Goal: Task Accomplishment & Management: Manage account settings

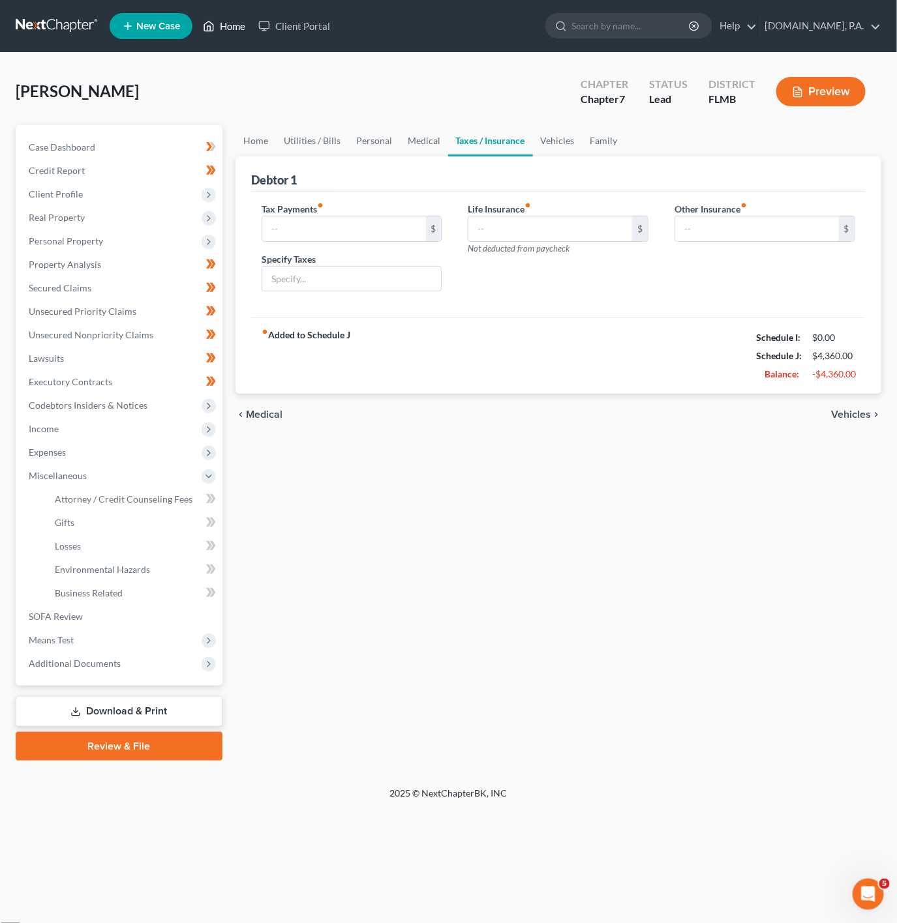
click at [245, 29] on link "Home" at bounding box center [223, 25] width 55 height 23
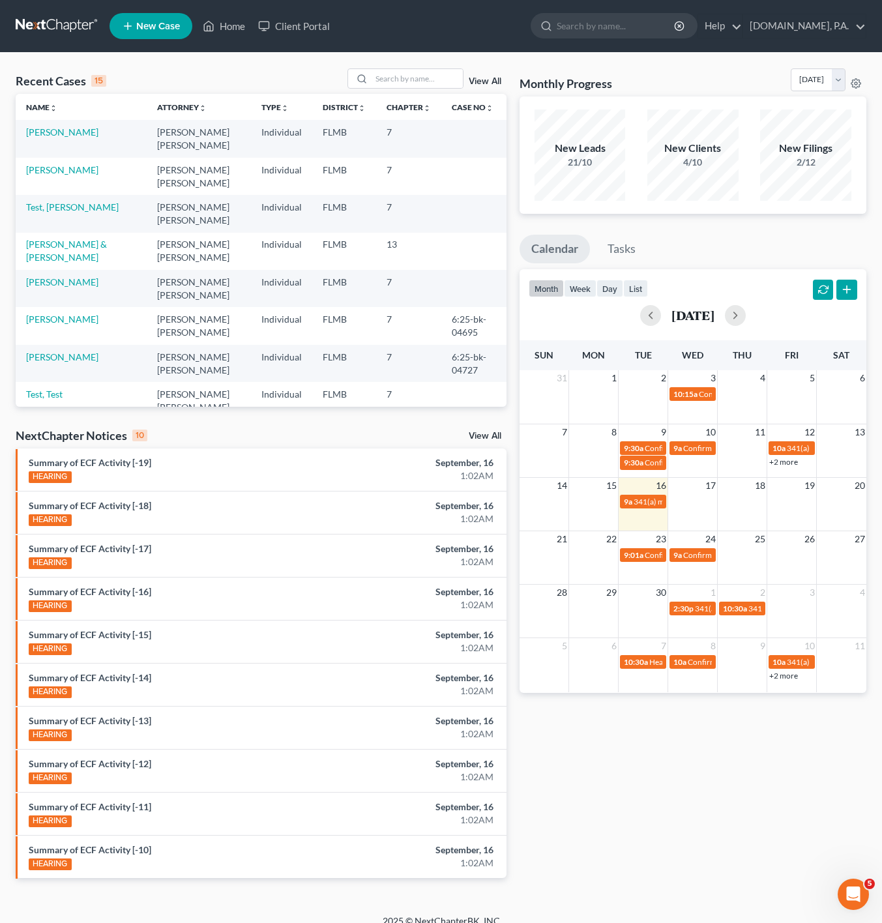
click at [496, 88] on div "View All" at bounding box center [427, 78] width 159 height 20
click at [492, 78] on link "View All" at bounding box center [485, 81] width 33 height 9
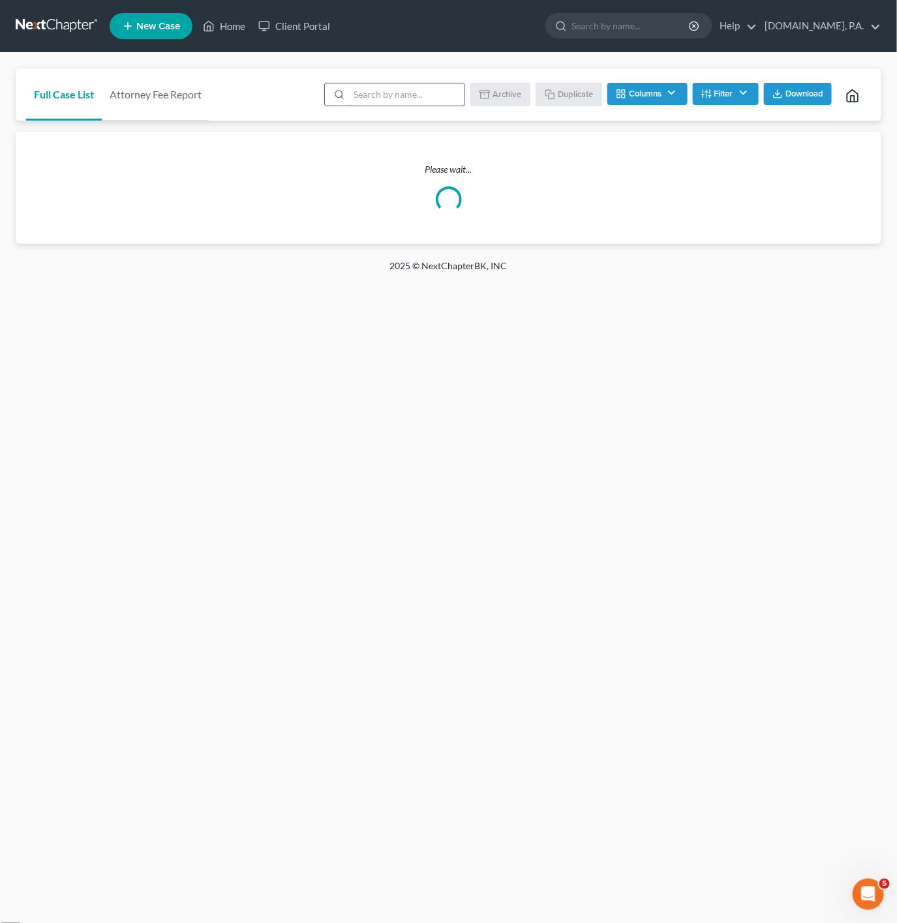
click at [423, 85] on input "search" at bounding box center [406, 94] width 115 height 22
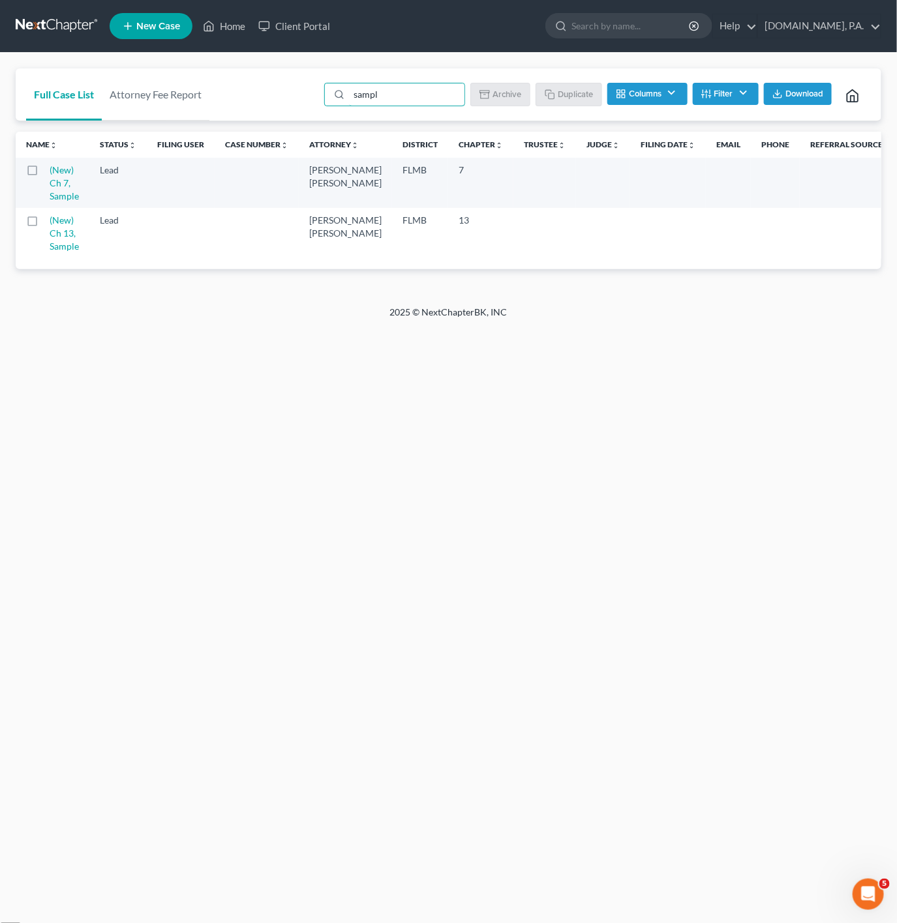
type input "sampl"
drag, startPoint x: 267, startPoint y: 378, endPoint x: 255, endPoint y: 346, distance: 33.4
click at [267, 378] on div "Home New Case Client Portal Fresh-Start.Law, P.A. jonathan@fresh-start.law My A…" at bounding box center [448, 461] width 897 height 923
click at [44, 173] on label at bounding box center [44, 173] width 0 height 0
click at [50, 169] on input "checkbox" at bounding box center [54, 168] width 8 height 8
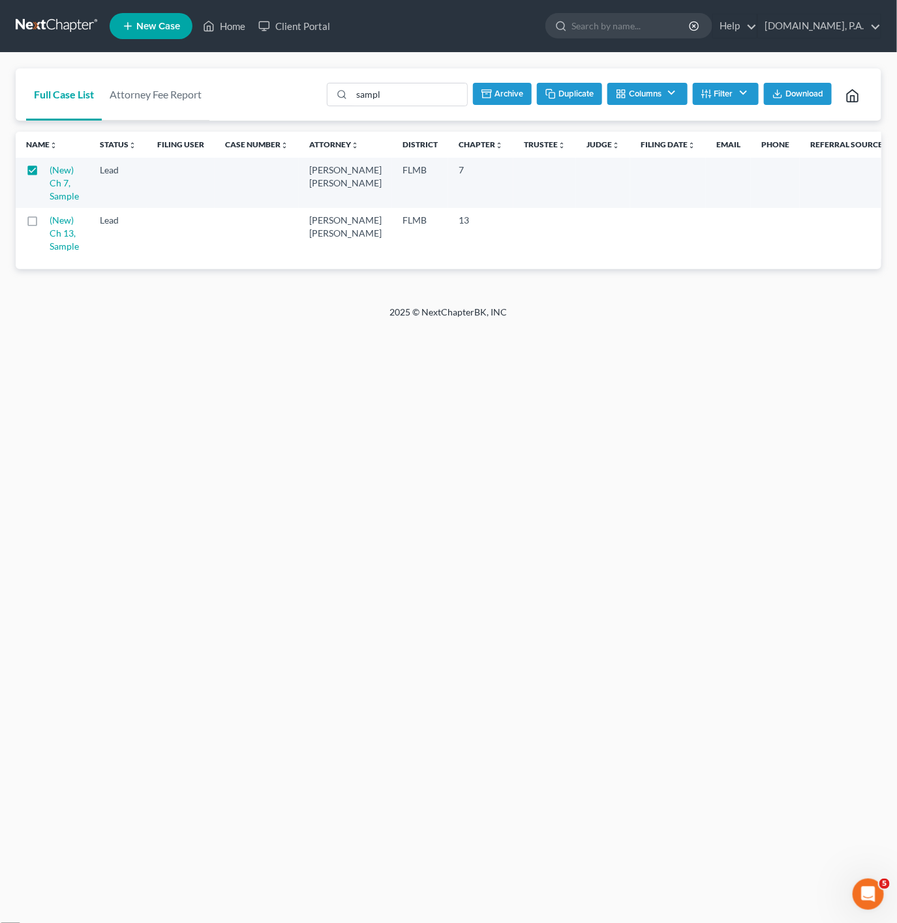
click at [565, 88] on button "Duplicate" at bounding box center [569, 94] width 65 height 22
checkbox input "false"
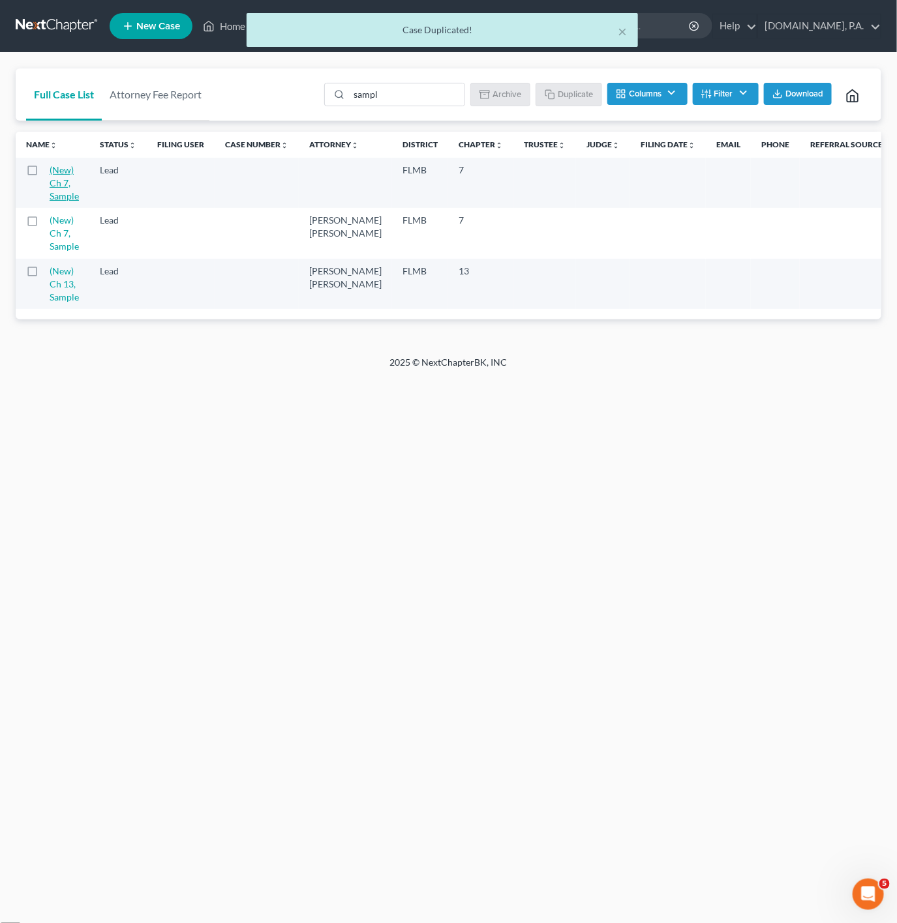
click at [65, 200] on link "(New) Ch 7, Sample" at bounding box center [64, 182] width 29 height 37
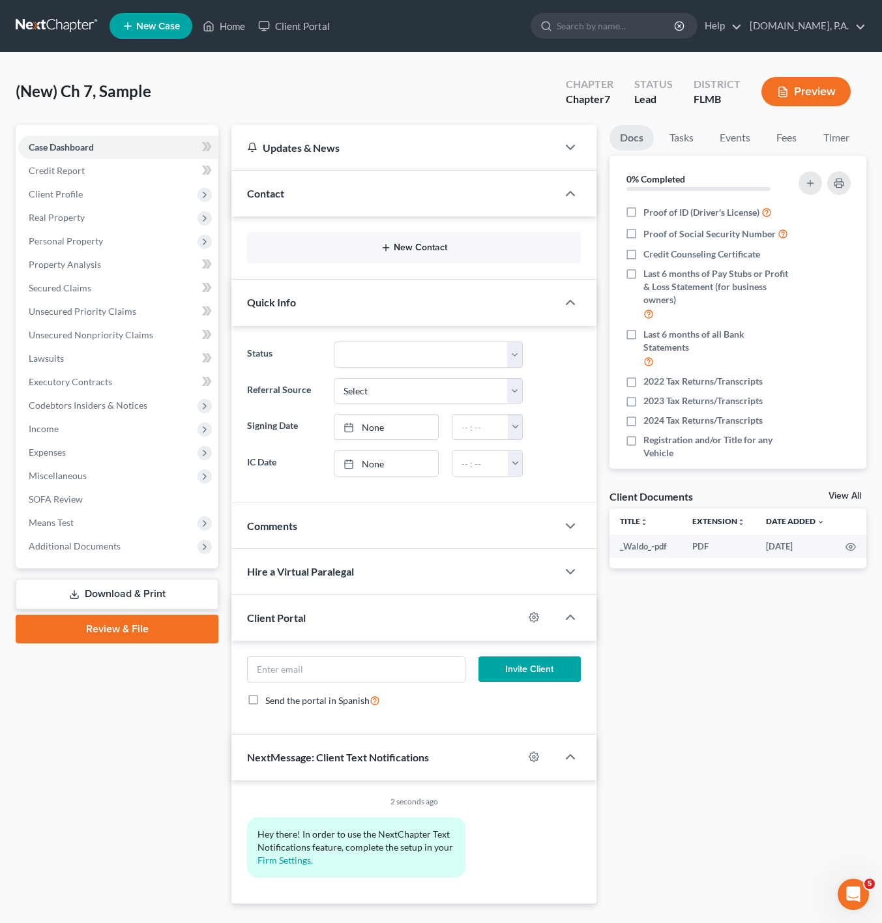
click at [323, 247] on button "New Contact" at bounding box center [414, 248] width 313 height 10
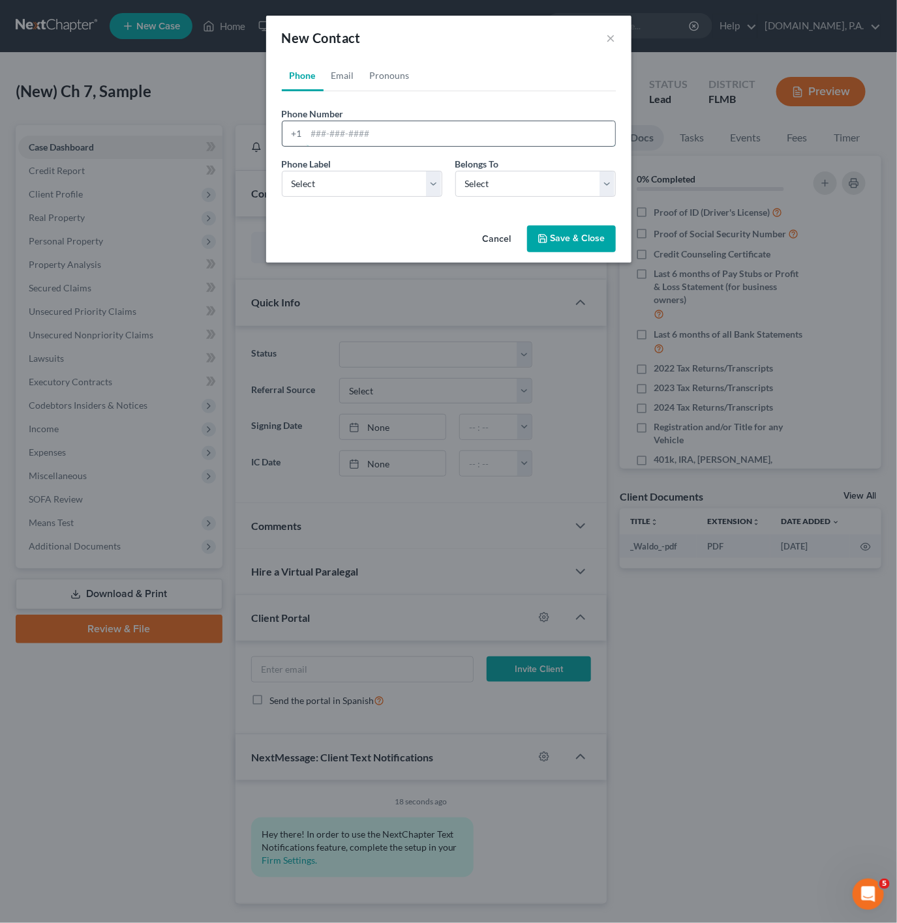
click at [366, 132] on input "tel" at bounding box center [460, 133] width 308 height 25
paste input "4072743731"
type input "4072743731"
click at [357, 176] on select "Select Mobile Home Work Other" at bounding box center [362, 184] width 160 height 26
select select "0"
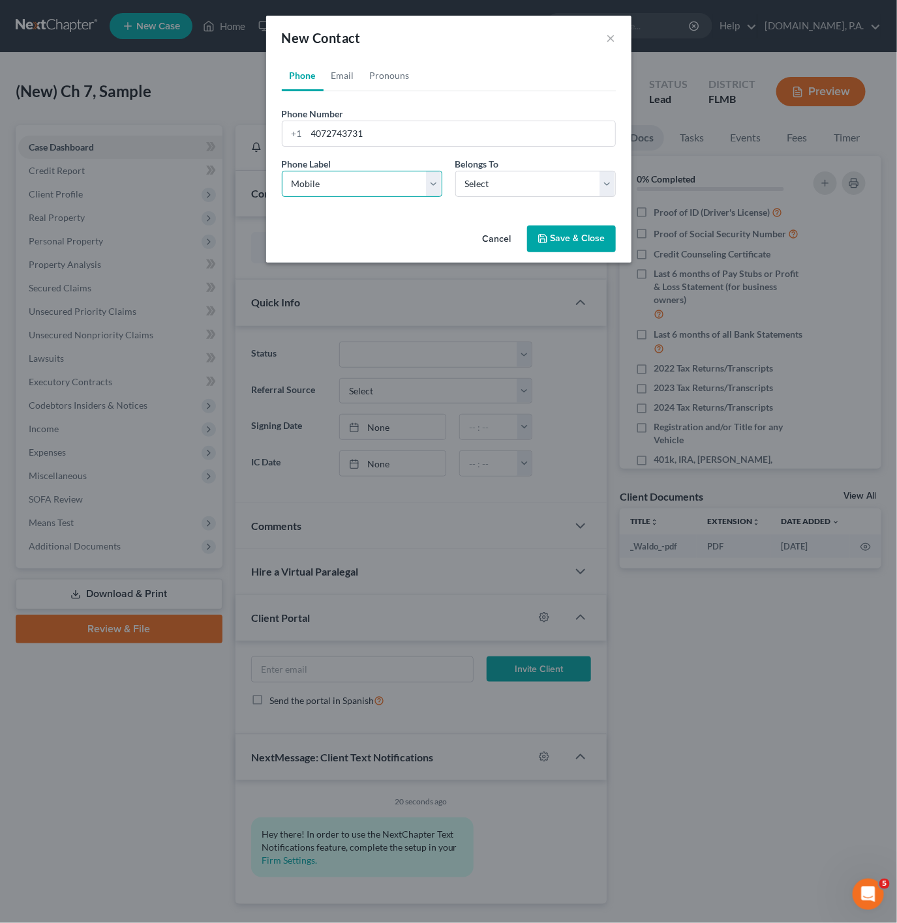
click at [282, 171] on select "Select Mobile Home Work Other" at bounding box center [362, 184] width 160 height 26
click at [451, 204] on div "Phone Label * Select Mobile Home Work Other Belongs To * Select Client Other" at bounding box center [448, 182] width 347 height 50
drag, startPoint x: 470, startPoint y: 178, endPoint x: 462, endPoint y: 183, distance: 9.1
click at [470, 178] on select "Select Client Other" at bounding box center [535, 184] width 160 height 26
select select "0"
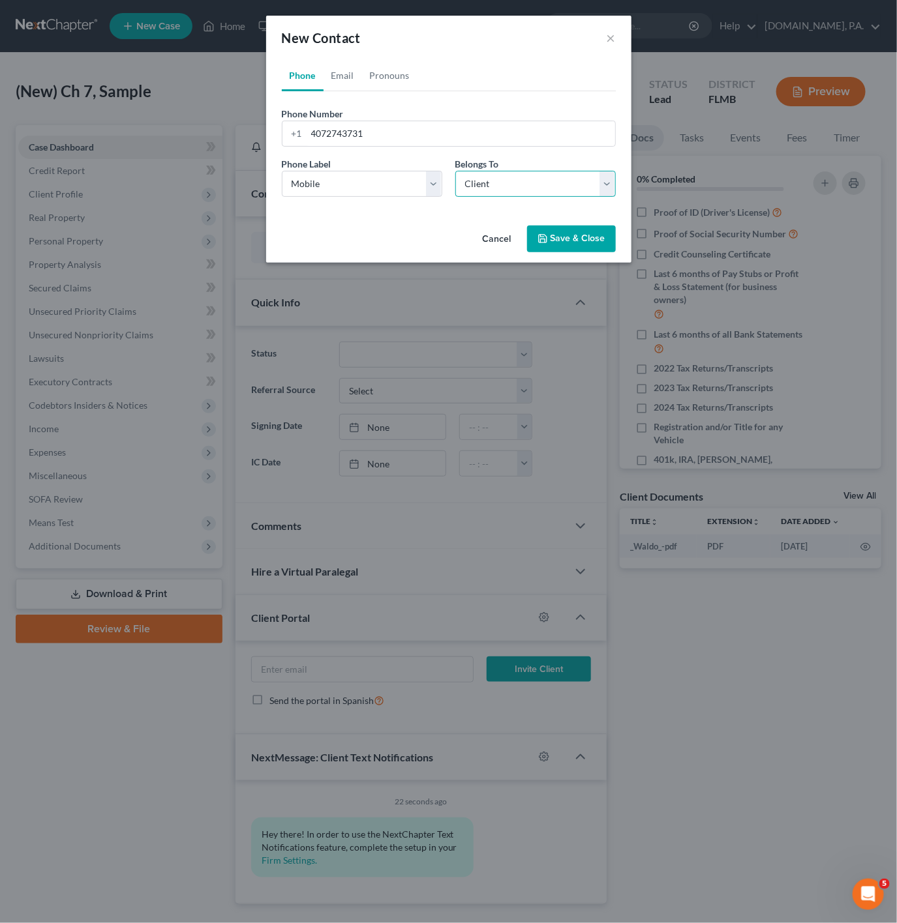
click at [455, 171] on select "Select Client Other" at bounding box center [535, 184] width 160 height 26
select select "0"
click at [344, 89] on link "Email" at bounding box center [342, 75] width 38 height 31
click at [386, 132] on input "email" at bounding box center [460, 133] width 308 height 25
paste input "[EMAIL_ADDRESS][DOMAIN_NAME]"
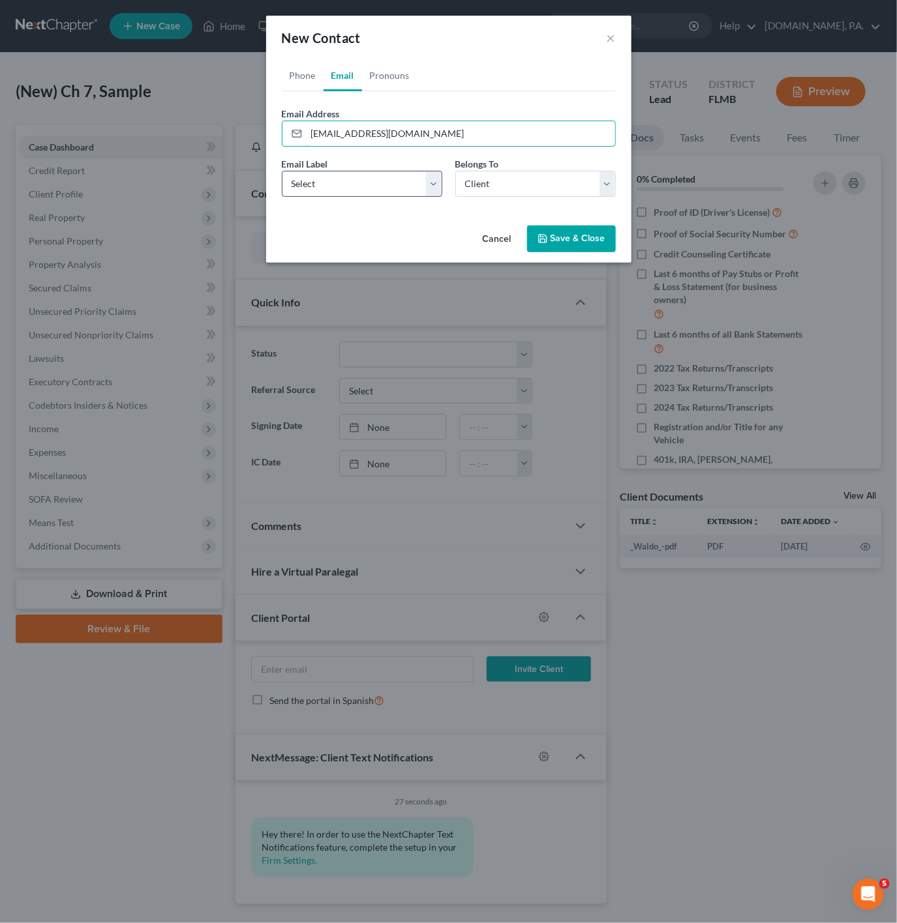
type input "[EMAIL_ADDRESS][DOMAIN_NAME]"
click at [342, 188] on select "Select Home Work Other" at bounding box center [362, 184] width 160 height 26
select select "0"
click at [282, 171] on select "Select Home Work Other" at bounding box center [362, 184] width 160 height 26
click at [382, 75] on link "Pronouns" at bounding box center [389, 75] width 55 height 31
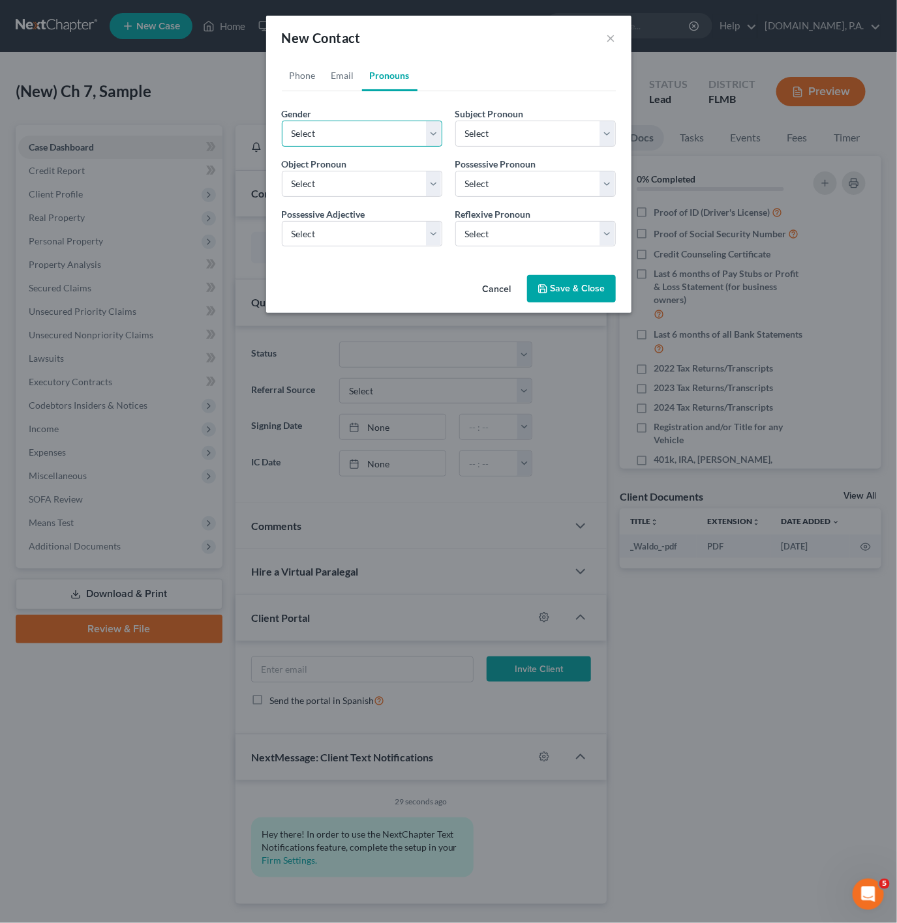
click at [356, 121] on select "Select [DEMOGRAPHIC_DATA] [DEMOGRAPHIC_DATA] [DEMOGRAPHIC_DATA] More Than One P…" at bounding box center [362, 134] width 160 height 26
select select "0"
click at [282, 121] on select "Select [DEMOGRAPHIC_DATA] [DEMOGRAPHIC_DATA] [DEMOGRAPHIC_DATA] More Than One P…" at bounding box center [362, 134] width 160 height 26
select select "0"
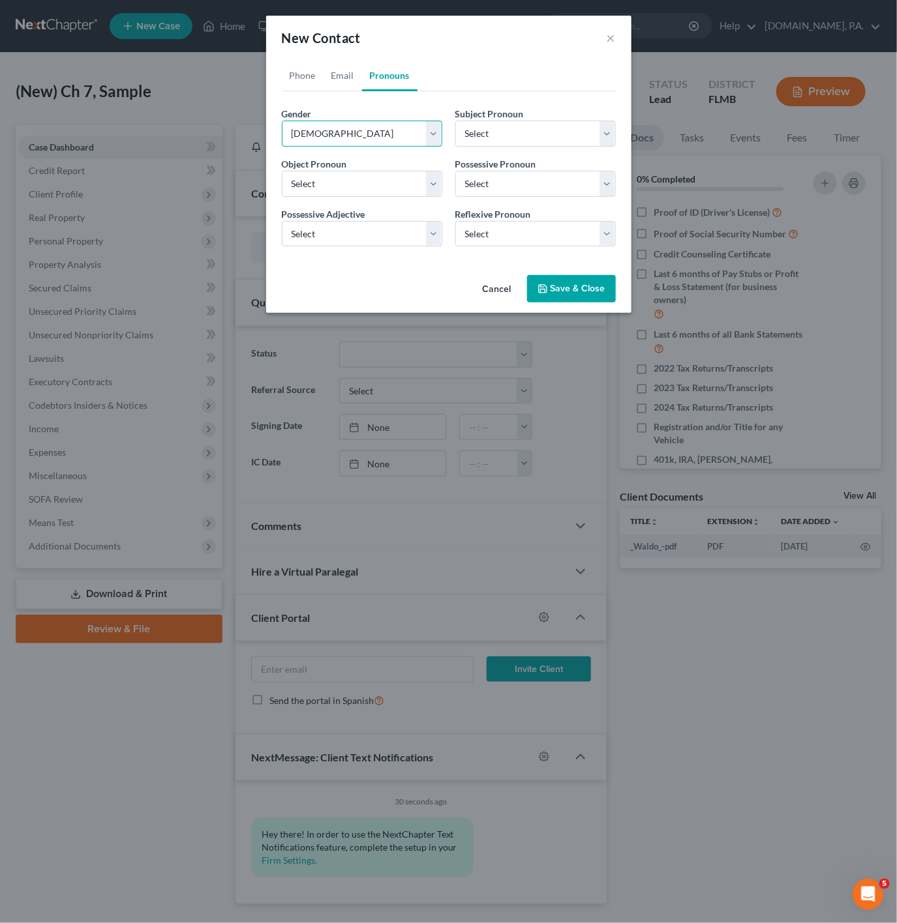
select select "0"
click at [576, 300] on button "Save & Close" at bounding box center [571, 288] width 89 height 27
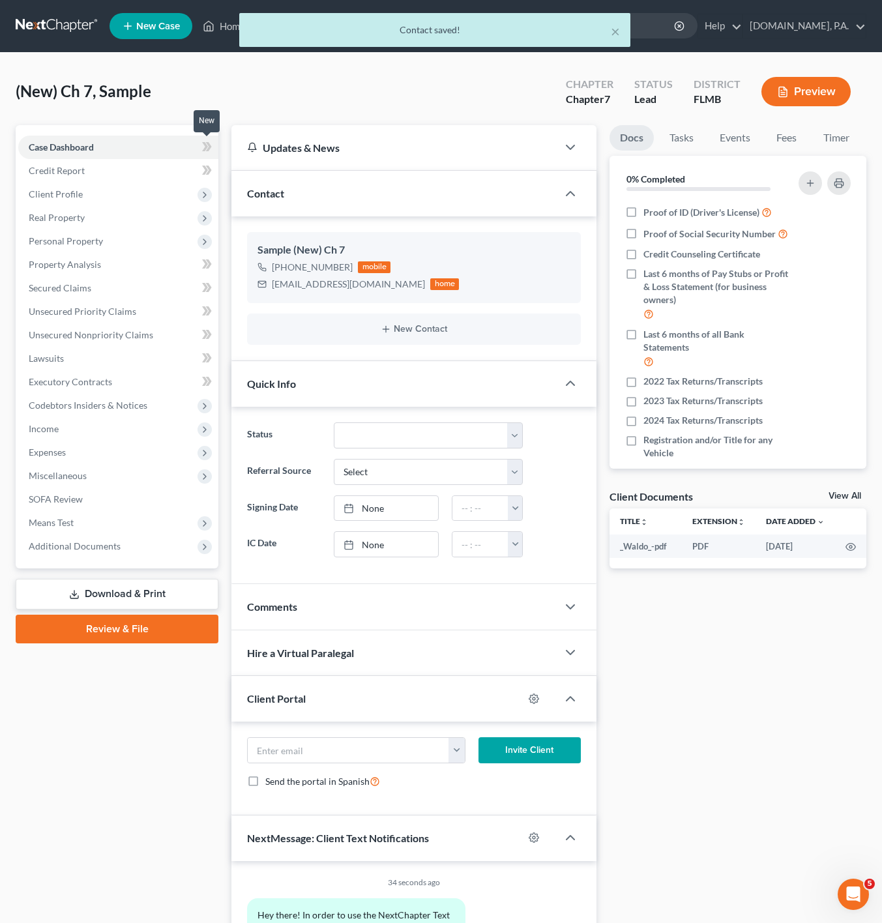
click at [214, 143] on span at bounding box center [207, 149] width 23 height 20
click at [151, 185] on span "Client Profile" at bounding box center [118, 194] width 200 height 23
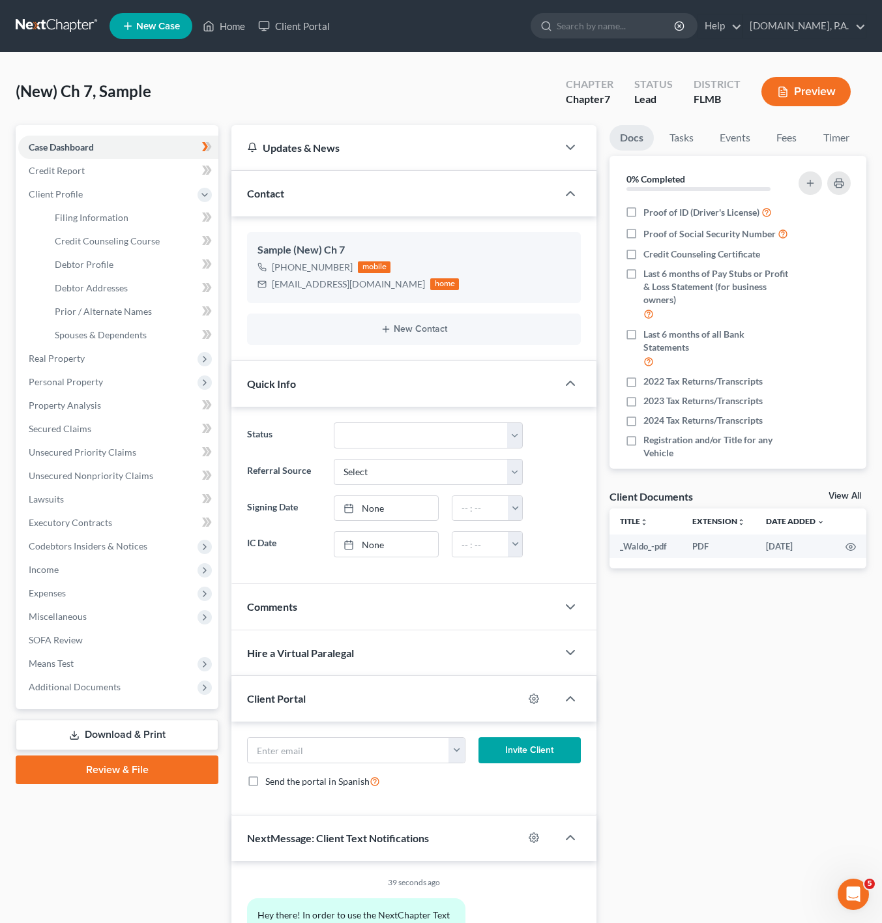
click at [196, 210] on span at bounding box center [207, 219] width 23 height 20
click at [178, 220] on link "Filing Information" at bounding box center [131, 217] width 174 height 23
select select "1"
select select "0"
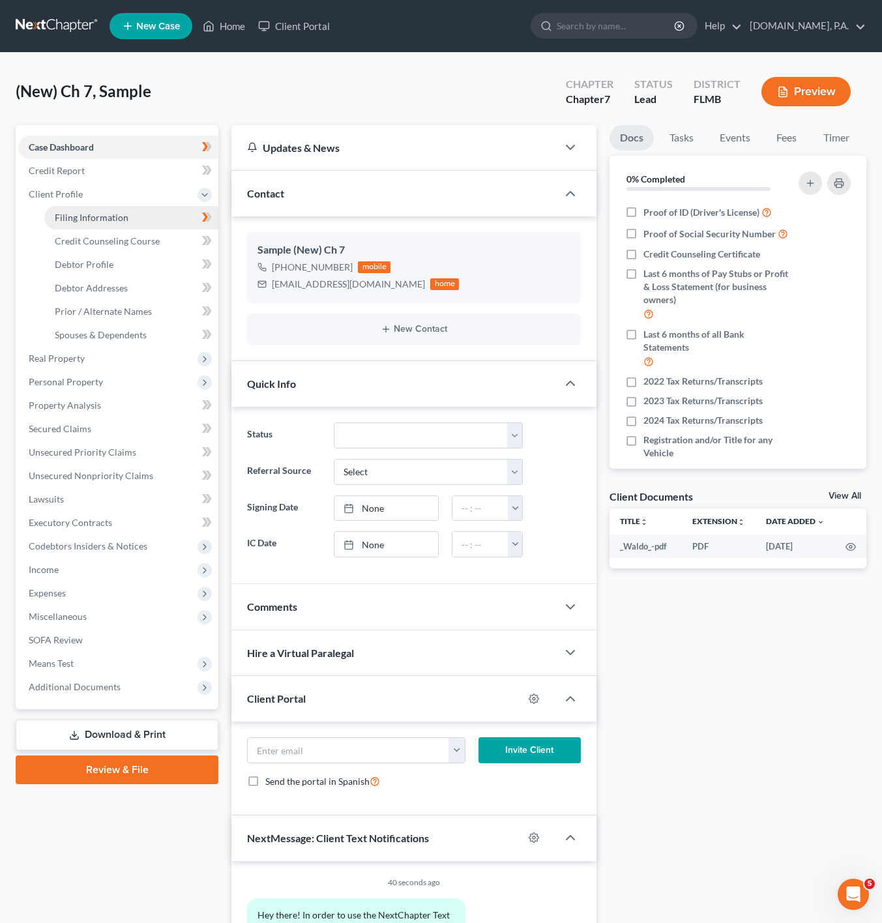
select select "15"
select select "0"
select select "9"
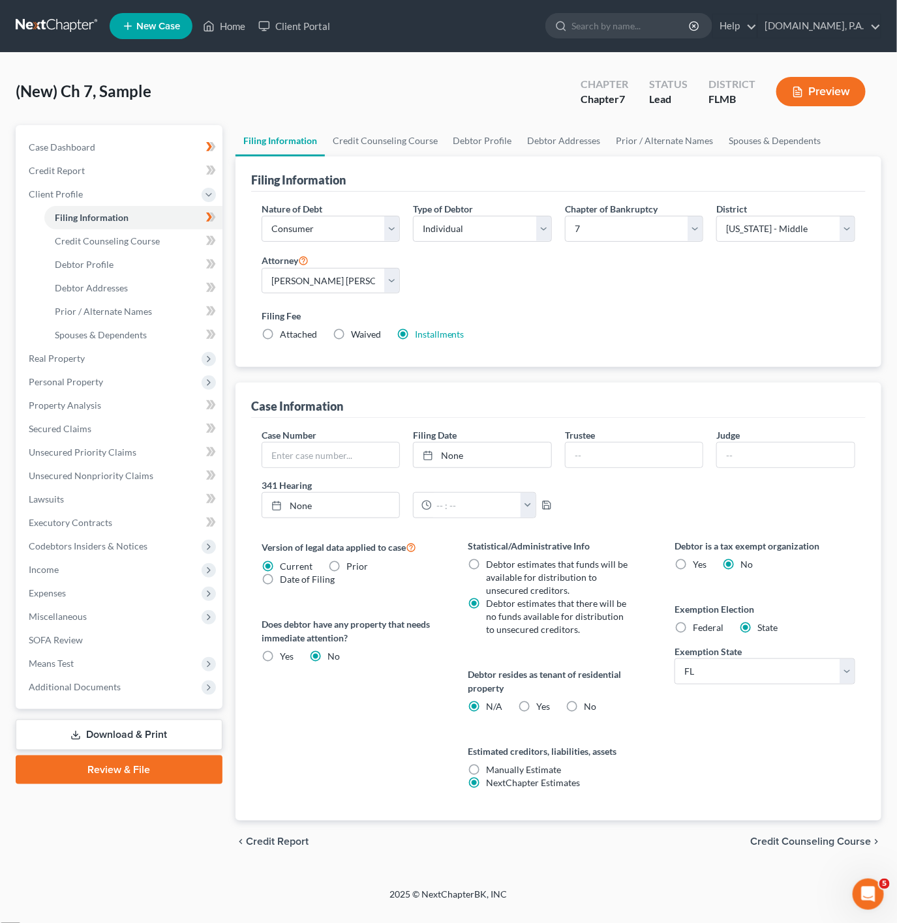
click at [536, 709] on label "Yes Yes" at bounding box center [543, 706] width 14 height 13
click at [541, 709] on input "Yes Yes" at bounding box center [545, 704] width 8 height 8
radio input "true"
radio input "false"
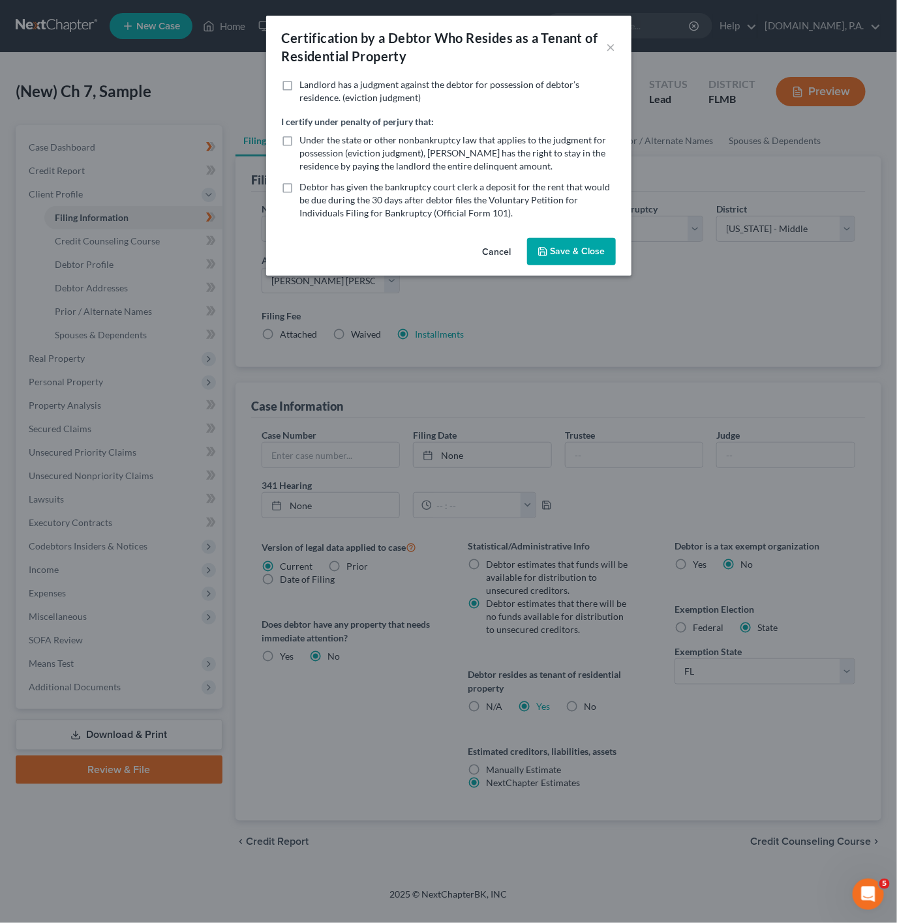
click at [585, 245] on button "Save & Close" at bounding box center [571, 251] width 89 height 27
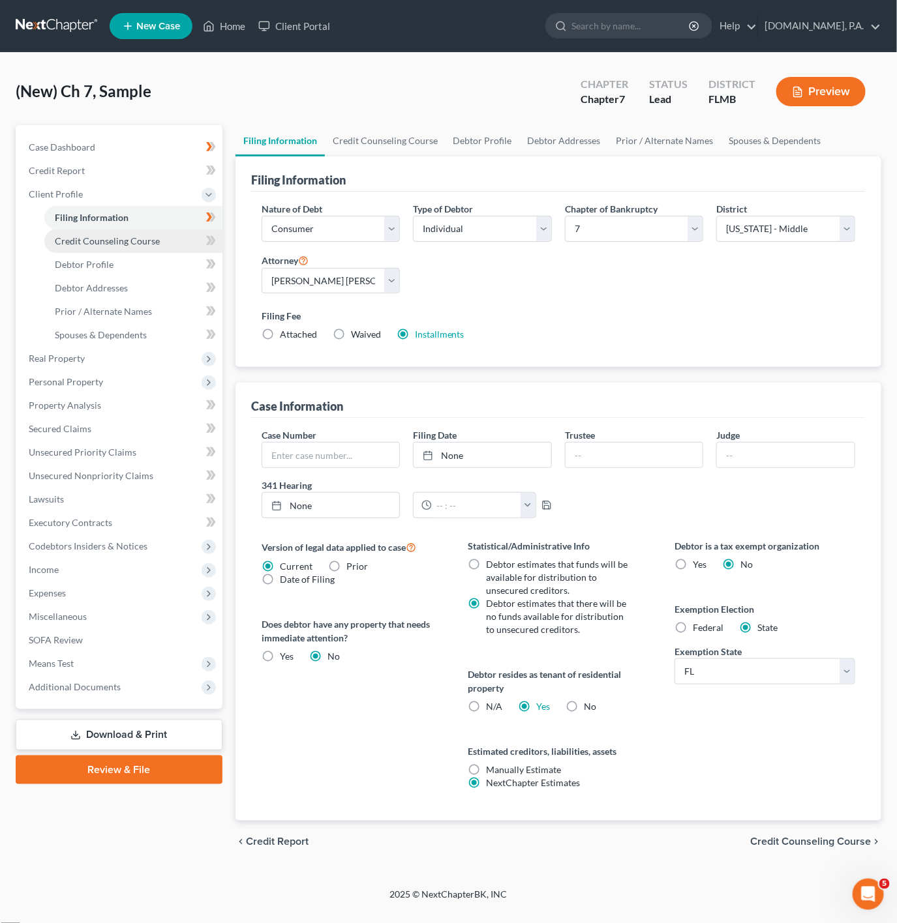
click at [98, 239] on span "Credit Counseling Course" at bounding box center [107, 240] width 105 height 11
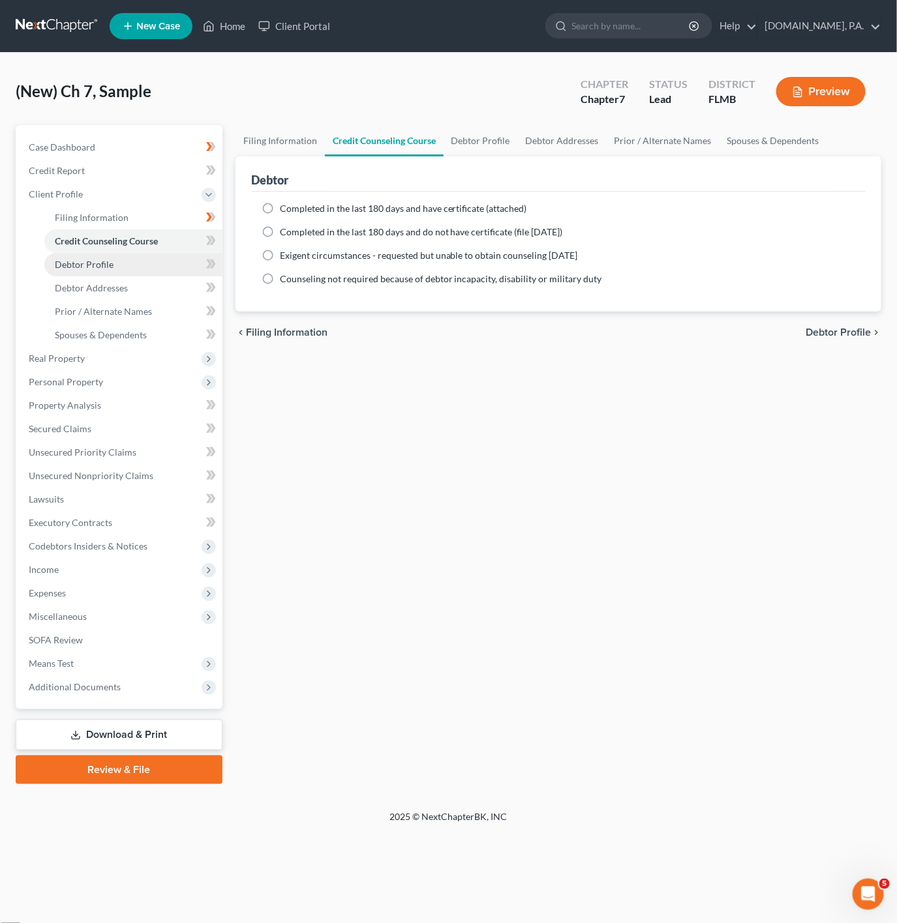
click at [114, 258] on link "Debtor Profile" at bounding box center [133, 264] width 178 height 23
select select "0"
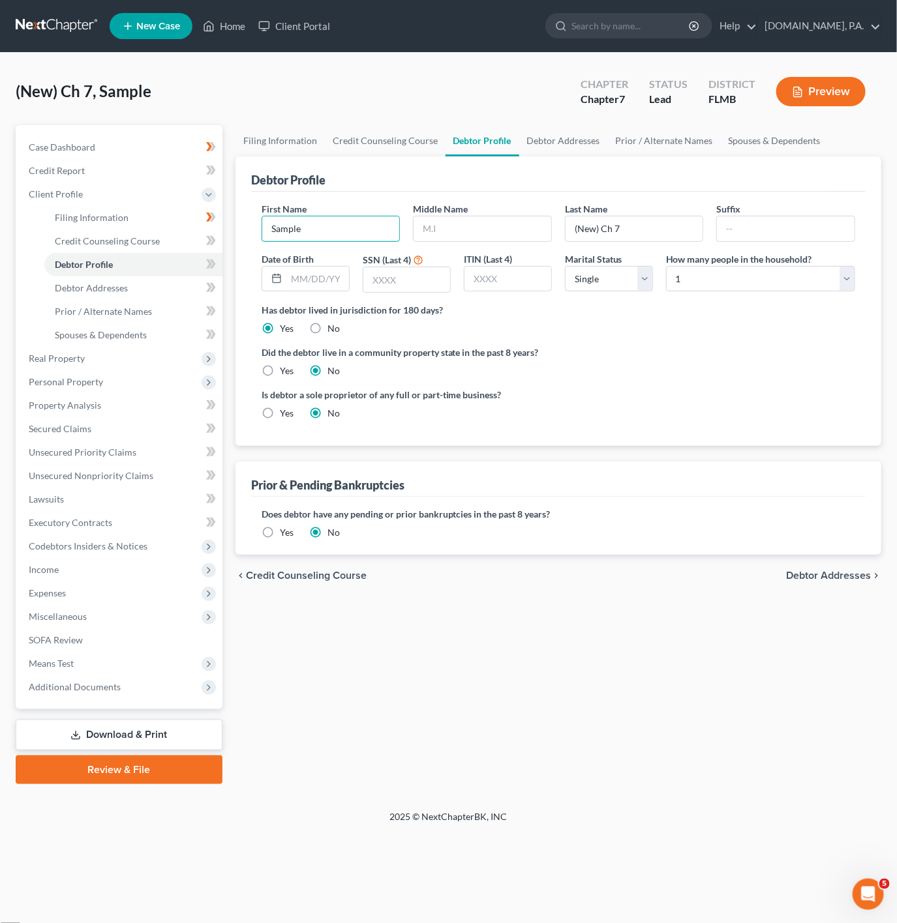
drag, startPoint x: 362, startPoint y: 221, endPoint x: 253, endPoint y: 227, distance: 109.1
click at [253, 227] on div "First Name Sample Middle Name Last Name (New) Ch 7 Suffix Date of Birth SSN (La…" at bounding box center [558, 319] width 614 height 254
paste input "German"
type input "German"
click at [475, 233] on input "text" at bounding box center [482, 229] width 138 height 25
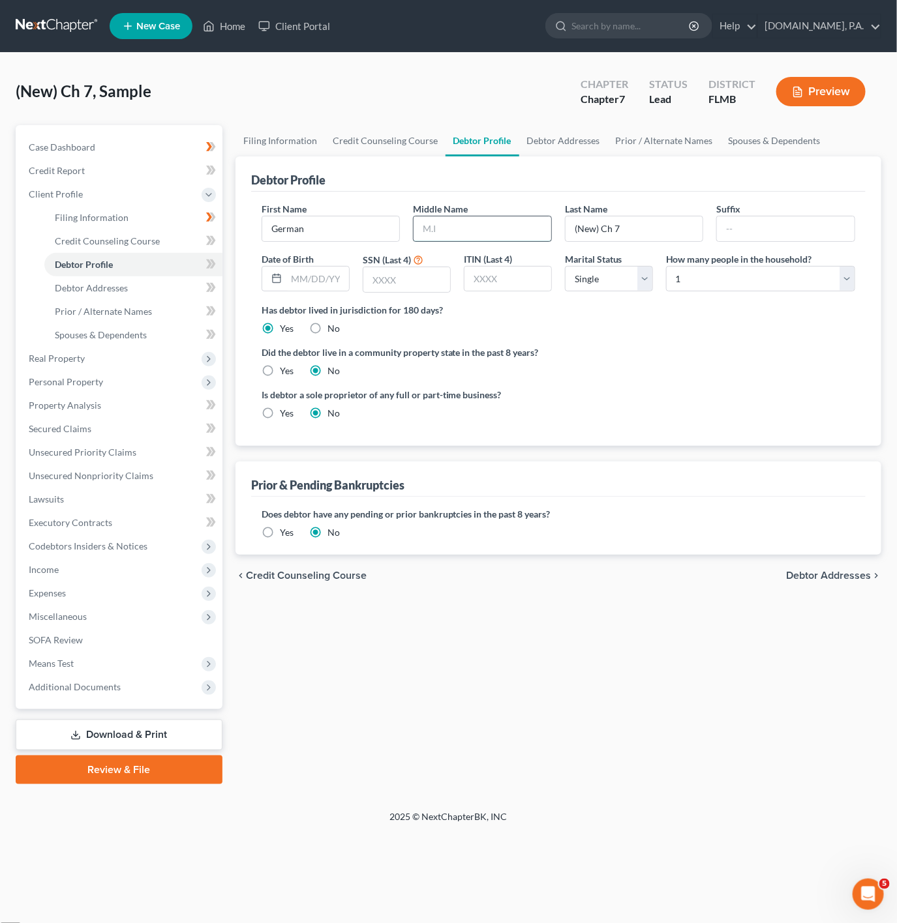
paste input "[PERSON_NAME]"
type input "[PERSON_NAME]"
drag, startPoint x: 653, startPoint y: 226, endPoint x: 505, endPoint y: 233, distance: 148.2
click at [505, 233] on div "First Name German Middle Name Matthew Last Name (New) Ch 7 Suffix Date of Birth…" at bounding box center [558, 252] width 606 height 101
paste input "[PERSON_NAME]"
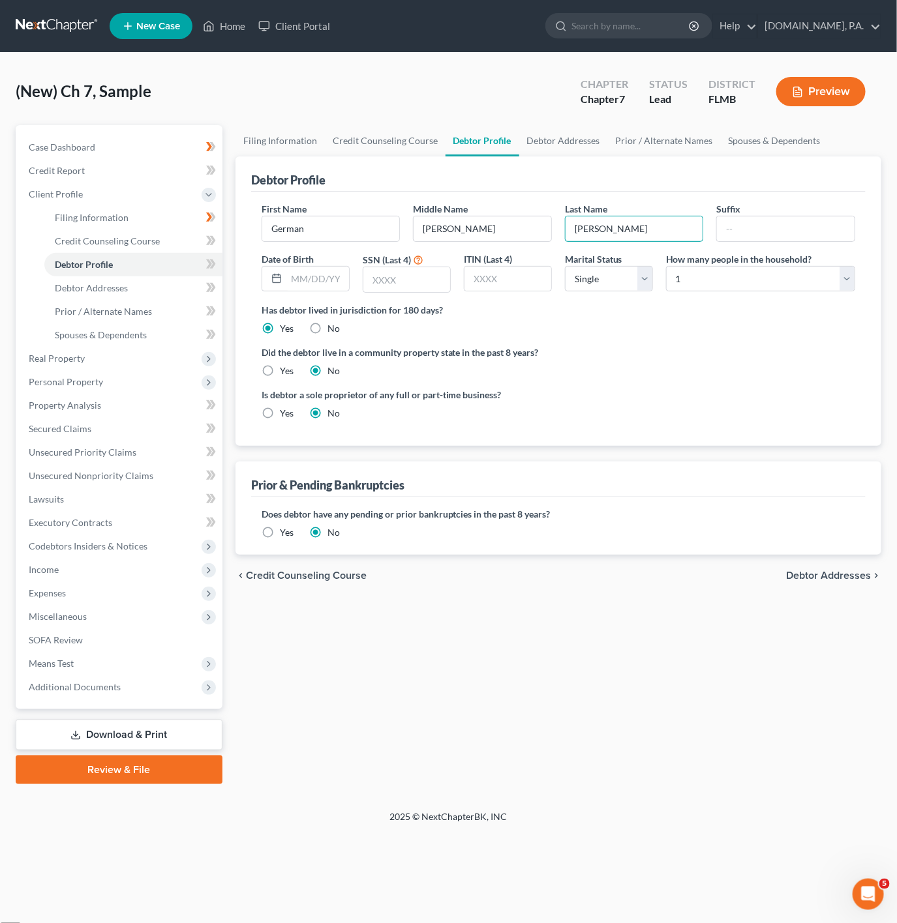
type input "[PERSON_NAME]"
click at [763, 335] on div "Has debtor lived in jurisdiction for 180 days? Yes No Debtor must reside in jur…" at bounding box center [557, 319] width 593 height 32
click at [752, 286] on select "Select 1 2 3 4 5 6 7 8 9 10 11 12 13 14 15 16 17 18 19 20" at bounding box center [760, 279] width 189 height 26
click at [601, 292] on select "Select Single Married Separated Divorced Widowed" at bounding box center [609, 279] width 88 height 26
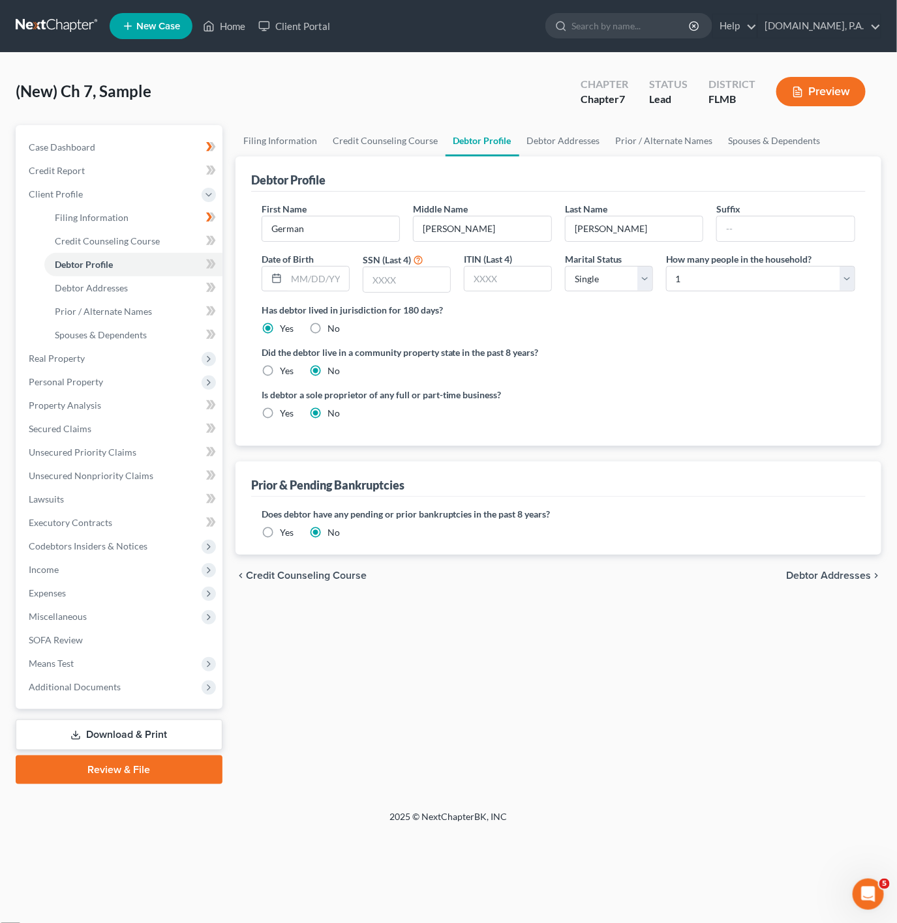
click at [723, 310] on label "Has debtor lived in jurisdiction for 180 days?" at bounding box center [557, 310] width 593 height 14
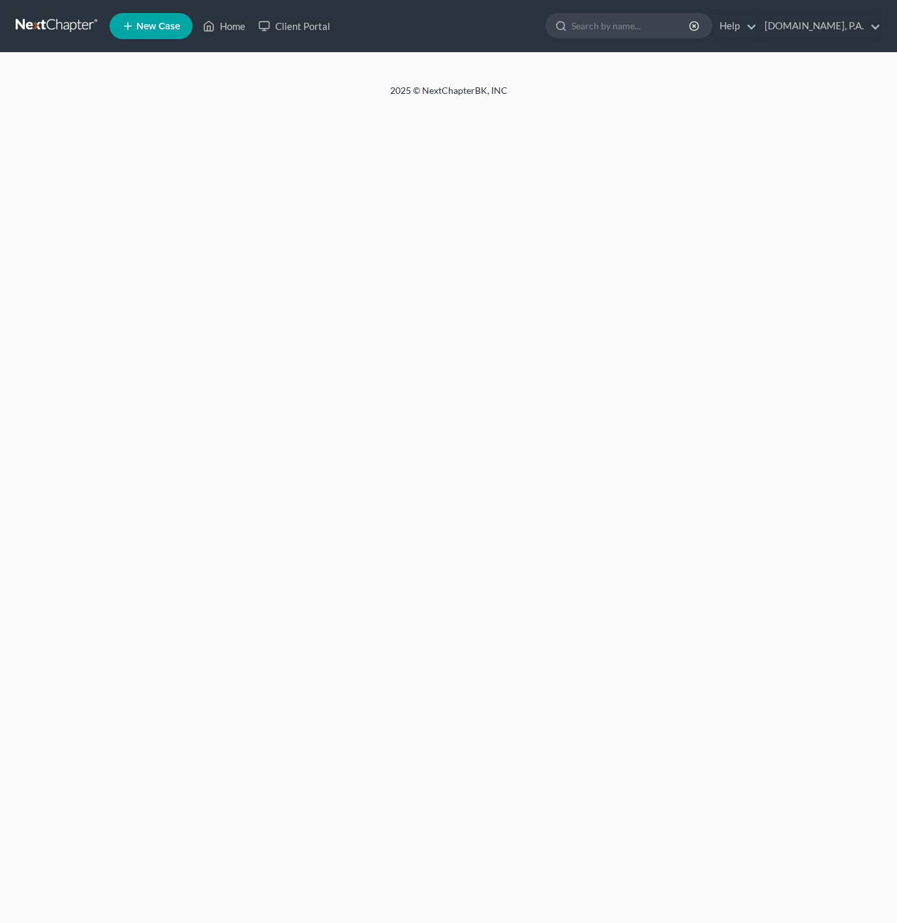
select select "0"
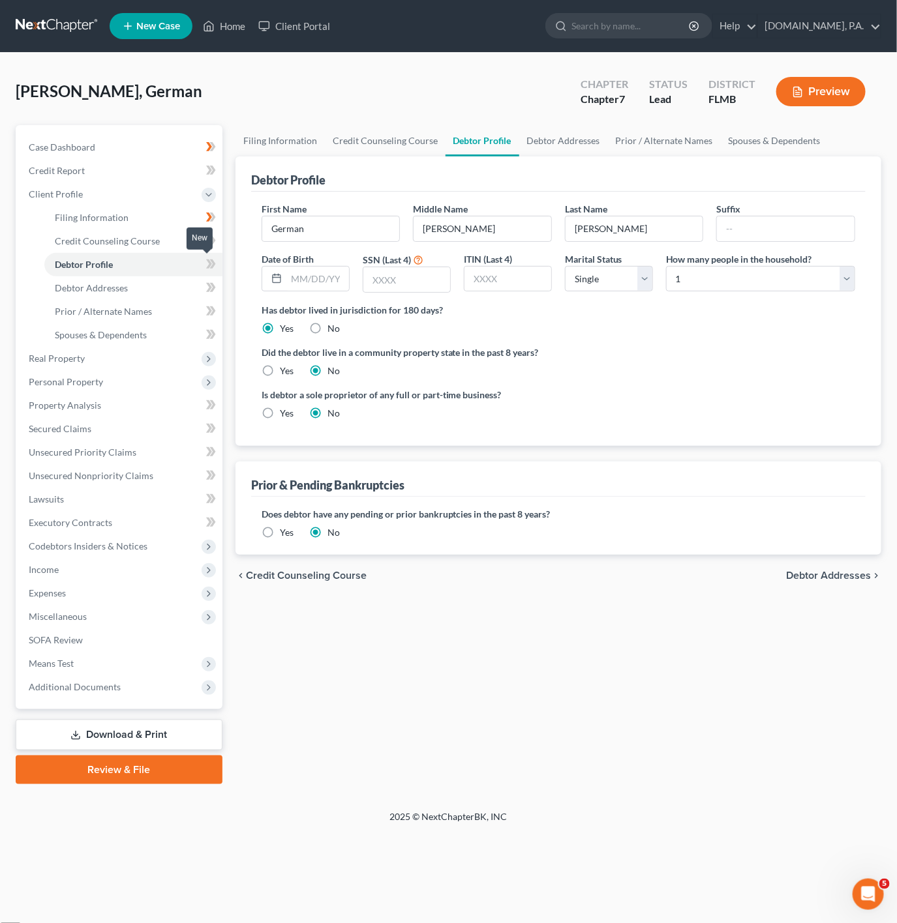
click at [217, 268] on span at bounding box center [211, 266] width 23 height 20
click at [133, 147] on link "Case Dashboard" at bounding box center [120, 147] width 204 height 23
select select "4"
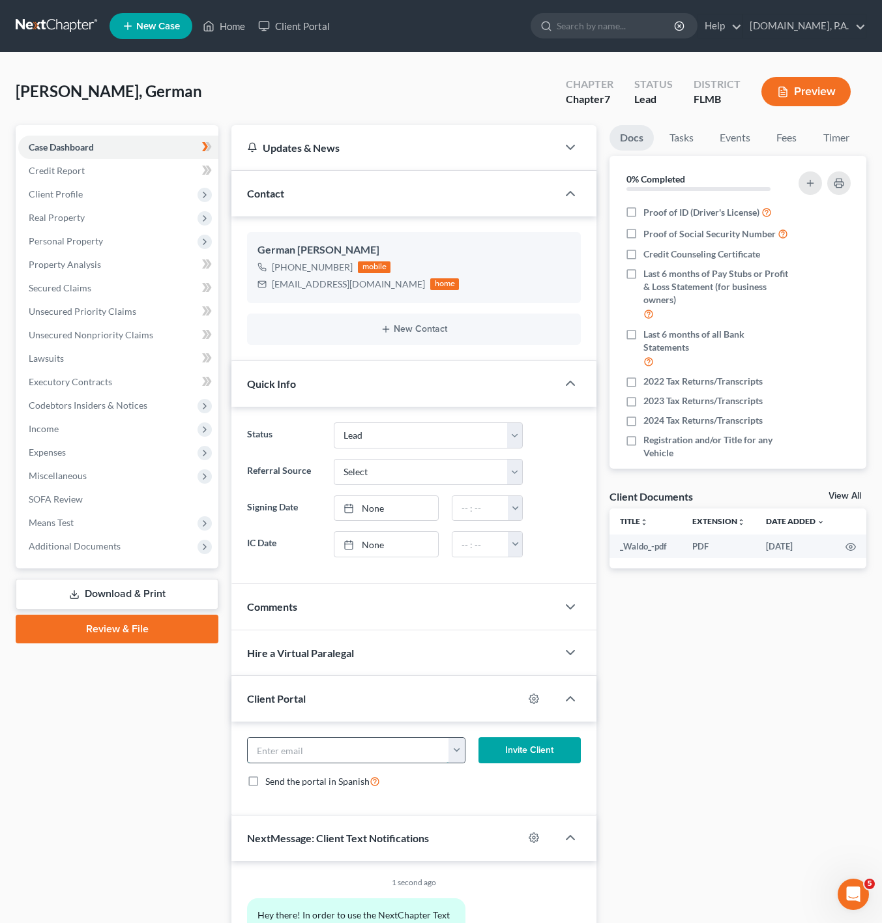
click at [438, 759] on input "email" at bounding box center [349, 750] width 202 height 25
click at [493, 799] on form "[EMAIL_ADDRESS][DOMAIN_NAME] Invite Client Send the portal in Spanish" at bounding box center [414, 769] width 347 height 62
click at [462, 760] on button "button" at bounding box center [457, 750] width 16 height 25
click at [490, 786] on link "[EMAIL_ADDRESS][DOMAIN_NAME]" at bounding box center [537, 779] width 178 height 22
type input "[EMAIL_ADDRESS][DOMAIN_NAME]"
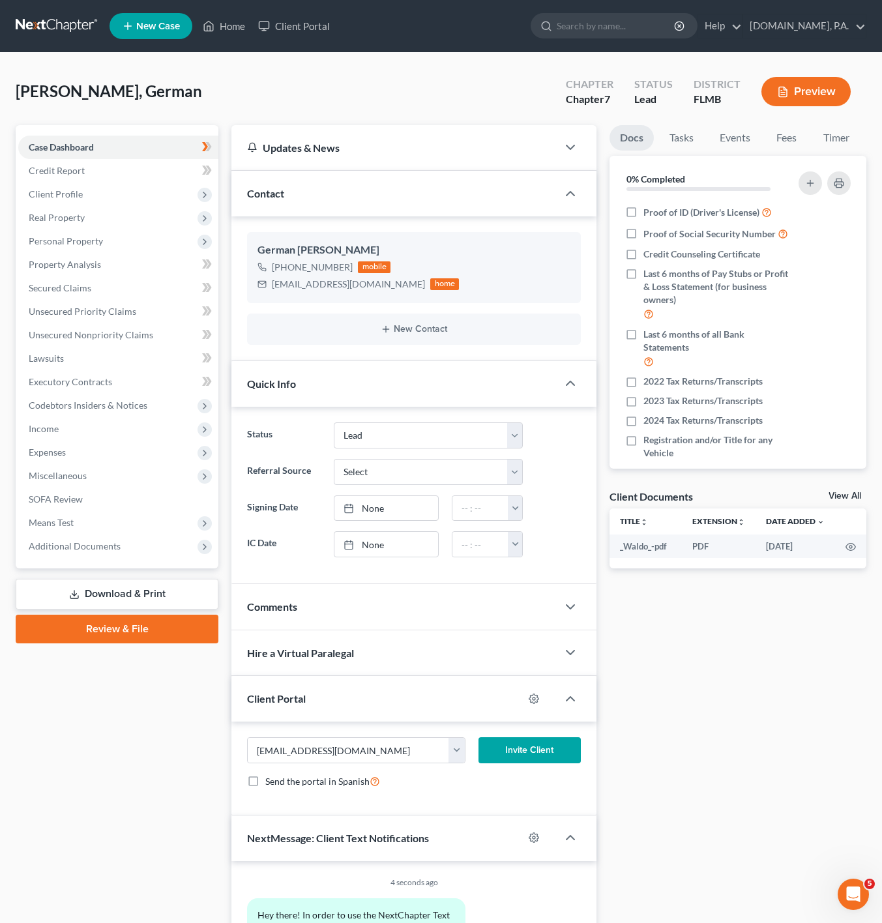
click at [525, 755] on button "Invite Client" at bounding box center [530, 751] width 102 height 26
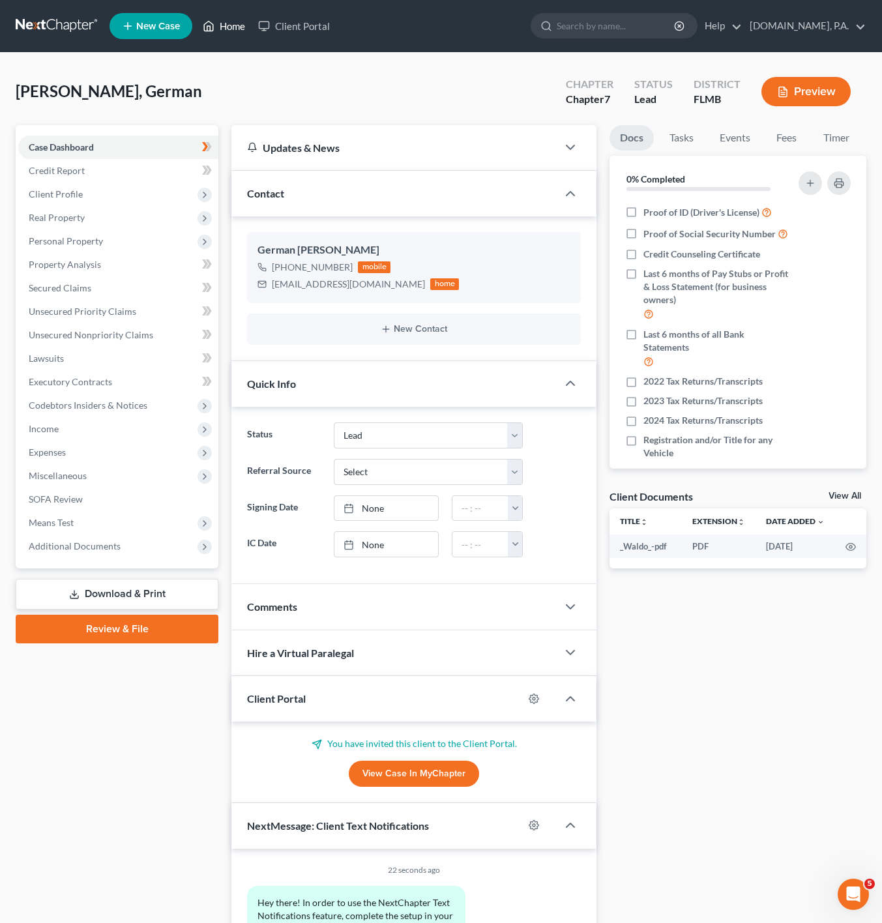
drag, startPoint x: 222, startPoint y: 25, endPoint x: 206, endPoint y: 8, distance: 23.6
click at [222, 24] on link "Home" at bounding box center [223, 25] width 55 height 23
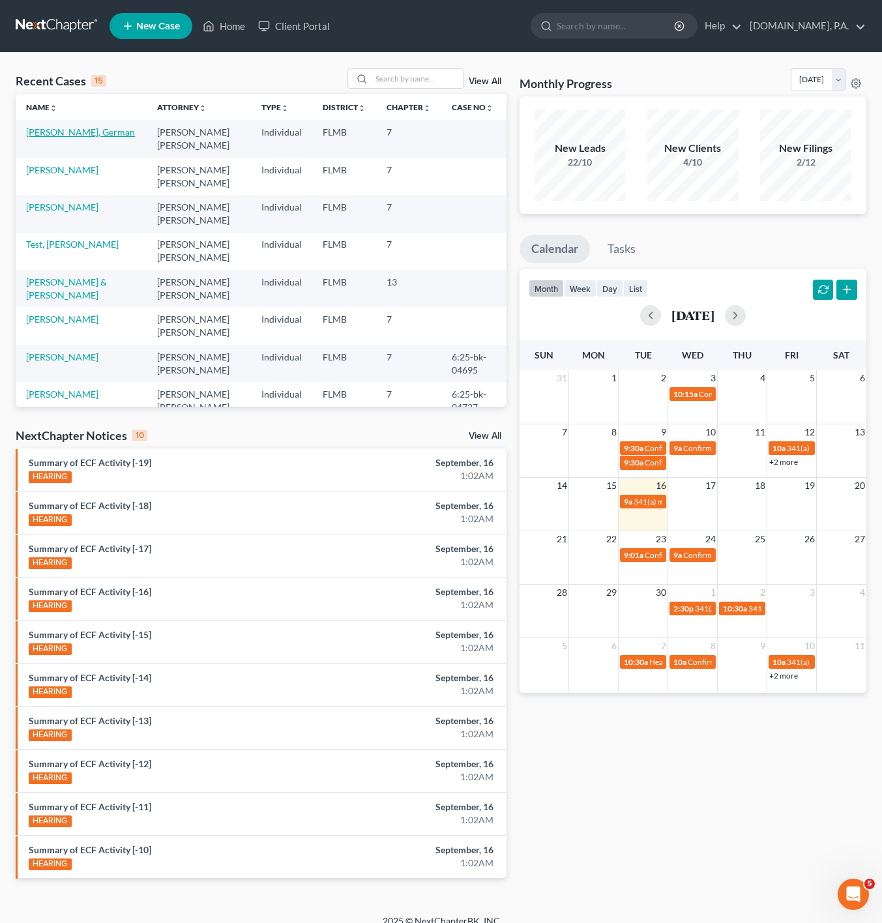
click at [69, 137] on link "[PERSON_NAME], German" at bounding box center [80, 132] width 109 height 11
select select "4"
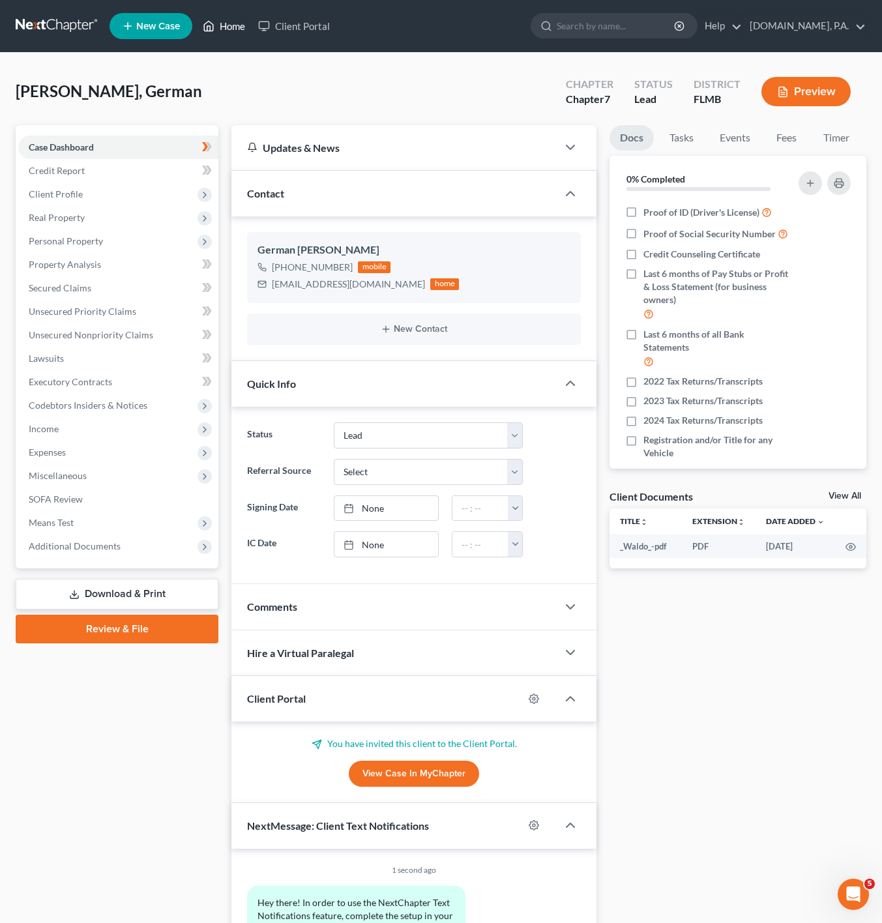
click at [243, 22] on link "Home" at bounding box center [223, 25] width 55 height 23
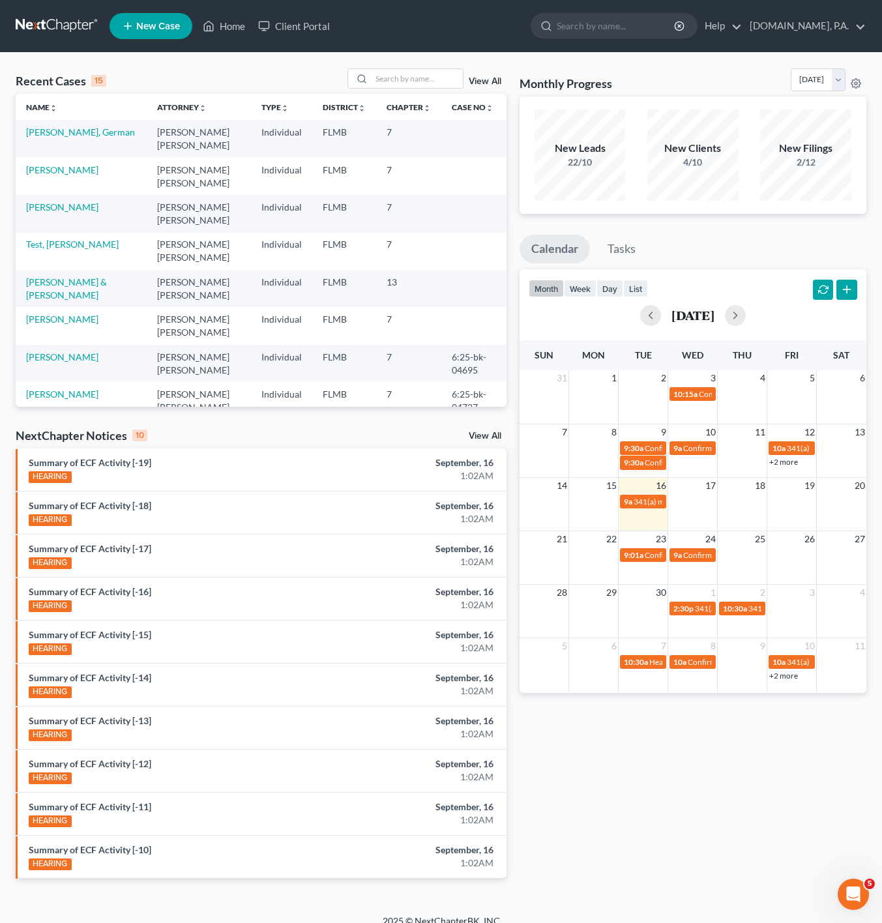
click at [498, 83] on link "View All" at bounding box center [485, 81] width 33 height 9
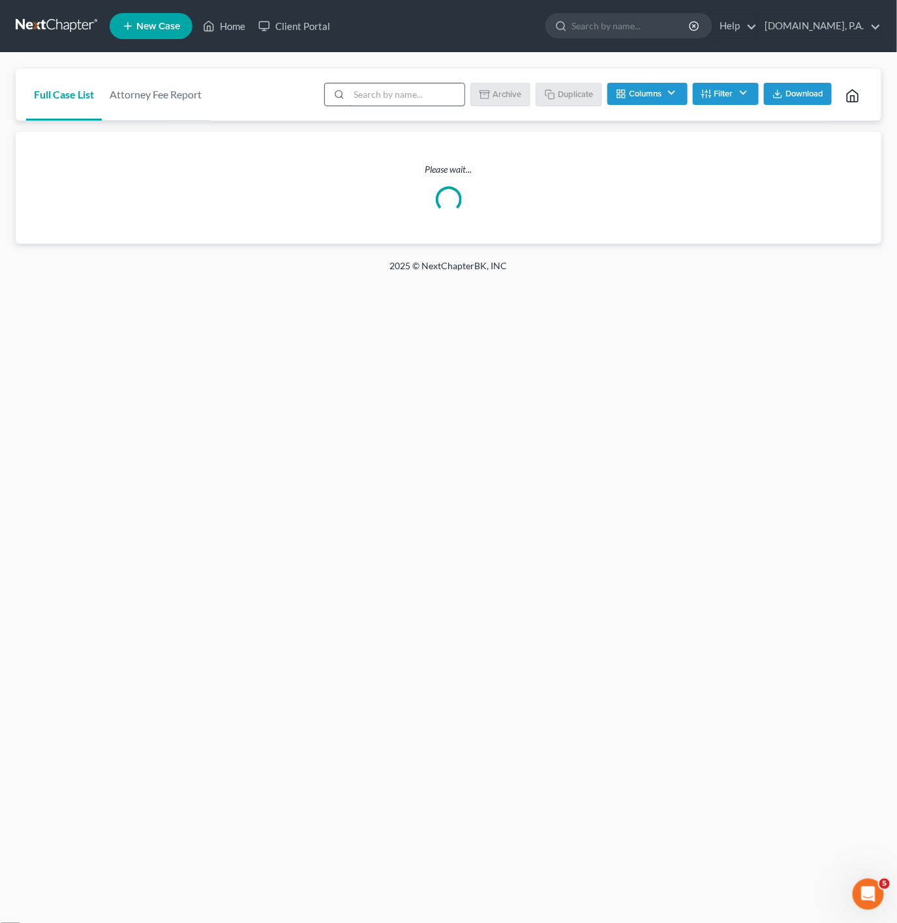
click at [406, 95] on input "search" at bounding box center [406, 94] width 115 height 22
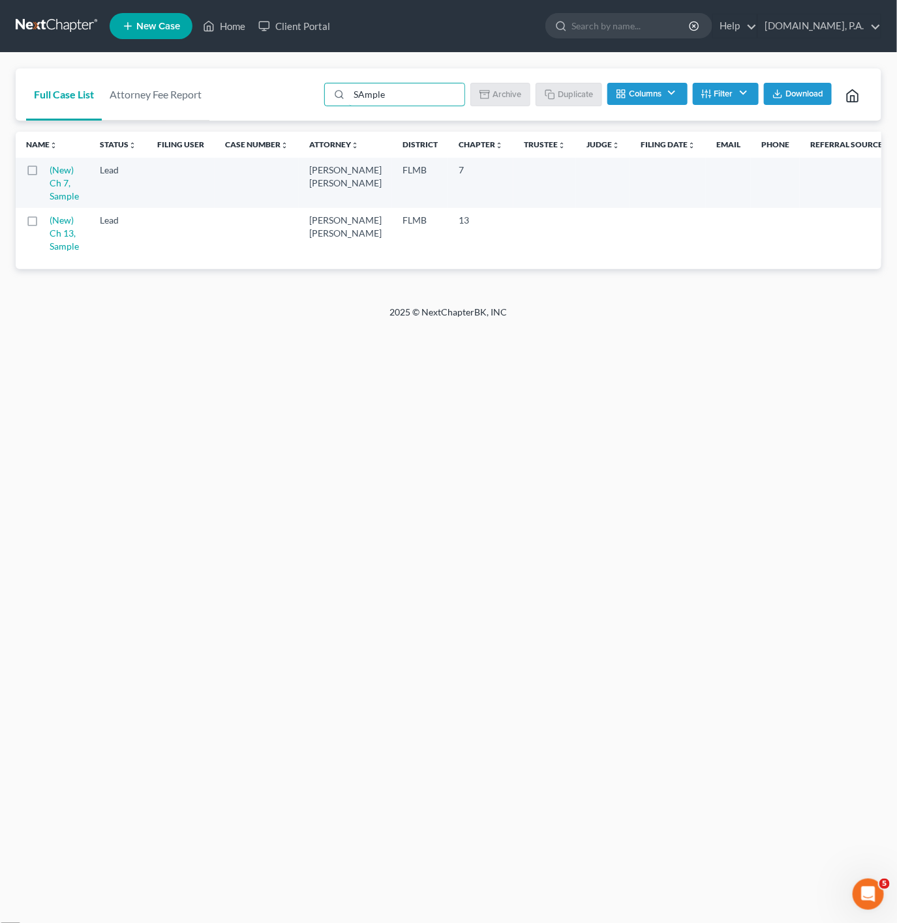
click at [44, 173] on label at bounding box center [44, 173] width 0 height 0
type input "SAmple"
click at [50, 172] on input "checkbox" at bounding box center [54, 168] width 8 height 8
click at [554, 95] on button "Duplicate" at bounding box center [569, 94] width 65 height 22
checkbox input "false"
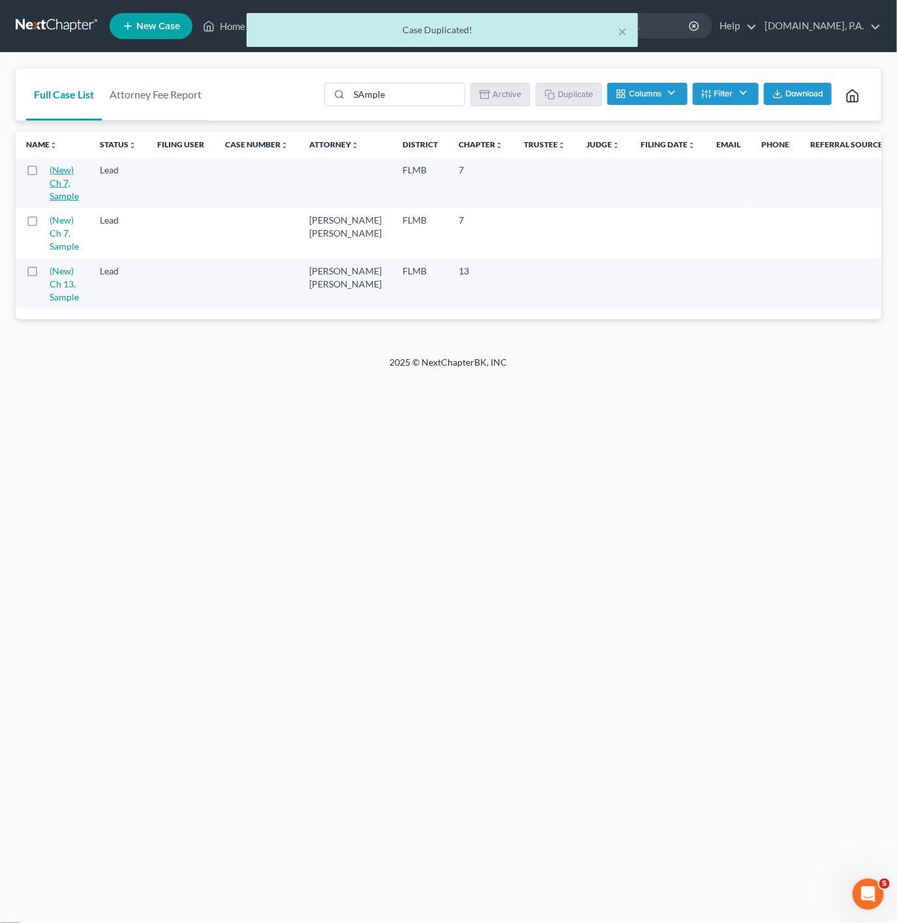
click at [74, 194] on link "(New) Ch 7, Sample" at bounding box center [64, 182] width 29 height 37
select select "4"
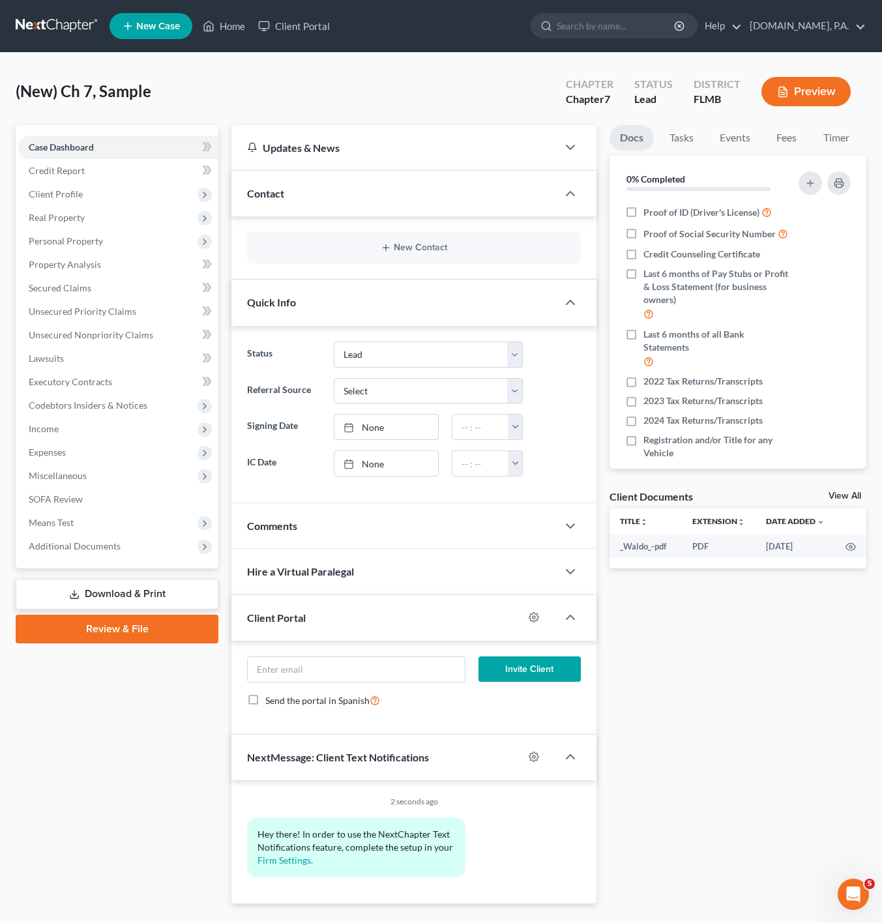
click at [458, 254] on div "New Contact" at bounding box center [414, 247] width 334 height 31
click at [307, 253] on button "New Contact" at bounding box center [414, 248] width 313 height 10
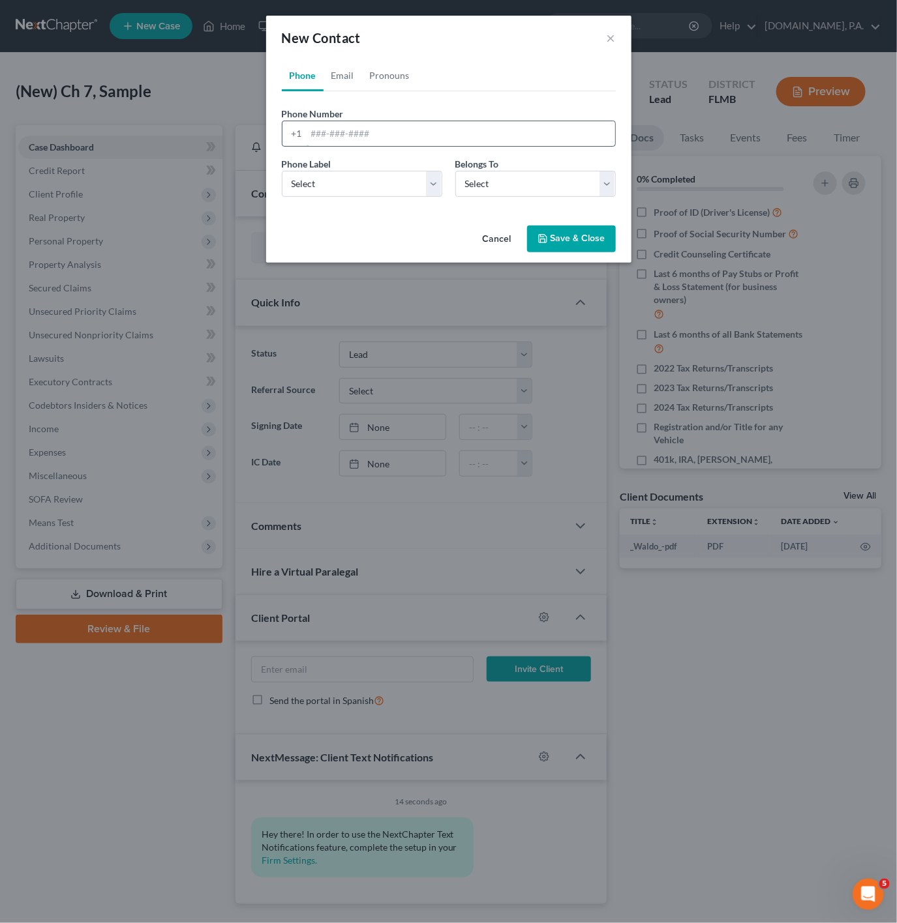
click at [361, 131] on input "tel" at bounding box center [460, 133] width 308 height 25
paste input "7869917784"
type input "7869917784"
click at [368, 183] on select "Select Mobile Home Work Other" at bounding box center [362, 184] width 160 height 26
select select "0"
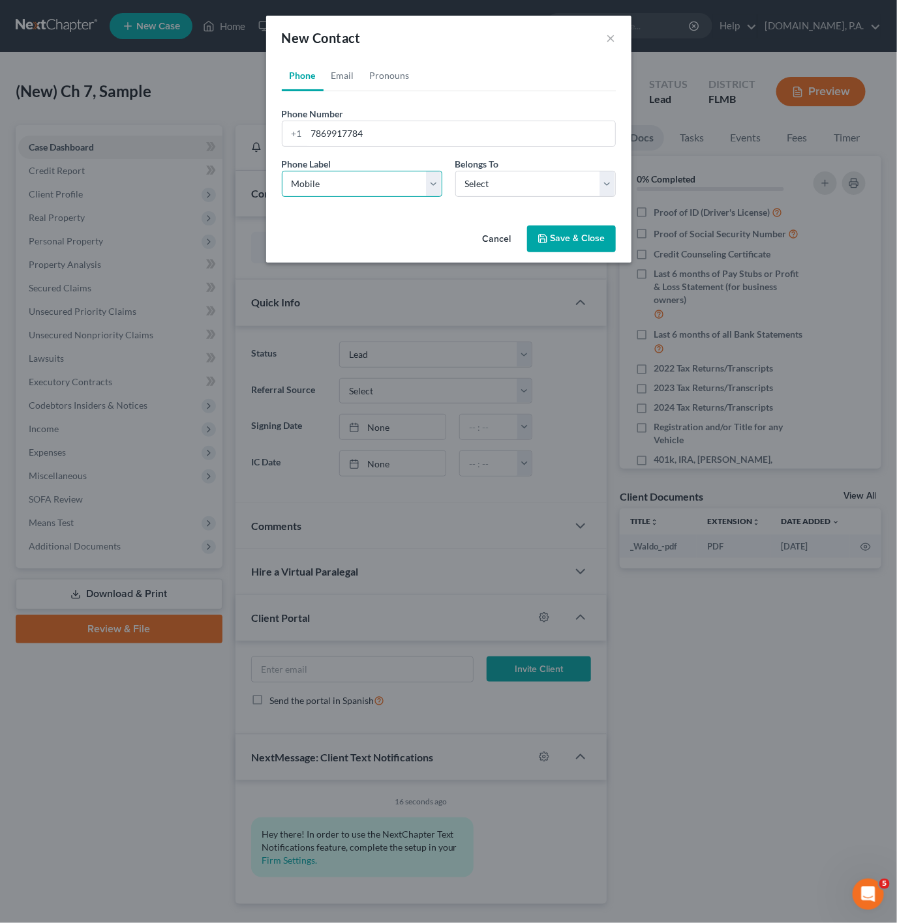
click at [282, 171] on select "Select Mobile Home Work Other" at bounding box center [362, 184] width 160 height 26
click at [479, 176] on select "Select Client Other" at bounding box center [535, 184] width 160 height 26
select select "0"
click at [455, 171] on select "Select Client Other" at bounding box center [535, 184] width 160 height 26
select select "0"
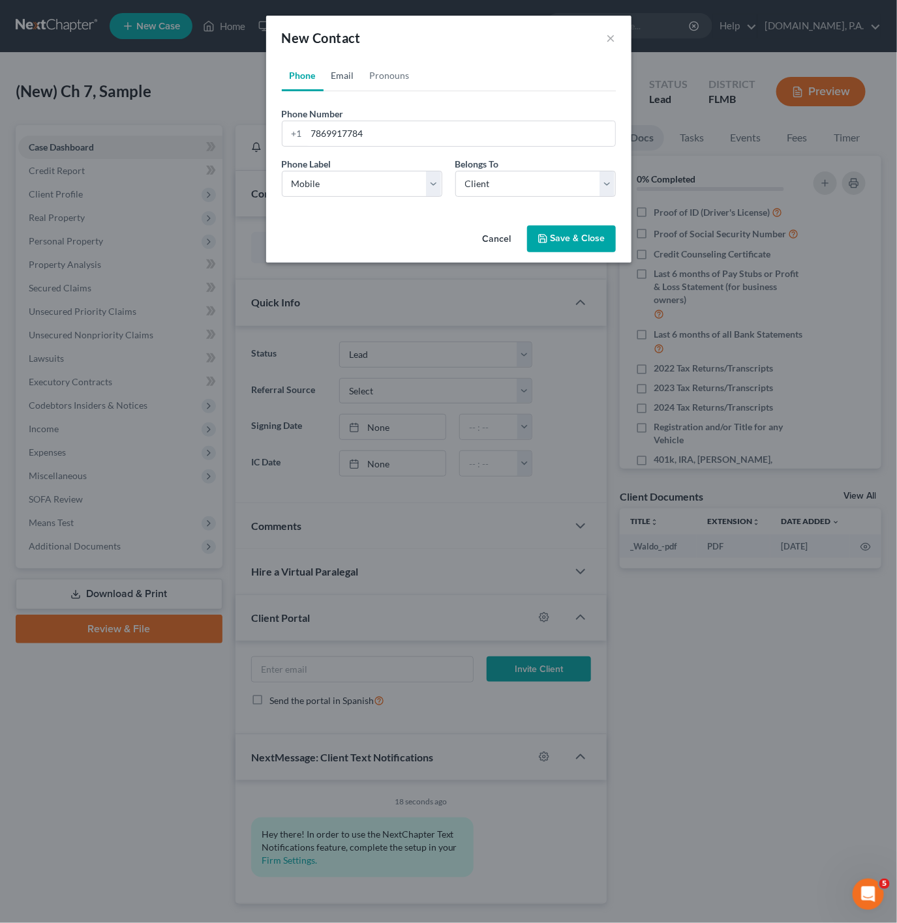
click at [354, 76] on link "Email" at bounding box center [342, 75] width 38 height 31
click at [301, 140] on div at bounding box center [294, 133] width 24 height 25
click at [329, 127] on input "email" at bounding box center [460, 133] width 308 height 25
paste input "TrochezJA@gmail.com"
type input "TrochezJA@gmail.com"
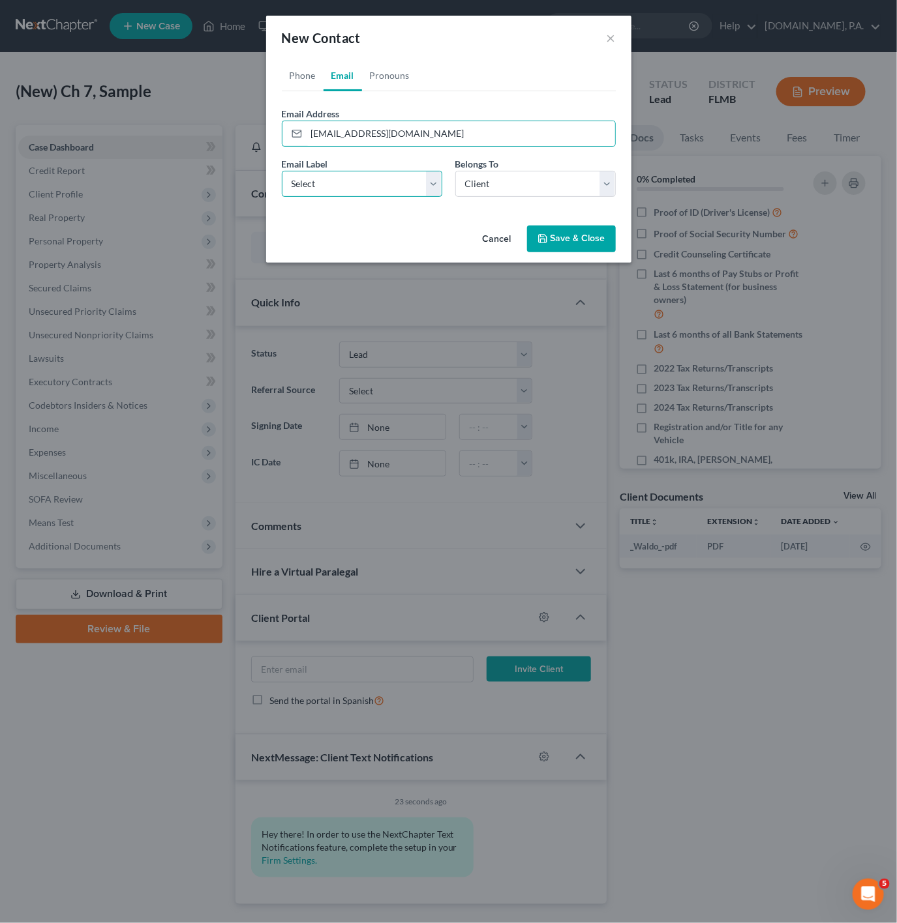
click at [407, 180] on select "Select Home Work Other" at bounding box center [362, 184] width 160 height 26
select select "0"
click at [282, 171] on select "Select Home Work Other" at bounding box center [362, 184] width 160 height 26
click at [400, 80] on link "Pronouns" at bounding box center [389, 75] width 55 height 31
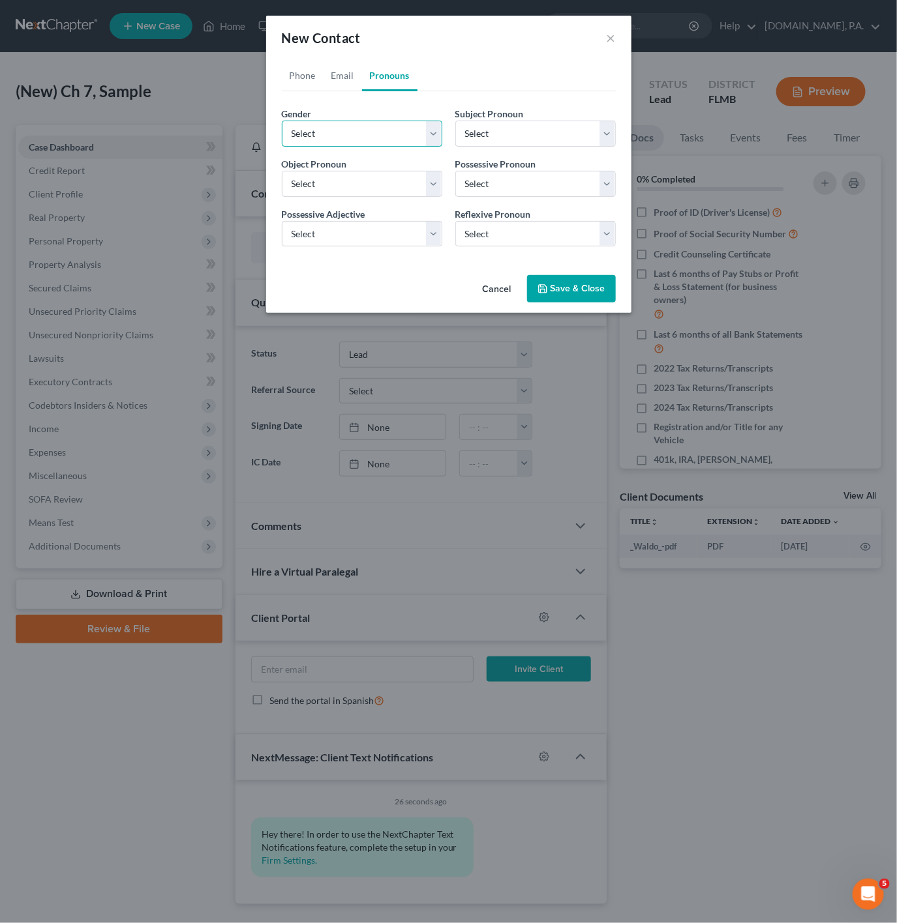
drag, startPoint x: 397, startPoint y: 131, endPoint x: 384, endPoint y: 142, distance: 16.7
click at [397, 131] on select "Select Male Female Non Binary More Than One Person" at bounding box center [362, 134] width 160 height 26
select select "0"
click at [282, 121] on select "Select Male Female Non Binary More Than One Person" at bounding box center [362, 134] width 160 height 26
select select "0"
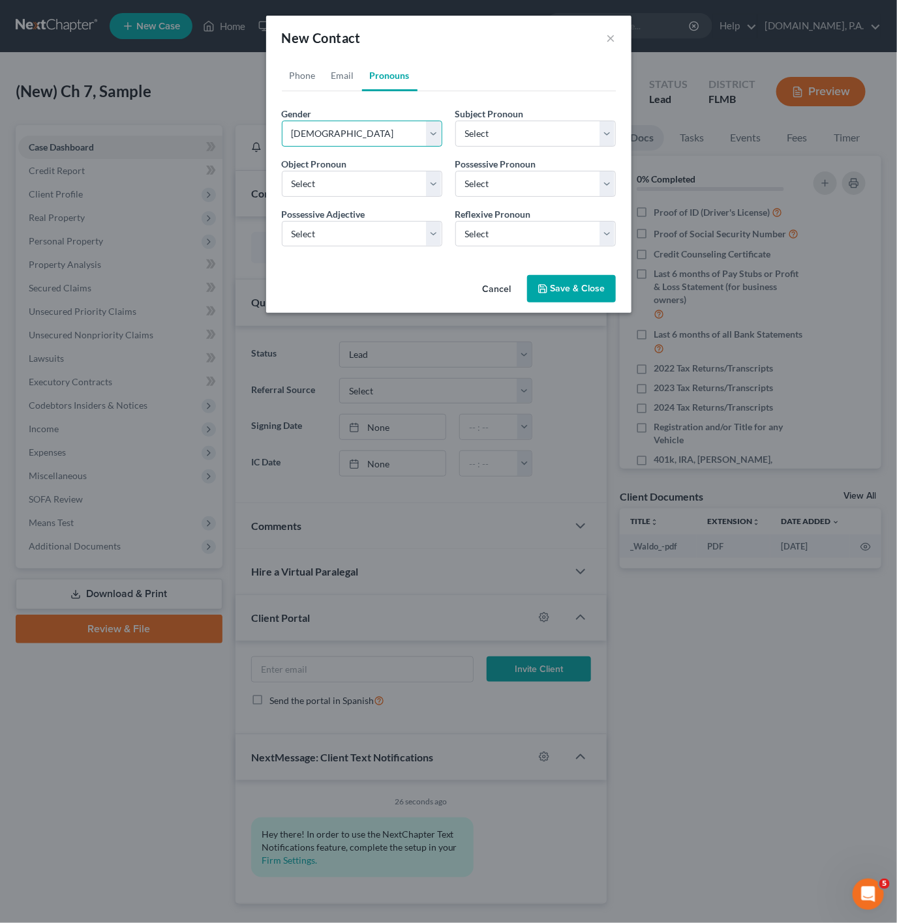
select select "0"
click at [351, 86] on link "Email" at bounding box center [342, 75] width 38 height 31
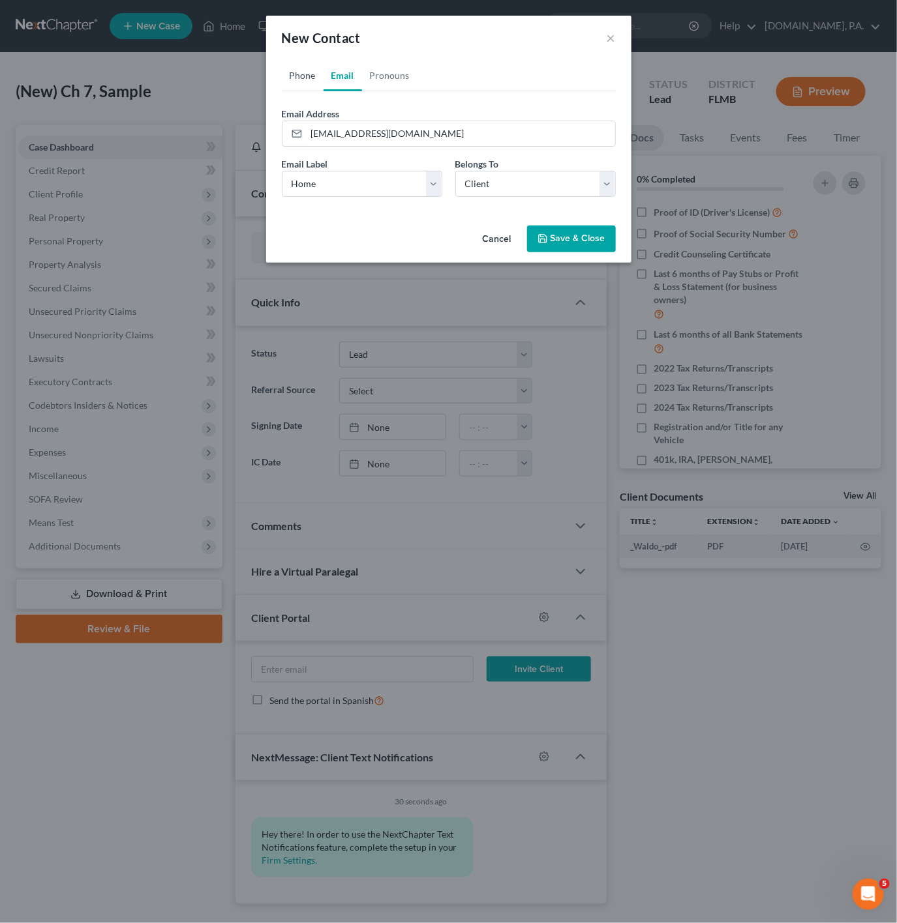
click at [294, 68] on link "Phone" at bounding box center [303, 75] width 42 height 31
click at [590, 241] on button "Save & Close" at bounding box center [571, 239] width 89 height 27
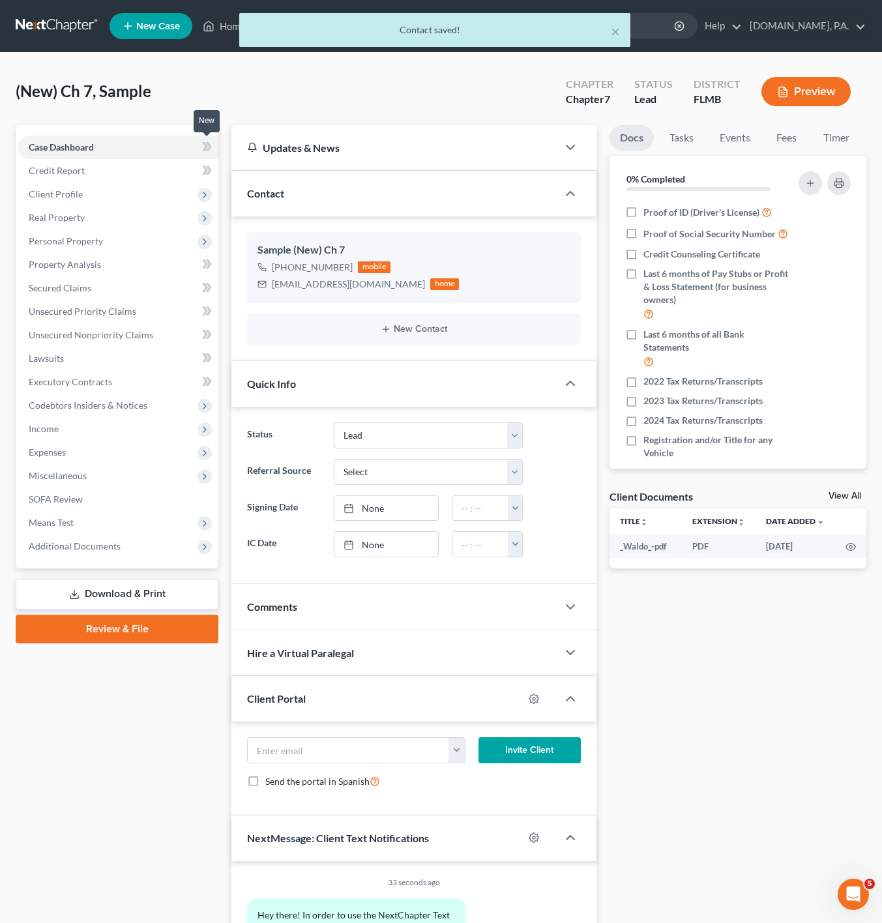
click at [202, 149] on icon at bounding box center [207, 147] width 10 height 16
click at [137, 194] on span "Client Profile" at bounding box center [118, 194] width 200 height 23
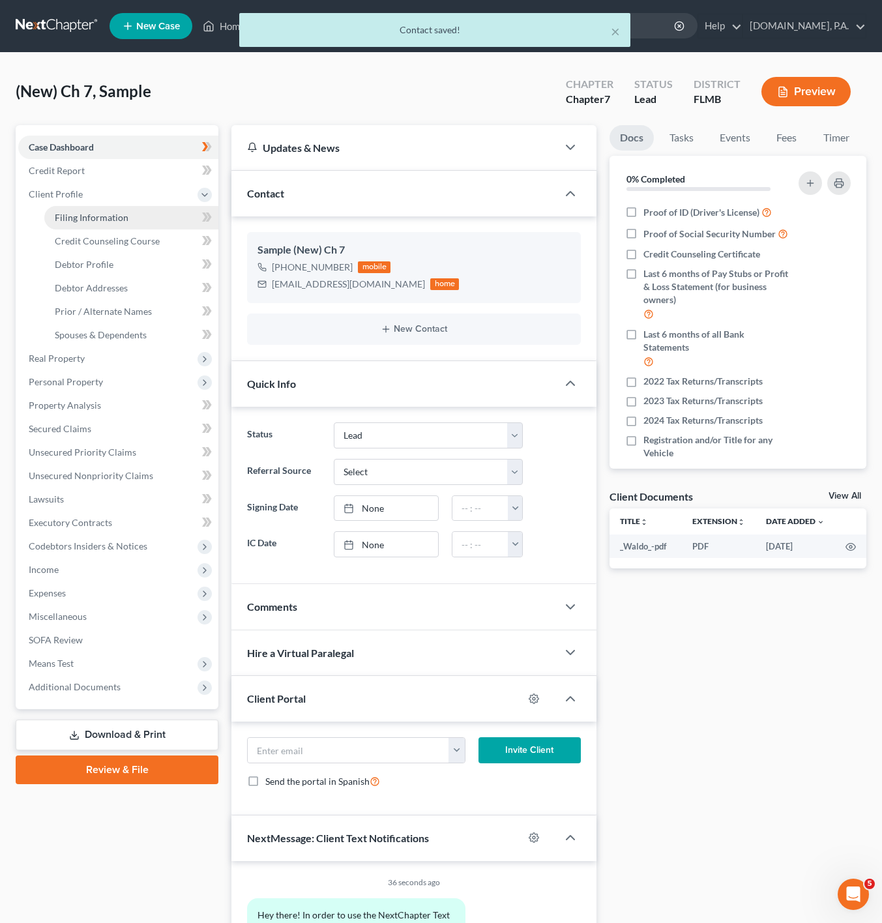
click at [185, 220] on link "Filing Information" at bounding box center [131, 217] width 174 height 23
select select "1"
select select "0"
select select "15"
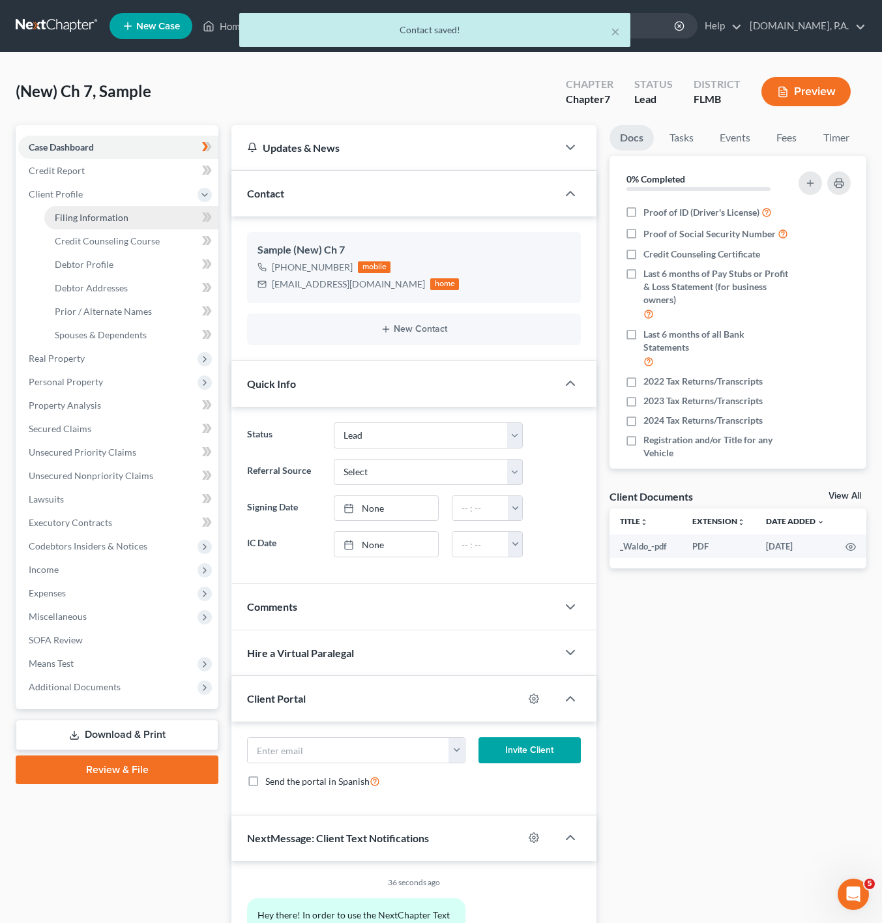
select select "0"
select select "9"
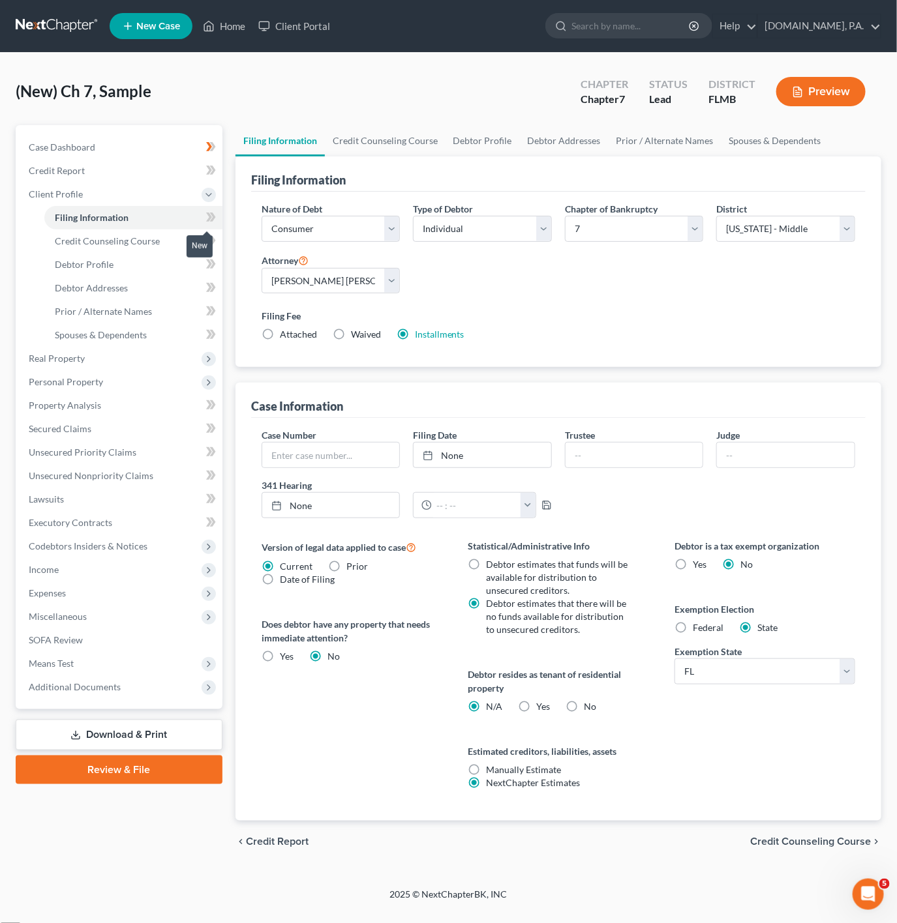
drag, startPoint x: 210, startPoint y: 216, endPoint x: 22, endPoint y: 392, distance: 257.9
click at [210, 216] on icon at bounding box center [209, 217] width 6 height 9
click at [584, 707] on label "No" at bounding box center [590, 706] width 12 height 13
click at [589, 707] on input "No" at bounding box center [593, 704] width 8 height 8
radio input "true"
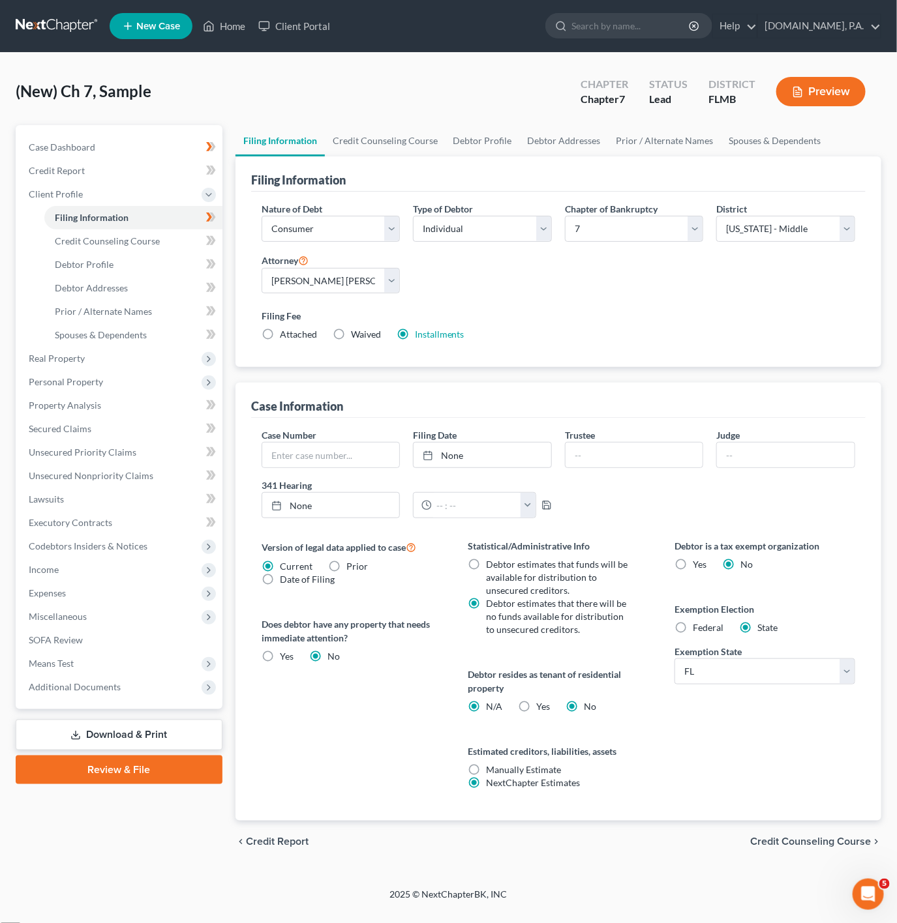
radio input "false"
click at [147, 260] on link "Debtor Profile" at bounding box center [133, 264] width 178 height 23
select select "0"
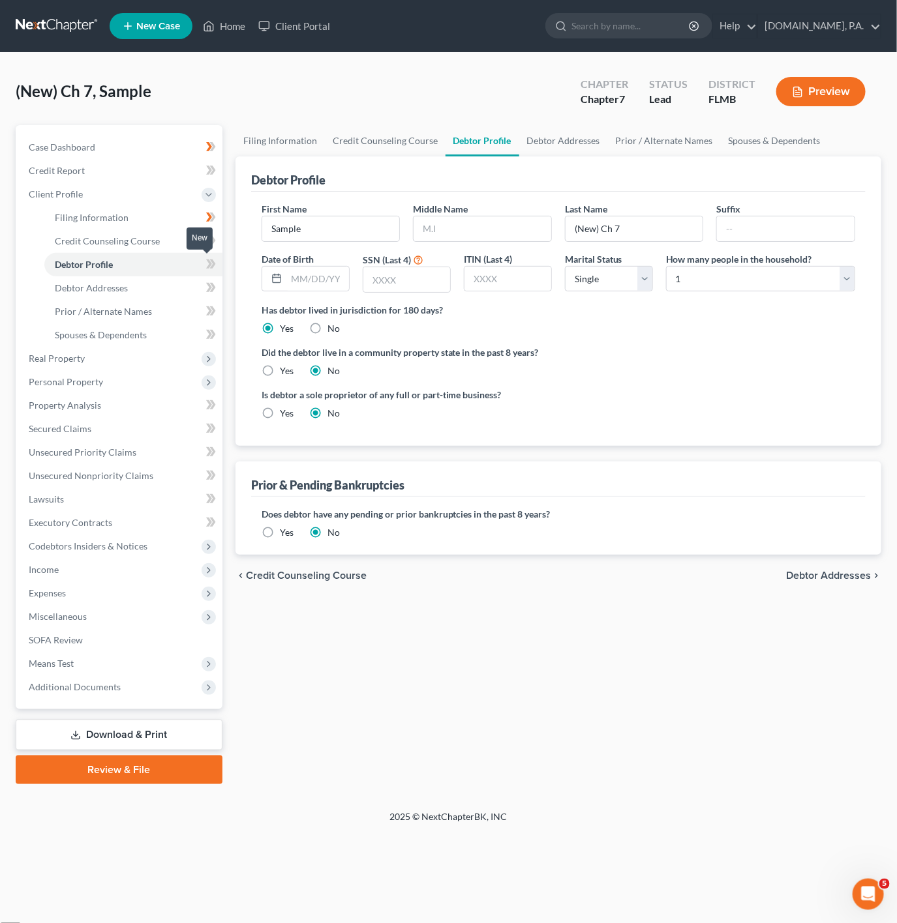
click at [208, 263] on icon at bounding box center [211, 264] width 10 height 16
drag, startPoint x: 325, startPoint y: 230, endPoint x: 200, endPoint y: 233, distance: 125.2
click at [200, 233] on div "Petition Navigation Case Dashboard Payments Invoices Payments Payments Credit R…" at bounding box center [448, 454] width 878 height 659
paste input "Johnathan"
type input "Johnathan"
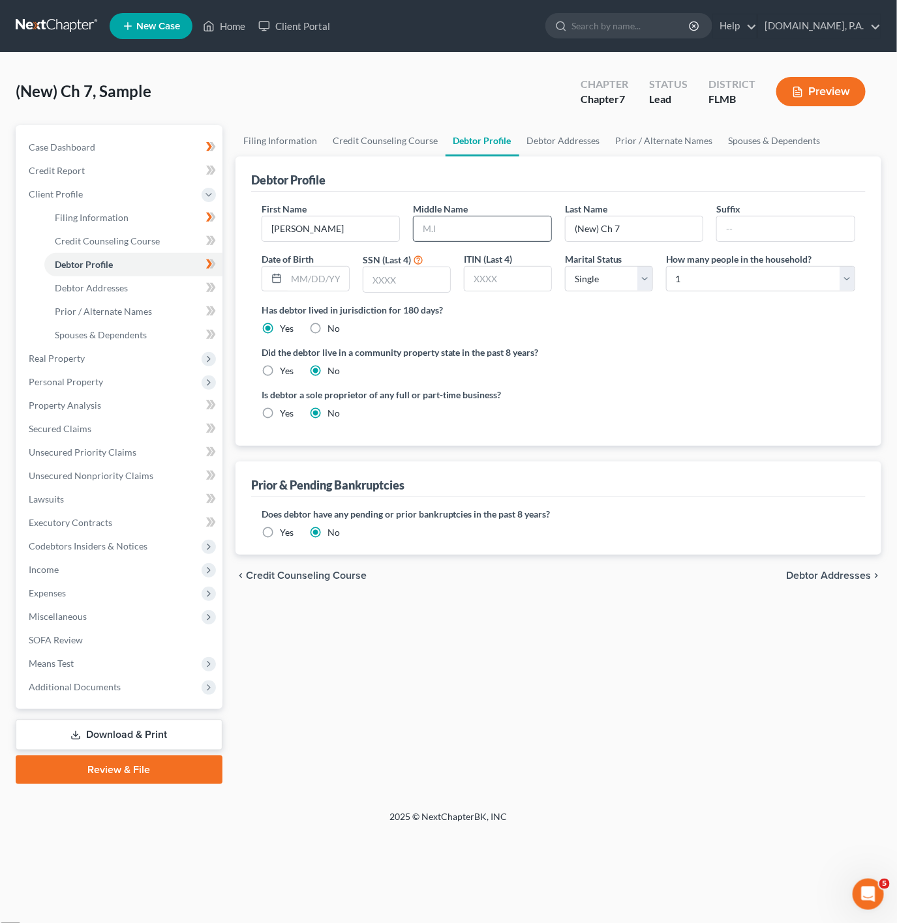
drag, startPoint x: 428, startPoint y: 247, endPoint x: 447, endPoint y: 233, distance: 22.8
click at [428, 247] on div "First Name Johnathan Middle Name Last Name (New) Ch 7 Suffix Date of Birth SSN …" at bounding box center [558, 252] width 606 height 101
click at [453, 229] on input "text" at bounding box center [482, 229] width 138 height 25
paste input "Anthony"
type input "Anthony"
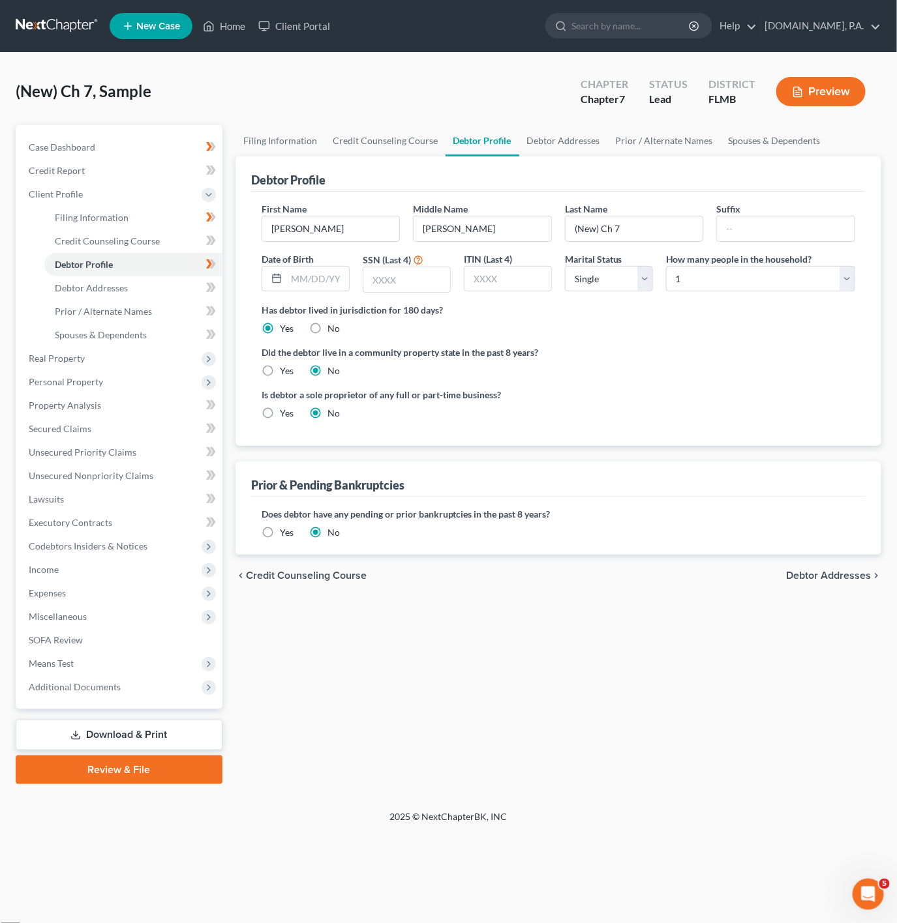
click at [656, 209] on div "Last Name (New) Ch 7" at bounding box center [634, 222] width 152 height 40
drag, startPoint x: 652, startPoint y: 218, endPoint x: 575, endPoint y: 224, distance: 77.2
click at [575, 224] on input "(New) Ch 7" at bounding box center [634, 229] width 138 height 25
paste input "Trochez"
type input "Trochez"
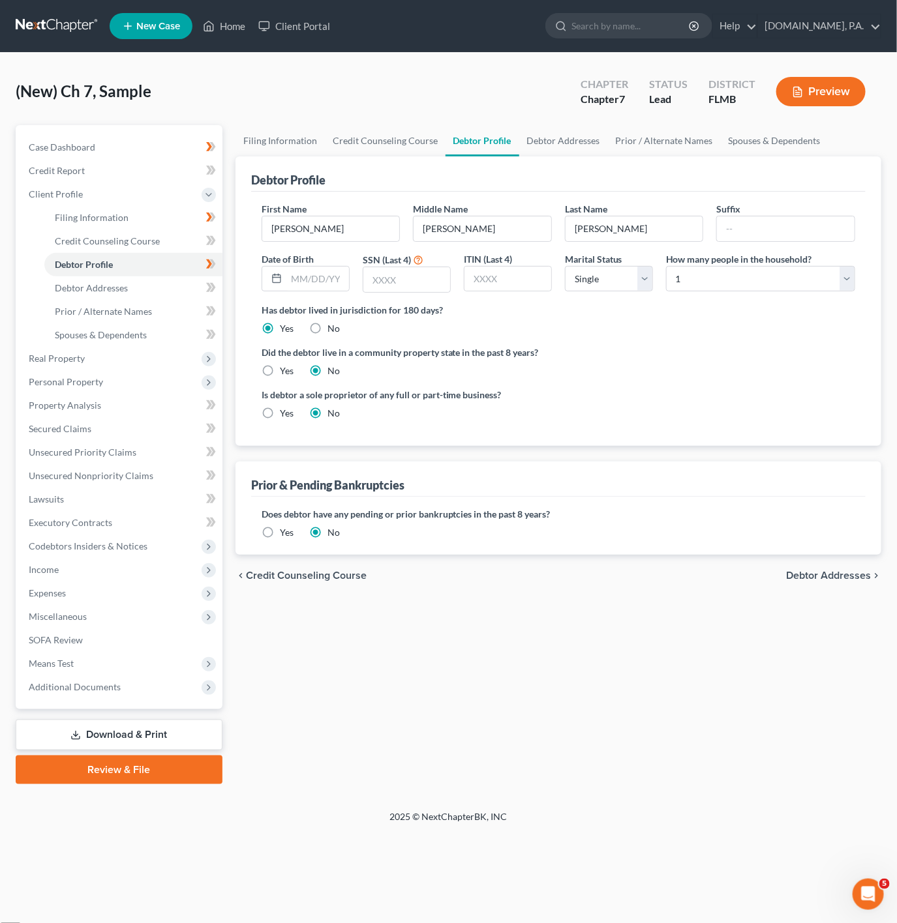
click at [757, 384] on ng-include "First Name Johnathan Middle Name Anthony Last Name Trochez Suffix Date of Birth…" at bounding box center [557, 316] width 593 height 228
drag, startPoint x: 838, startPoint y: 259, endPoint x: 790, endPoint y: 280, distance: 52.2
click at [834, 259] on div "How many people in the household? Select 1 2 3 4 5 6 7 8 9 10 11 12 13 14 15 16…" at bounding box center [760, 272] width 202 height 41
click at [790, 280] on select "Select 1 2 3 4 5 6 7 8 9 10 11 12 13 14 15 16 17 18 19 20" at bounding box center [760, 279] width 189 height 26
select select "3"
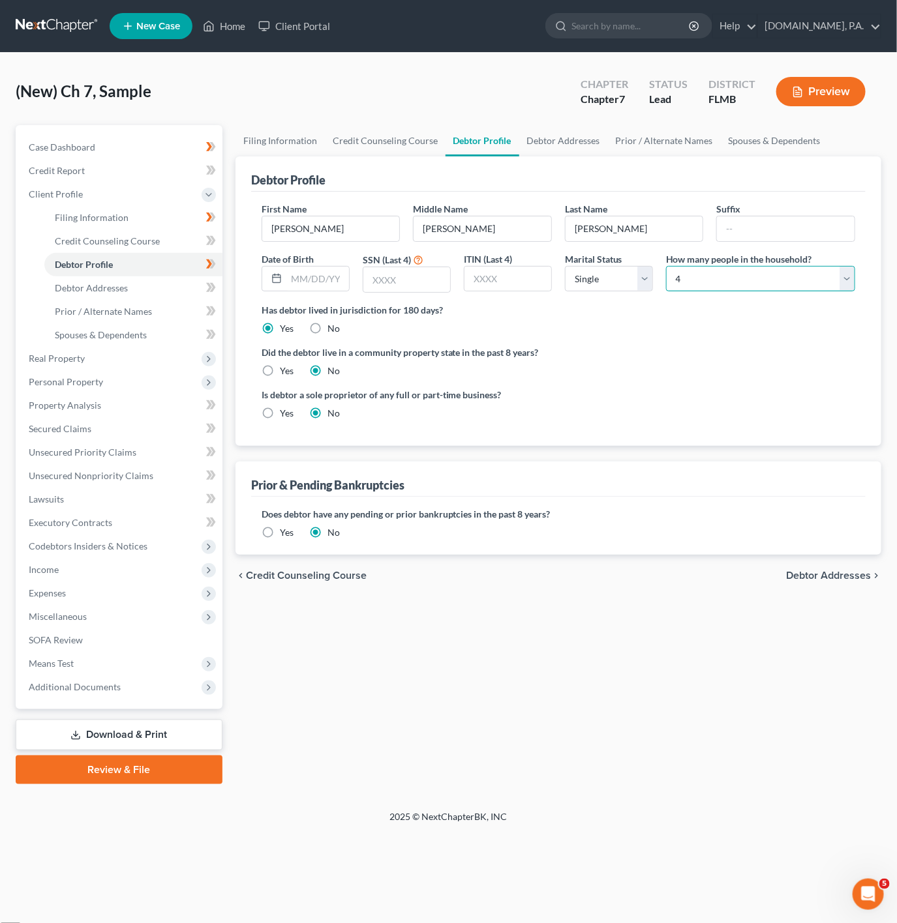
click at [666, 267] on select "Select 1 2 3 4 5 6 7 8 9 10 11 12 13 14 15 16 17 18 19 20" at bounding box center [760, 279] width 189 height 26
click at [738, 372] on div "Did the debtor live in a community property state in the past 8 years? Yes No" at bounding box center [557, 362] width 593 height 32
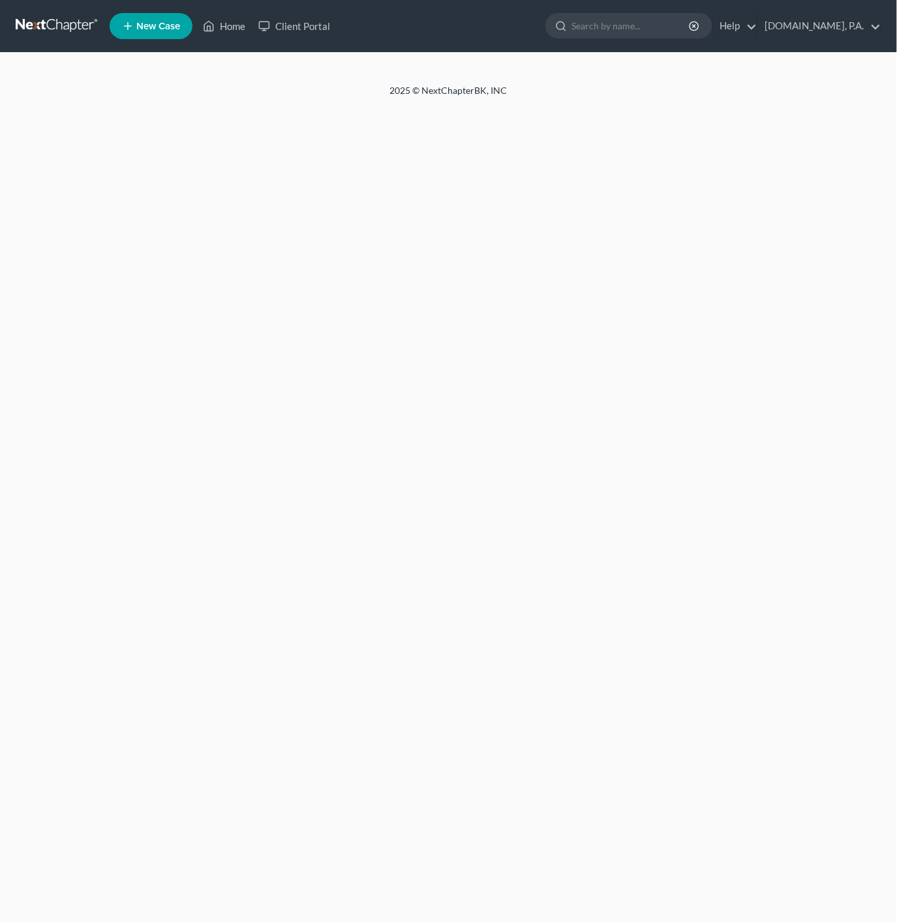
select select "0"
select select "3"
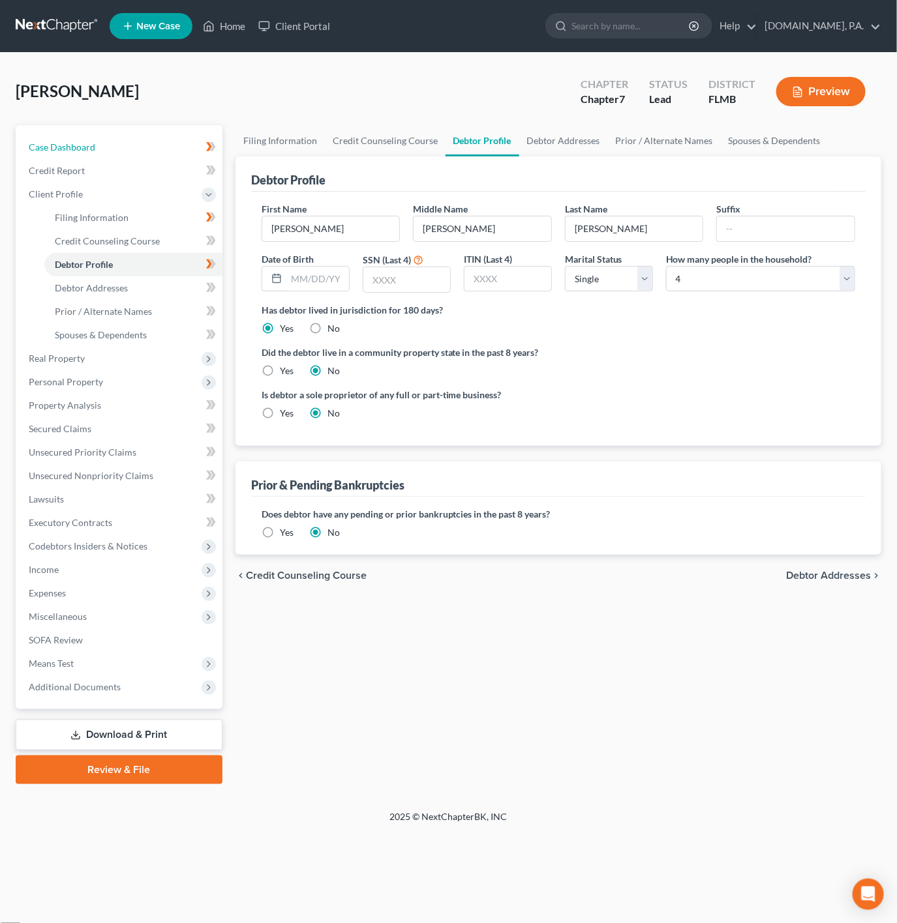
click at [175, 145] on link "Case Dashboard" at bounding box center [120, 147] width 204 height 23
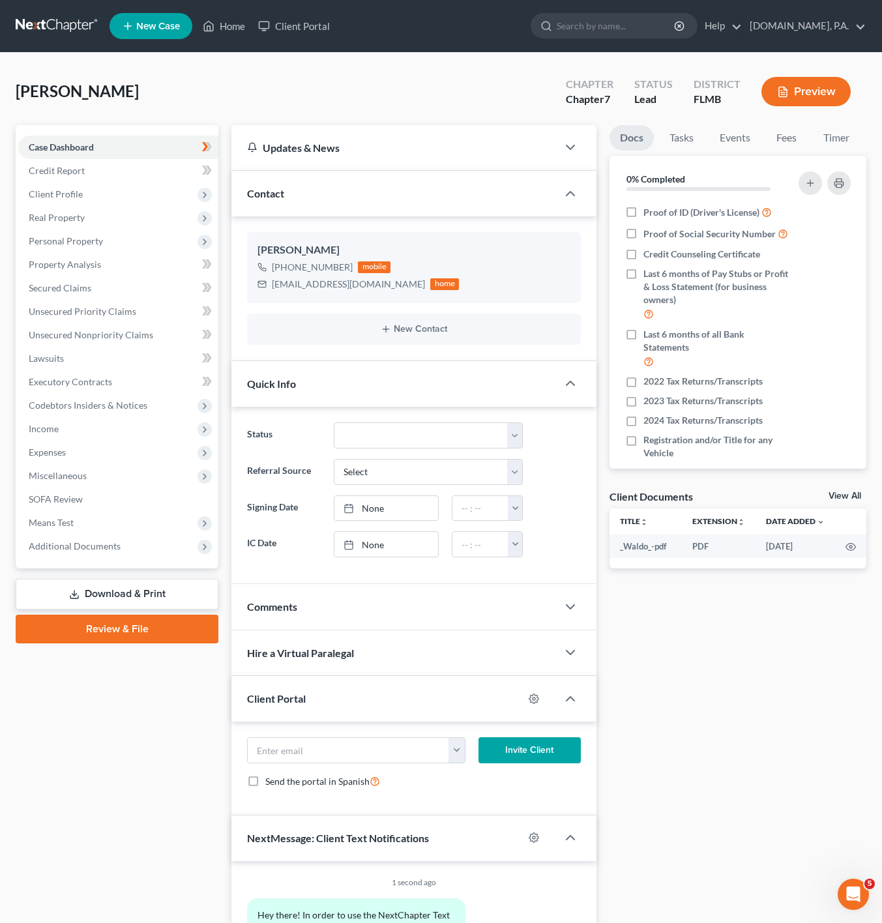
scroll to position [98, 0]
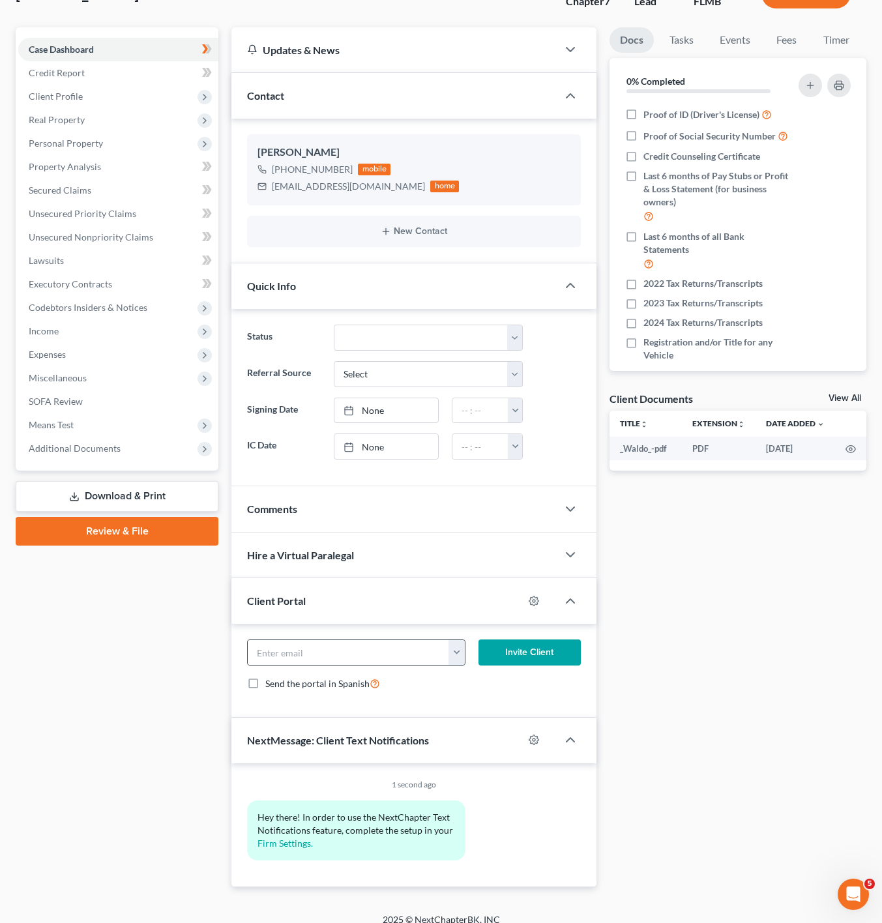
click at [460, 665] on button "button" at bounding box center [457, 652] width 16 height 25
click at [492, 685] on link "[EMAIL_ADDRESS][DOMAIN_NAME]" at bounding box center [537, 681] width 178 height 22
type input "[EMAIL_ADDRESS][DOMAIN_NAME]"
click at [524, 666] on button "Invite Client" at bounding box center [530, 653] width 102 height 26
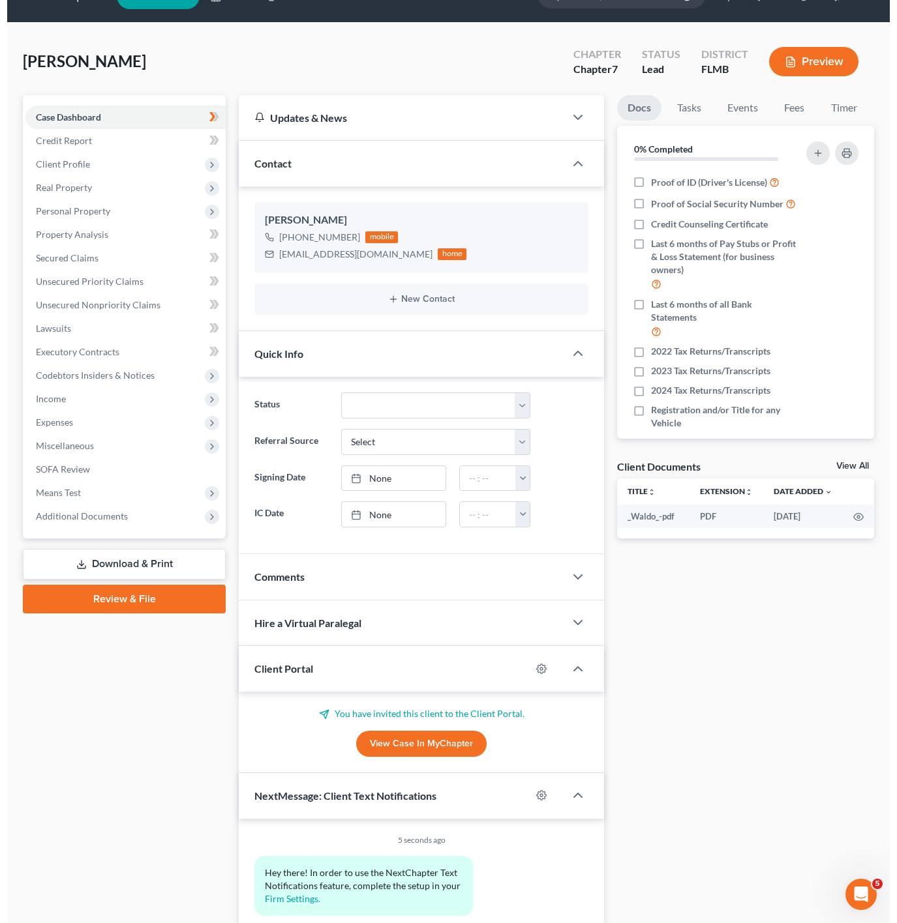
scroll to position [0, 0]
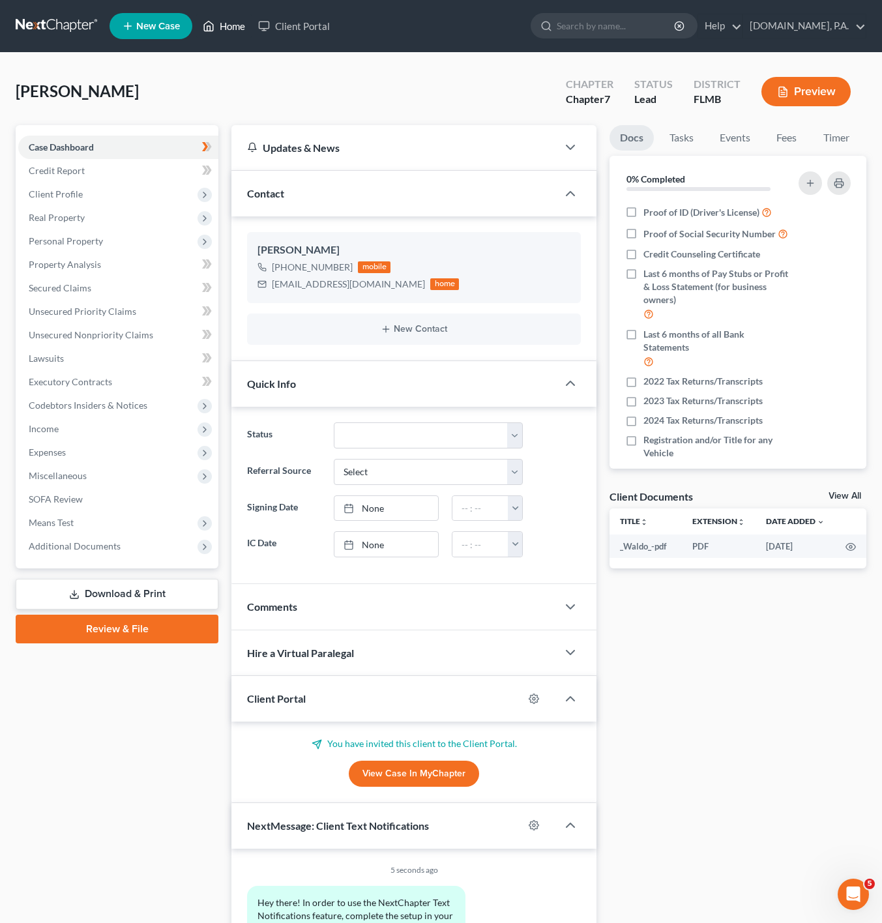
click at [221, 31] on link "Home" at bounding box center [223, 25] width 55 height 23
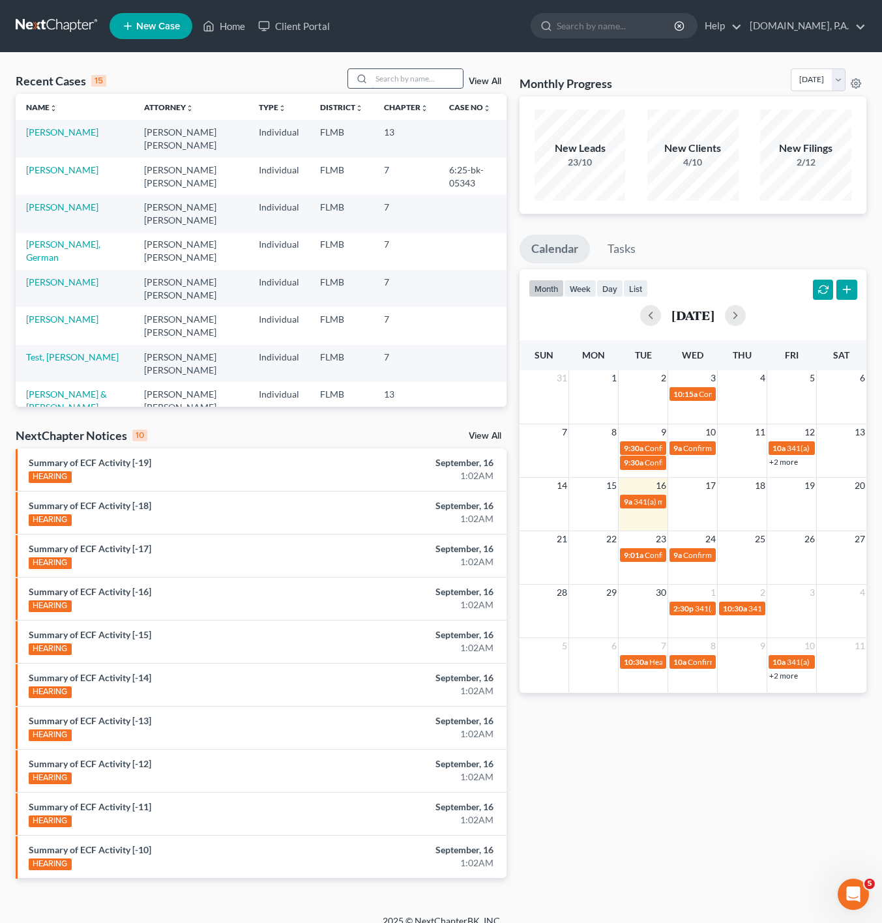
click at [409, 70] on input "search" at bounding box center [417, 78] width 91 height 19
type input "JENNIFER"
click at [75, 133] on link "[PERSON_NAME]" at bounding box center [62, 132] width 72 height 11
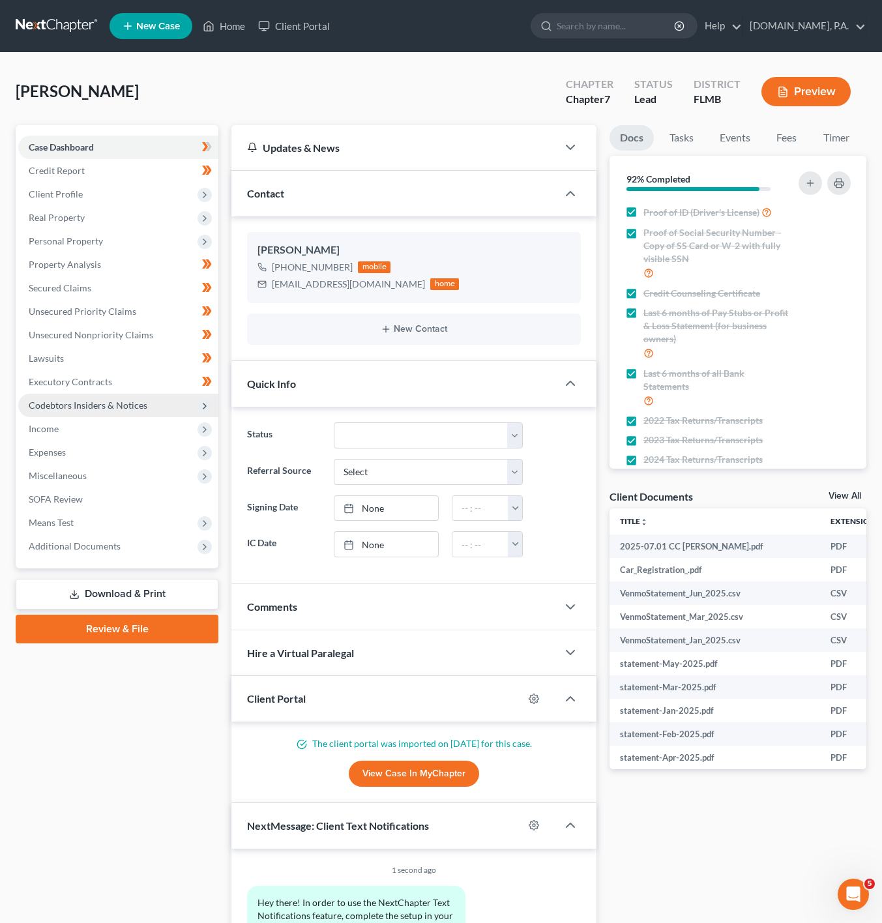
drag, startPoint x: 181, startPoint y: 411, endPoint x: 174, endPoint y: 411, distance: 6.6
click at [181, 411] on span "Codebtors Insiders & Notices" at bounding box center [118, 405] width 200 height 23
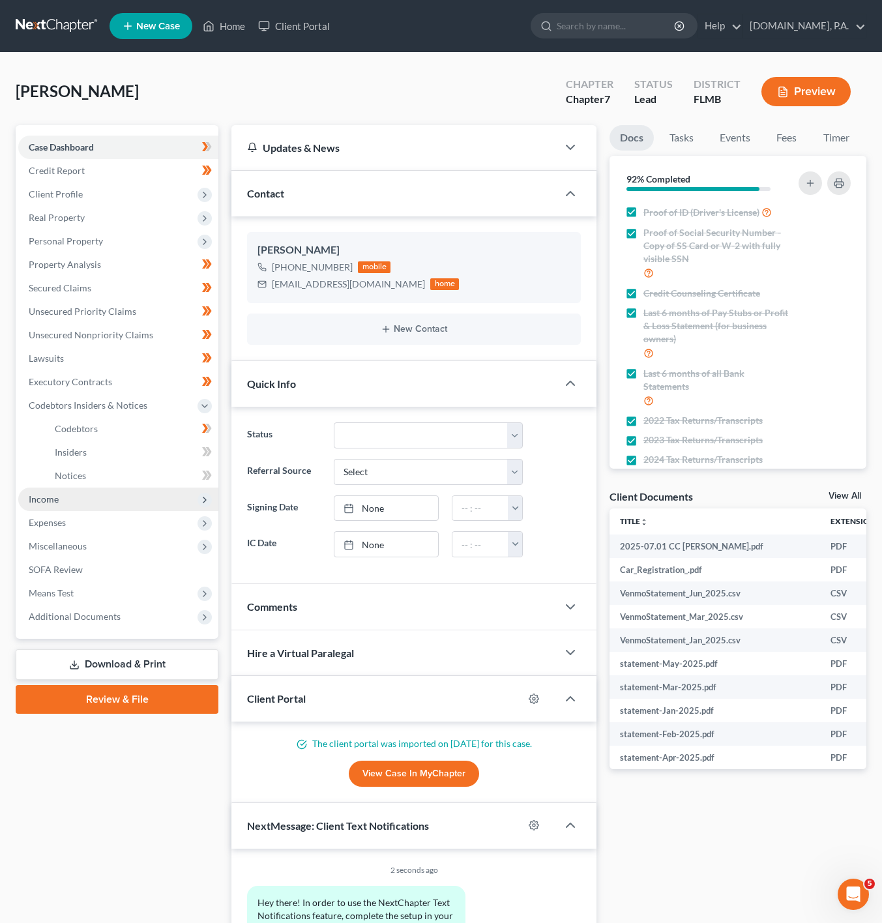
click at [171, 495] on span "Income" at bounding box center [118, 499] width 200 height 23
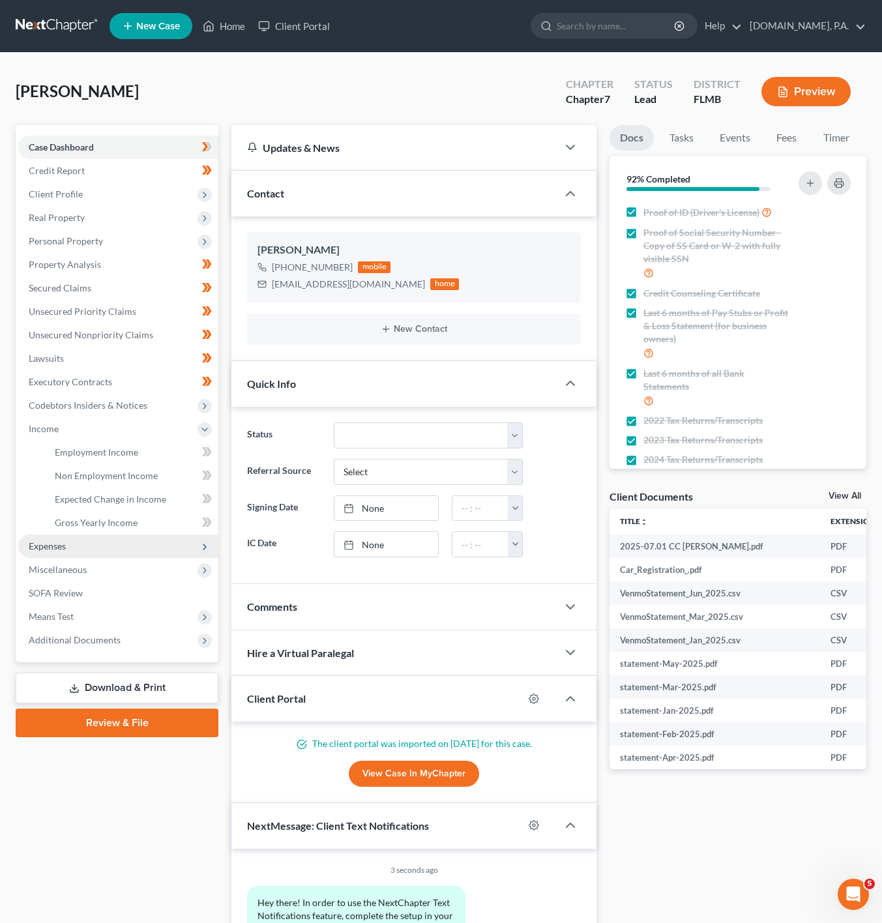
click at [140, 539] on span "Expenses" at bounding box center [118, 546] width 200 height 23
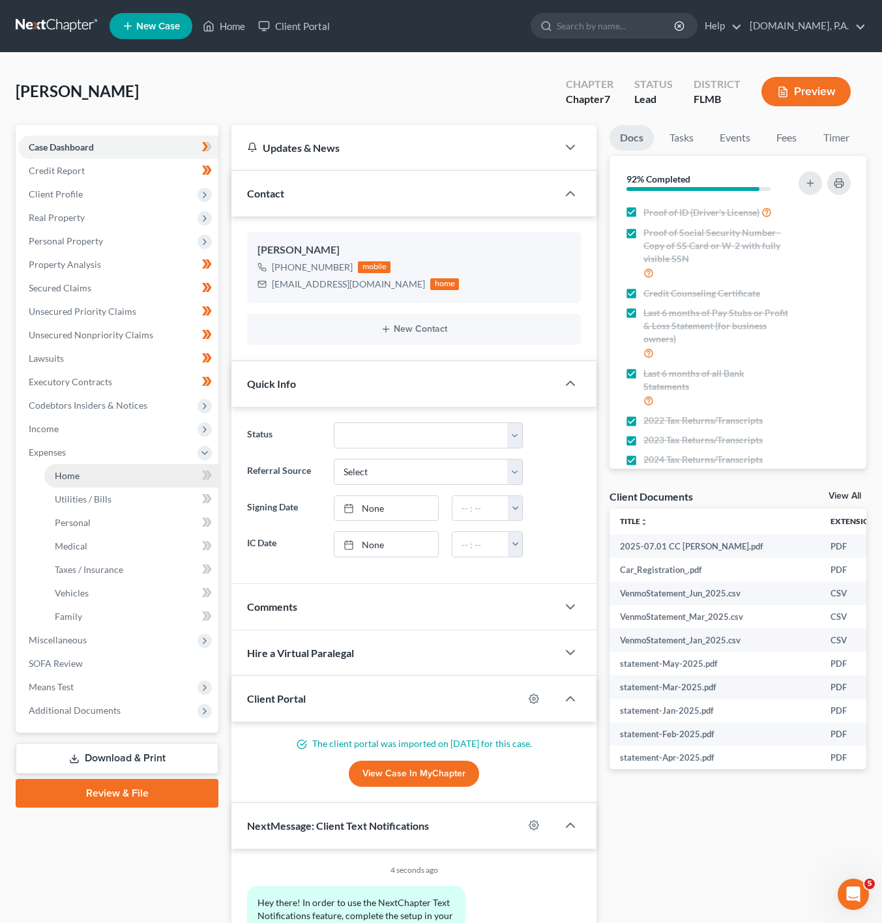
click at [147, 466] on link "Home" at bounding box center [131, 475] width 174 height 23
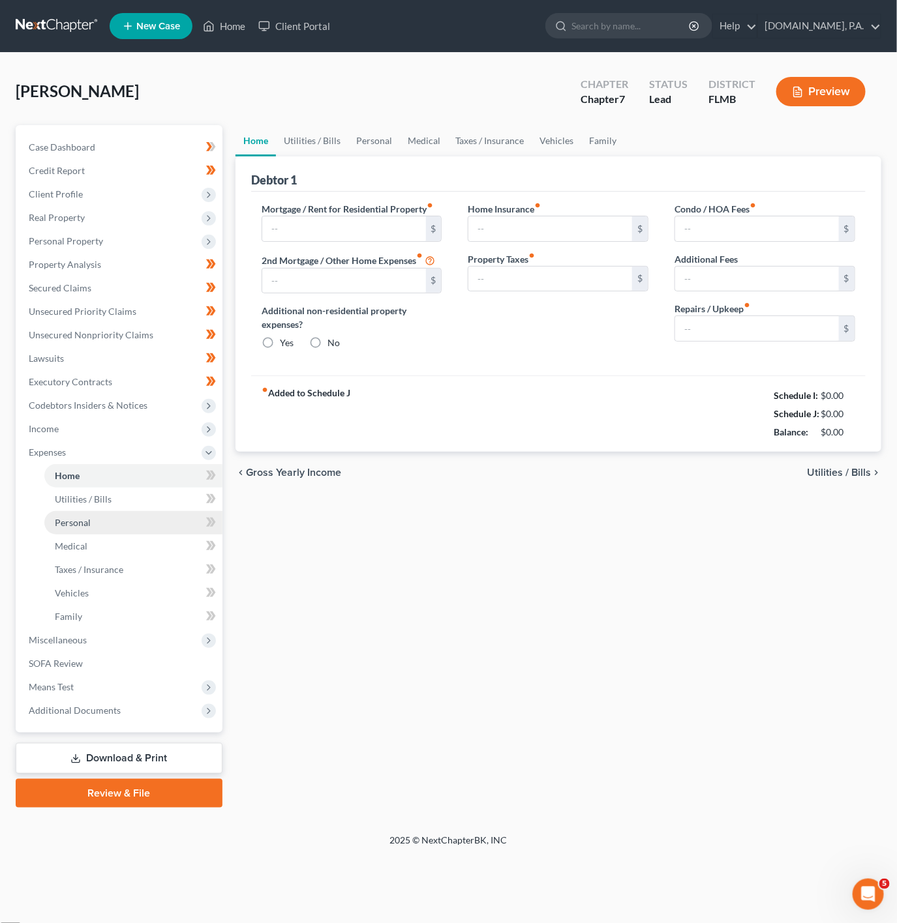
type input "2,000.00"
type input "0.00"
radio input "true"
type input "0.00"
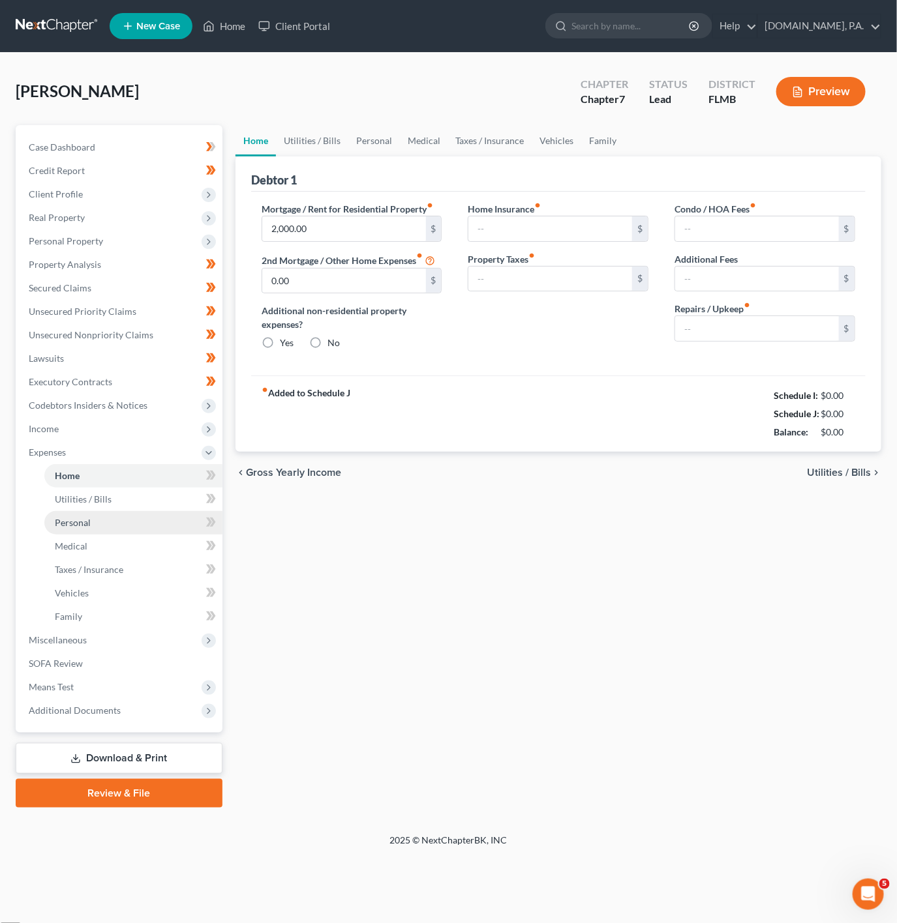
type input "0.00"
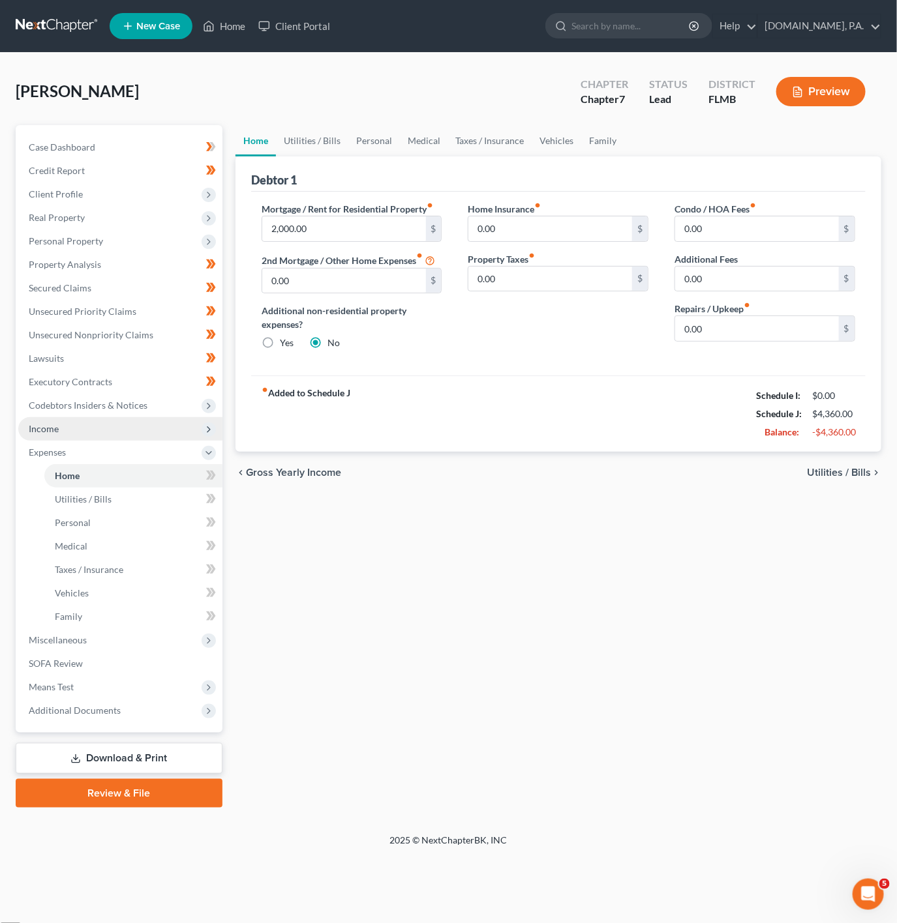
click at [160, 431] on span "Income" at bounding box center [120, 428] width 204 height 23
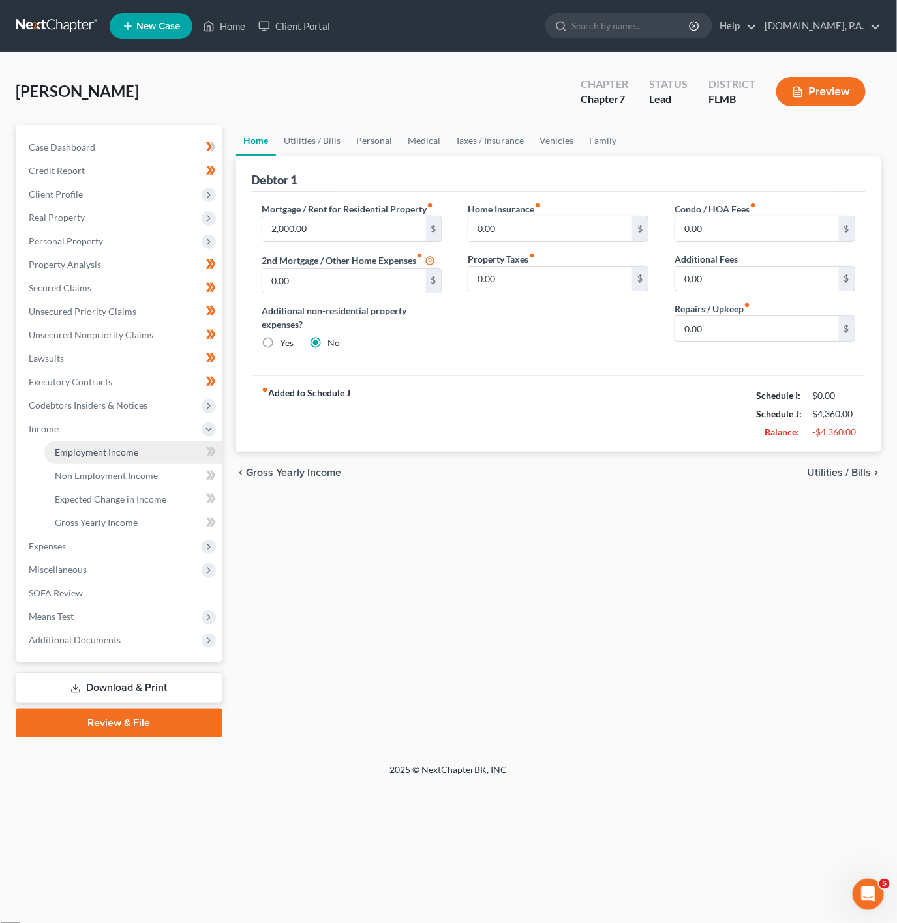
click at [176, 455] on link "Employment Income" at bounding box center [133, 452] width 178 height 23
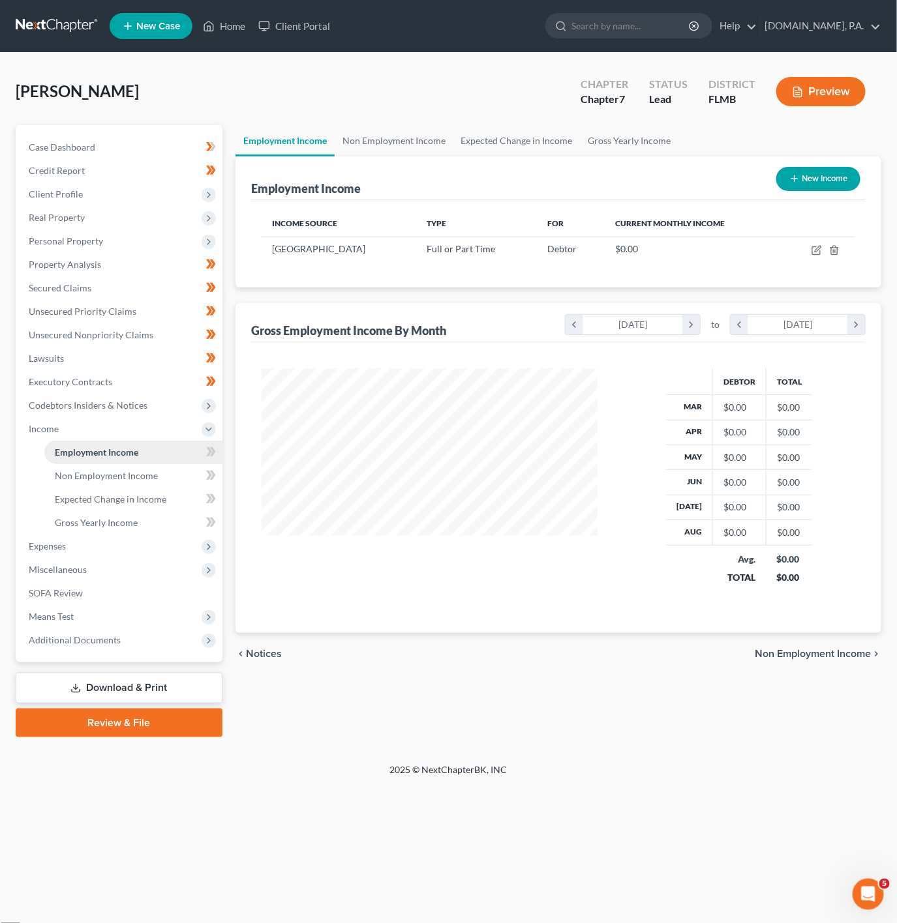
scroll to position [235, 361]
click at [170, 456] on link "Employment Income" at bounding box center [133, 452] width 178 height 23
click at [155, 470] on span "Non Employment Income" at bounding box center [106, 475] width 103 height 11
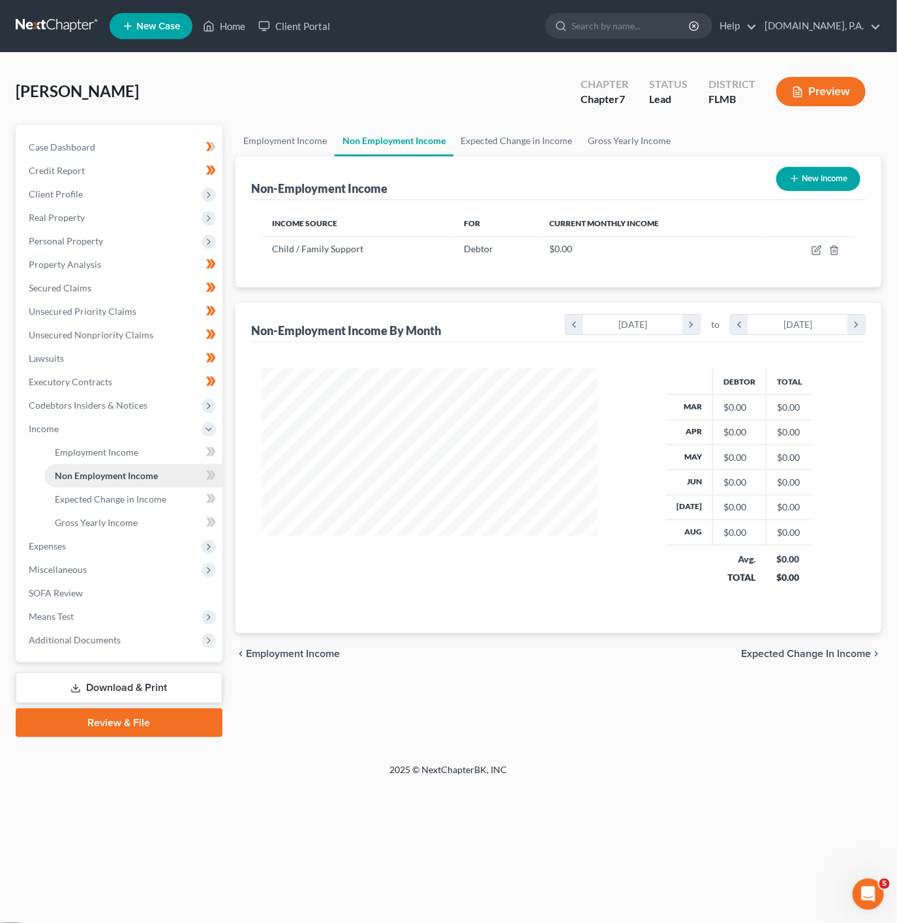
scroll to position [235, 361]
click at [214, 477] on icon at bounding box center [211, 476] width 10 height 16
click at [160, 495] on span "Expected Change in Income" at bounding box center [111, 499] width 112 height 11
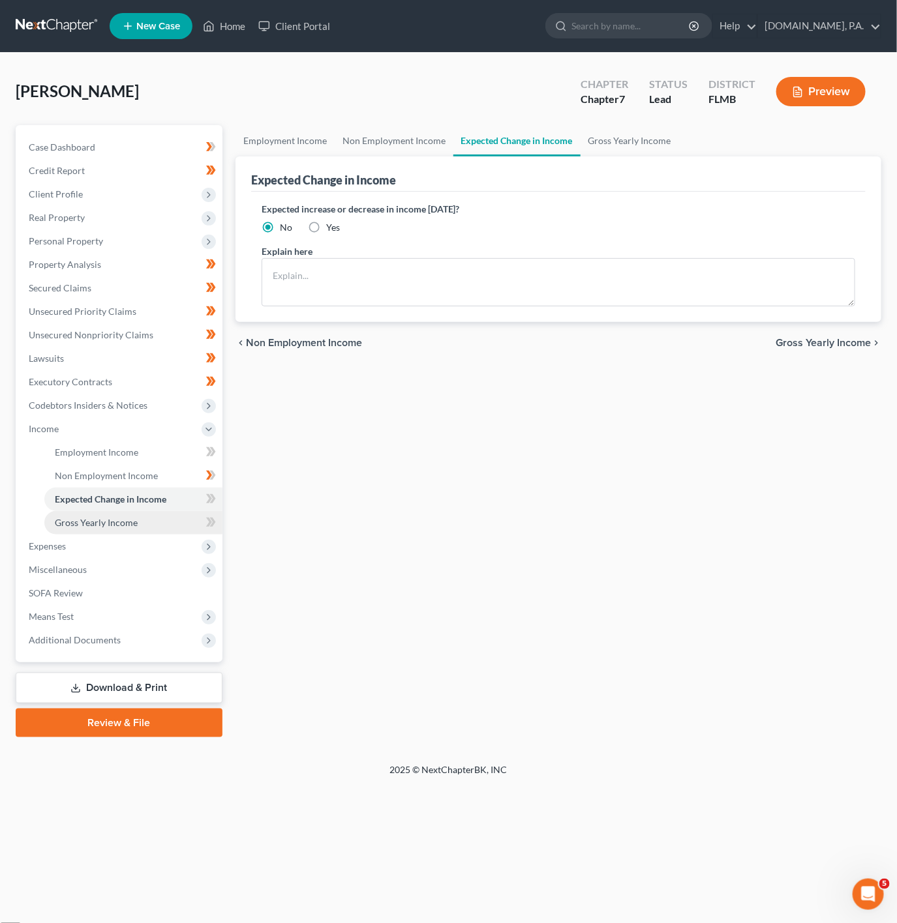
click at [175, 513] on link "Gross Yearly Income" at bounding box center [133, 522] width 178 height 23
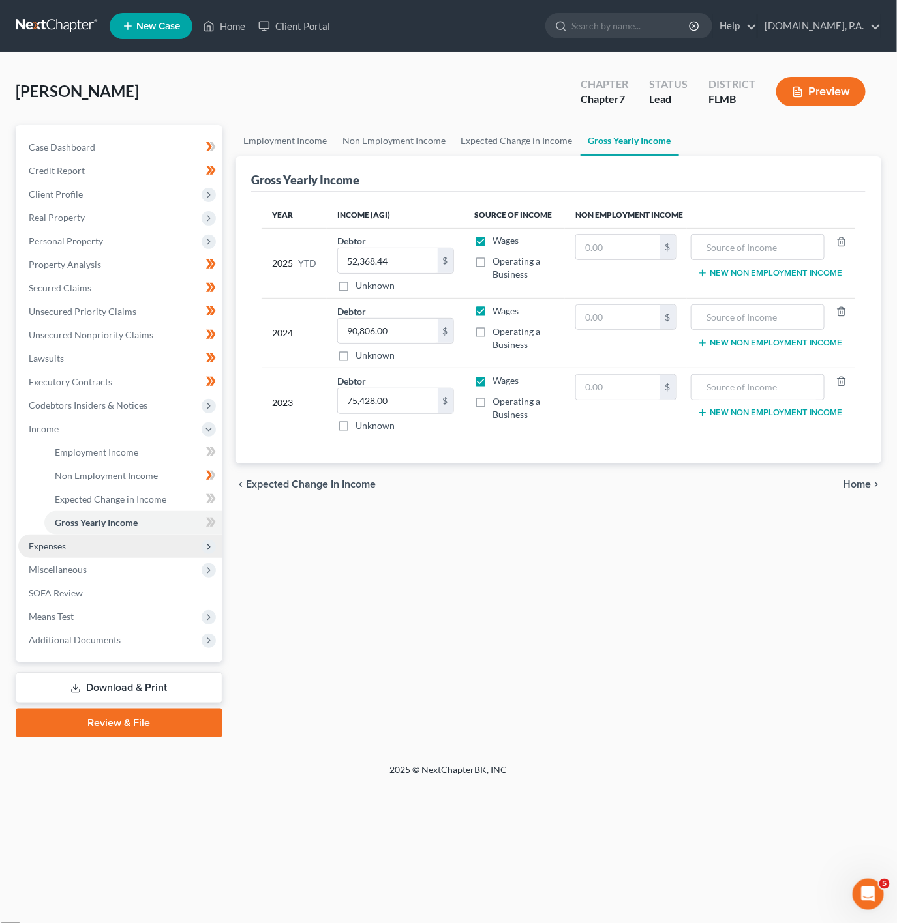
click at [196, 552] on span "Expenses" at bounding box center [120, 546] width 204 height 23
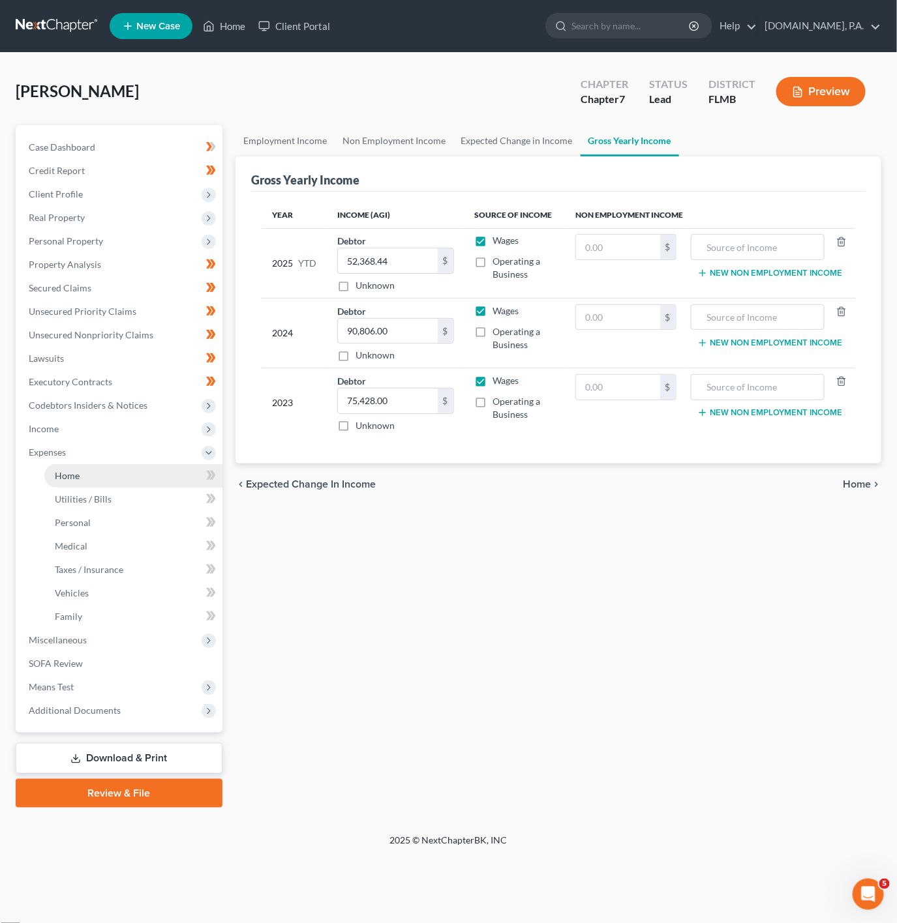
click at [137, 468] on link "Home" at bounding box center [133, 475] width 178 height 23
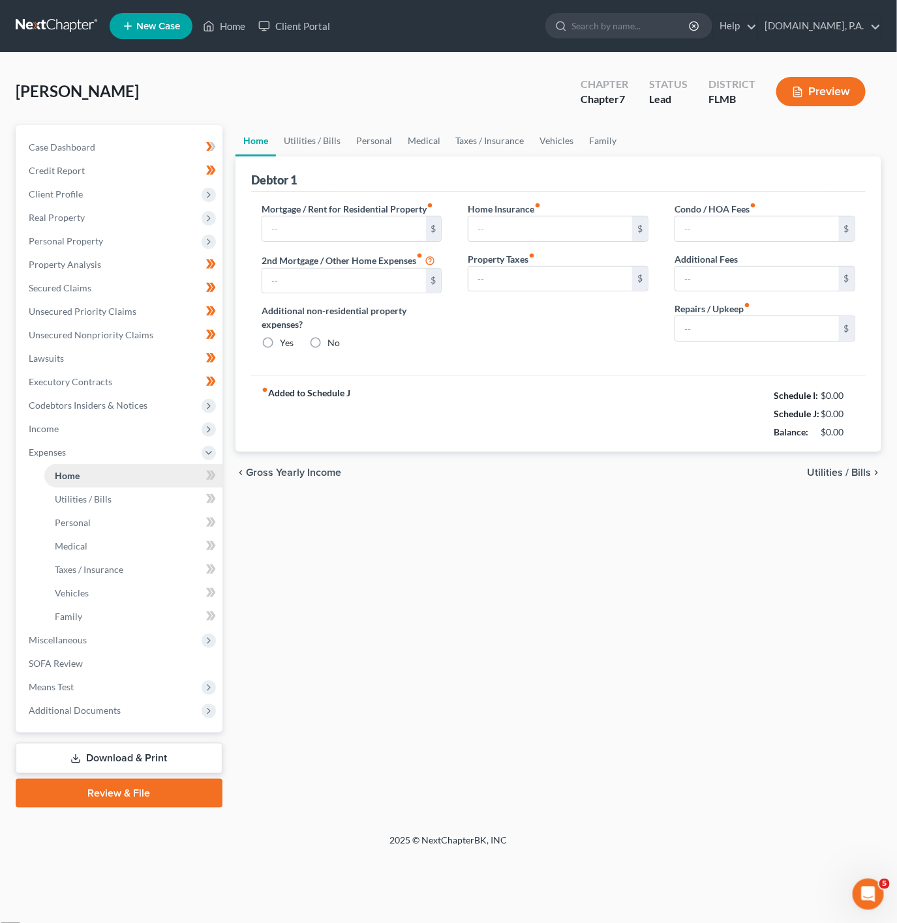
type input "2,000.00"
type input "0.00"
radio input "true"
type input "0.00"
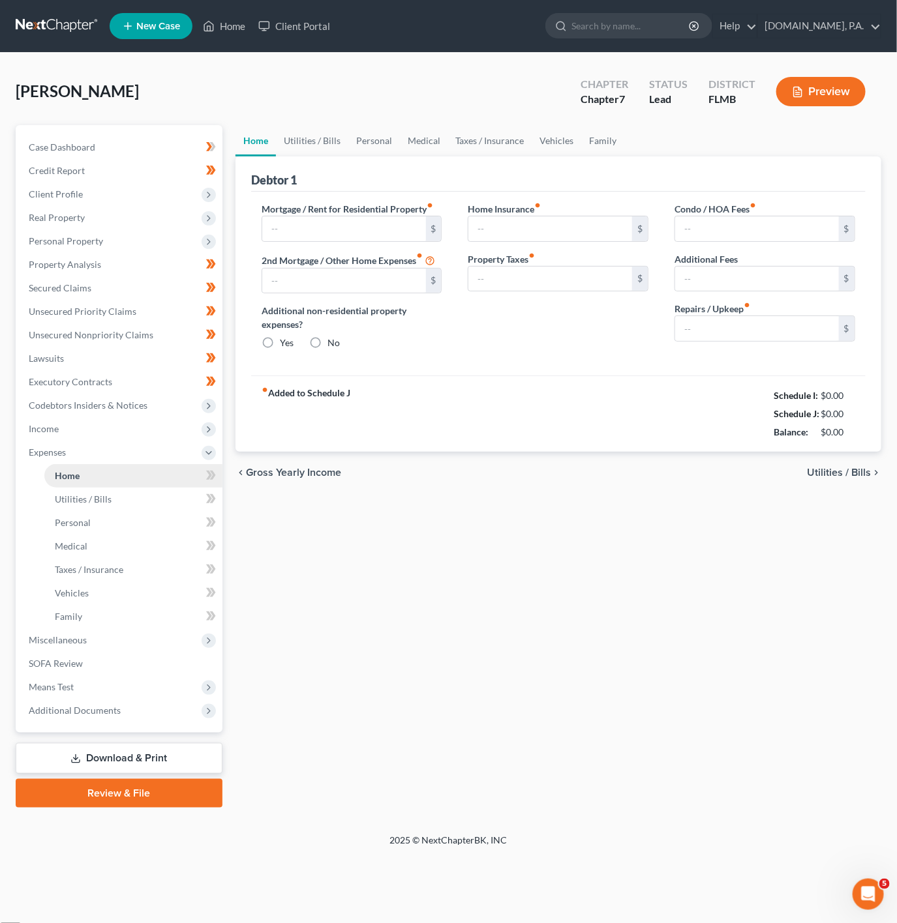
type input "0.00"
click at [196, 409] on span "Codebtors Insiders & Notices" at bounding box center [120, 405] width 204 height 23
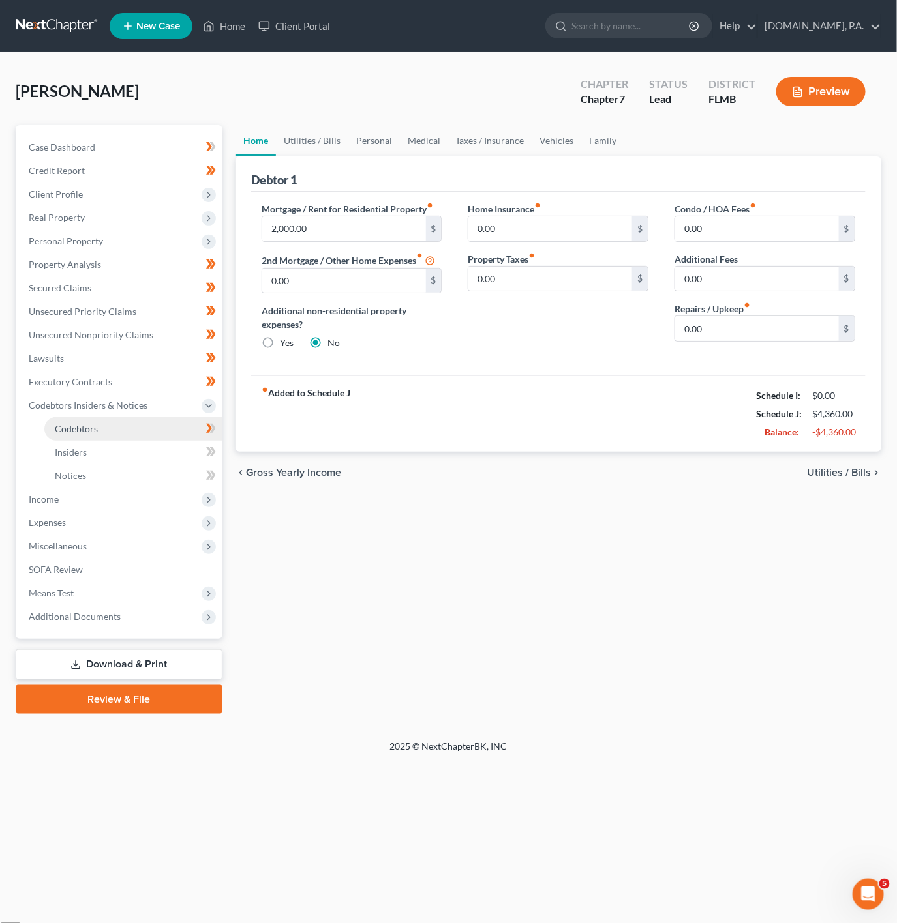
click at [160, 431] on link "Codebtors" at bounding box center [133, 428] width 178 height 23
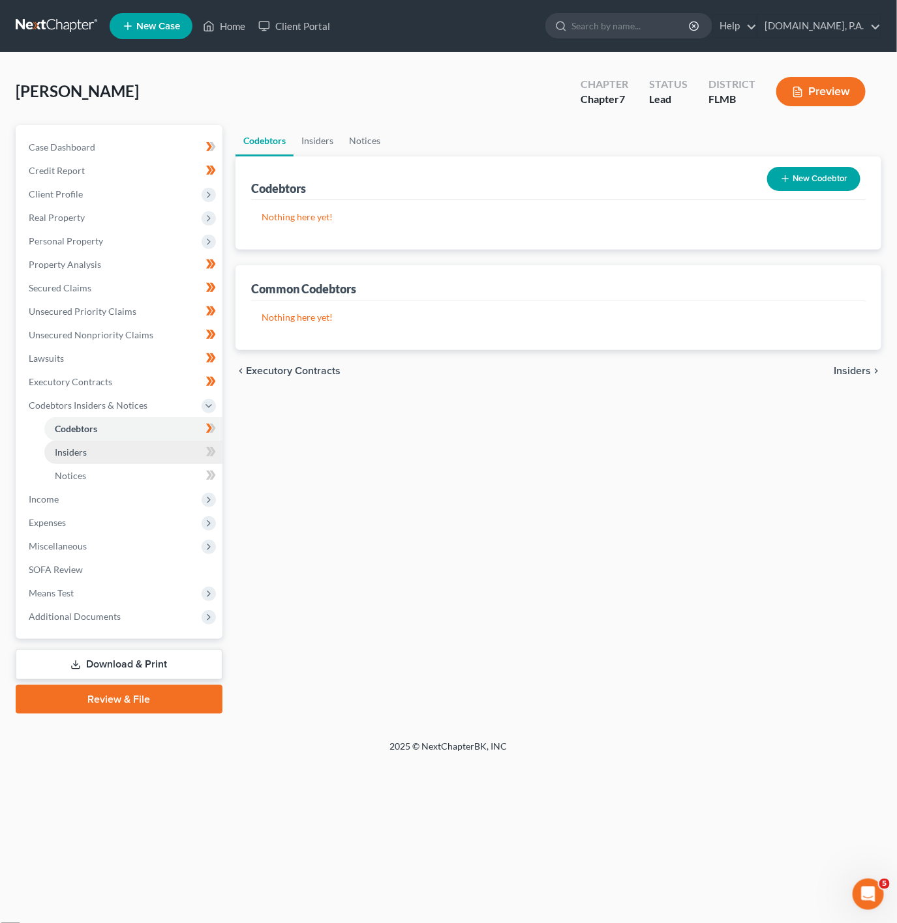
click at [160, 445] on link "Insiders" at bounding box center [133, 452] width 178 height 23
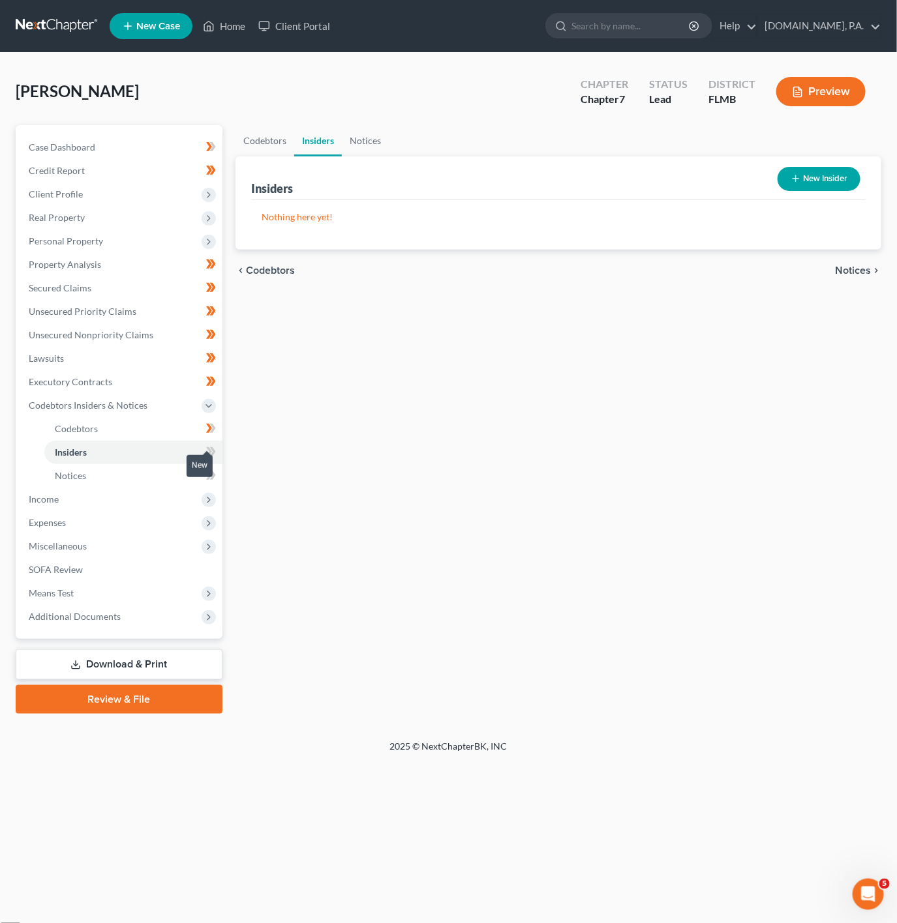
click at [213, 452] on icon at bounding box center [212, 451] width 6 height 9
click at [187, 470] on link "Notices" at bounding box center [133, 475] width 178 height 23
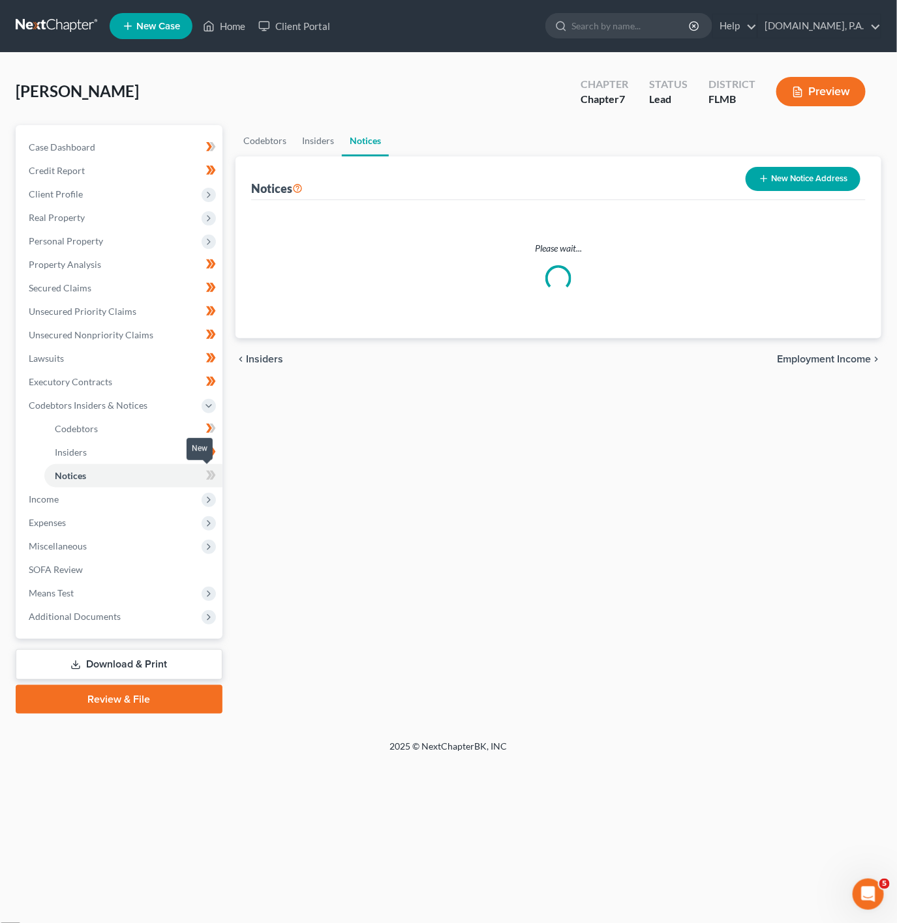
click at [207, 471] on icon at bounding box center [209, 475] width 6 height 9
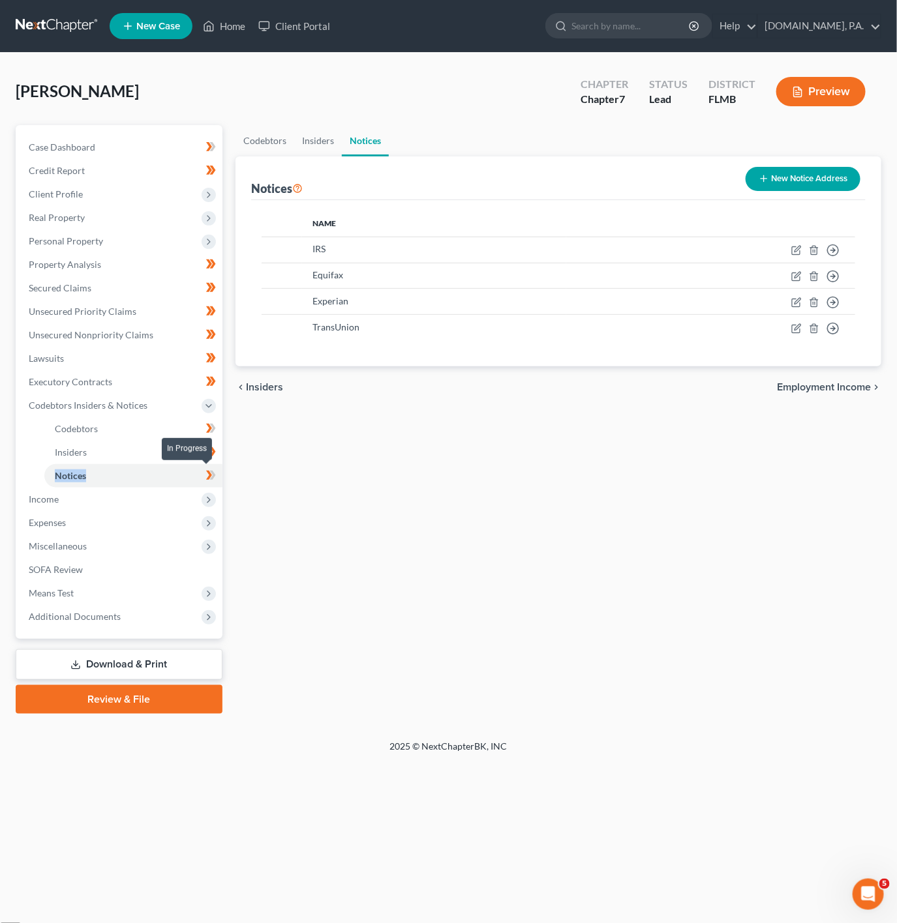
click at [207, 471] on icon at bounding box center [209, 475] width 6 height 9
click at [159, 435] on link "Codebtors" at bounding box center [133, 428] width 178 height 23
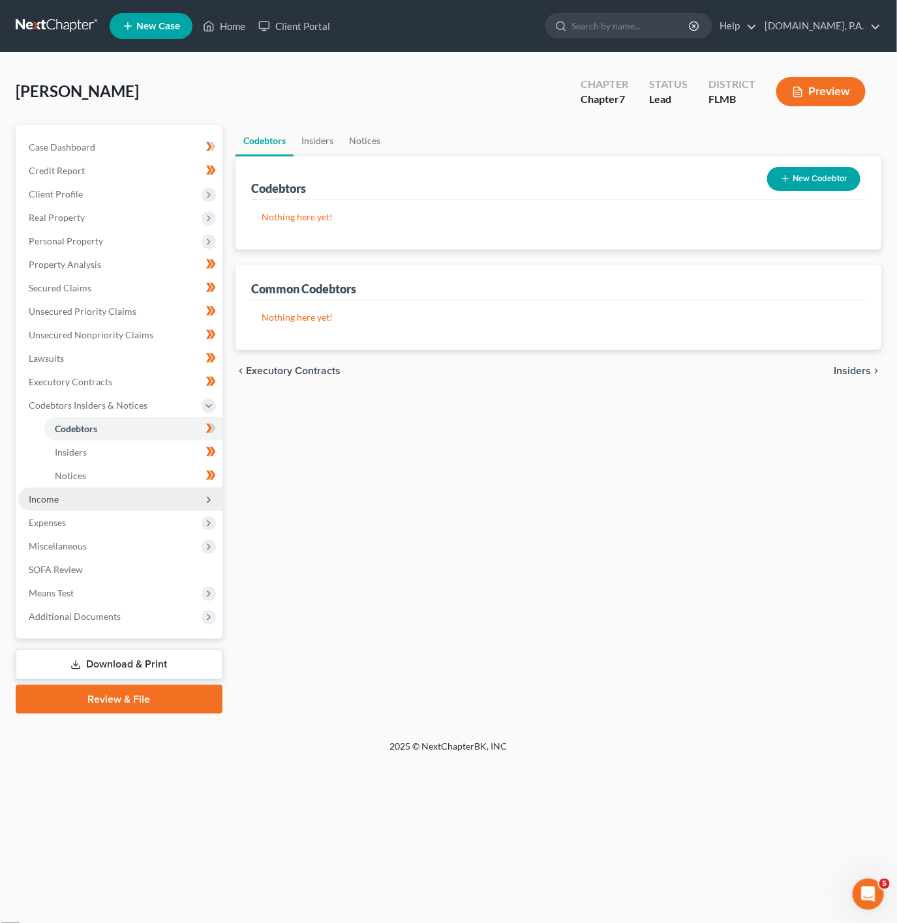
click at [151, 491] on span "Income" at bounding box center [120, 499] width 204 height 23
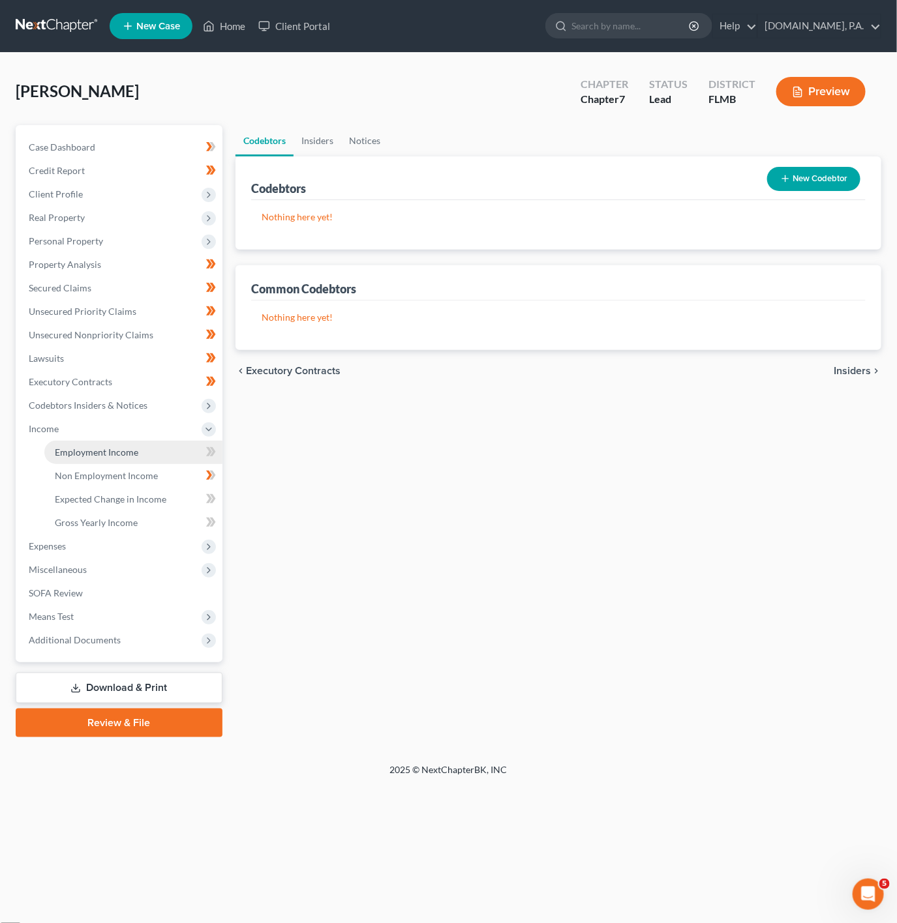
click at [164, 455] on link "Employment Income" at bounding box center [133, 452] width 178 height 23
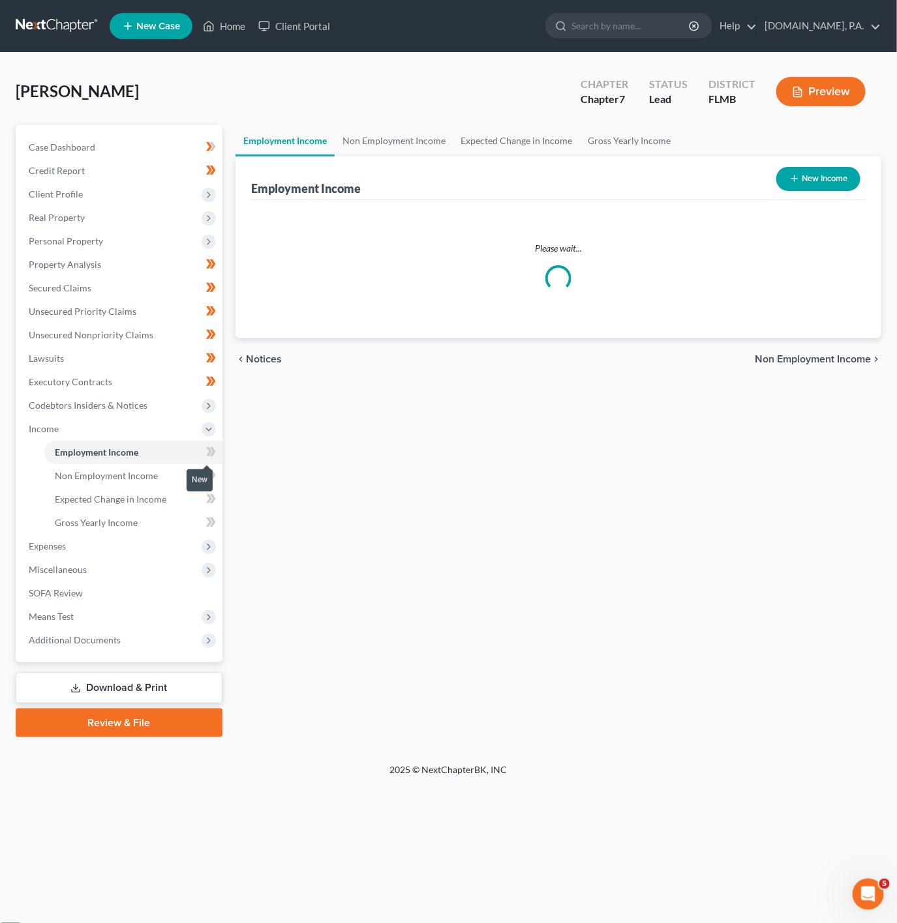
click at [217, 456] on span at bounding box center [211, 454] width 23 height 20
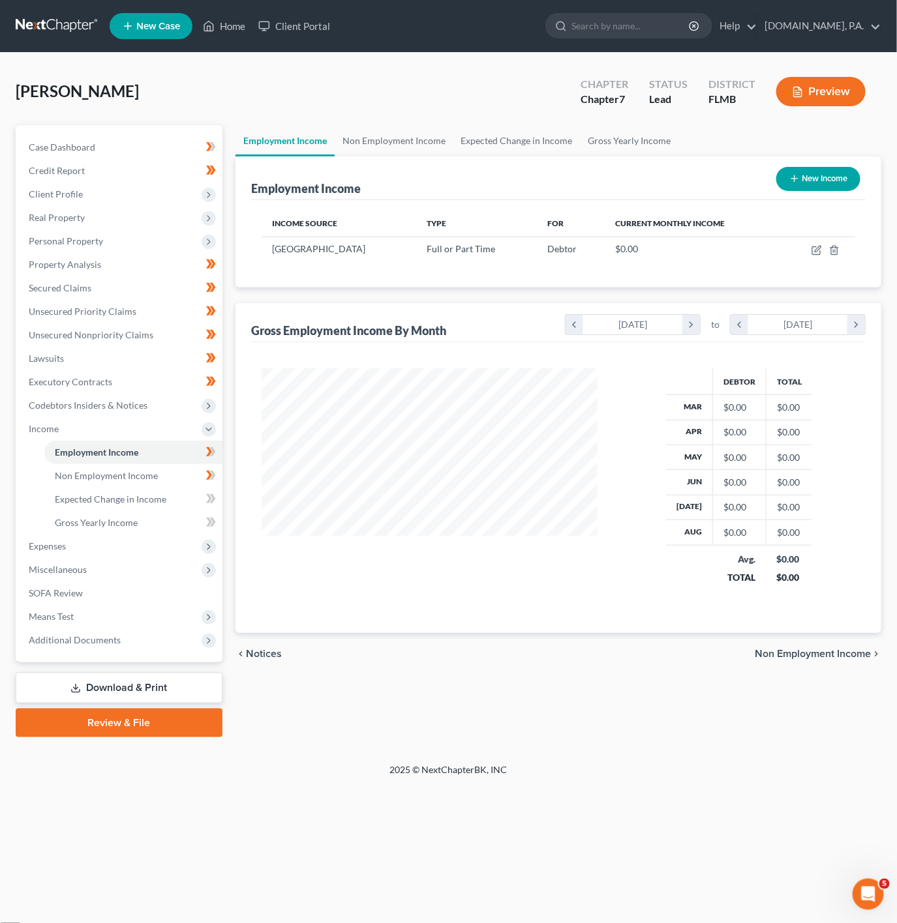
scroll to position [235, 361]
click at [166, 188] on span "Client Profile" at bounding box center [120, 194] width 204 height 23
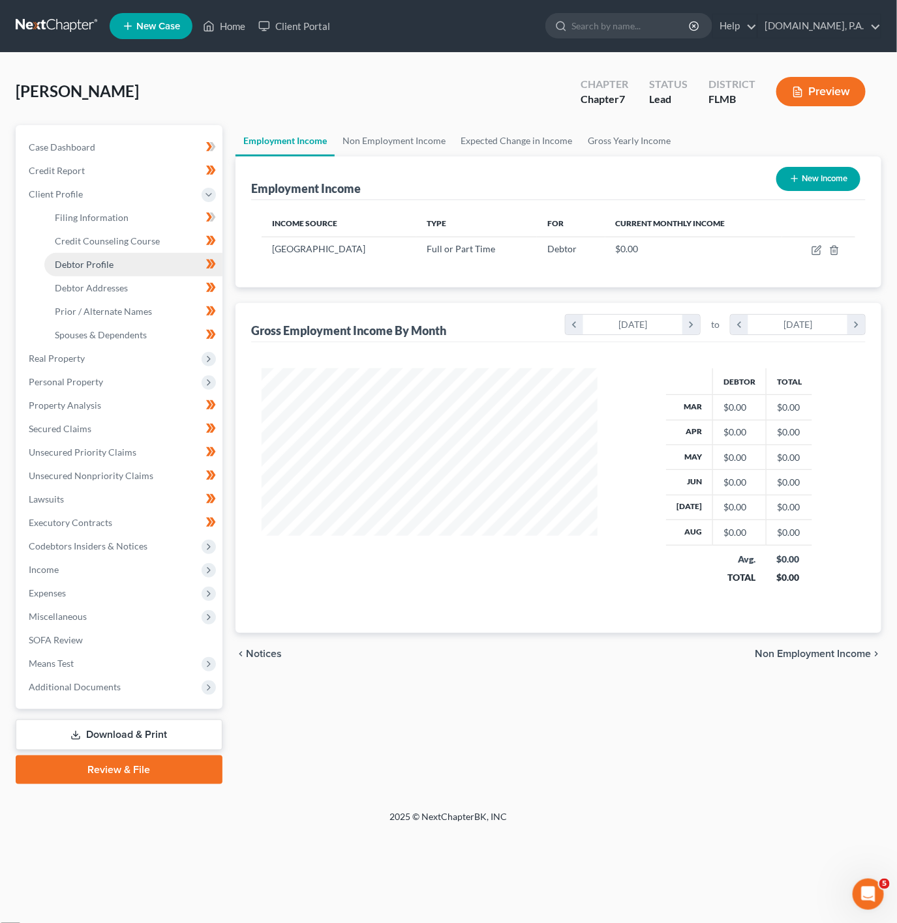
click at [147, 266] on link "Debtor Profile" at bounding box center [133, 264] width 178 height 23
select select "0"
select select "3"
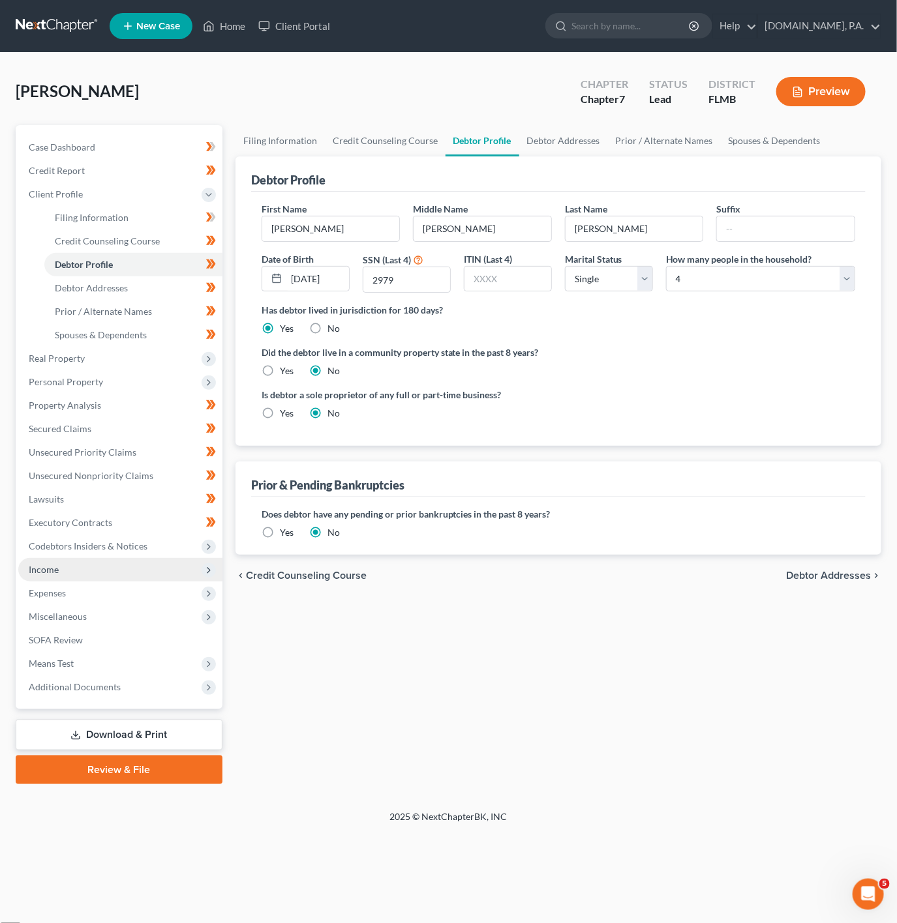
click at [178, 570] on span "Income" at bounding box center [120, 569] width 204 height 23
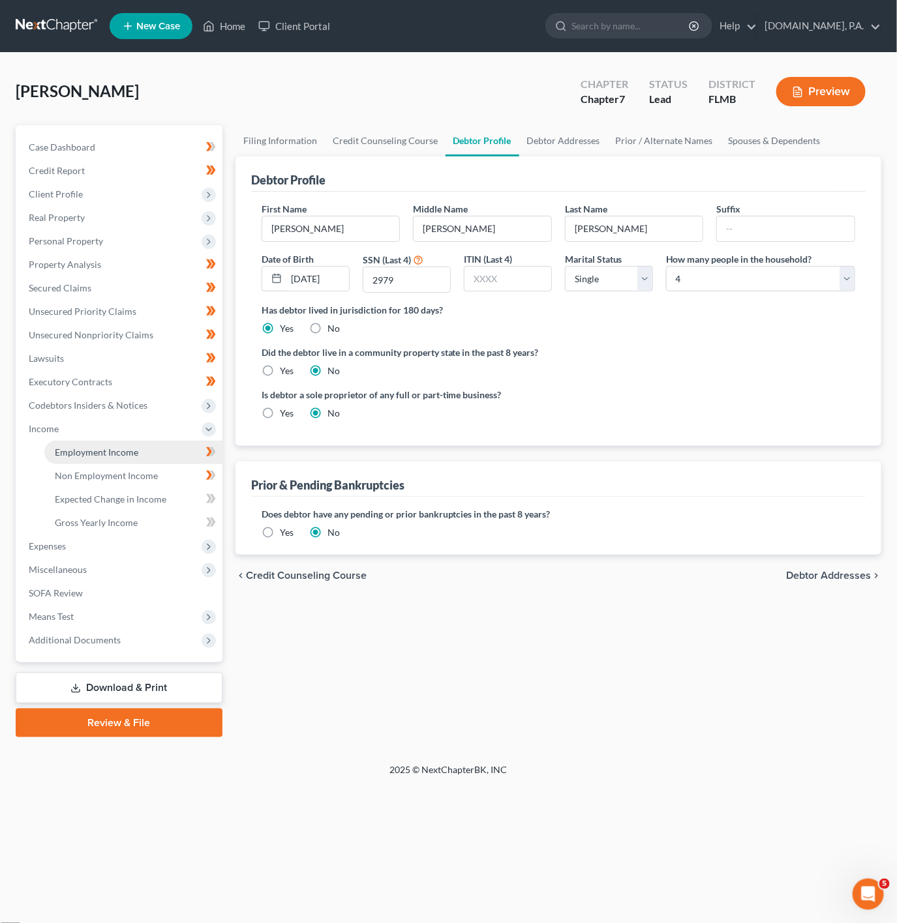
click at [158, 453] on link "Employment Income" at bounding box center [133, 452] width 178 height 23
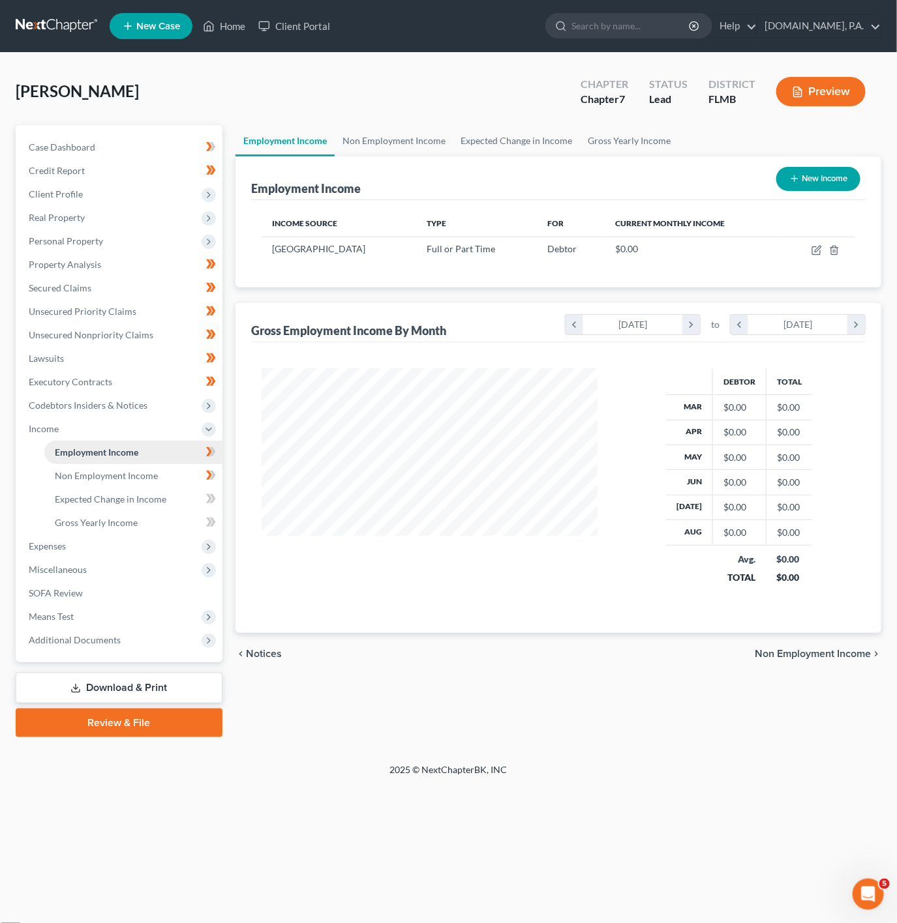
scroll to position [235, 361]
click at [163, 479] on link "Non Employment Income" at bounding box center [133, 475] width 178 height 23
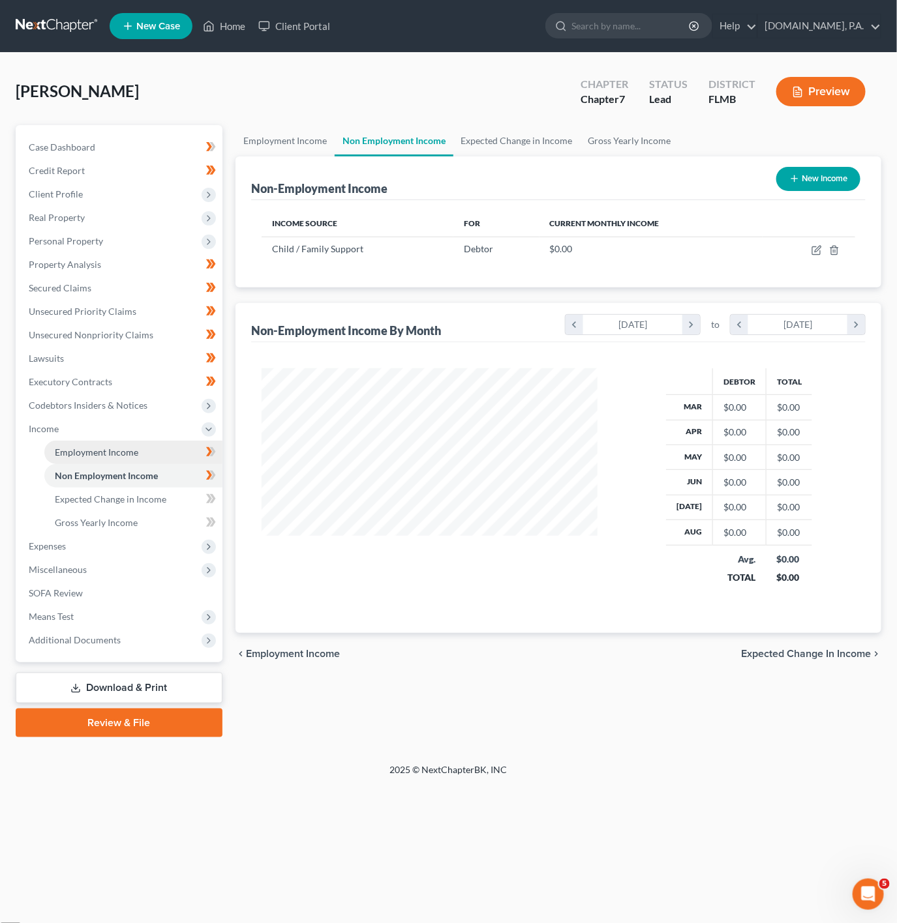
scroll to position [235, 361]
click at [178, 443] on link "Employment Income" at bounding box center [133, 452] width 178 height 23
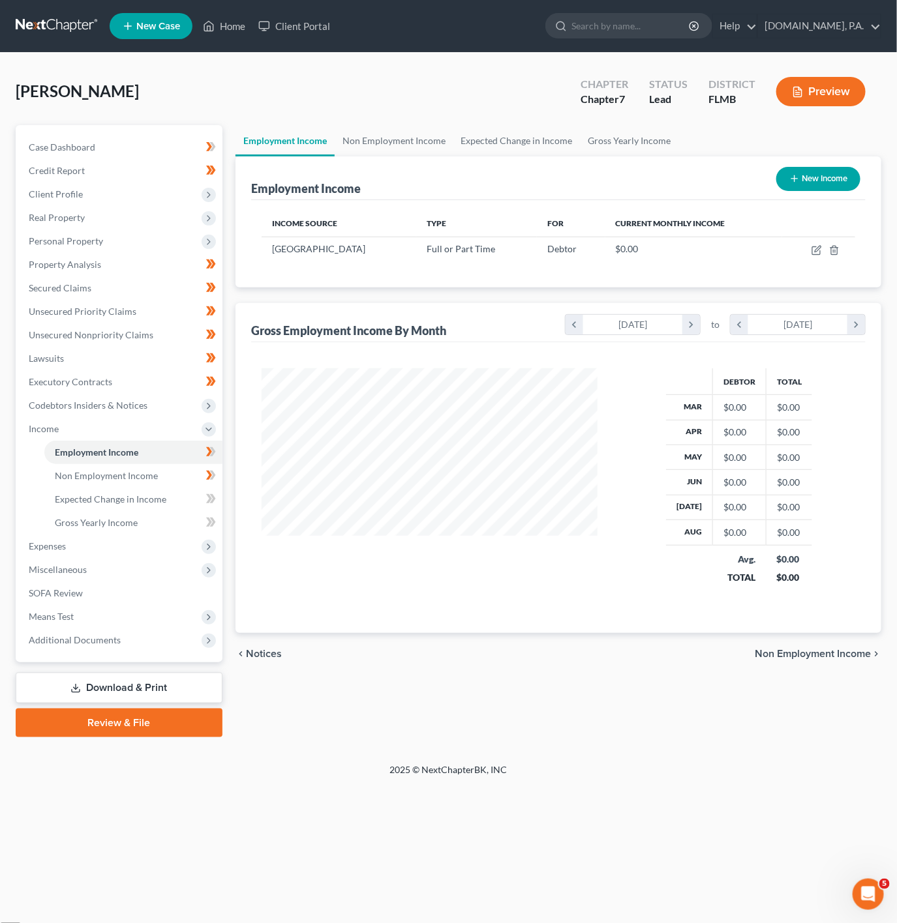
scroll to position [235, 361]
click at [816, 251] on icon "button" at bounding box center [817, 249] width 6 height 6
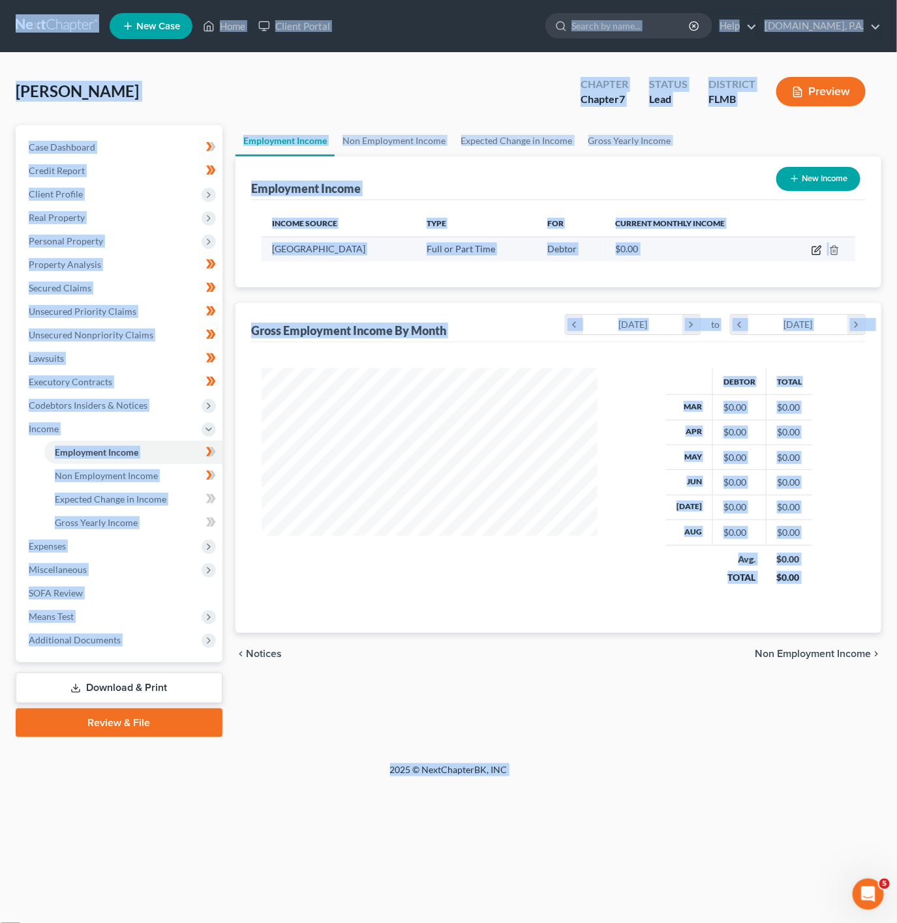
select select "0"
select select "9"
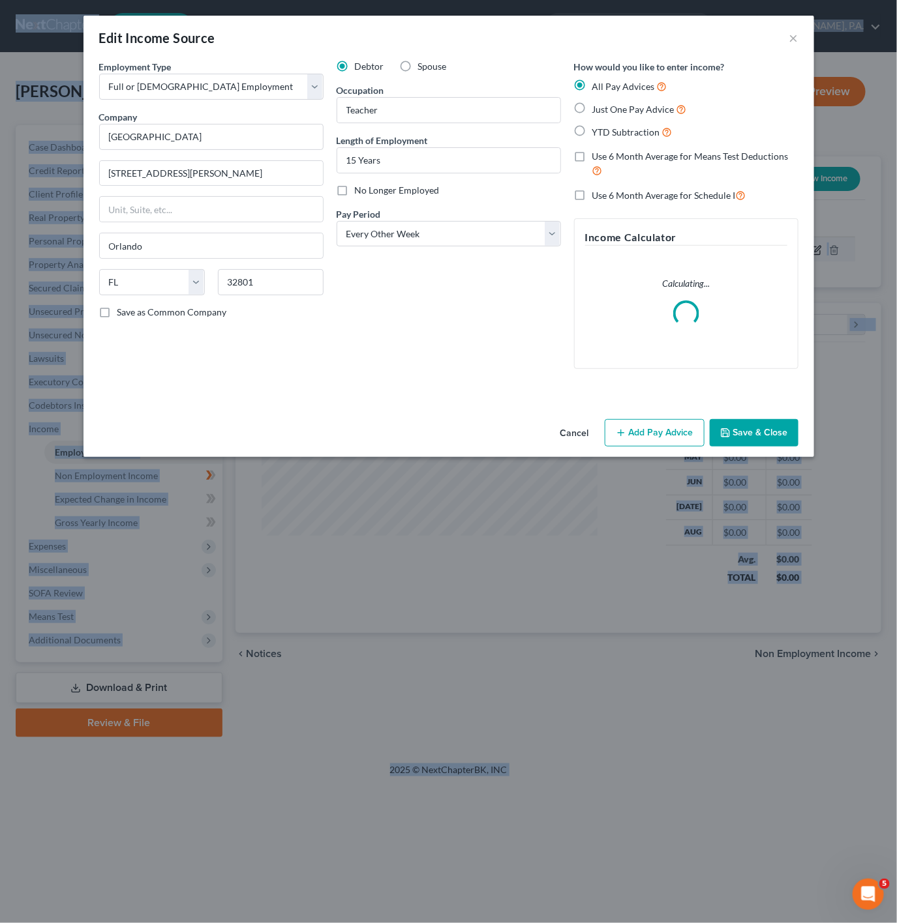
click at [816, 251] on div "Edit Income Source × Employment Type * Select Full or Part Time Employment Self…" at bounding box center [448, 461] width 897 height 923
click at [483, 247] on select "Select Monthly Twice Monthly Every Other Week Weekly" at bounding box center [448, 234] width 224 height 26
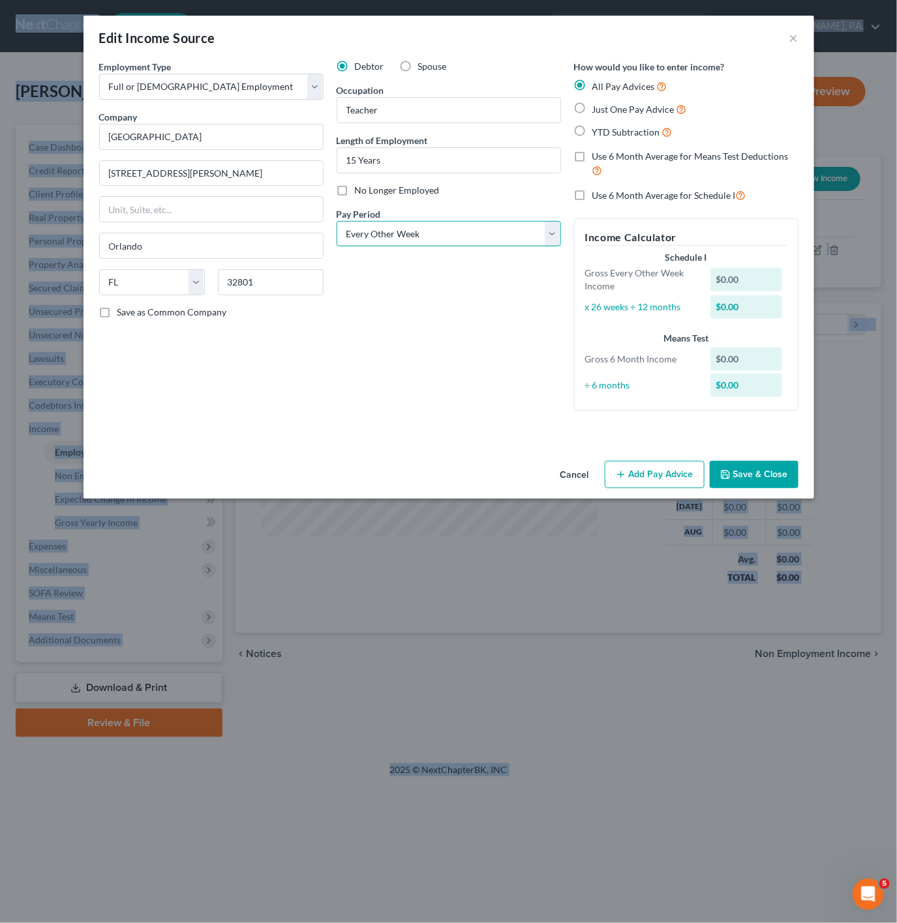
select select "0"
click at [336, 222] on select "Select Monthly Twice Monthly Every Other Week Weekly" at bounding box center [448, 234] width 224 height 26
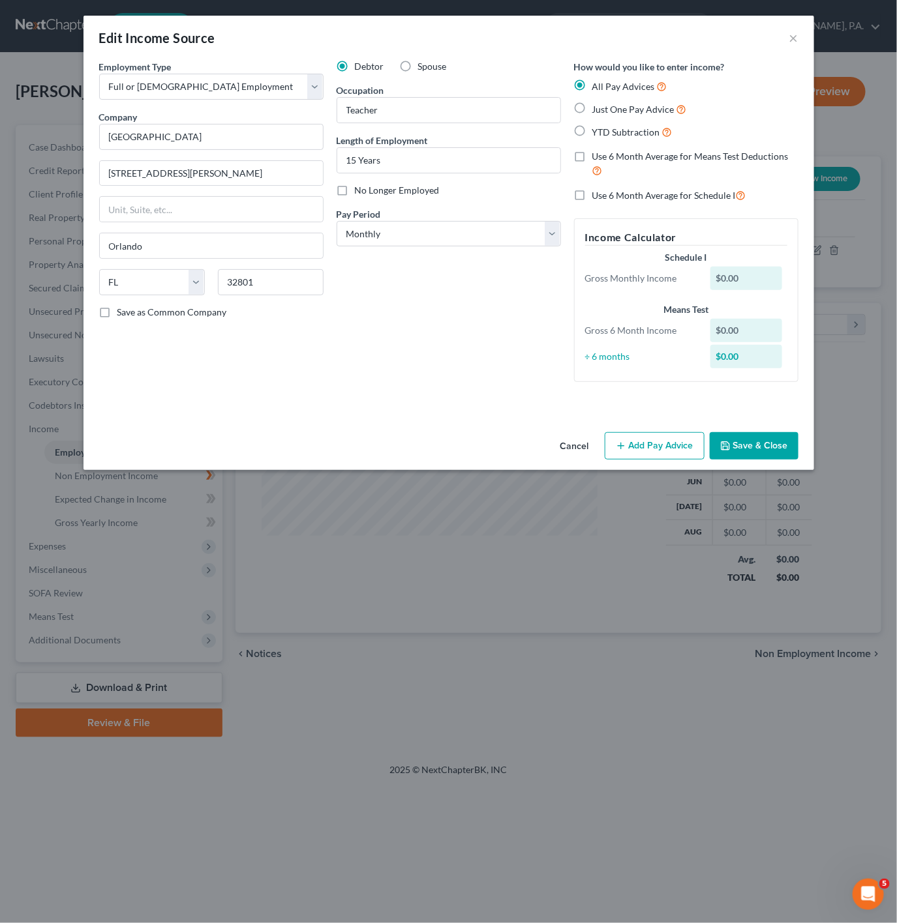
click at [472, 288] on div "Debtor Spouse Occupation Teacher Length of Employment 15 Years No Longer Employ…" at bounding box center [448, 226] width 237 height 333
click at [592, 113] on label "Just One Pay Advice" at bounding box center [639, 109] width 95 height 15
click at [597, 110] on input "Just One Pay Advice" at bounding box center [601, 106] width 8 height 8
radio input "true"
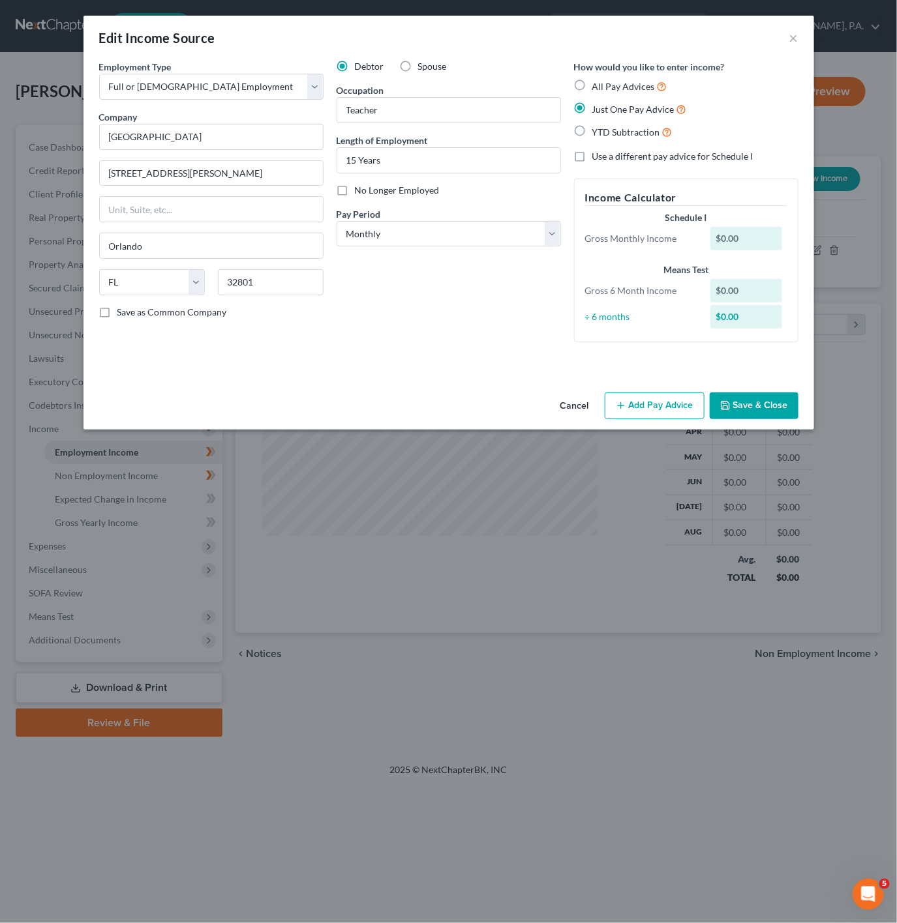
click at [675, 417] on div "Edit Income Source × Employment Type * Select Full or Part Time Employment Self…" at bounding box center [448, 461] width 897 height 923
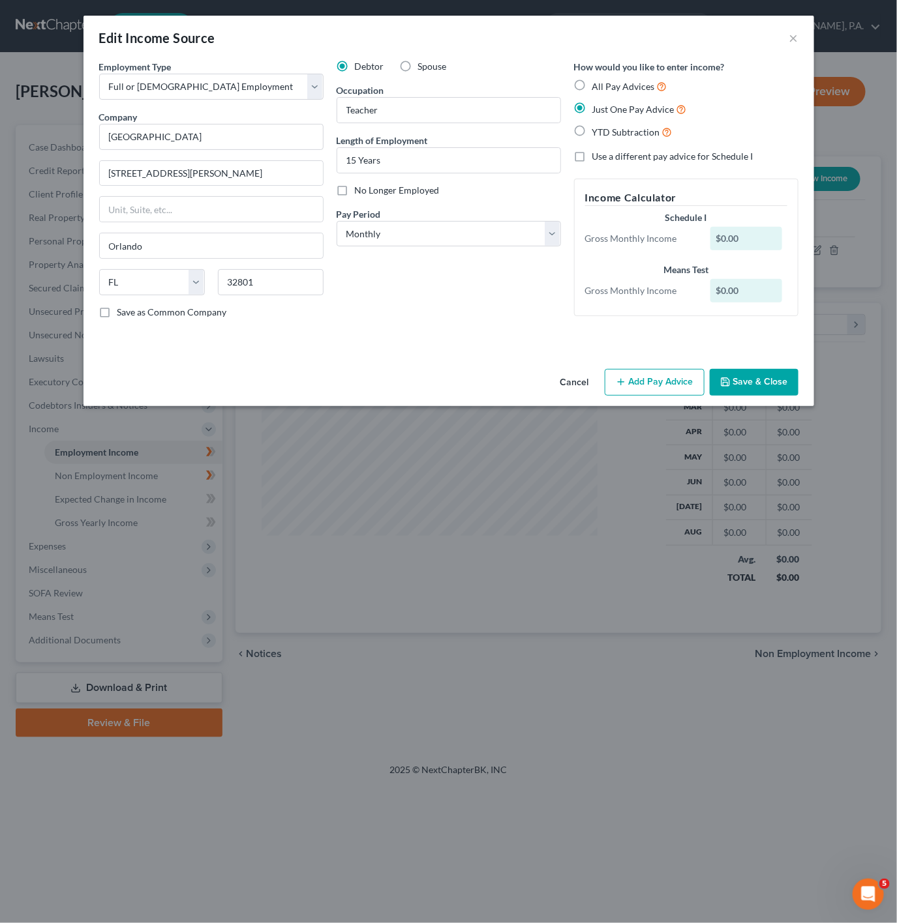
click at [648, 393] on button "Add Pay Advice" at bounding box center [655, 382] width 100 height 27
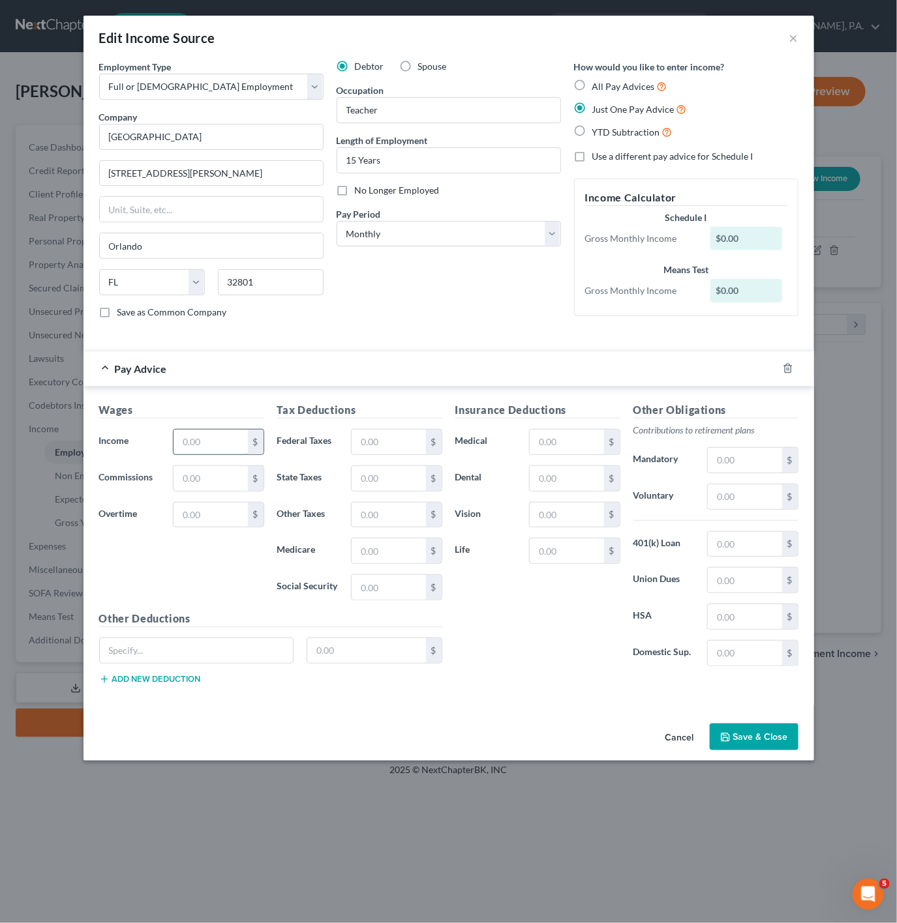
click at [192, 436] on input "text" at bounding box center [210, 442] width 74 height 25
click at [208, 449] on input "text" at bounding box center [210, 442] width 74 height 25
paste input "$7,953.47"
type input "7,953.47"
click at [362, 439] on input "text" at bounding box center [388, 442] width 74 height 25
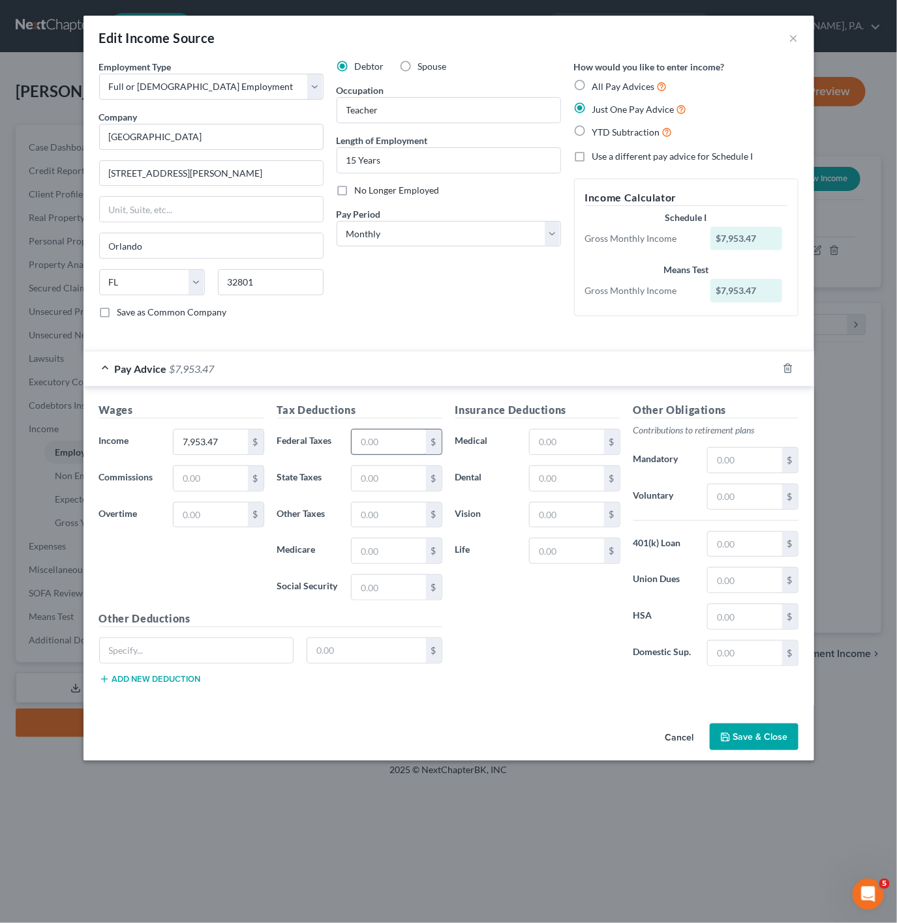
paste input "$786.17"
type input "786.17"
click at [372, 550] on input "text" at bounding box center [388, 551] width 74 height 25
paste input "$113.43"
type input "113.43"
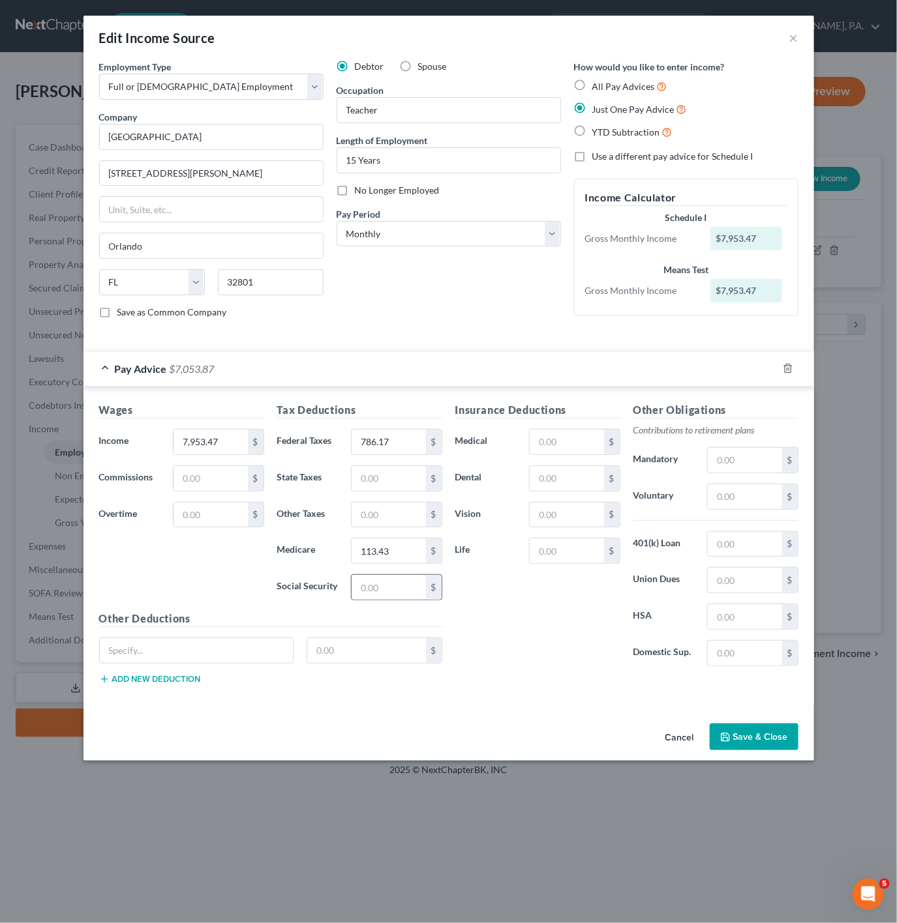
click at [428, 593] on div "$" at bounding box center [434, 587] width 16 height 25
click at [411, 593] on input "text" at bounding box center [388, 587] width 74 height 25
paste input "$485.01"
type input "485.01"
click at [588, 470] on div "$" at bounding box center [574, 479] width 91 height 26
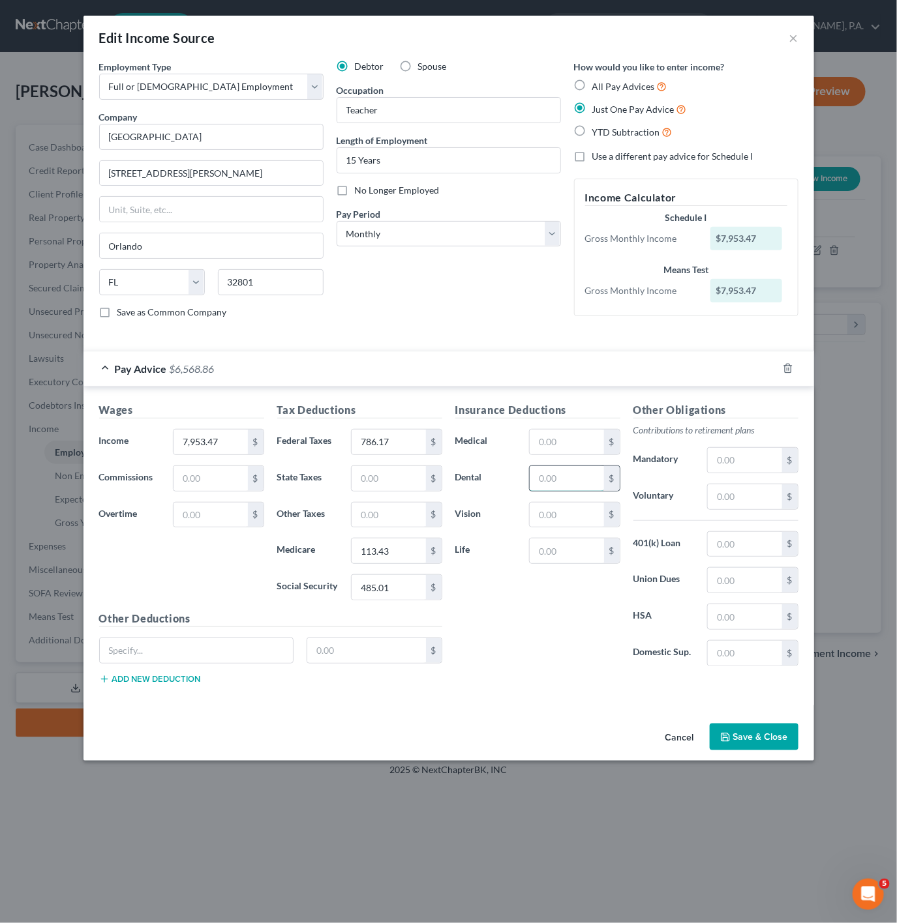
click at [580, 481] on input "text" at bounding box center [567, 478] width 74 height 25
paste input "$41.98"
type input "41.98"
click at [583, 597] on div "Insurance Deductions Medical $ Dental 41.98 $ Vision $ Life $" at bounding box center [538, 539] width 178 height 275
click at [172, 656] on input "text" at bounding box center [197, 650] width 194 height 25
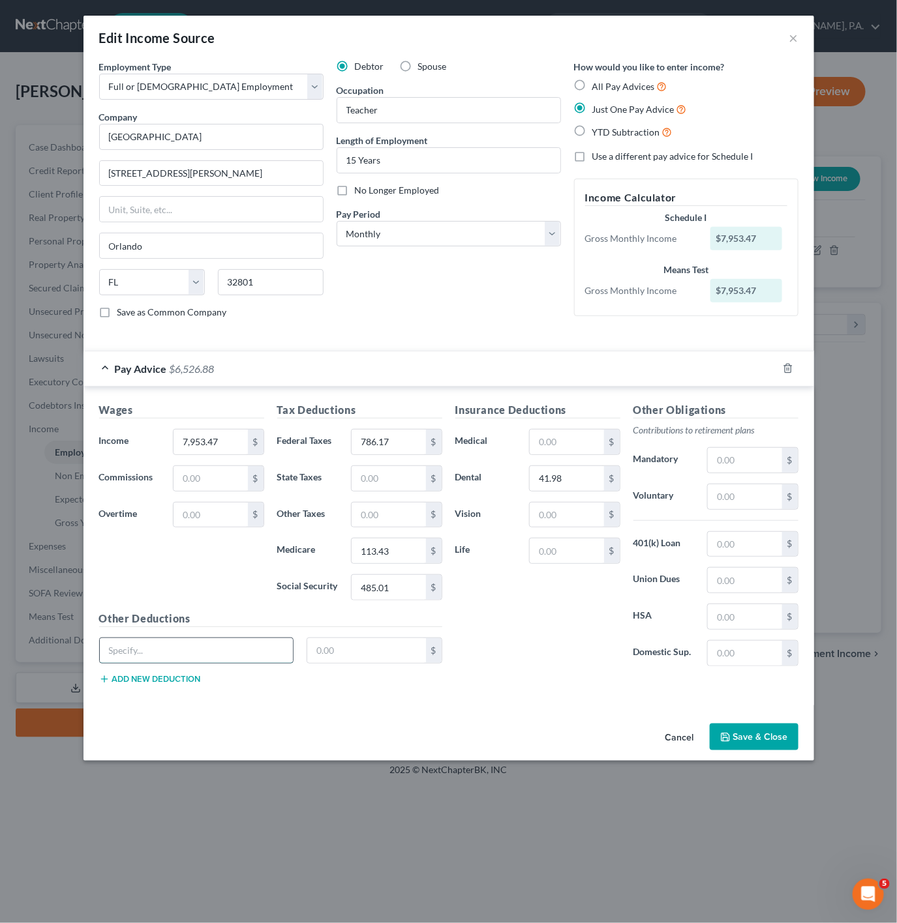
paste input "Regular Class Invest (PA)"
type input "Regular Class Invest (PA)"
click at [409, 652] on input "text" at bounding box center [366, 650] width 119 height 25
paste input "$206.50"
type input "206.50"
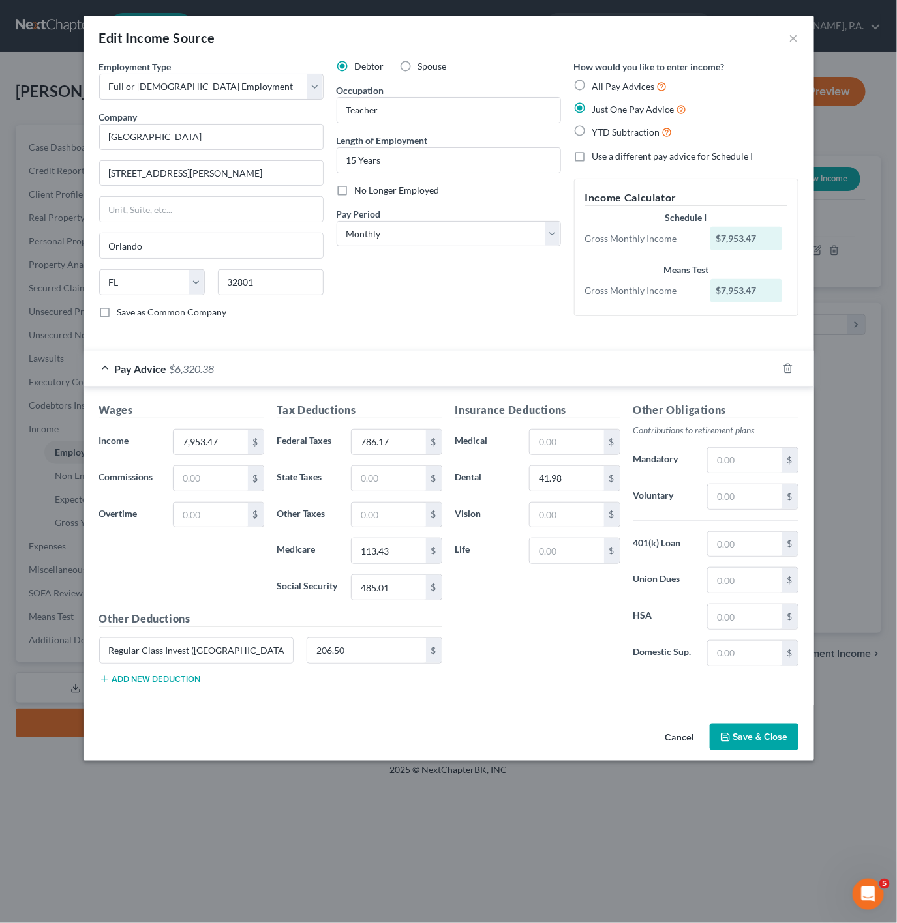
click at [147, 685] on button "Add new deduction" at bounding box center [150, 679] width 102 height 10
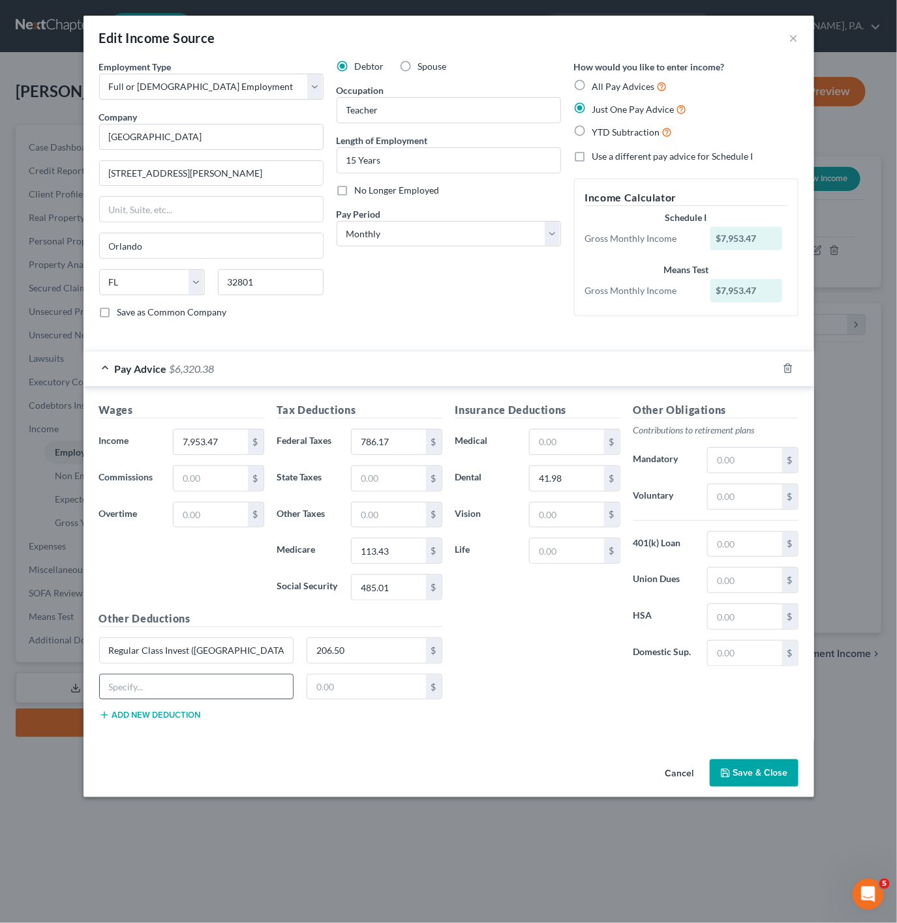
click at [224, 689] on input "text" at bounding box center [197, 687] width 194 height 25
paste input "Plan A Local Plus OAP"
type input "Plan A Local Plus OAP"
click at [341, 695] on input "text" at bounding box center [366, 687] width 119 height 25
click at [368, 697] on input "text" at bounding box center [366, 687] width 119 height 25
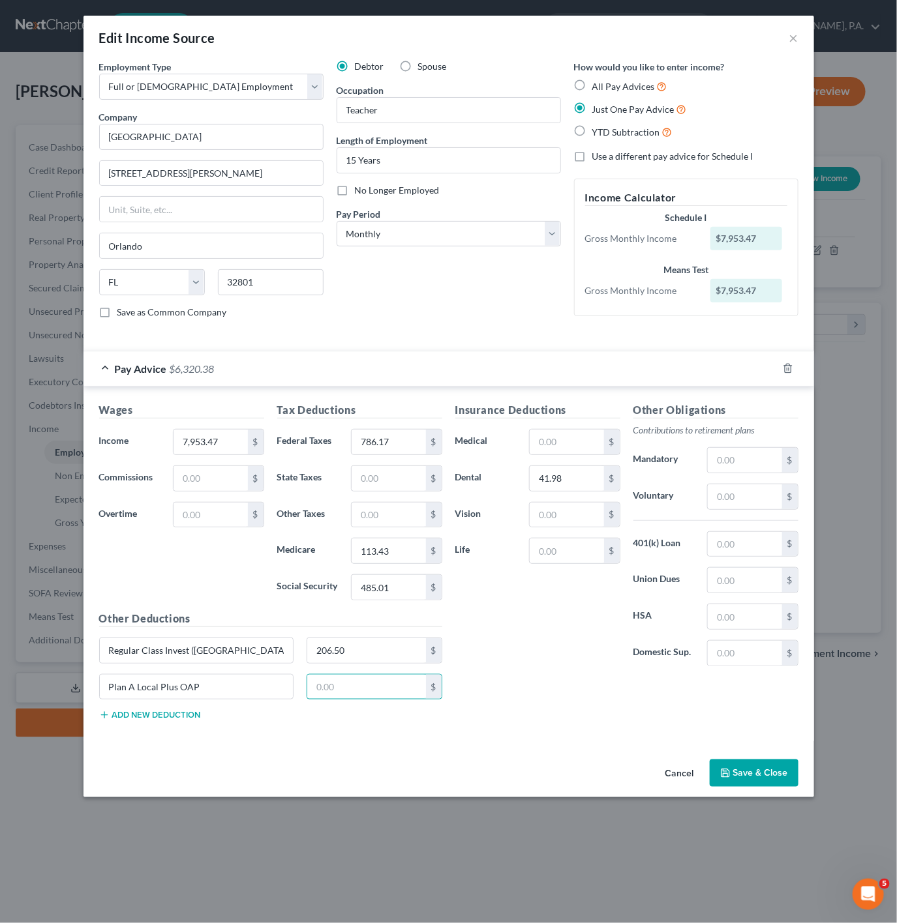
paste input "$91.39"
type input "91.39"
click at [180, 721] on button "Add new deduction" at bounding box center [150, 715] width 102 height 10
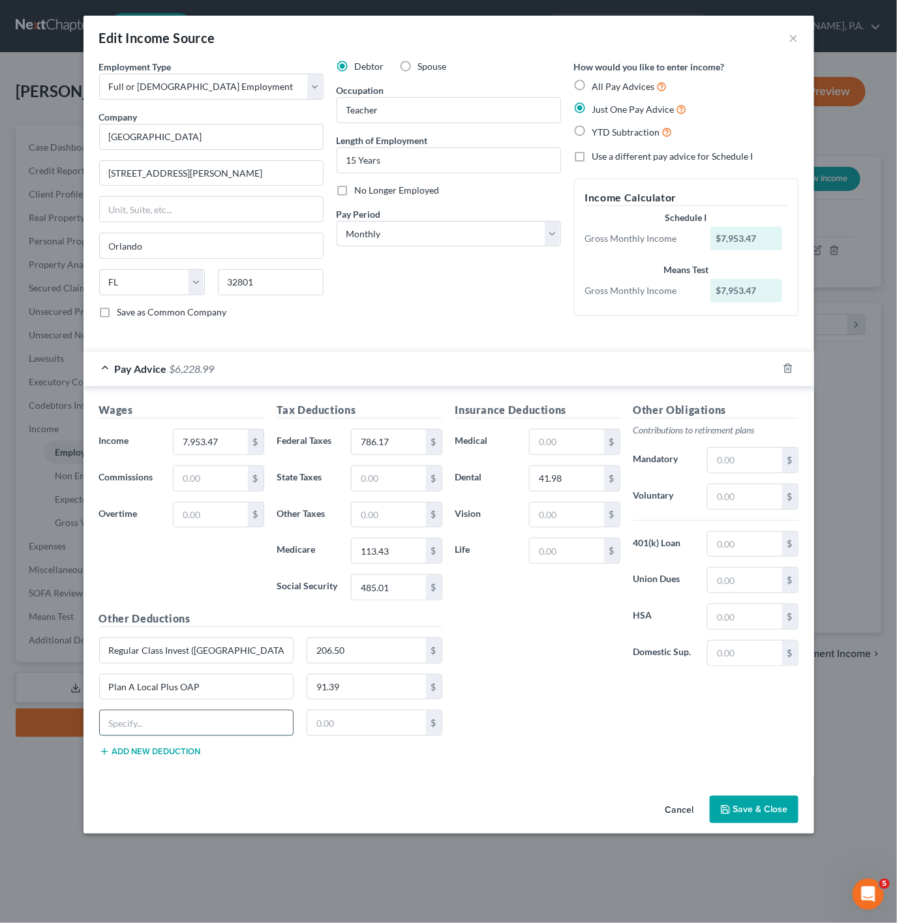
click at [254, 723] on input "text" at bounding box center [197, 723] width 194 height 25
paste input "Lincoln Disability"
type input "Lincoln Disability"
drag, startPoint x: 389, startPoint y: 726, endPoint x: 370, endPoint y: 722, distance: 19.3
click at [389, 726] on input "text" at bounding box center [366, 723] width 119 height 25
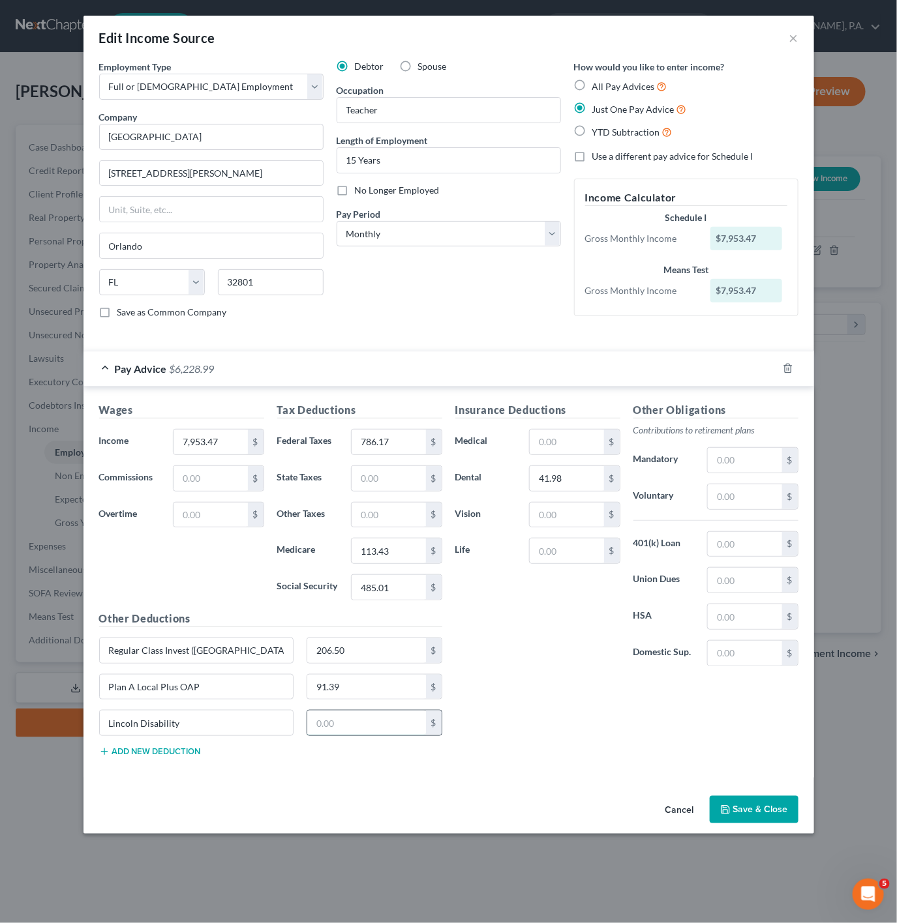
click at [354, 730] on input "text" at bounding box center [366, 723] width 119 height 25
paste input "$51.78"
type input "51.78"
click at [550, 722] on div "Insurance Deductions Medical $ Dental 41.98 $ Vision $ Life $ Other Obligations…" at bounding box center [627, 584] width 356 height 365
click at [788, 824] on button "Save & Close" at bounding box center [754, 809] width 89 height 27
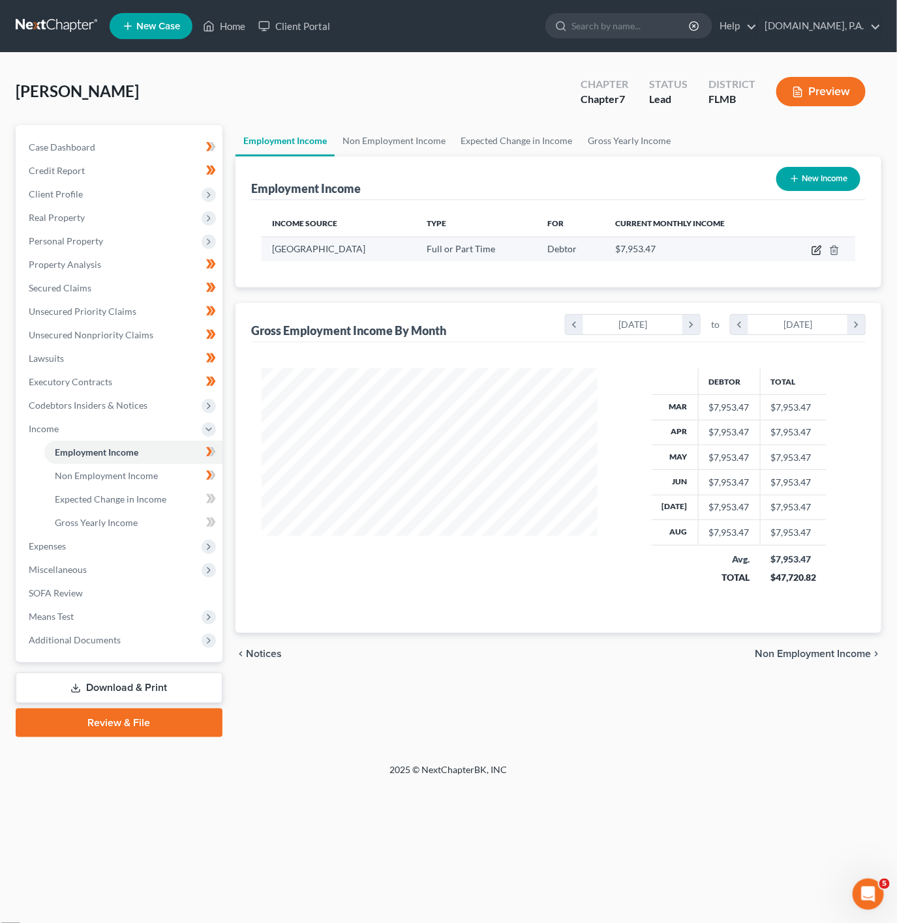
click at [818, 245] on icon "button" at bounding box center [816, 250] width 10 height 10
select select "0"
select select "9"
select select "0"
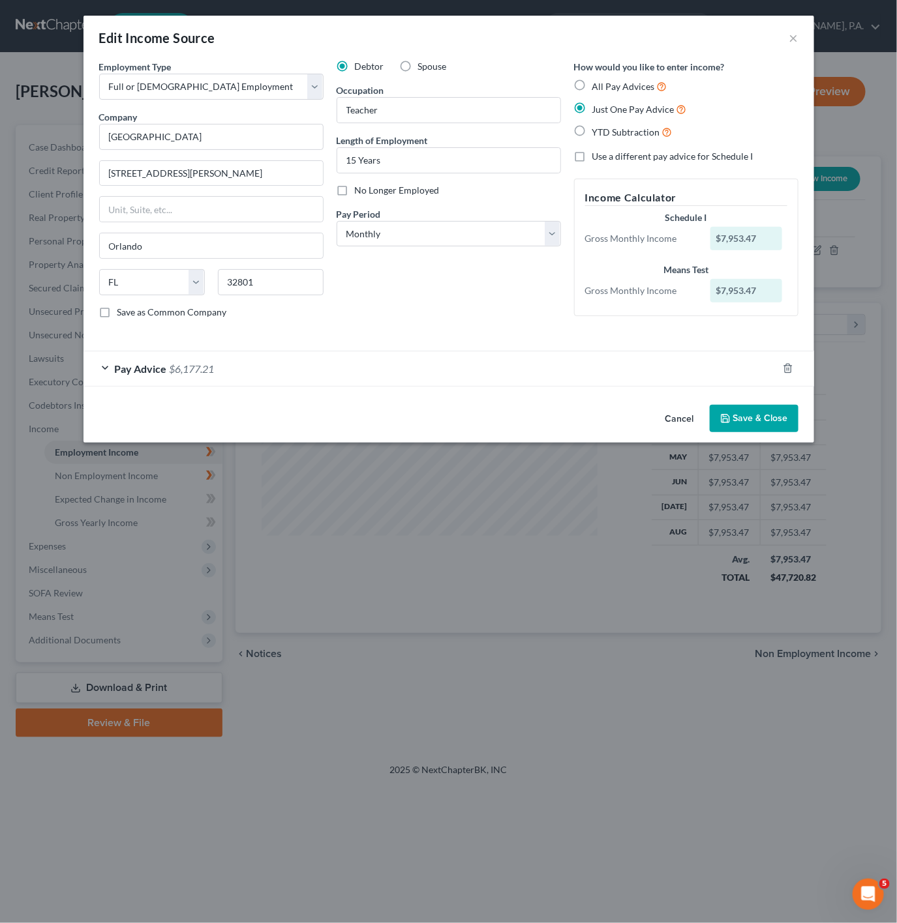
click at [736, 437] on div "Cancel Save & Close" at bounding box center [448, 421] width 730 height 43
click at [738, 430] on button "Save & Close" at bounding box center [754, 418] width 89 height 27
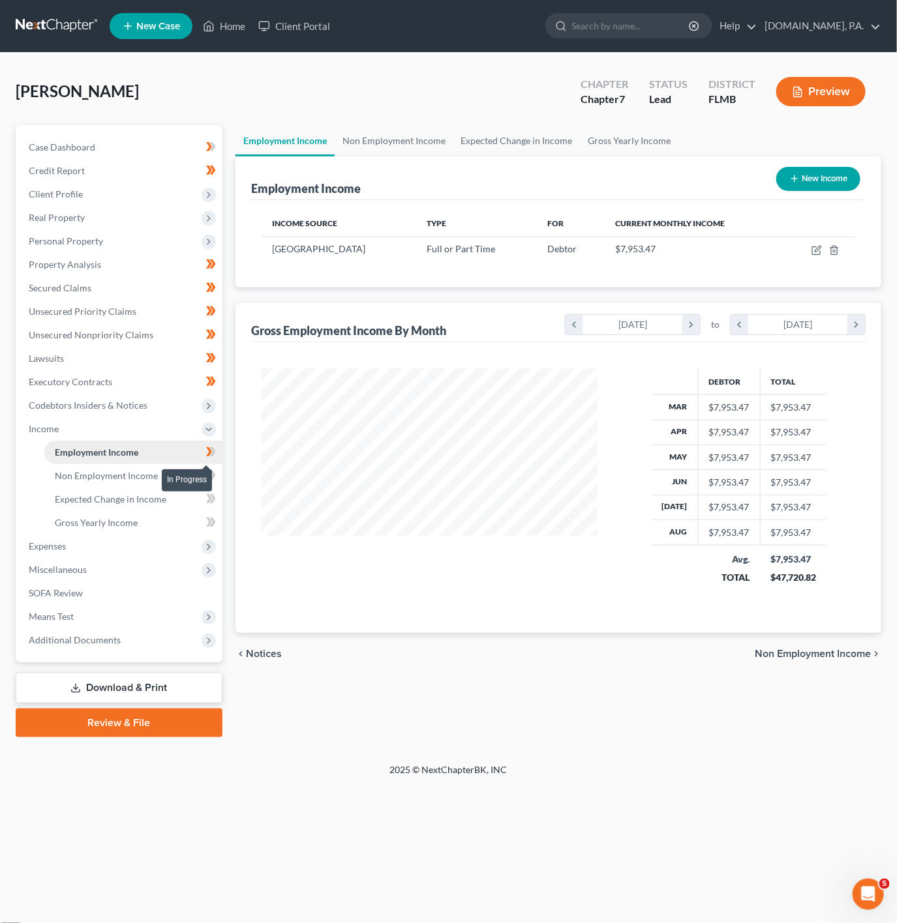
drag, startPoint x: 211, startPoint y: 450, endPoint x: 196, endPoint y: 456, distance: 16.4
click at [211, 450] on icon at bounding box center [211, 452] width 10 height 16
click at [122, 470] on span "Non Employment Income" at bounding box center [106, 475] width 103 height 11
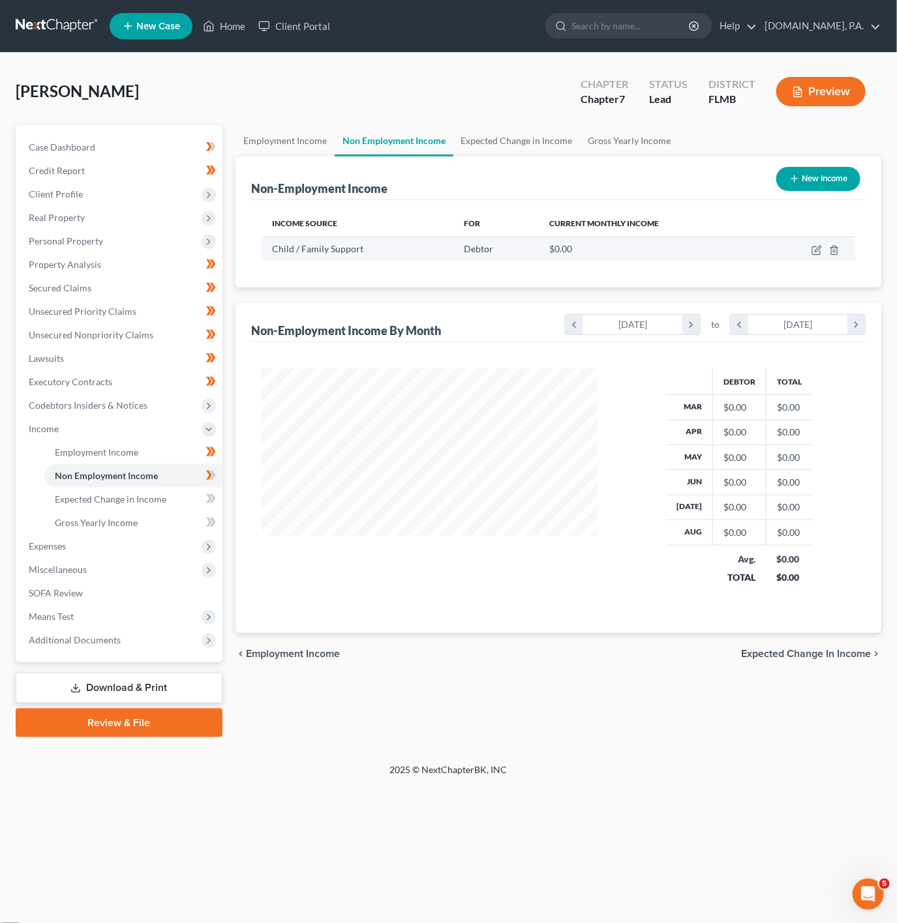
scroll to position [235, 361]
click at [820, 247] on icon "button" at bounding box center [816, 250] width 10 height 10
select select "7"
select select "0"
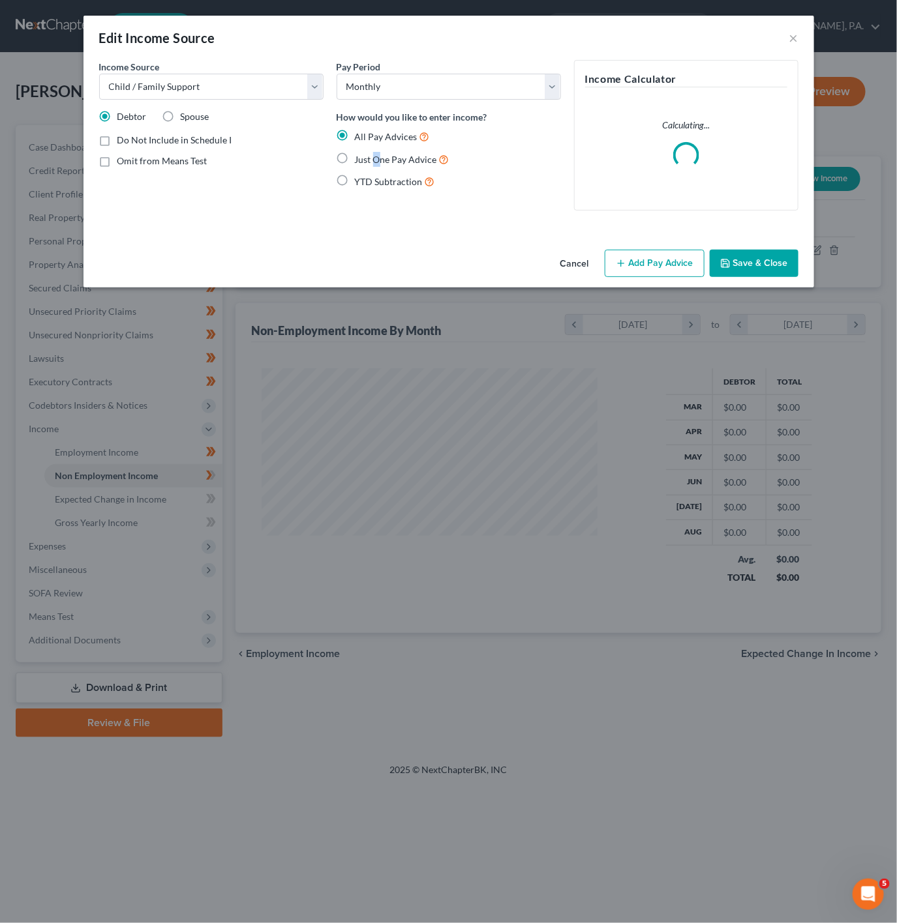
click at [356, 153] on label "Just One Pay Advice" at bounding box center [402, 159] width 95 height 15
click at [355, 153] on label "Just One Pay Advice" at bounding box center [402, 159] width 95 height 15
click at [360, 153] on input "Just One Pay Advice" at bounding box center [364, 156] width 8 height 8
radio input "true"
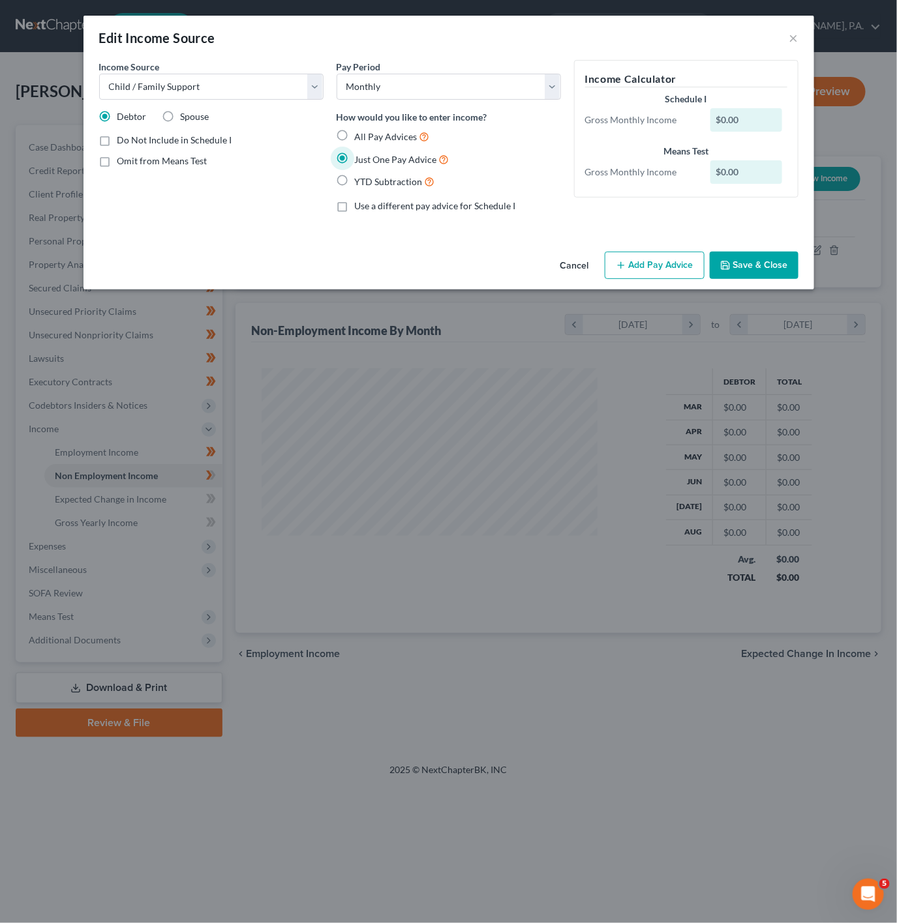
click at [586, 269] on button "Cancel" at bounding box center [575, 266] width 50 height 26
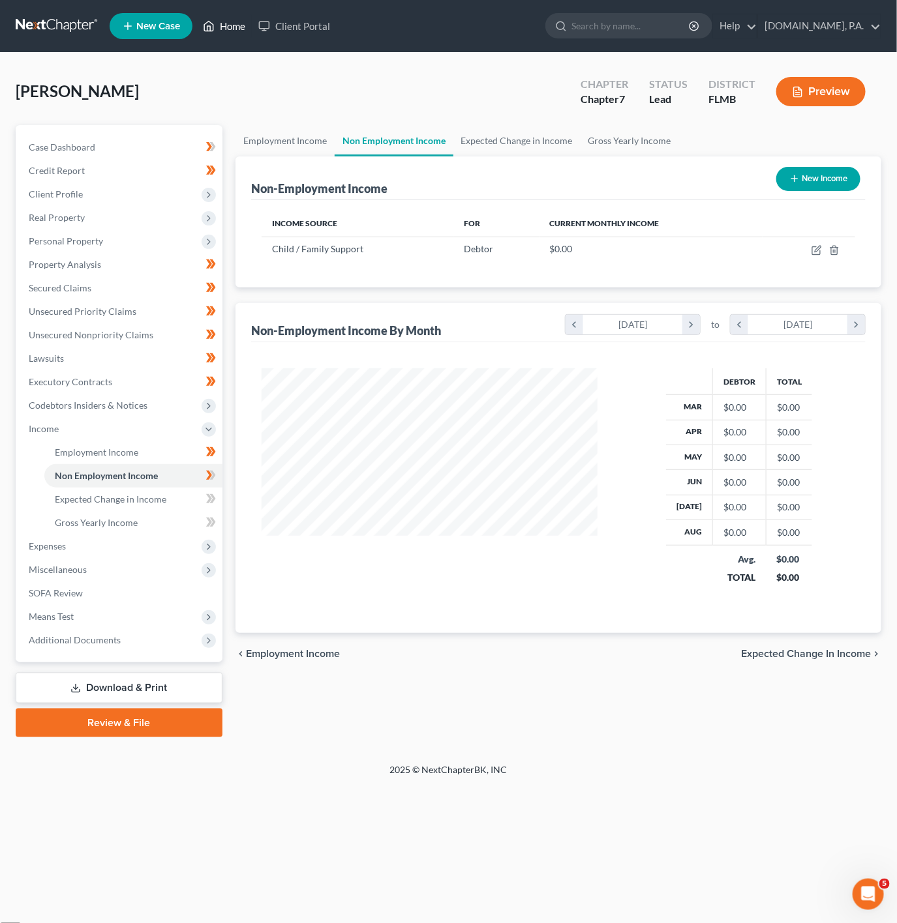
click at [212, 28] on icon at bounding box center [209, 26] width 12 height 16
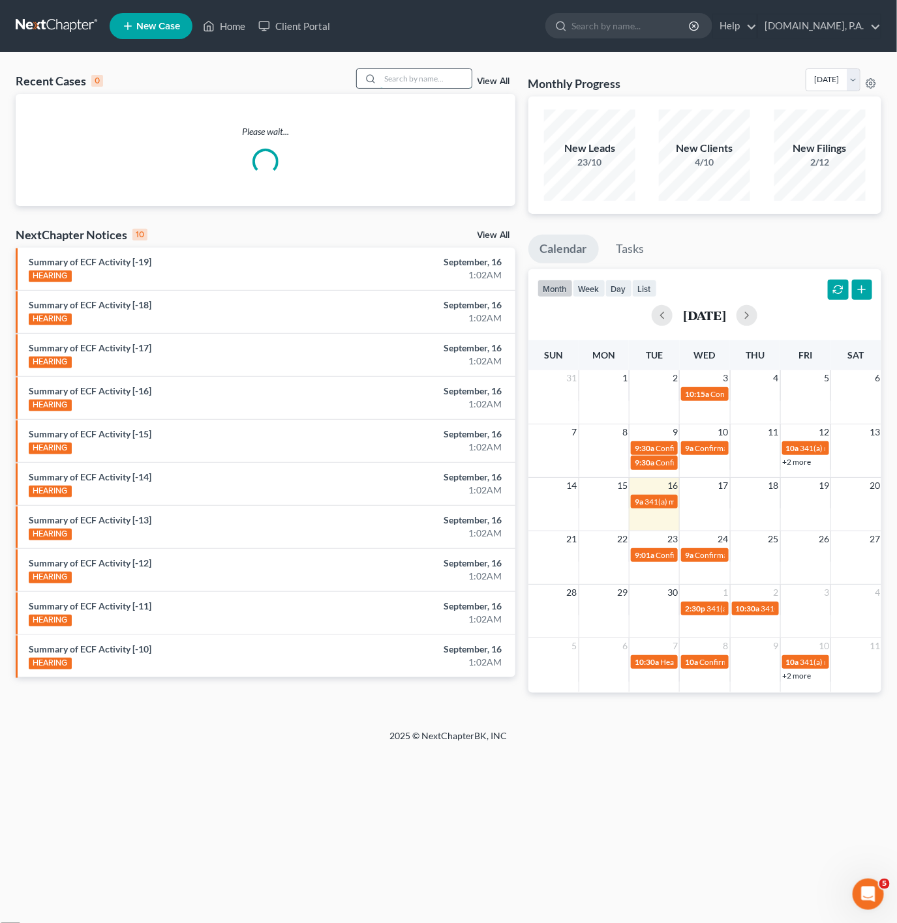
click at [425, 81] on input "search" at bounding box center [425, 78] width 91 height 19
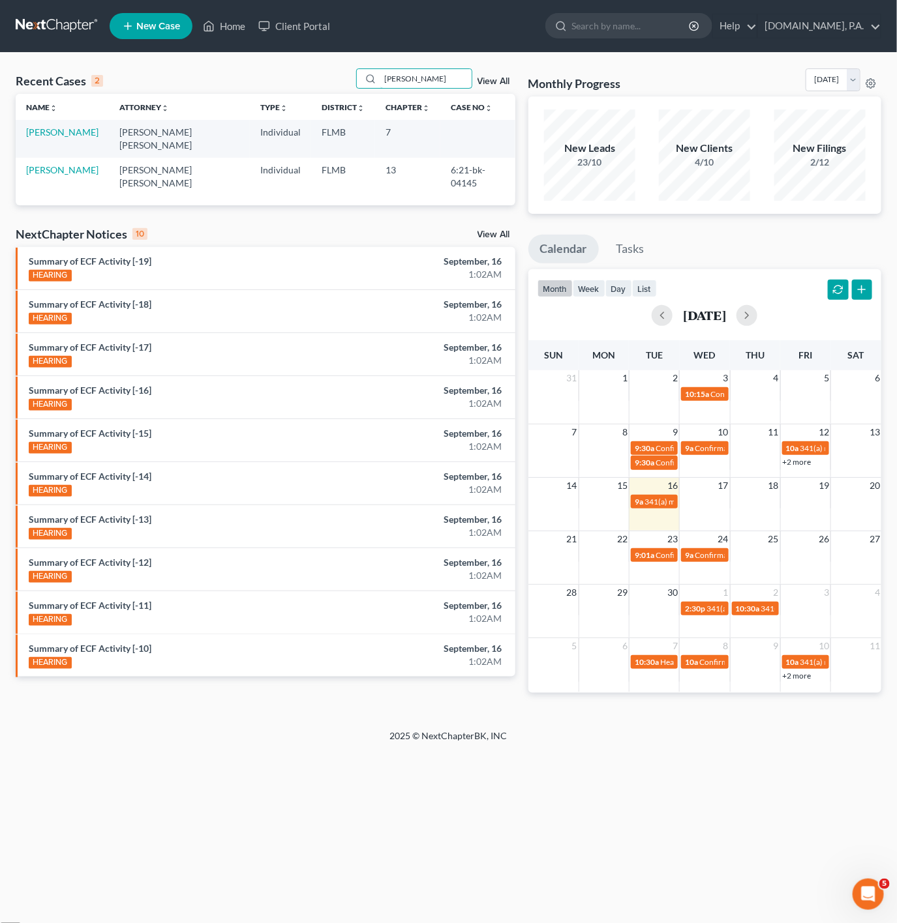
type input "meyer"
click at [482, 82] on link "View All" at bounding box center [493, 81] width 33 height 9
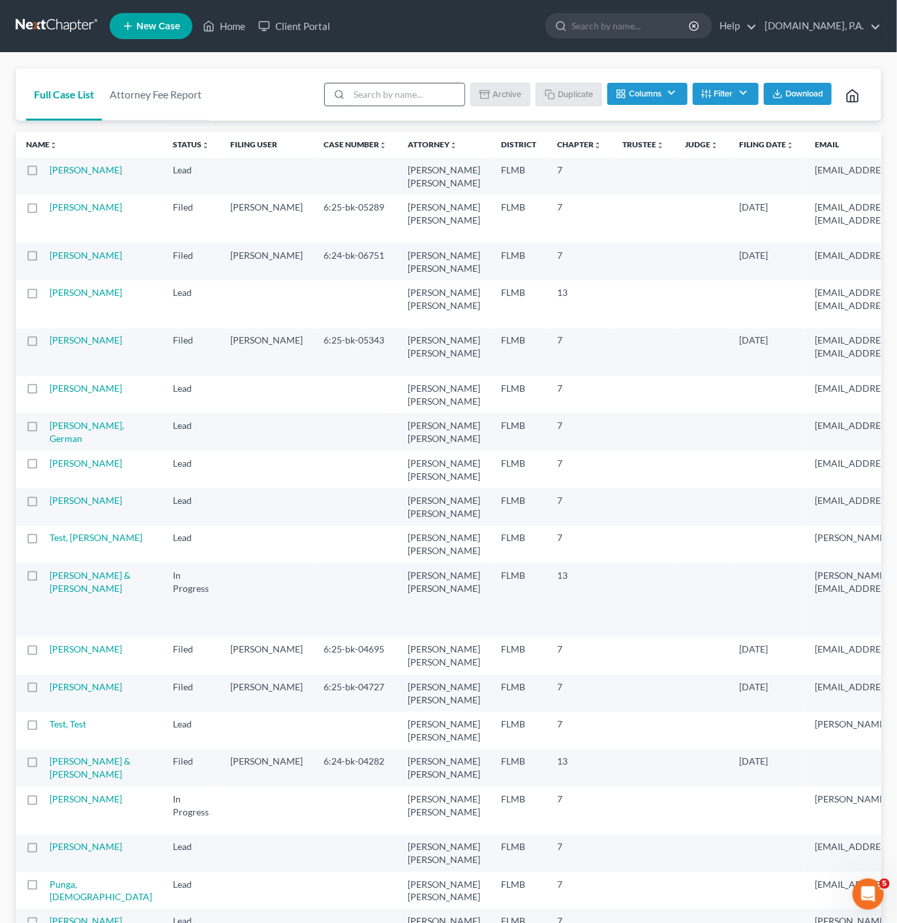
click at [366, 93] on input "search" at bounding box center [406, 94] width 115 height 22
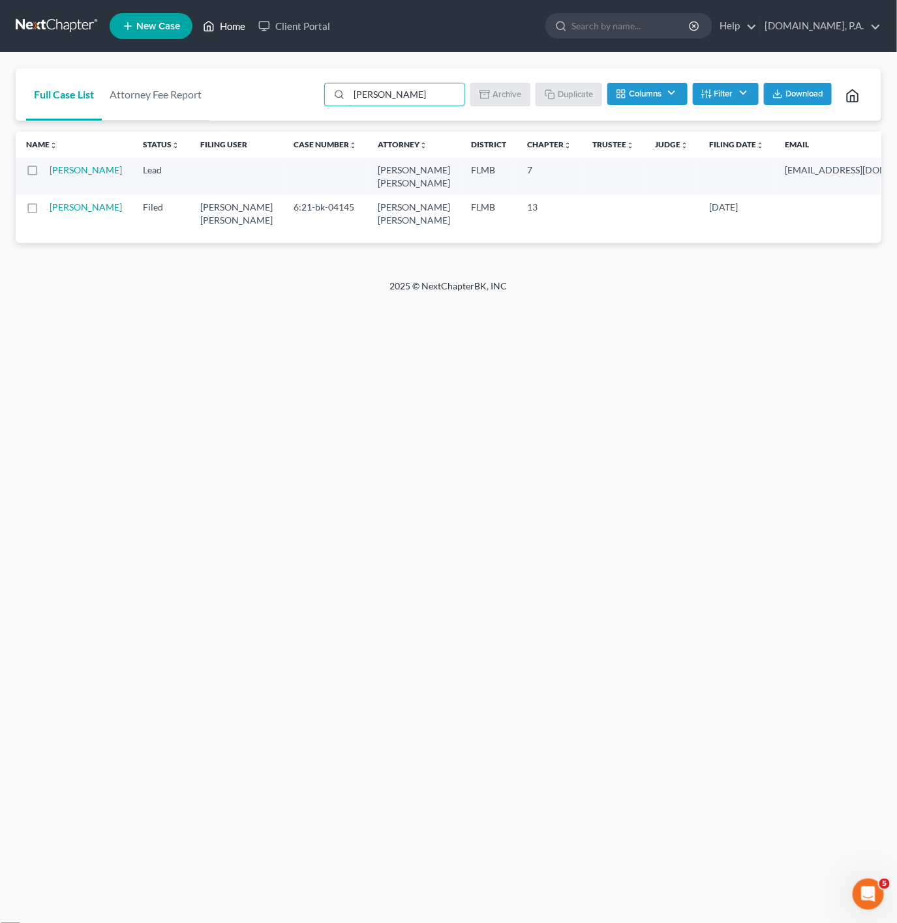
type input "meyer"
click at [228, 30] on link "Home" at bounding box center [223, 25] width 55 height 23
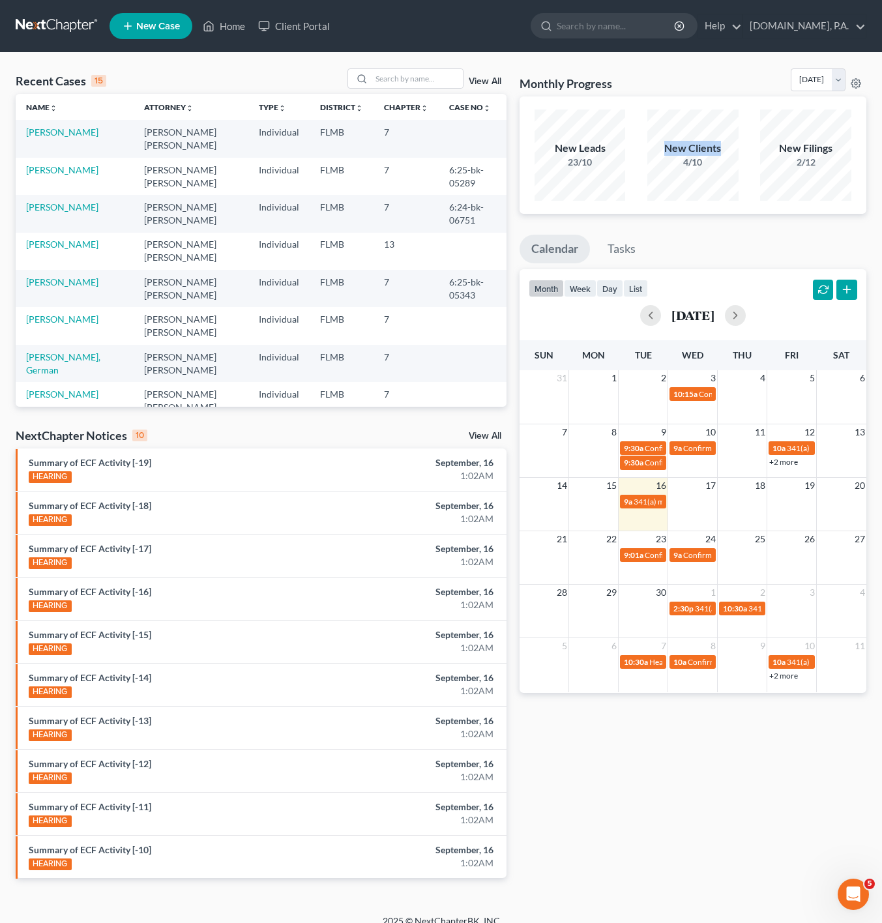
drag, startPoint x: 665, startPoint y: 155, endPoint x: 726, endPoint y: 151, distance: 60.7
click at [726, 151] on div "New Clients" at bounding box center [693, 148] width 91 height 15
click at [92, 134] on td "Meyer, Jennifer" at bounding box center [75, 138] width 118 height 37
click at [87, 134] on link "Meyer, Jennifer" at bounding box center [62, 132] width 72 height 11
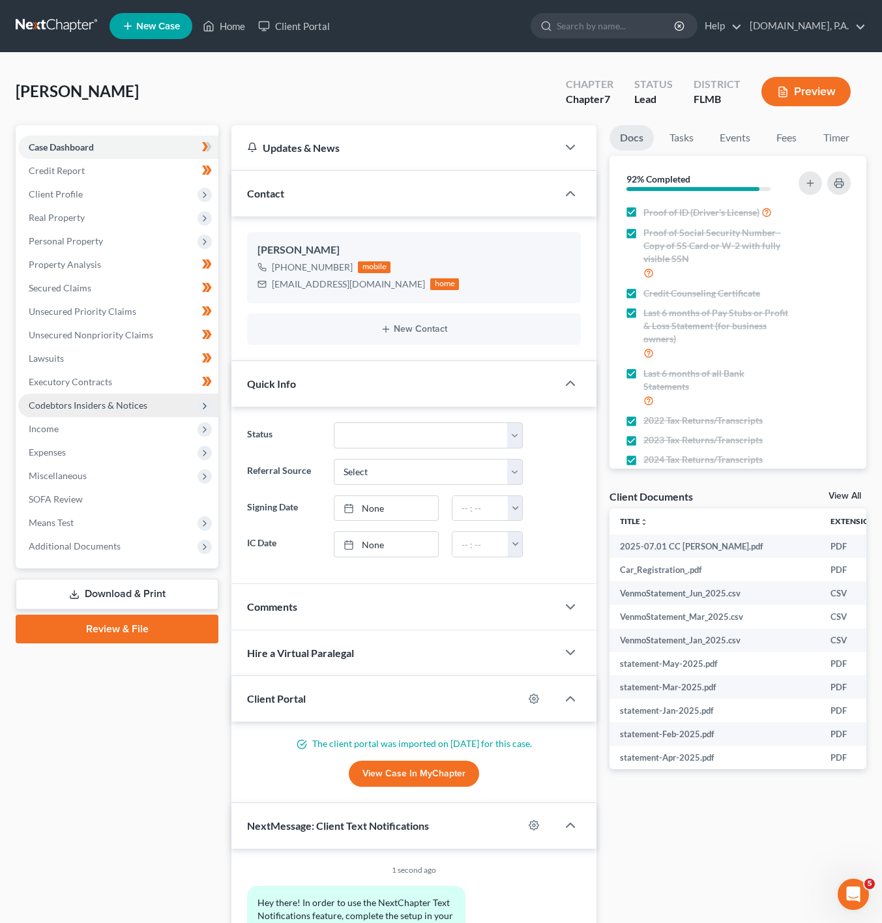
click at [177, 410] on span "Codebtors Insiders & Notices" at bounding box center [118, 405] width 200 height 23
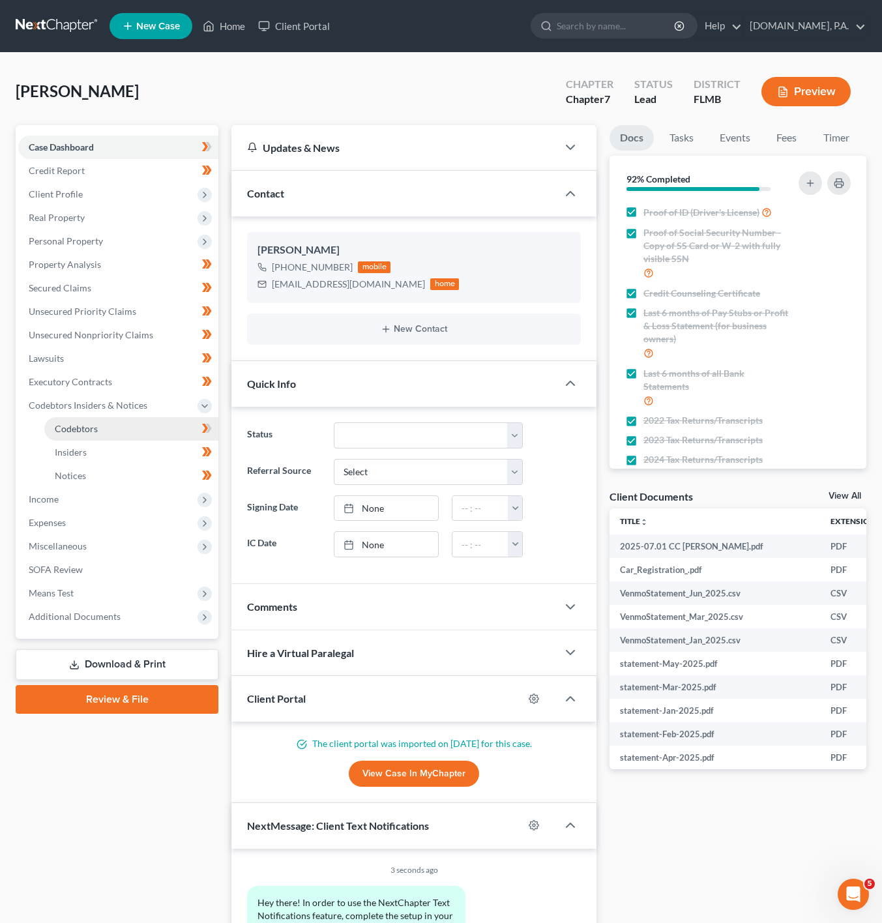
click at [185, 425] on link "Codebtors" at bounding box center [131, 428] width 174 height 23
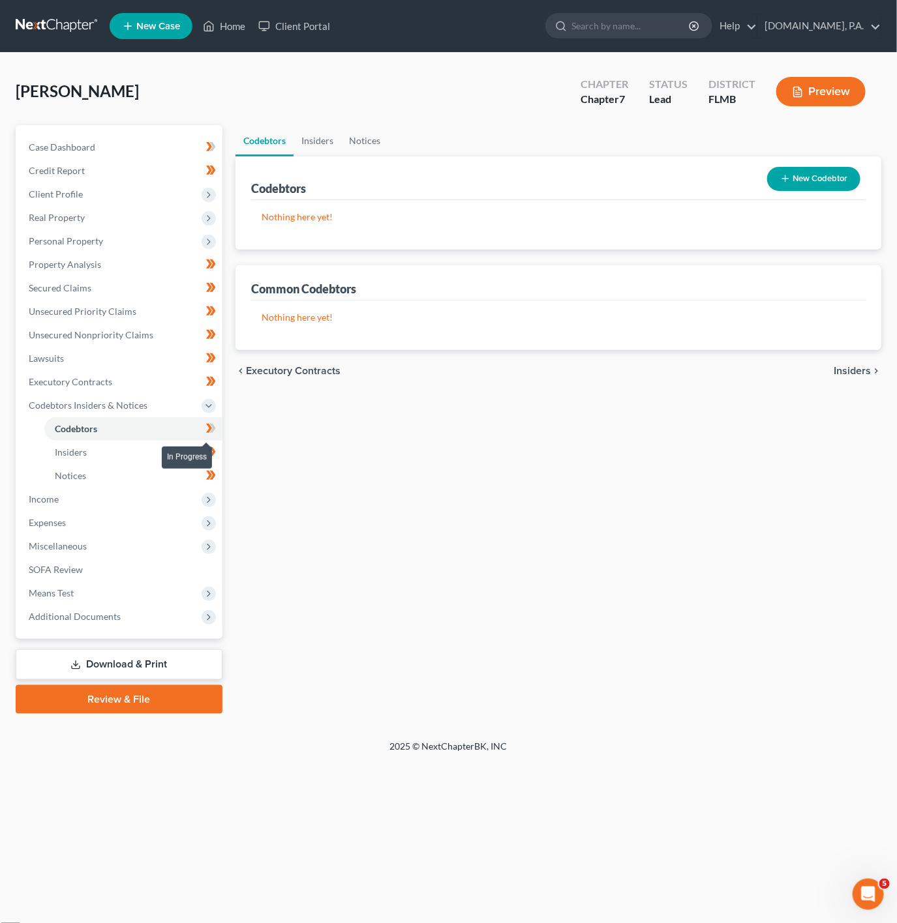
drag, startPoint x: 206, startPoint y: 425, endPoint x: 204, endPoint y: 435, distance: 10.0
click at [206, 425] on icon at bounding box center [211, 429] width 10 height 16
click at [168, 499] on span "Income" at bounding box center [120, 499] width 204 height 23
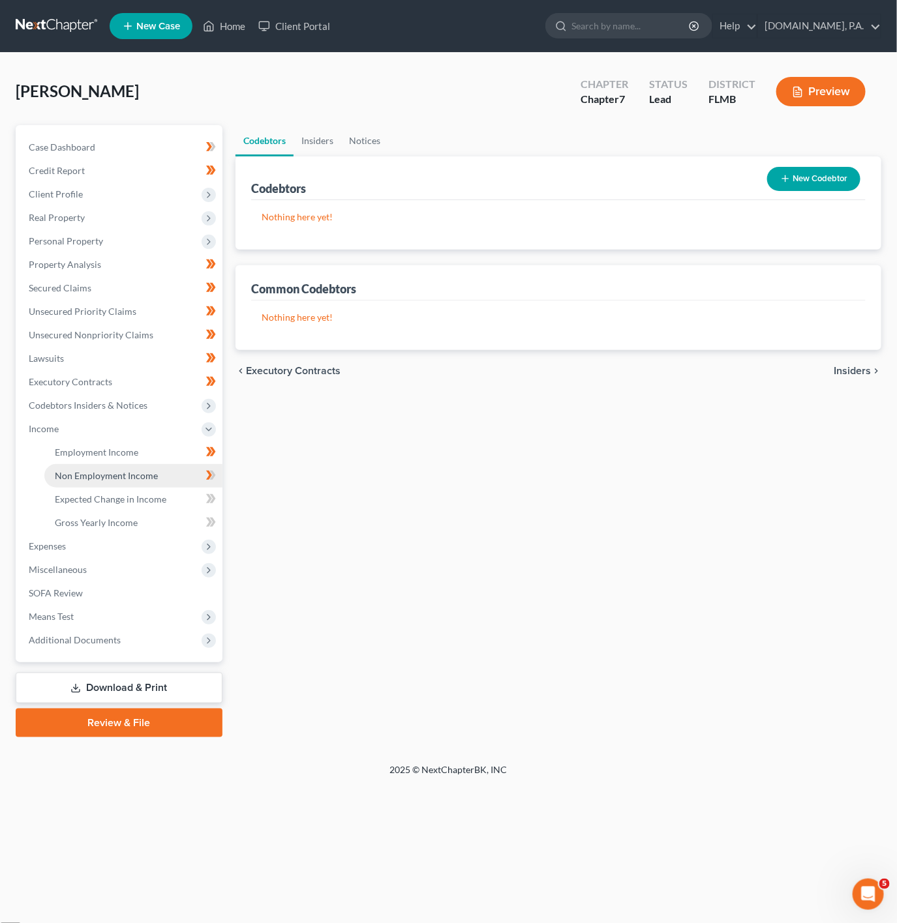
click at [175, 481] on link "Non Employment Income" at bounding box center [133, 475] width 178 height 23
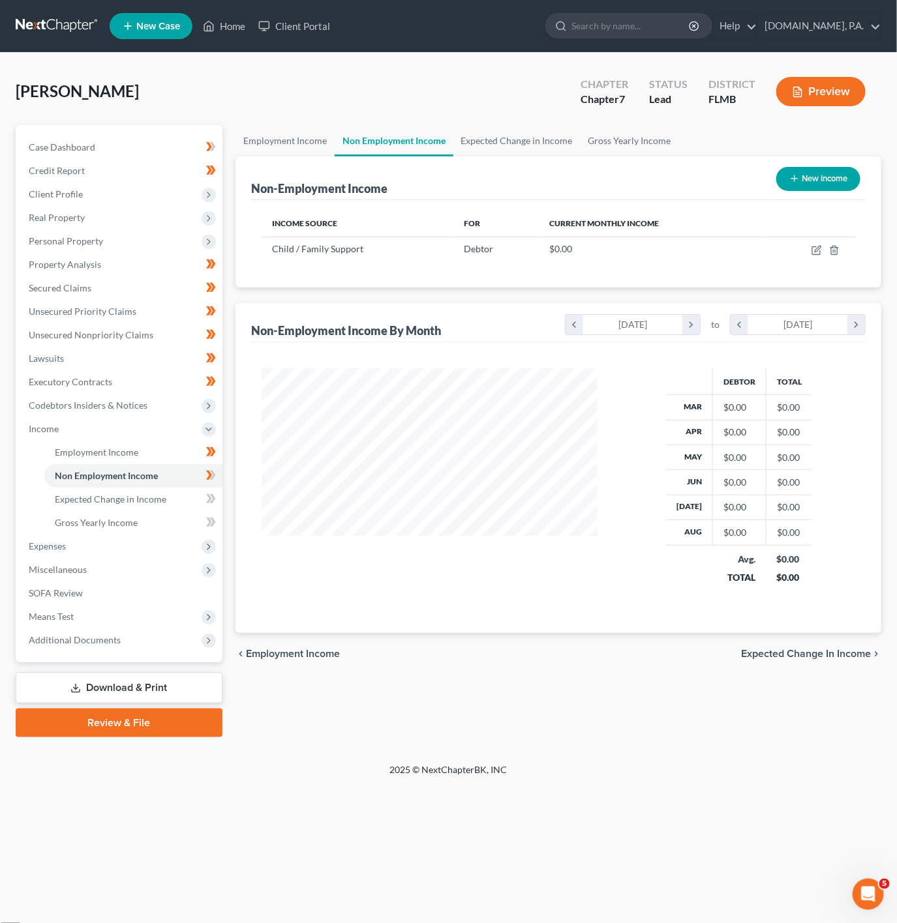
scroll to position [235, 361]
click at [818, 255] on icon "button" at bounding box center [816, 251] width 8 height 8
select select "7"
select select "0"
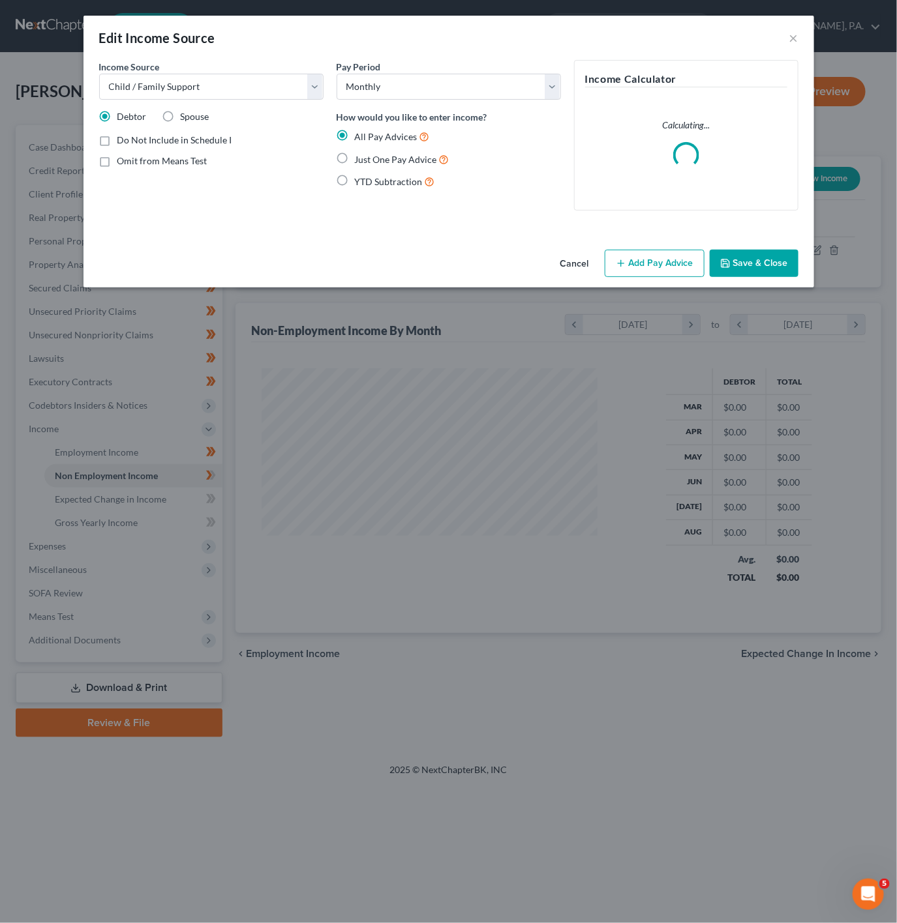
click at [353, 163] on div "Just One Pay Advice" at bounding box center [448, 159] width 224 height 15
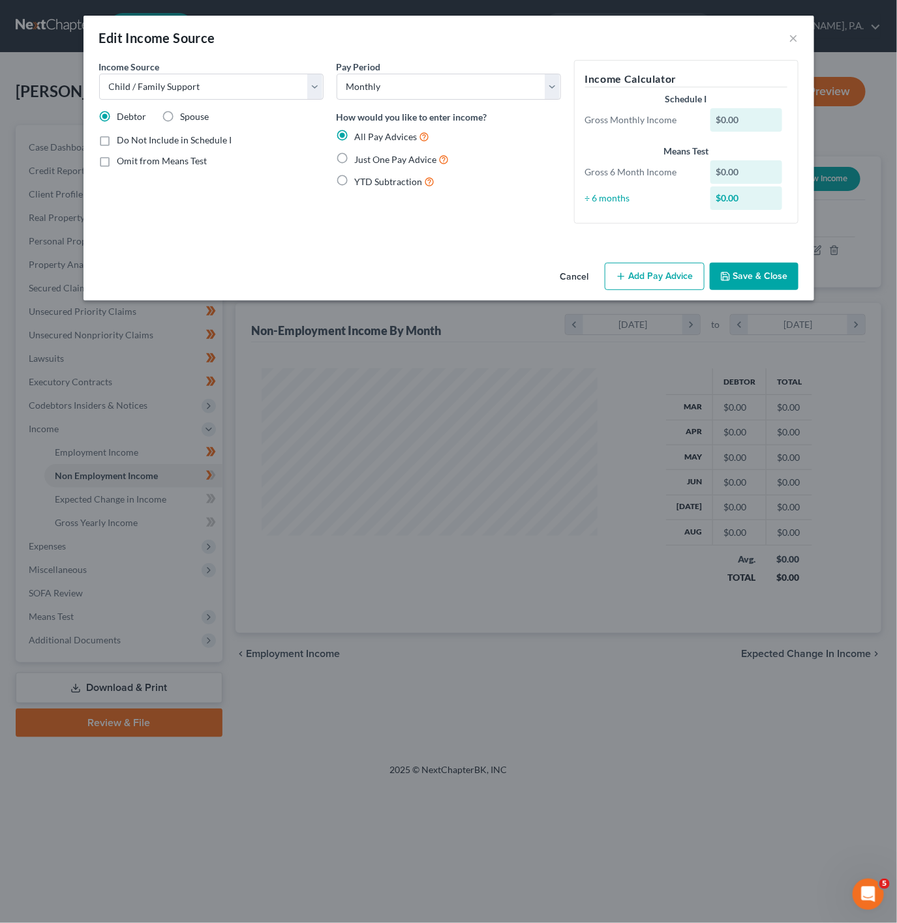
click at [355, 153] on label "Just One Pay Advice" at bounding box center [402, 159] width 95 height 15
click at [360, 153] on input "Just One Pay Advice" at bounding box center [364, 156] width 8 height 8
radio input "true"
click at [650, 274] on button "Add Pay Advice" at bounding box center [655, 276] width 100 height 27
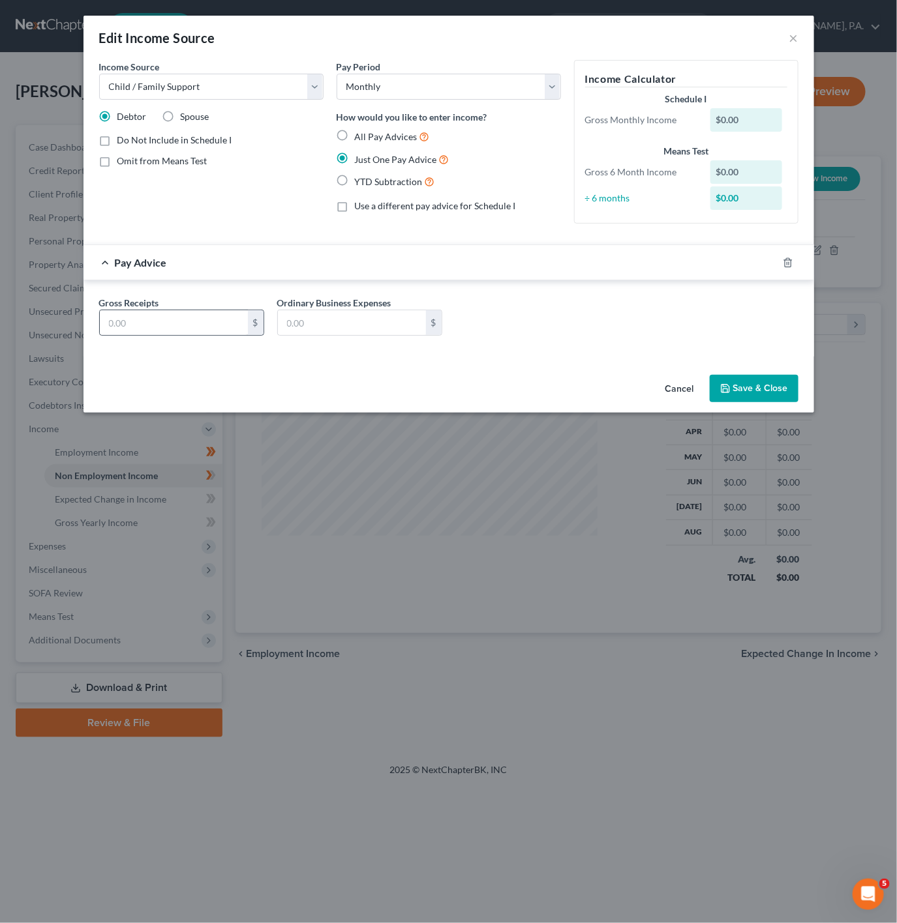
click at [254, 331] on div "$" at bounding box center [256, 322] width 16 height 25
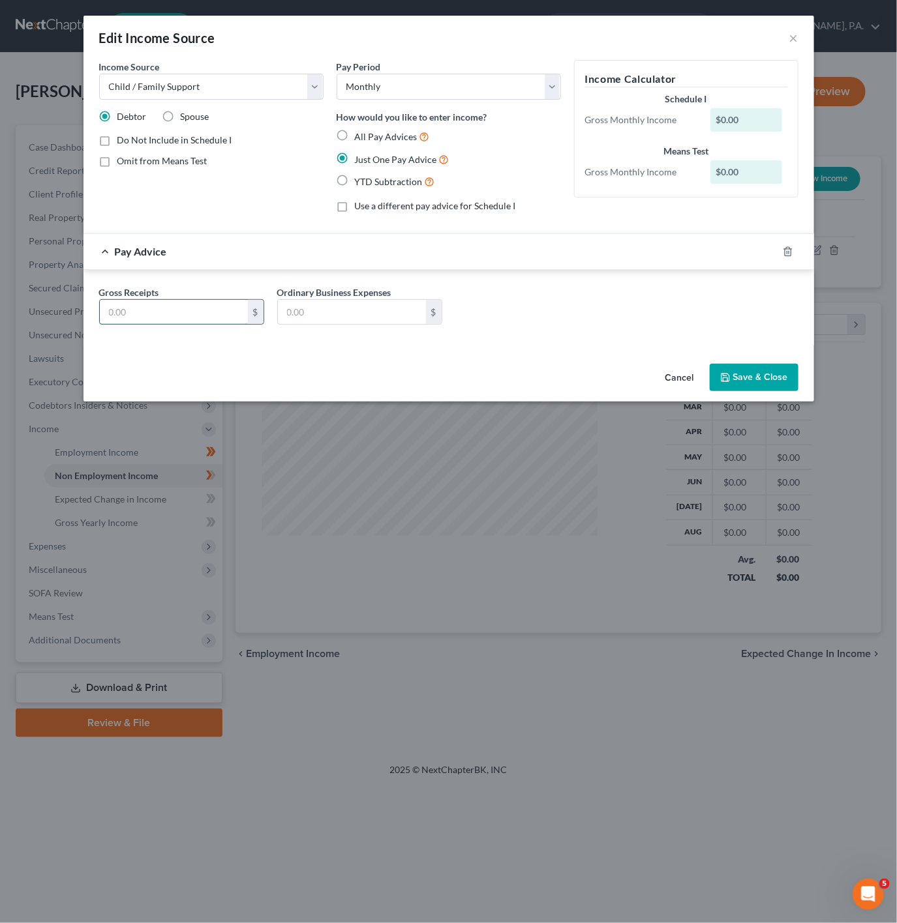
click at [186, 313] on input "text" at bounding box center [174, 312] width 148 height 25
paste input "$485.92"
type input "485.92"
click at [588, 336] on div "Gross Receipts 485.92 $ Ordinary Business Expenses $" at bounding box center [449, 311] width 712 height 50
click at [583, 232] on form "Income Source * Select Unemployment Disability (from employer) Pension Retireme…" at bounding box center [448, 203] width 699 height 286
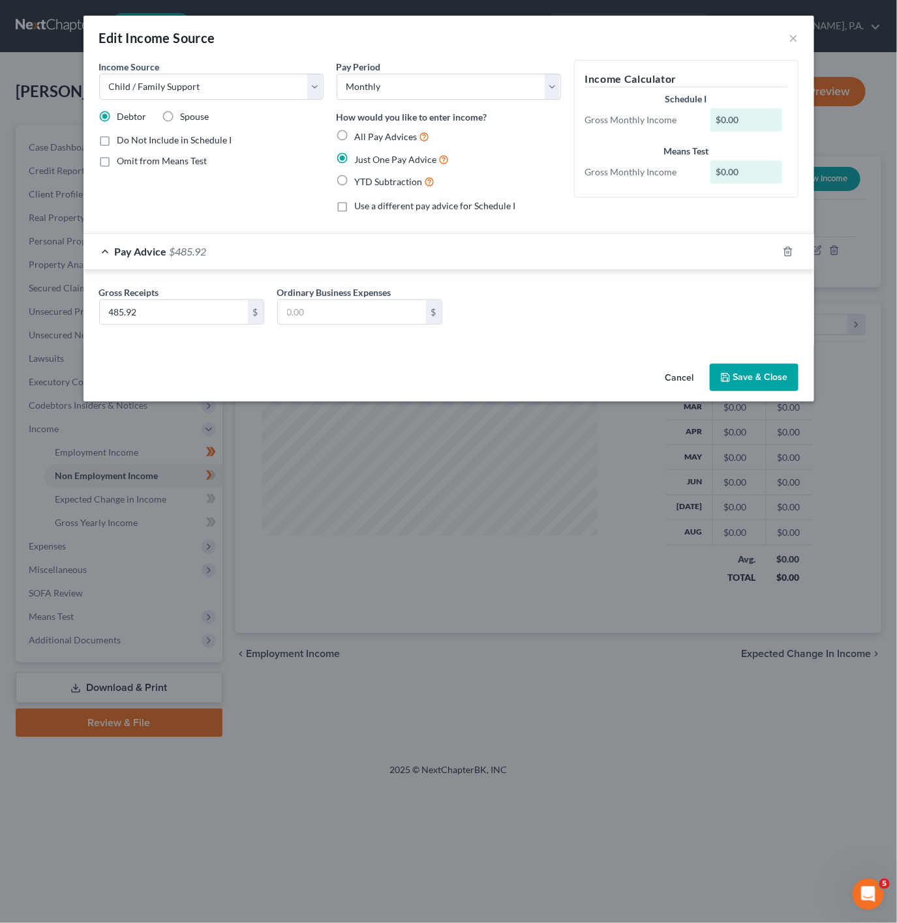
click at [590, 252] on div "Pay Advice $485.92" at bounding box center [430, 251] width 694 height 35
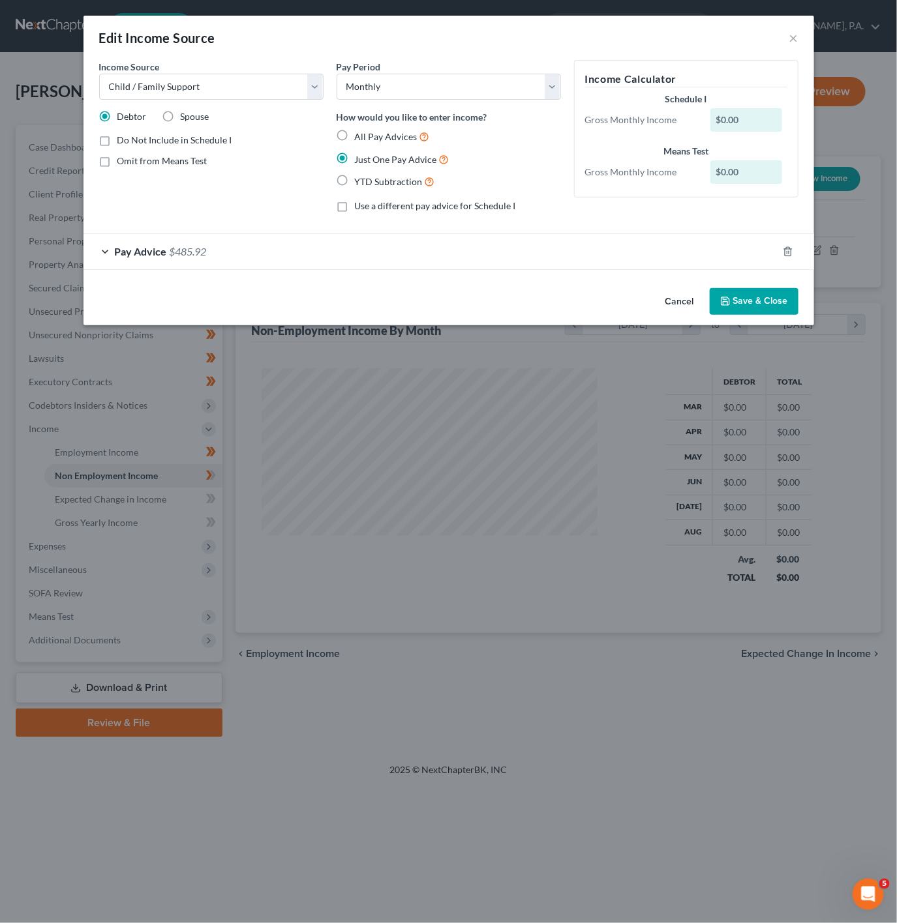
click at [771, 301] on button "Save & Close" at bounding box center [754, 301] width 89 height 27
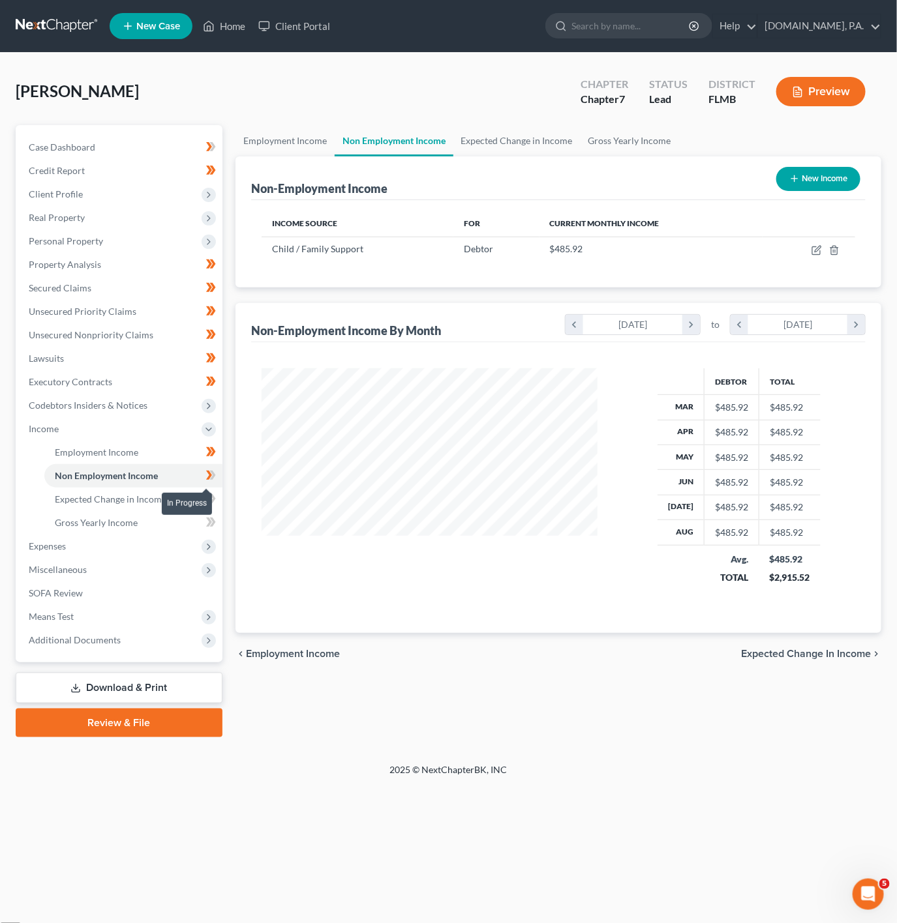
drag, startPoint x: 214, startPoint y: 475, endPoint x: 183, endPoint y: 497, distance: 38.0
click at [214, 475] on icon at bounding box center [212, 475] width 6 height 9
click at [175, 501] on link "Expected Change in Income" at bounding box center [133, 499] width 178 height 23
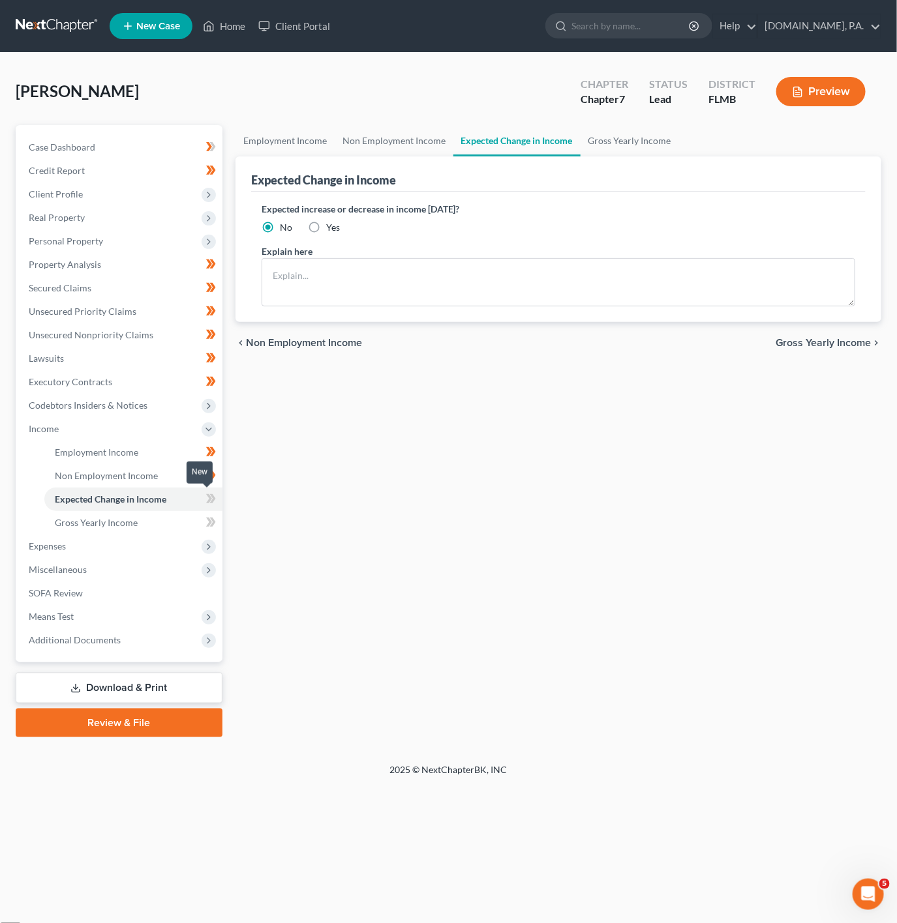
click at [211, 501] on icon at bounding box center [212, 498] width 6 height 9
click at [190, 518] on link "Gross Yearly Income" at bounding box center [133, 522] width 178 height 23
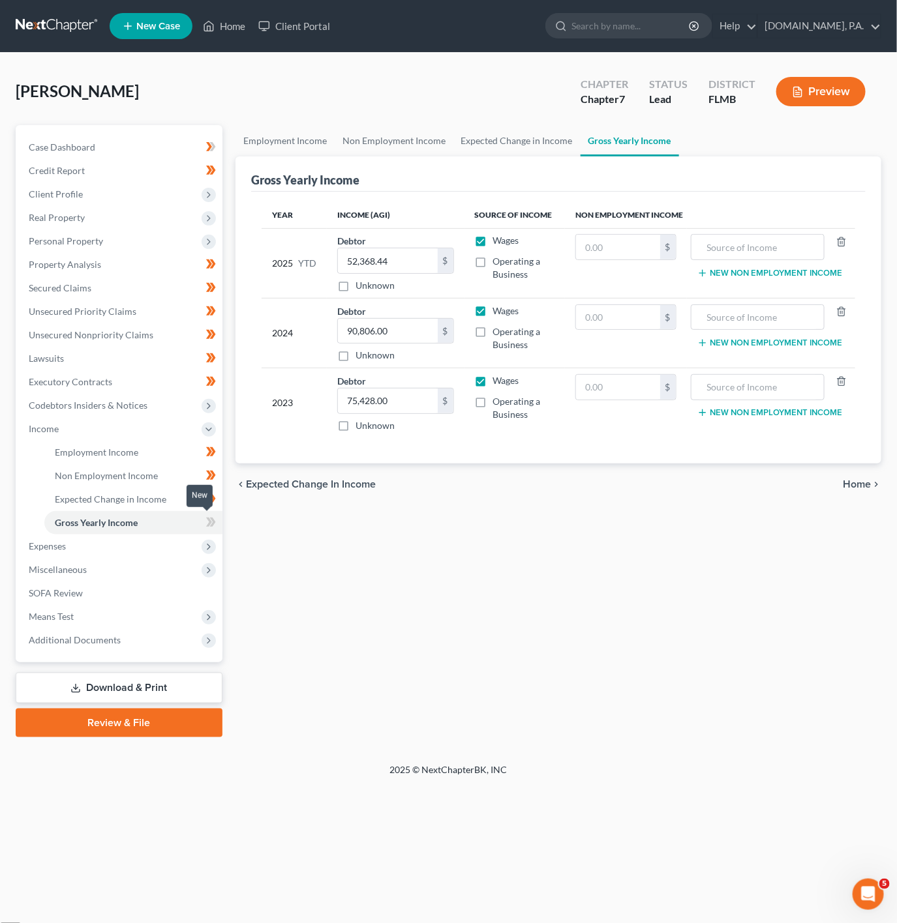
click at [213, 525] on icon at bounding box center [211, 523] width 10 height 16
paste input "$63,540.60"
type input "63,540.60"
click at [640, 243] on input "text" at bounding box center [618, 247] width 84 height 25
paste input "$3,882.03"
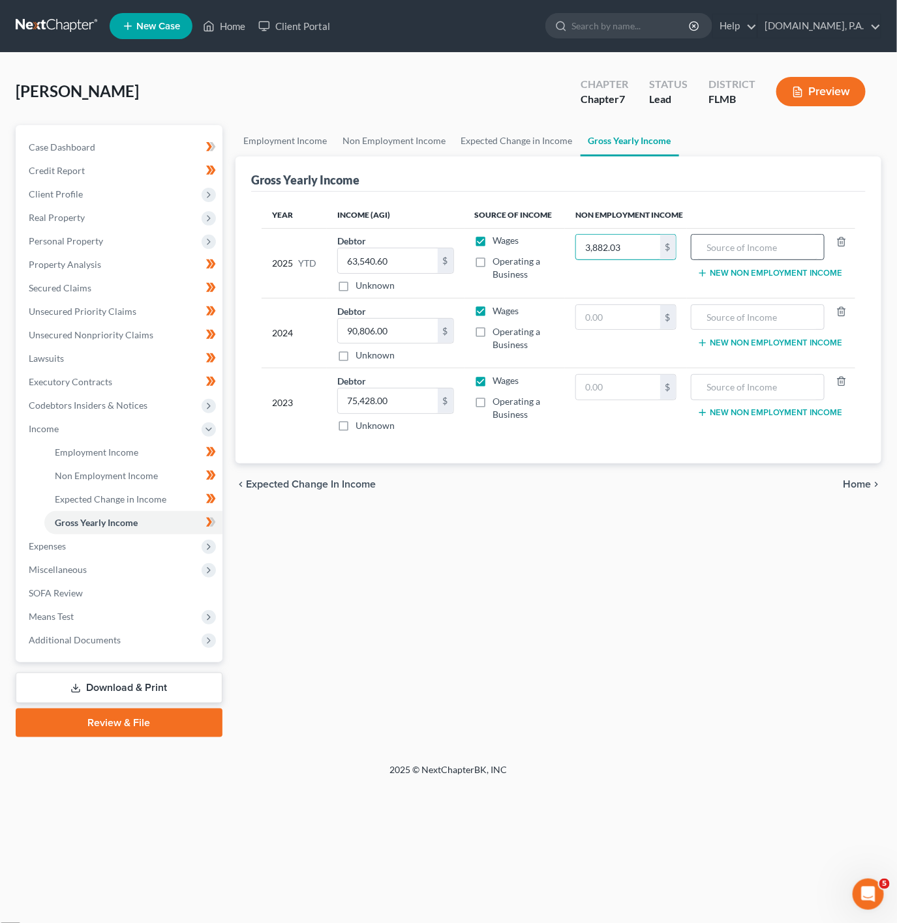
type input "3,882.03"
click at [740, 248] on input "text" at bounding box center [757, 247] width 119 height 25
type input "Child Support"
click at [213, 520] on icon at bounding box center [212, 522] width 6 height 9
click at [393, 410] on input "75,428.00" at bounding box center [388, 401] width 100 height 25
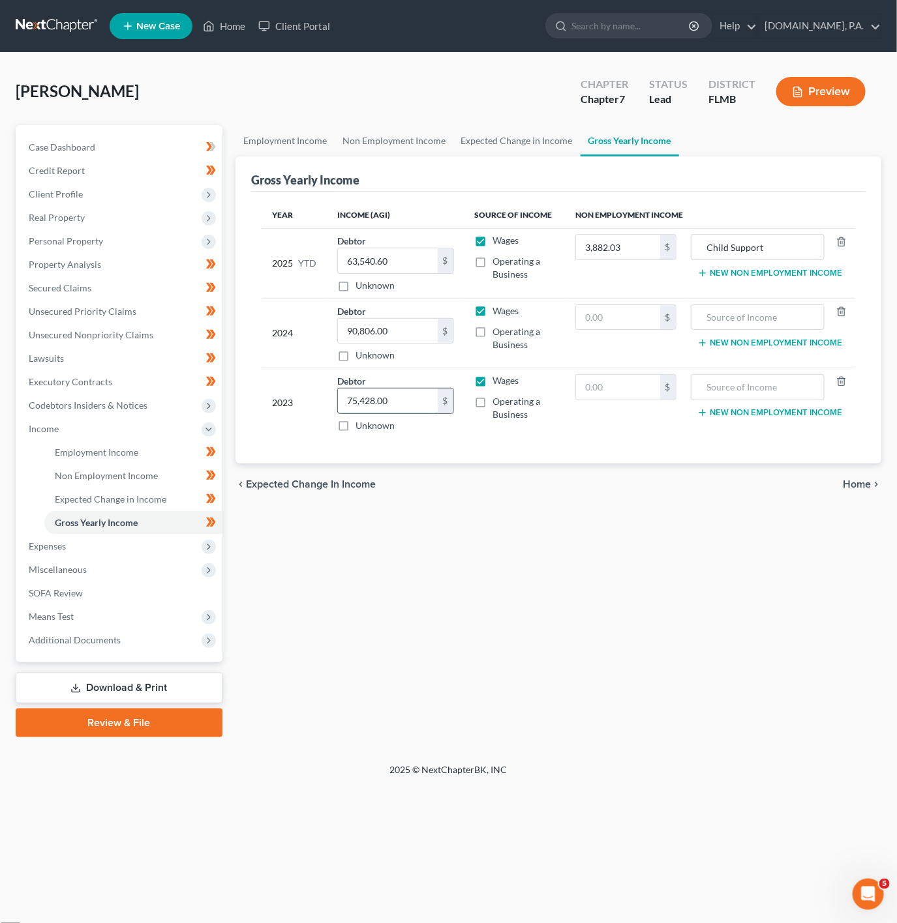
click at [360, 405] on input "75,428.00" at bounding box center [388, 401] width 100 height 25
click at [372, 405] on input "75,428.00" at bounding box center [388, 401] width 100 height 25
click at [366, 405] on input "75,428.00" at bounding box center [388, 401] width 100 height 25
type input "75,128"
click at [519, 532] on div "Employment Income Non Employment Income Expected Change in Income Gross Yearly …" at bounding box center [558, 431] width 659 height 612
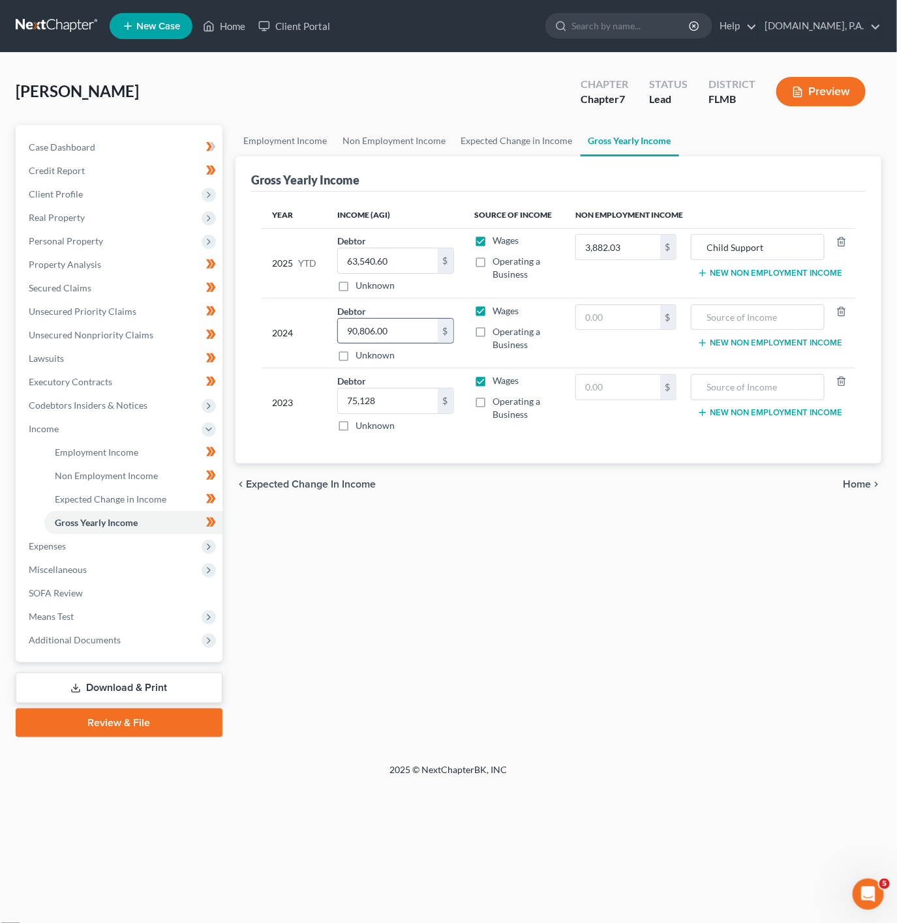
click at [415, 337] on input "90,806.00" at bounding box center [388, 331] width 100 height 25
click at [408, 327] on input "90,806.00" at bounding box center [388, 331] width 100 height 25
drag, startPoint x: 408, startPoint y: 327, endPoint x: 327, endPoint y: 325, distance: 80.9
click at [327, 325] on td "Debtor 90,806.00 $ Unknown Balance Undetermined 90,806.00 $ Unknown" at bounding box center [396, 333] width 138 height 70
type input "90,353"
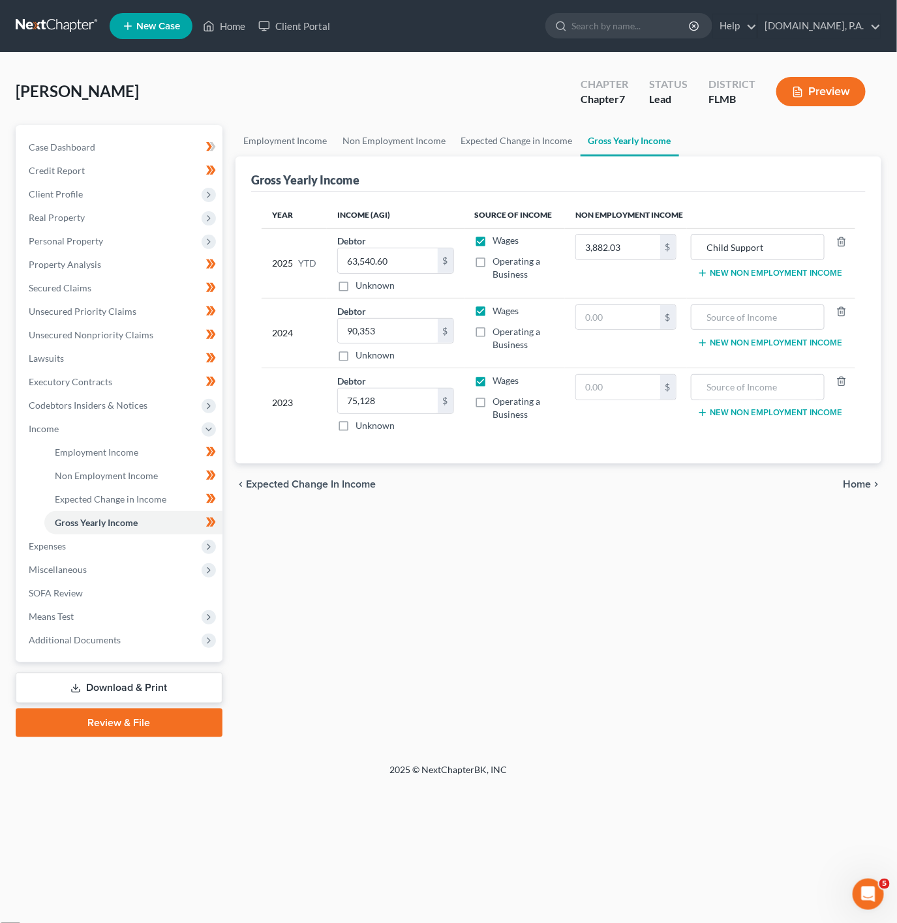
click at [464, 622] on div "Employment Income Non Employment Income Expected Change in Income Gross Yearly …" at bounding box center [558, 431] width 659 height 612
click at [157, 543] on span "Expenses" at bounding box center [120, 546] width 204 height 23
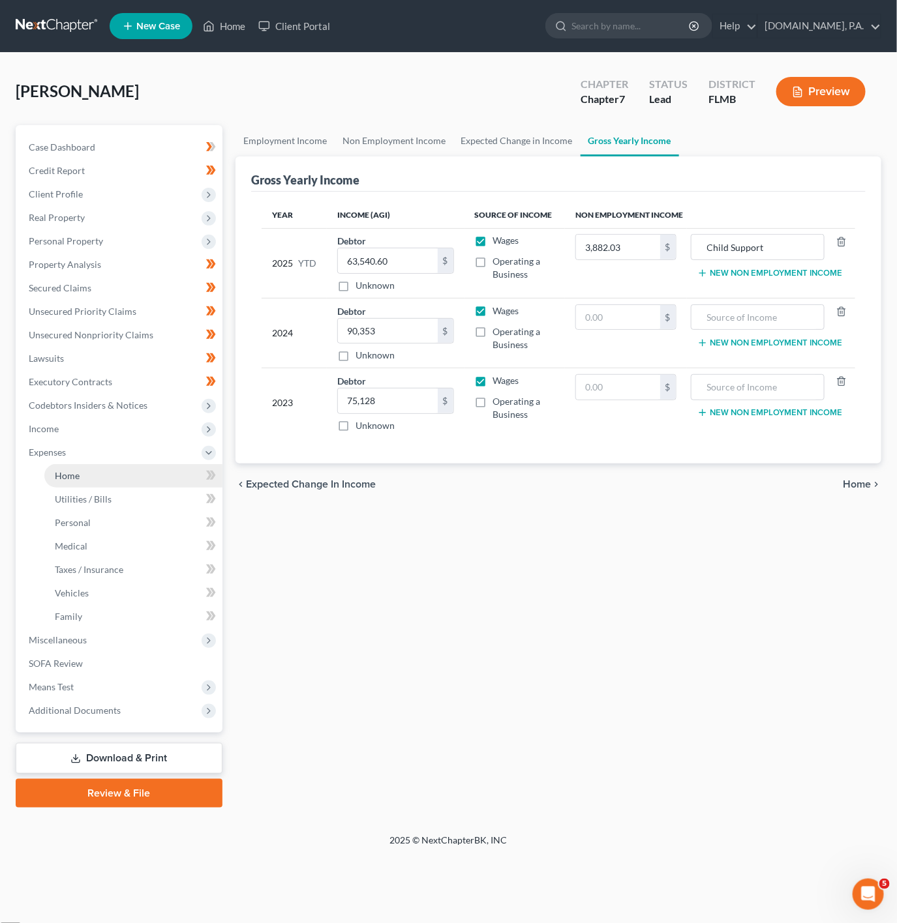
click at [168, 471] on link "Home" at bounding box center [133, 475] width 178 height 23
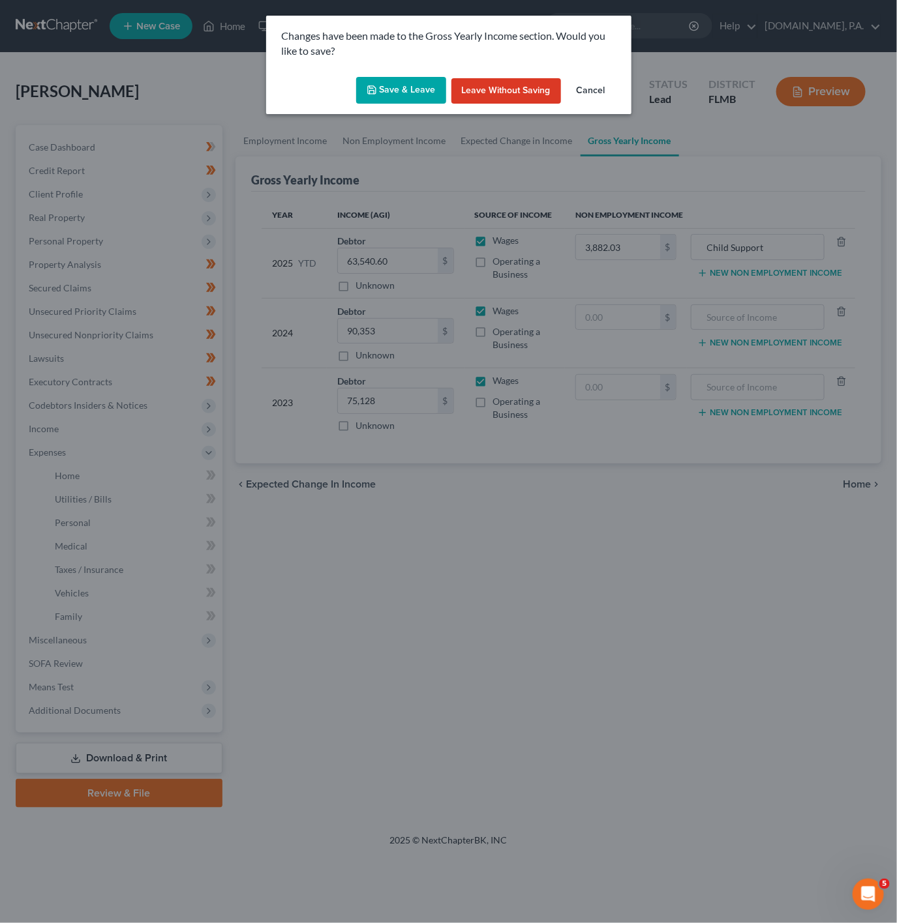
click at [402, 83] on button "Save & Leave" at bounding box center [401, 90] width 90 height 27
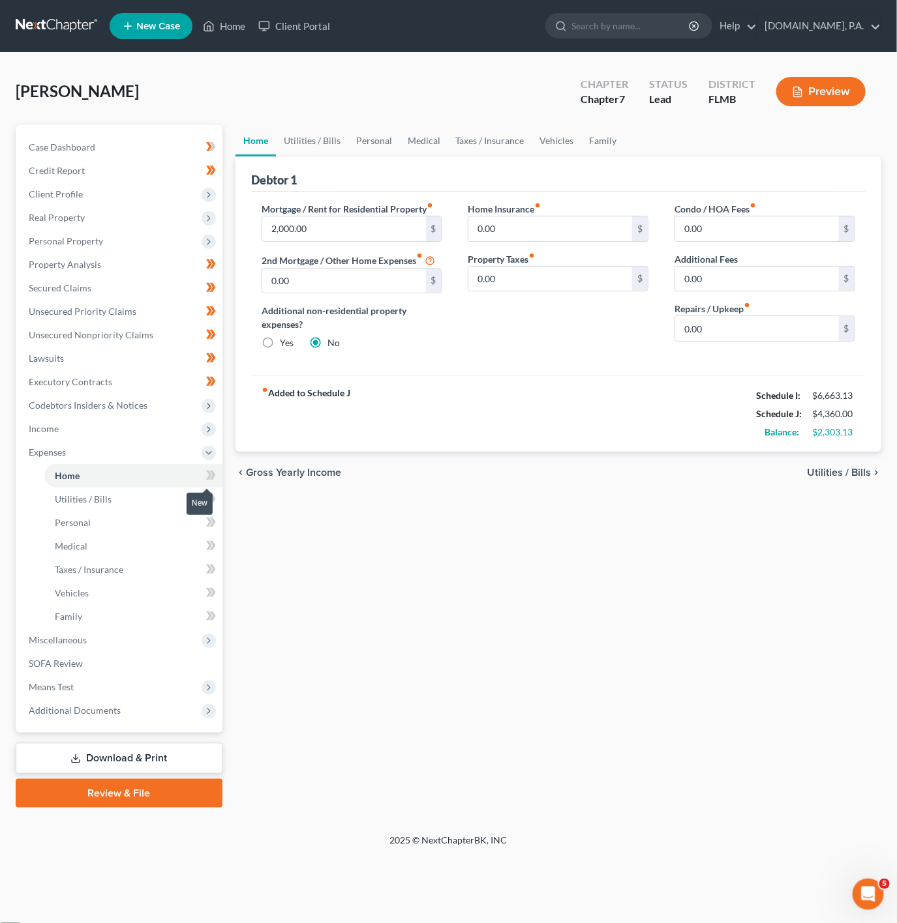
click at [203, 468] on span at bounding box center [211, 478] width 23 height 20
click at [186, 490] on link "Utilities / Bills" at bounding box center [133, 499] width 178 height 23
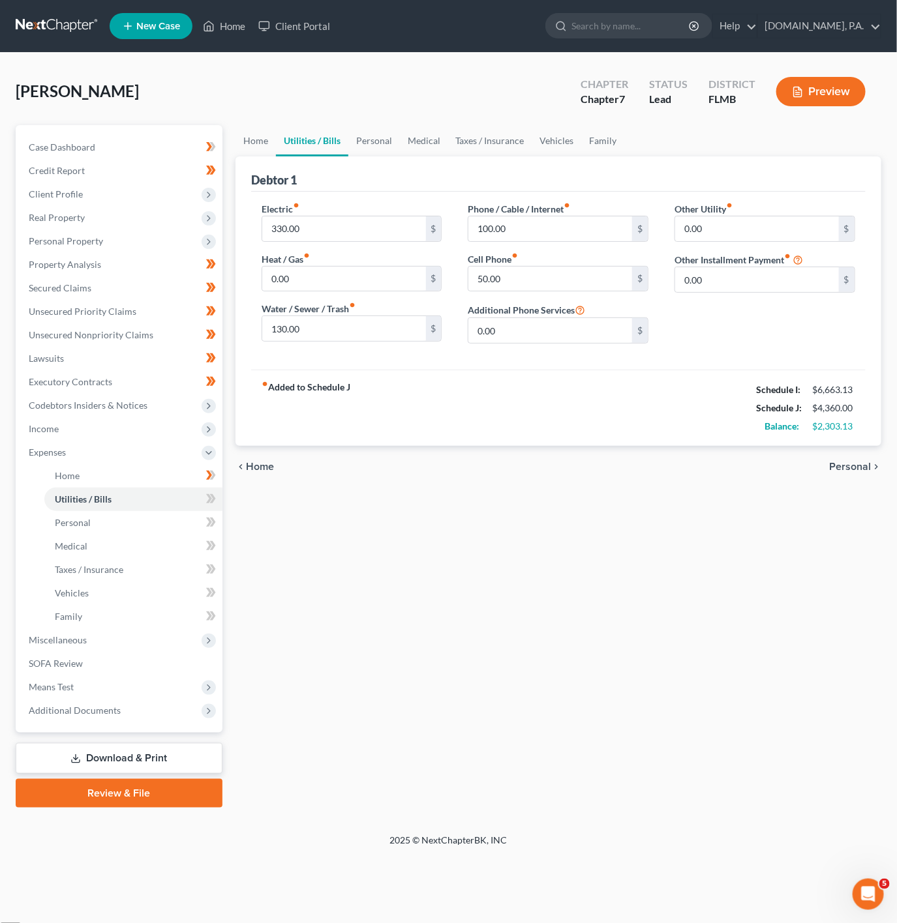
click at [464, 630] on div "Home Utilities / Bills Personal Medical Taxes / Insurance Vehicles Family Debto…" at bounding box center [558, 466] width 659 height 683
click at [220, 505] on span at bounding box center [211, 501] width 23 height 20
click at [409, 141] on link "Medical" at bounding box center [424, 140] width 48 height 31
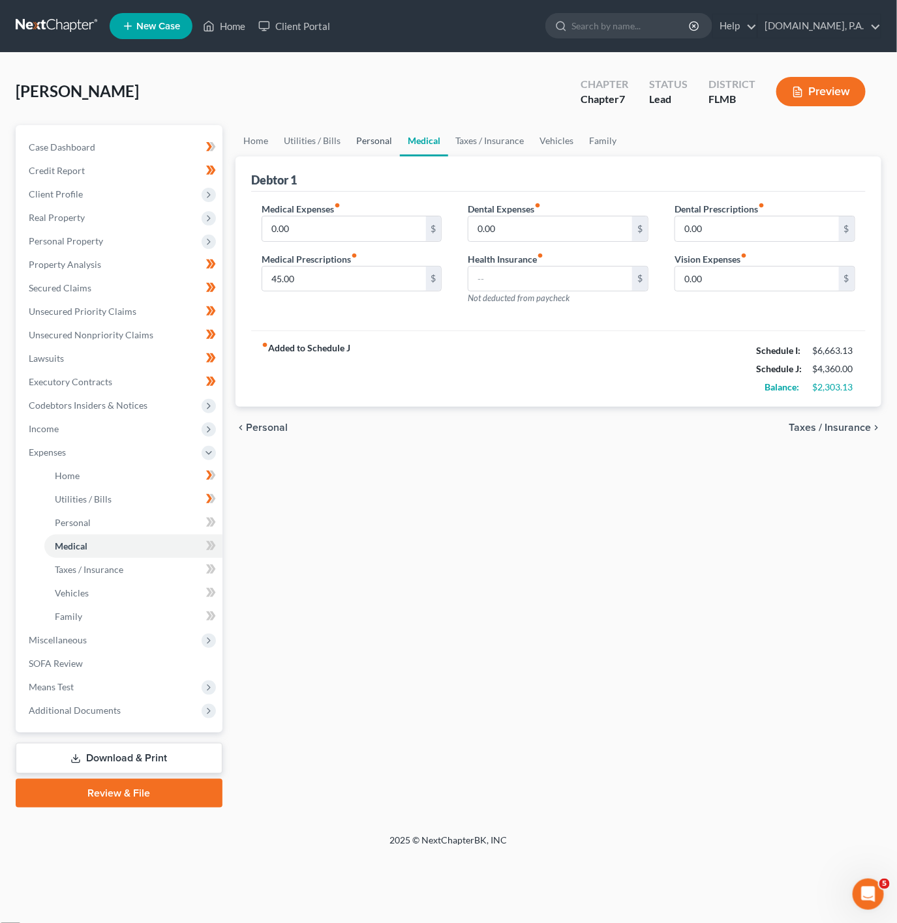
click at [393, 145] on link "Personal" at bounding box center [374, 140] width 52 height 31
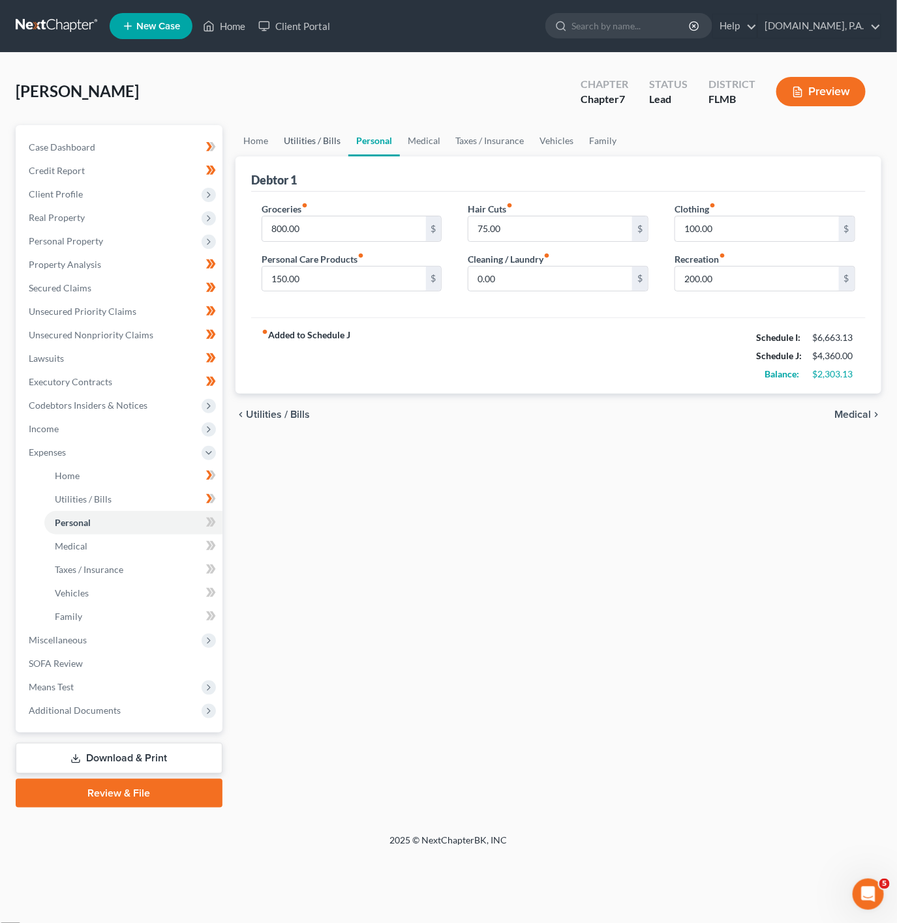
click at [318, 134] on link "Utilities / Bills" at bounding box center [312, 140] width 72 height 31
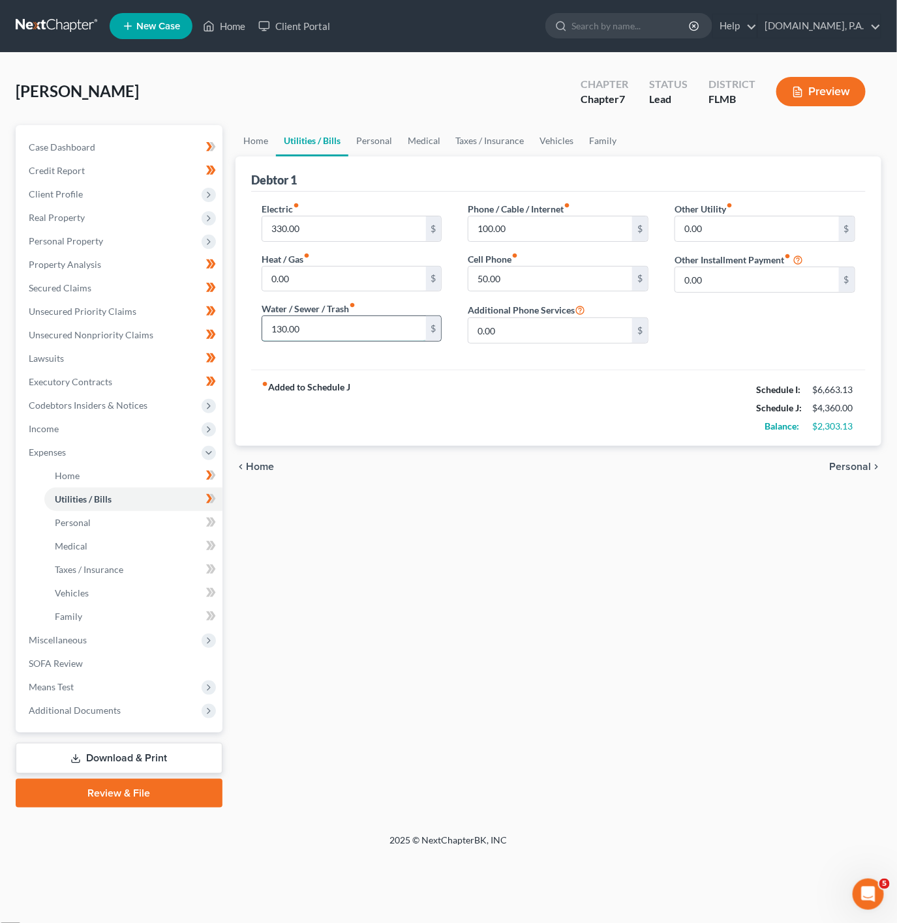
click at [366, 333] on input "130.00" at bounding box center [344, 328] width 164 height 25
type input "160"
click at [344, 235] on input "330.00" at bounding box center [344, 229] width 164 height 25
type input "320"
click at [560, 224] on input "100.00" at bounding box center [550, 229] width 164 height 25
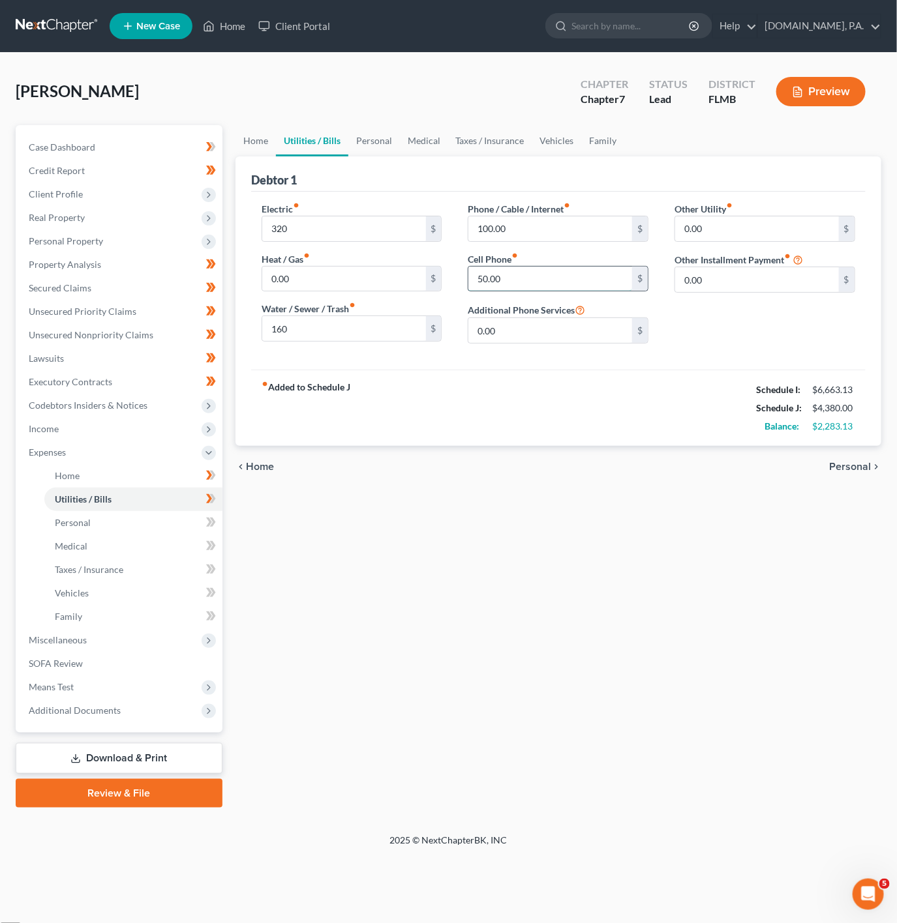
click at [558, 276] on input "50.00" at bounding box center [550, 279] width 164 height 25
type input "200"
drag, startPoint x: 456, startPoint y: 411, endPoint x: 449, endPoint y: 404, distance: 10.1
click at [456, 411] on div "fiber_manual_record Added to Schedule J Schedule I: $6,663.13 Schedule J: $4,53…" at bounding box center [558, 408] width 614 height 76
click at [384, 147] on link "Personal" at bounding box center [374, 140] width 52 height 31
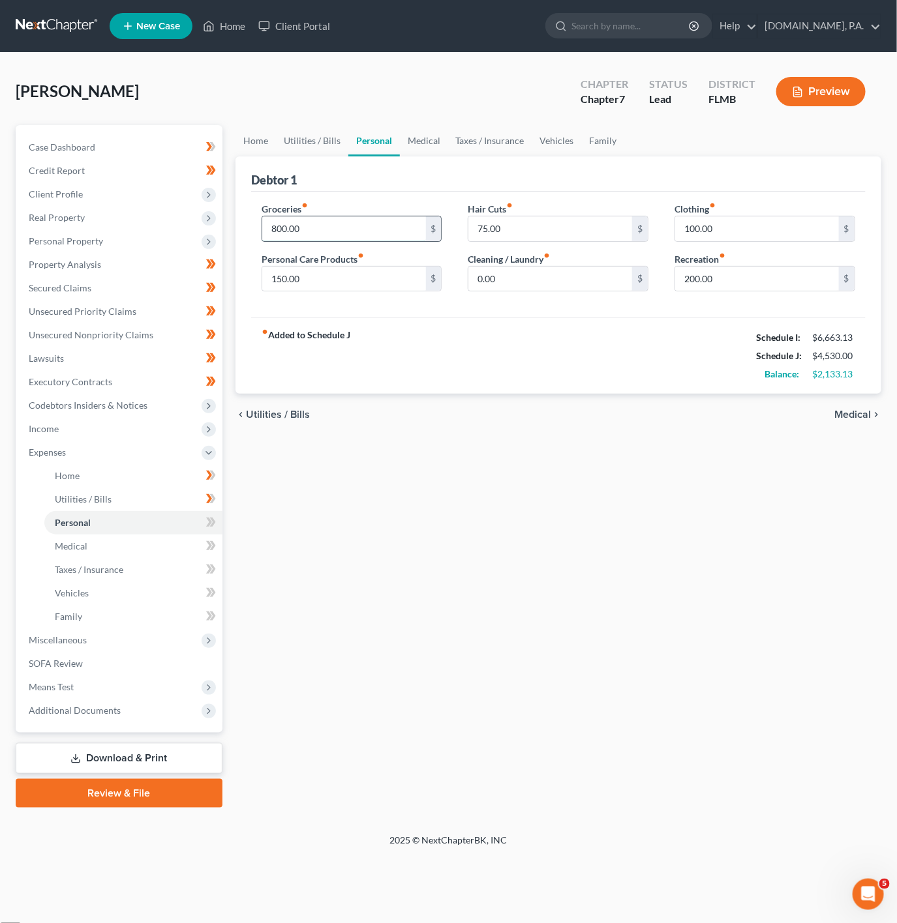
click at [409, 233] on input "800.00" at bounding box center [344, 229] width 164 height 25
type input "1,400"
click at [441, 405] on div "chevron_left Utilities / Bills Medical chevron_right" at bounding box center [558, 415] width 646 height 42
click at [571, 288] on input "0.00" at bounding box center [550, 279] width 164 height 25
type input "60"
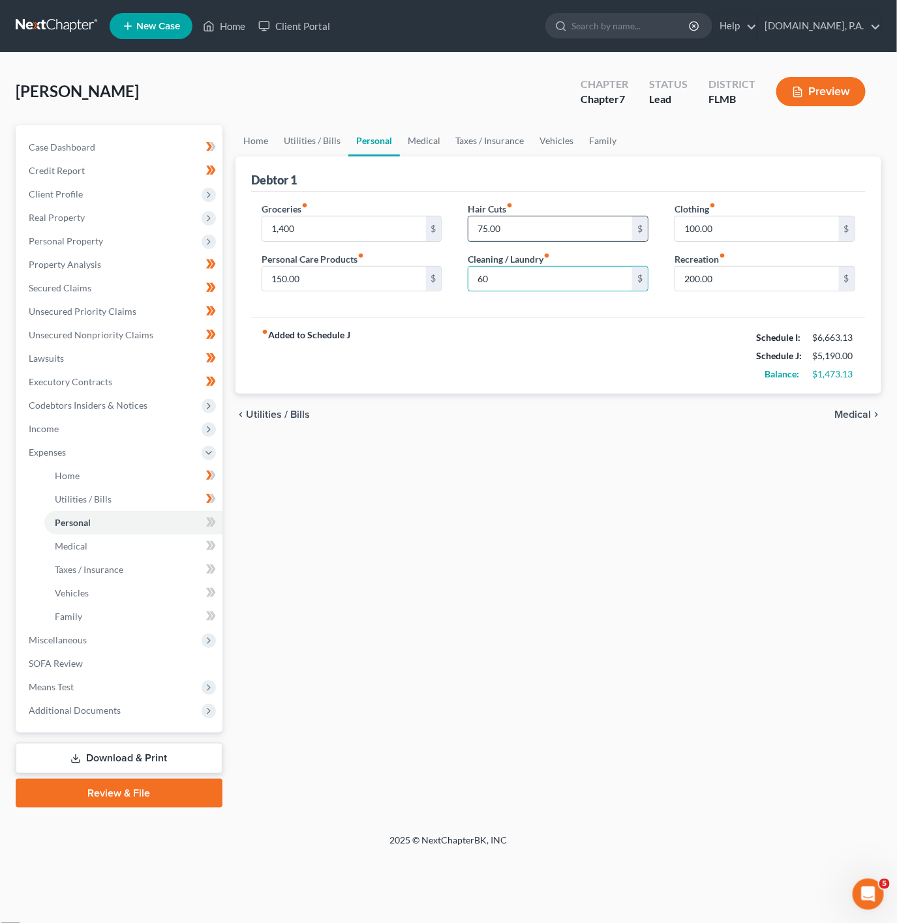
click at [528, 218] on input "75.00" at bounding box center [550, 229] width 164 height 25
type input "100"
click at [419, 415] on div "chevron_left Utilities / Bills Medical chevron_right" at bounding box center [558, 415] width 646 height 42
click at [381, 282] on input "150.00" at bounding box center [344, 279] width 164 height 25
type input "160"
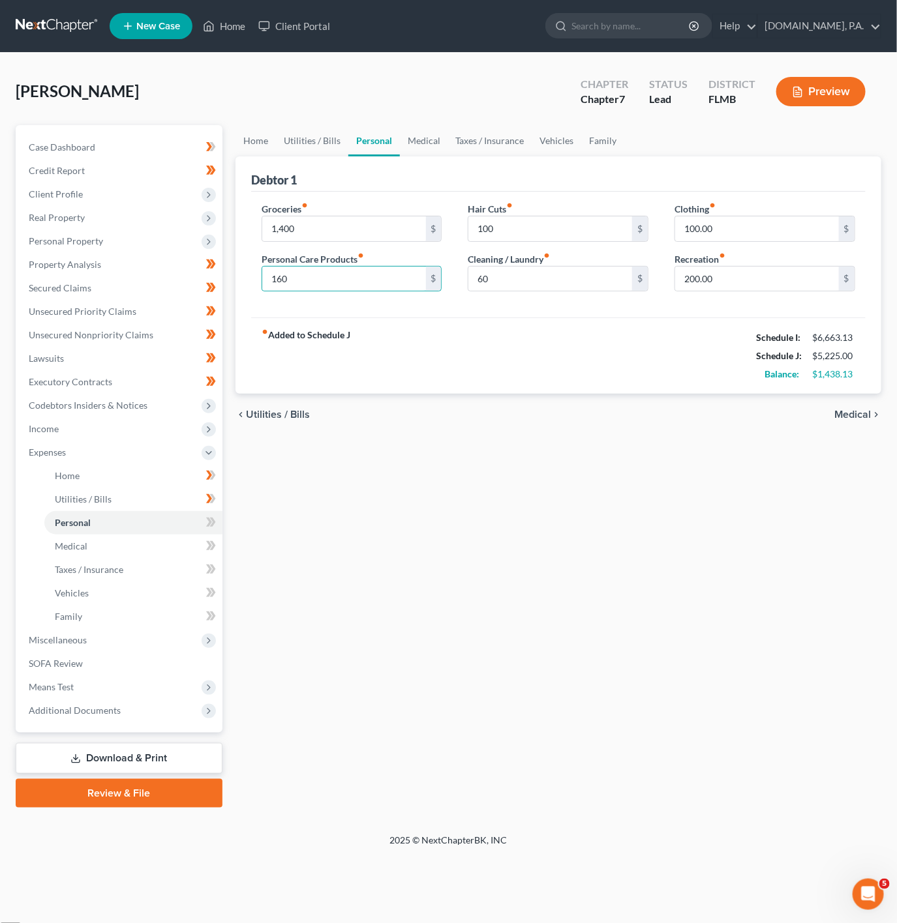
click at [674, 380] on div "fiber_manual_record Added to Schedule J Schedule I: $6,663.13 Schedule J: $5,22…" at bounding box center [558, 356] width 614 height 76
click at [505, 276] on input "60" at bounding box center [550, 279] width 164 height 25
type input "80"
click at [436, 397] on div "chevron_left Utilities / Bills Medical chevron_right" at bounding box center [558, 415] width 646 height 42
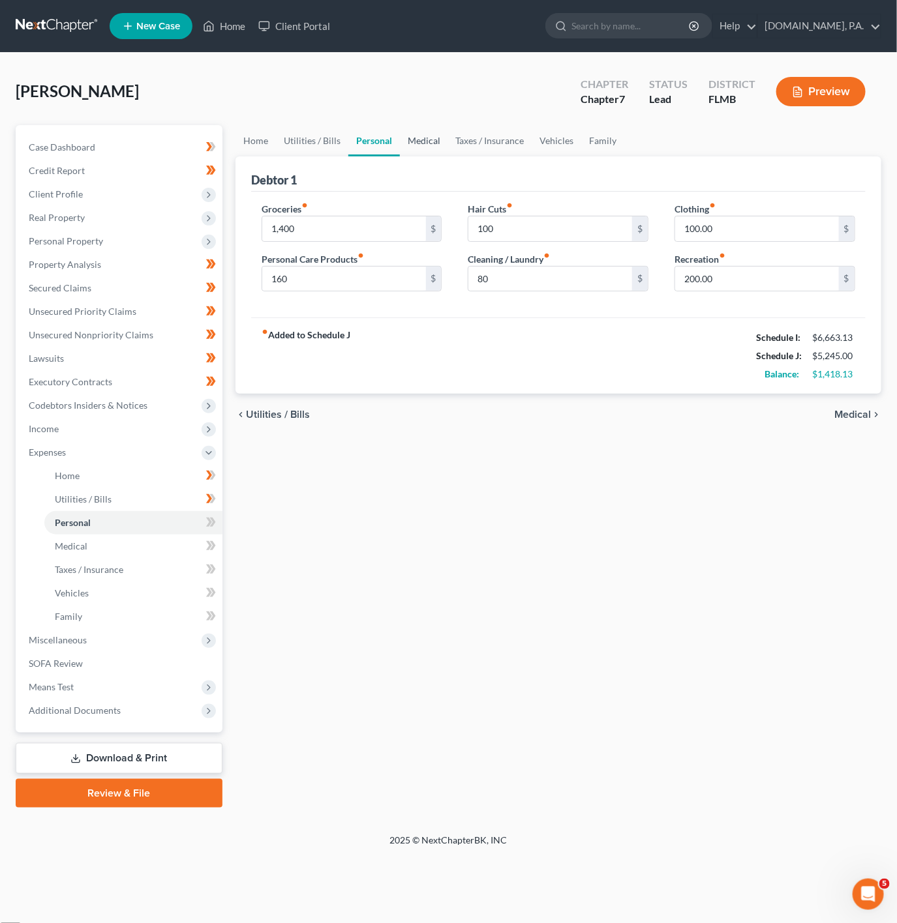
click at [410, 149] on link "Medical" at bounding box center [424, 140] width 48 height 31
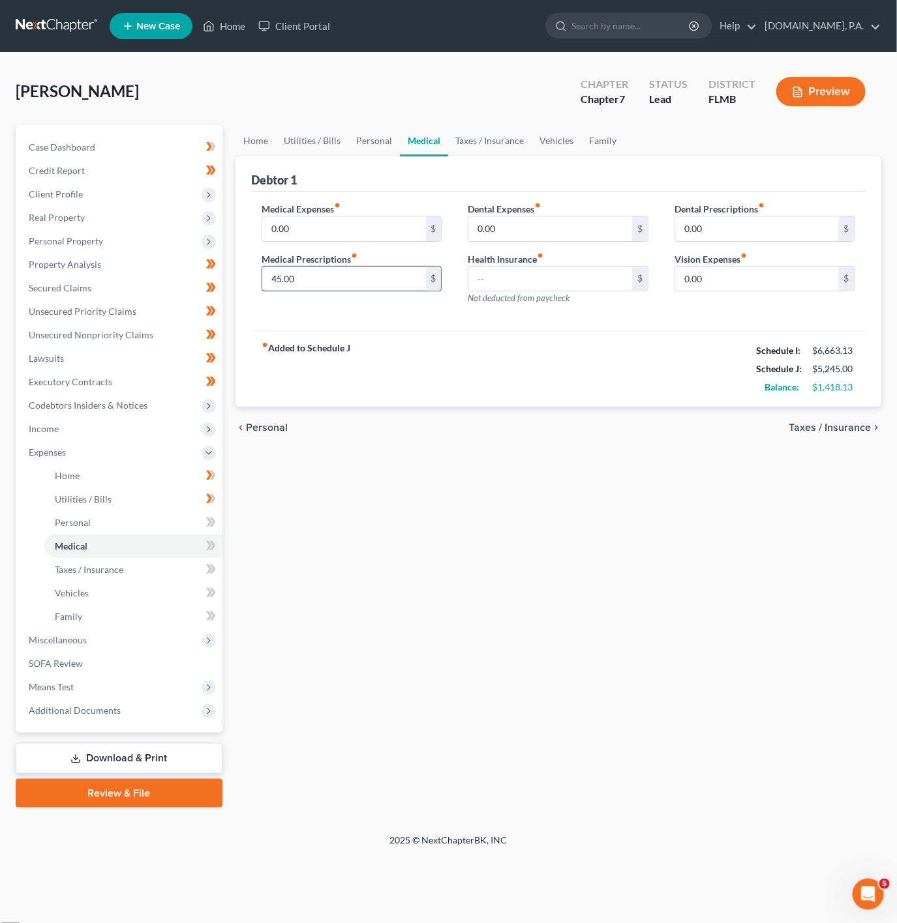
click at [376, 288] on input "45.00" at bounding box center [344, 279] width 164 height 25
type input "60"
click at [583, 235] on input "0.00" at bounding box center [550, 229] width 164 height 25
type input "20"
click at [783, 294] on div "Dental Prescriptions fiber_manual_record 0.00 $ Vision Expenses fiber_manual_re…" at bounding box center [764, 258] width 207 height 113
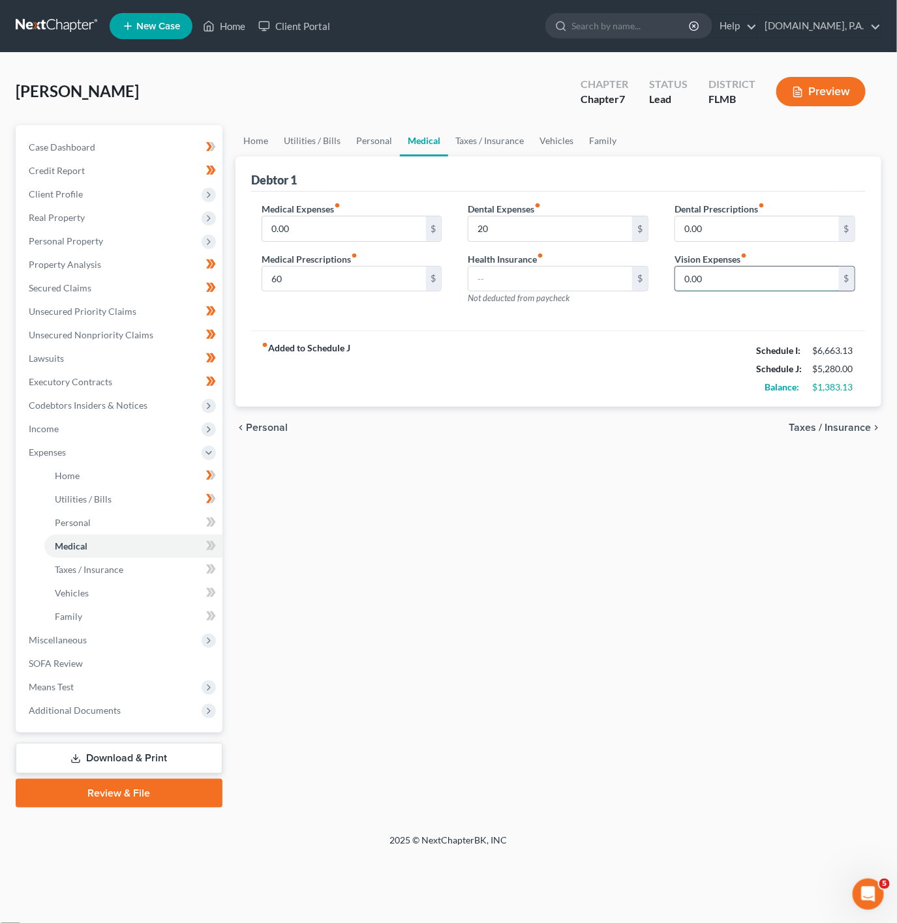
click at [790, 278] on input "0.00" at bounding box center [757, 279] width 164 height 25
type input "40"
click at [633, 362] on div "fiber_manual_record Added to Schedule J Schedule I: $6,663.13 Schedule J: $5,32…" at bounding box center [558, 369] width 614 height 76
click at [476, 134] on link "Taxes / Insurance" at bounding box center [490, 140] width 84 height 31
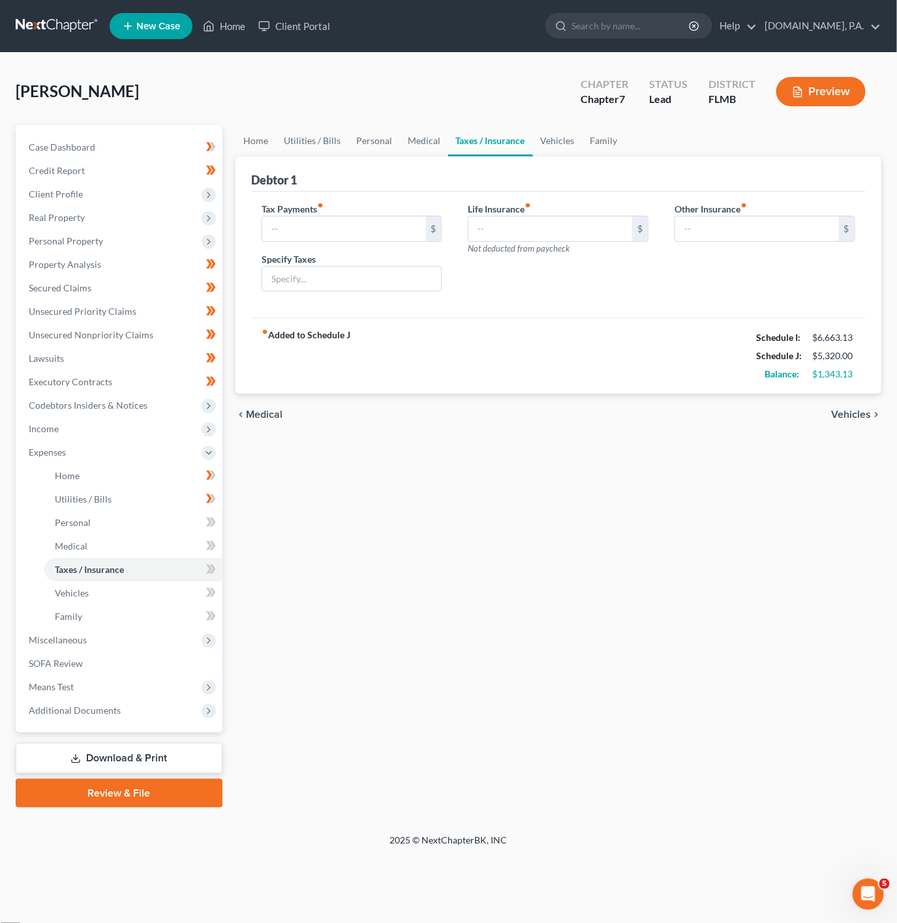
click at [560, 112] on div "Meyer, Jennifer Upgraded Chapter Chapter 7 Status Lead District FLMB Preview" at bounding box center [448, 96] width 865 height 57
click at [560, 139] on link "Vehicles" at bounding box center [558, 140] width 50 height 31
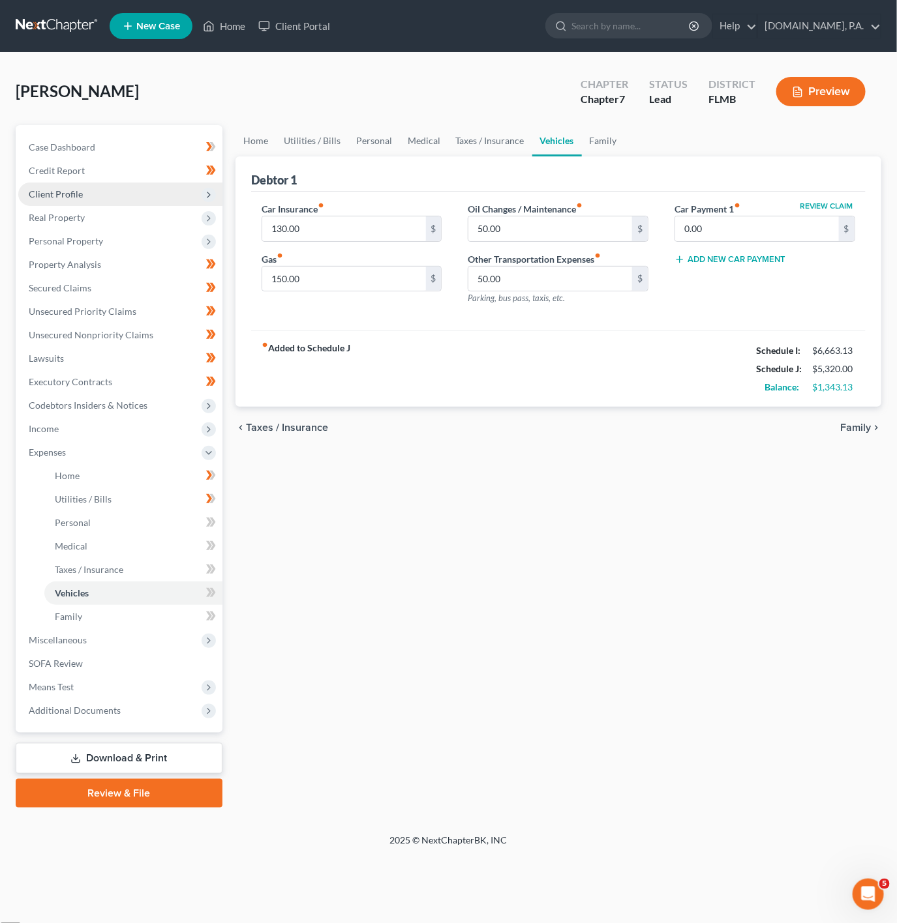
click at [124, 187] on span "Client Profile" at bounding box center [120, 194] width 204 height 23
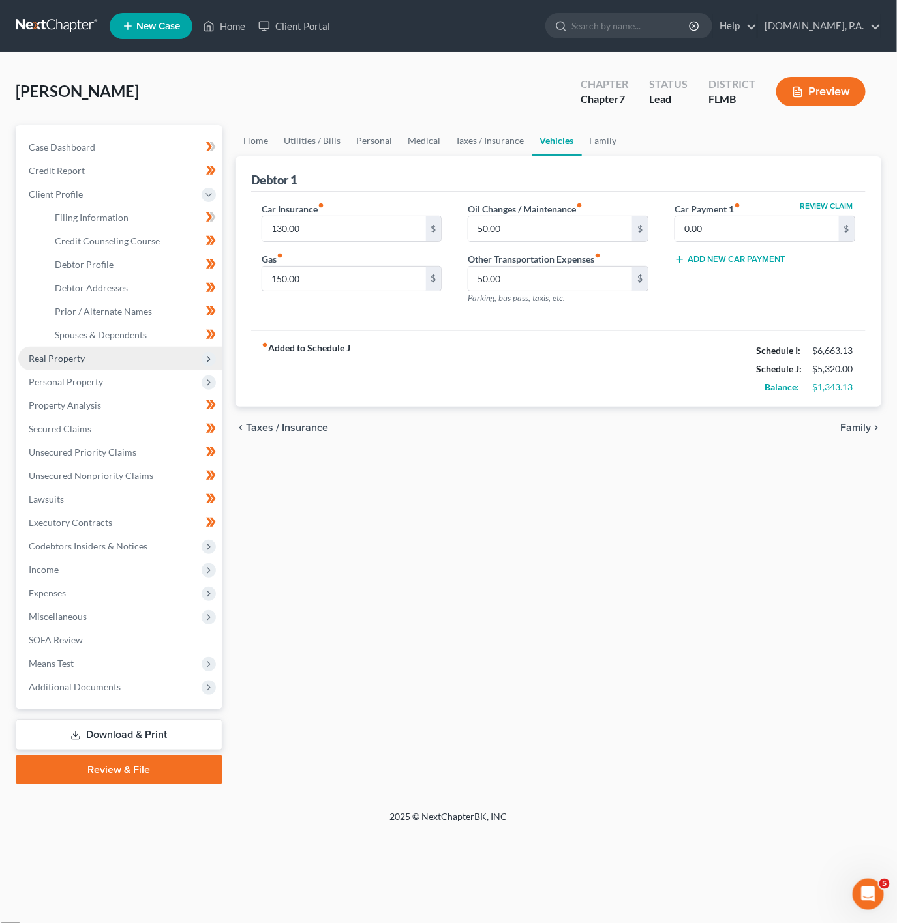
click at [157, 357] on span "Real Property" at bounding box center [120, 358] width 204 height 23
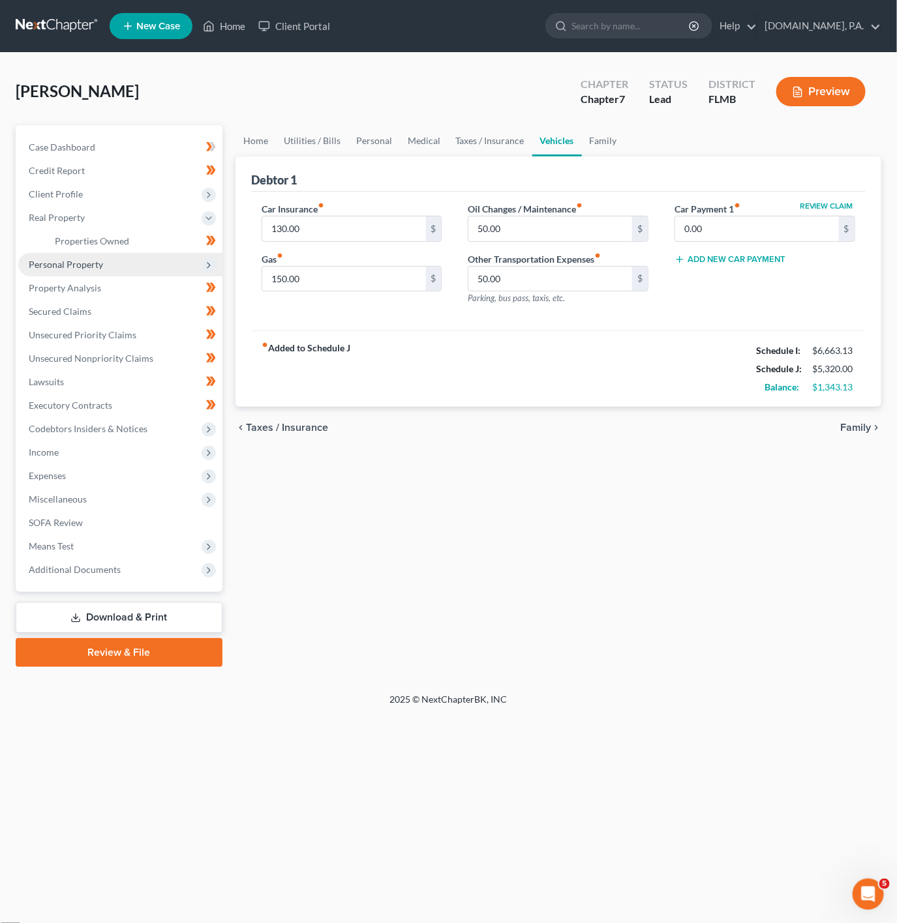
click at [171, 257] on span "Personal Property" at bounding box center [120, 264] width 204 height 23
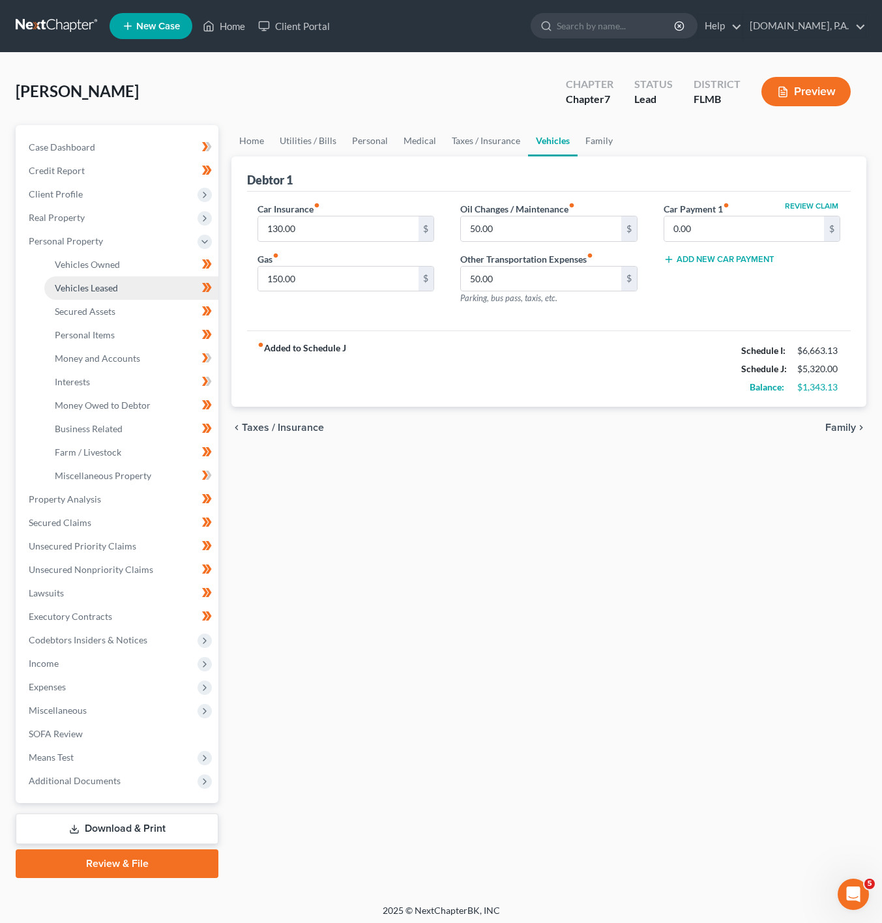
click at [166, 278] on link "Vehicles Leased" at bounding box center [131, 287] width 174 height 23
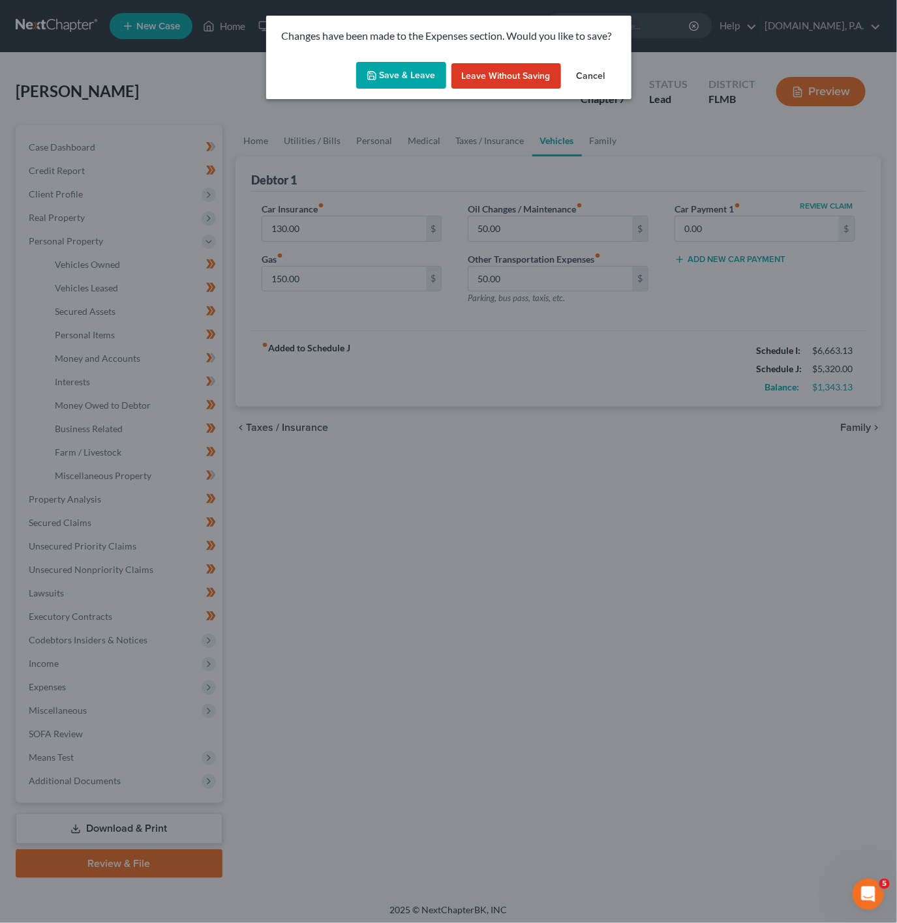
click at [410, 78] on button "Save & Leave" at bounding box center [401, 75] width 90 height 27
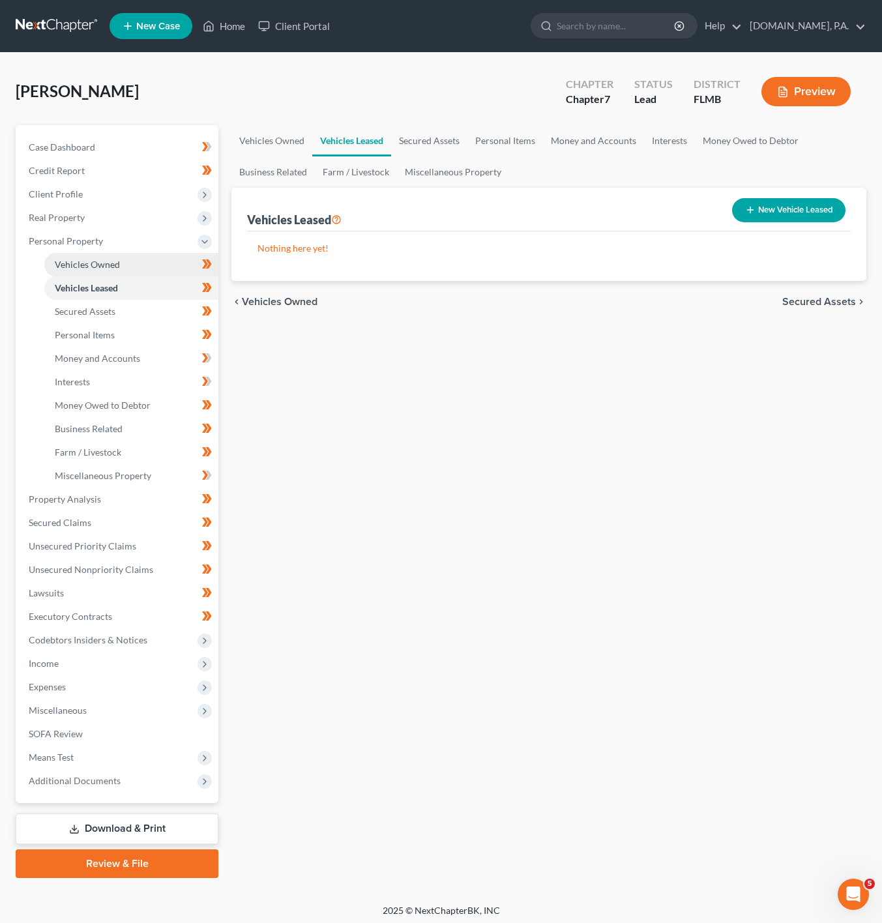
click at [159, 253] on link "Vehicles Owned" at bounding box center [131, 264] width 174 height 23
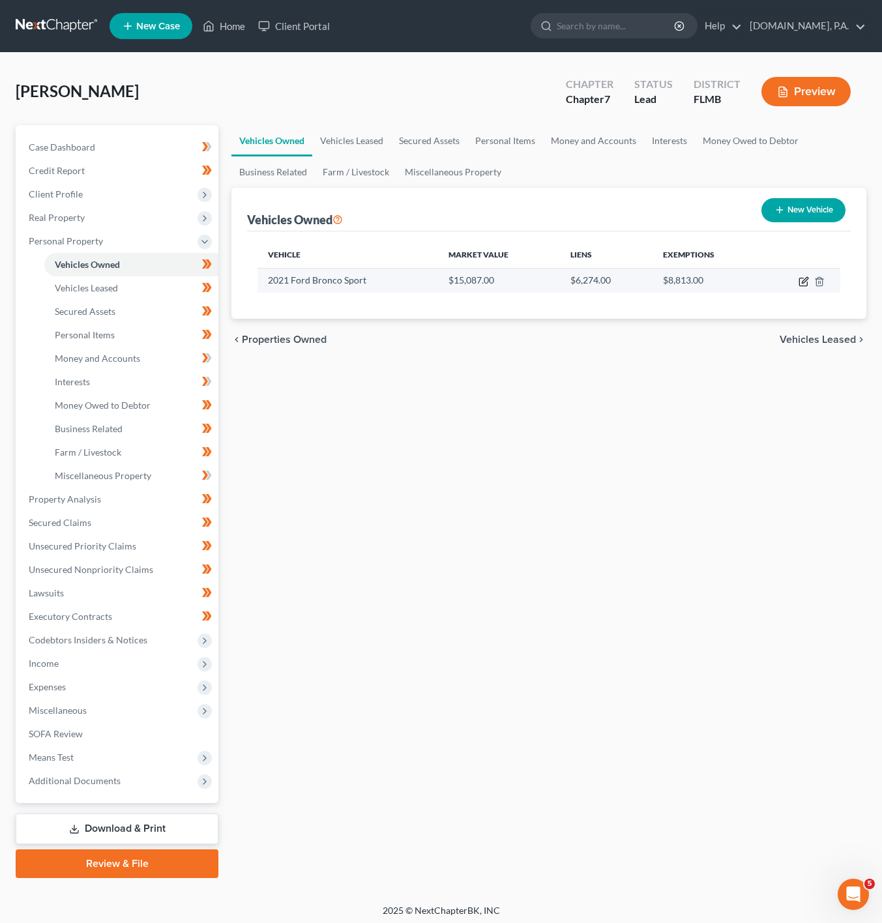
click at [799, 280] on icon "button" at bounding box center [804, 281] width 10 height 10
select select "0"
select select "5"
select select "3"
select select "0"
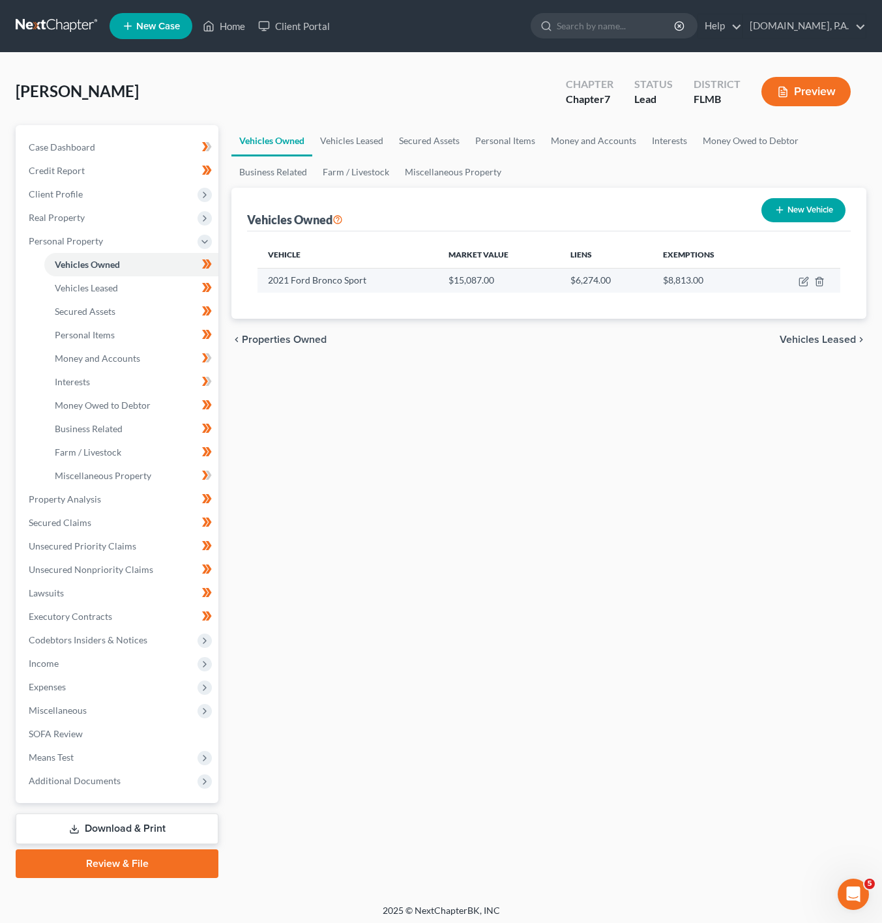
select select "28"
select select "0"
select select "4"
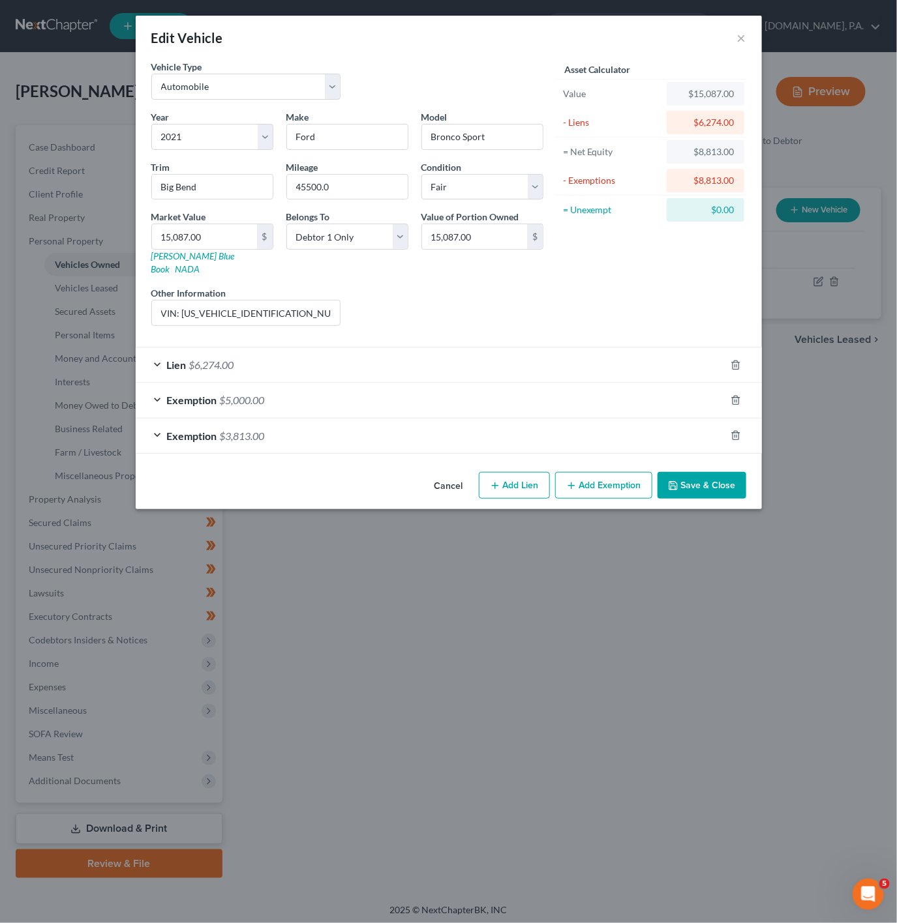
click at [357, 368] on div "Lien $6,274.00" at bounding box center [431, 365] width 590 height 35
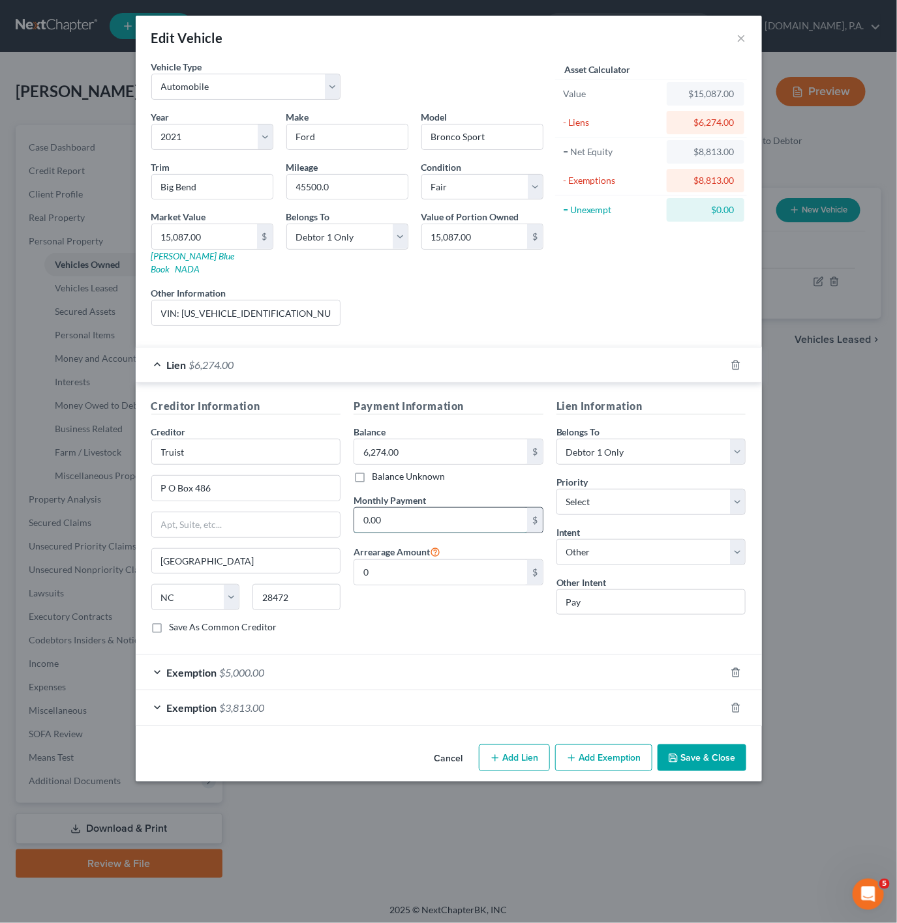
click at [466, 517] on input "0.00" at bounding box center [440, 520] width 173 height 25
click at [462, 751] on button "Cancel" at bounding box center [449, 759] width 50 height 26
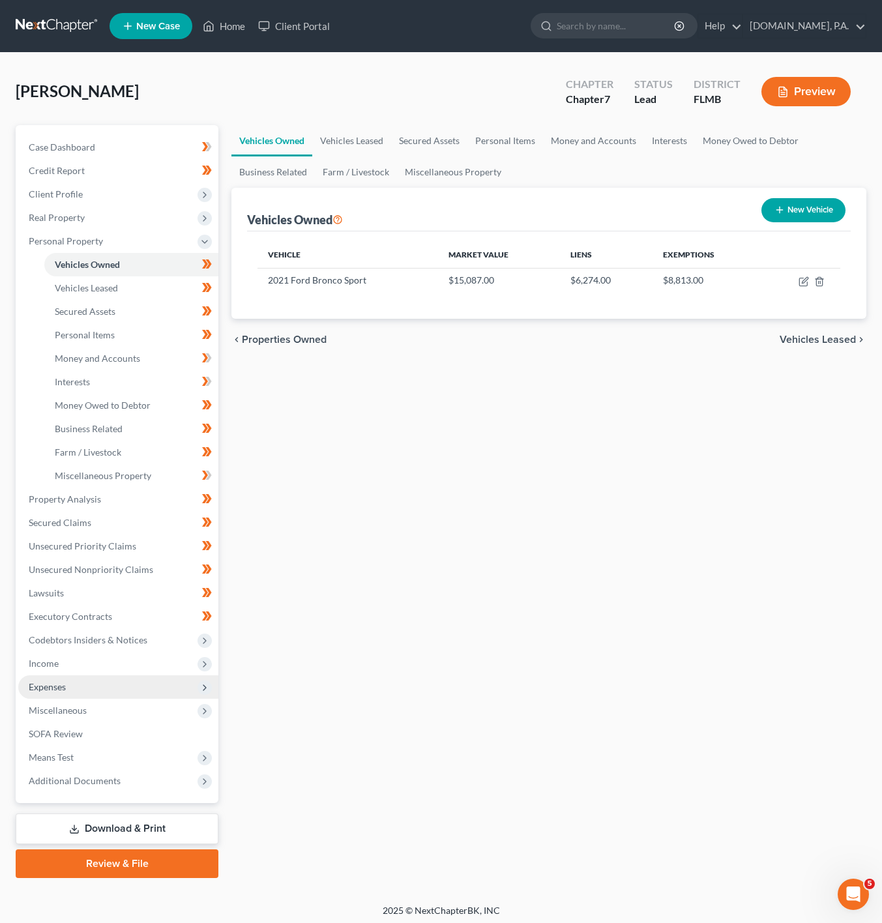
click at [159, 685] on span "Expenses" at bounding box center [118, 687] width 200 height 23
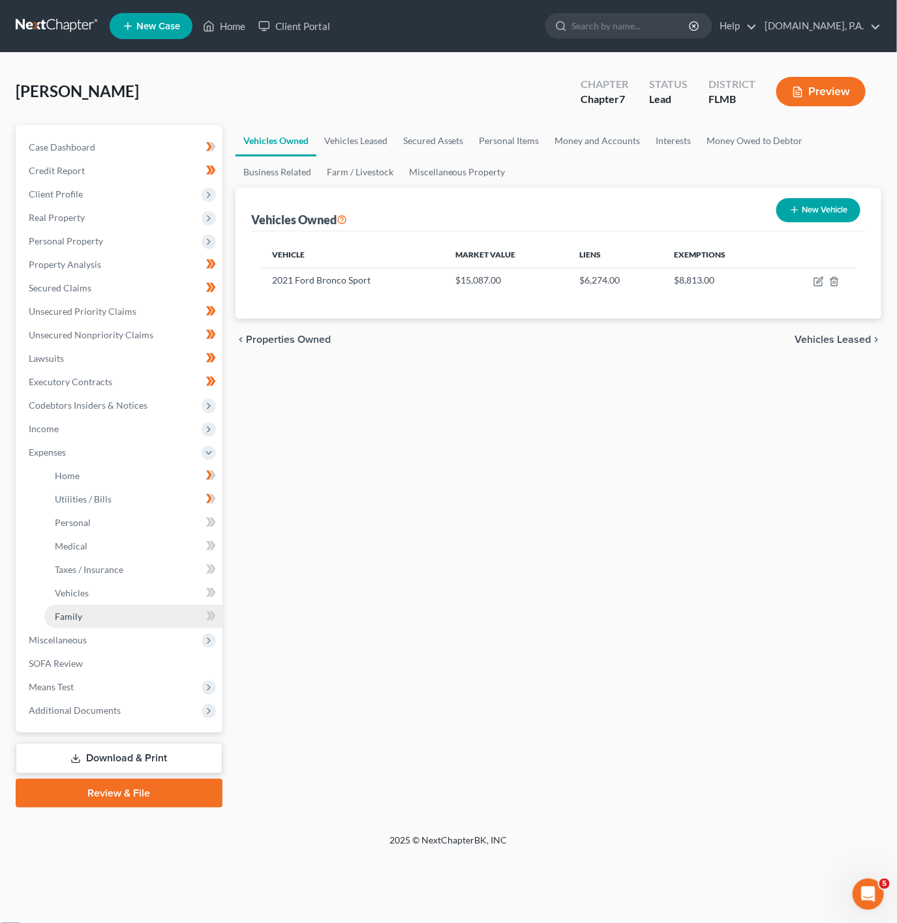
click at [173, 607] on link "Family" at bounding box center [133, 616] width 178 height 23
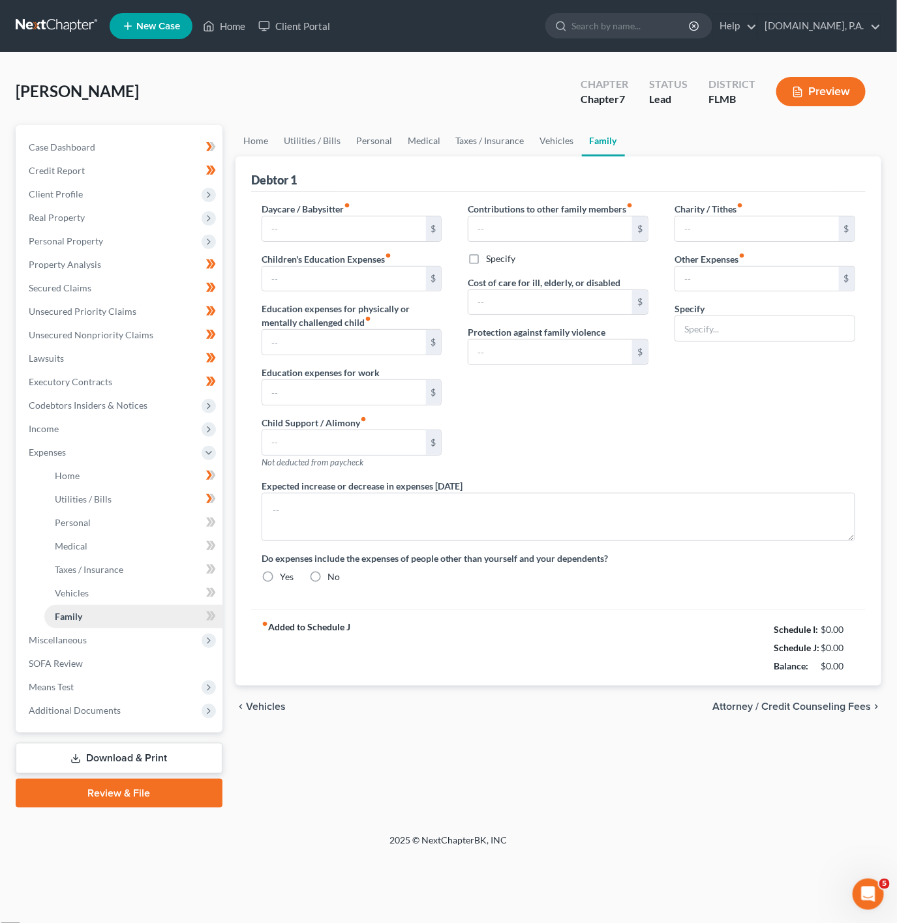
type input "0.00"
type input "400.00"
type input "0.00"
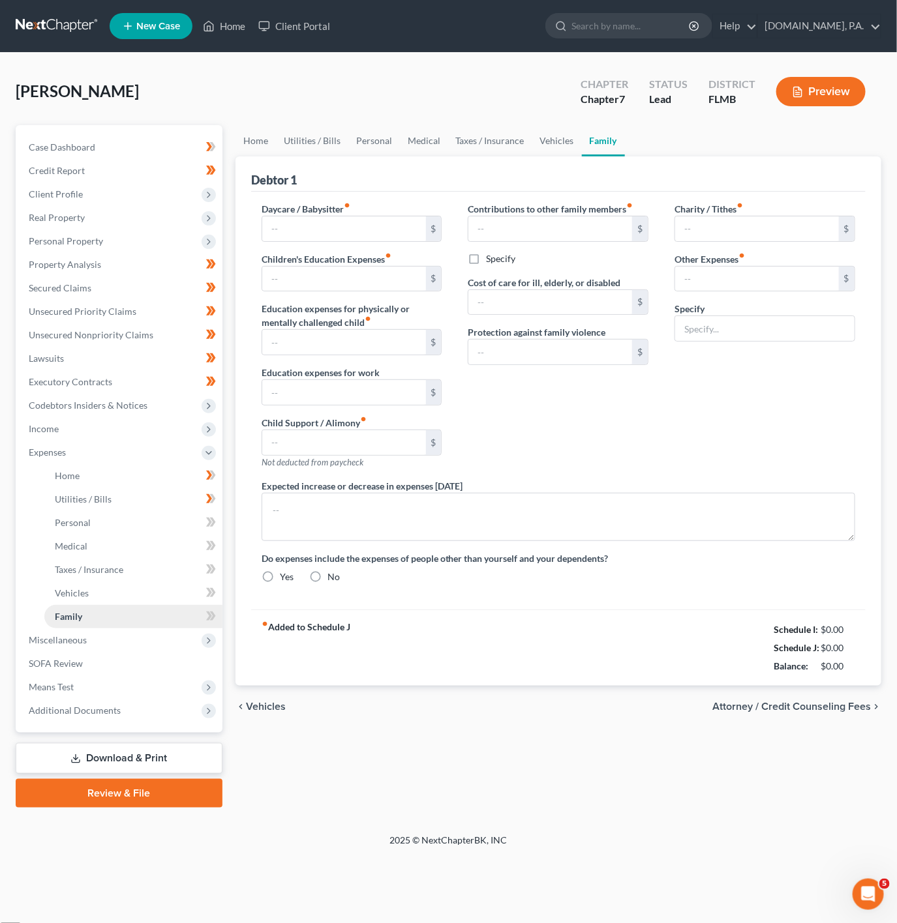
type input "0.00"
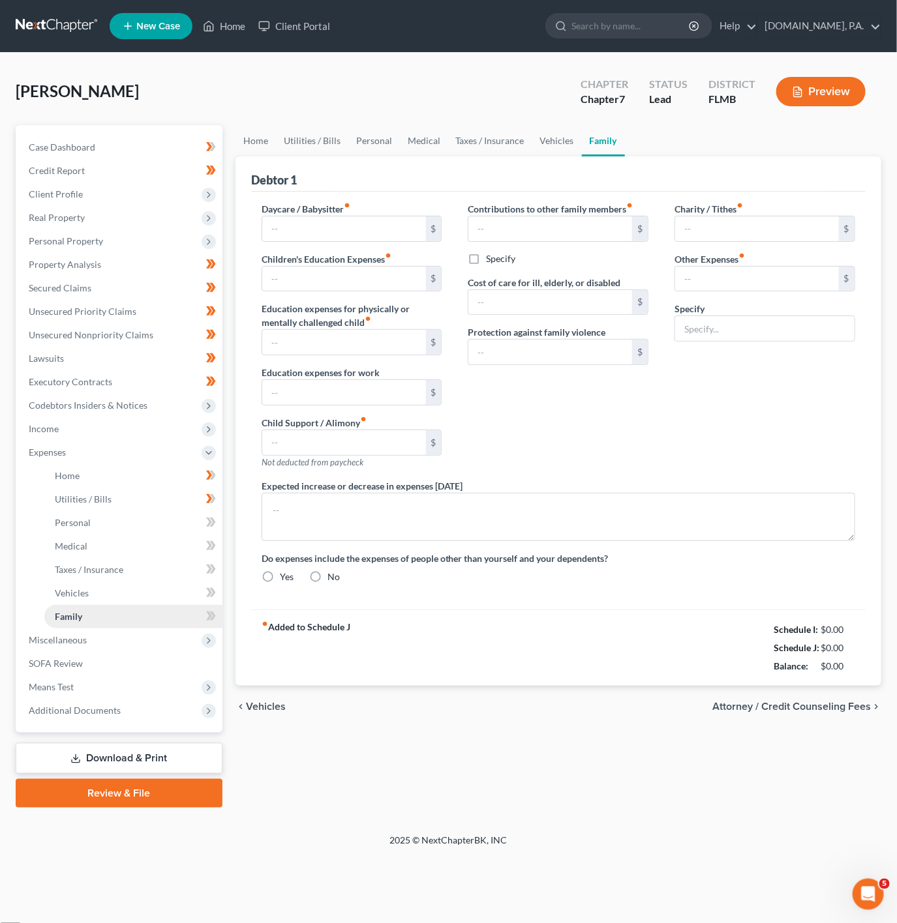
radio input "true"
click at [202, 606] on link "Family" at bounding box center [133, 616] width 178 height 23
click at [210, 587] on icon at bounding box center [211, 593] width 10 height 16
click at [208, 518] on icon at bounding box center [209, 522] width 6 height 9
click at [207, 540] on icon at bounding box center [211, 546] width 10 height 16
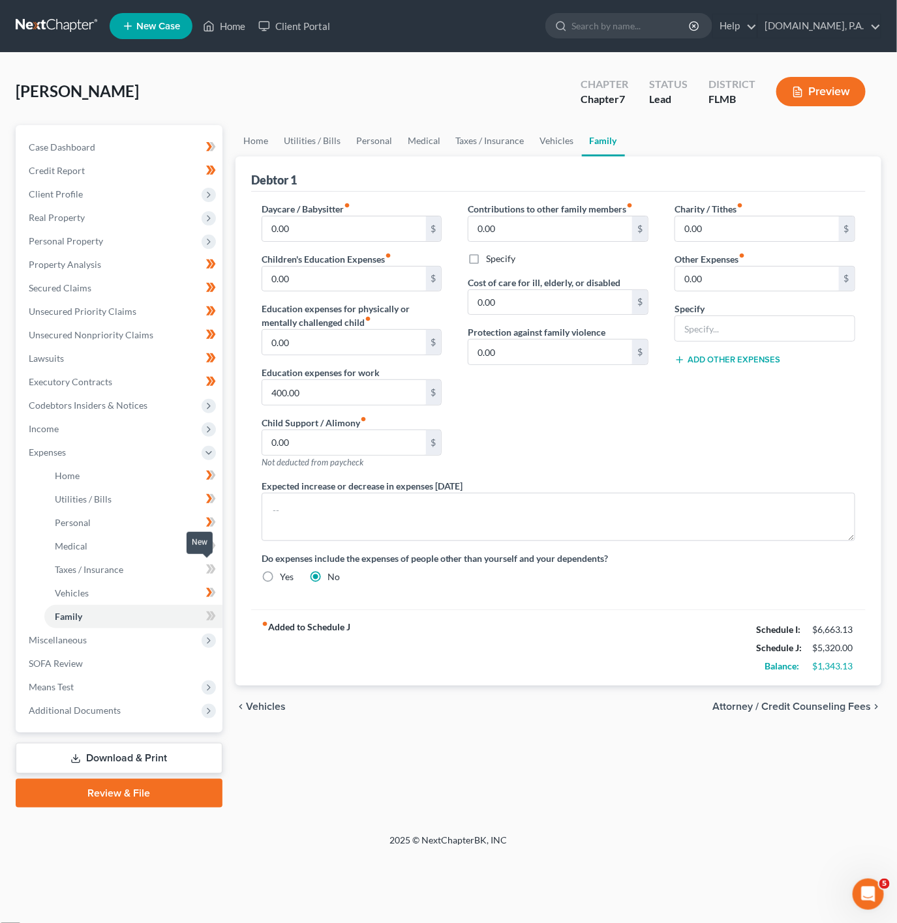
click at [210, 572] on icon at bounding box center [211, 569] width 10 height 16
click at [204, 615] on span at bounding box center [211, 618] width 23 height 20
click at [194, 486] on link "Home" at bounding box center [133, 475] width 178 height 23
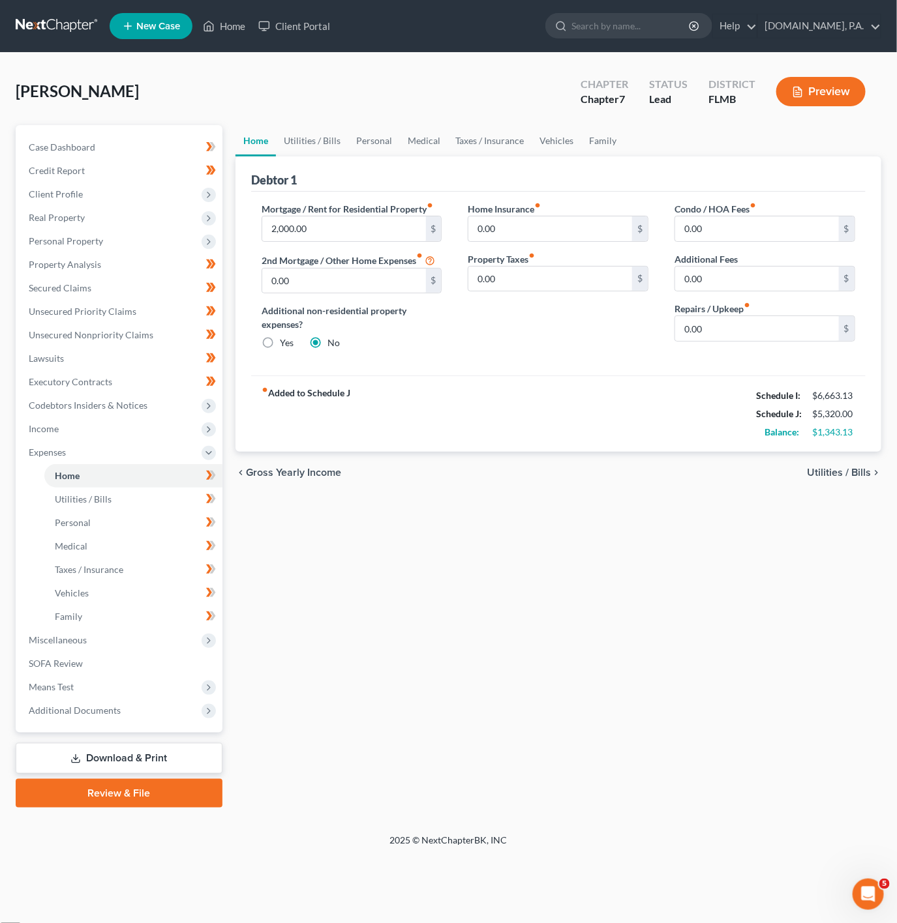
click at [305, 122] on div "Meyer, Jennifer Upgraded Chapter Chapter 7 Status Lead District FLMB Preview" at bounding box center [448, 96] width 865 height 57
click at [335, 163] on div "Debtor 1" at bounding box center [558, 174] width 614 height 35
click at [333, 147] on link "Utilities / Bills" at bounding box center [312, 140] width 72 height 31
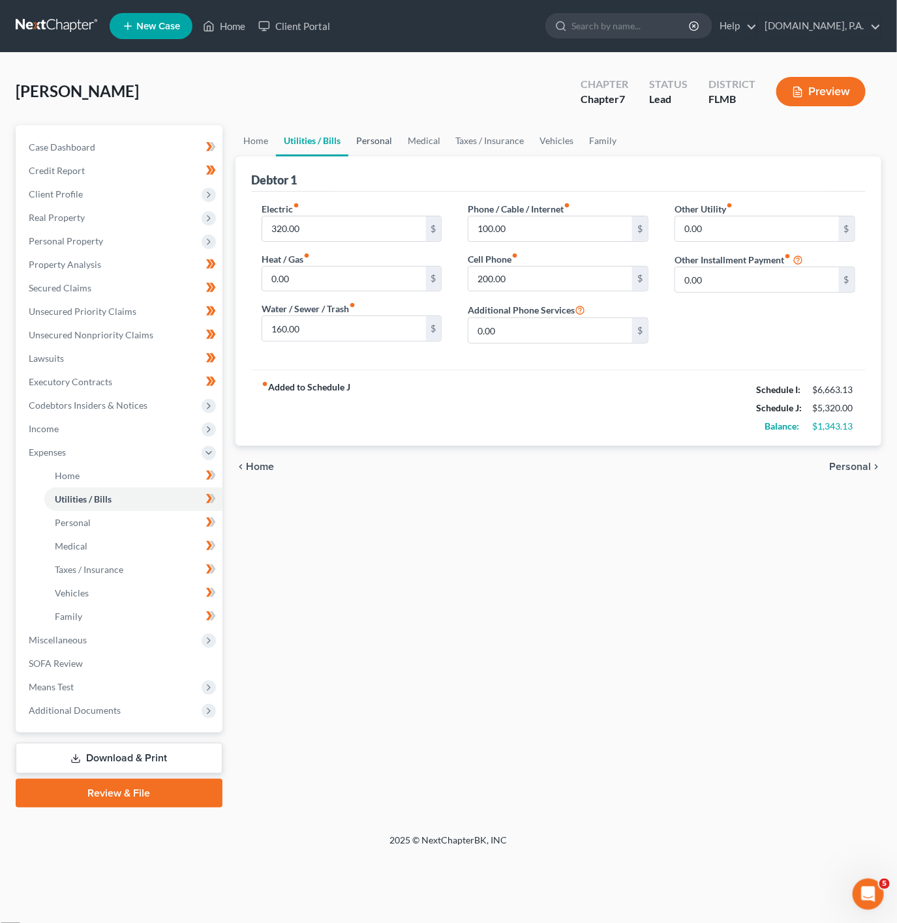
click at [384, 149] on link "Personal" at bounding box center [374, 140] width 52 height 31
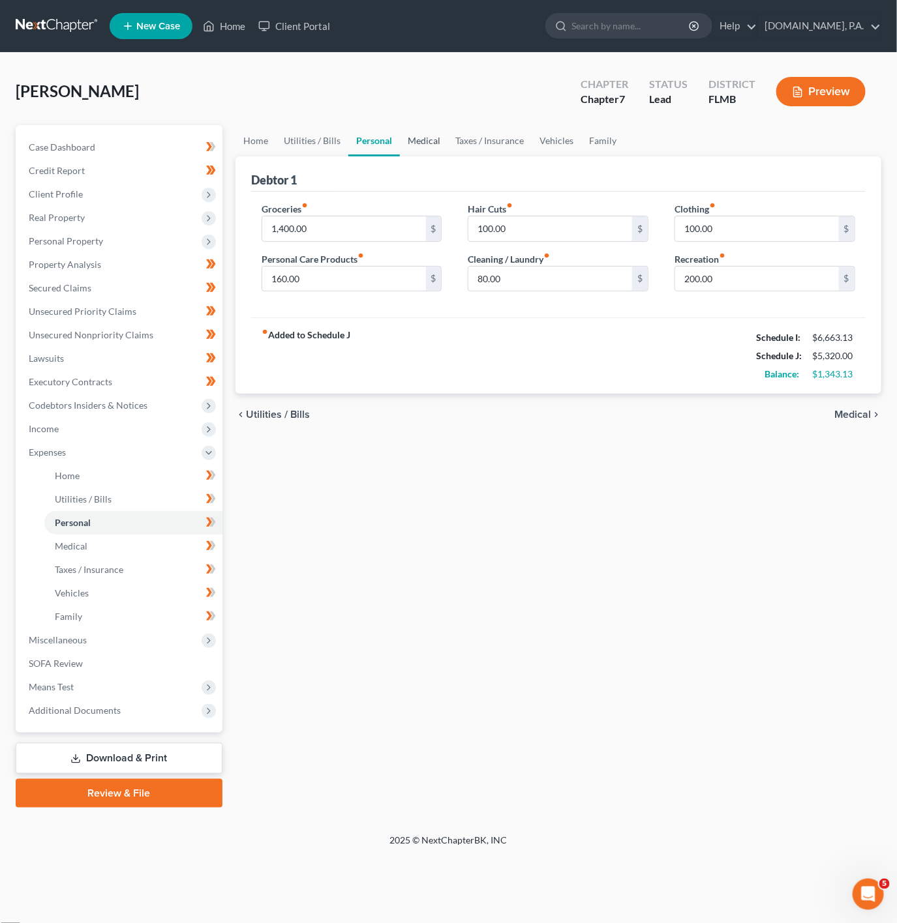
click at [417, 139] on link "Medical" at bounding box center [424, 140] width 48 height 31
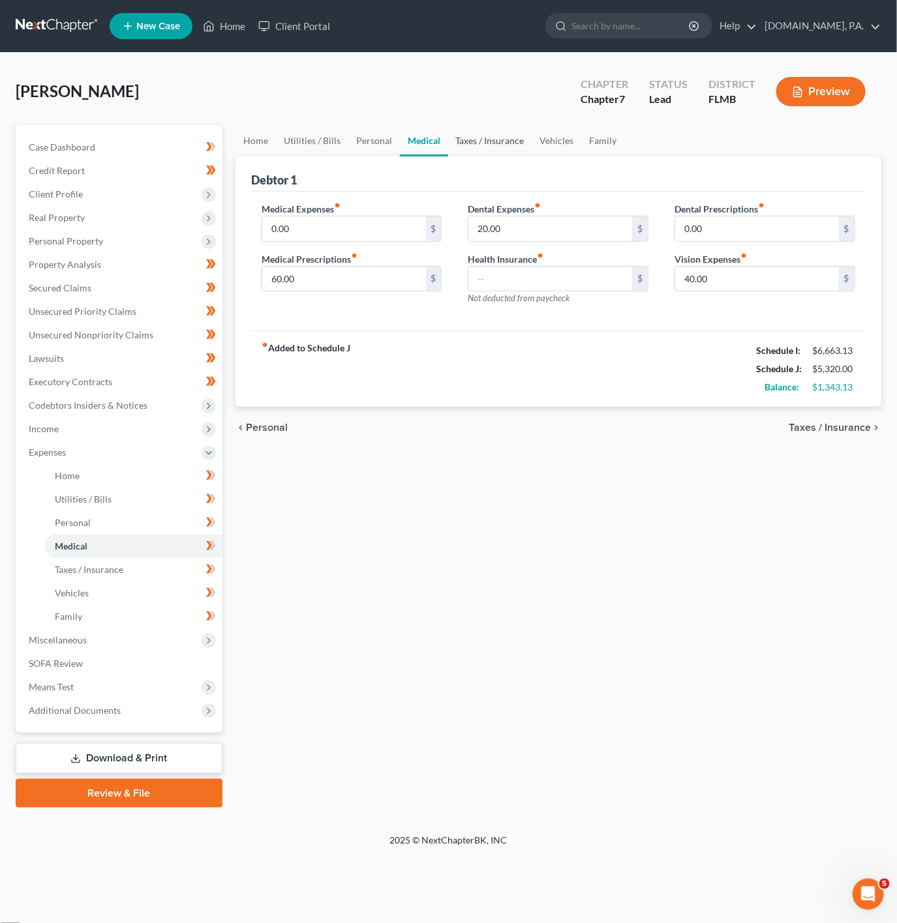
click at [505, 134] on link "Taxes / Insurance" at bounding box center [490, 140] width 84 height 31
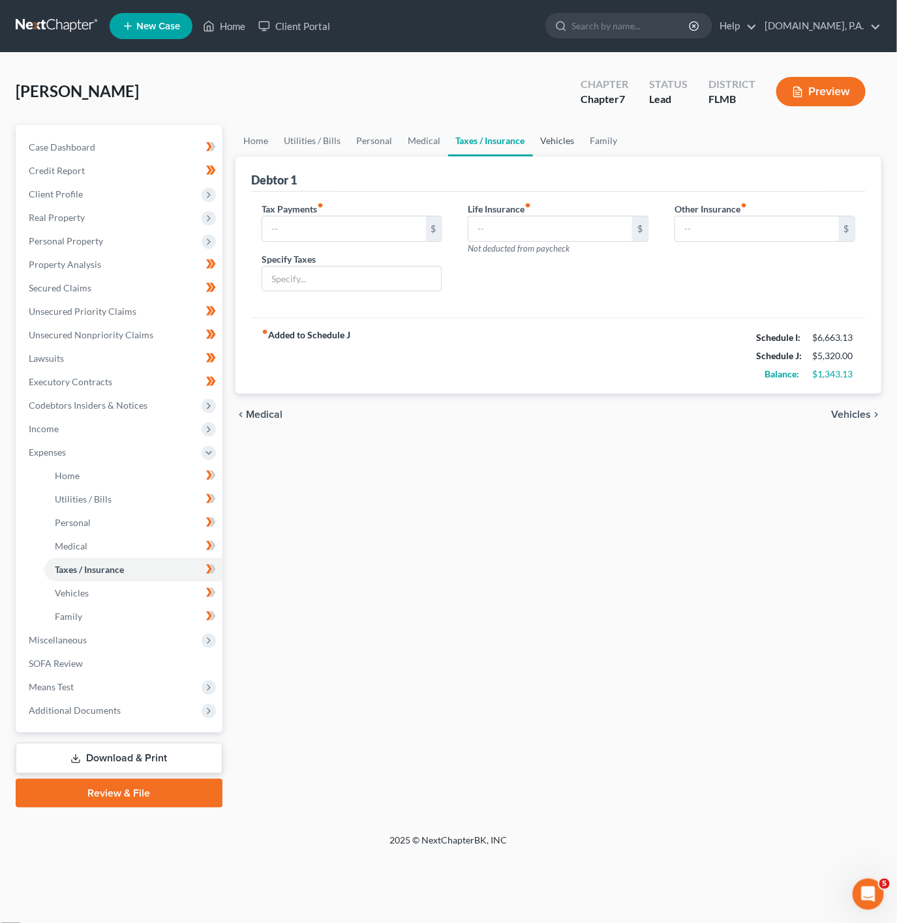
click at [533, 139] on link "Vehicles" at bounding box center [558, 140] width 50 height 31
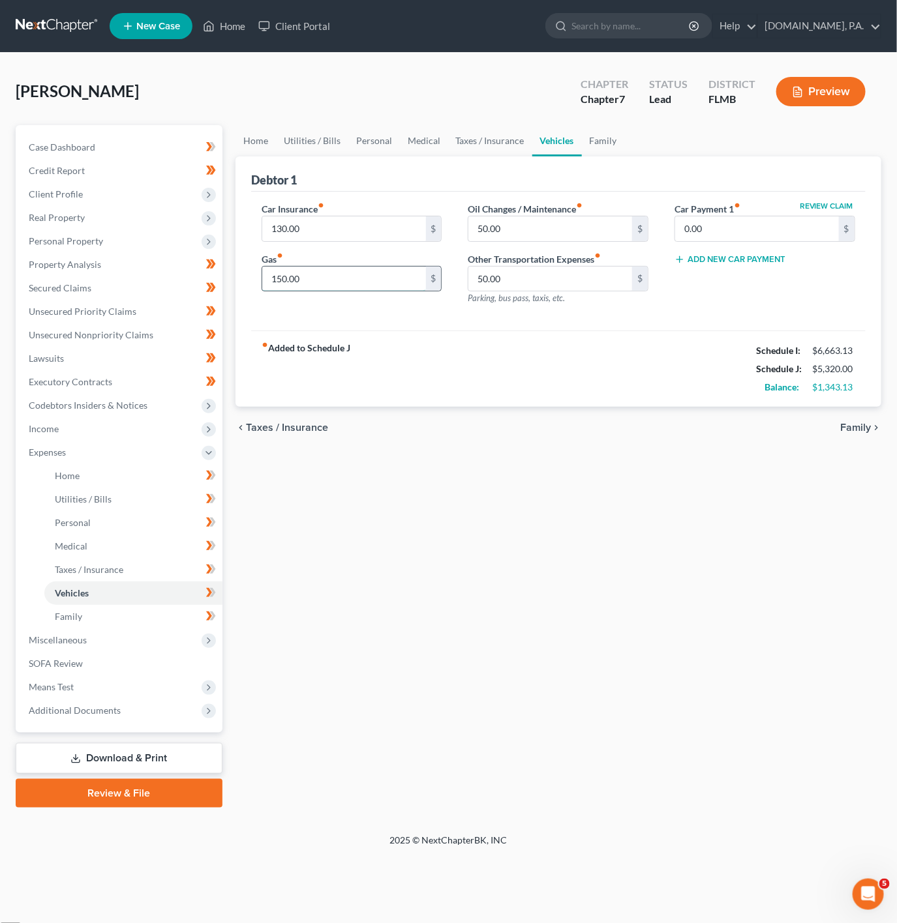
click at [380, 282] on input "150.00" at bounding box center [344, 279] width 164 height 25
type input "200"
click at [632, 386] on div "fiber_manual_record Added to Schedule J Schedule I: $6,663.13 Schedule J: $5,37…" at bounding box center [558, 369] width 614 height 76
click at [380, 237] on input "130.00" at bounding box center [344, 229] width 164 height 25
click at [566, 218] on input "50.00" at bounding box center [550, 229] width 164 height 25
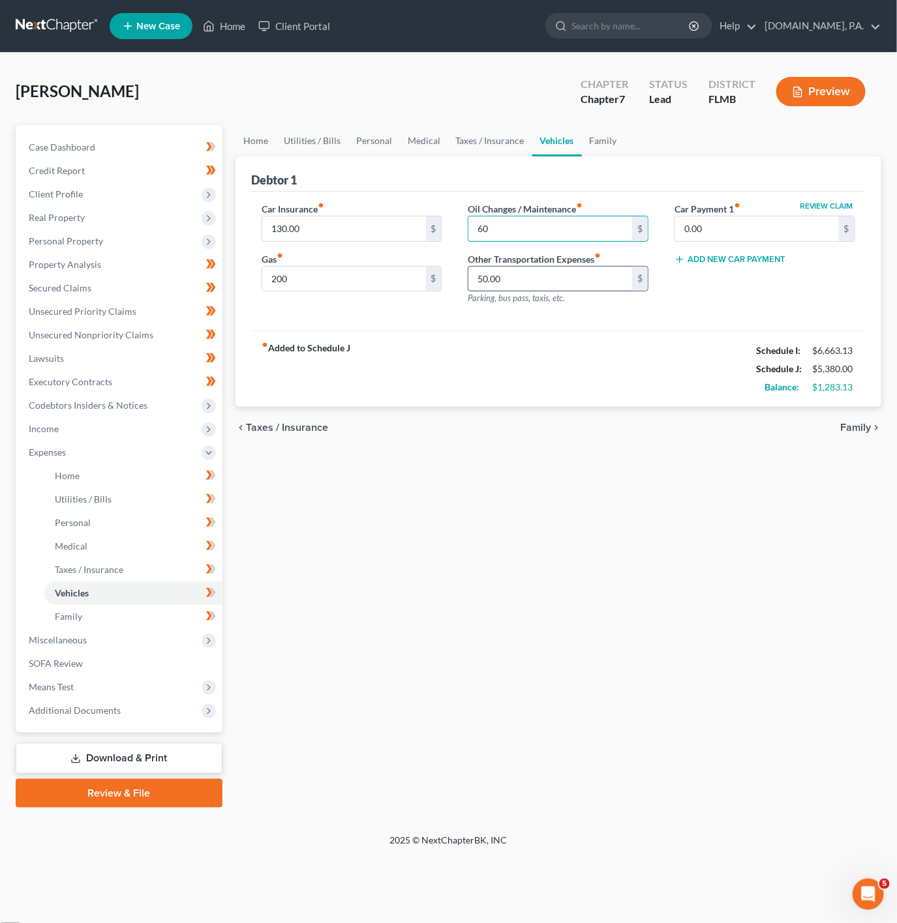
type input "60"
click at [513, 272] on input "50.00" at bounding box center [550, 279] width 164 height 25
type input "40"
click at [753, 292] on div "Review Claim Car Payment 1 fiber_manual_record 0.00 $ Add New Car Payment" at bounding box center [764, 258] width 207 height 113
click at [70, 611] on span "Family" at bounding box center [68, 616] width 27 height 11
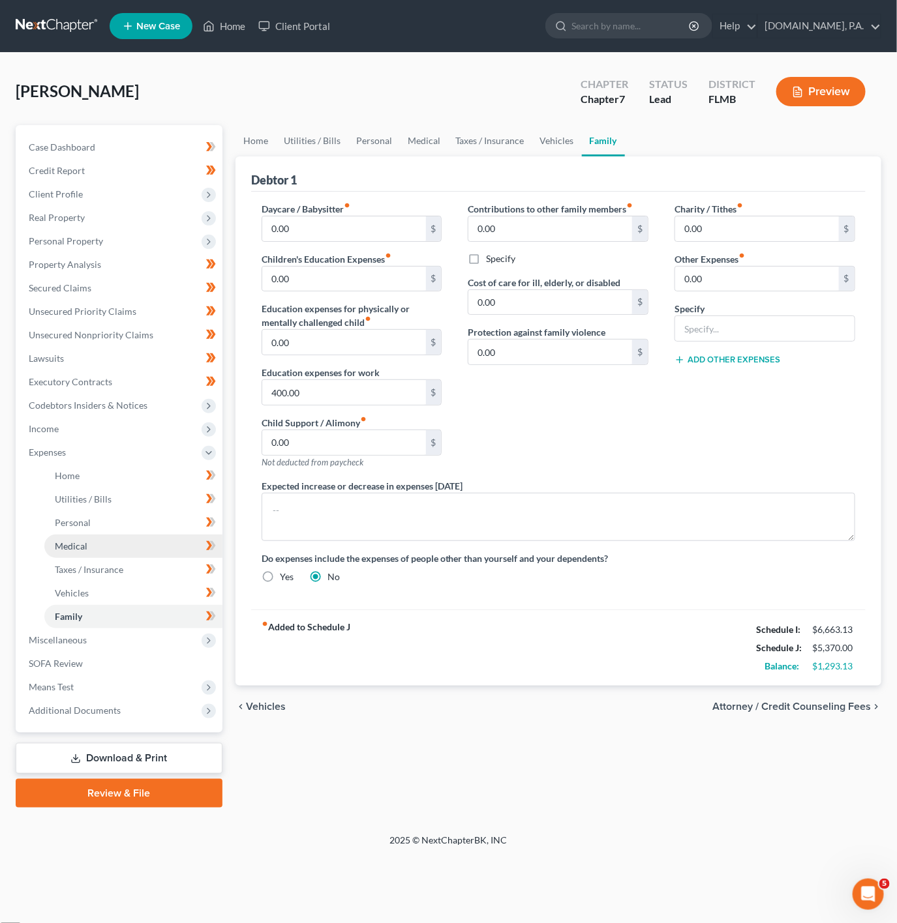
click at [115, 548] on link "Medical" at bounding box center [133, 546] width 178 height 23
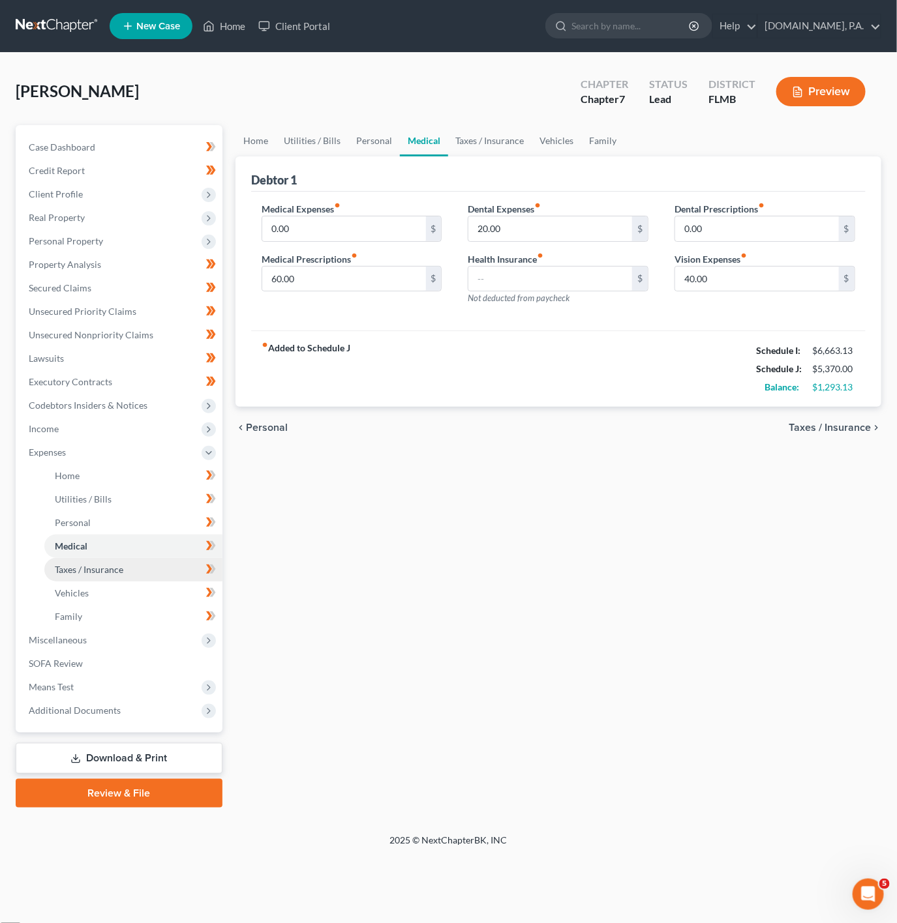
click at [119, 567] on span "Taxes / Insurance" at bounding box center [89, 569] width 68 height 11
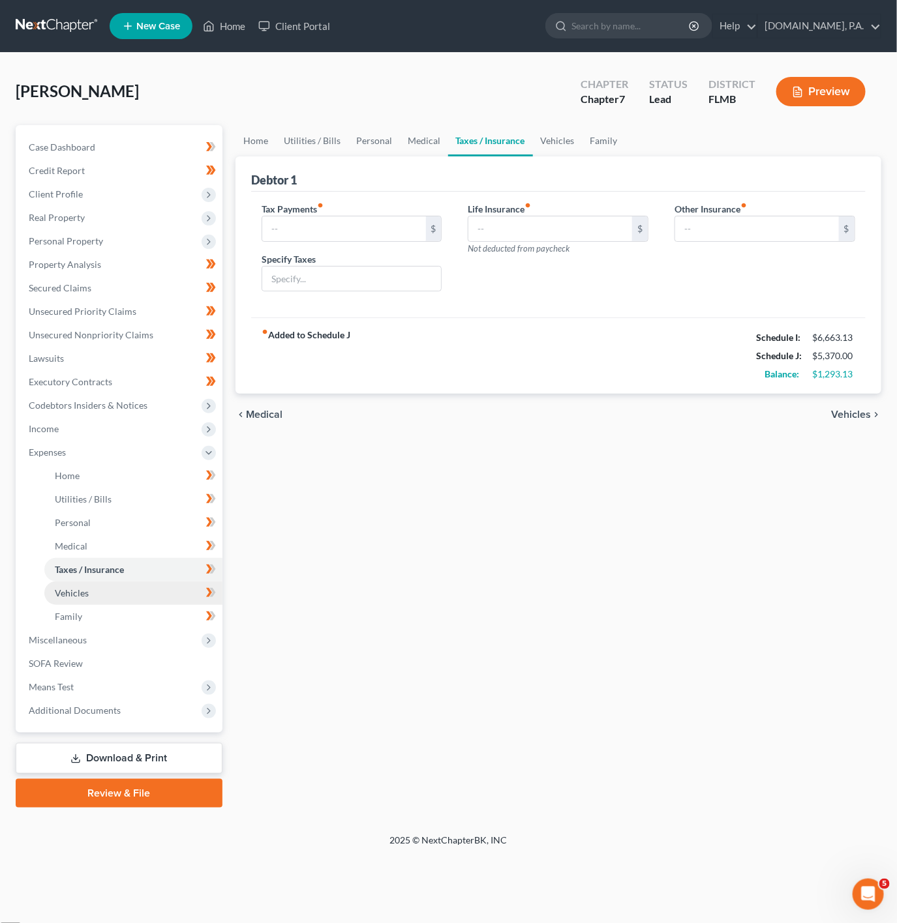
click at [117, 582] on link "Vehicles" at bounding box center [133, 593] width 178 height 23
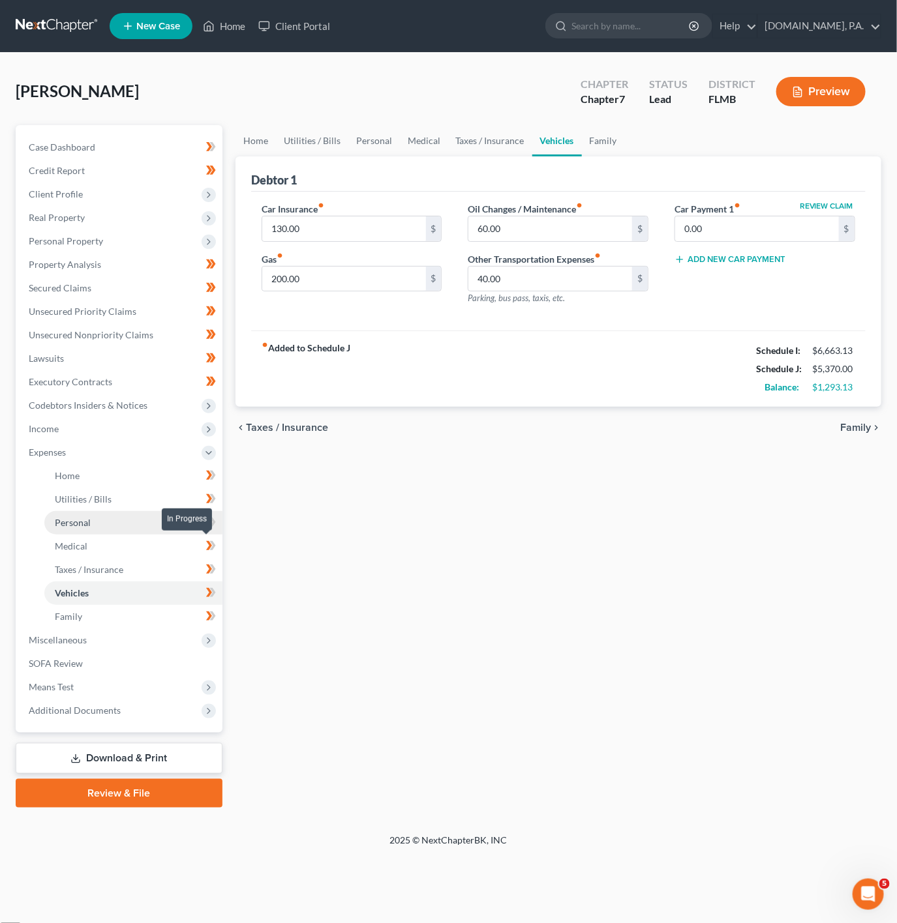
click at [108, 533] on link "Personal" at bounding box center [133, 522] width 178 height 23
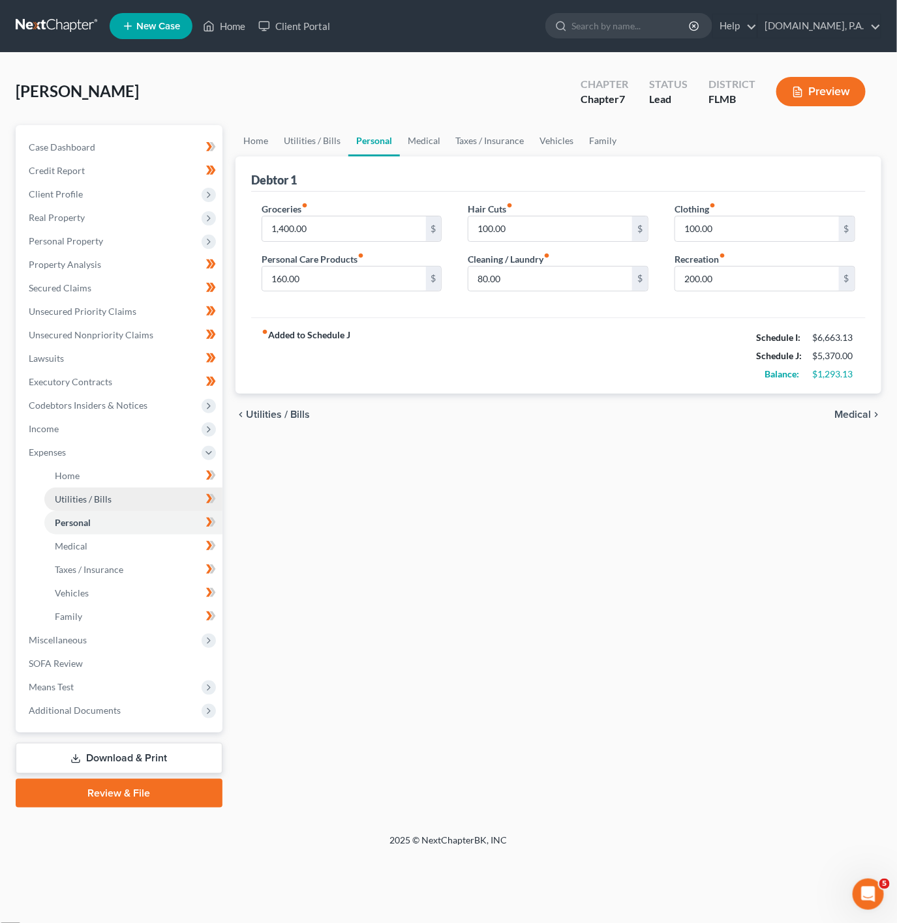
click at [142, 507] on link "Utilities / Bills" at bounding box center [133, 499] width 178 height 23
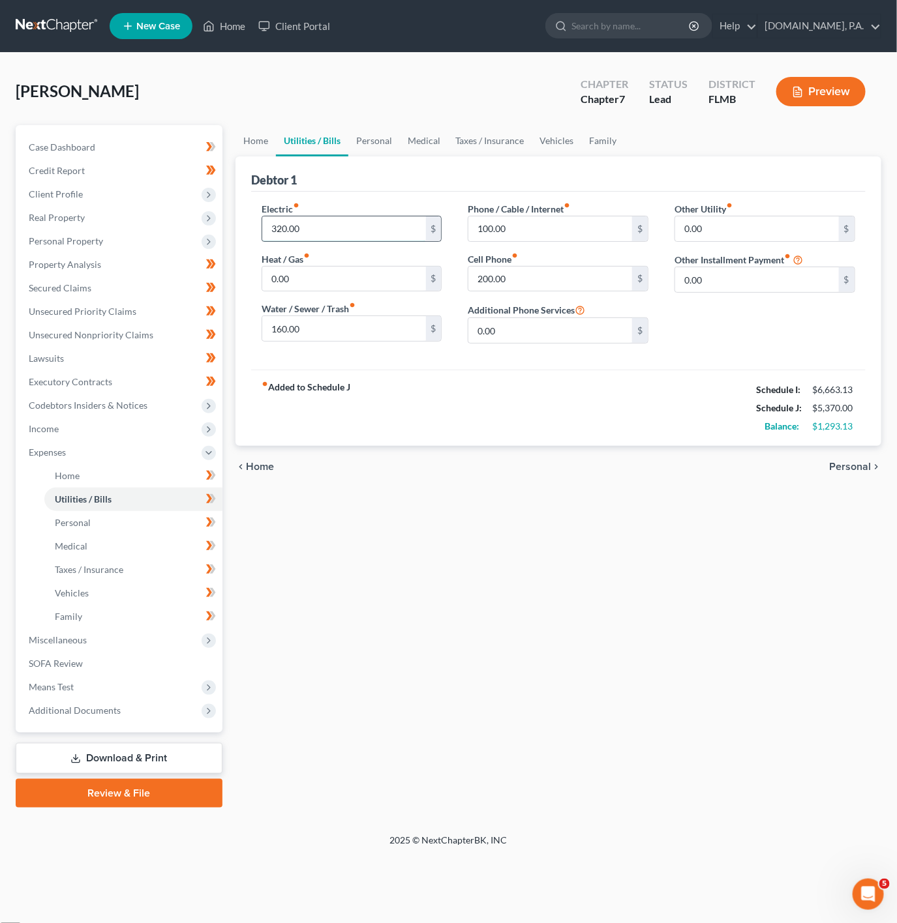
click at [366, 235] on input "320.00" at bounding box center [344, 229] width 164 height 25
click at [751, 431] on div "Balance:" at bounding box center [777, 426] width 56 height 13
click at [182, 578] on link "Taxes / Insurance" at bounding box center [133, 569] width 178 height 23
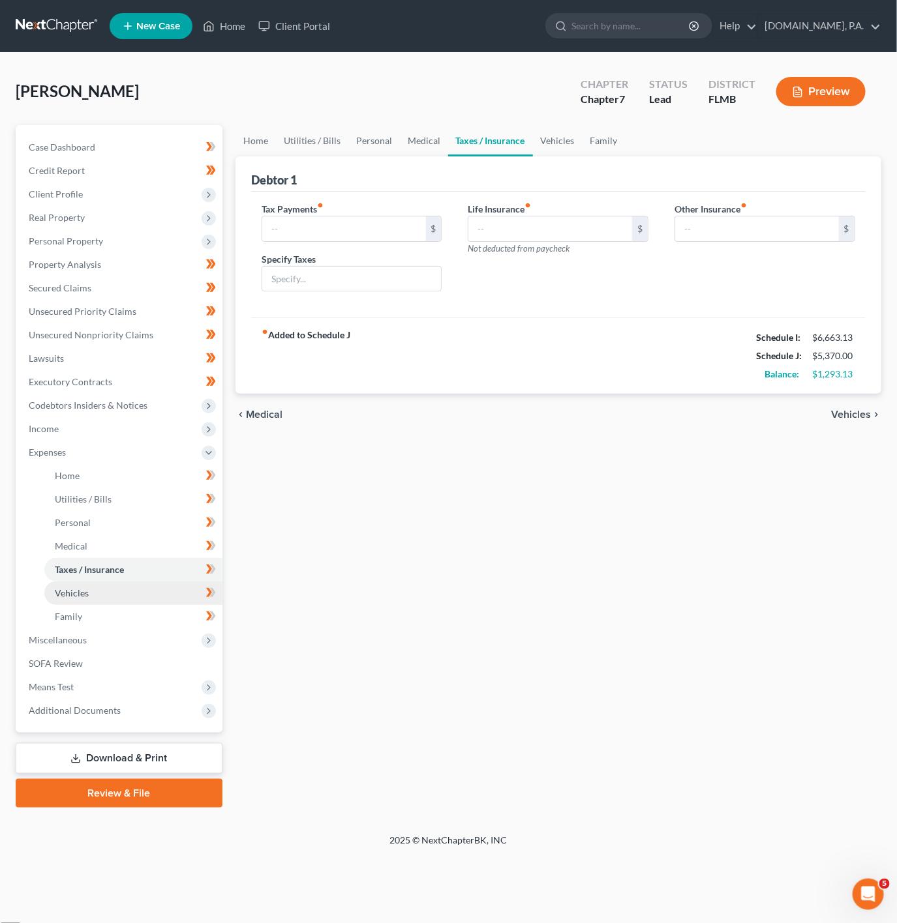
click at [172, 601] on link "Vehicles" at bounding box center [133, 593] width 178 height 23
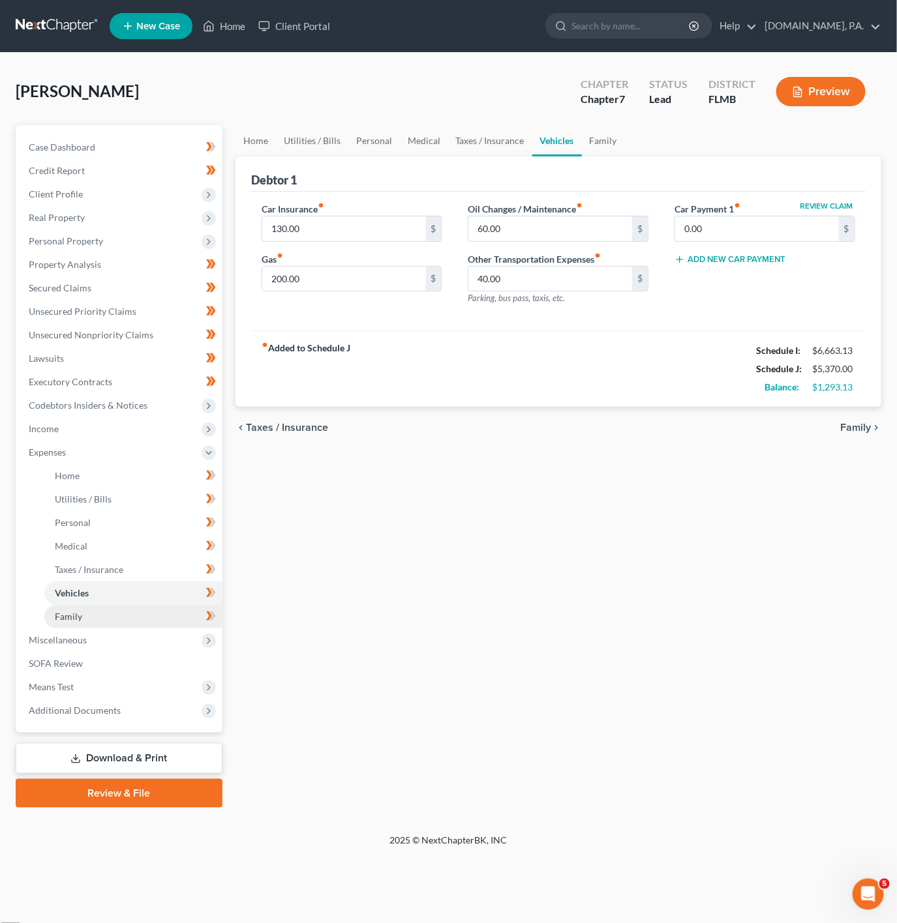
click at [167, 616] on link "Family" at bounding box center [133, 616] width 178 height 23
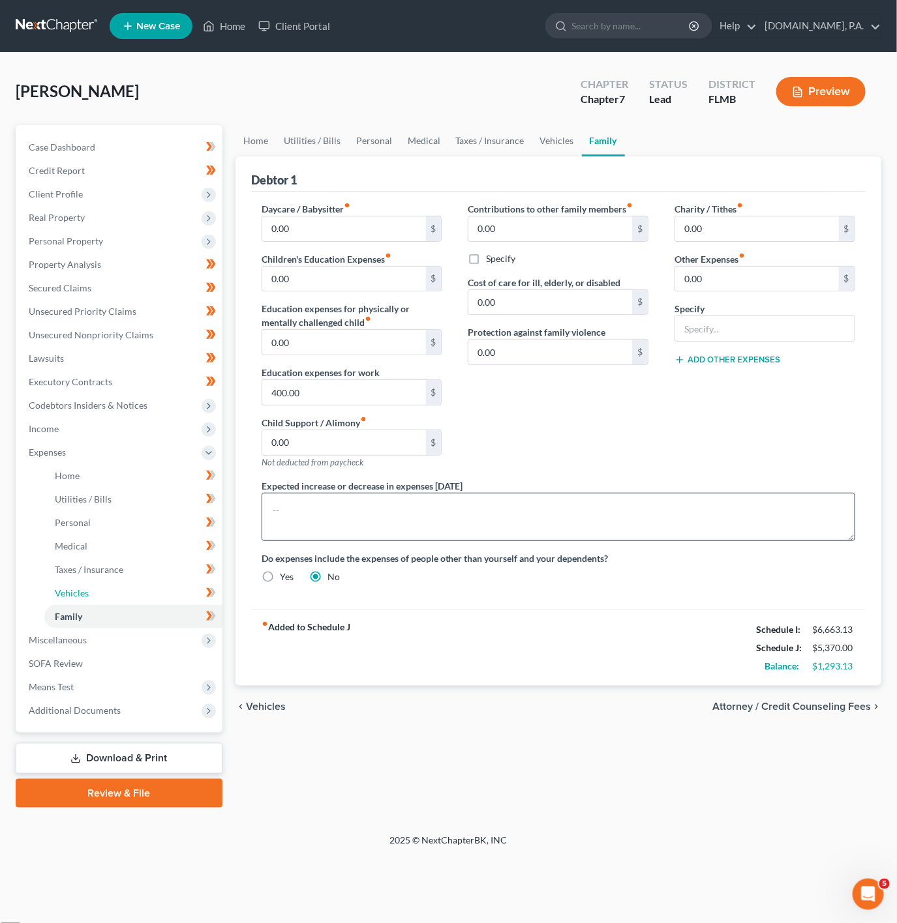
click at [132, 597] on link "Vehicles" at bounding box center [133, 593] width 178 height 23
click at [68, 535] on link "Medical" at bounding box center [133, 546] width 178 height 23
click at [143, 528] on link "Personal" at bounding box center [133, 522] width 178 height 23
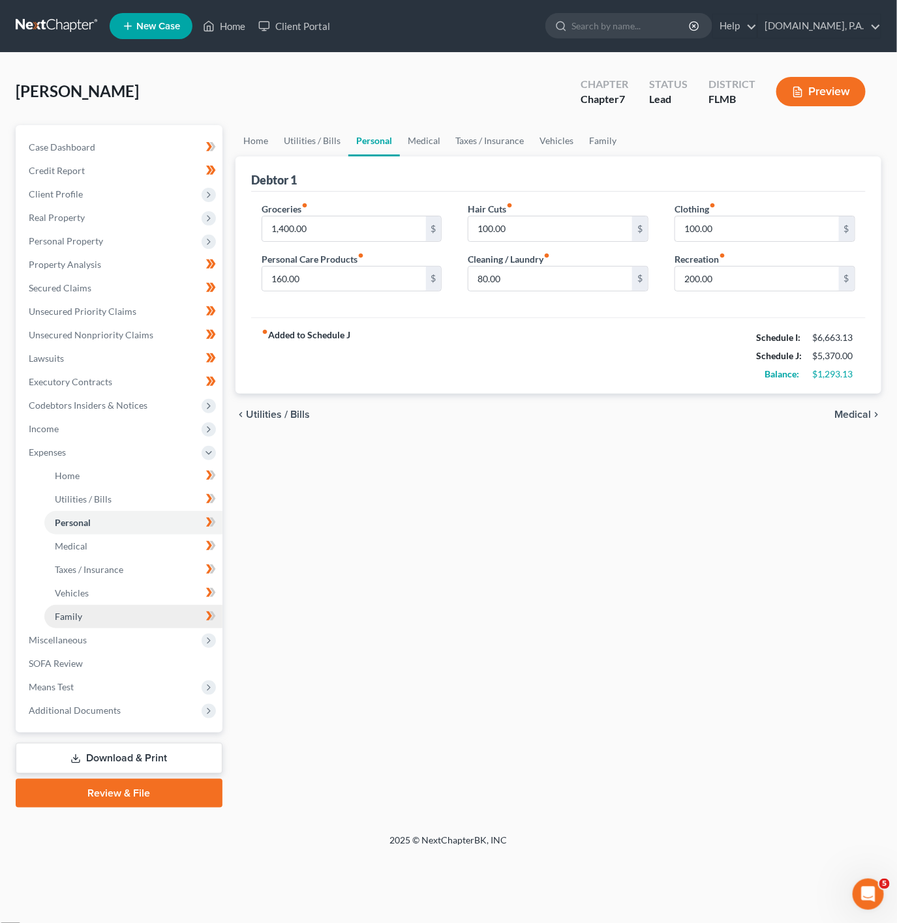
click at [163, 621] on link "Family" at bounding box center [133, 616] width 178 height 23
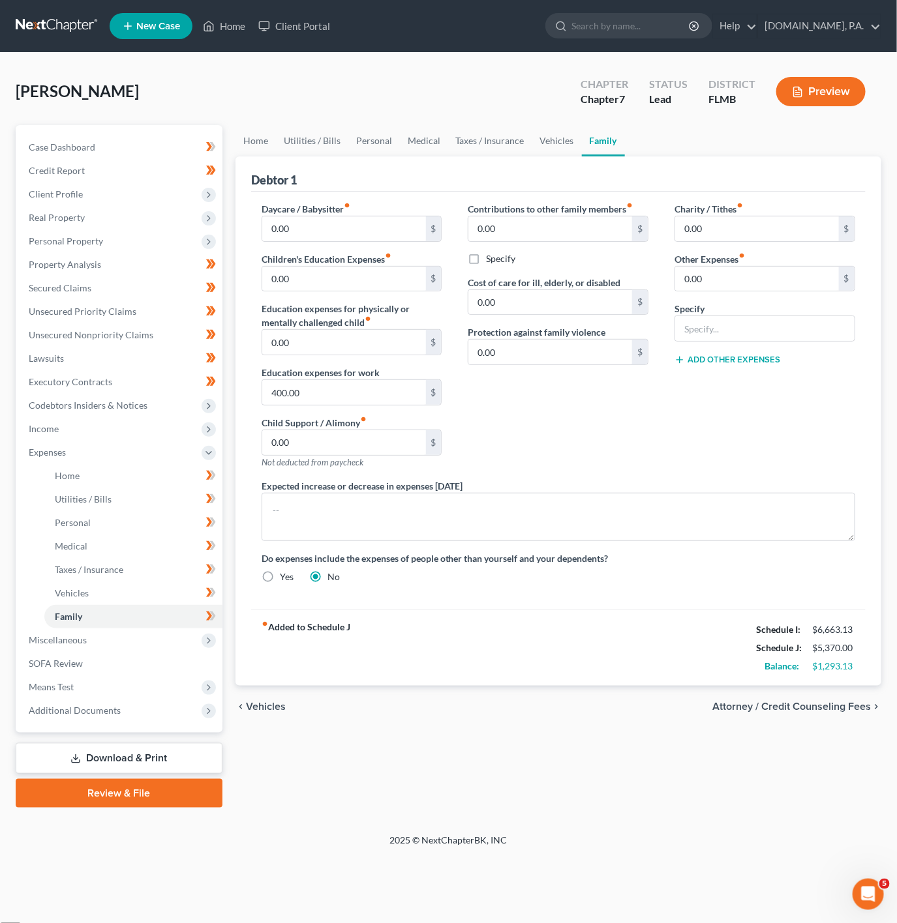
click at [478, 123] on div "Meyer, Jennifer Upgraded Chapter Chapter 7 Status Lead District FLMB Preview" at bounding box center [448, 96] width 865 height 57
click at [487, 141] on link "Taxes / Insurance" at bounding box center [490, 140] width 84 height 31
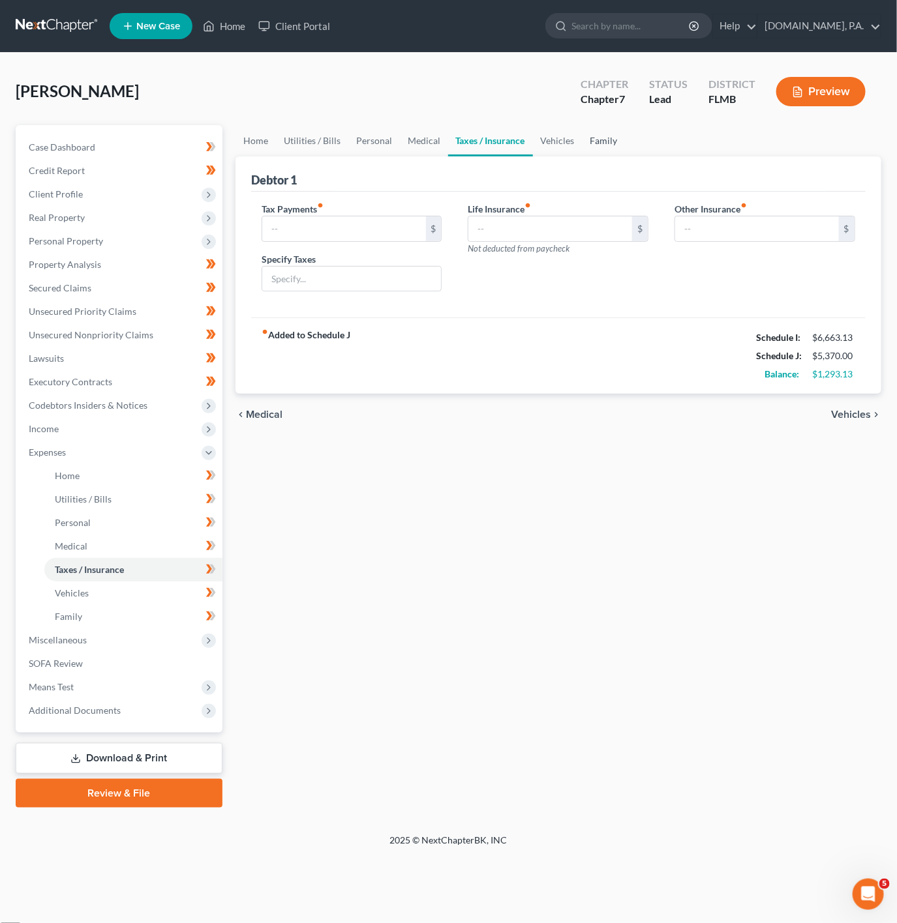
click at [608, 145] on link "Family" at bounding box center [603, 140] width 43 height 31
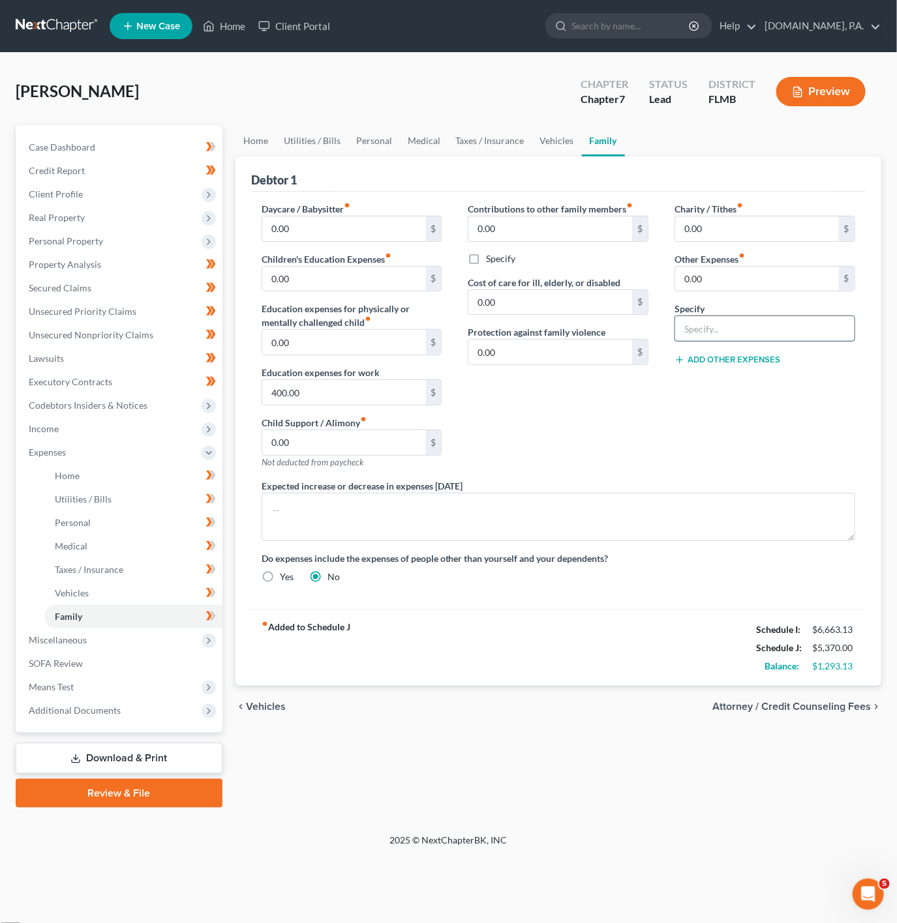
click at [743, 325] on input "text" at bounding box center [764, 328] width 179 height 25
type input "Pet Su[["
click at [364, 129] on link "Personal" at bounding box center [374, 140] width 52 height 31
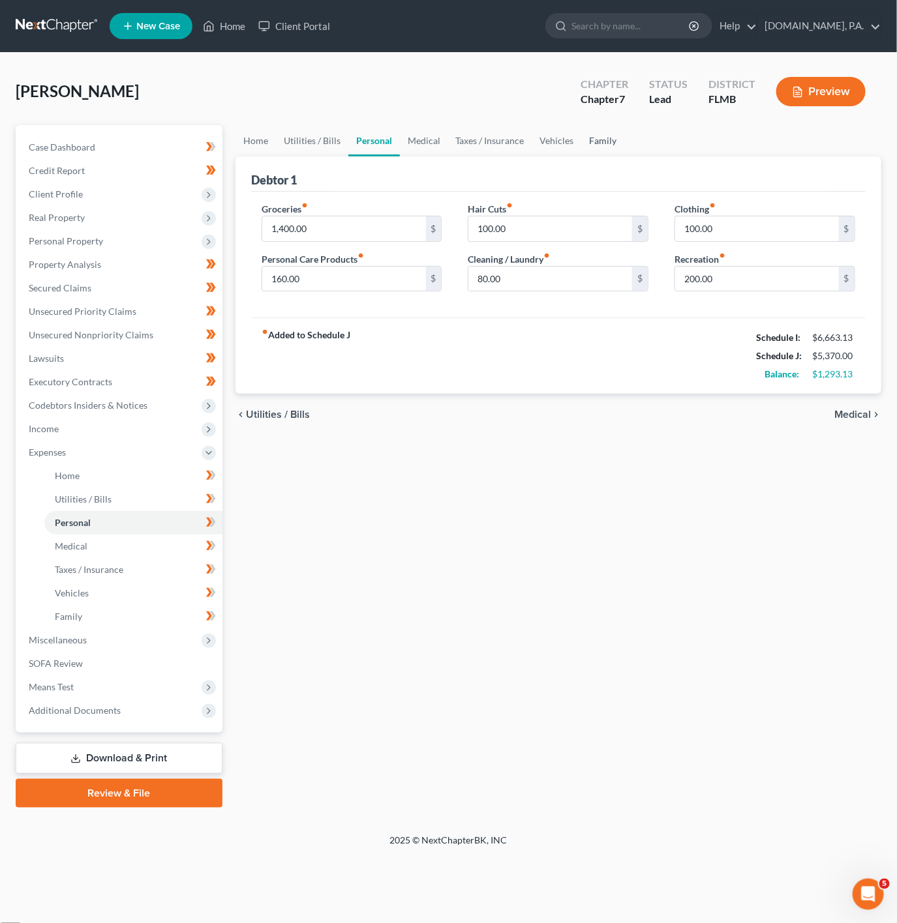
click at [605, 141] on link "Family" at bounding box center [603, 140] width 43 height 31
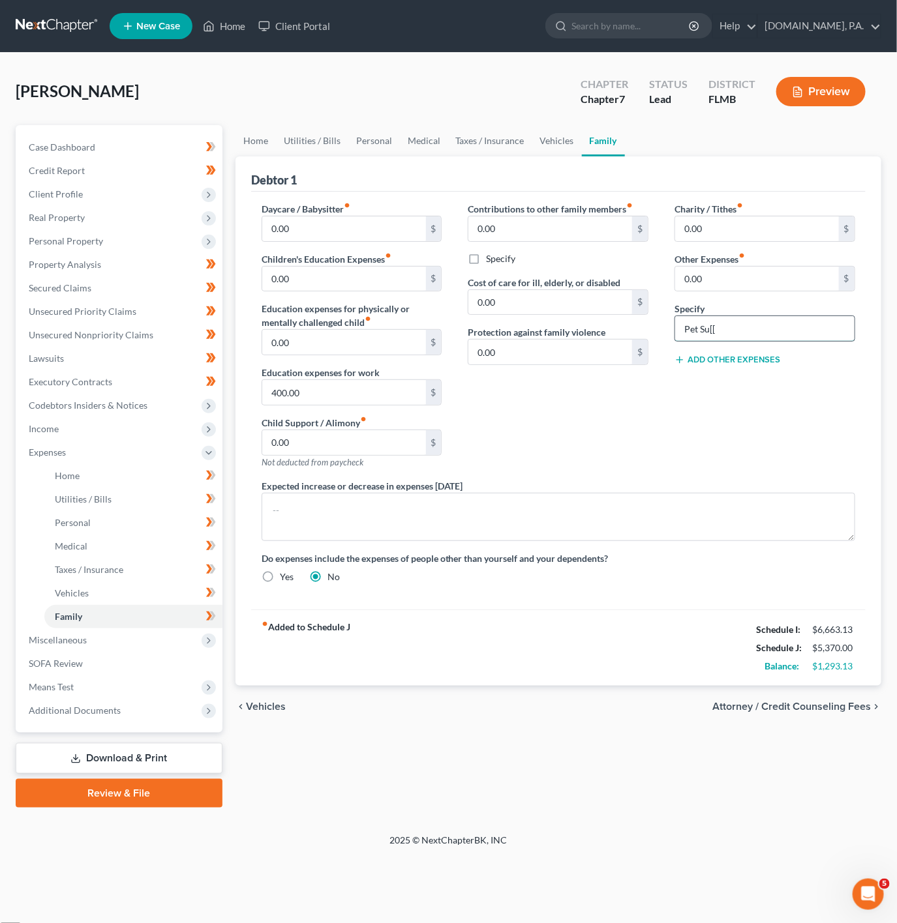
click at [765, 335] on input "Pet Su[[" at bounding box center [764, 328] width 179 height 25
type input "Pet Supplies"
click at [732, 282] on input "0.00" at bounding box center [757, 279] width 164 height 25
type input "100"
click at [628, 471] on div "Contributions to other family members fiber_manual_record 0.00 $ Specify Cost o…" at bounding box center [558, 340] width 207 height 277
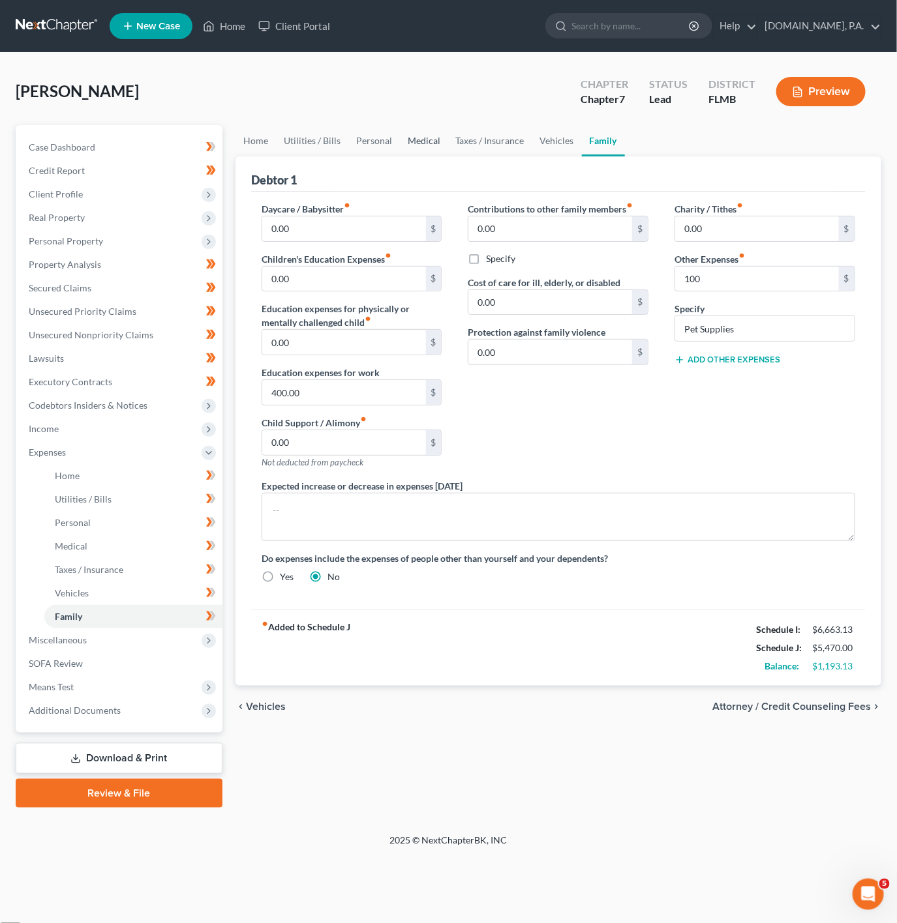
click at [413, 147] on link "Medical" at bounding box center [424, 140] width 48 height 31
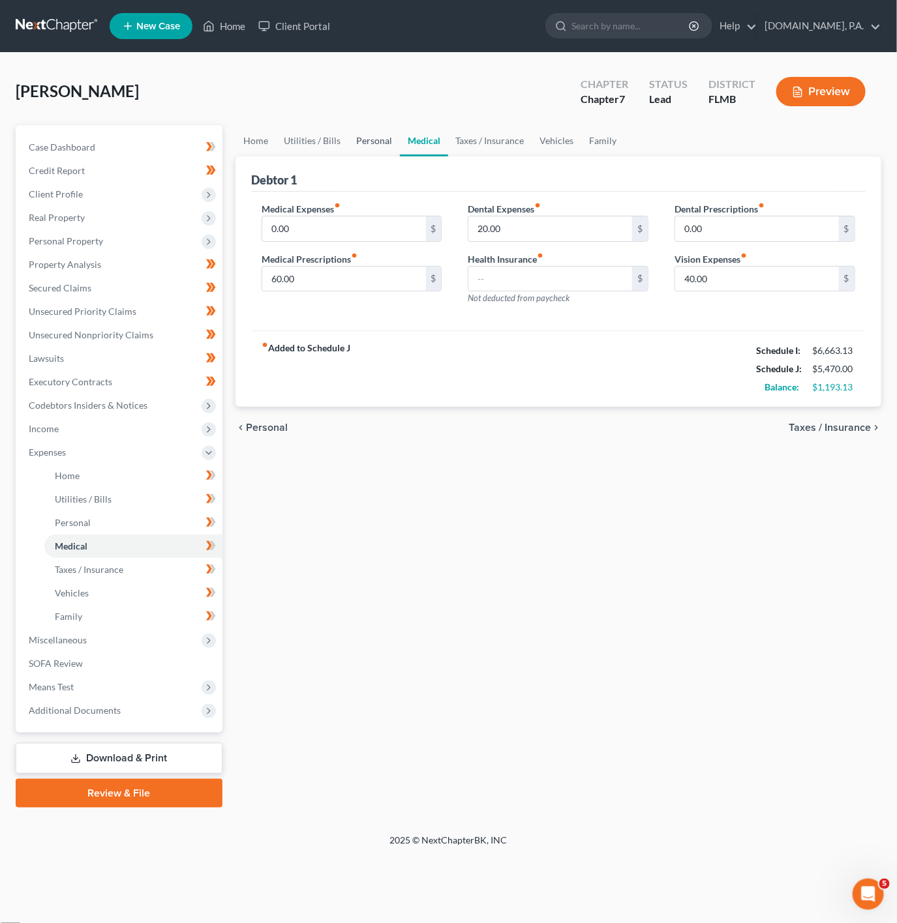
click at [392, 142] on link "Personal" at bounding box center [374, 140] width 52 height 31
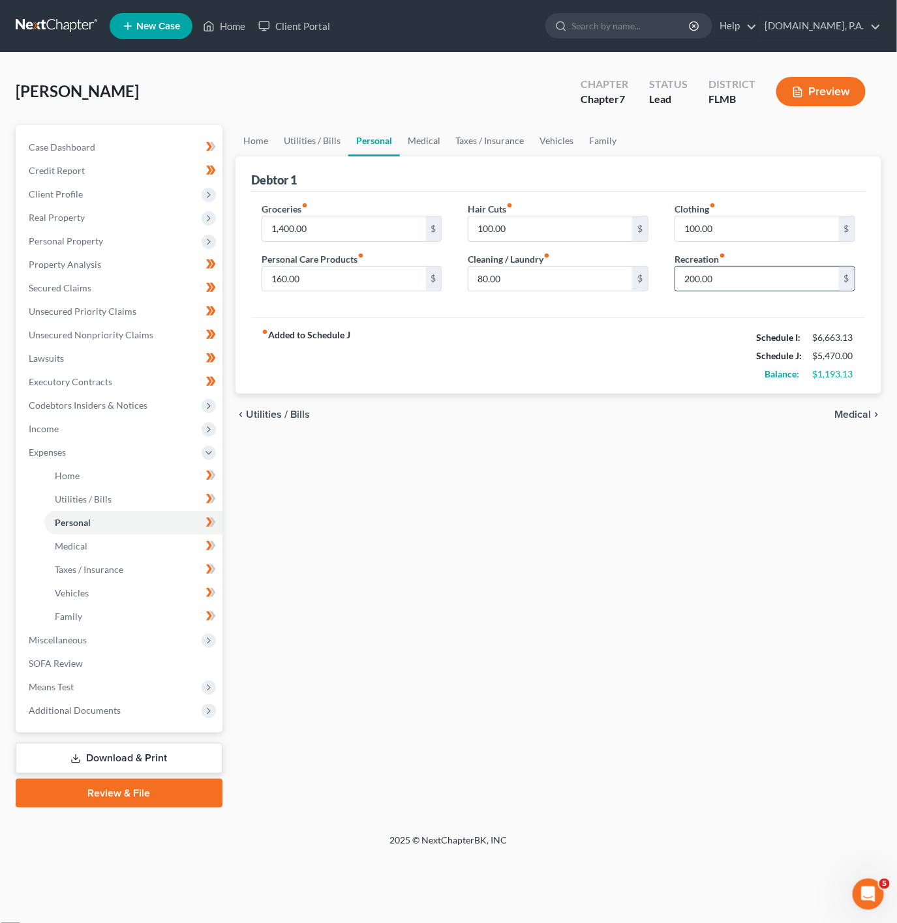
click at [685, 286] on input "200.00" at bounding box center [757, 279] width 164 height 25
type input "400"
click at [471, 384] on div "fiber_manual_record Added to Schedule J Schedule I: $6,663.13 Schedule J: $5,67…" at bounding box center [558, 356] width 614 height 76
click at [567, 138] on link "Vehicles" at bounding box center [557, 140] width 50 height 31
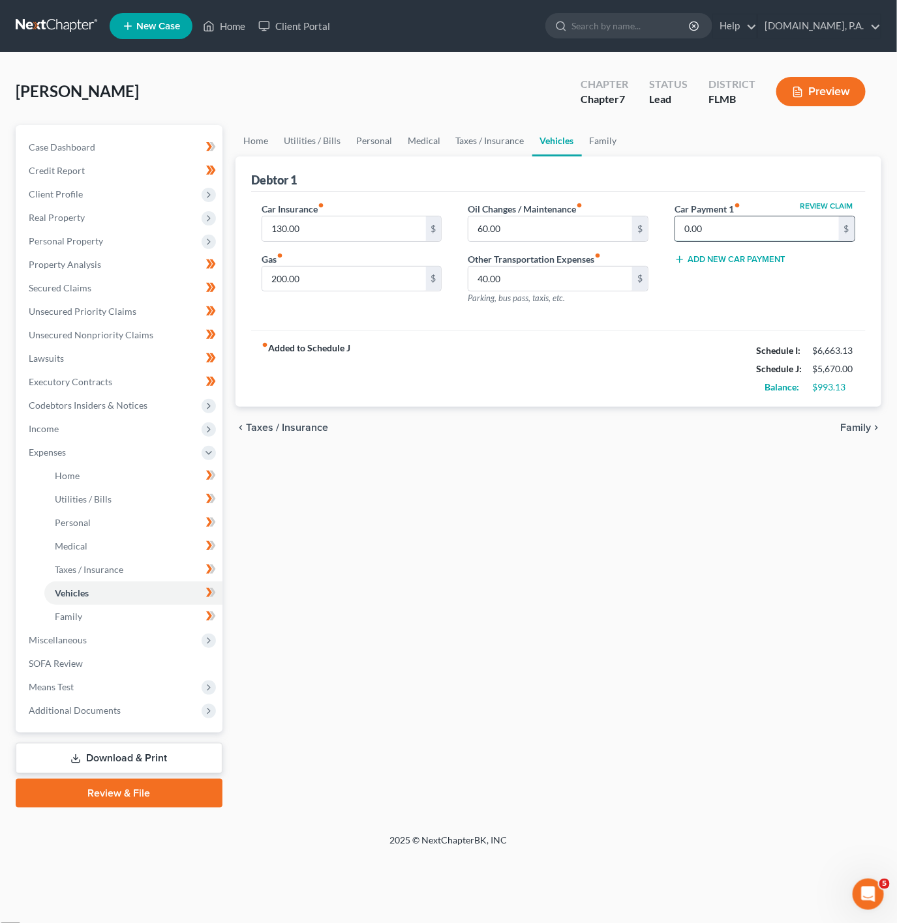
click at [683, 217] on input "0.00" at bounding box center [757, 229] width 164 height 25
type input "291.71"
click at [651, 372] on div "fiber_manual_record Added to Schedule J Schedule I: $6,663.13 Schedule J: $5,96…" at bounding box center [558, 369] width 614 height 76
click at [384, 128] on link "Personal" at bounding box center [374, 140] width 52 height 31
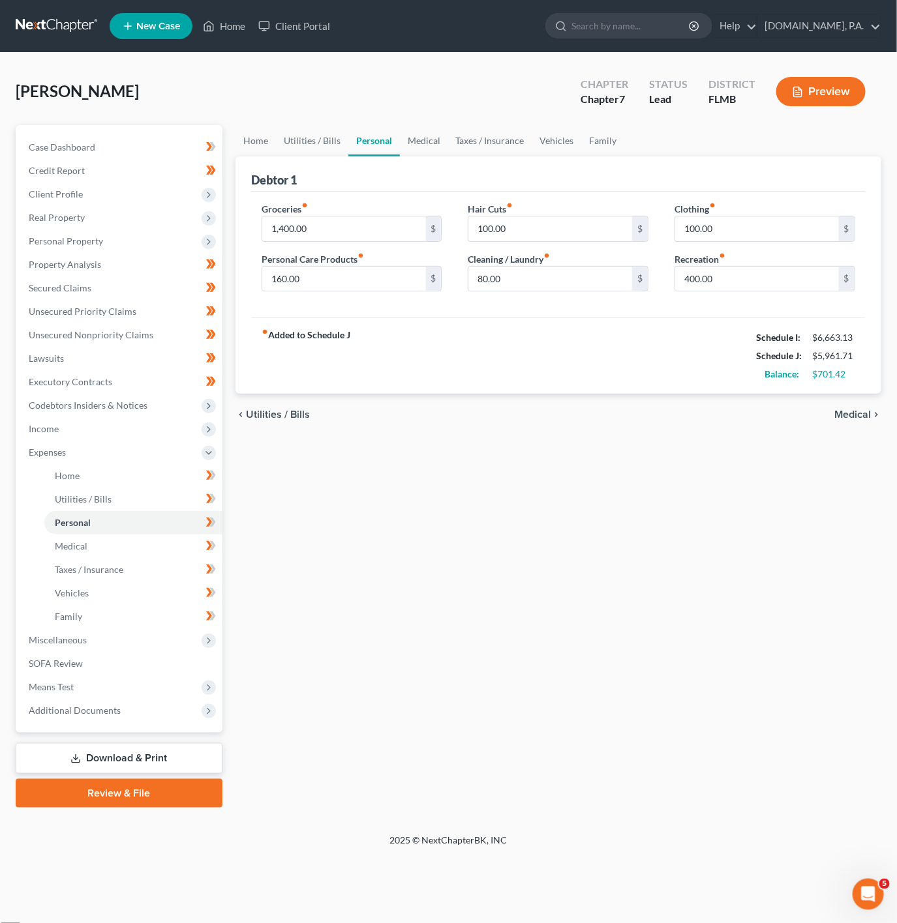
click at [348, 135] on link "Personal" at bounding box center [374, 140] width 52 height 31
click at [315, 143] on link "Utilities / Bills" at bounding box center [312, 140] width 72 height 31
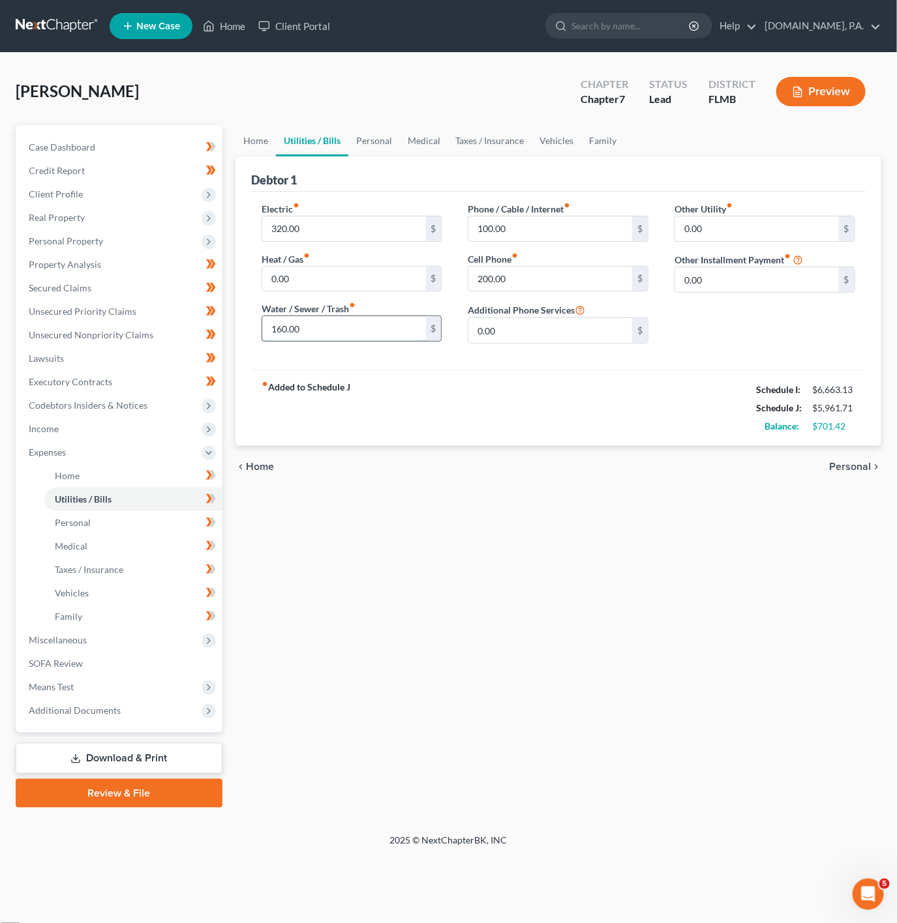
click at [355, 333] on input "160.00" at bounding box center [344, 328] width 164 height 25
click at [323, 220] on input "320.00" at bounding box center [344, 229] width 164 height 25
type input "400"
click at [710, 523] on div "Home Utilities / Bills Personal Medical Taxes / Insurance Vehicles Family Debto…" at bounding box center [558, 466] width 659 height 683
click at [394, 138] on link "Personal" at bounding box center [374, 140] width 52 height 31
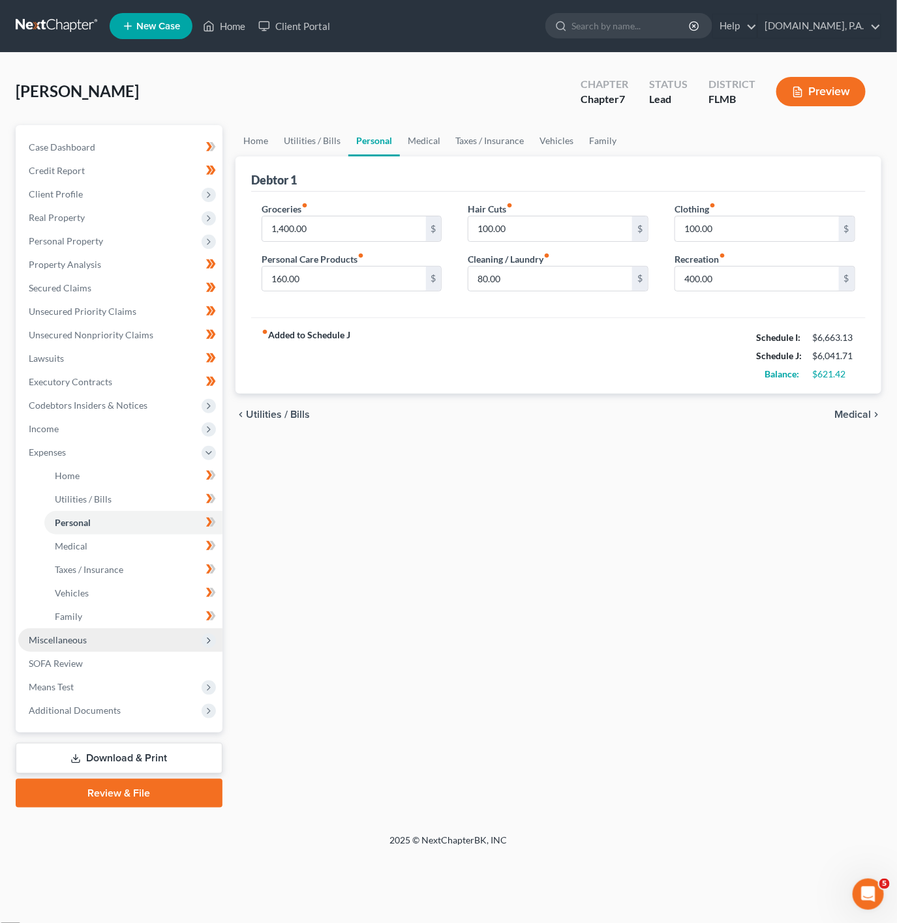
click at [170, 642] on span "Miscellaneous" at bounding box center [120, 640] width 204 height 23
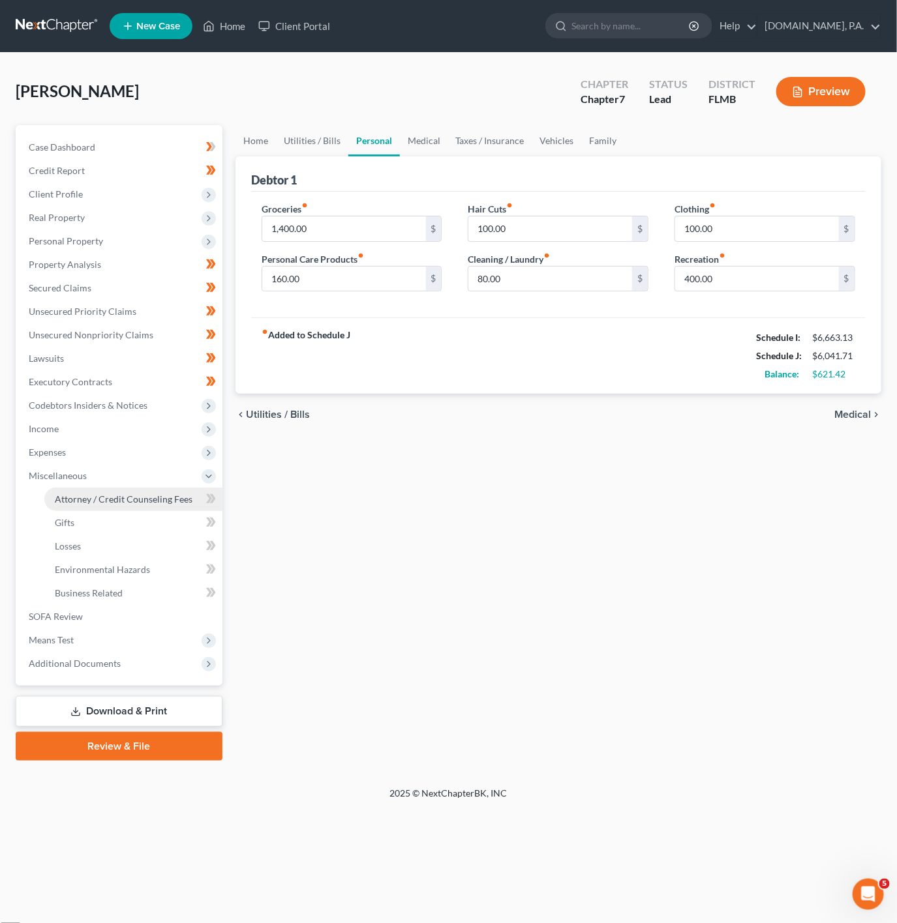
click at [186, 507] on link "Attorney / Credit Counseling Fees" at bounding box center [133, 499] width 178 height 23
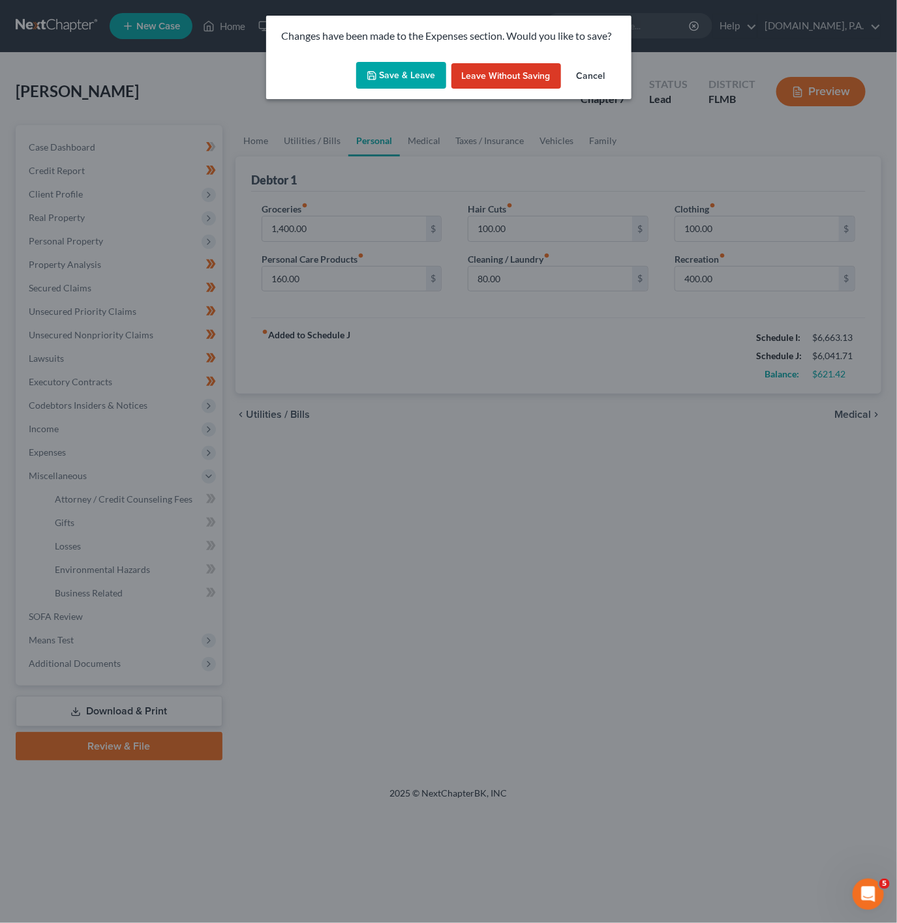
click at [421, 71] on button "Save & Leave" at bounding box center [401, 75] width 90 height 27
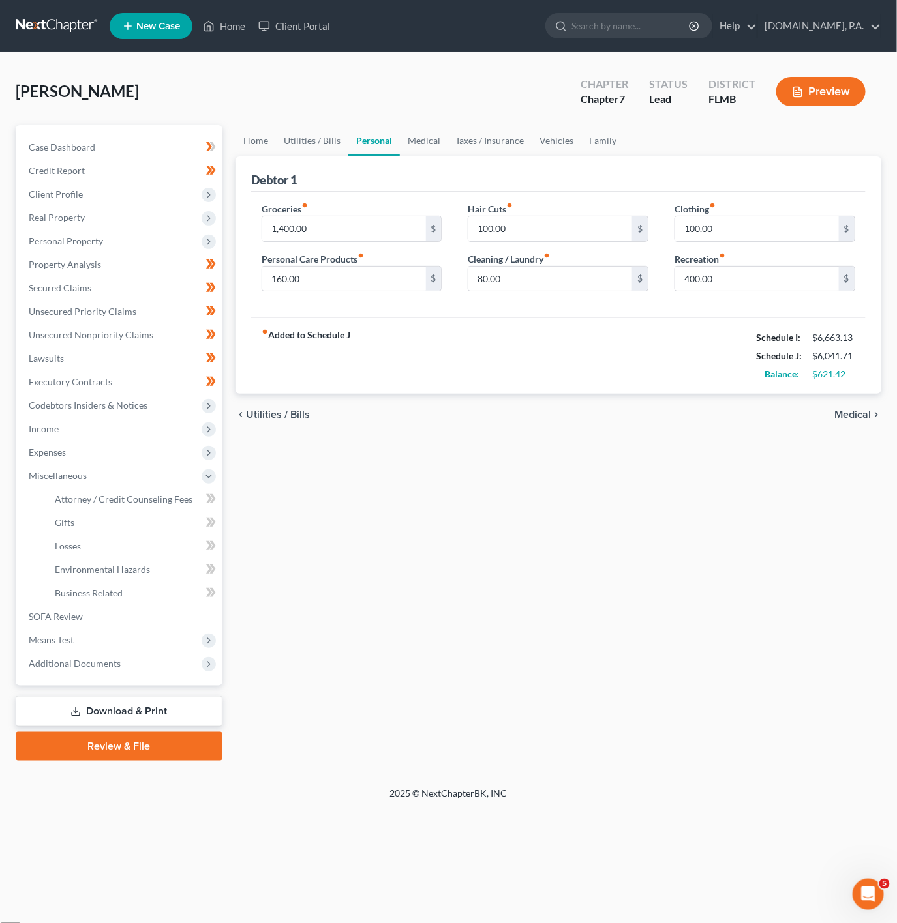
select select "3"
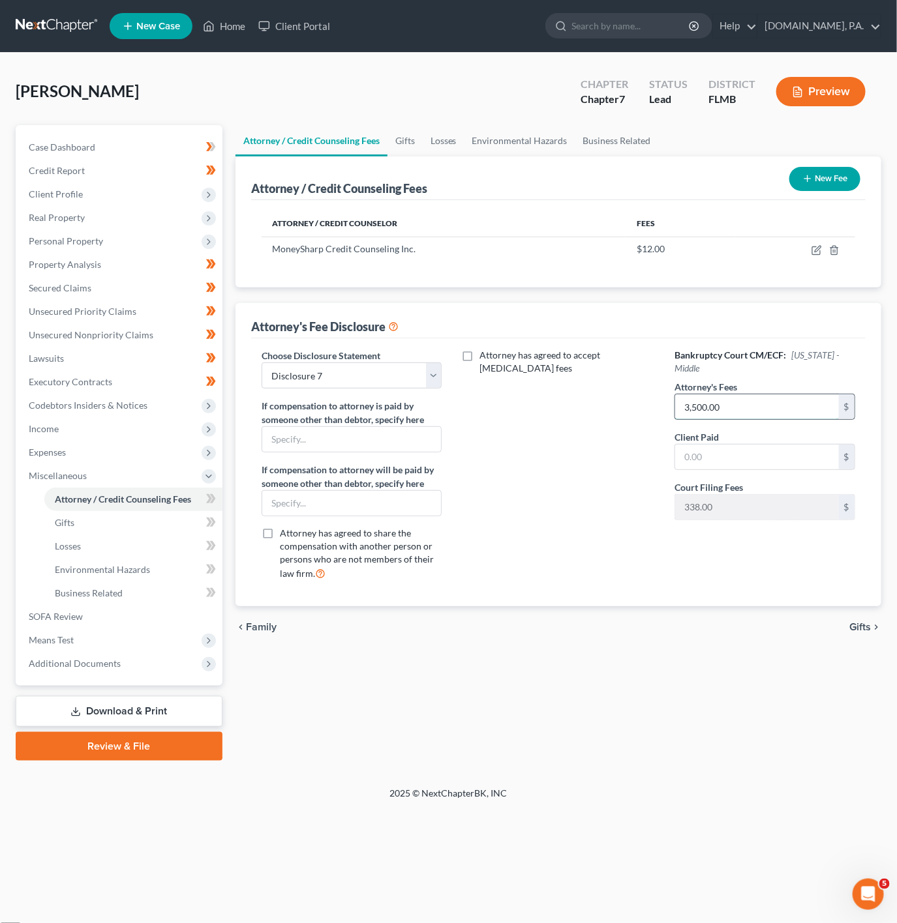
click at [759, 395] on input "3,500.00" at bounding box center [757, 407] width 164 height 25
type input "2,750"
click at [783, 458] on input "text" at bounding box center [757, 457] width 164 height 25
type input "2,750"
click at [721, 620] on div "chevron_left Family Gifts chevron_right" at bounding box center [558, 627] width 646 height 42
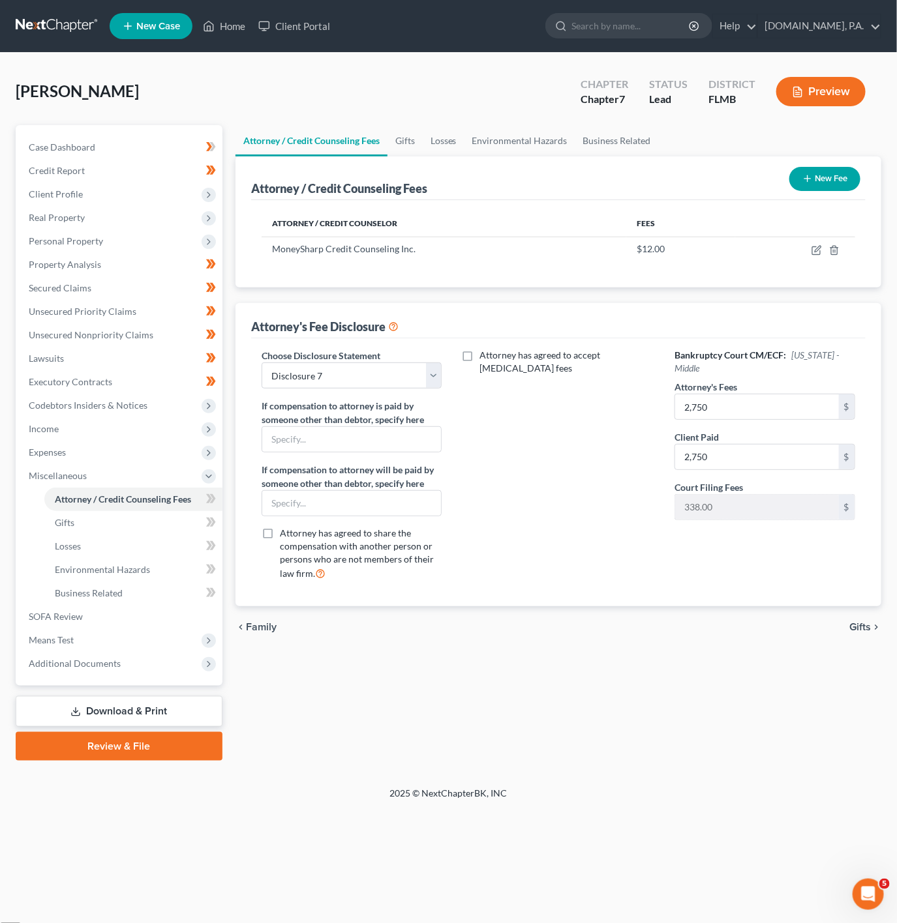
click at [216, 505] on span at bounding box center [211, 501] width 23 height 20
click at [207, 521] on icon at bounding box center [211, 523] width 10 height 16
click at [160, 546] on link "Losses" at bounding box center [133, 546] width 178 height 23
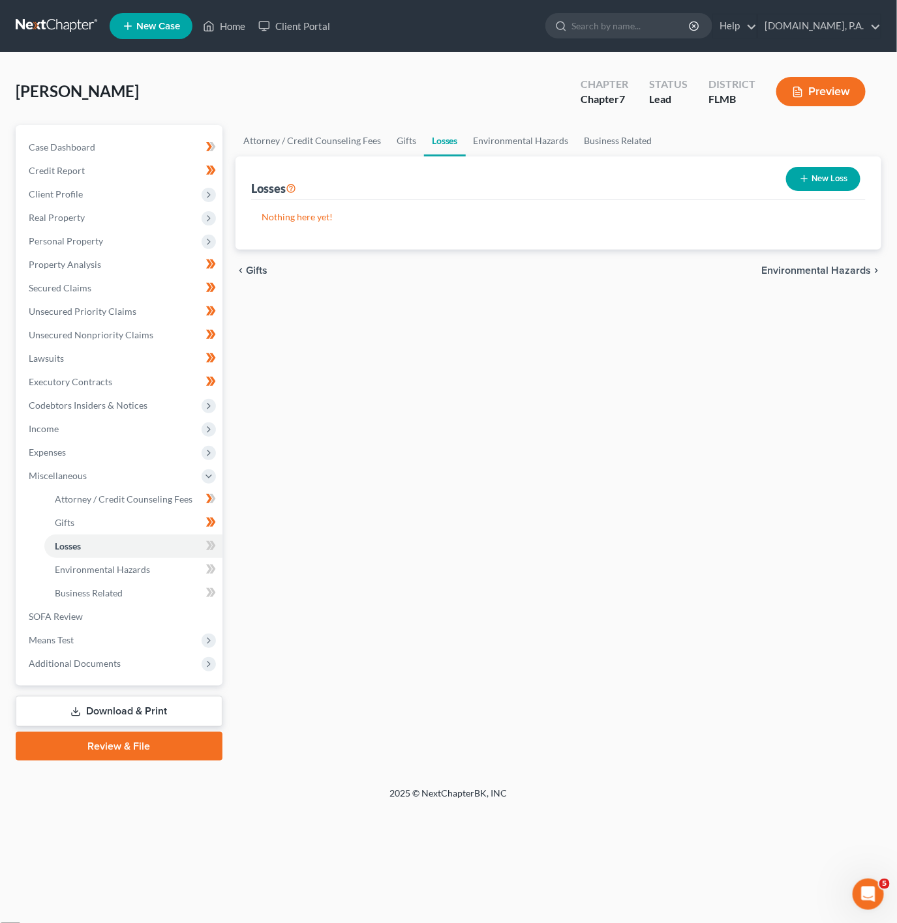
click at [224, 550] on div "Case Dashboard Payments Invoices Payments Payments Credit Report Client Profile" at bounding box center [119, 443] width 220 height 636
click at [216, 546] on span at bounding box center [211, 548] width 23 height 20
click at [203, 566] on span at bounding box center [211, 571] width 23 height 20
click at [211, 567] on icon at bounding box center [211, 569] width 10 height 16
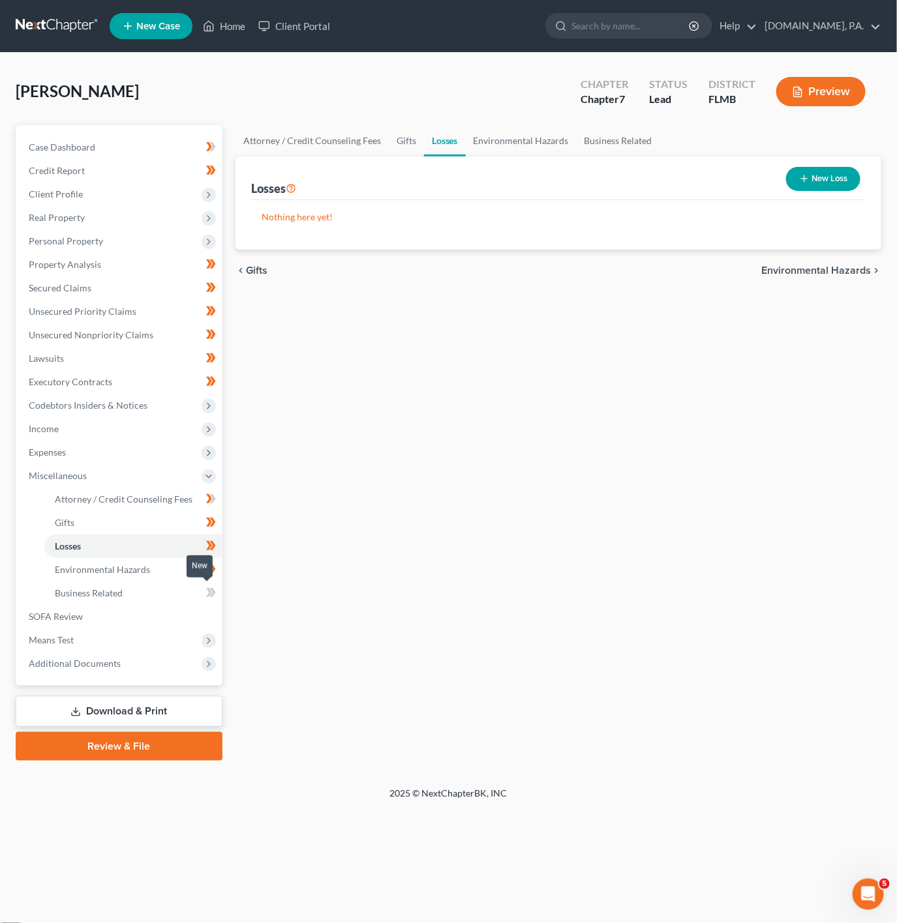
click at [213, 586] on icon at bounding box center [211, 593] width 10 height 16
click at [214, 587] on icon at bounding box center [211, 593] width 10 height 16
click at [174, 526] on link "Gifts" at bounding box center [133, 522] width 178 height 23
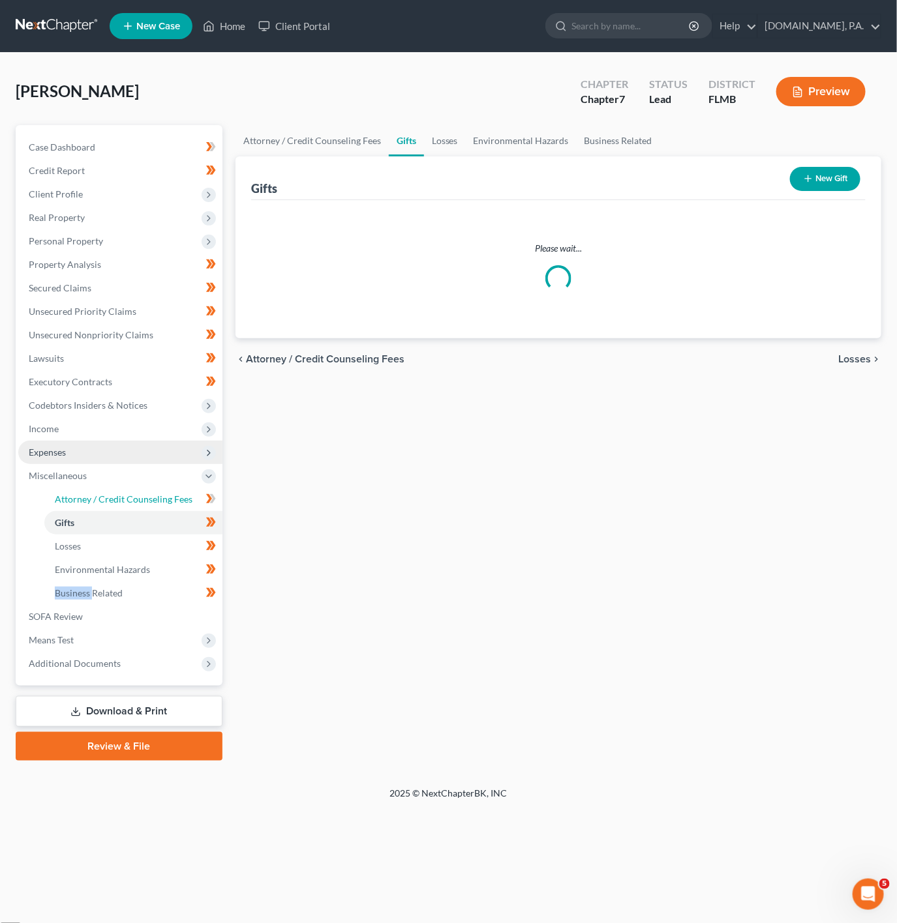
click at [173, 507] on link "Attorney / Credit Counseling Fees" at bounding box center [133, 499] width 178 height 23
select select "3"
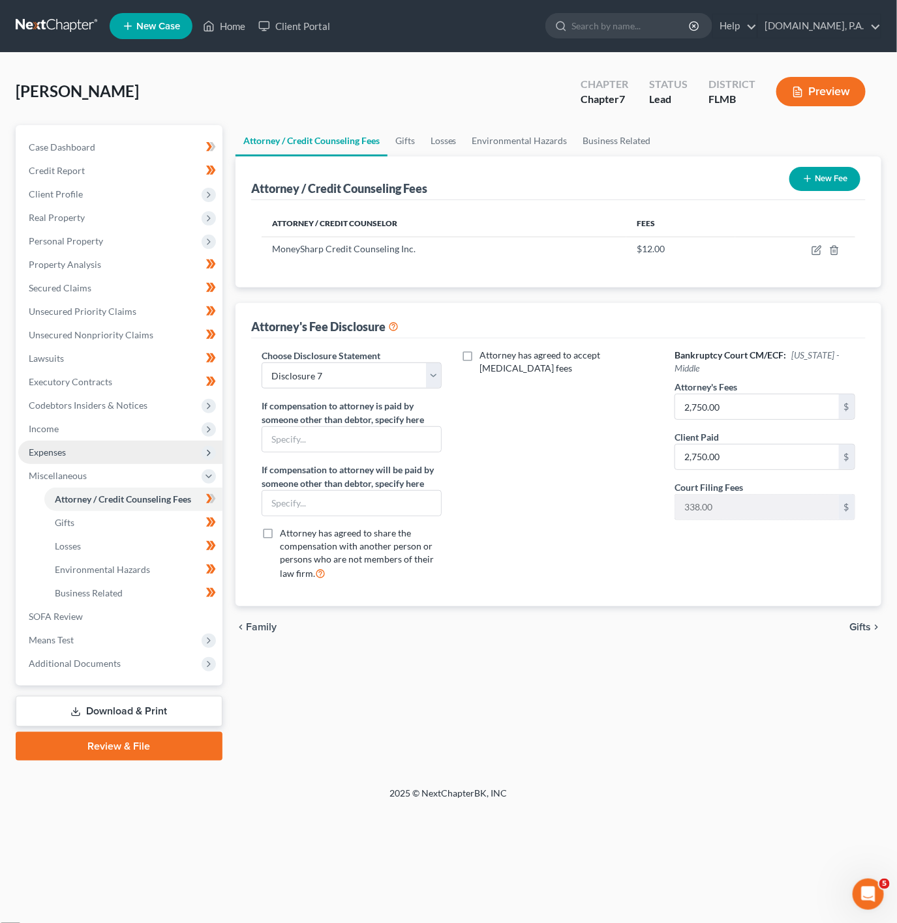
click at [147, 441] on span "Expenses" at bounding box center [120, 452] width 204 height 23
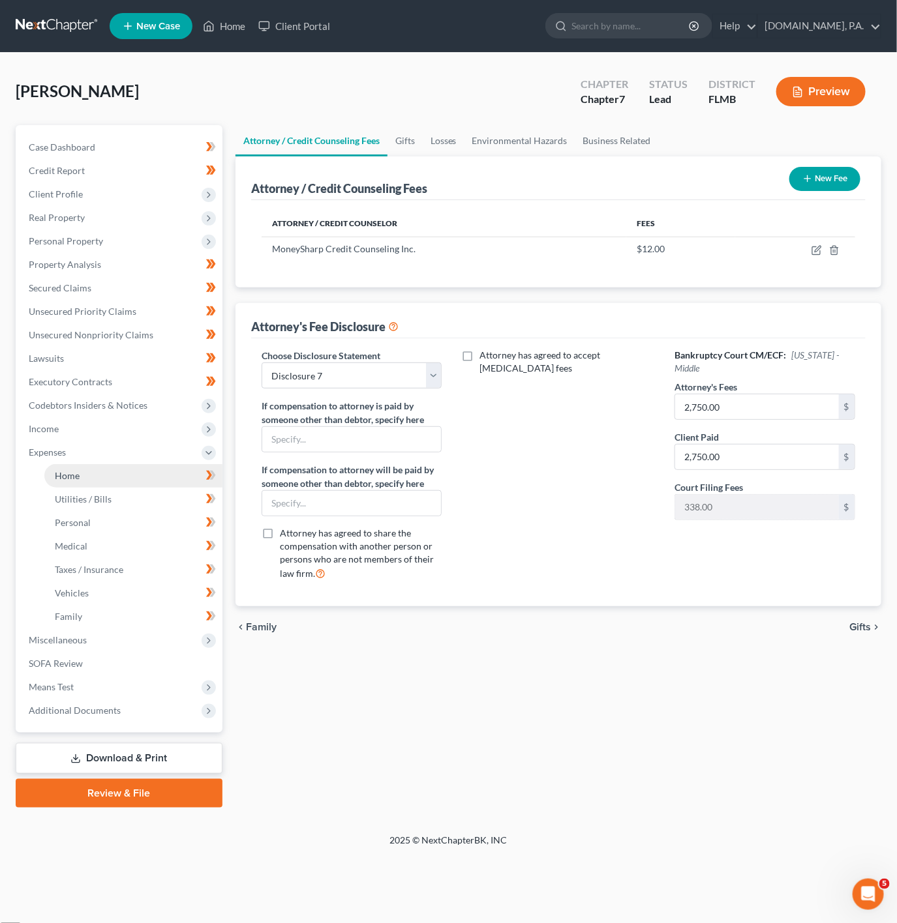
click at [181, 483] on link "Home" at bounding box center [133, 475] width 178 height 23
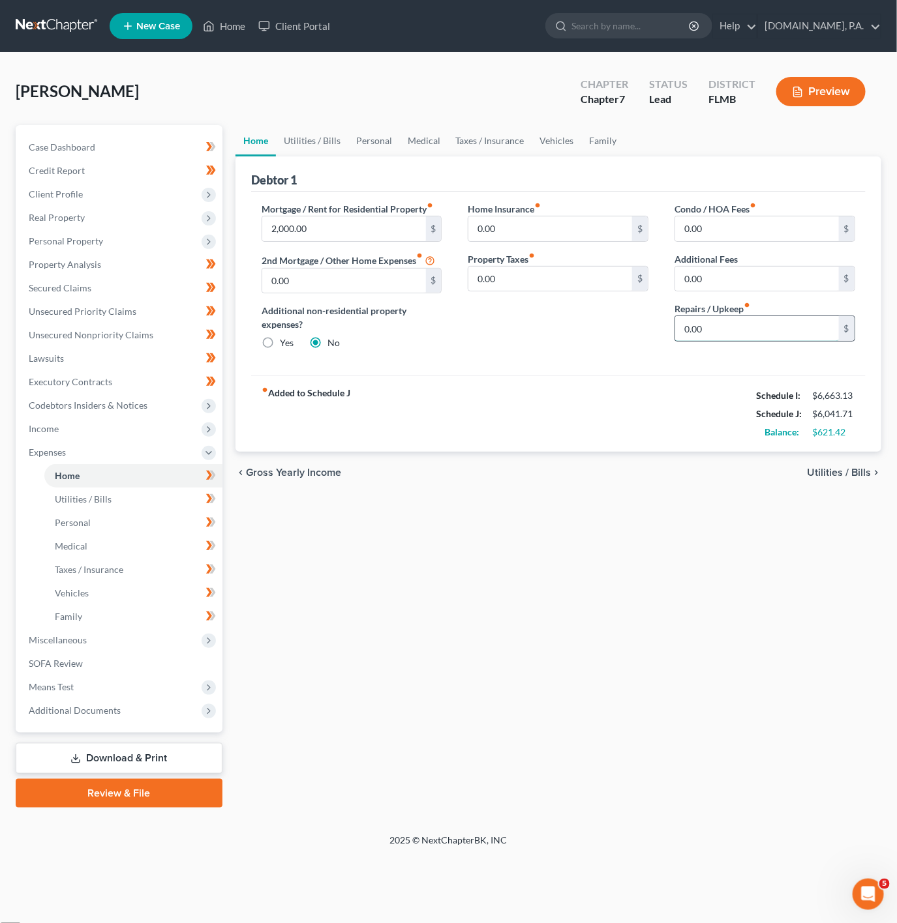
click at [723, 335] on input "0.00" at bounding box center [757, 328] width 164 height 25
type input "100"
click at [591, 357] on div "Home Insurance fiber_manual_record 0.00 $ Property Taxes fiber_manual_record 0.…" at bounding box center [558, 281] width 207 height 158
click at [345, 134] on link "Utilities / Bills" at bounding box center [312, 140] width 72 height 31
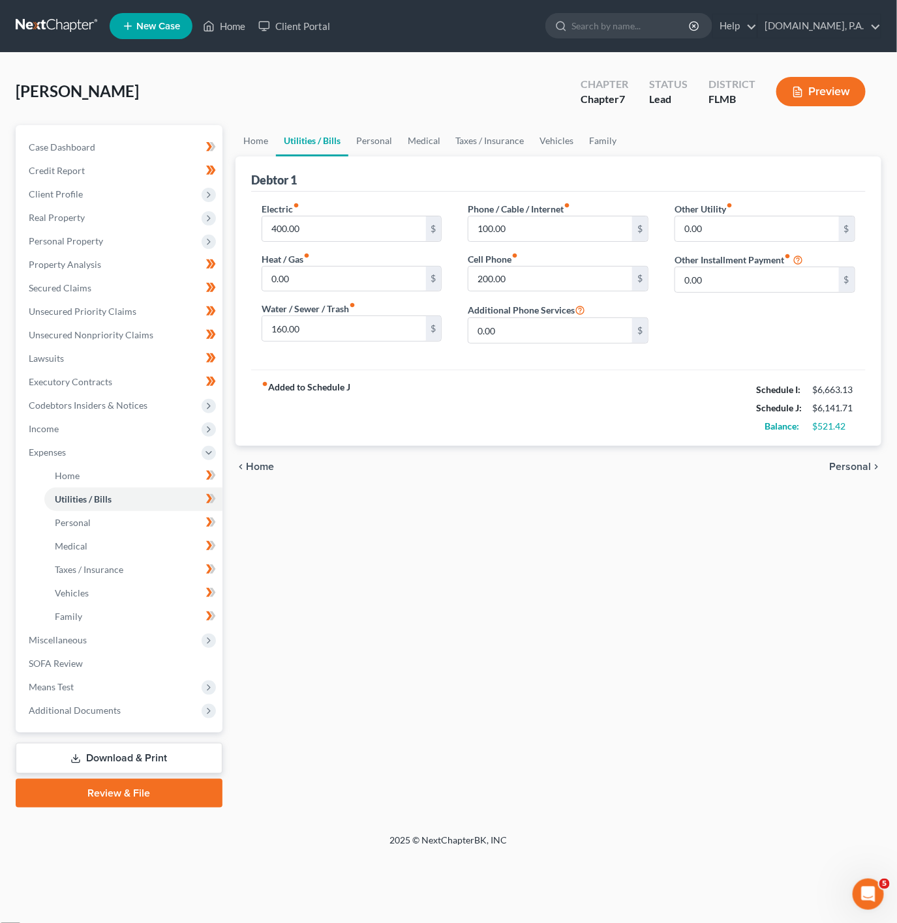
click at [345, 134] on link "Utilities / Bills" at bounding box center [312, 140] width 72 height 31
click at [251, 145] on link "Home" at bounding box center [255, 140] width 40 height 31
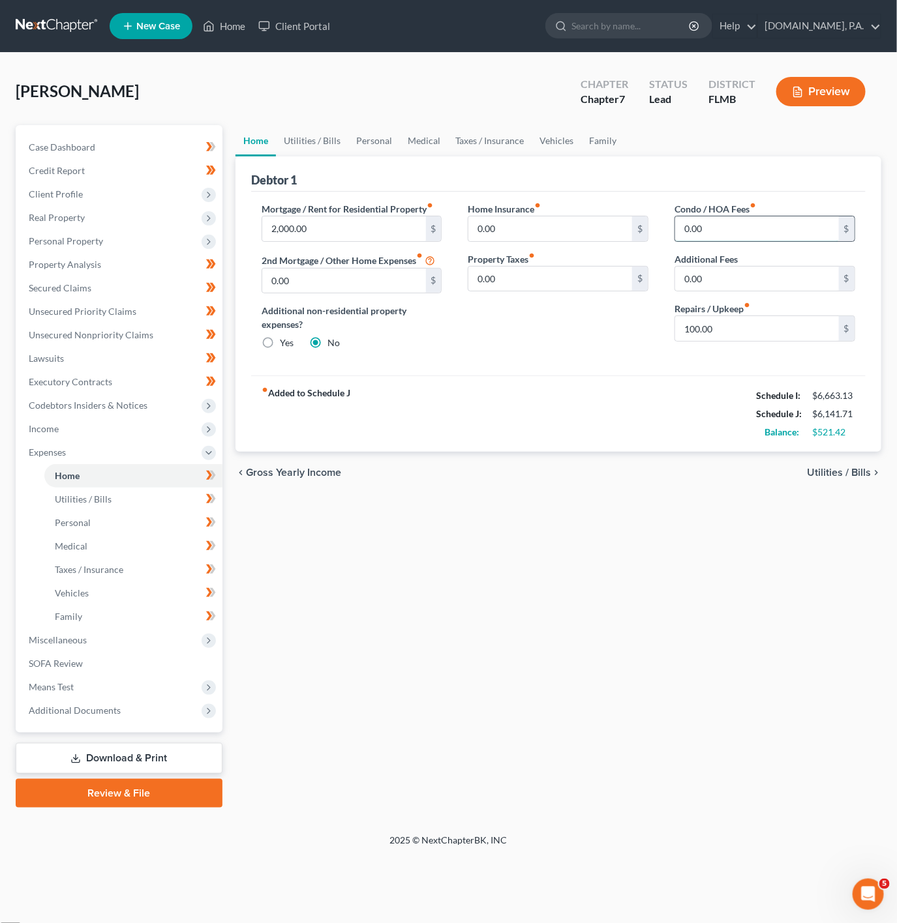
click at [752, 237] on input "0.00" at bounding box center [757, 229] width 164 height 25
type input "40"
drag, startPoint x: 635, startPoint y: 456, endPoint x: 419, endPoint y: 218, distance: 320.9
click at [635, 456] on div "chevron_left Gross Yearly Income Utilities / Bills chevron_right" at bounding box center [558, 473] width 646 height 42
click at [308, 127] on link "Utilities / Bills" at bounding box center [312, 140] width 72 height 31
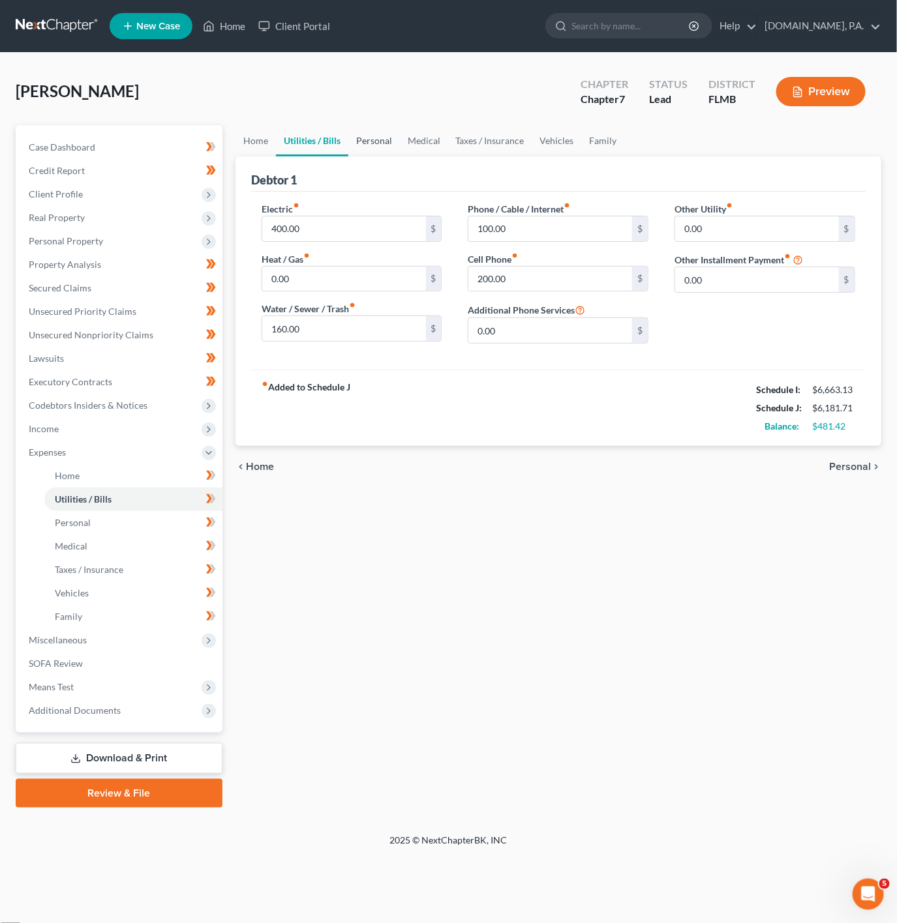
click at [392, 140] on link "Personal" at bounding box center [374, 140] width 52 height 31
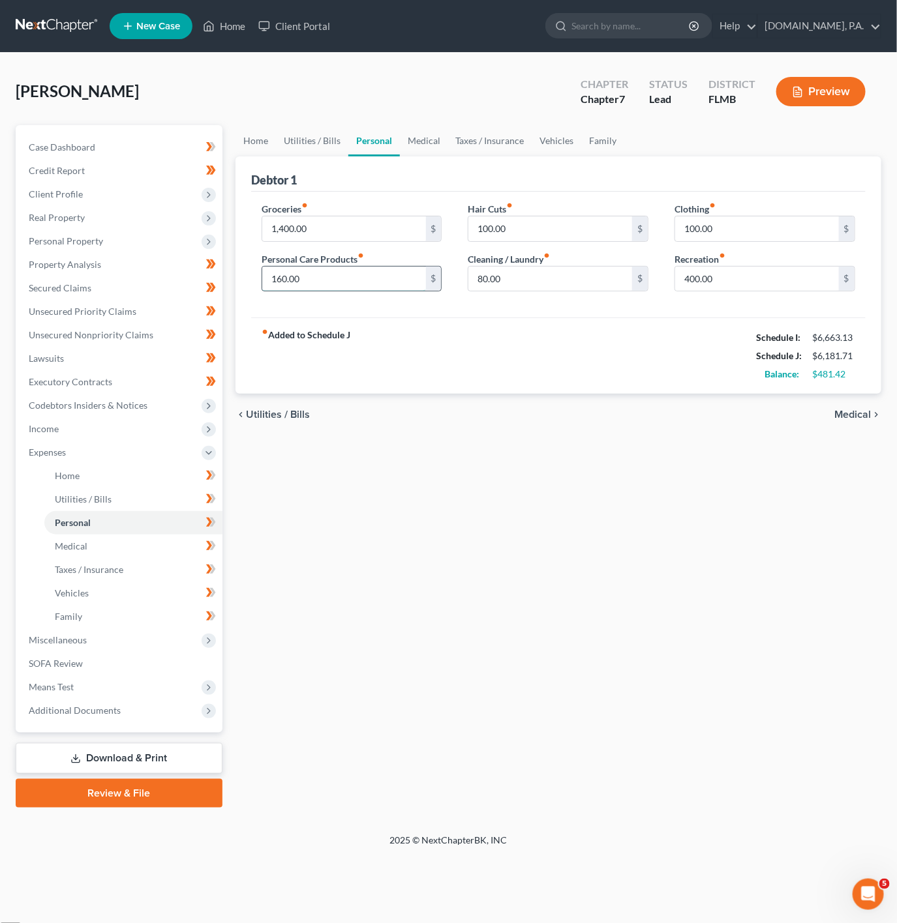
click at [390, 284] on input "160.00" at bounding box center [344, 279] width 164 height 25
type input "200"
click at [567, 292] on div "80.00 $" at bounding box center [558, 279] width 181 height 26
click at [564, 290] on input "80.00" at bounding box center [550, 279] width 164 height 25
type input "120"
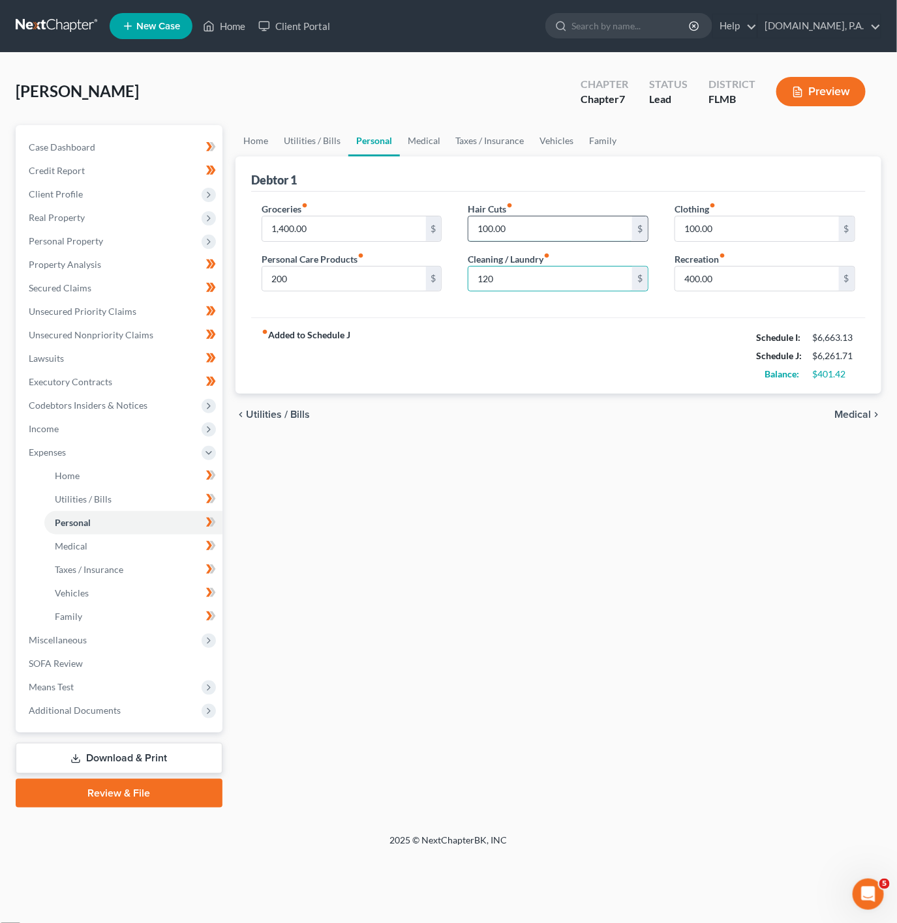
click at [535, 237] on input "100.00" at bounding box center [550, 229] width 164 height 25
type input "120"
click at [513, 286] on input "120" at bounding box center [550, 279] width 164 height 25
type input "0"
type input "80"
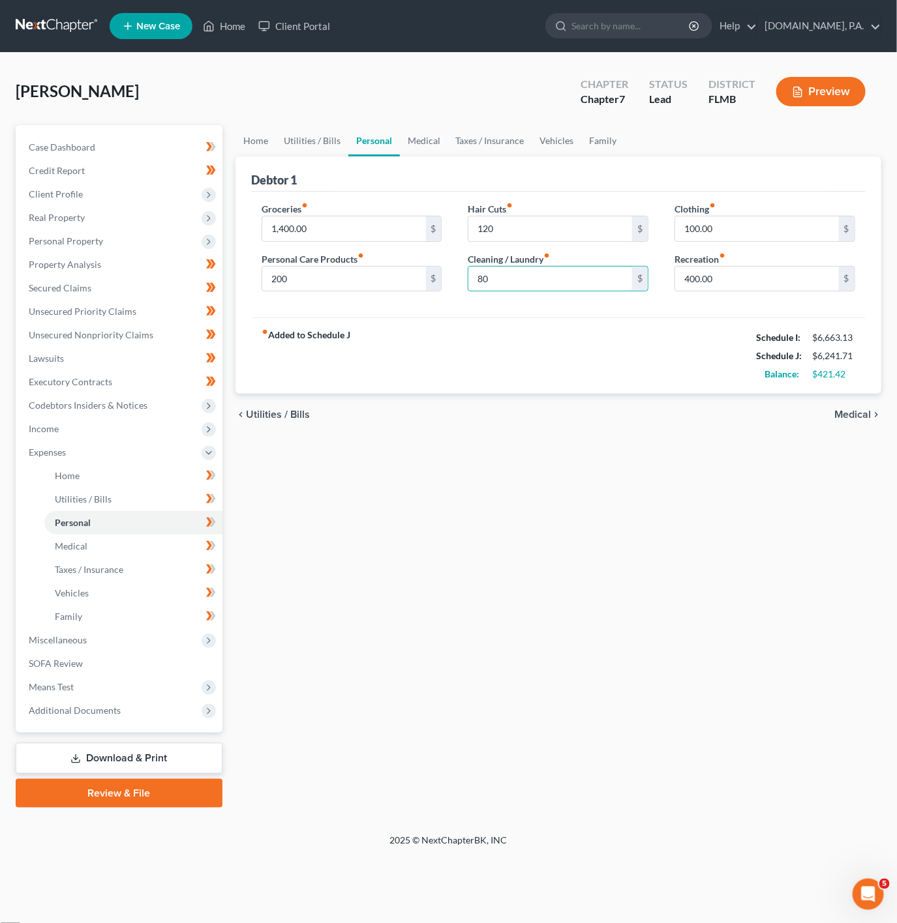
click at [409, 419] on div "chevron_left Utilities / Bills Medical chevron_right" at bounding box center [558, 415] width 646 height 42
click at [321, 241] on input "1,400.00" at bounding box center [344, 229] width 164 height 25
type input "1,500"
click at [423, 368] on div "fiber_manual_record Added to Schedule J Schedule I: $6,663.13 Schedule J: $6,34…" at bounding box center [558, 356] width 614 height 76
click at [738, 229] on input "100.00" at bounding box center [757, 229] width 164 height 25
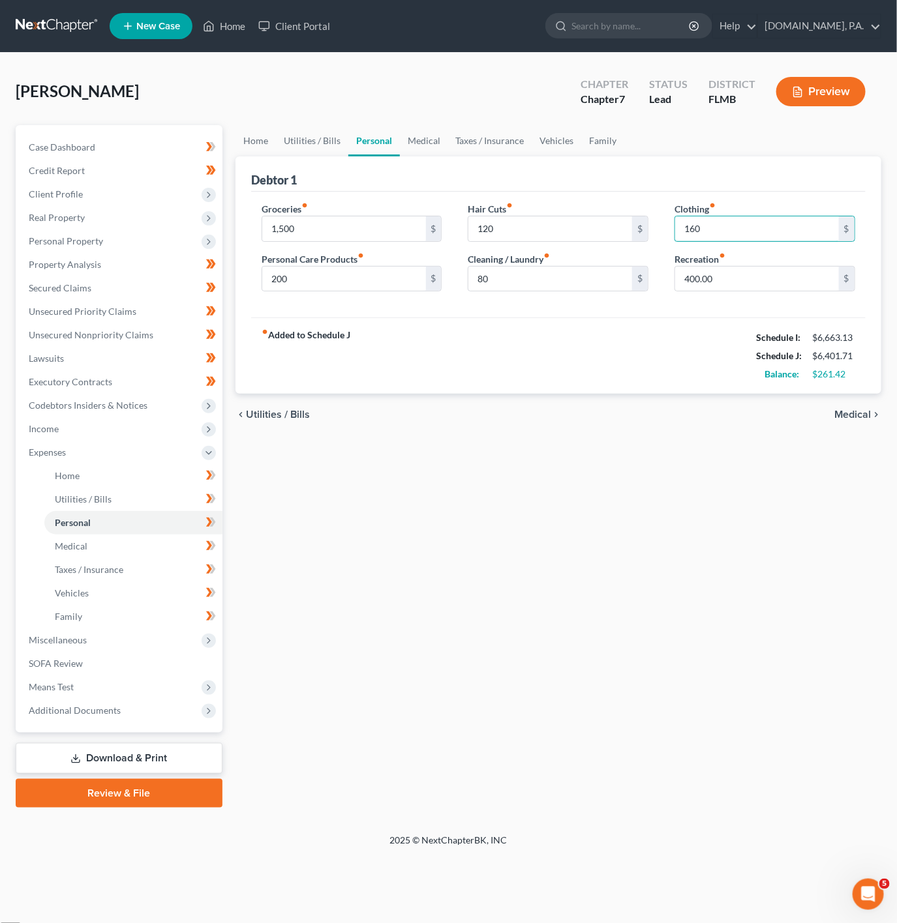
type input "160"
drag, startPoint x: 606, startPoint y: 411, endPoint x: 576, endPoint y: 391, distance: 36.7
click at [603, 411] on div "chevron_left Utilities / Bills Medical chevron_right" at bounding box center [558, 415] width 646 height 42
click at [435, 131] on link "Medical" at bounding box center [424, 140] width 48 height 31
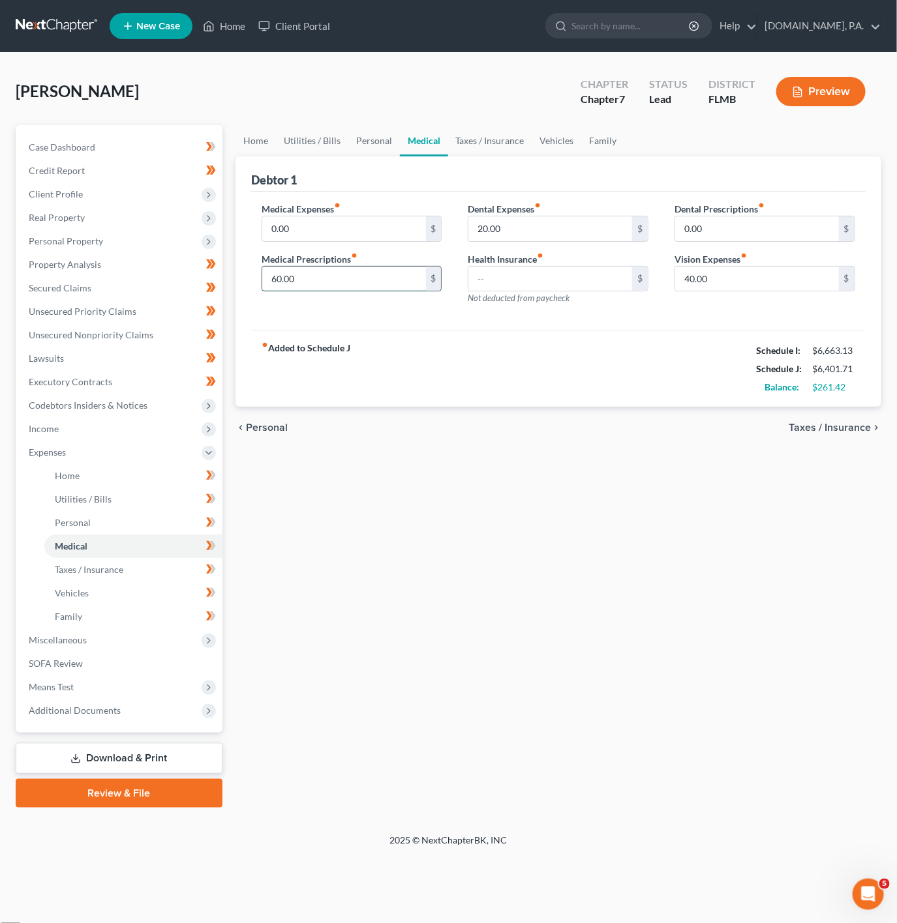
click at [366, 278] on input "60.00" at bounding box center [344, 279] width 164 height 25
type input "80"
click at [554, 221] on input "20.00" at bounding box center [550, 229] width 164 height 25
type input "60"
click at [519, 428] on div "chevron_left Personal Taxes / Insurance chevron_right" at bounding box center [558, 428] width 646 height 42
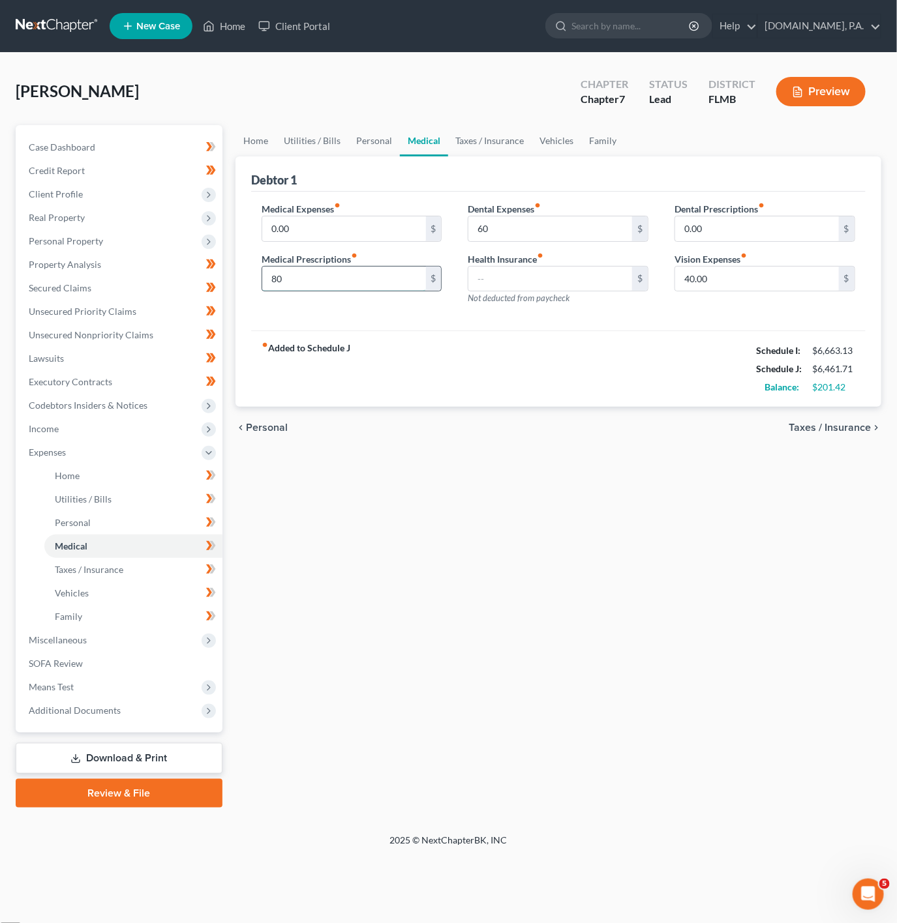
click at [406, 290] on input "80" at bounding box center [344, 279] width 164 height 25
type input "100"
click at [503, 235] on input "60" at bounding box center [550, 229] width 164 height 25
type input "100"
click at [335, 273] on input "100" at bounding box center [344, 279] width 164 height 25
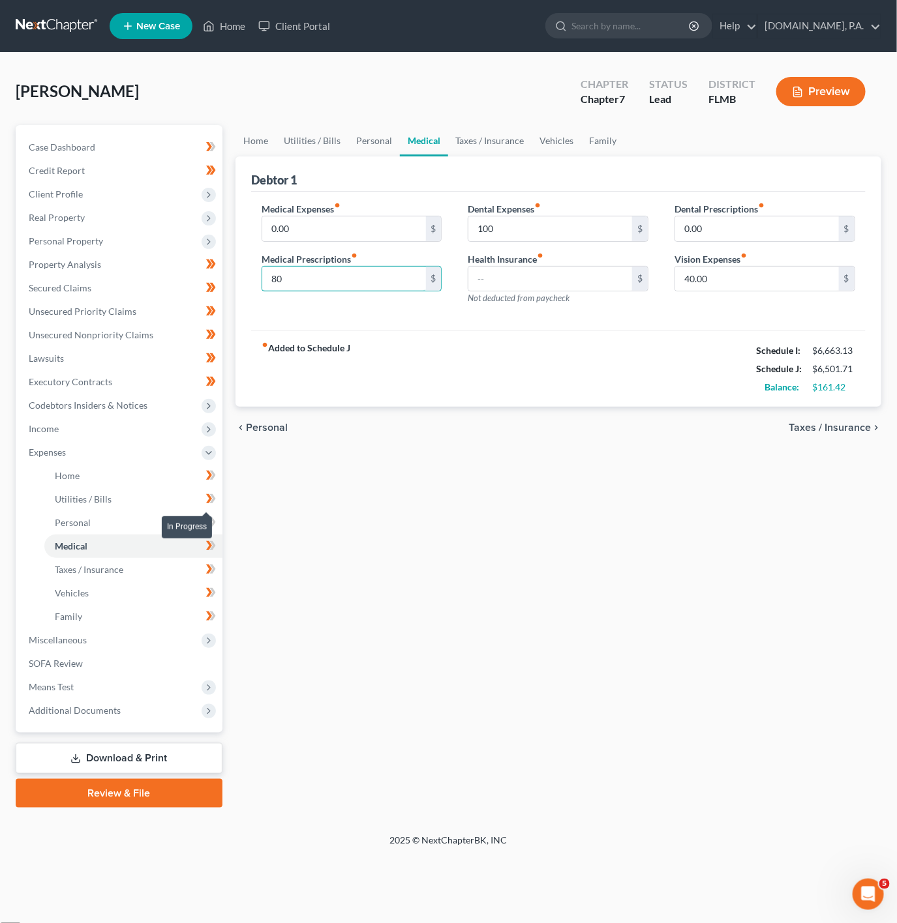
type input "80"
click at [492, 309] on div "Dental Expenses fiber_manual_record 100 $ Health Insurance fiber_manual_record …" at bounding box center [558, 258] width 207 height 113
click at [716, 290] on input "40.00" at bounding box center [757, 279] width 164 height 25
type input "60"
click at [552, 338] on div "fiber_manual_record Added to Schedule J Schedule I: $6,663.13 Schedule J: $6,52…" at bounding box center [558, 369] width 614 height 76
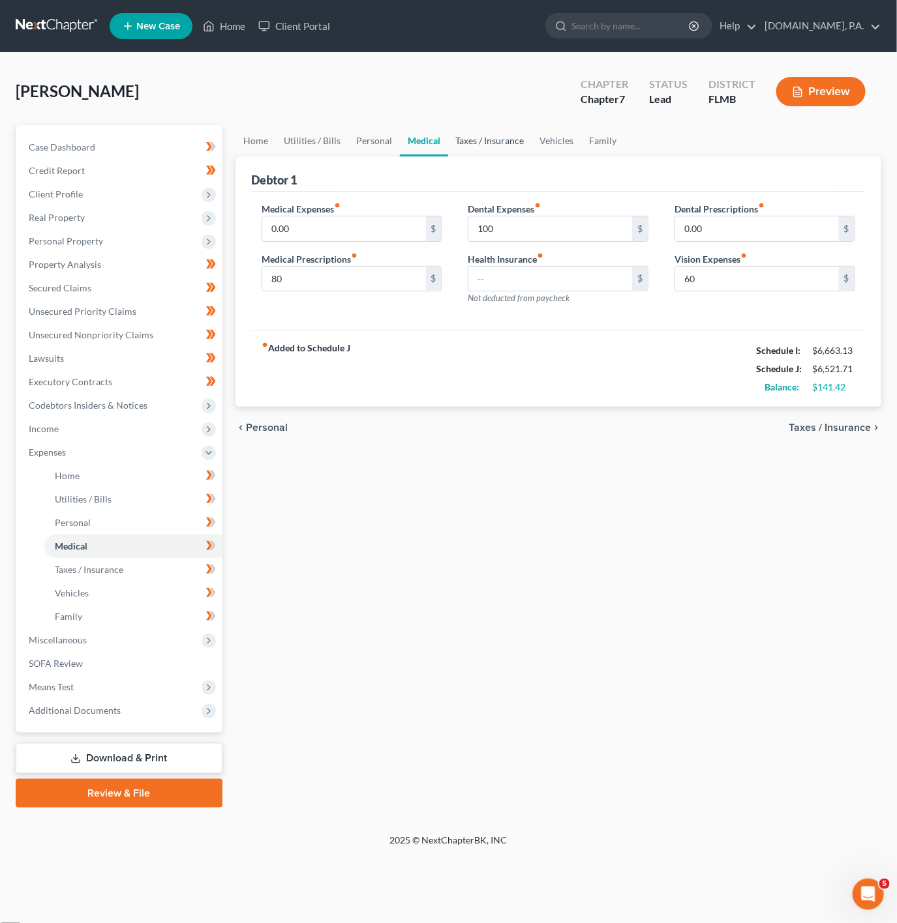
click at [448, 130] on link "Taxes / Insurance" at bounding box center [490, 140] width 84 height 31
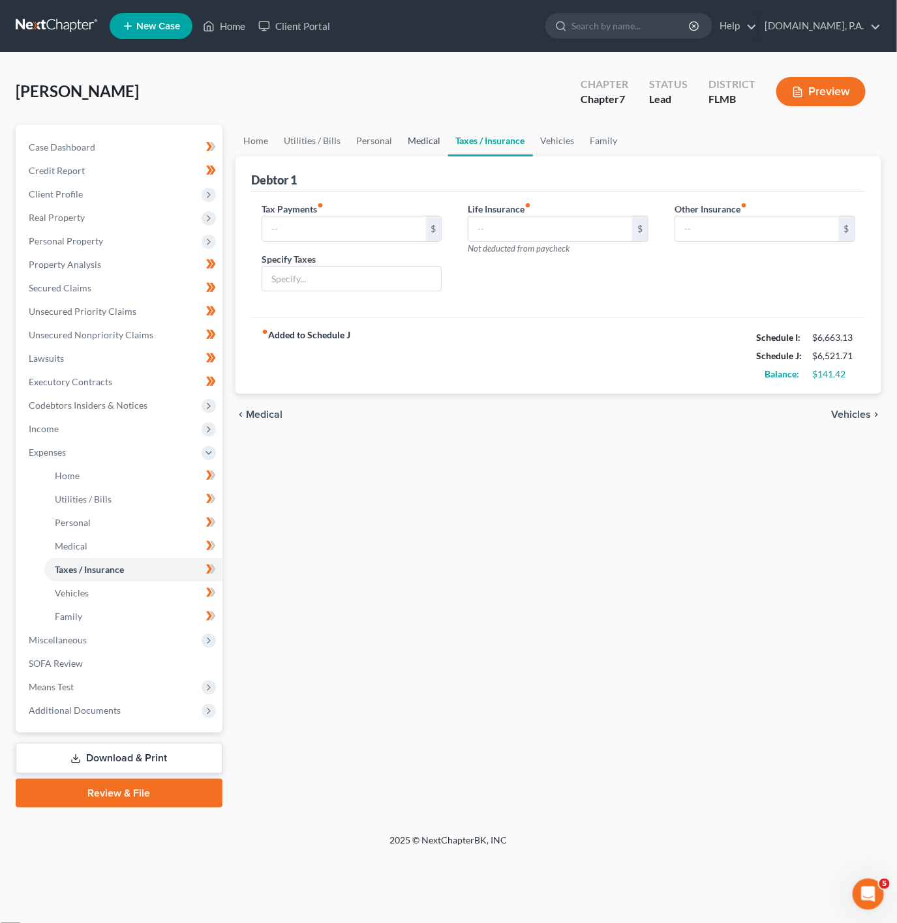
click at [401, 136] on link "Medical" at bounding box center [424, 140] width 48 height 31
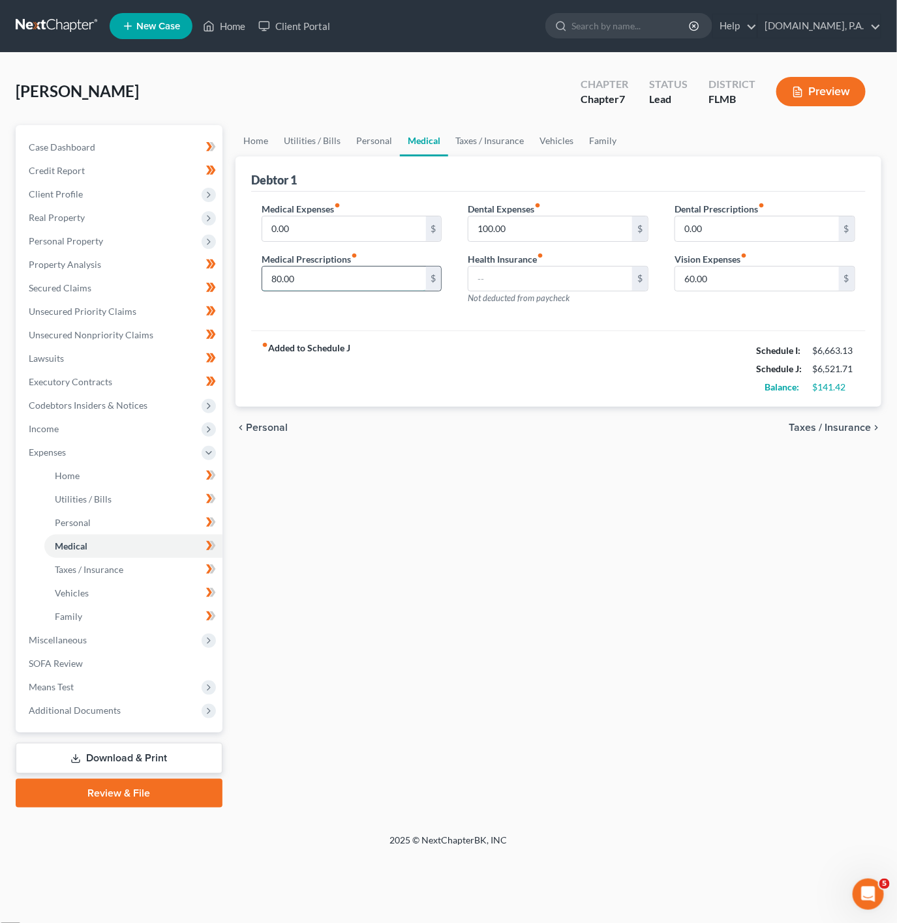
click at [335, 278] on input "80.00" at bounding box center [344, 279] width 164 height 25
type input "60"
click at [792, 255] on div "Vision Expenses fiber_manual_record 60.00 $" at bounding box center [764, 272] width 181 height 40
click at [760, 299] on div "Dental Prescriptions fiber_manual_record 0.00 $ Vision Expenses fiber_manual_re…" at bounding box center [764, 258] width 207 height 113
click at [756, 286] on input "60.00" at bounding box center [757, 279] width 164 height 25
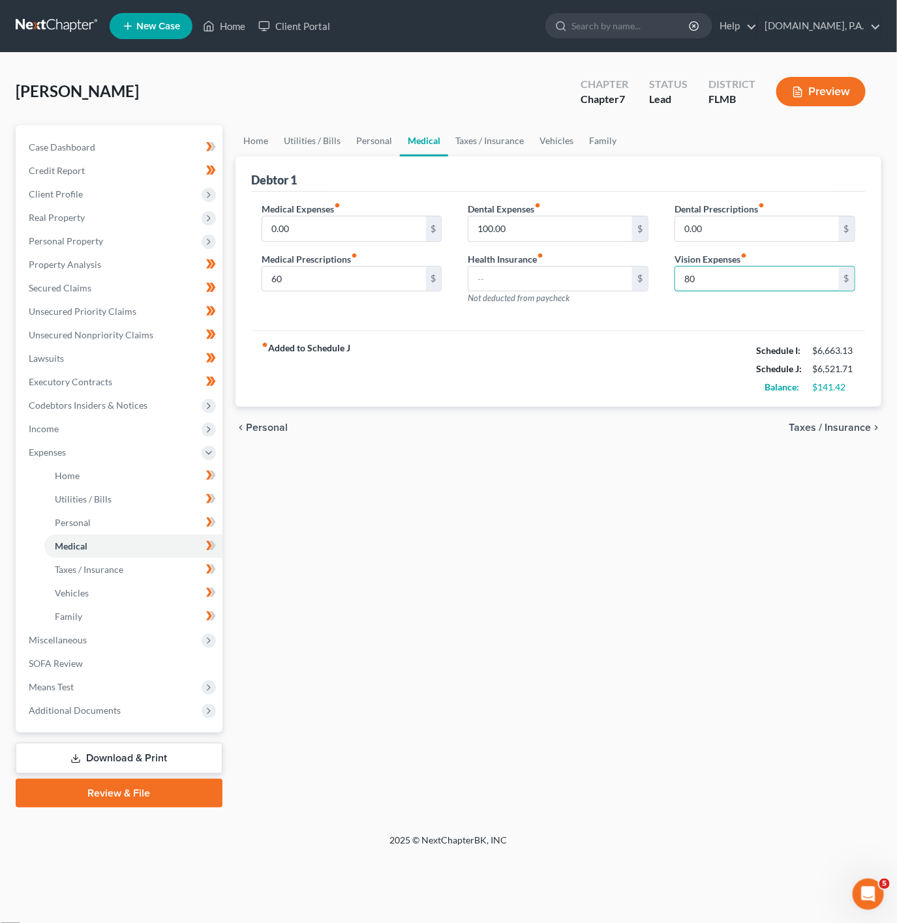
type input "80"
click at [593, 392] on div "fiber_manual_record Added to Schedule J Schedule I: $6,663.13 Schedule J: $6,52…" at bounding box center [558, 369] width 614 height 76
drag, startPoint x: 486, startPoint y: 145, endPoint x: 421, endPoint y: 237, distance: 112.7
click at [488, 145] on link "Taxes / Insurance" at bounding box center [490, 140] width 84 height 31
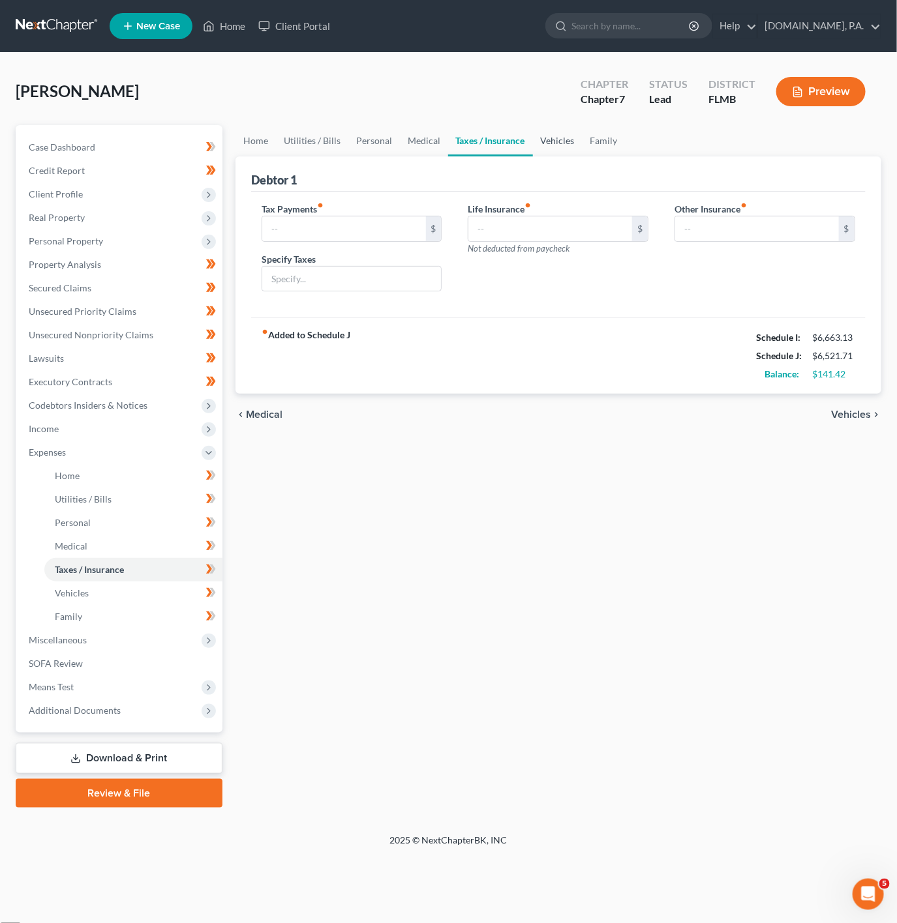
click at [573, 143] on link "Vehicles" at bounding box center [558, 140] width 50 height 31
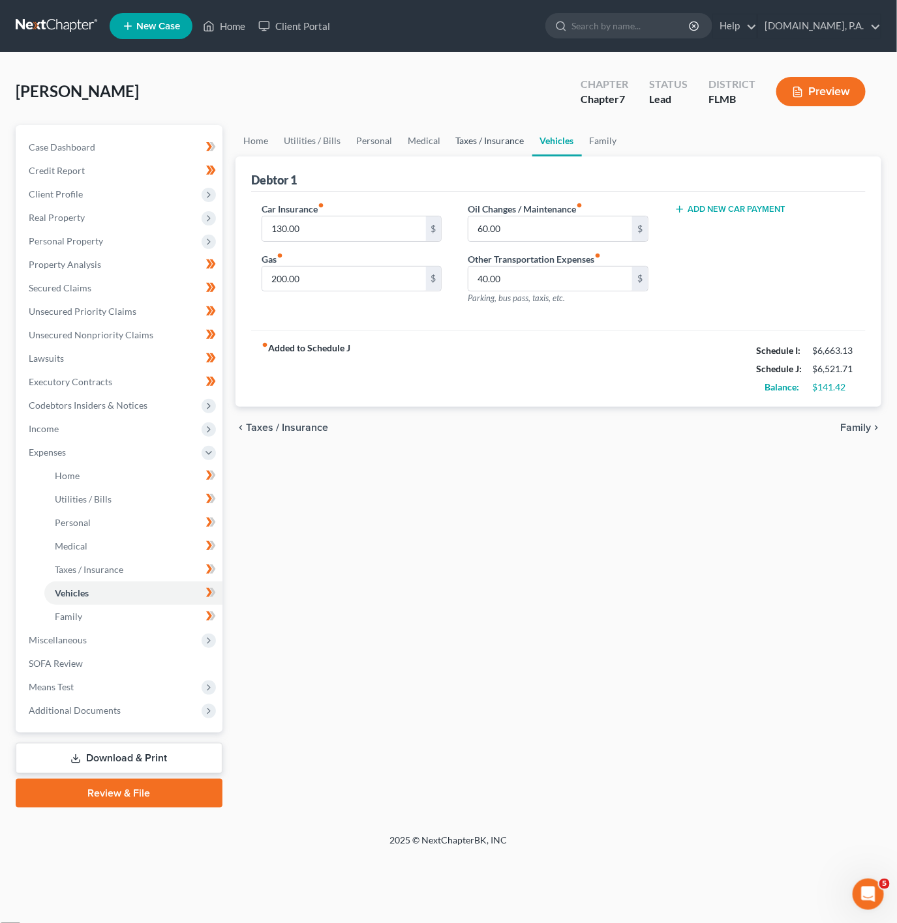
click at [492, 143] on link "Taxes / Insurance" at bounding box center [490, 140] width 84 height 31
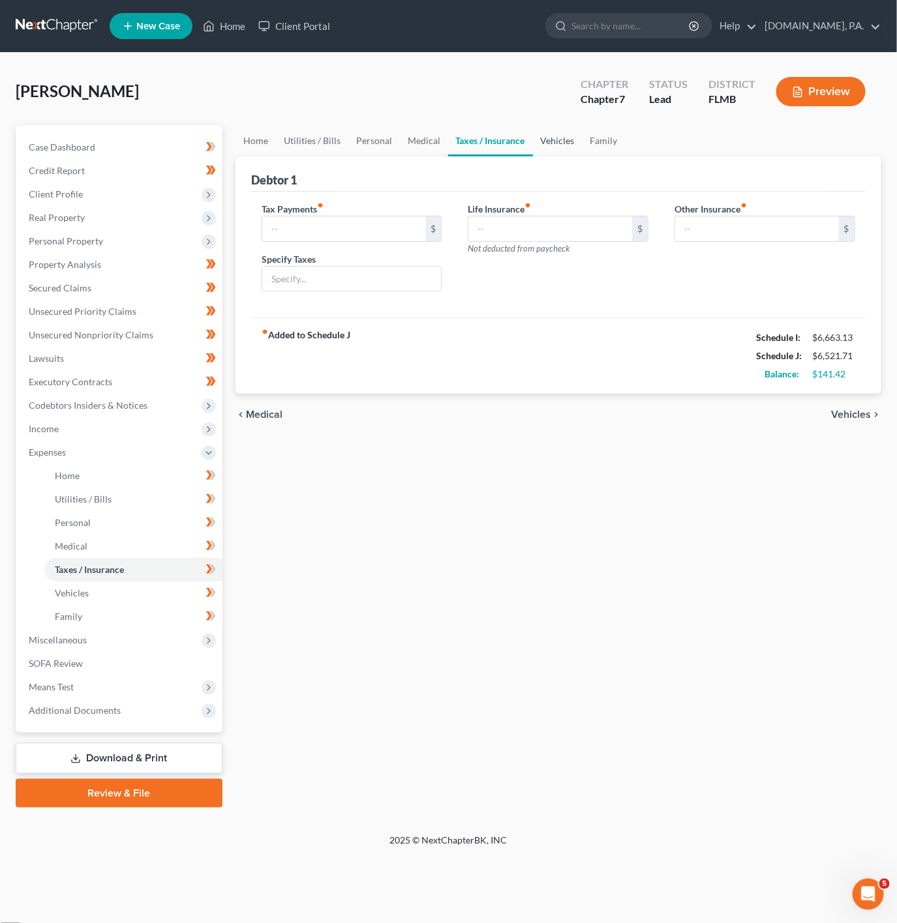
click at [545, 143] on link "Vehicles" at bounding box center [558, 140] width 50 height 31
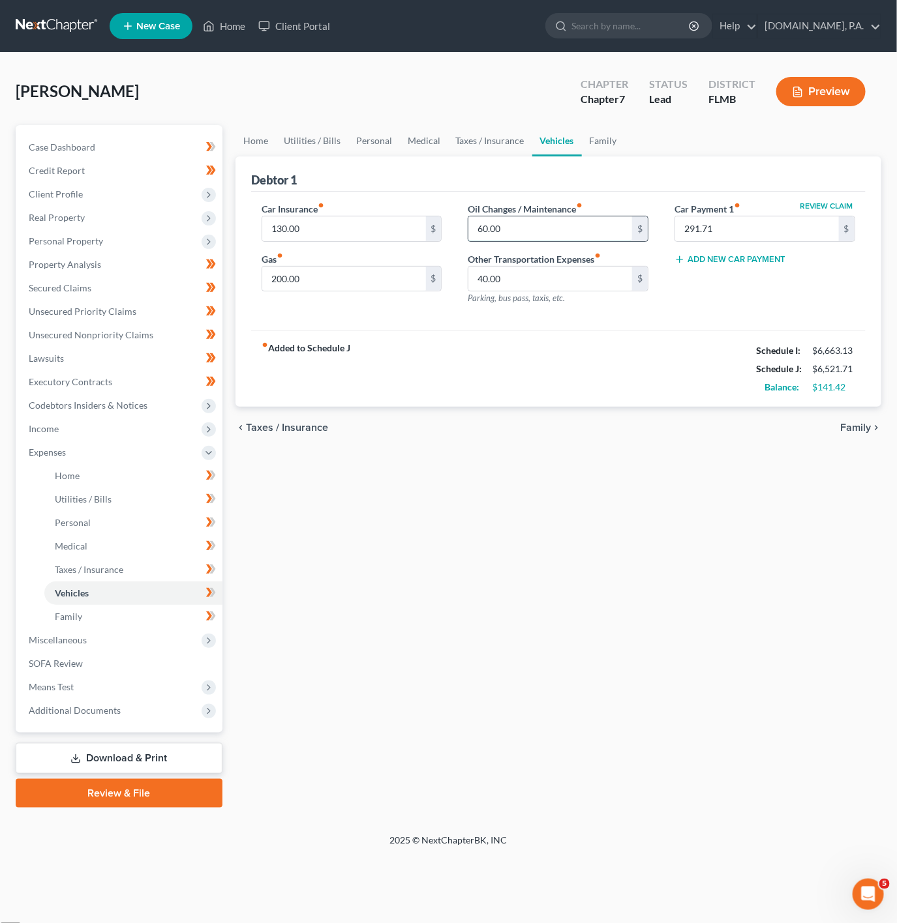
click at [580, 229] on input "60.00" at bounding box center [550, 229] width 164 height 25
type input "100"
drag, startPoint x: 533, startPoint y: 395, endPoint x: 511, endPoint y: 323, distance: 75.5
click at [533, 395] on div "fiber_manual_record Added to Schedule J Schedule I: $6,663.13 Schedule J: $6,56…" at bounding box center [558, 369] width 614 height 76
click at [513, 298] on span "Parking, bus pass, taxis, etc." at bounding box center [516, 298] width 97 height 10
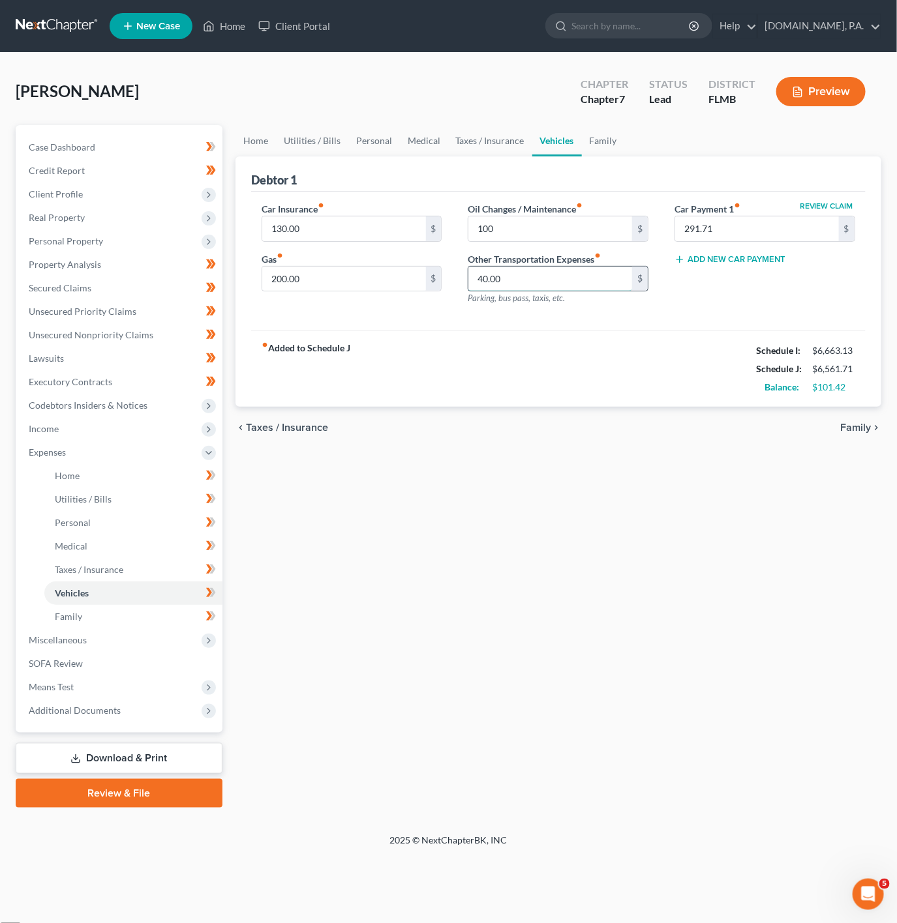
click at [567, 272] on input "40.00" at bounding box center [550, 279] width 164 height 25
type input "60"
click at [455, 340] on div "fiber_manual_record Added to Schedule J Schedule I: $6,663.13 Schedule J: $6,58…" at bounding box center [558, 369] width 614 height 76
click at [556, 232] on input "100" at bounding box center [550, 229] width 164 height 25
type input "120"
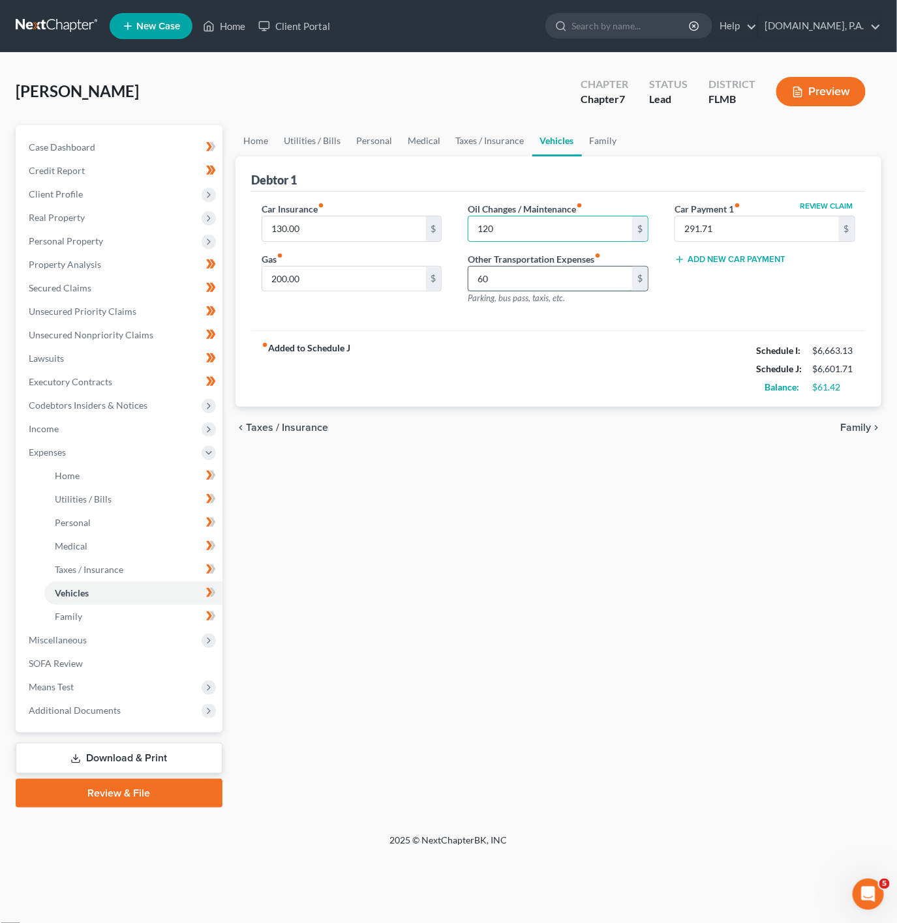
click at [507, 286] on input "60" at bounding box center [550, 279] width 164 height 25
type input "80"
click at [456, 390] on div "fiber_manual_record Added to Schedule J Schedule I: $6,663.13 Schedule J: $6,62…" at bounding box center [558, 369] width 614 height 76
drag, startPoint x: 597, startPoint y: 142, endPoint x: 558, endPoint y: 157, distance: 41.9
click at [597, 142] on link "Family" at bounding box center [603, 140] width 43 height 31
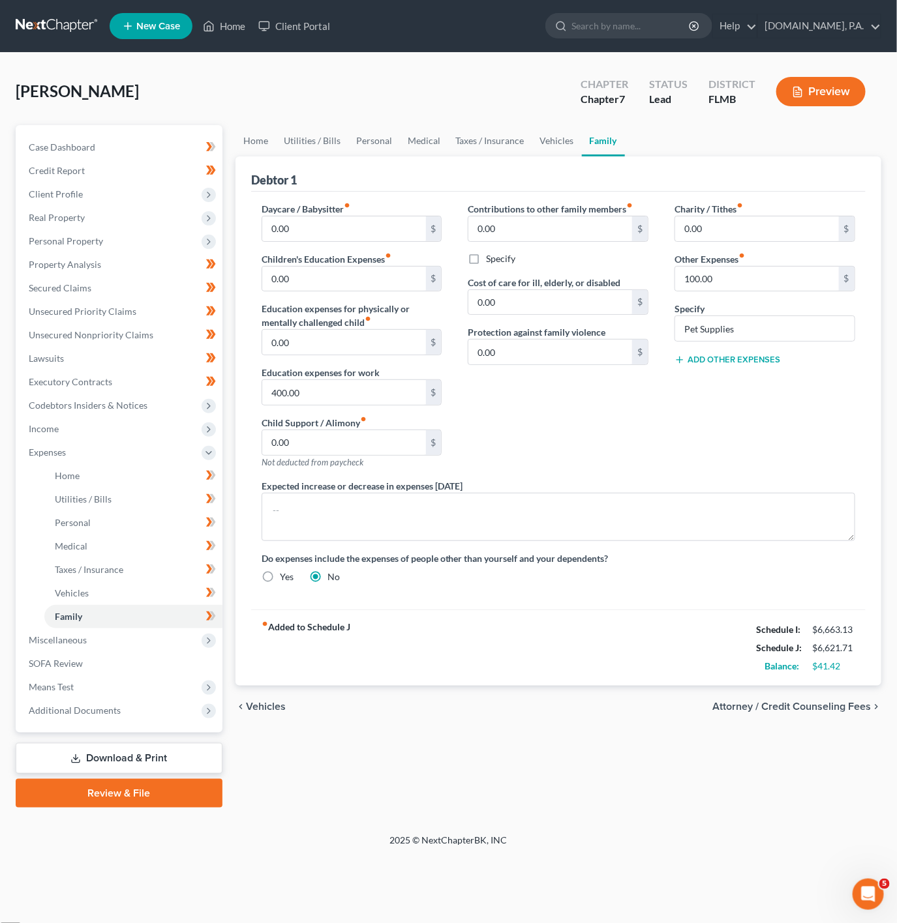
click at [695, 359] on button "Add Other Expenses" at bounding box center [727, 360] width 106 height 10
click at [740, 378] on input "text" at bounding box center [757, 378] width 164 height 25
type input "30"
click at [773, 426] on input "text" at bounding box center [764, 429] width 179 height 25
click at [762, 331] on input "Pet Supplies" at bounding box center [764, 328] width 179 height 25
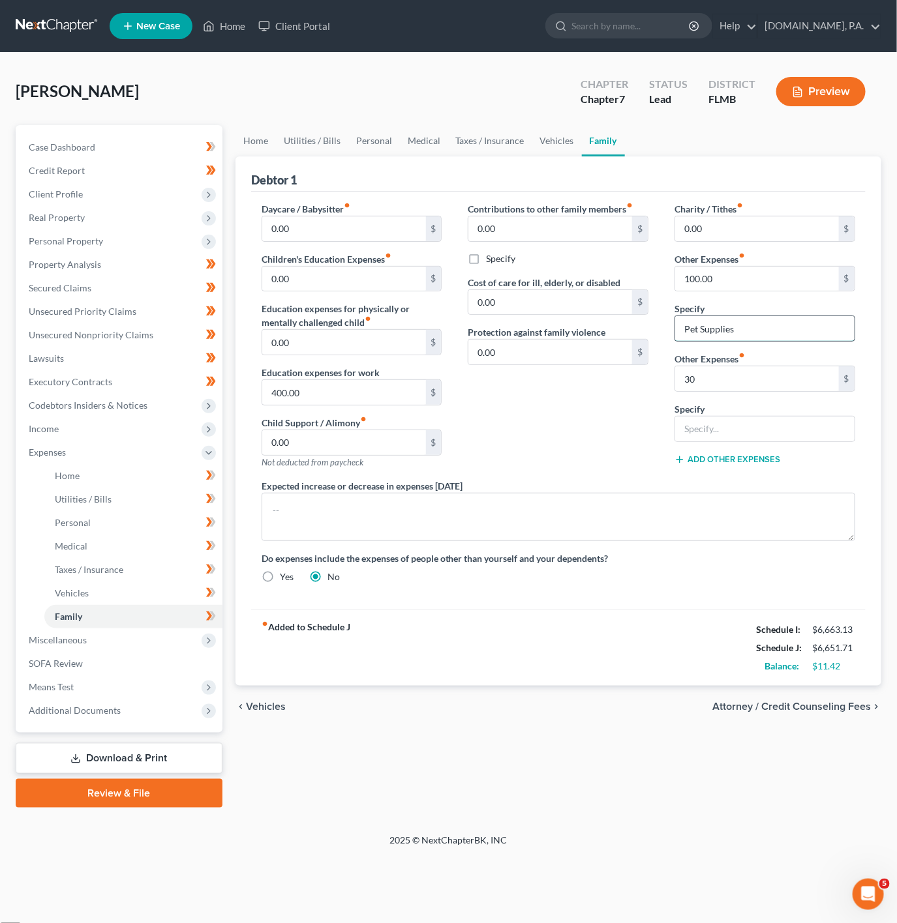
click at [700, 327] on input "Pet Supplies" at bounding box center [764, 328] width 179 height 25
type input "Pet Care & Supplies"
click at [734, 430] on input "text" at bounding box center [764, 429] width 179 height 25
type input "s"
type input "Streaming Services"
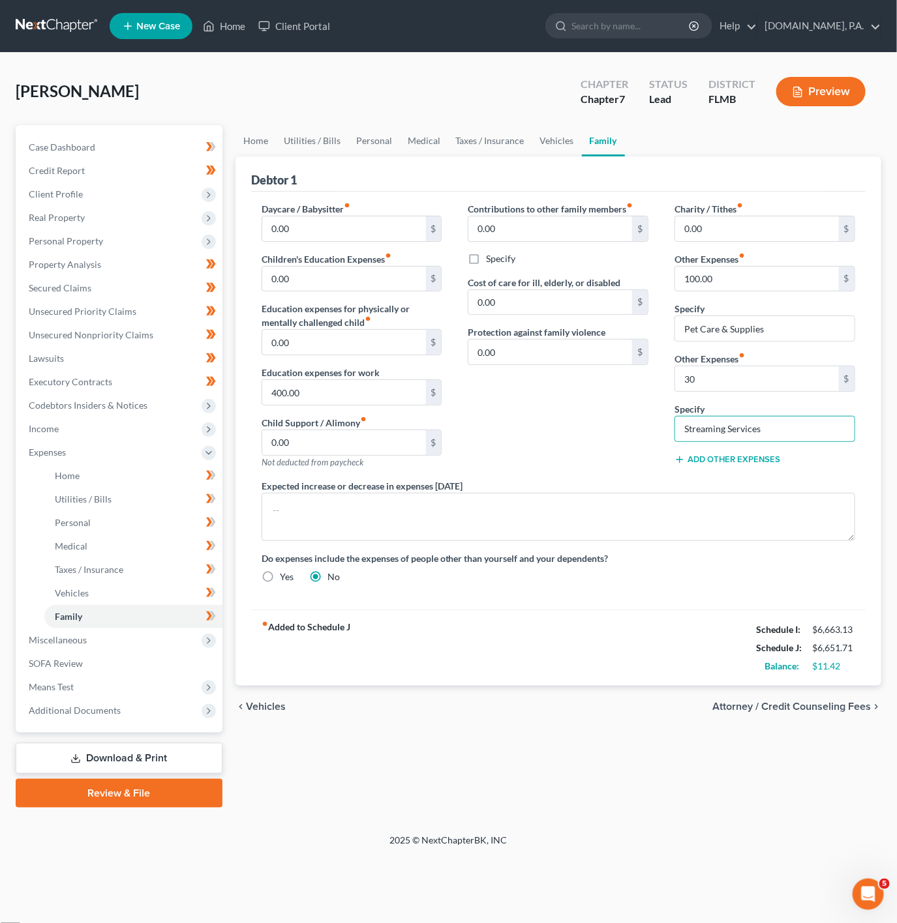
click at [574, 430] on div "Contributions to other family members fiber_manual_record 0.00 $ Specify Cost o…" at bounding box center [558, 340] width 207 height 277
click at [542, 140] on link "Vehicles" at bounding box center [557, 140] width 50 height 31
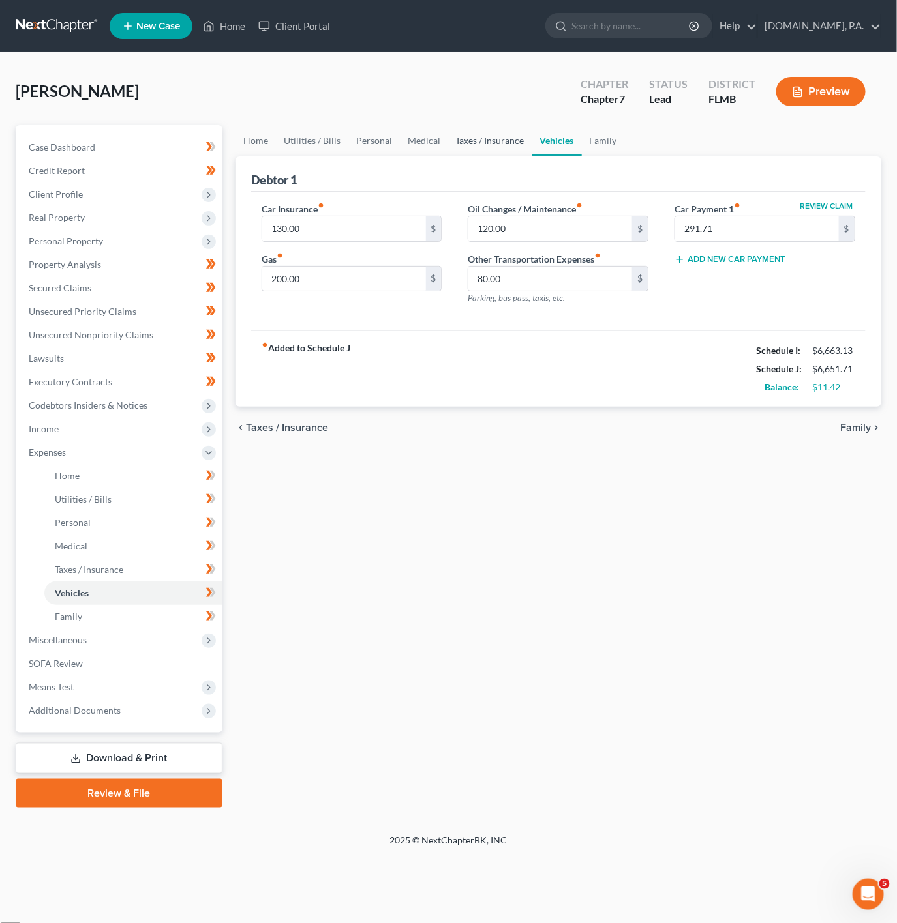
drag, startPoint x: 513, startPoint y: 151, endPoint x: 446, endPoint y: 157, distance: 66.7
click at [513, 149] on link "Taxes / Insurance" at bounding box center [490, 140] width 84 height 31
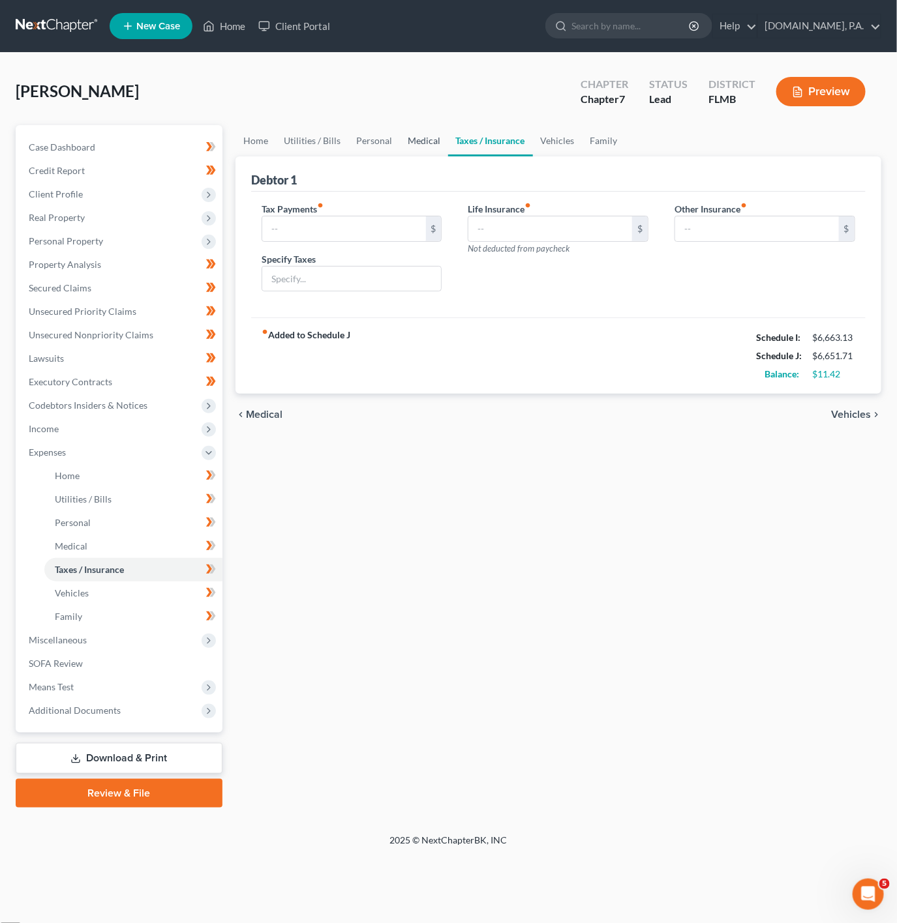
click at [400, 133] on link "Medical" at bounding box center [424, 140] width 48 height 31
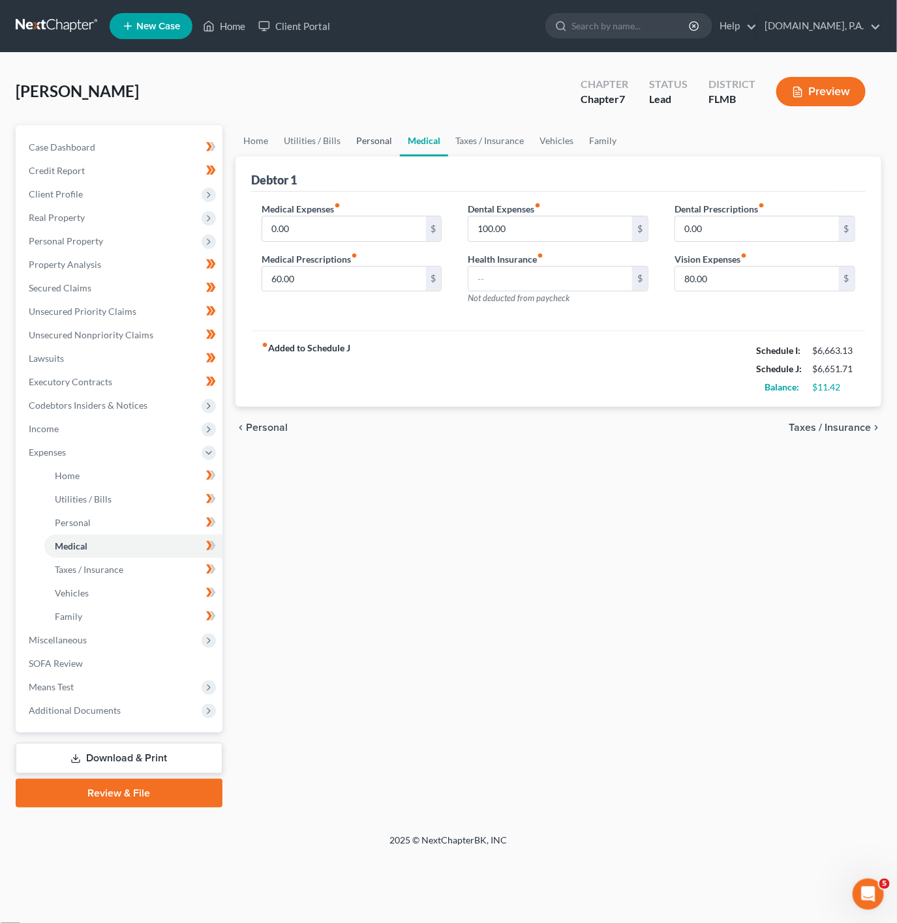
click at [423, 137] on link "Medical" at bounding box center [424, 140] width 48 height 31
click at [376, 133] on link "Personal" at bounding box center [374, 140] width 52 height 31
click at [364, 140] on link "Personal" at bounding box center [374, 140] width 52 height 31
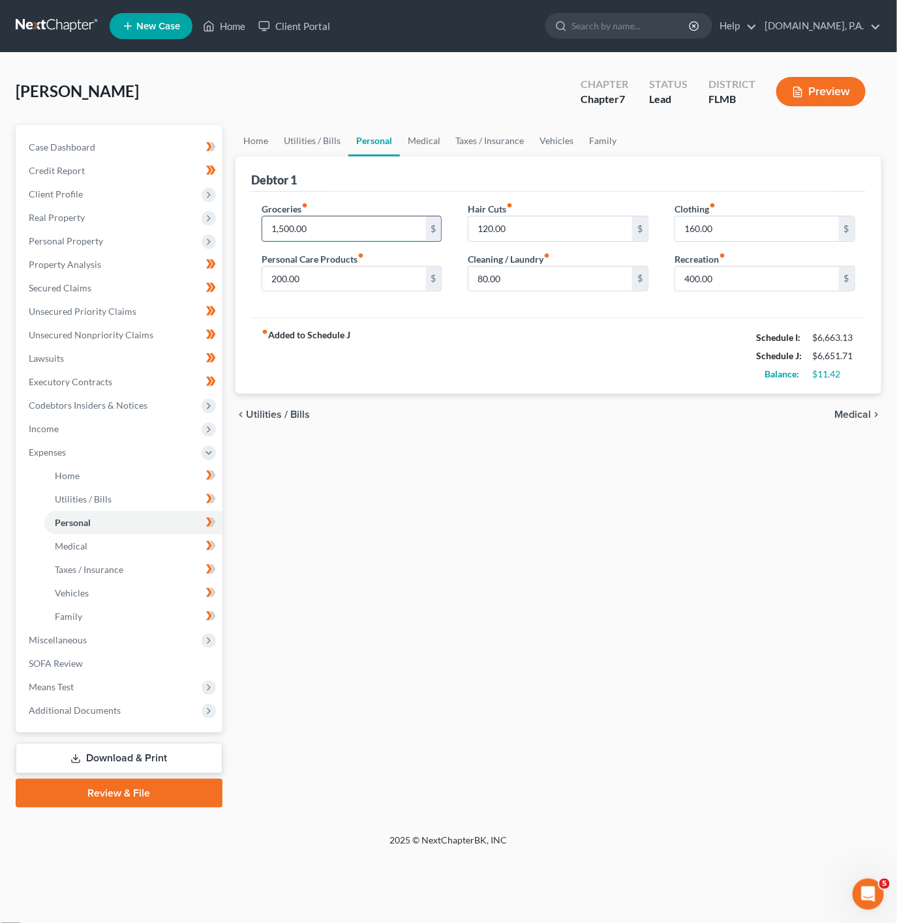
click at [331, 237] on input "1,500.00" at bounding box center [344, 229] width 164 height 25
type input "1"
click at [763, 435] on div "chevron_left Utilities / Bills Medical chevron_right" at bounding box center [558, 415] width 646 height 42
click at [342, 228] on input "1,400" at bounding box center [344, 229] width 164 height 25
type input "1,500"
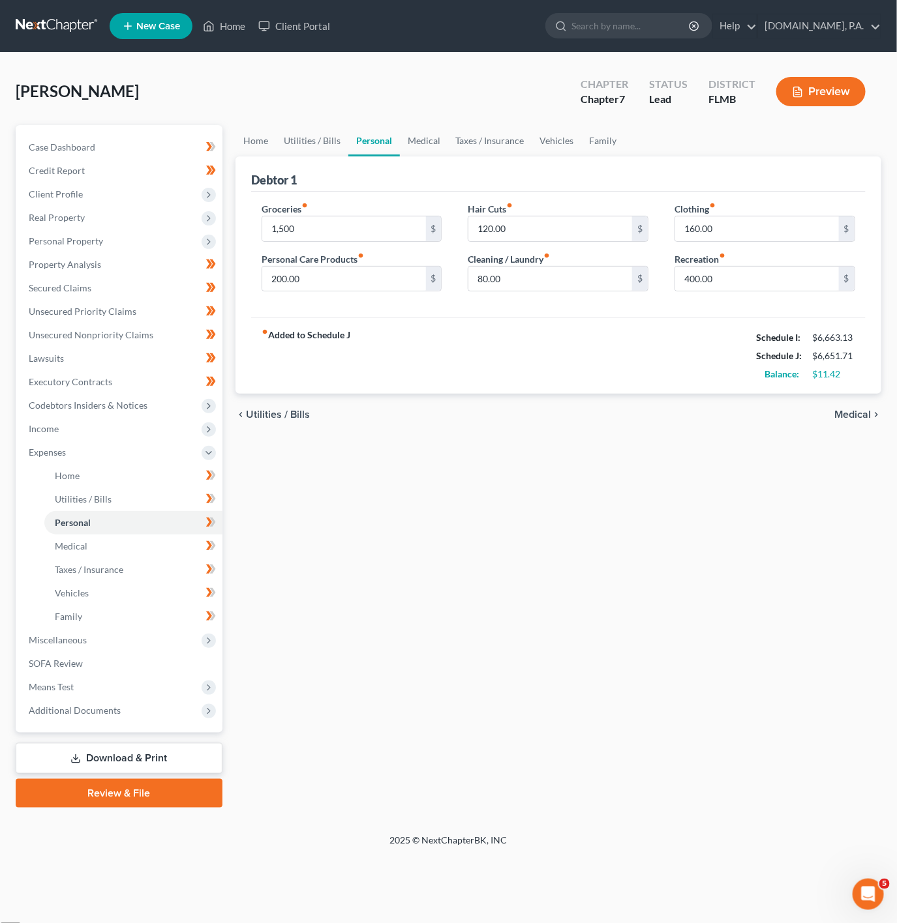
click at [543, 421] on div "chevron_left Utilities / Bills Medical chevron_right" at bounding box center [558, 415] width 646 height 42
click at [769, 221] on input "160.00" at bounding box center [757, 229] width 164 height 25
type input "200"
click at [696, 284] on input "400.00" at bounding box center [757, 279] width 164 height 25
type input "300"
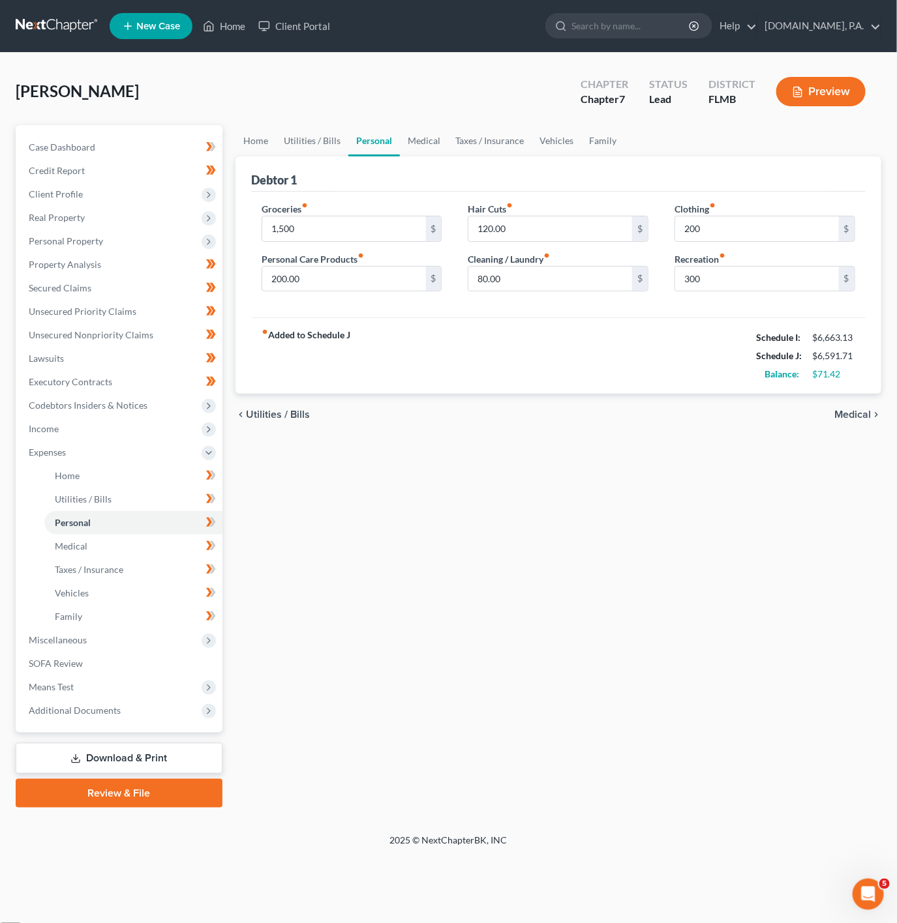
click at [685, 378] on div "fiber_manual_record Added to Schedule J Schedule I: $6,663.13 Schedule J: $6,59…" at bounding box center [558, 356] width 614 height 76
drag, startPoint x: 210, startPoint y: 476, endPoint x: 210, endPoint y: 505, distance: 28.7
click at [210, 476] on icon at bounding box center [209, 475] width 6 height 9
click at [210, 505] on icon at bounding box center [211, 499] width 10 height 16
click at [206, 522] on icon at bounding box center [211, 523] width 10 height 16
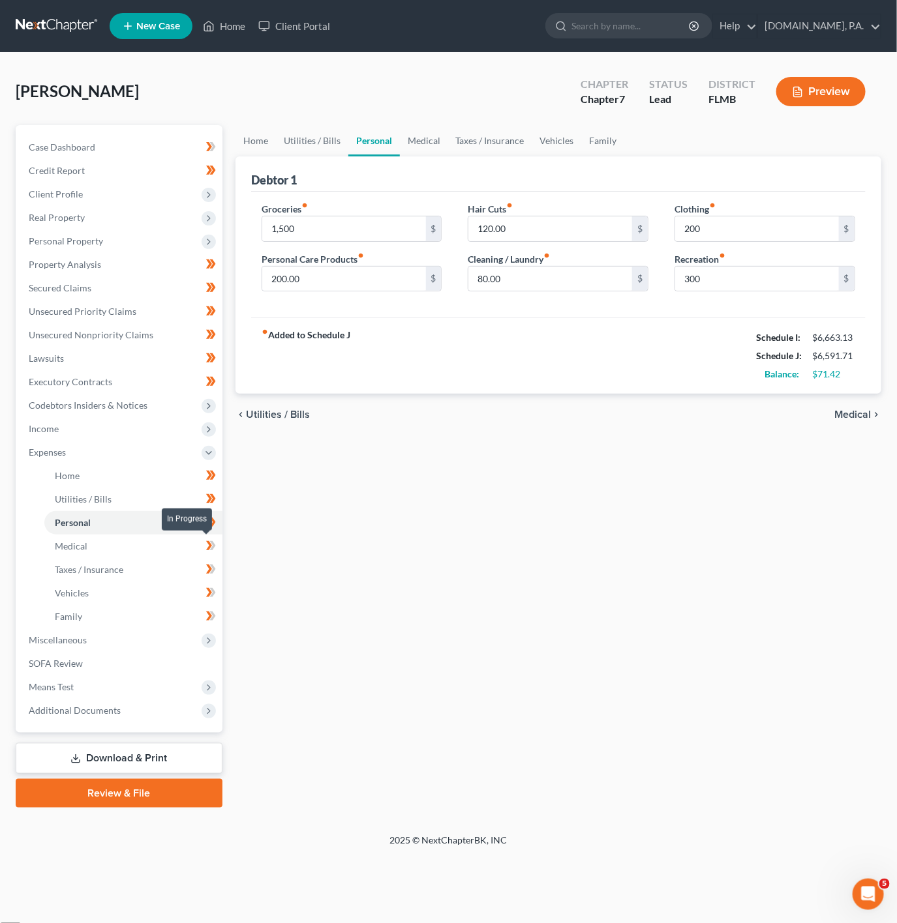
click at [208, 542] on icon at bounding box center [209, 545] width 6 height 9
click at [213, 570] on icon at bounding box center [212, 569] width 6 height 9
click at [217, 585] on span at bounding box center [211, 595] width 23 height 20
click at [217, 611] on span at bounding box center [211, 618] width 23 height 20
click at [179, 646] on span "Miscellaneous" at bounding box center [120, 640] width 204 height 23
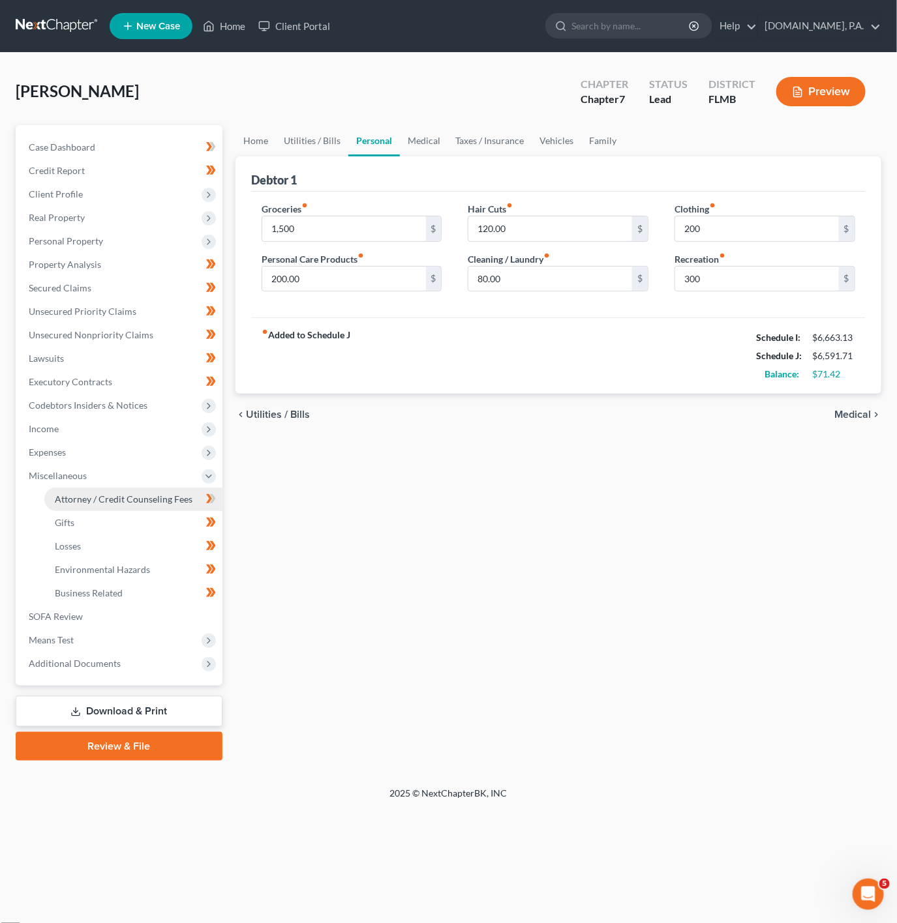
click at [198, 488] on link "Attorney / Credit Counseling Fees" at bounding box center [133, 499] width 178 height 23
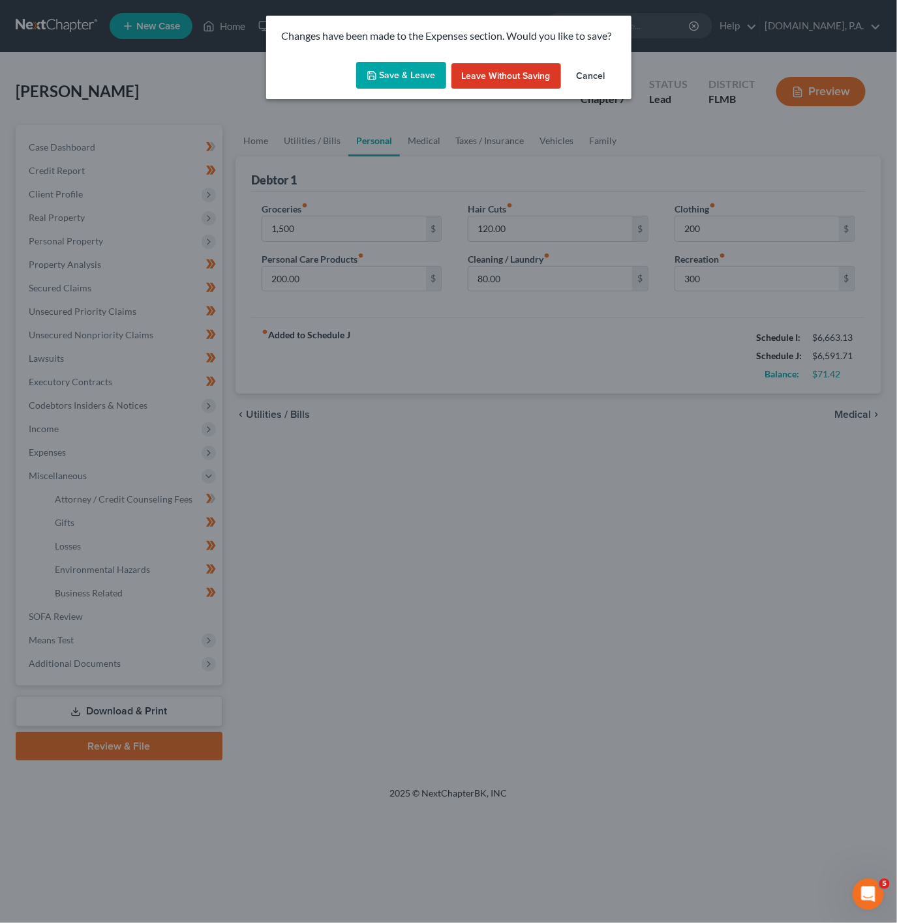
click at [402, 76] on button "Save & Leave" at bounding box center [401, 75] width 90 height 27
type input "1,500.00"
type input "200.00"
type input "300.00"
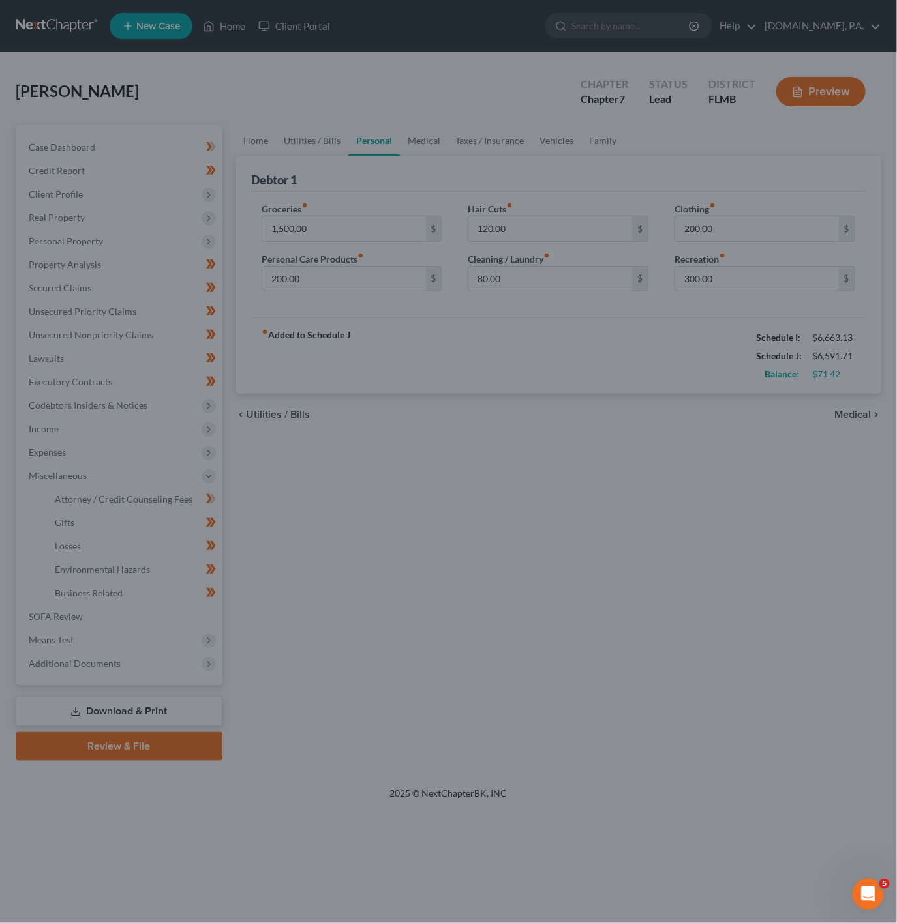
select select "3"
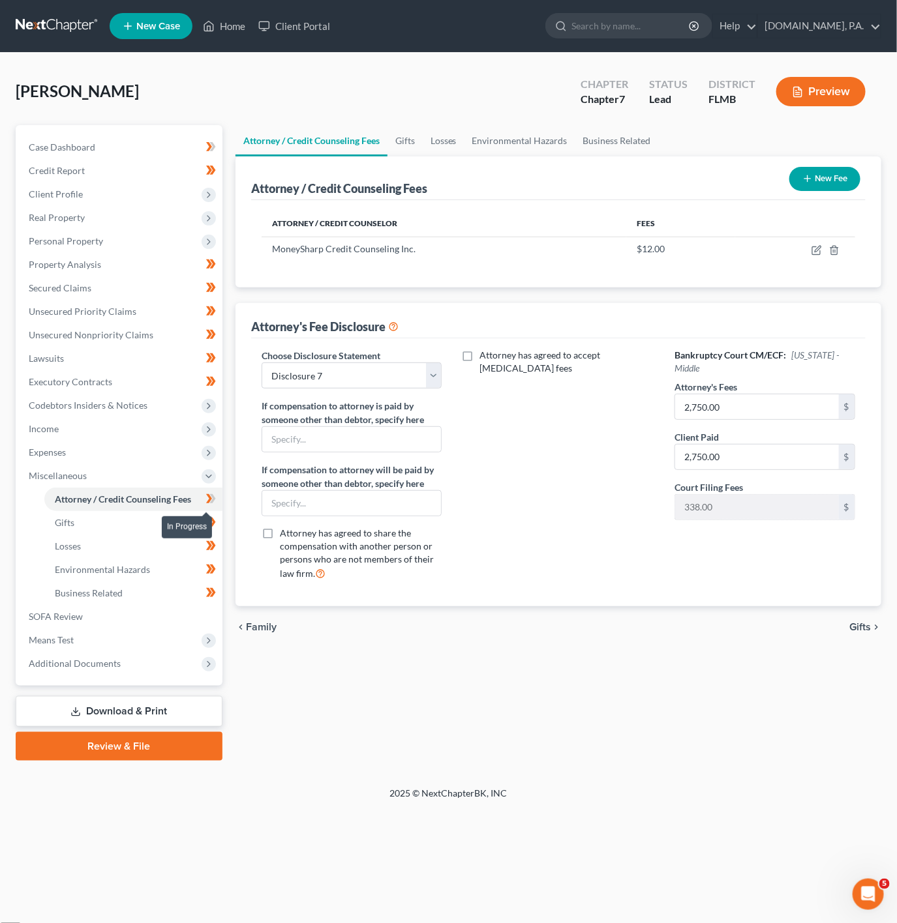
click at [211, 505] on icon at bounding box center [211, 499] width 10 height 16
click at [151, 448] on span "Expenses" at bounding box center [120, 452] width 204 height 23
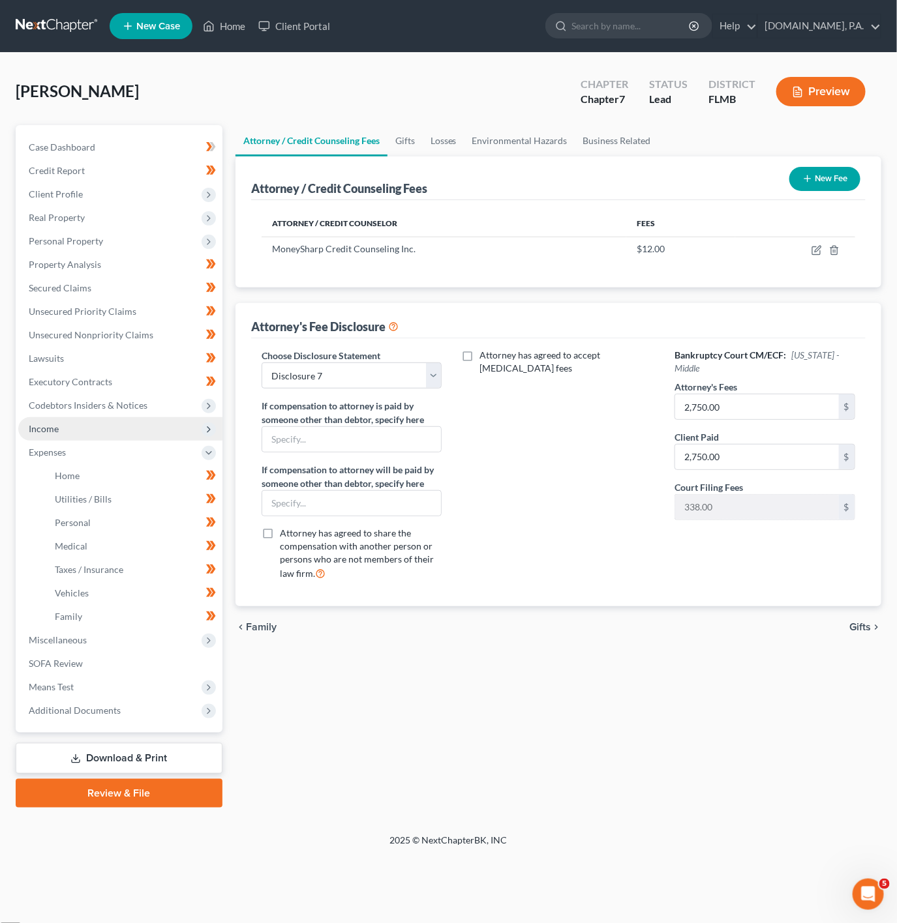
click at [151, 419] on span "Income" at bounding box center [120, 428] width 204 height 23
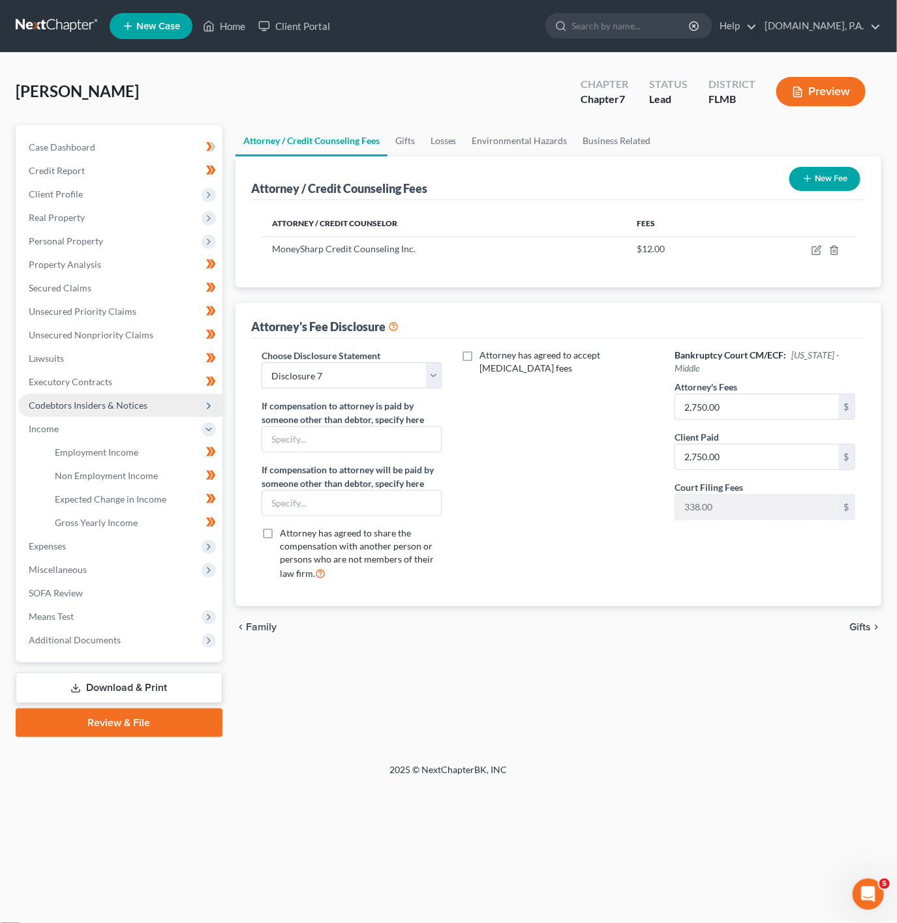
click at [165, 413] on span "Codebtors Insiders & Notices" at bounding box center [120, 405] width 204 height 23
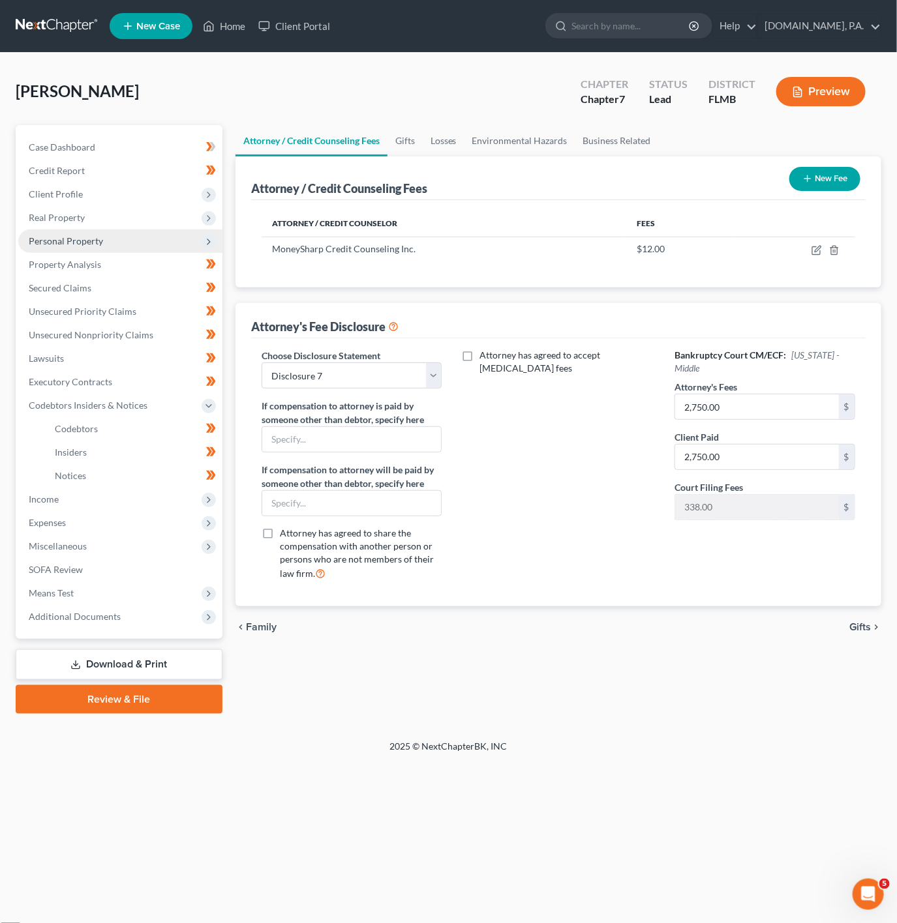
click at [164, 235] on span "Personal Property" at bounding box center [120, 241] width 204 height 23
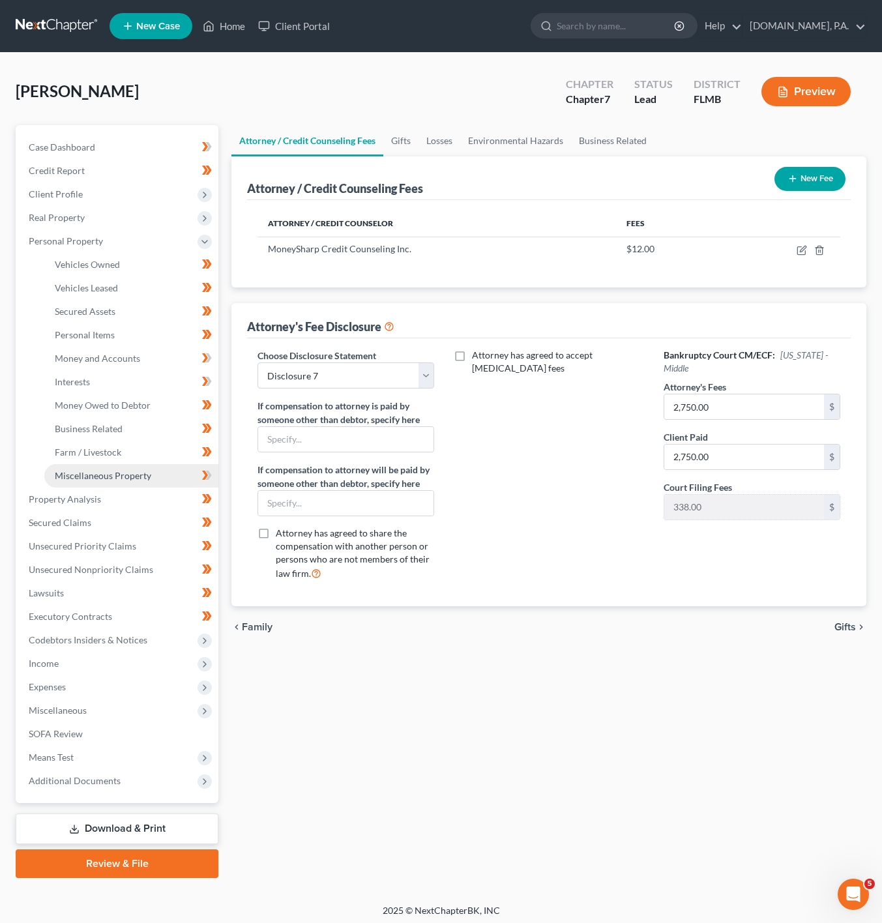
click at [175, 468] on link "Miscellaneous Property" at bounding box center [131, 475] width 174 height 23
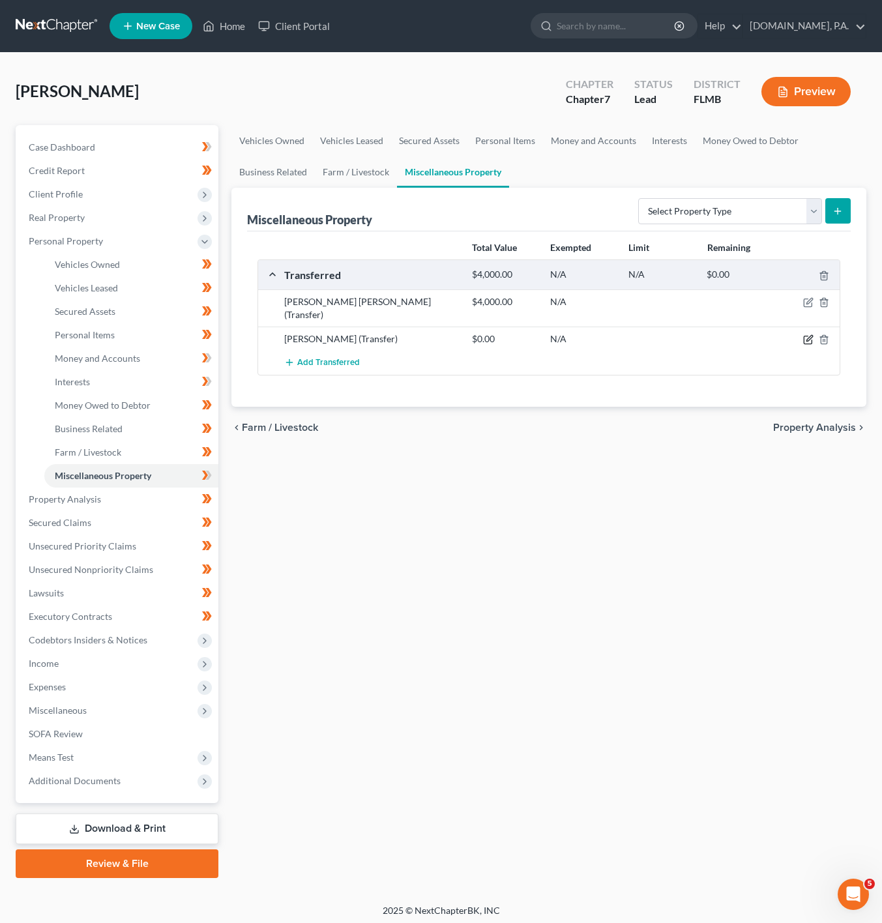
click at [803, 335] on icon "button" at bounding box center [808, 340] width 10 height 10
select select "Ordinary (within 2 years)"
select select "9"
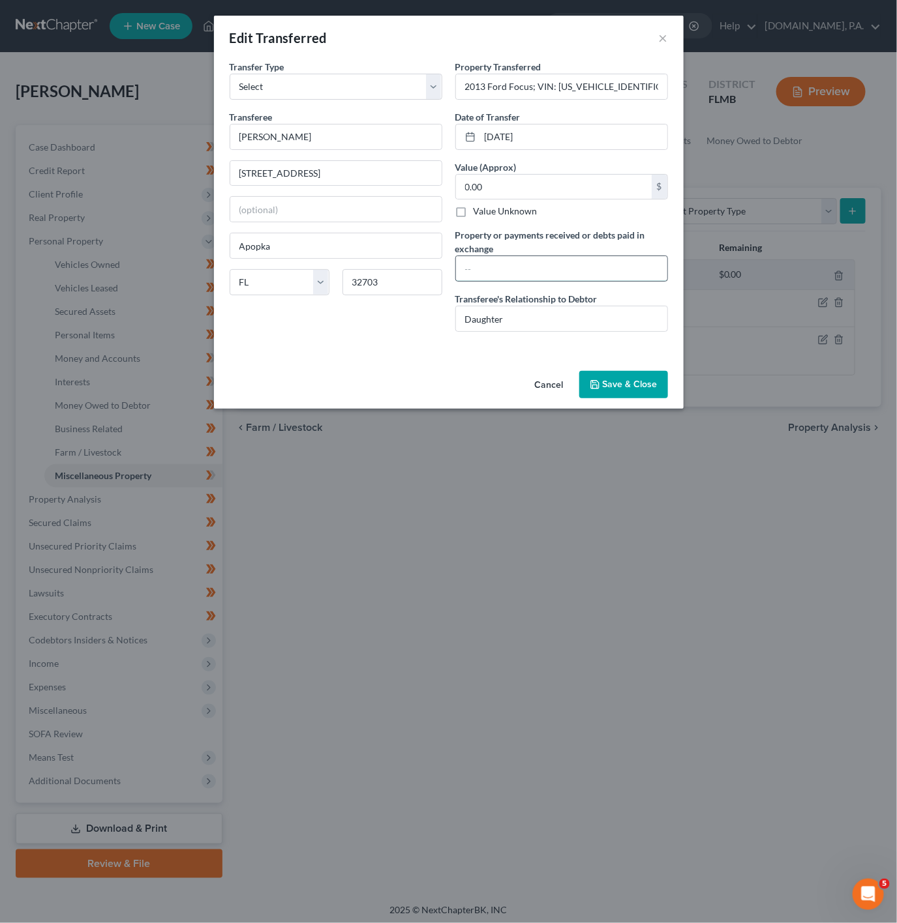
click at [564, 275] on input "text" at bounding box center [561, 268] width 211 height 25
click at [664, 35] on button "×" at bounding box center [663, 38] width 9 height 16
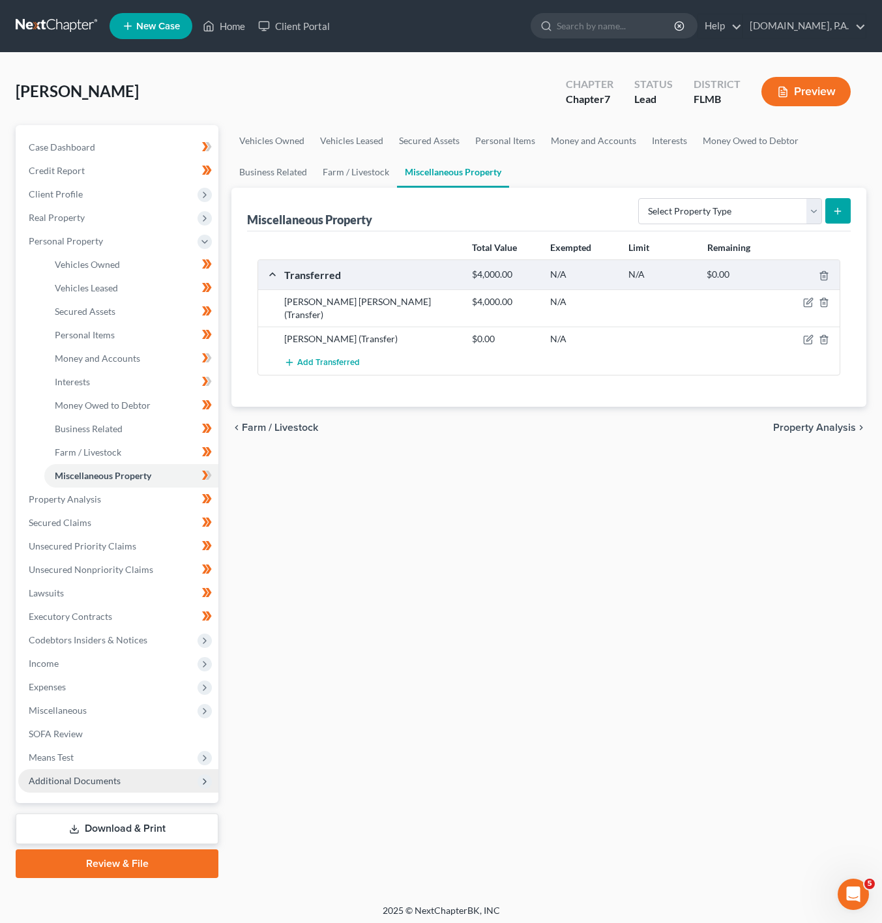
drag, startPoint x: 161, startPoint y: 787, endPoint x: 172, endPoint y: 783, distance: 12.0
click at [161, 787] on span "Additional Documents" at bounding box center [118, 780] width 200 height 23
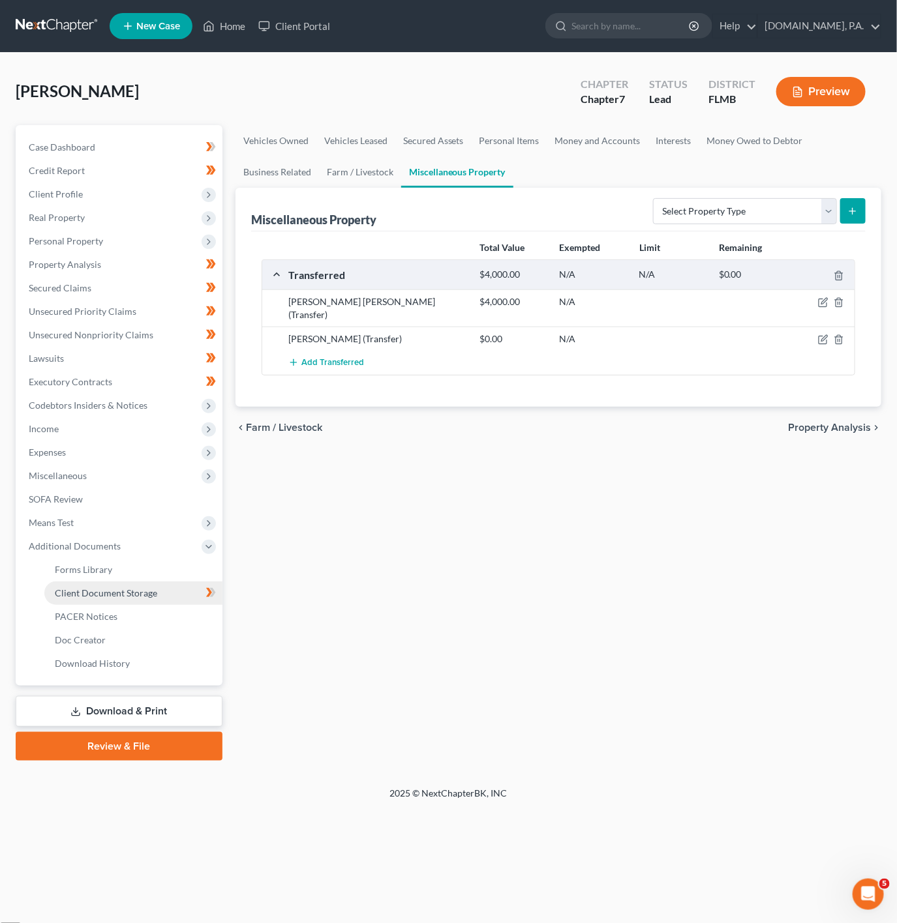
click at [143, 591] on span "Client Document Storage" at bounding box center [106, 593] width 102 height 11
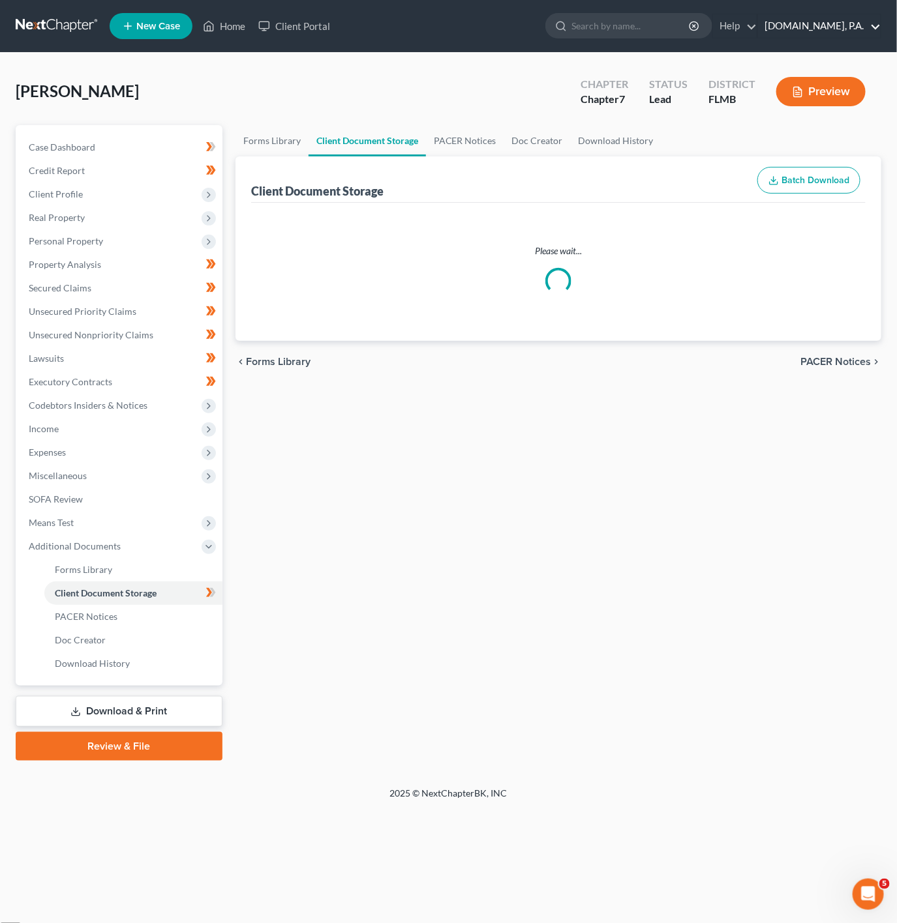
select select "9"
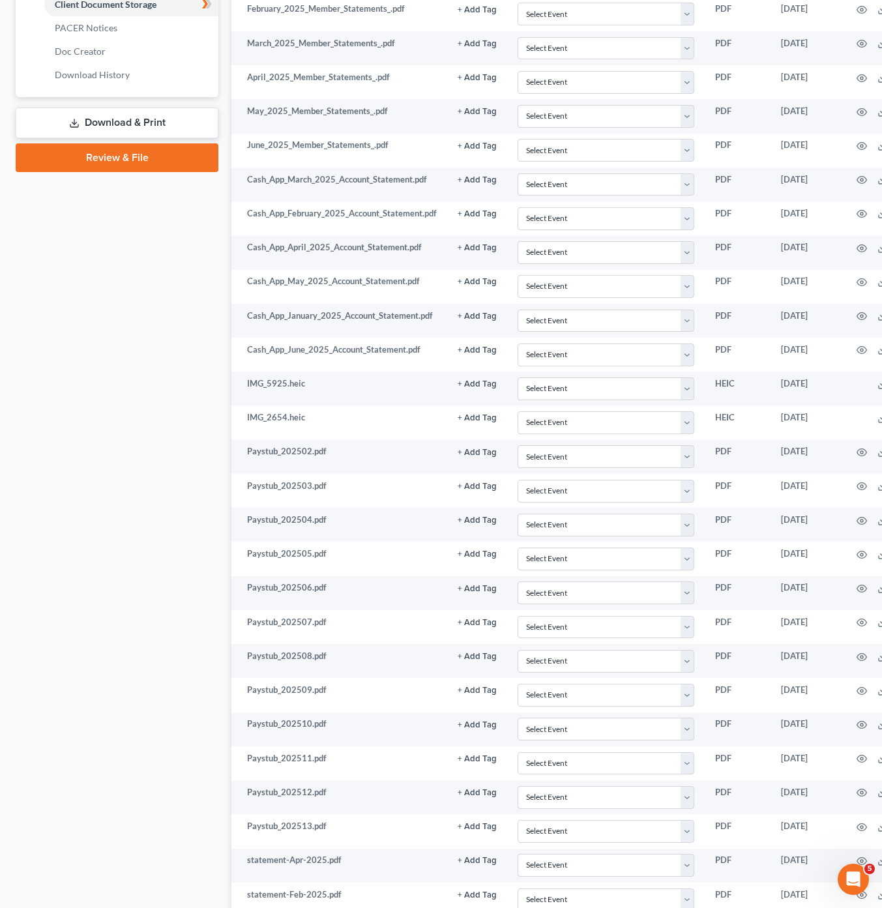
scroll to position [315, 0]
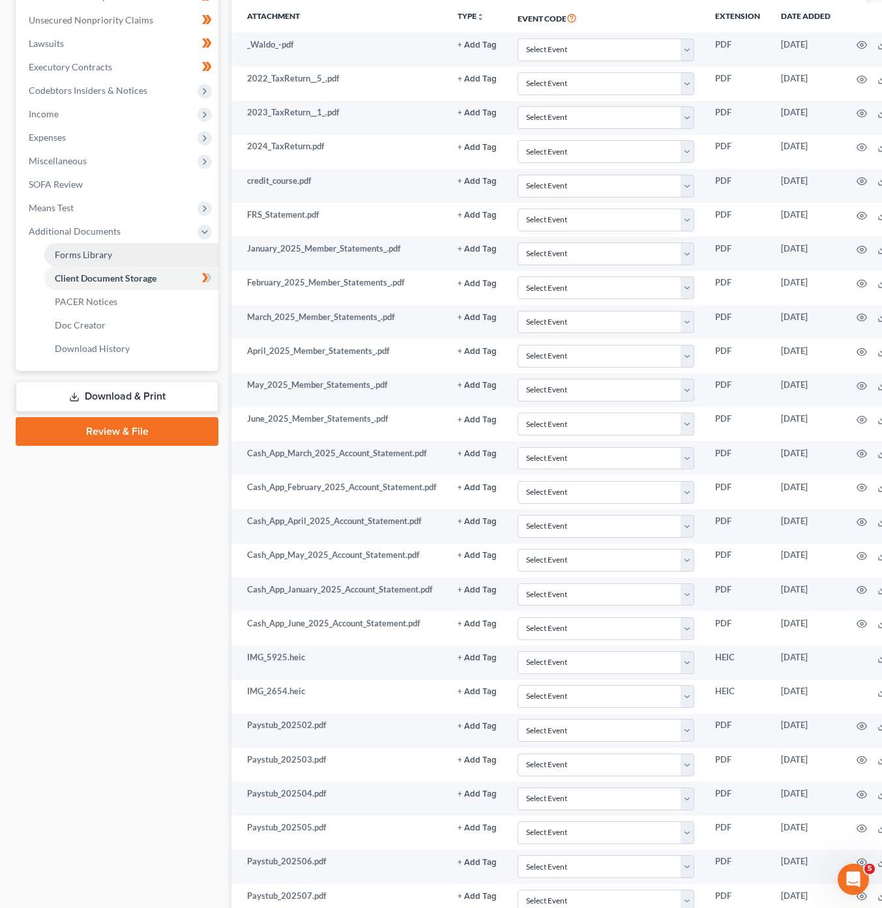
click at [128, 263] on link "Forms Library" at bounding box center [131, 254] width 174 height 23
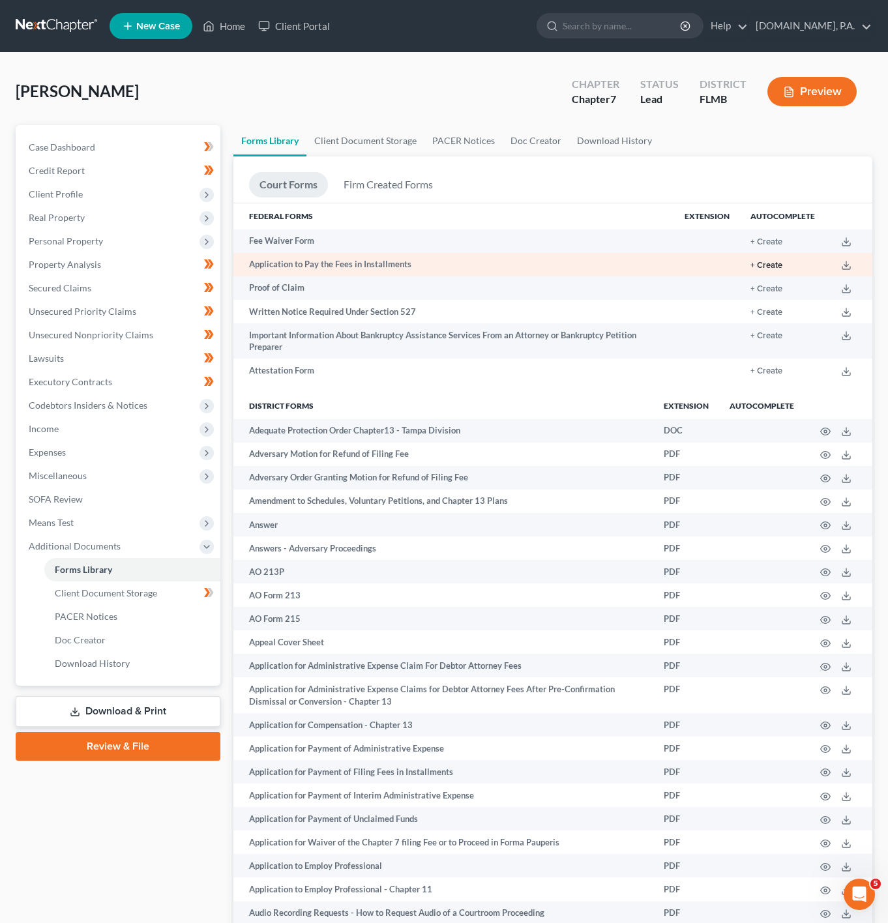
click at [777, 261] on button "+ Create" at bounding box center [767, 265] width 32 height 8
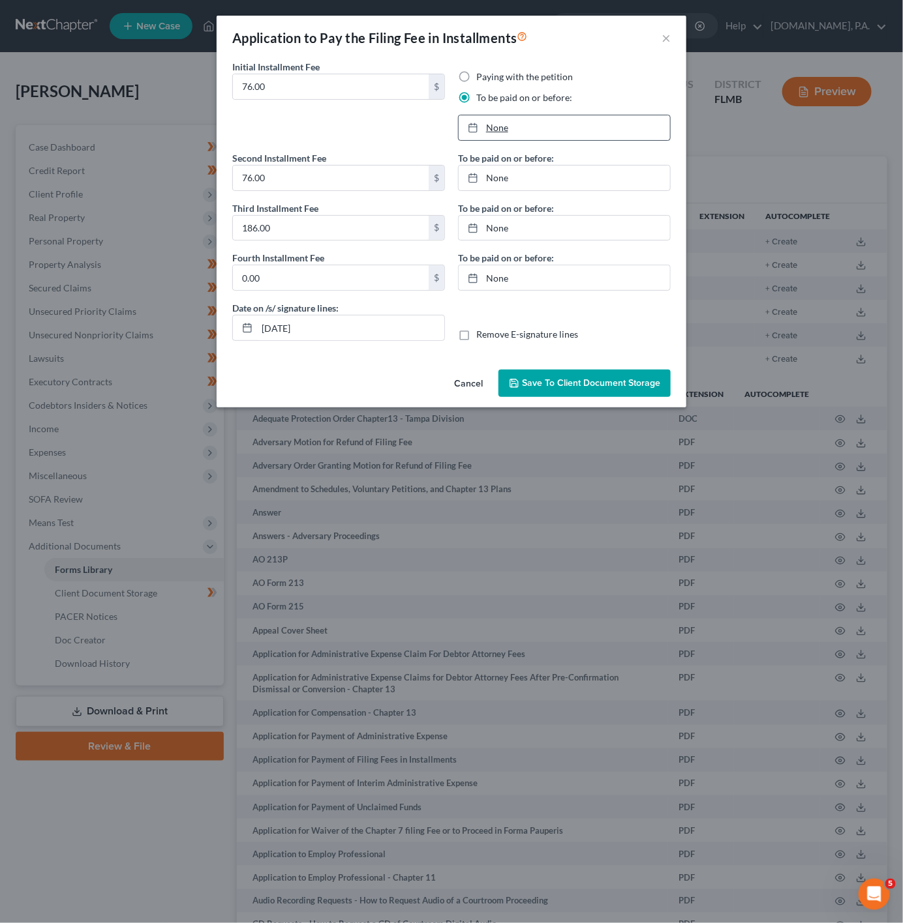
click at [494, 128] on link "None" at bounding box center [563, 127] width 211 height 25
type input "9/16/2025"
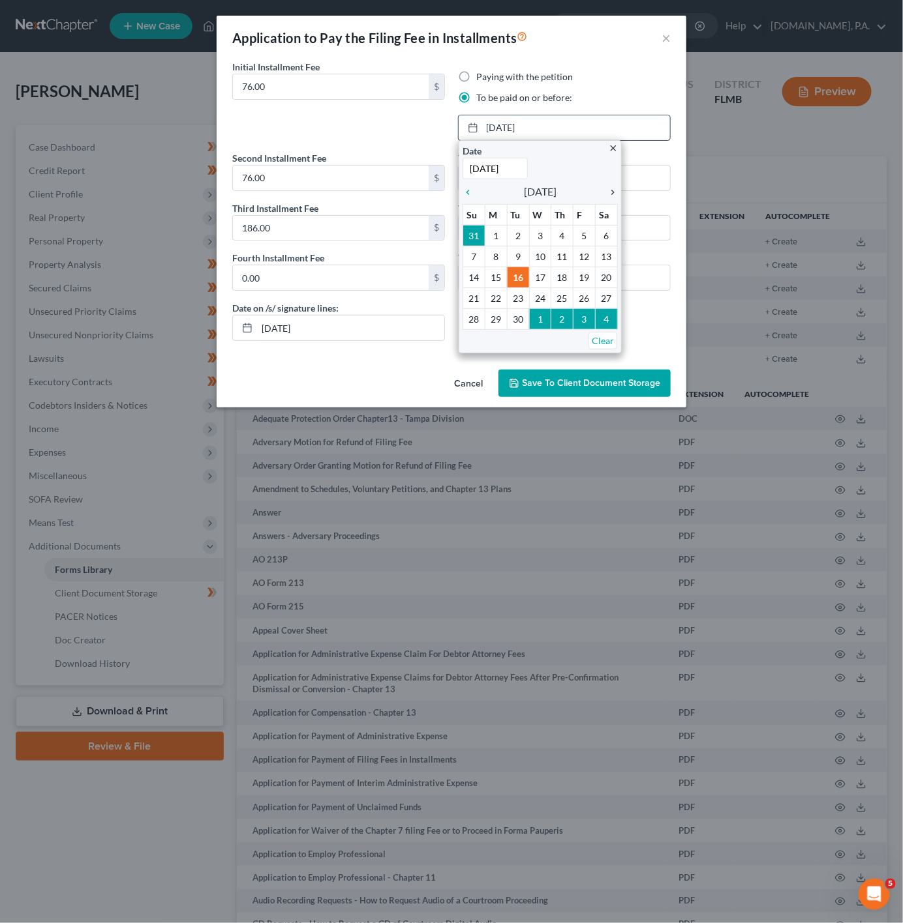
click at [608, 200] on link "chevron_right" at bounding box center [609, 192] width 17 height 16
click at [472, 192] on icon "chevron_left" at bounding box center [470, 192] width 17 height 10
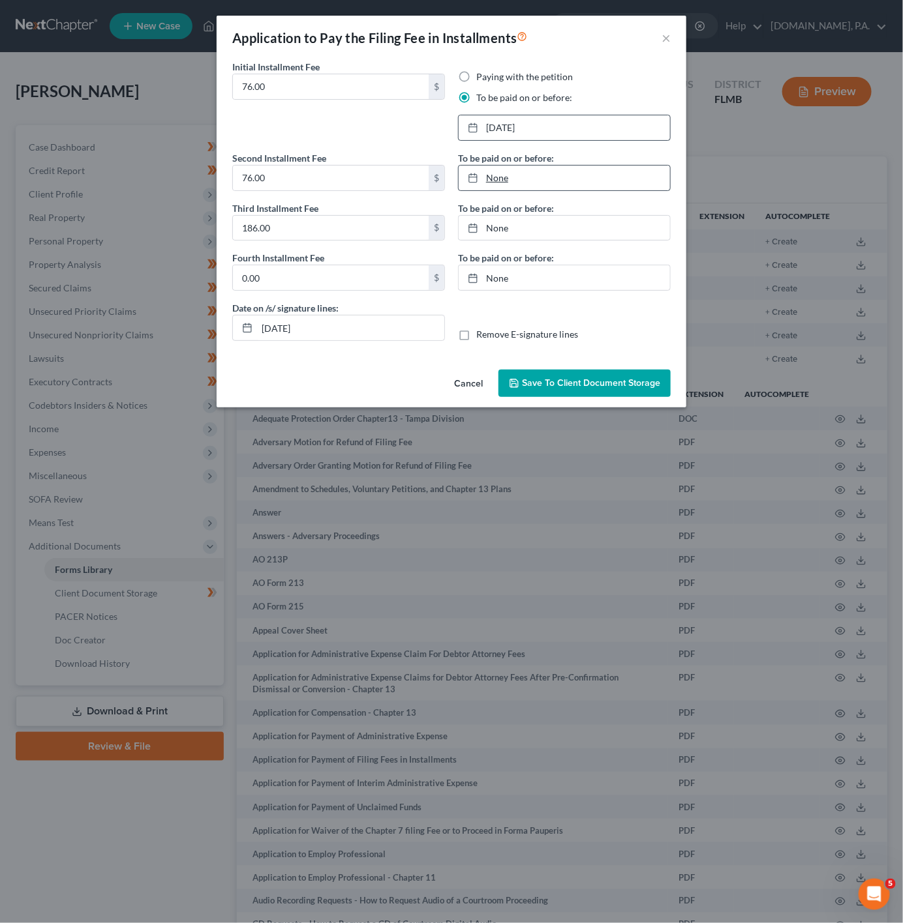
type input "9/16/2025"
click at [501, 177] on link "9/16/2025" at bounding box center [563, 178] width 211 height 25
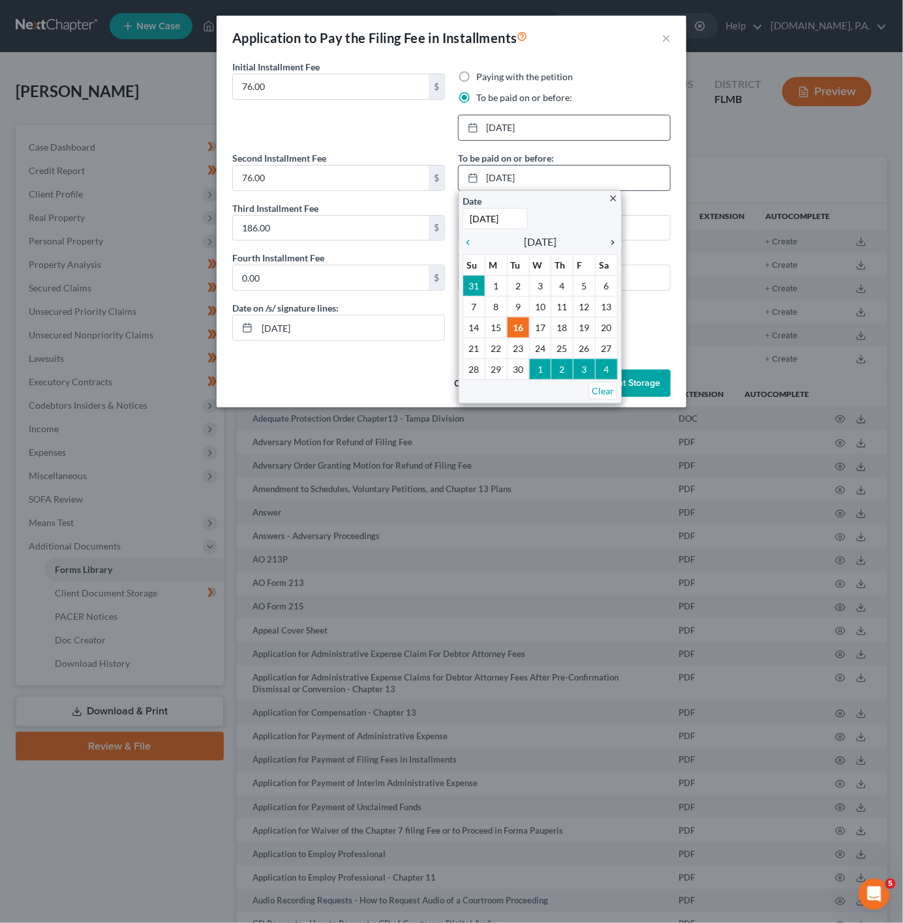
click at [609, 243] on icon "chevron_right" at bounding box center [609, 242] width 17 height 10
click at [462, 243] on icon "chevron_left" at bounding box center [470, 242] width 17 height 10
click at [511, 131] on link "9/23/2025" at bounding box center [563, 127] width 211 height 25
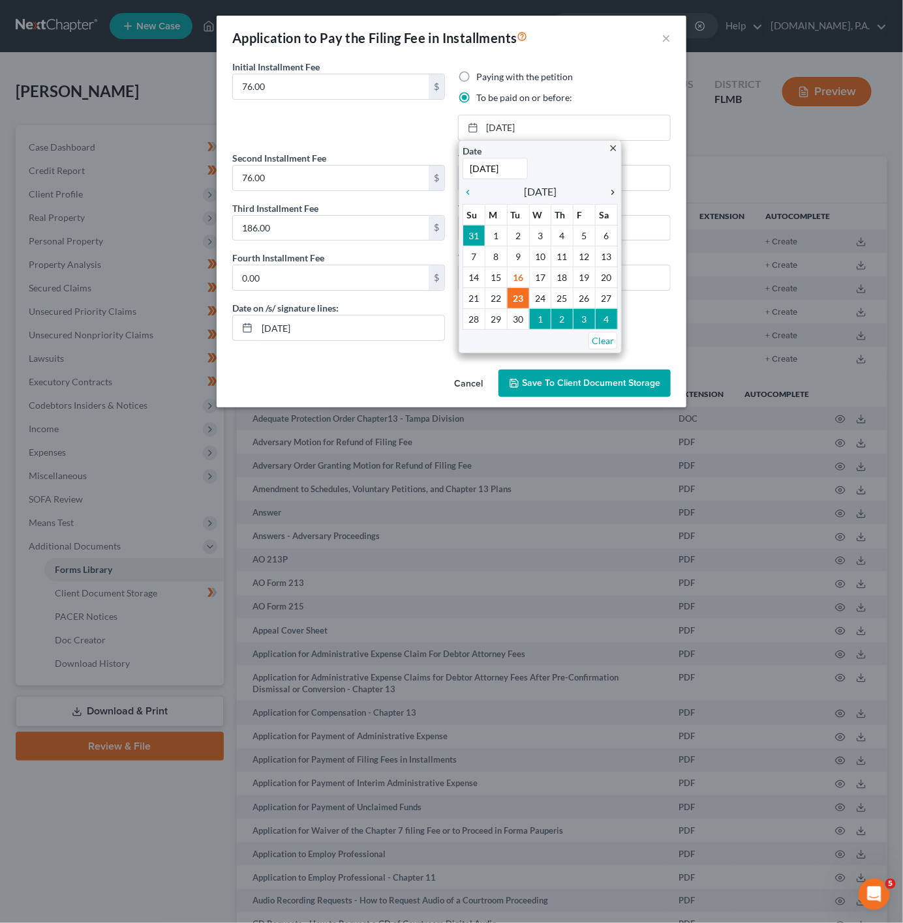
click at [615, 192] on icon "chevron_right" at bounding box center [609, 192] width 17 height 10
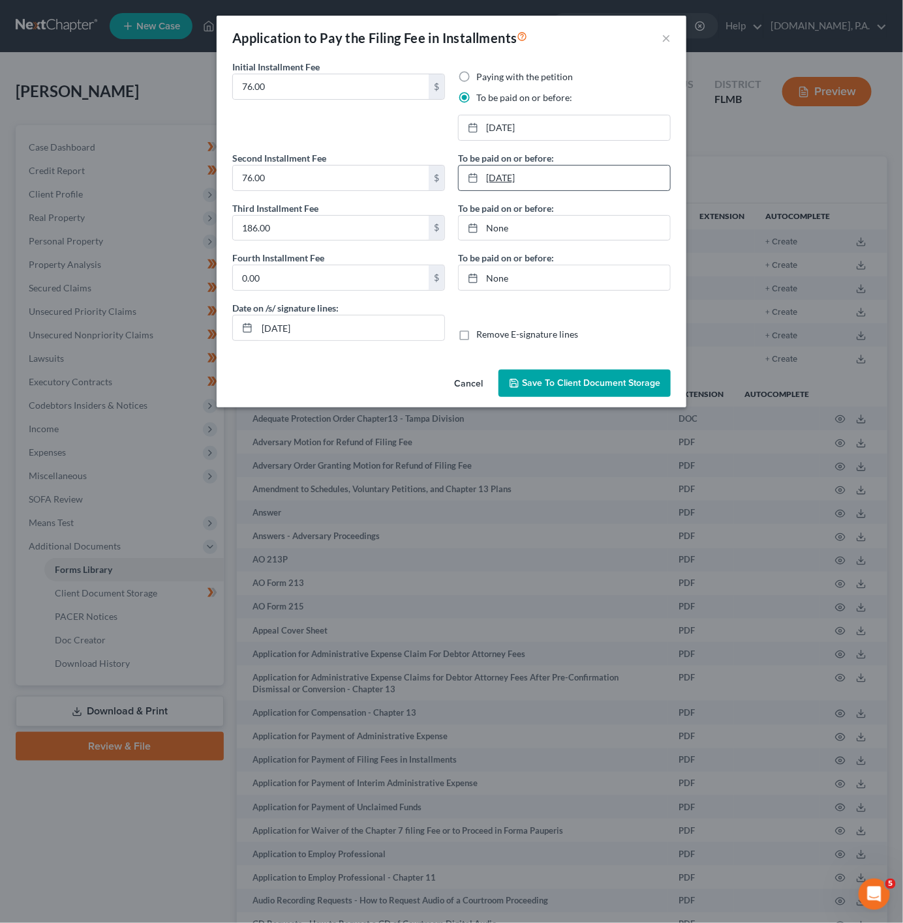
click at [507, 173] on link "9/16/2025" at bounding box center [563, 178] width 211 height 25
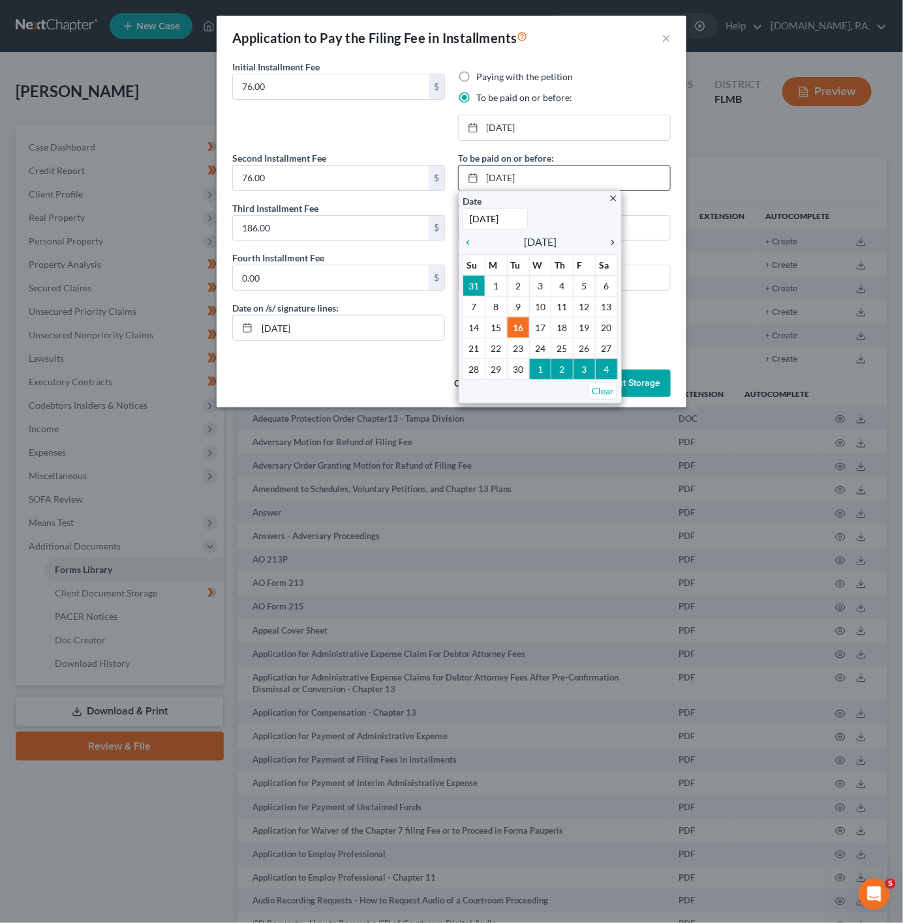
click at [607, 245] on icon "chevron_right" at bounding box center [609, 242] width 17 height 10
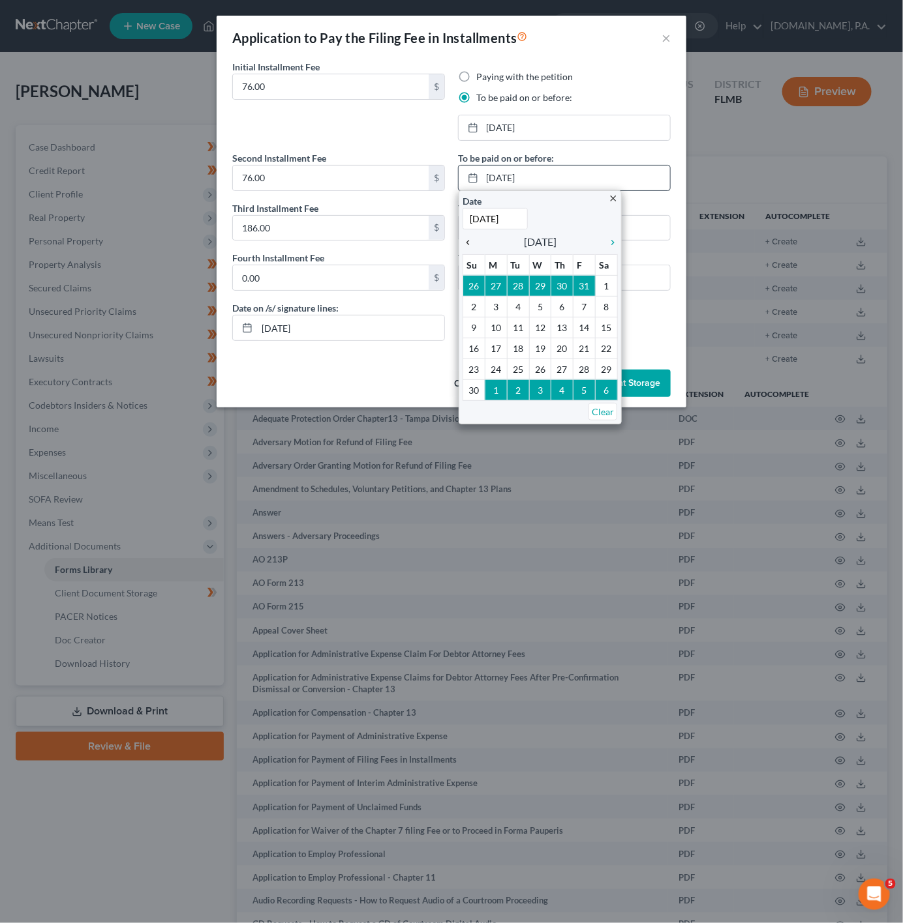
click at [472, 248] on icon "chevron_left" at bounding box center [470, 242] width 17 height 10
click at [608, 241] on icon "chevron_right" at bounding box center [609, 242] width 17 height 10
click at [472, 245] on icon "chevron_left" at bounding box center [470, 242] width 17 height 10
click at [613, 239] on icon "chevron_right" at bounding box center [609, 242] width 17 height 10
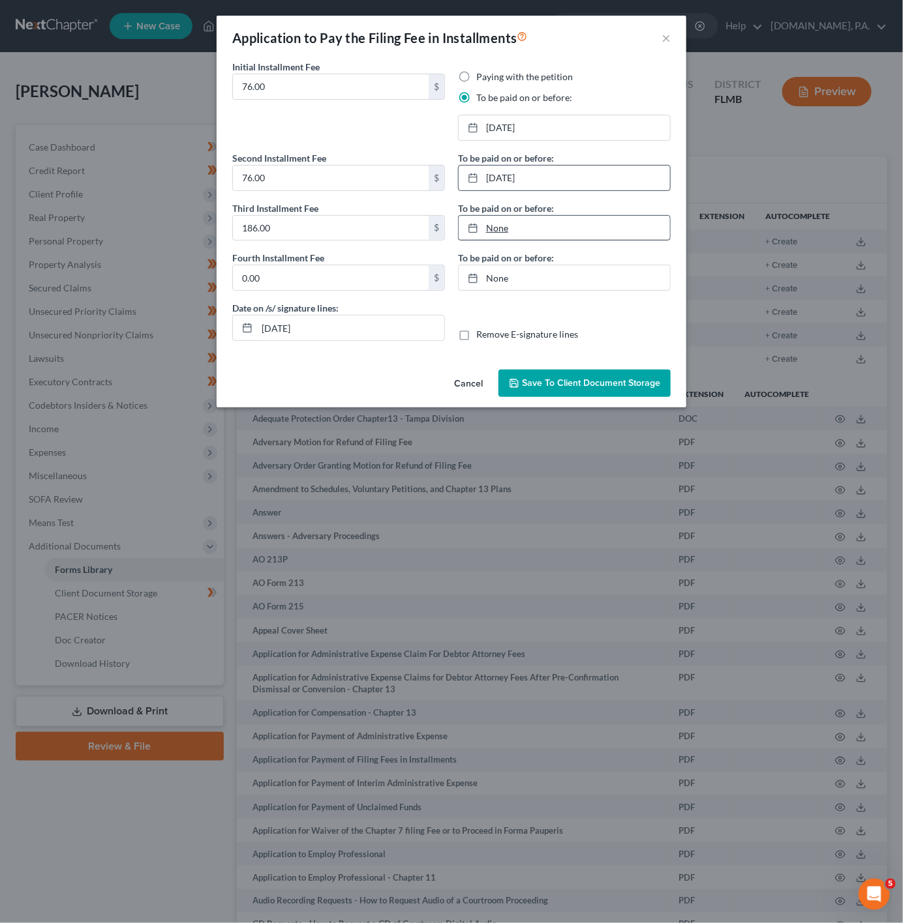
type input "9/16/2025"
click at [503, 232] on link "None" at bounding box center [563, 228] width 211 height 25
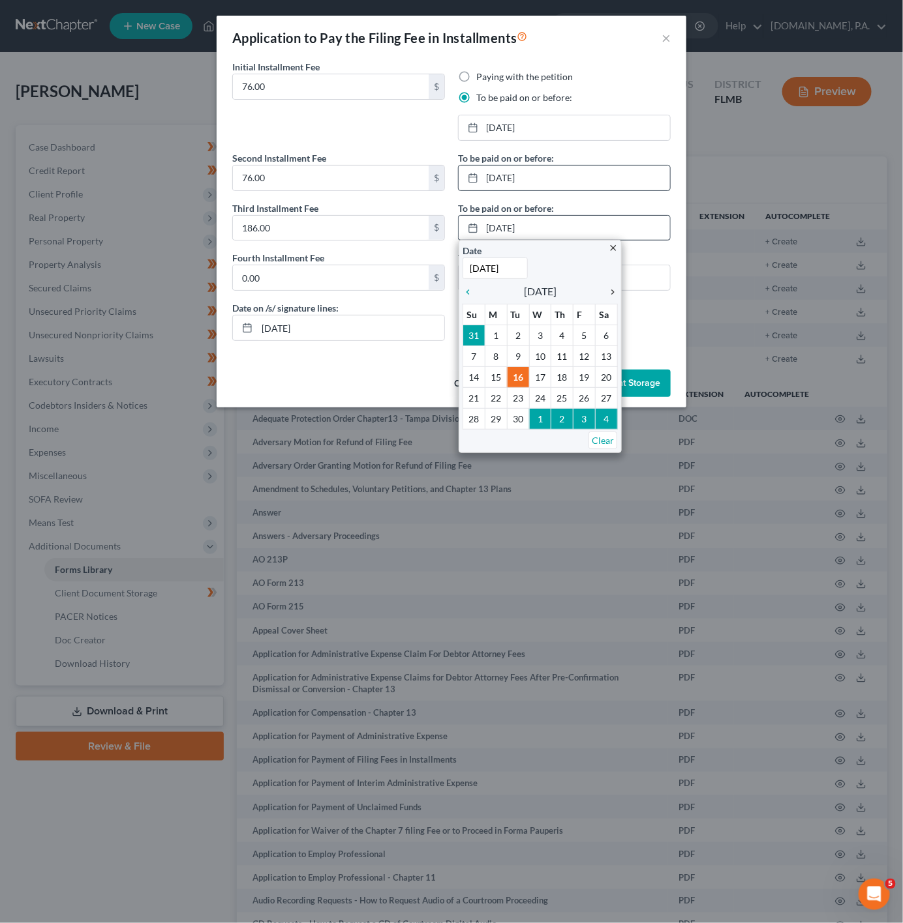
click at [605, 291] on icon "chevron_right" at bounding box center [609, 292] width 17 height 10
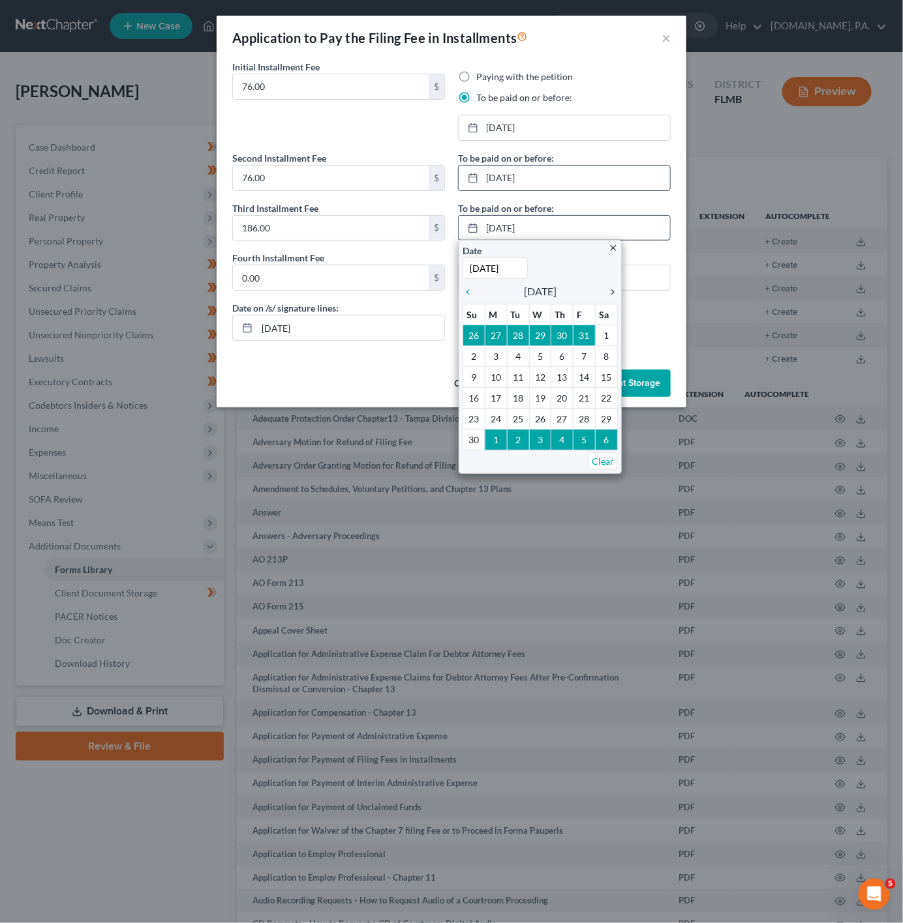
click at [611, 293] on icon "chevron_right" at bounding box center [609, 292] width 17 height 10
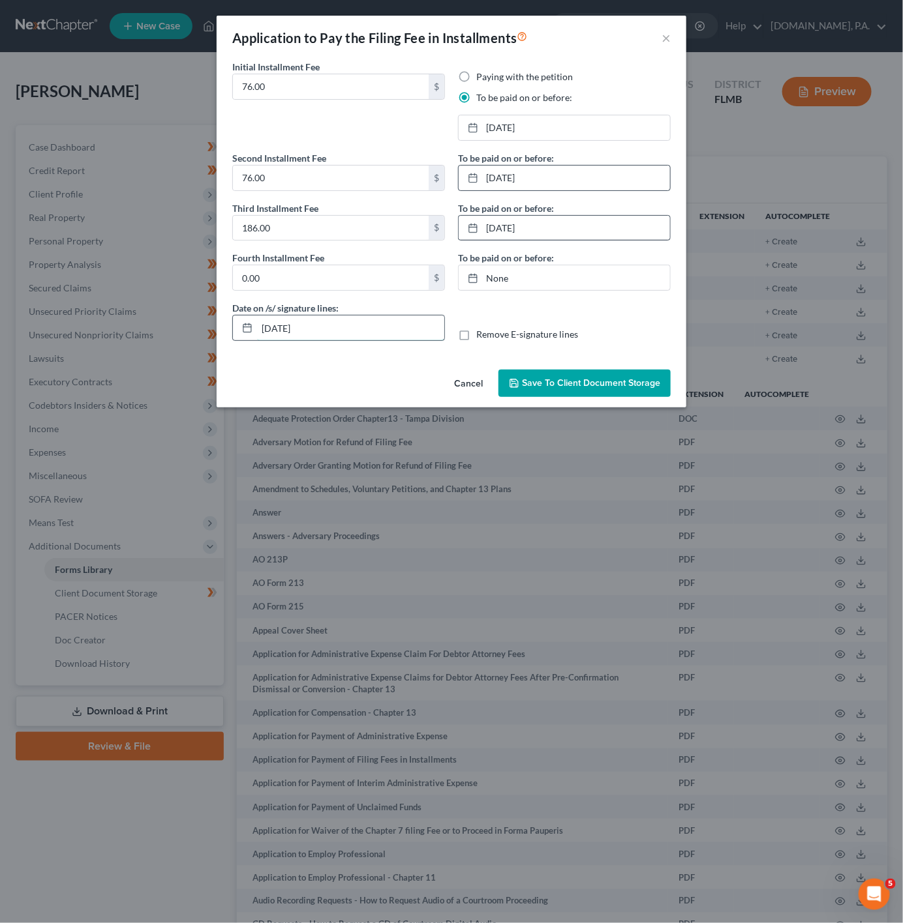
click at [348, 336] on input "09/16/2025" at bounding box center [350, 328] width 187 height 25
type input "09/23/2025"
click at [611, 385] on span "Save to Client Document Storage" at bounding box center [591, 383] width 138 height 11
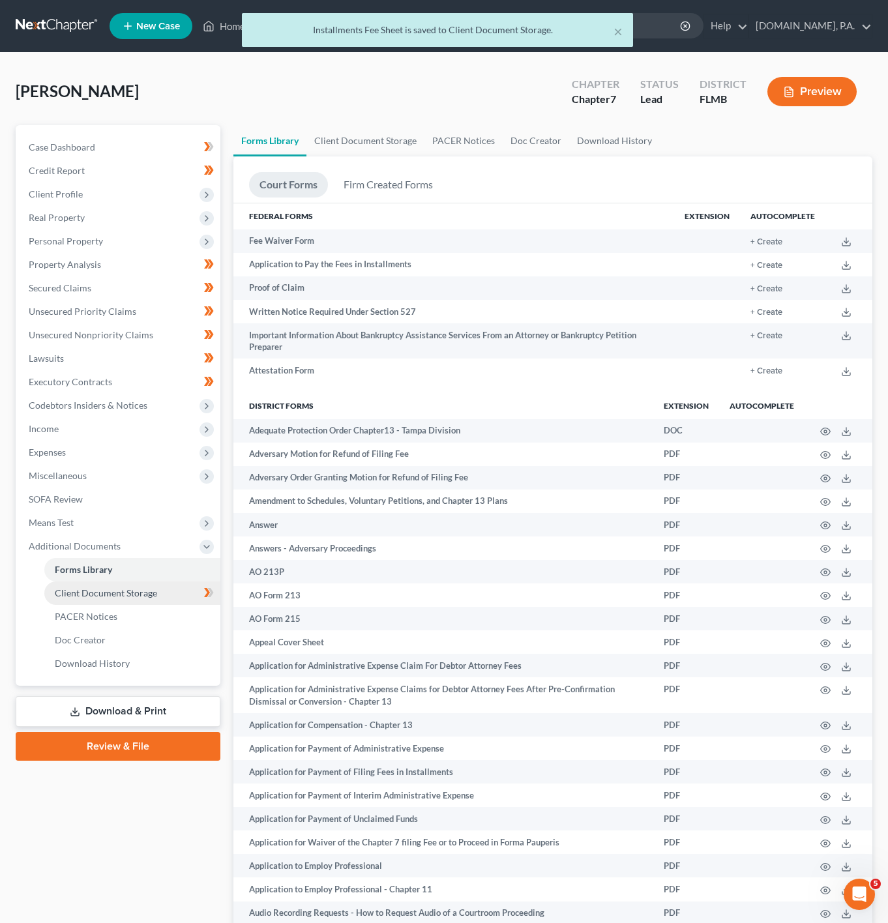
click at [169, 595] on link "Client Document Storage" at bounding box center [132, 593] width 176 height 23
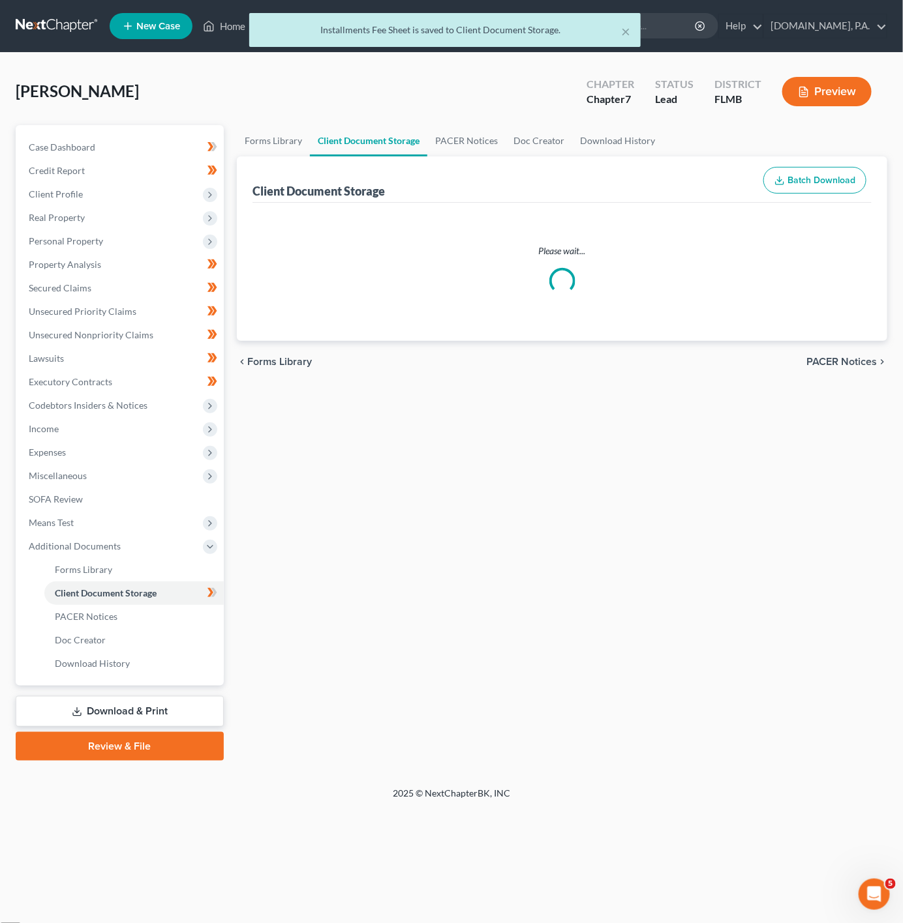
select select "9"
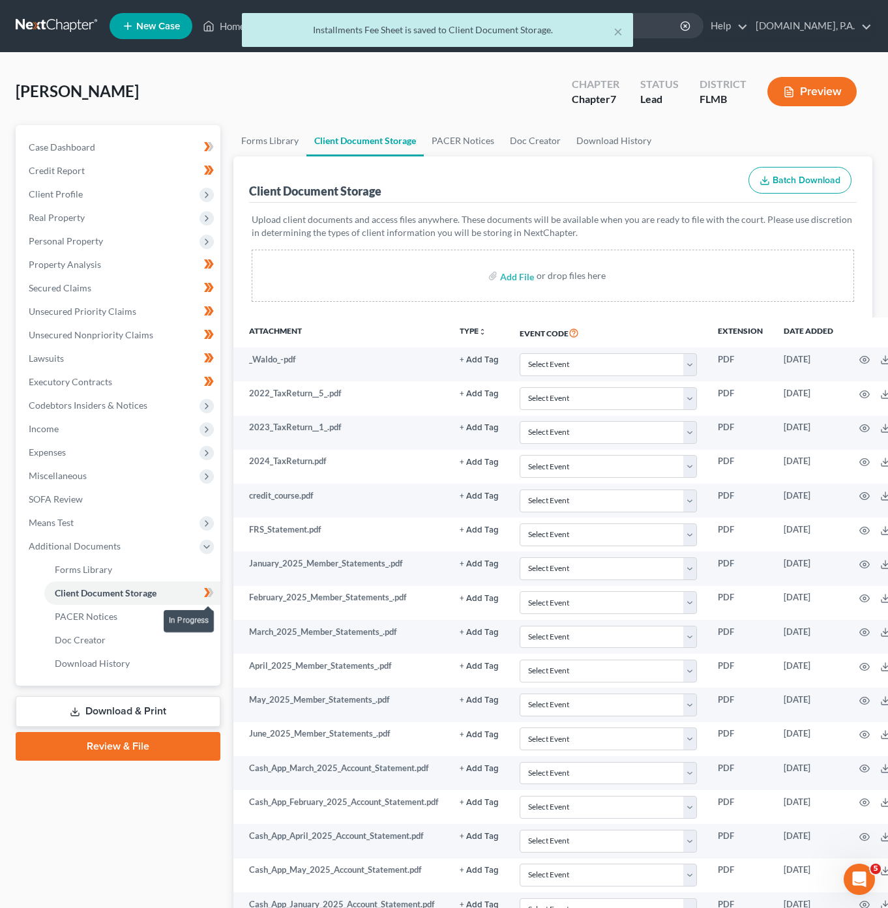
click at [209, 593] on icon at bounding box center [209, 593] width 10 height 16
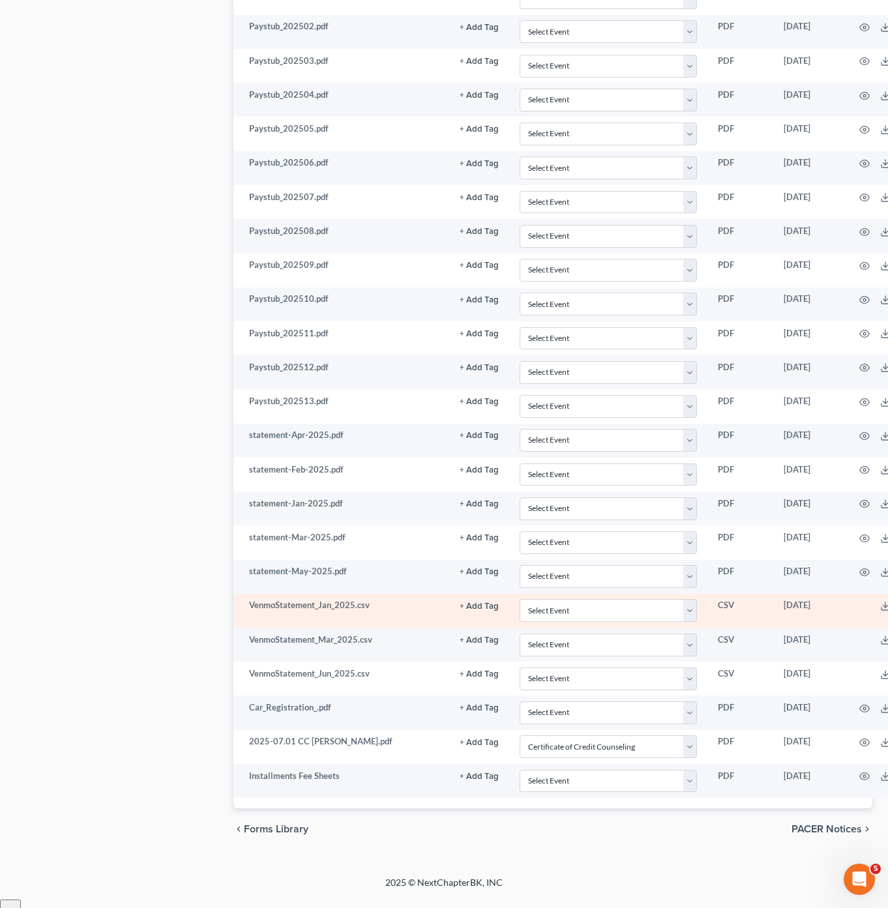
scroll to position [1034, 0]
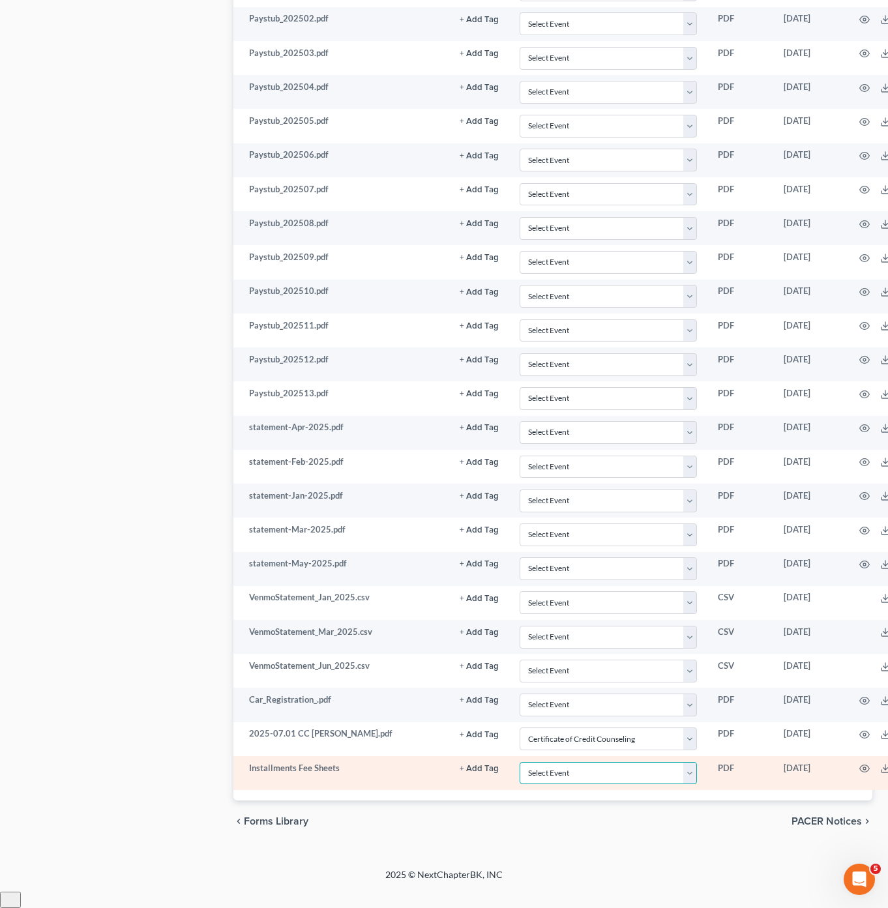
click at [665, 785] on select "Select Event 20 Largest Unsecured Creditors Amended Chapter 13 Plan Amended Cre…" at bounding box center [608, 773] width 177 height 23
select select "4"
click at [520, 778] on select "Select Event 20 Largest Unsecured Creditors Amended Chapter 13 Plan Amended Cre…" at bounding box center [608, 773] width 177 height 23
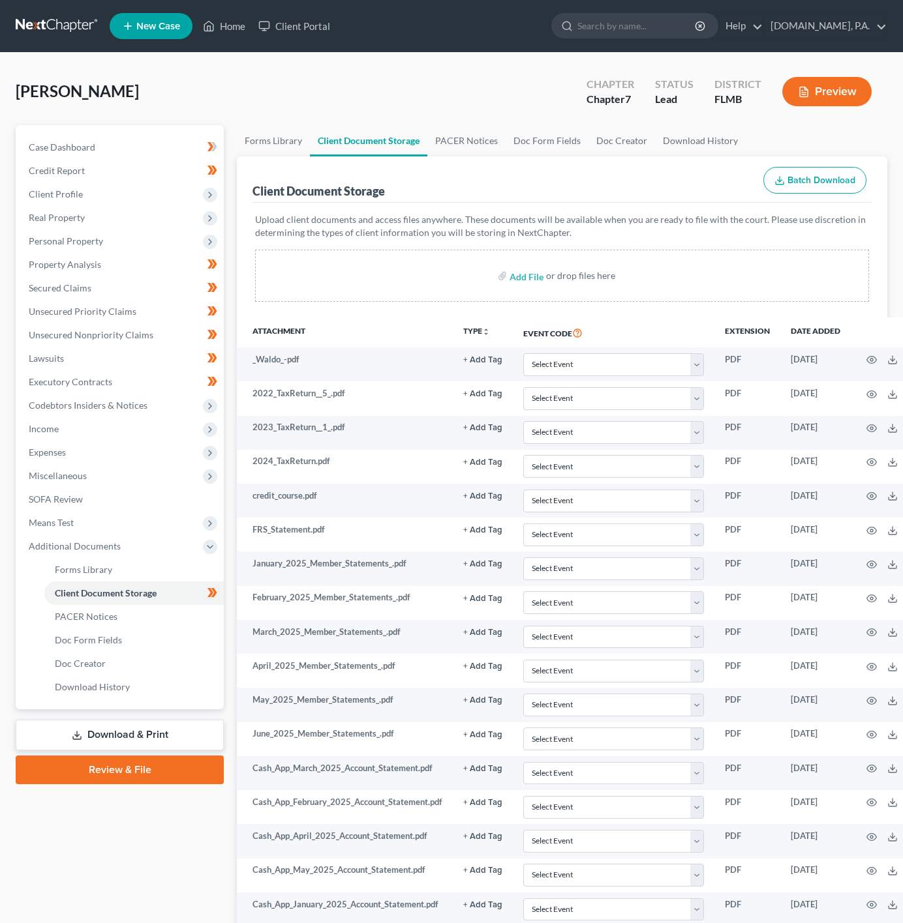
select select "9"
select select "4"
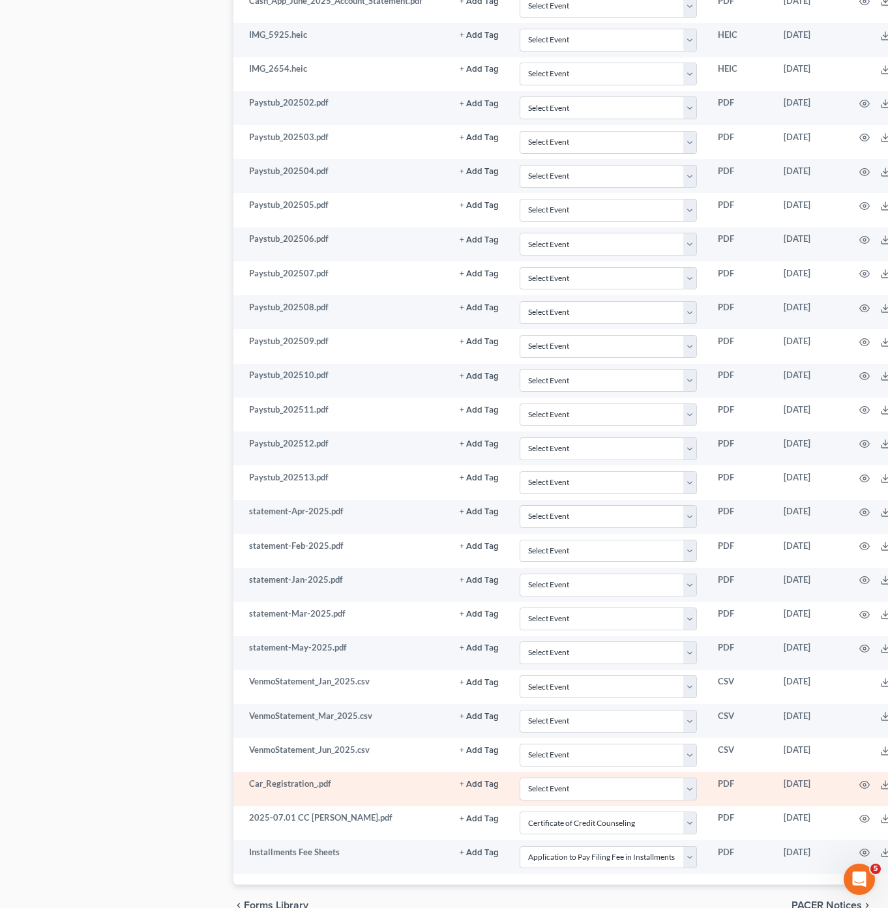
scroll to position [1034, 0]
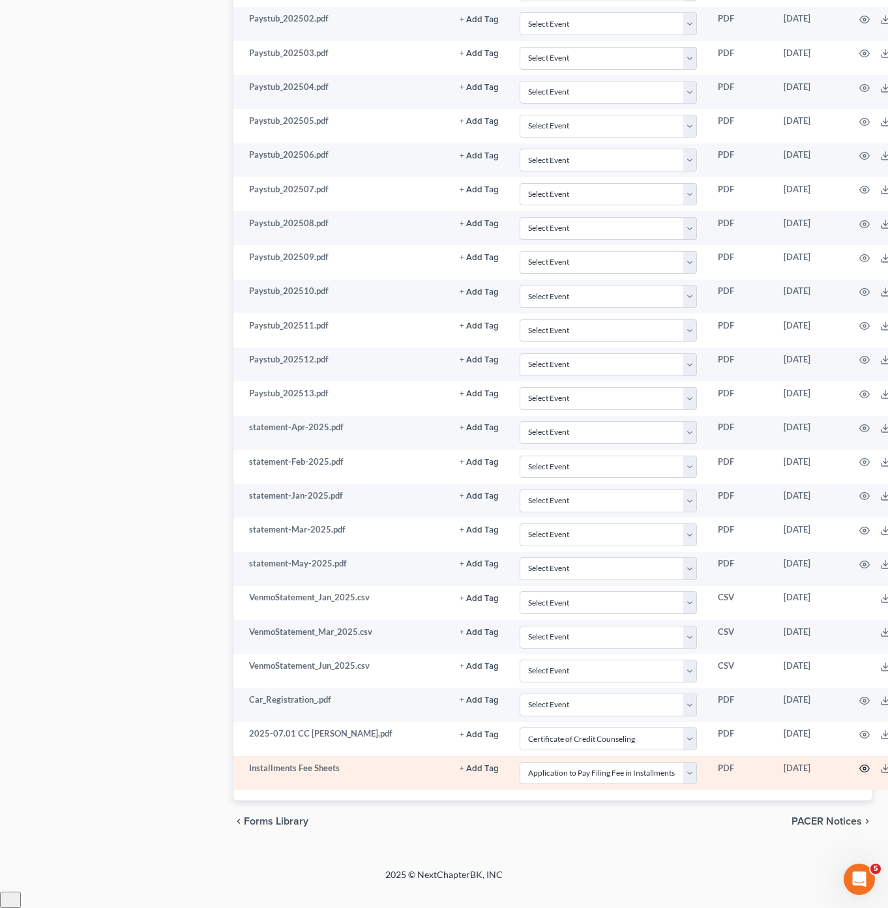
click at [867, 774] on icon "button" at bounding box center [864, 769] width 10 height 10
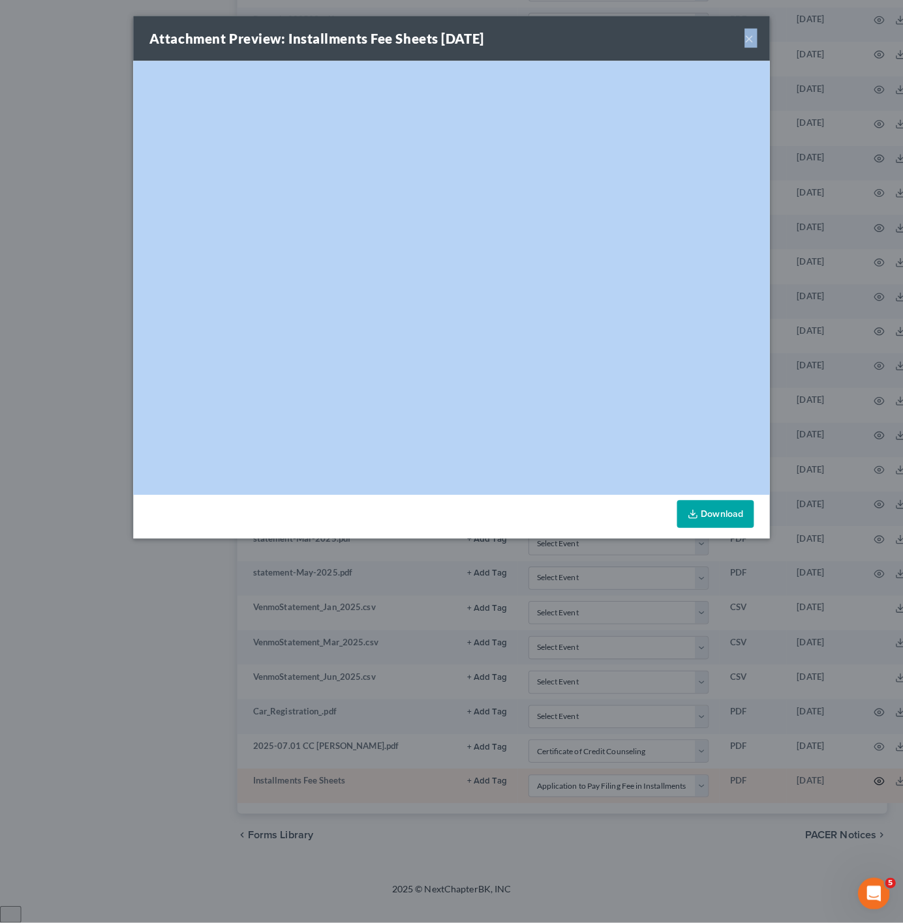
scroll to position [1019, 0]
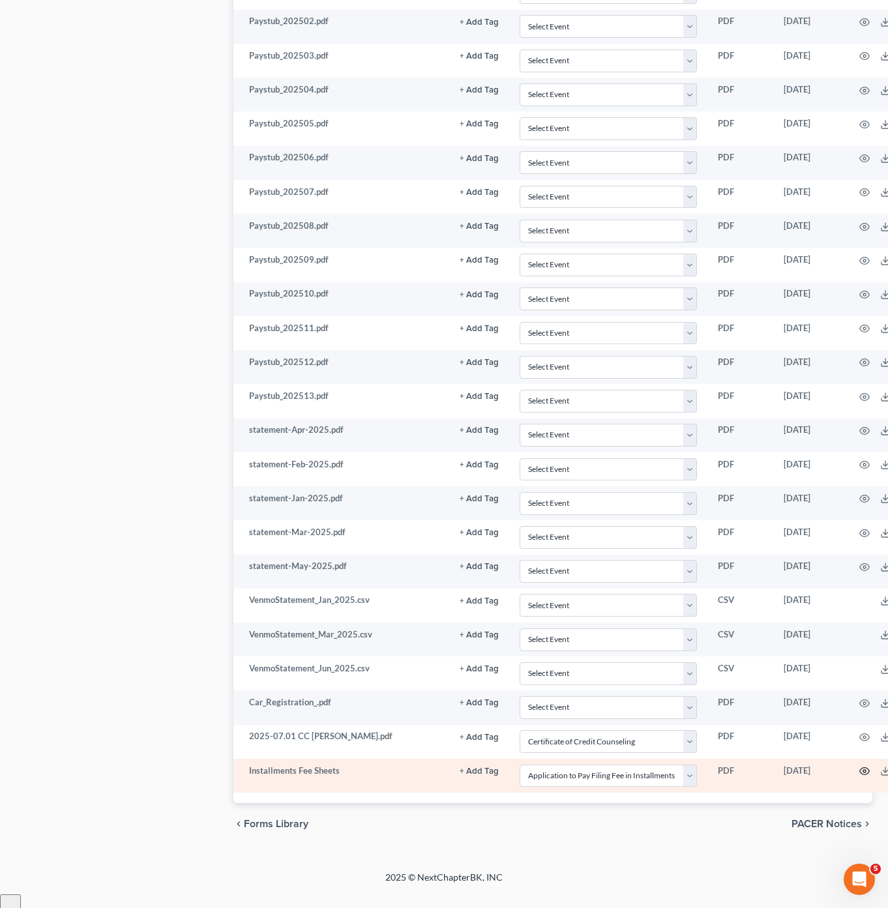
click at [865, 777] on icon "button" at bounding box center [864, 771] width 10 height 10
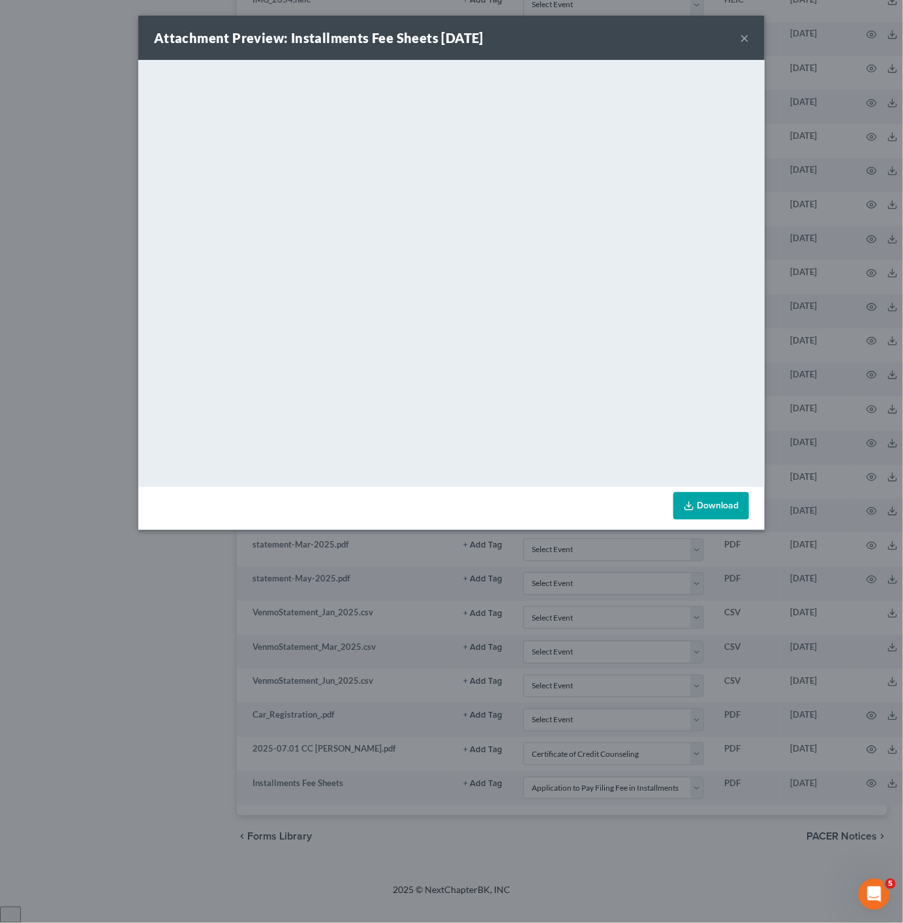
click at [745, 33] on button "×" at bounding box center [744, 38] width 9 height 16
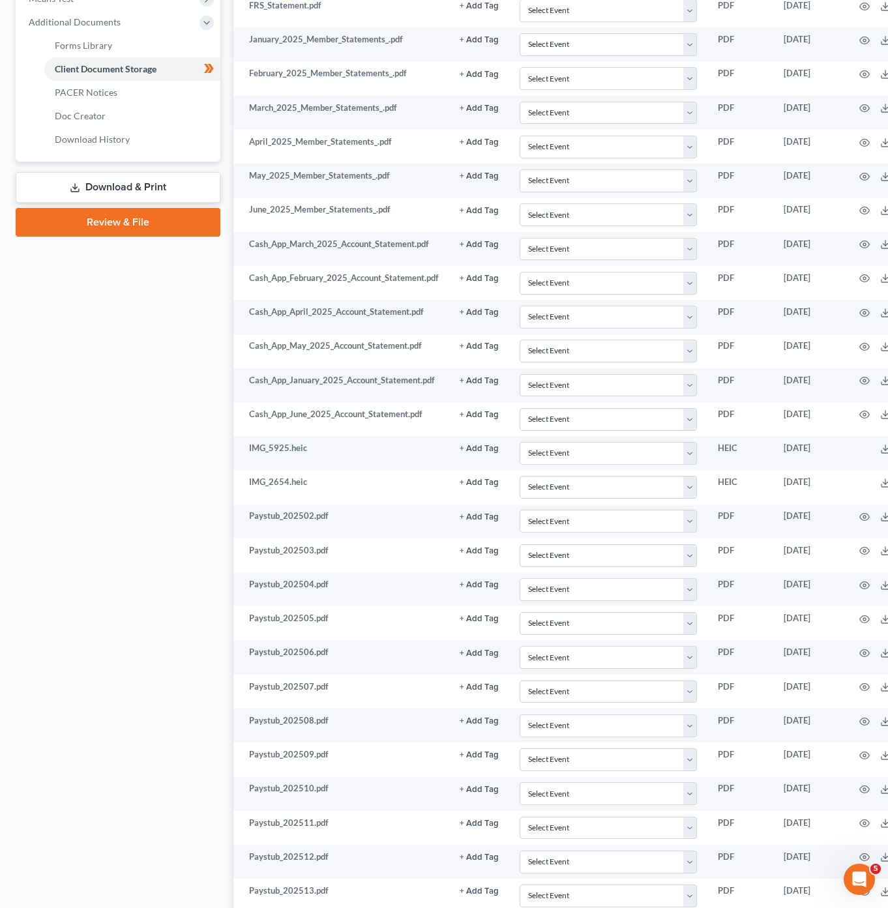
scroll to position [432, 0]
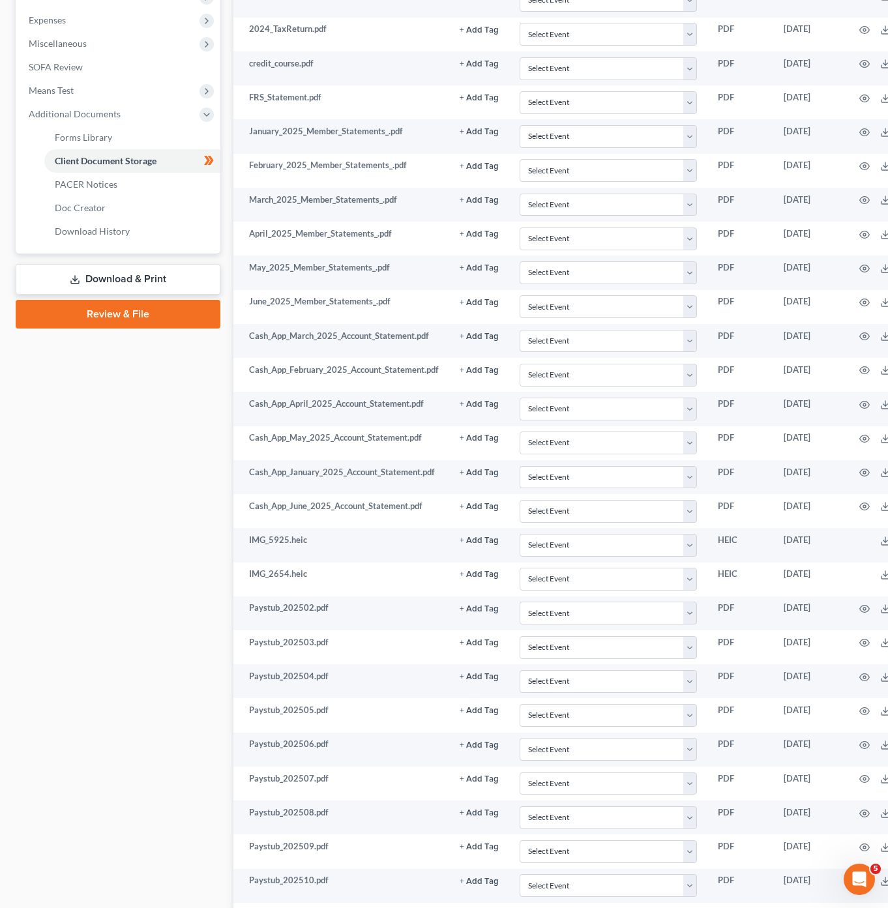
click at [167, 284] on link "Download & Print" at bounding box center [118, 279] width 205 height 31
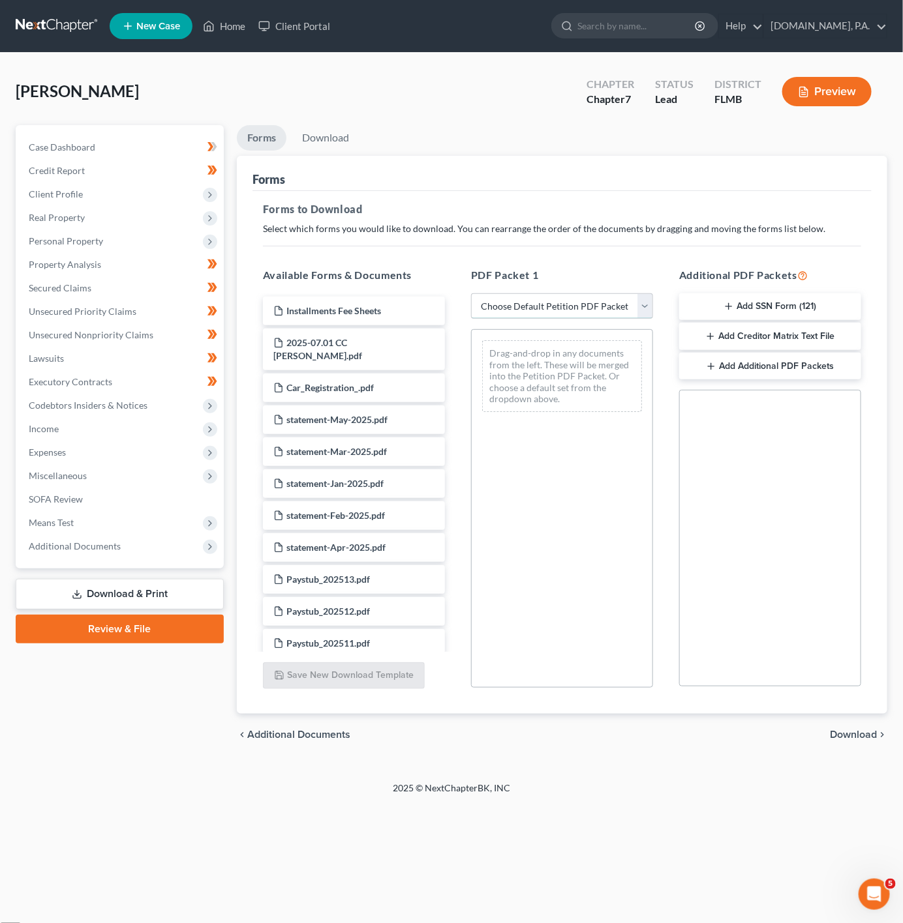
click at [607, 312] on select "Choose Default Petition PDF Packet Complete Bankruptcy Petition (all forms and …" at bounding box center [562, 306] width 182 height 26
select select "0"
click at [471, 293] on select "Choose Default Petition PDF Packet Complete Bankruptcy Petition (all forms and …" at bounding box center [562, 306] width 182 height 26
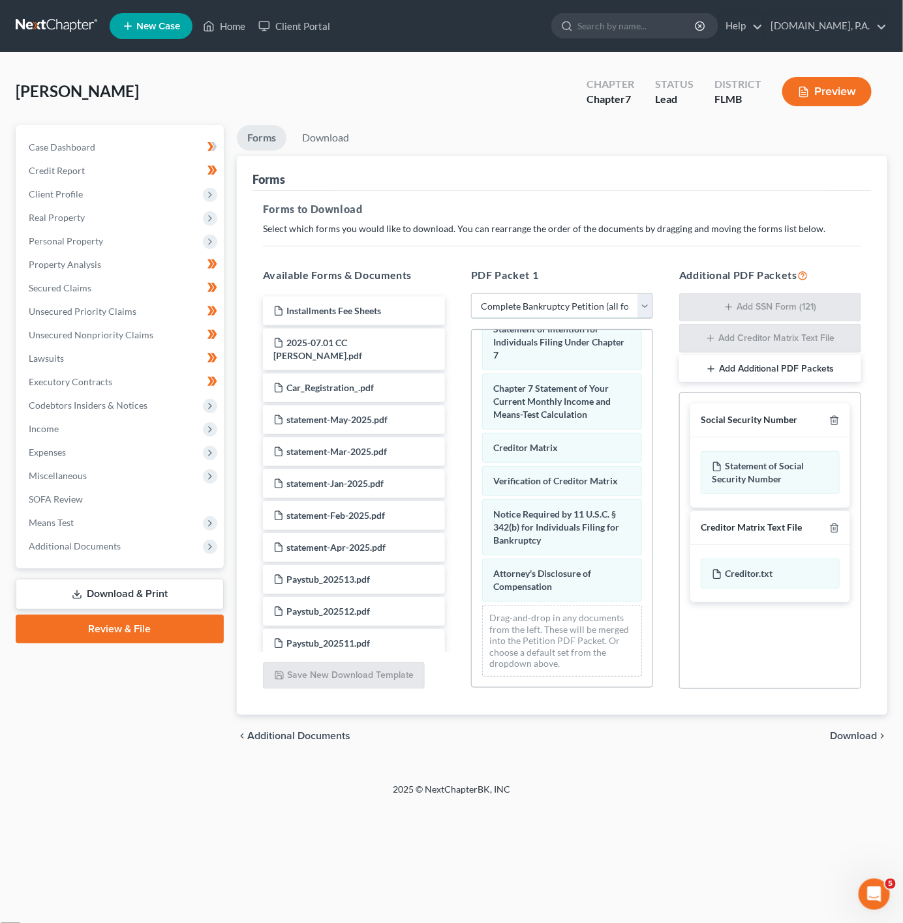
scroll to position [606, 0]
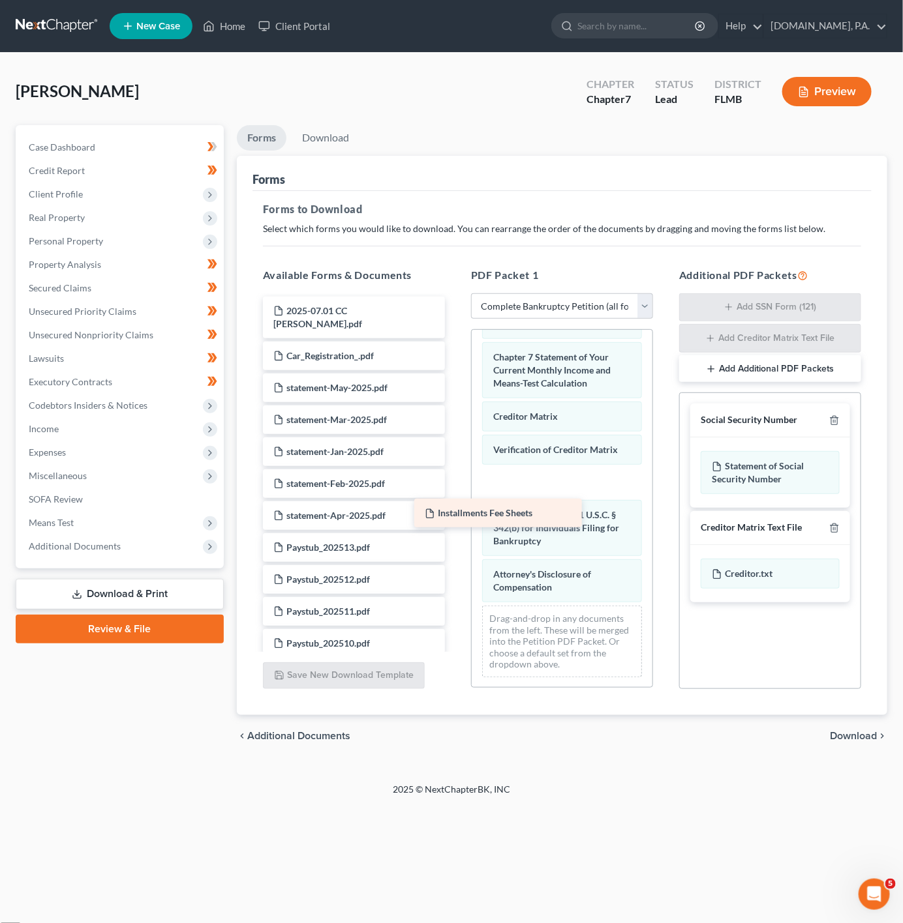
drag, startPoint x: 389, startPoint y: 319, endPoint x: 543, endPoint y: 520, distance: 253.2
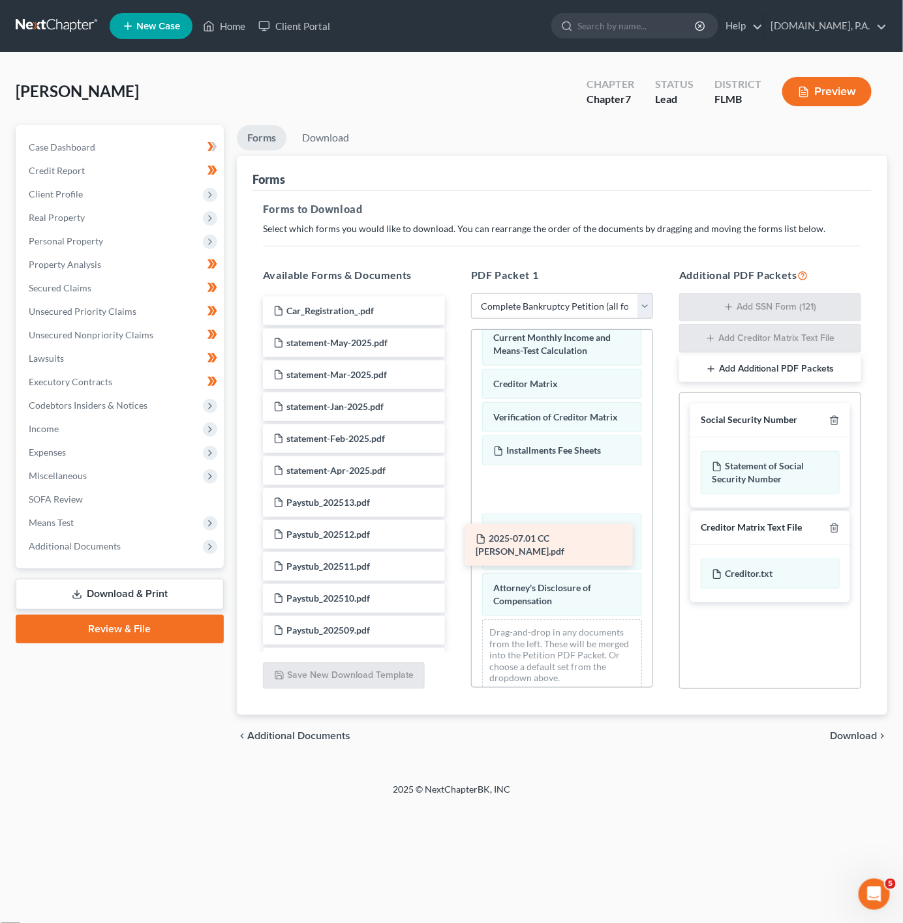
drag, startPoint x: 290, startPoint y: 314, endPoint x: 492, endPoint y: 541, distance: 303.9
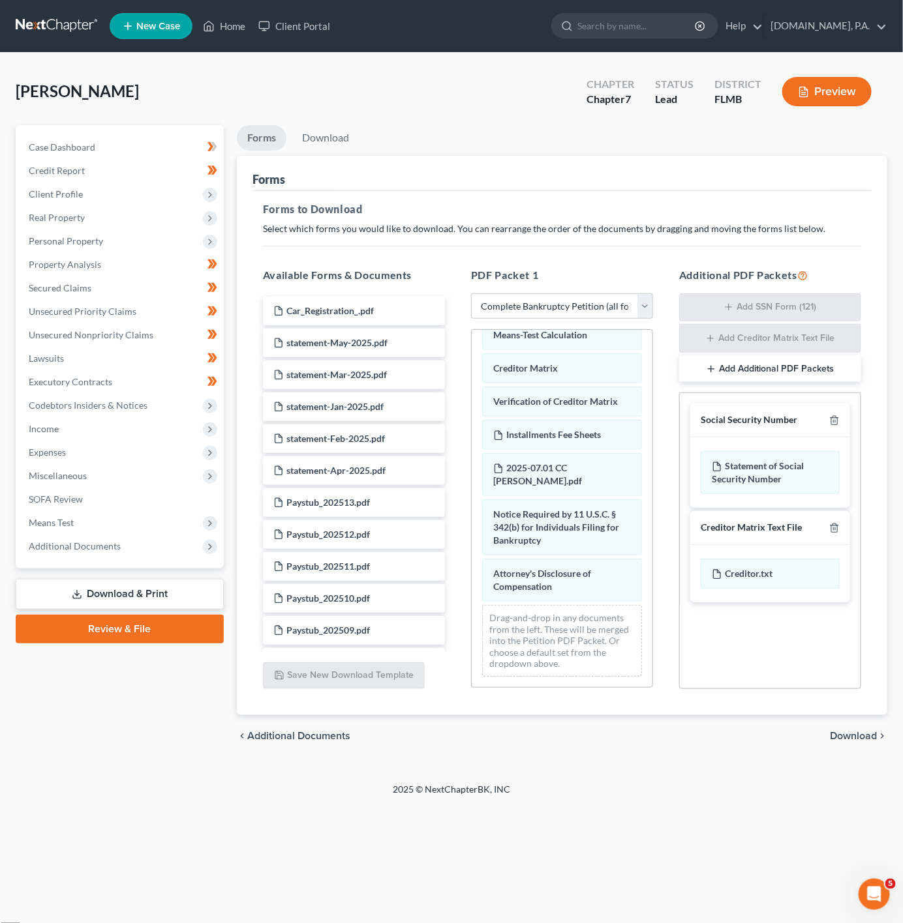
scroll to position [687, 0]
click at [856, 738] on span "Download" at bounding box center [852, 736] width 47 height 10
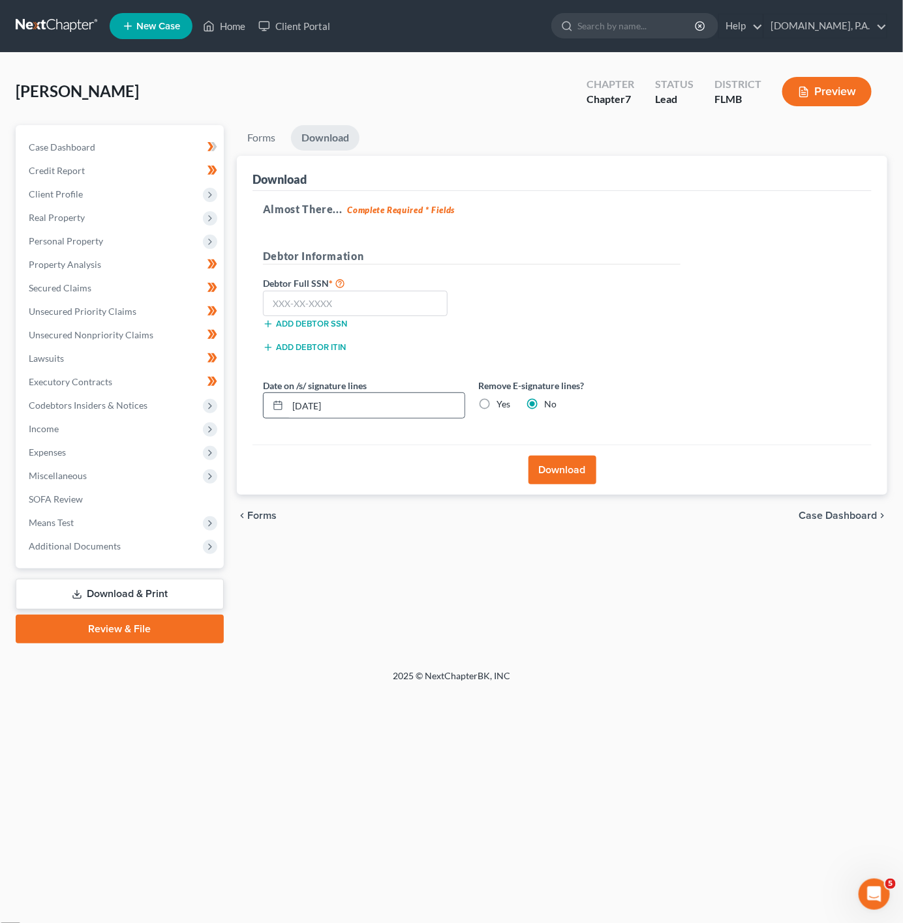
click at [353, 419] on div "[DATE]" at bounding box center [364, 406] width 202 height 26
click at [356, 407] on input "[DATE]" at bounding box center [376, 405] width 177 height 25
type input "09/23/2025"
click at [282, 303] on input "text" at bounding box center [355, 304] width 185 height 26
click at [364, 310] on input "text" at bounding box center [355, 304] width 185 height 26
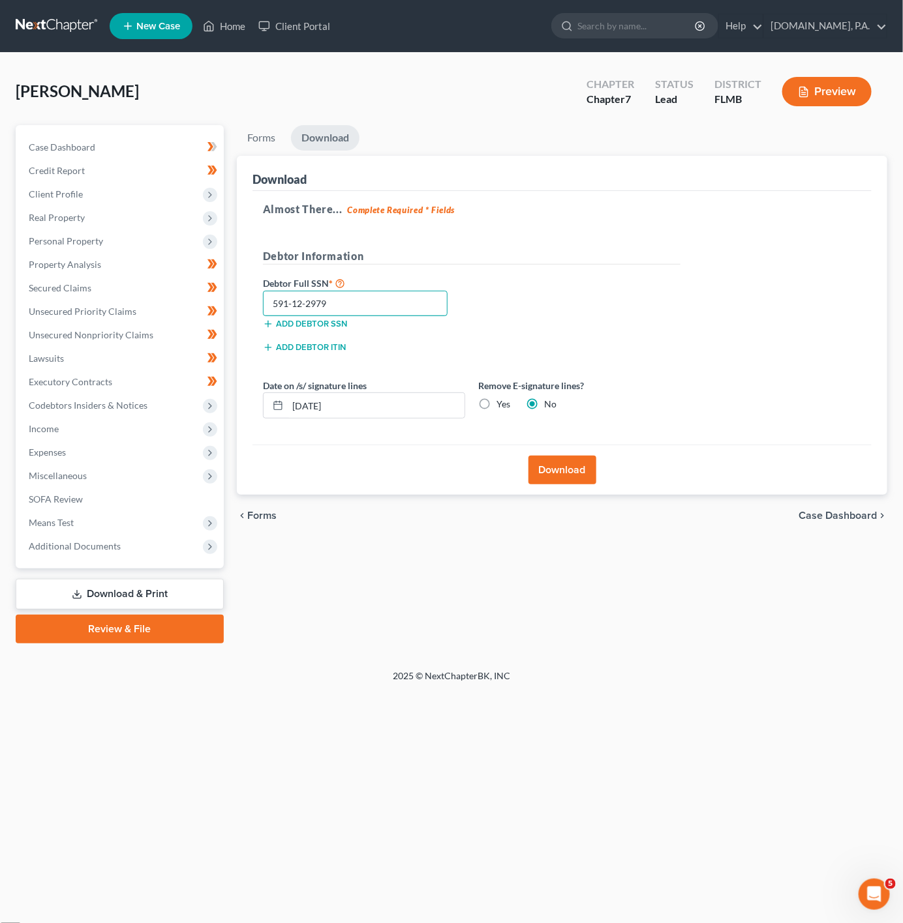
type input "591-12-2979"
click at [357, 586] on div "Forms Download Forms Forms to Download Select which forms you would like to dow…" at bounding box center [561, 384] width 663 height 518
click at [578, 471] on button "Download" at bounding box center [562, 470] width 68 height 29
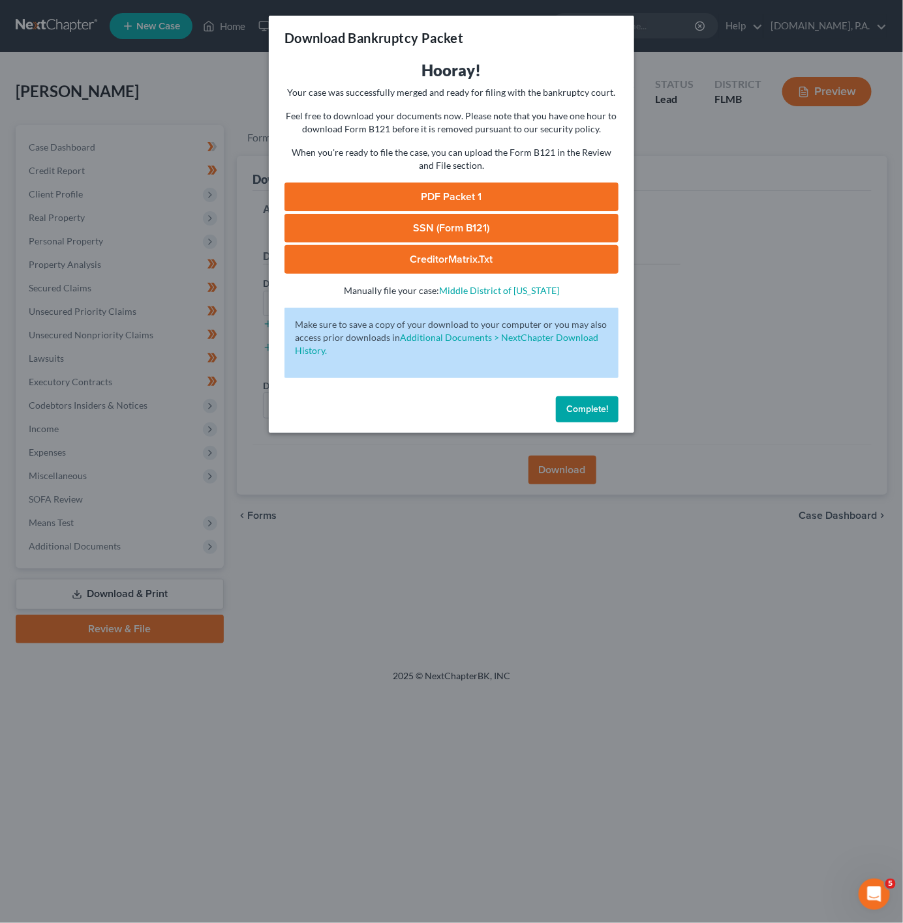
click at [524, 186] on link "PDF Packet 1" at bounding box center [451, 197] width 334 height 29
click at [486, 225] on link "SSN (Form B121)" at bounding box center [451, 228] width 334 height 29
click at [91, 68] on div "Download Bankruptcy Packet Hooray! Your case was successfully merged and ready …" at bounding box center [451, 461] width 903 height 923
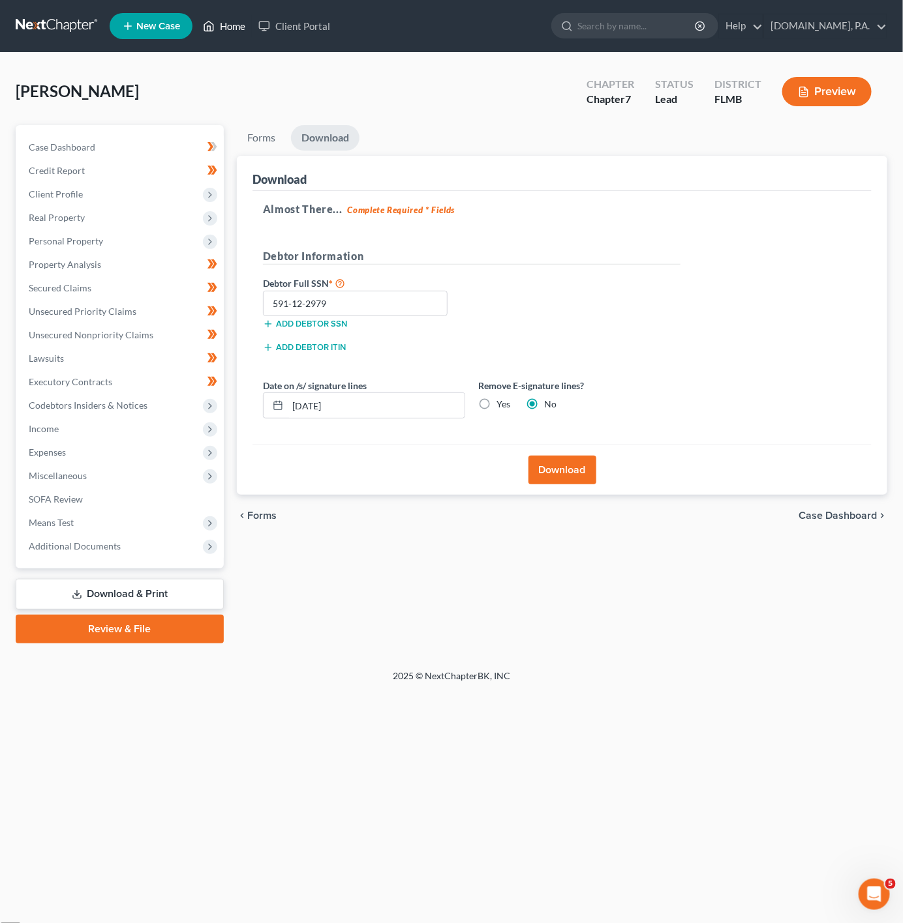
click at [237, 31] on link "Home" at bounding box center [223, 25] width 55 height 23
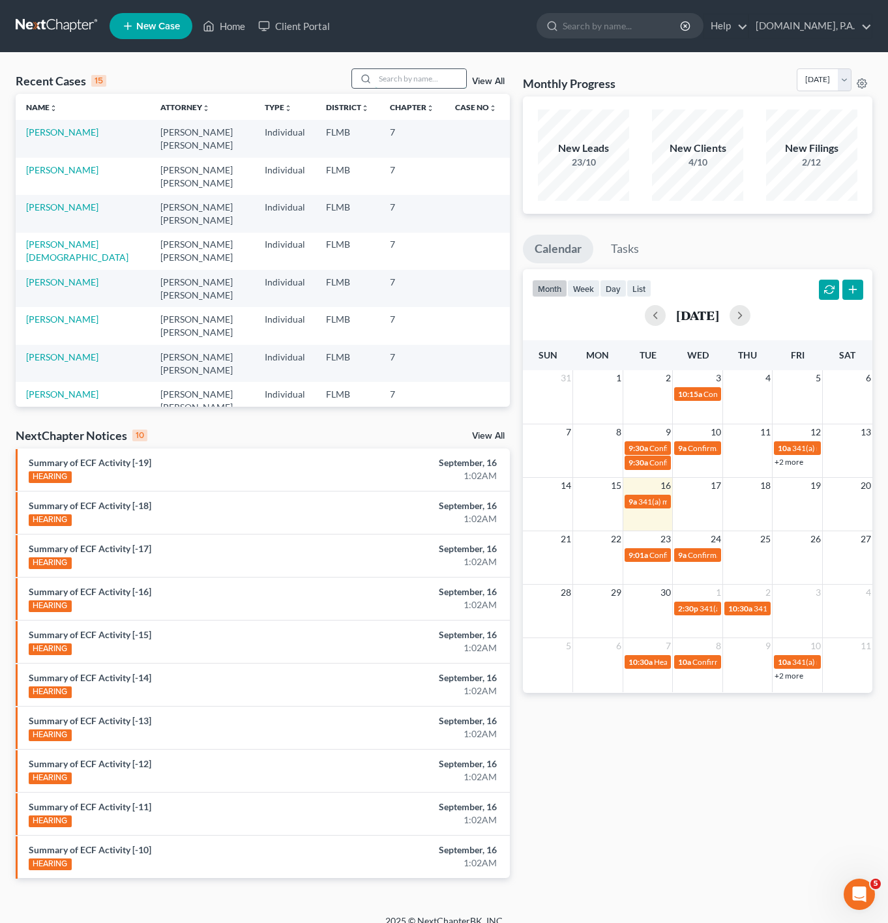
click at [392, 73] on input "search" at bounding box center [420, 78] width 91 height 19
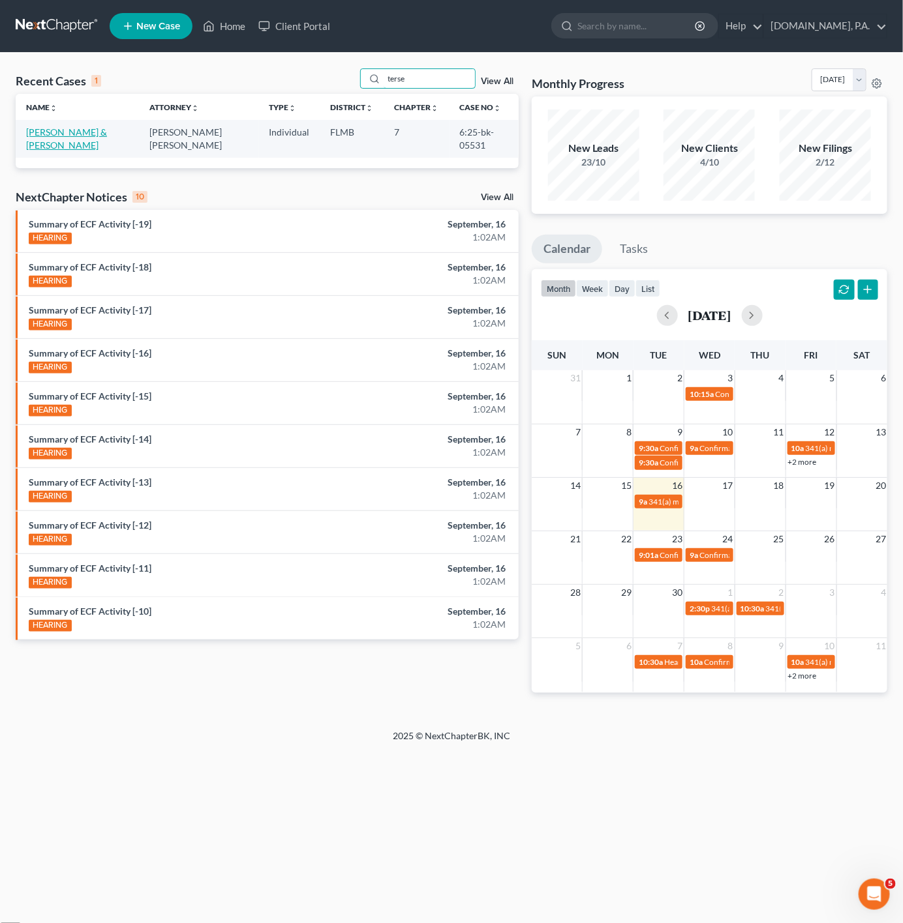
type input "terse"
click at [88, 132] on link "[PERSON_NAME] & [PERSON_NAME]" at bounding box center [66, 139] width 81 height 24
select select "2"
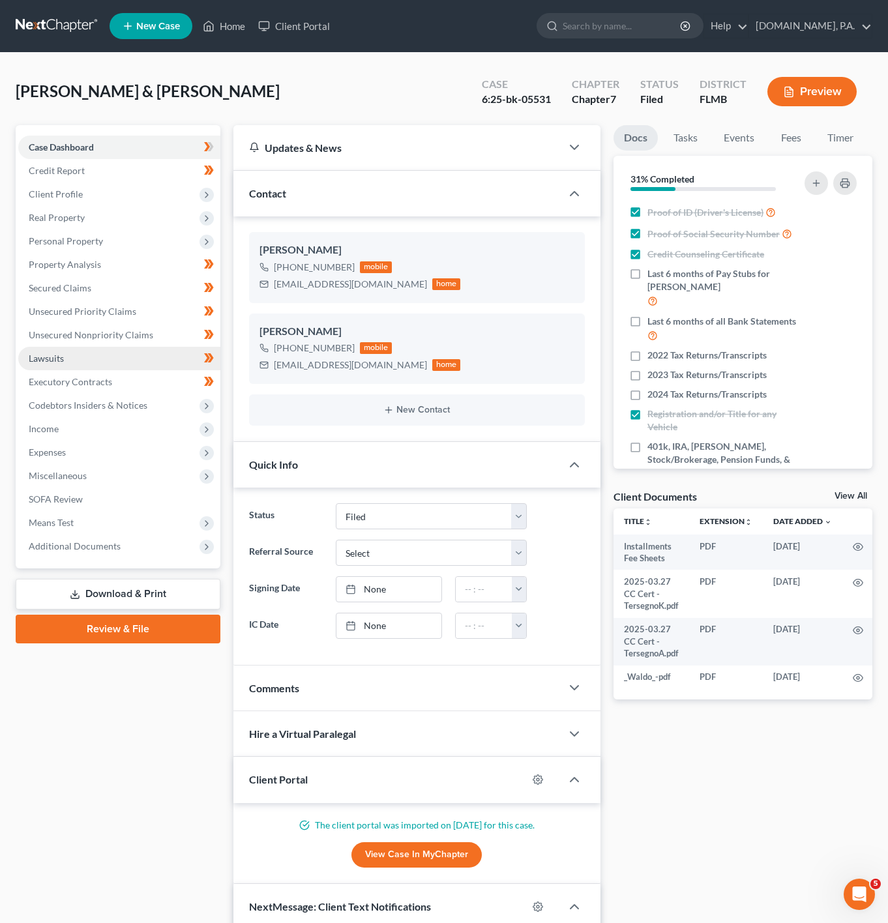
click at [102, 366] on link "Lawsuits" at bounding box center [119, 358] width 202 height 23
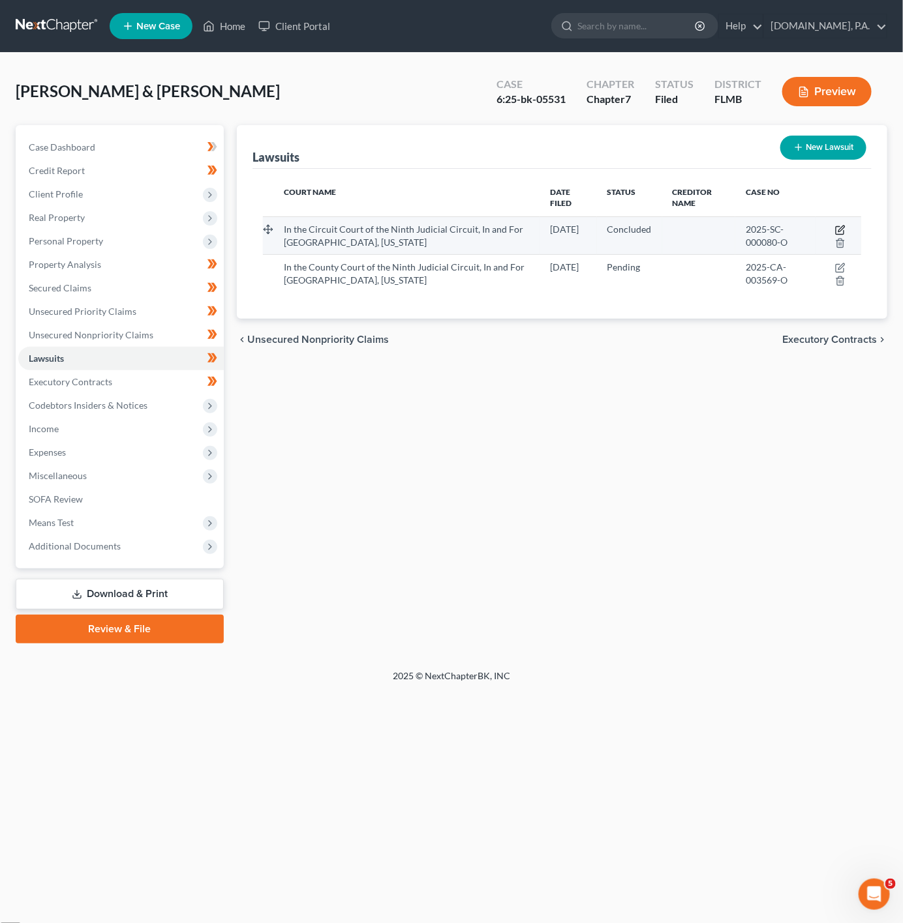
click at [843, 227] on icon "button" at bounding box center [841, 229] width 6 height 6
select select "9"
select select "2"
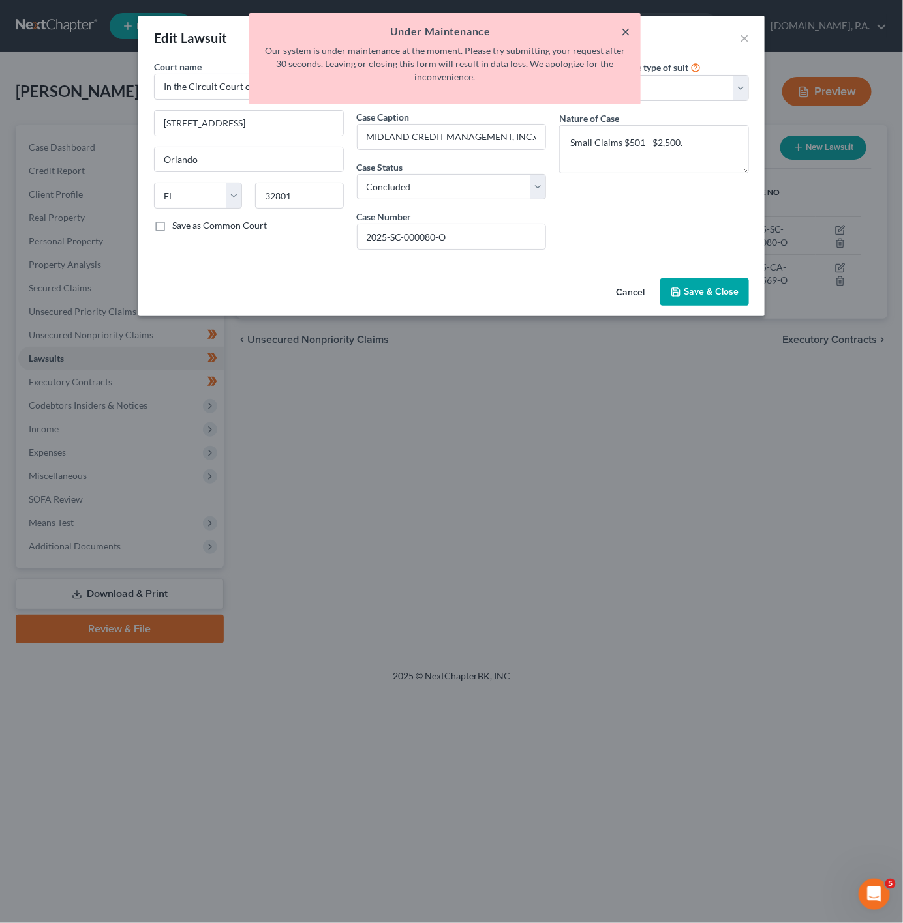
click at [630, 29] on button "×" at bounding box center [625, 31] width 9 height 16
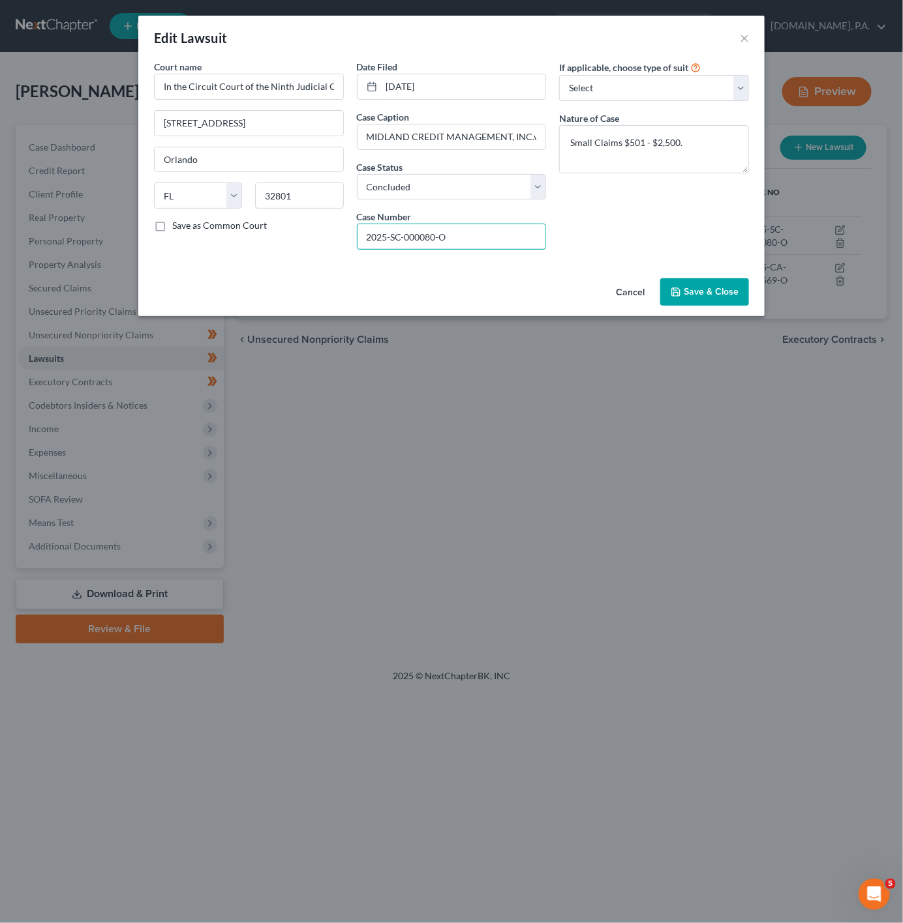
drag, startPoint x: 458, startPoint y: 245, endPoint x: 337, endPoint y: 245, distance: 120.6
click at [337, 245] on div "Court name * In the Circuit Court of the Ninth Judicial Circuit, In and For [GE…" at bounding box center [451, 160] width 608 height 200
drag, startPoint x: 361, startPoint y: 139, endPoint x: 556, endPoint y: 140, distance: 195.0
click at [556, 140] on div "Court name * In the Circuit Court of the Ninth Judicial Circuit, In and For [GE…" at bounding box center [451, 160] width 608 height 200
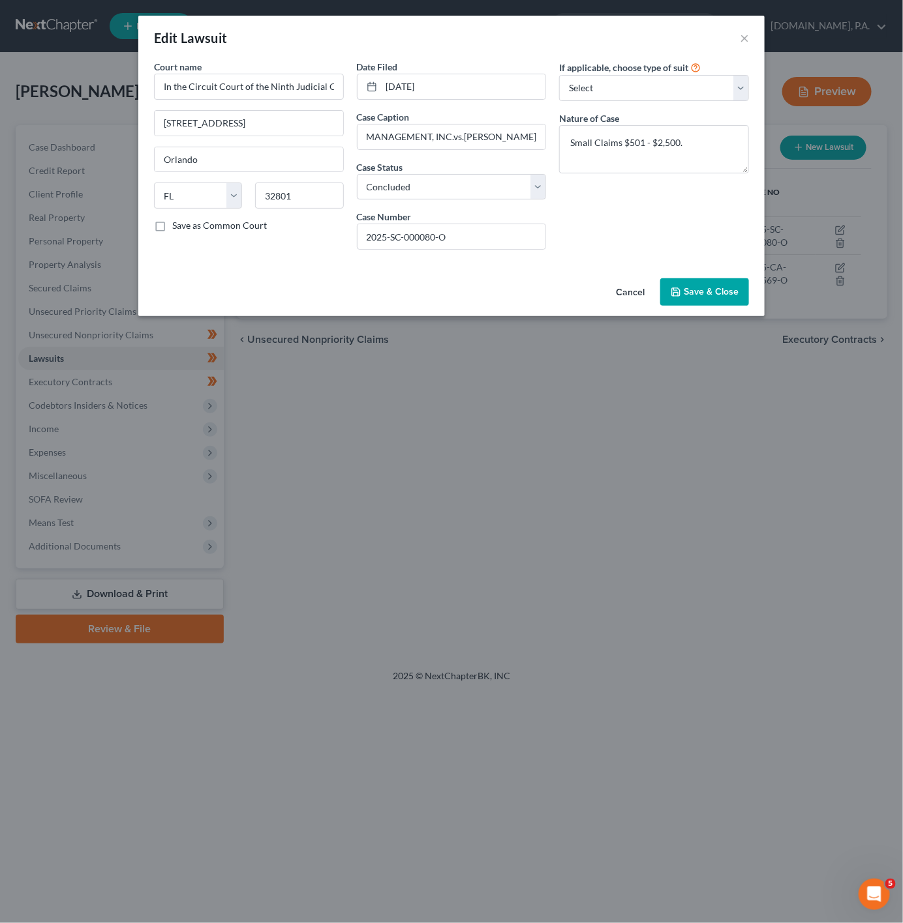
scroll to position [0, 0]
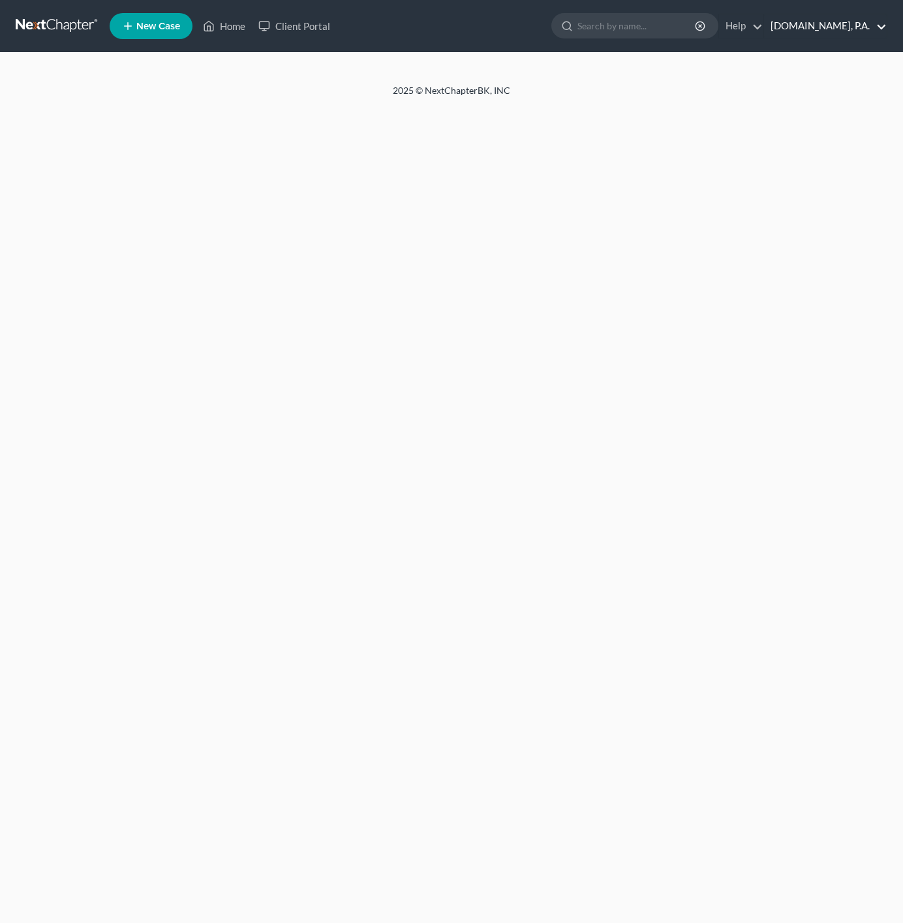
drag, startPoint x: 0, startPoint y: 0, endPoint x: 849, endPoint y: 28, distance: 849.5
click at [849, 28] on link "[DOMAIN_NAME], P.A." at bounding box center [825, 25] width 123 height 23
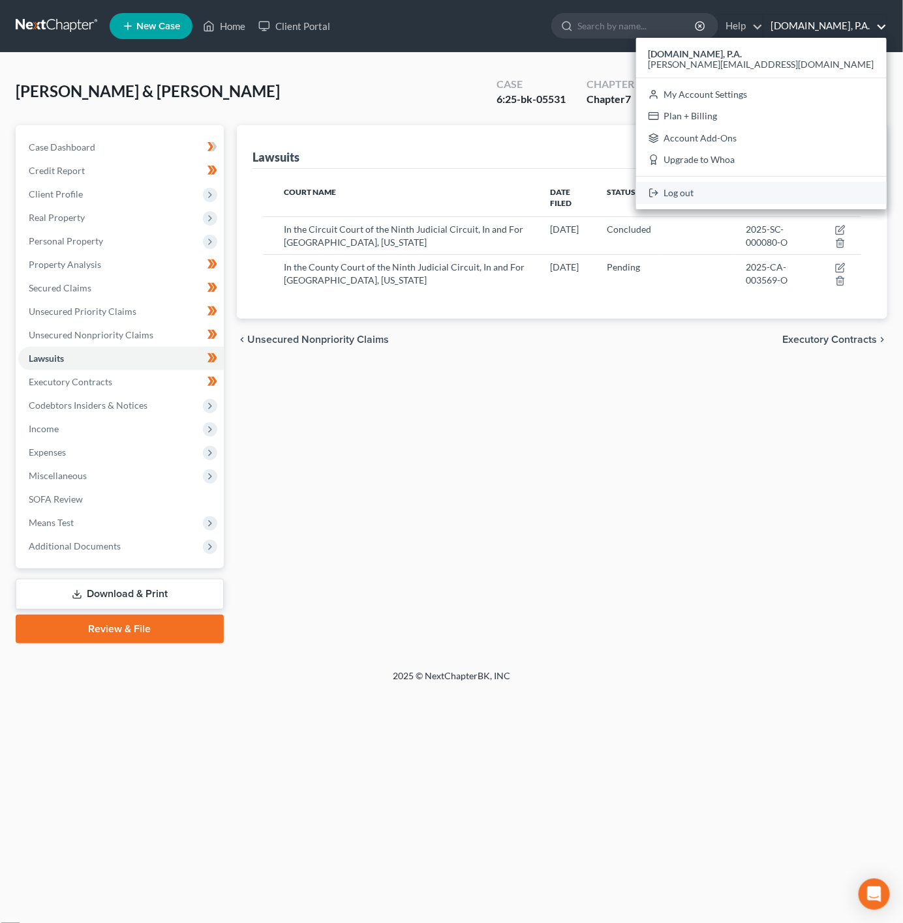
click at [814, 185] on link "Log out" at bounding box center [761, 193] width 250 height 22
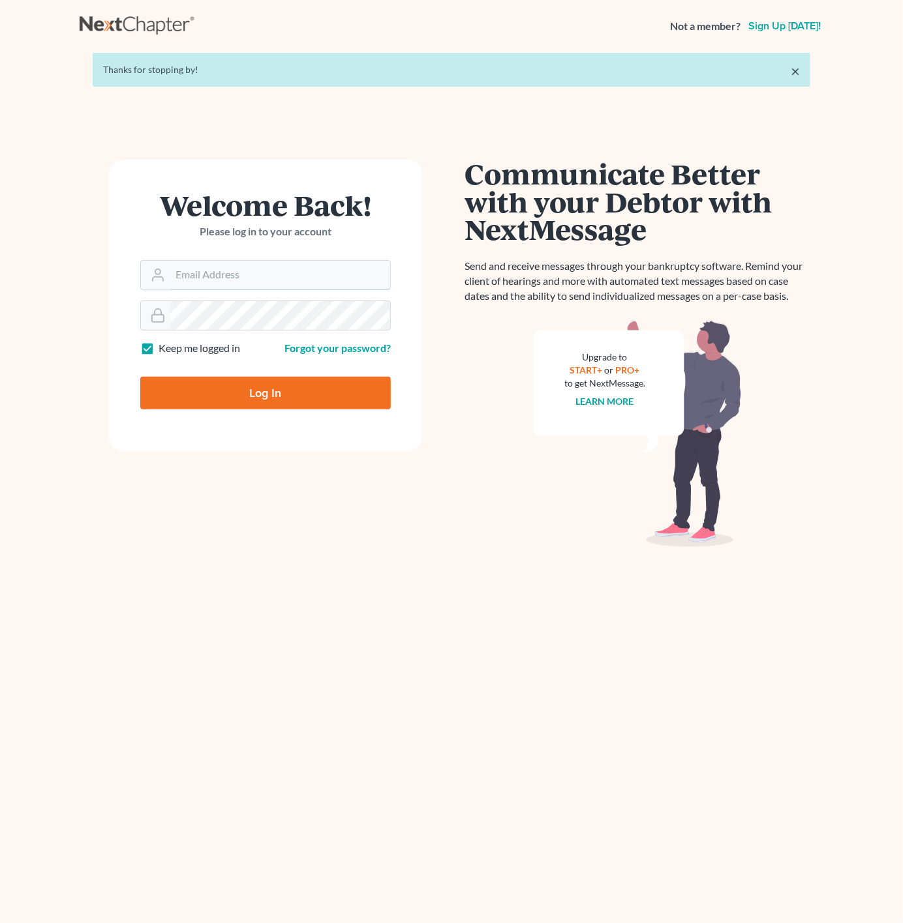
type input "[PERSON_NAME][EMAIL_ADDRESS][DOMAIN_NAME]"
click at [335, 392] on input "Log In" at bounding box center [265, 393] width 250 height 33
type input "Thinking..."
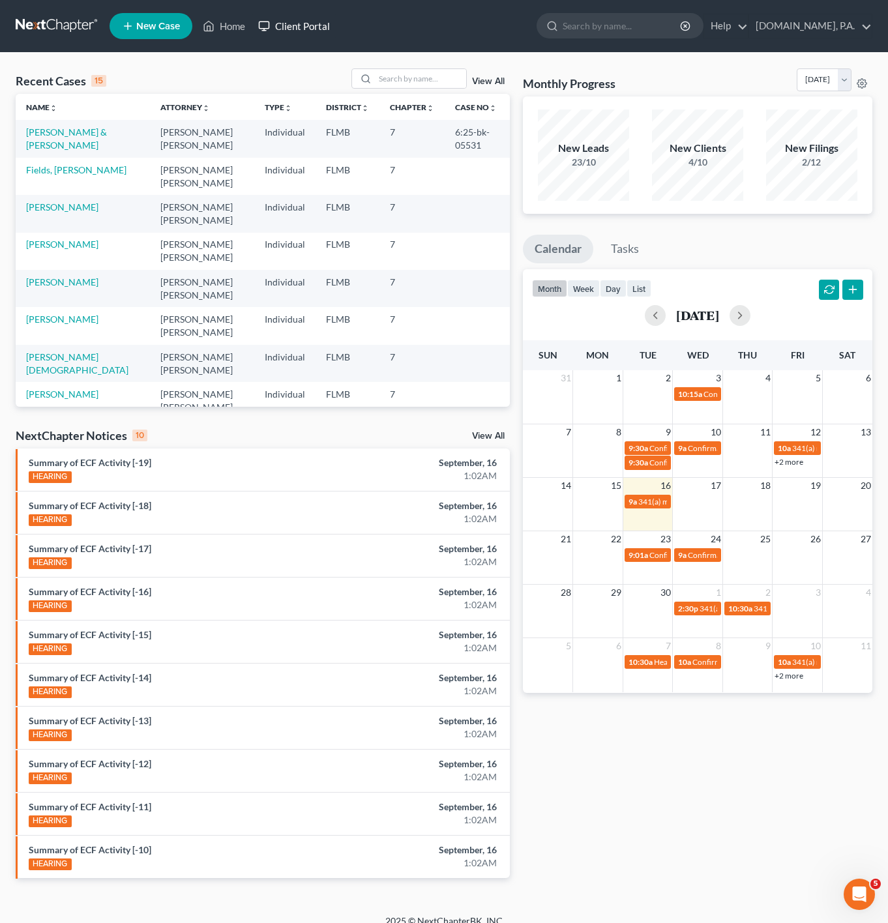
click at [331, 34] on link "Client Portal" at bounding box center [294, 25] width 85 height 23
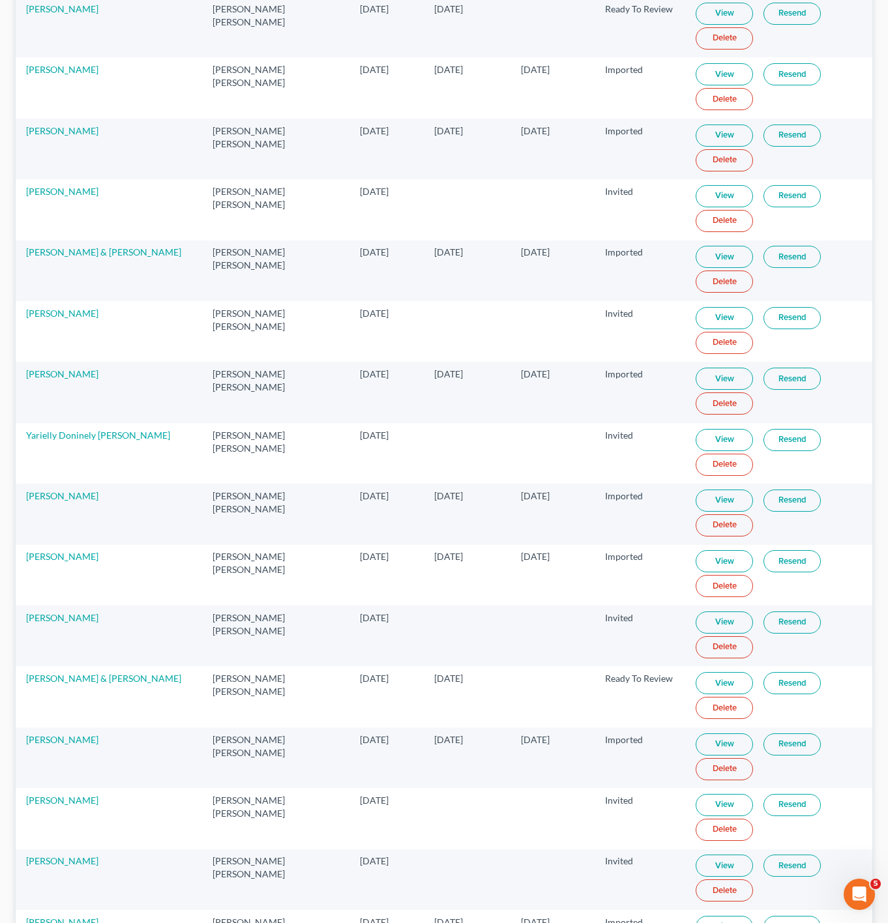
scroll to position [685, 0]
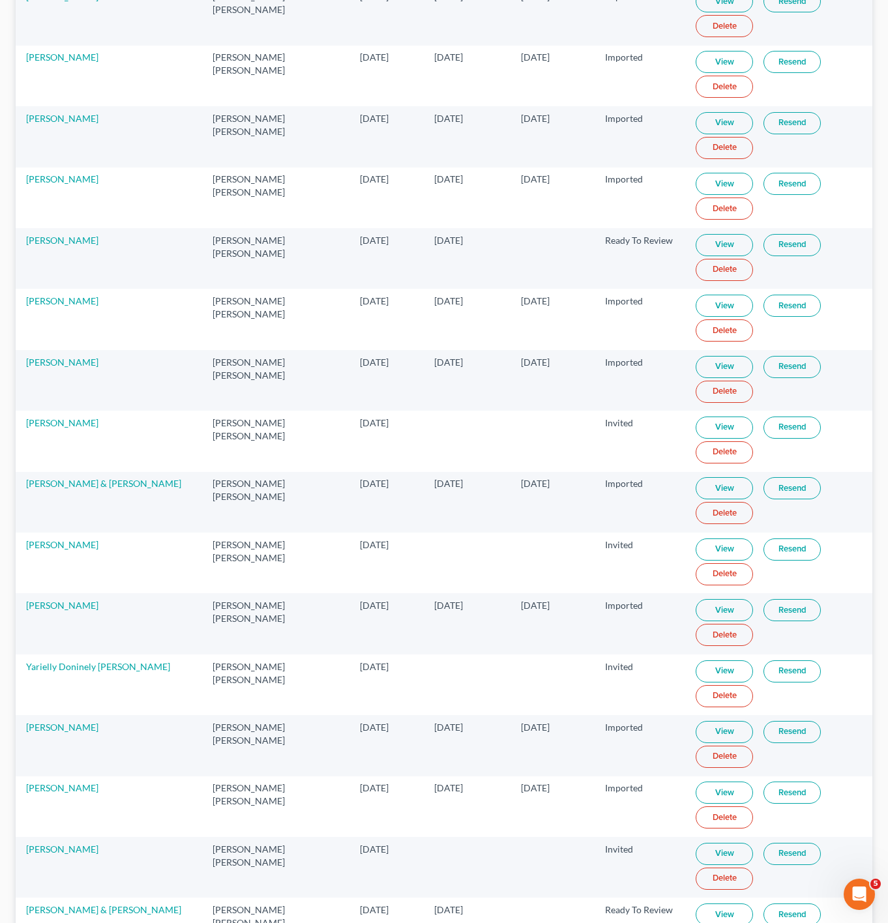
click at [790, 560] on link "Resend" at bounding box center [792, 550] width 57 height 22
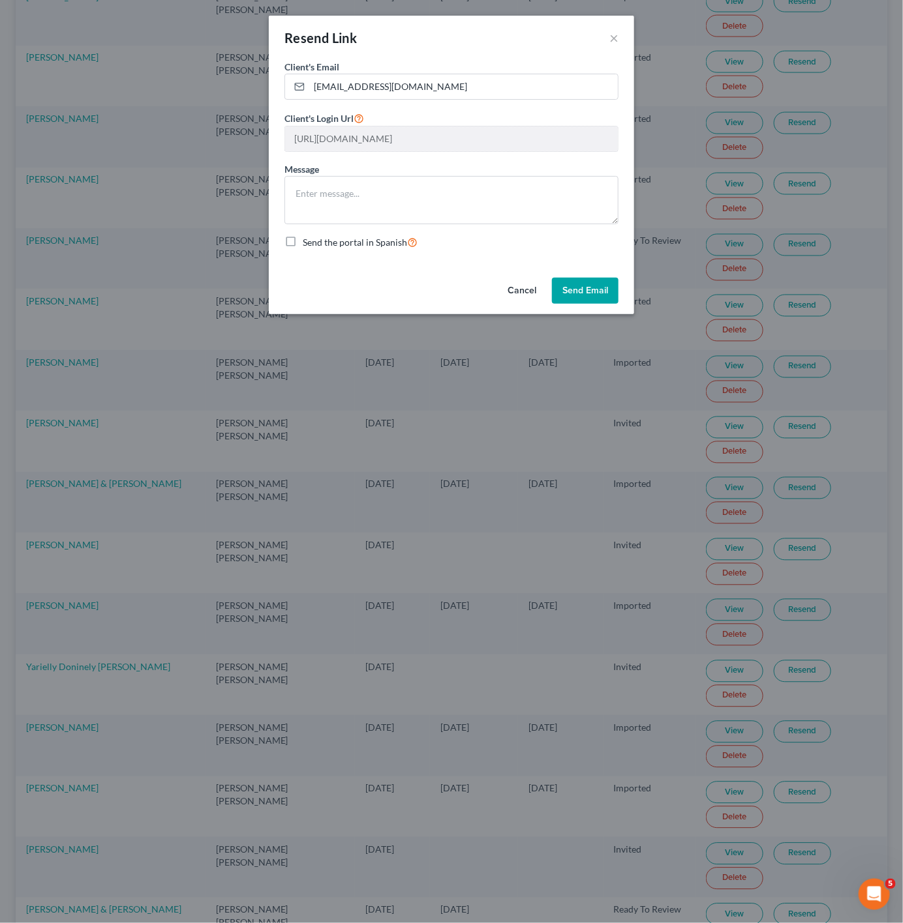
click at [591, 299] on button "Send Email" at bounding box center [585, 291] width 67 height 26
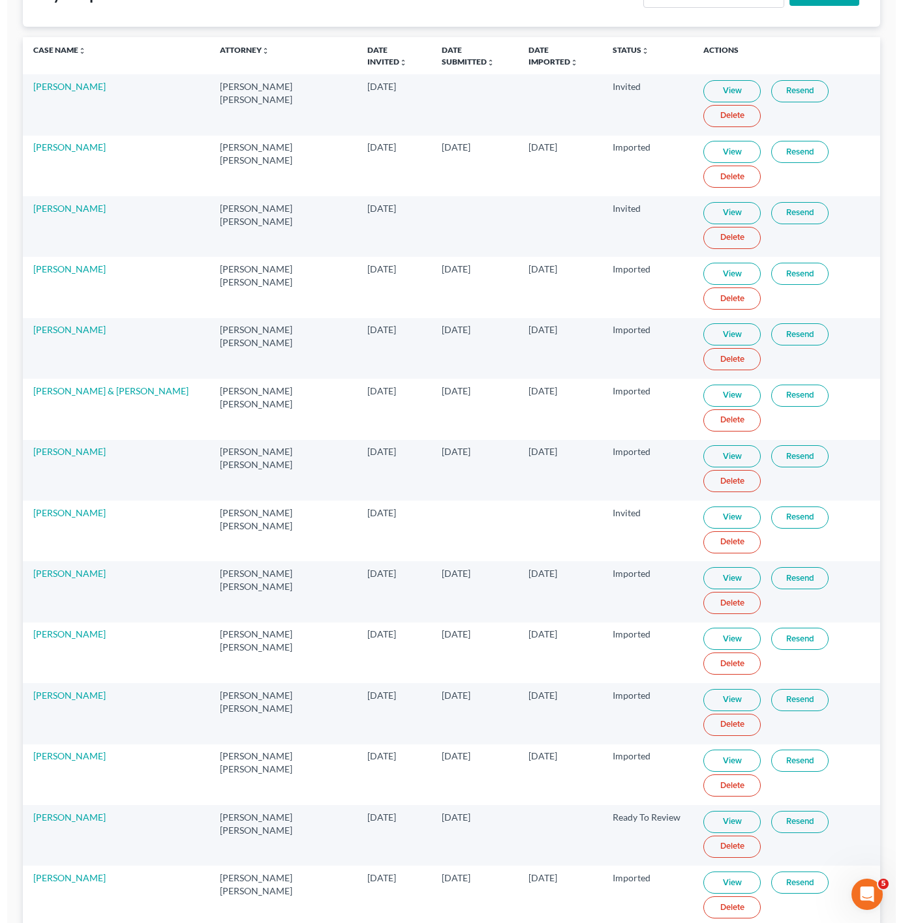
scroll to position [0, 0]
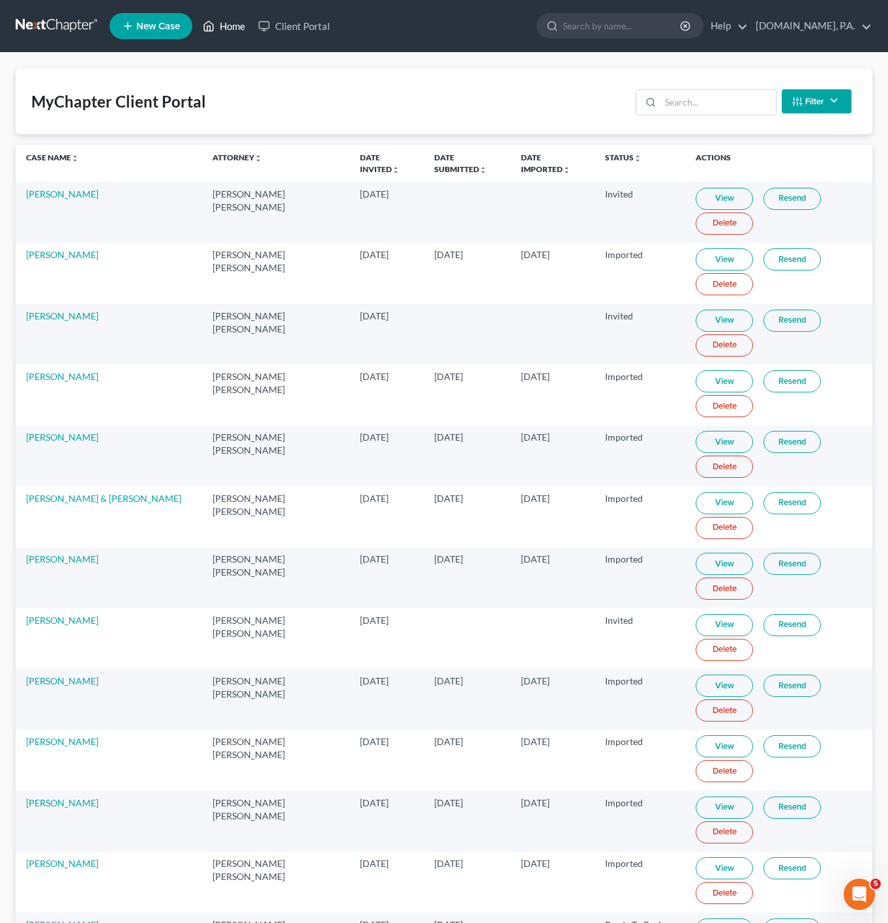
click at [223, 14] on link "Home" at bounding box center [223, 25] width 55 height 23
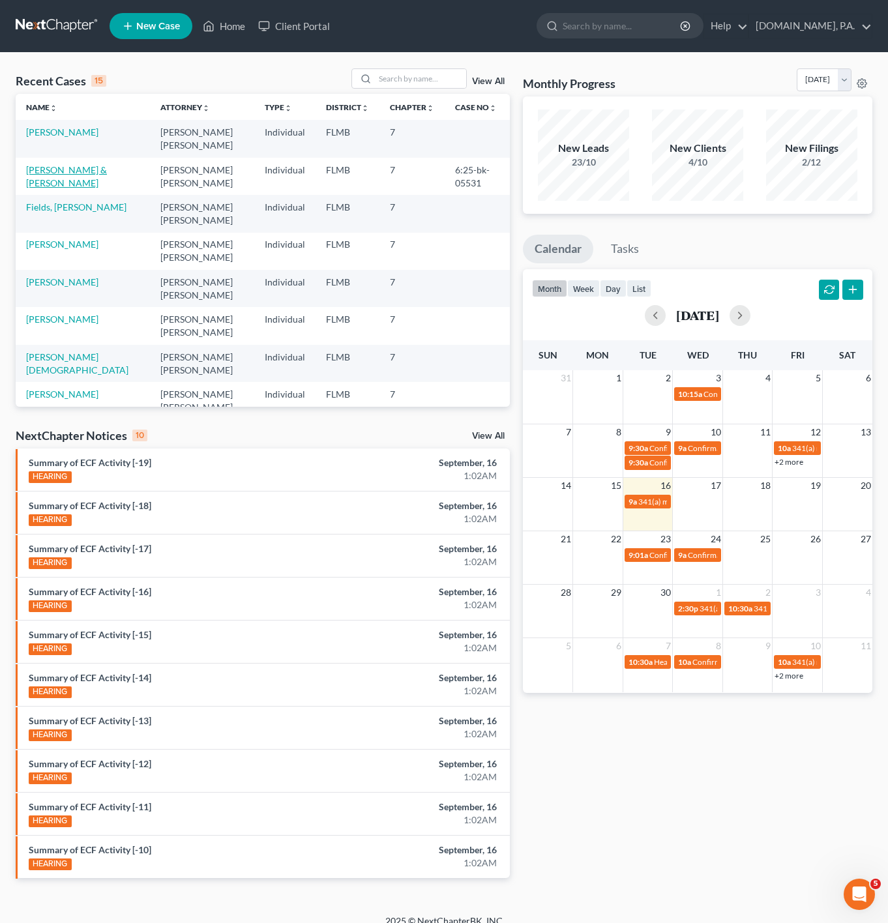
click at [94, 171] on link "Tersegno, Anthony & Kimberly" at bounding box center [66, 176] width 81 height 24
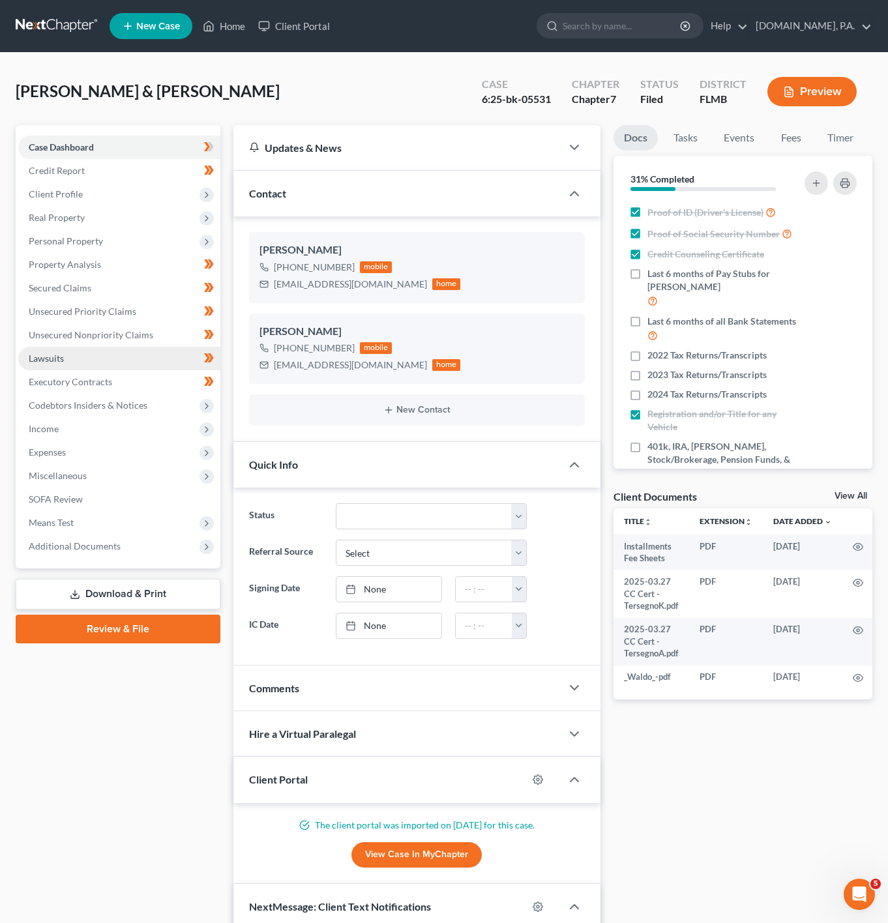
click at [119, 361] on link "Lawsuits" at bounding box center [119, 358] width 202 height 23
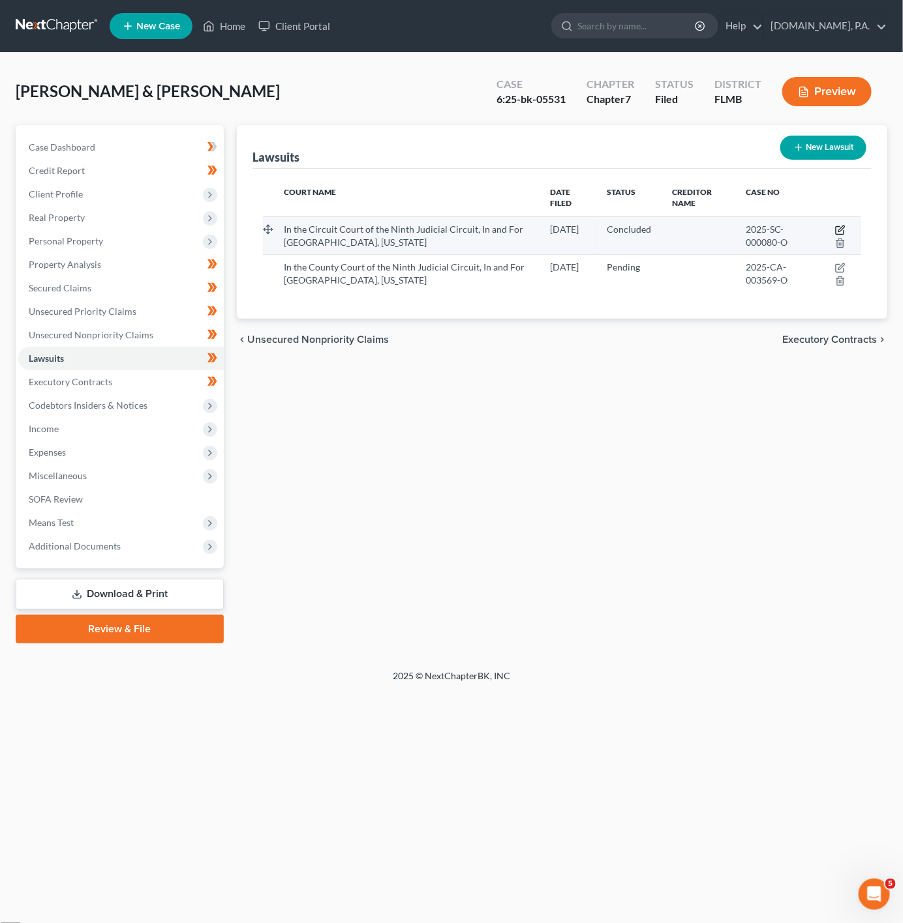
click at [841, 227] on icon "button" at bounding box center [840, 230] width 10 height 10
select select "9"
select select "2"
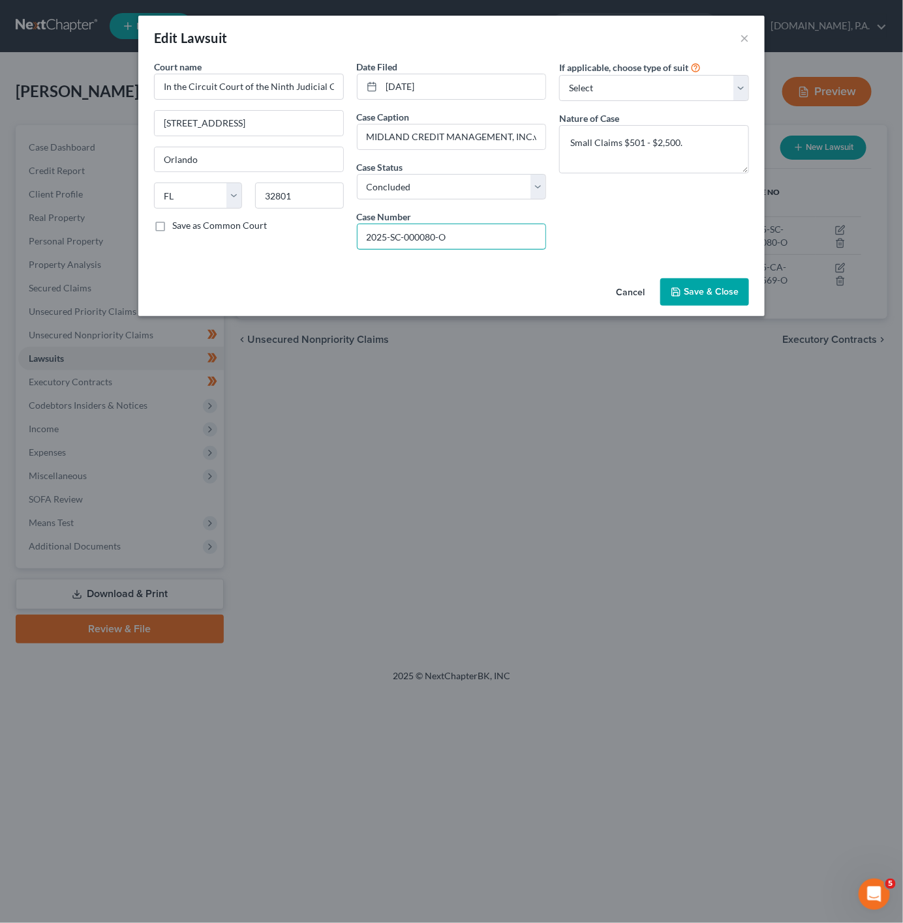
drag, startPoint x: 487, startPoint y: 241, endPoint x: 348, endPoint y: 243, distance: 138.9
click at [348, 243] on div "Court name * In the Circuit Court of the Ninth Judicial Circuit, In and For Ora…" at bounding box center [451, 160] width 608 height 200
drag, startPoint x: 485, startPoint y: 237, endPoint x: 491, endPoint y: 233, distance: 7.1
click at [485, 237] on input "2025-SC-000080-O" at bounding box center [451, 236] width 188 height 25
click at [745, 34] on button "×" at bounding box center [744, 38] width 9 height 16
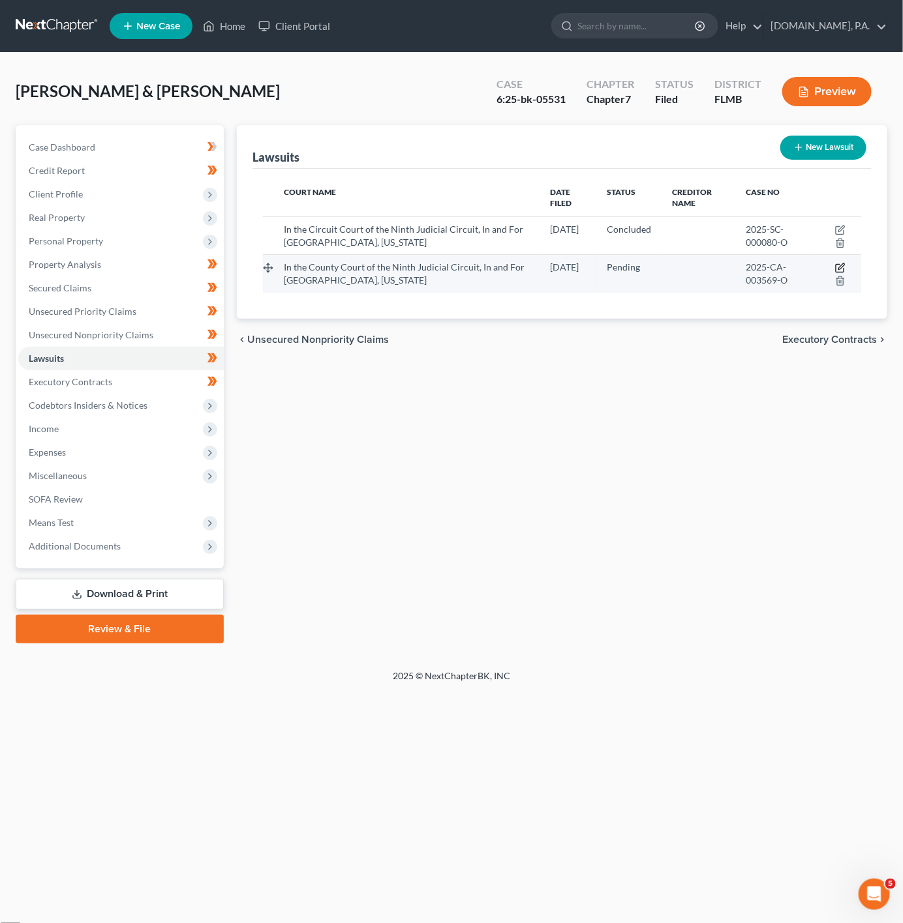
click at [838, 267] on icon "button" at bounding box center [840, 268] width 10 height 10
select select "9"
select select "0"
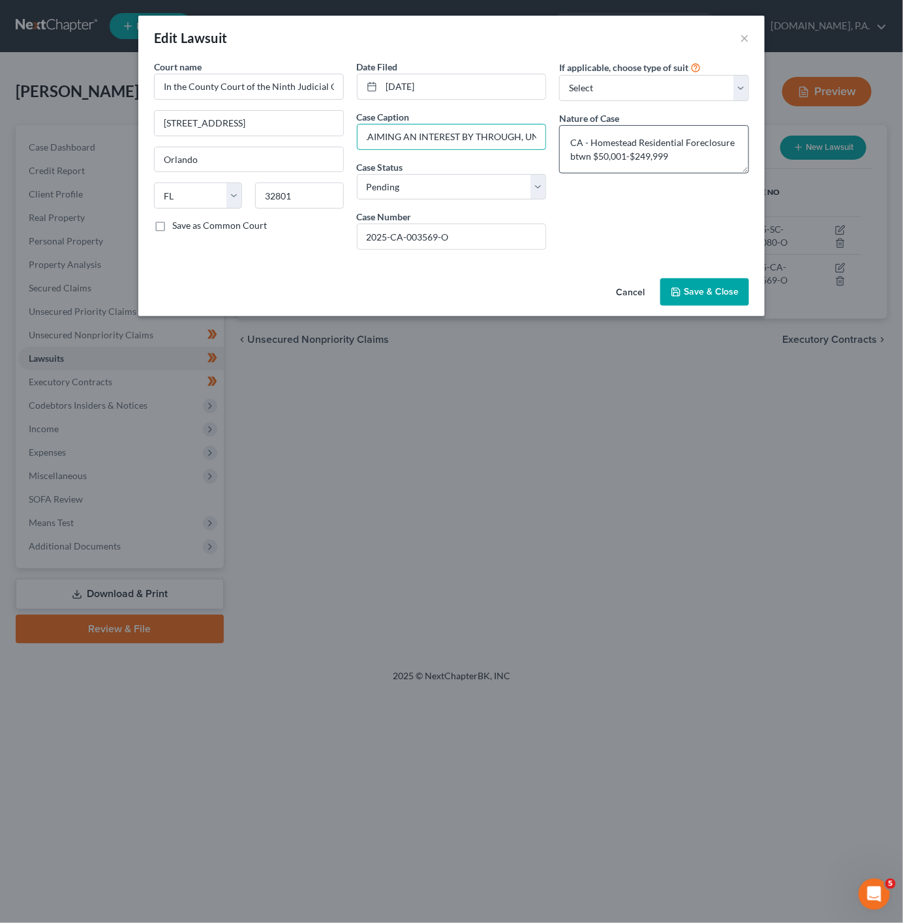
scroll to position [0, 1053]
drag, startPoint x: 365, startPoint y: 141, endPoint x: 615, endPoint y: 147, distance: 250.5
click at [614, 147] on div "Court name * In the County Court of the Ninth Judicial Circuit, In and For Oran…" at bounding box center [451, 160] width 608 height 200
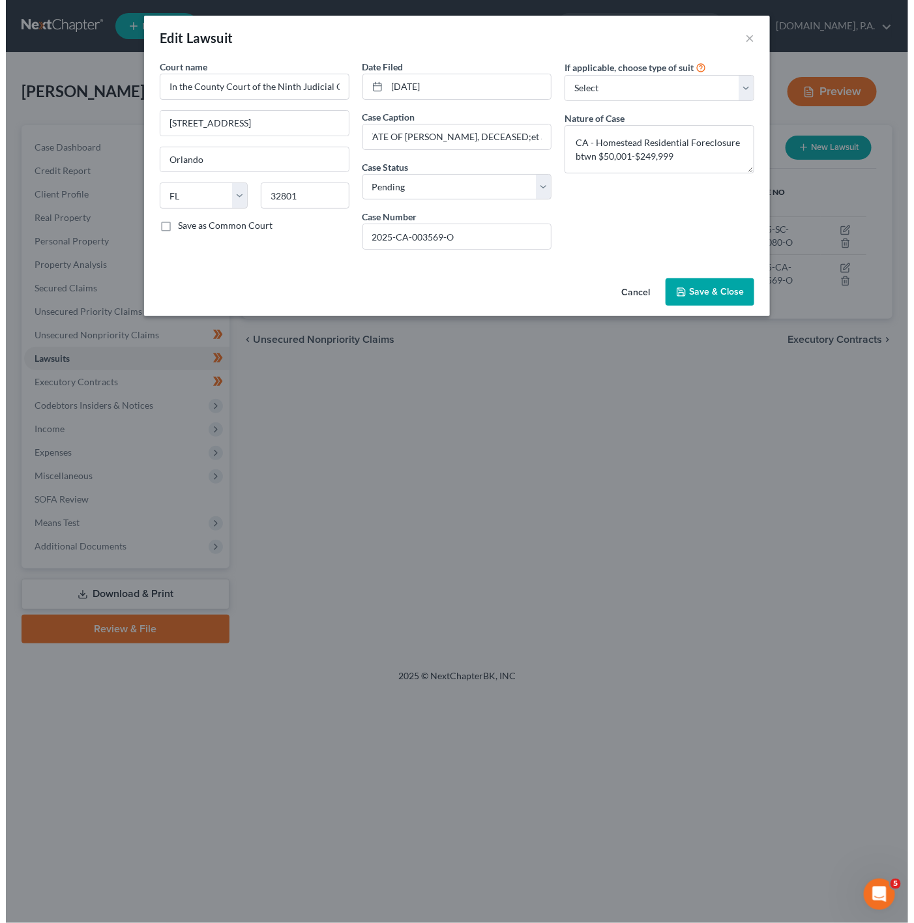
scroll to position [0, 0]
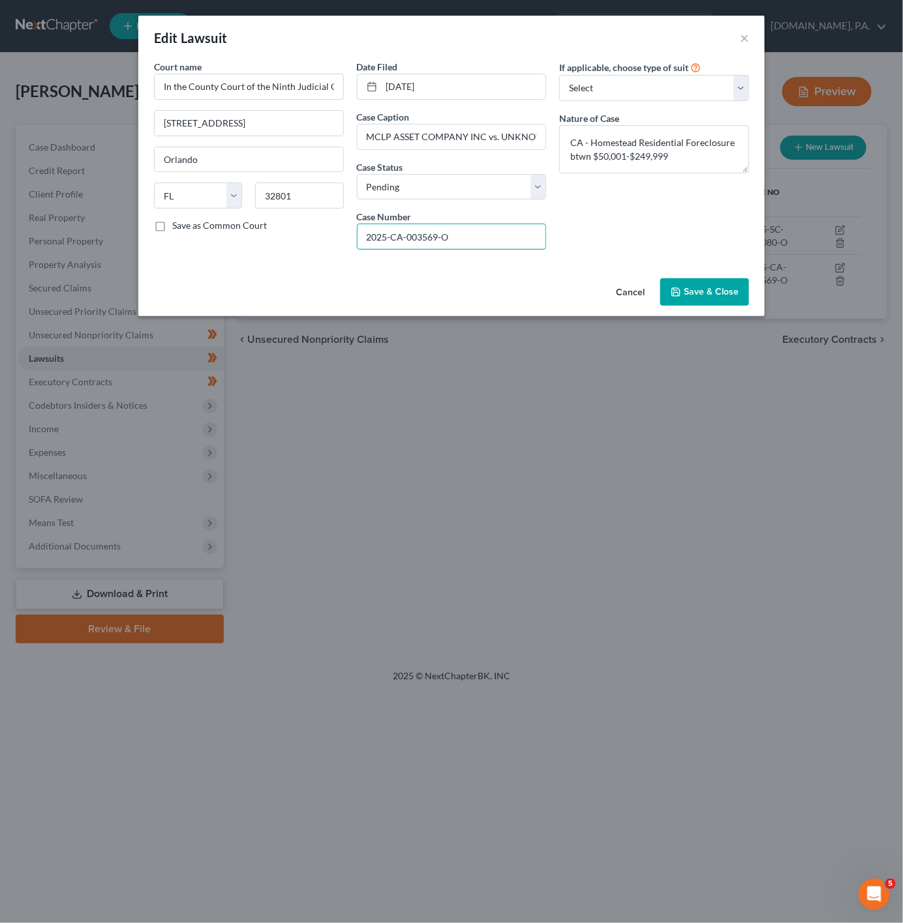
drag, startPoint x: 487, startPoint y: 245, endPoint x: 342, endPoint y: 259, distance: 145.4
click at [342, 259] on div "Court name * In the County Court of the Ninth Judicial Circuit, In and For Oran…" at bounding box center [451, 160] width 608 height 200
drag, startPoint x: 640, startPoint y: 293, endPoint x: 618, endPoint y: 296, distance: 22.3
click at [640, 293] on button "Cancel" at bounding box center [630, 293] width 50 height 26
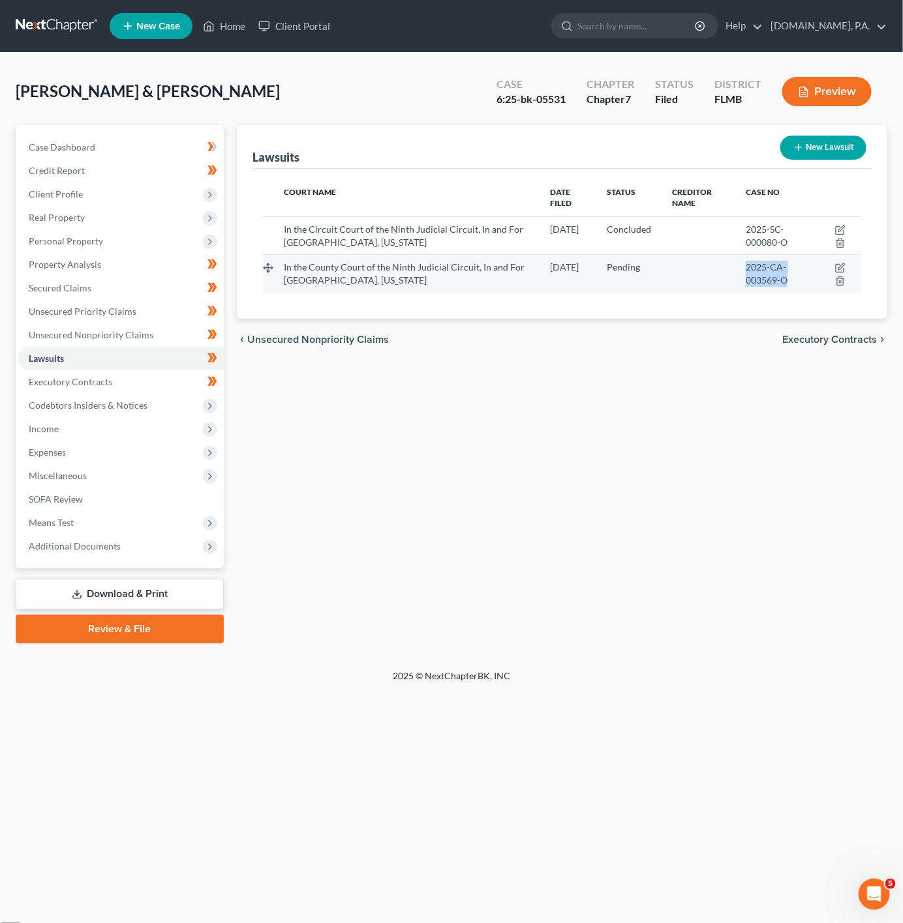
drag, startPoint x: 738, startPoint y: 269, endPoint x: 792, endPoint y: 286, distance: 57.5
click at [792, 286] on div "2025-CA-003569-O" at bounding box center [774, 274] width 59 height 26
copy span "2025-CA-003569-O"
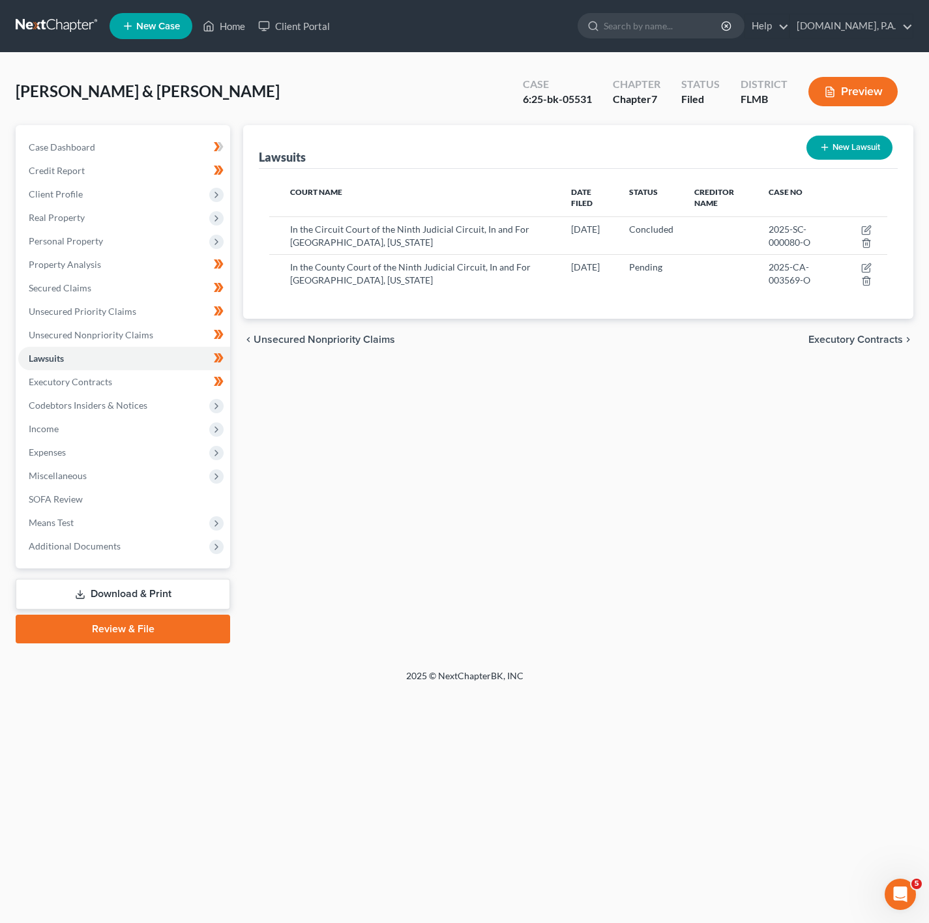
click at [642, 471] on div "Lawsuits New Lawsuit Court Name Date Filed Status Creditor Name Case No In the …" at bounding box center [578, 384] width 683 height 518
click at [237, 36] on link "Home" at bounding box center [223, 25] width 55 height 23
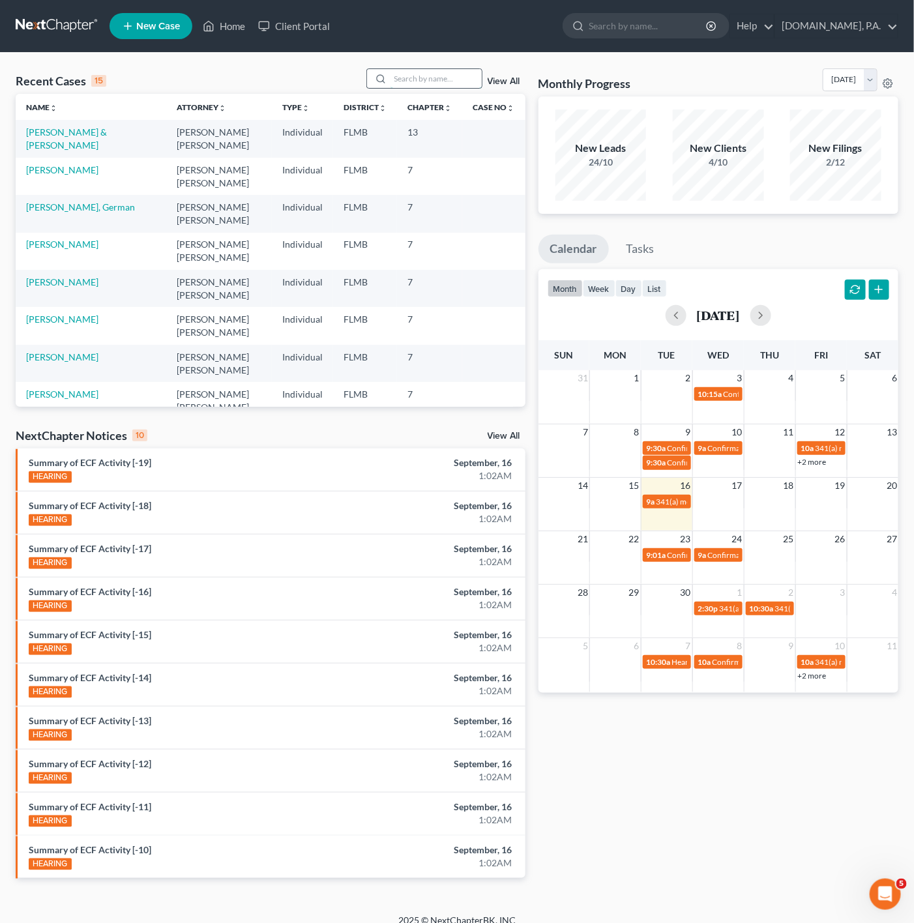
click at [470, 84] on input "search" at bounding box center [436, 78] width 91 height 19
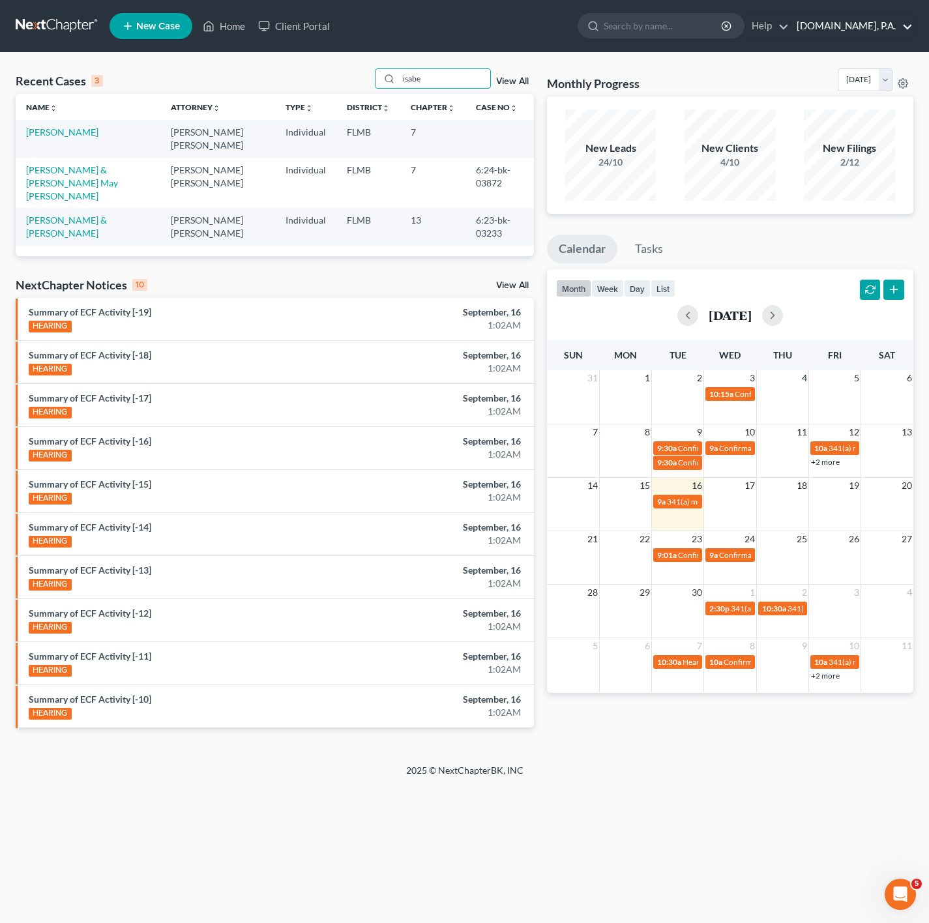
type input "isabe"
click at [900, 20] on link "[DOMAIN_NAME], P.A." at bounding box center [851, 25] width 123 height 23
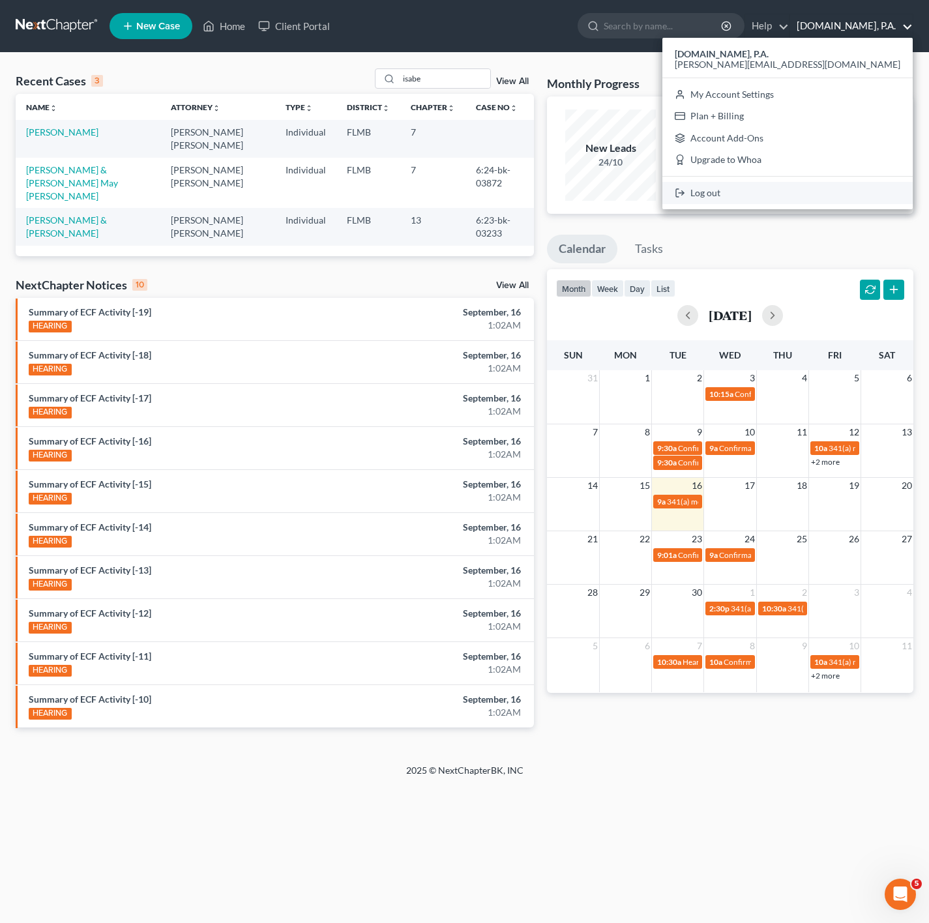
click at [845, 192] on link "Log out" at bounding box center [788, 193] width 250 height 22
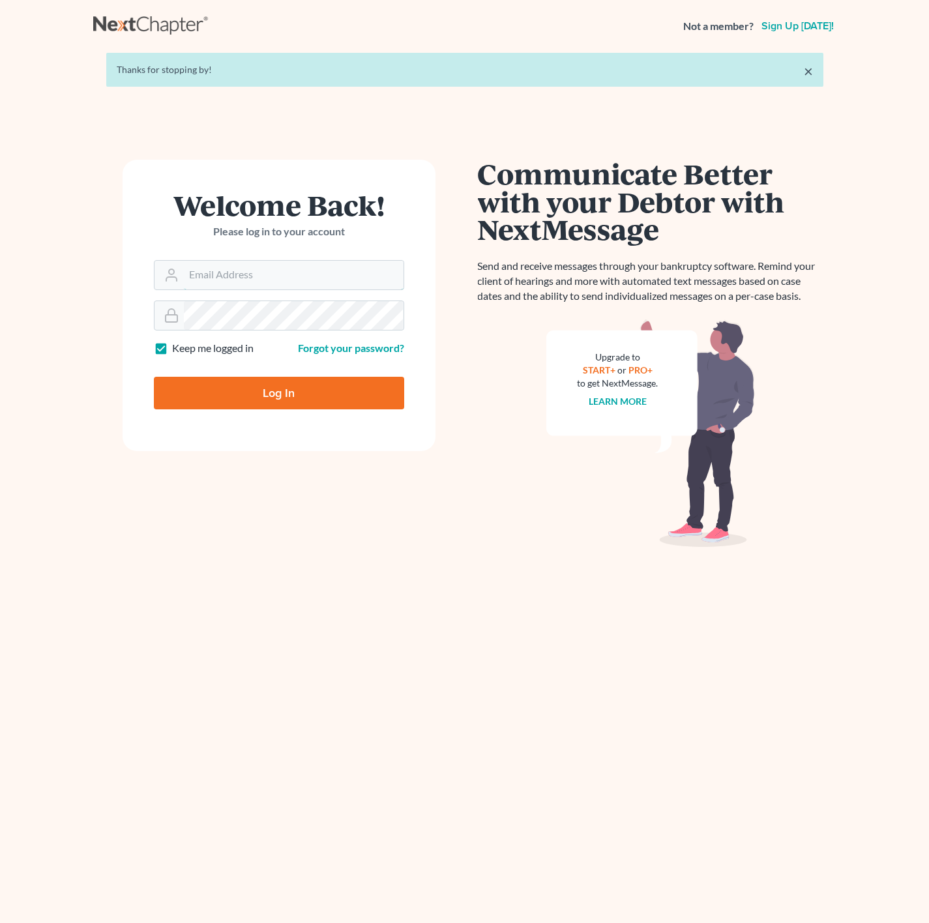
type input "[PERSON_NAME][EMAIL_ADDRESS][DOMAIN_NAME]"
click at [348, 398] on input "Log In" at bounding box center [279, 393] width 250 height 33
type input "Thinking..."
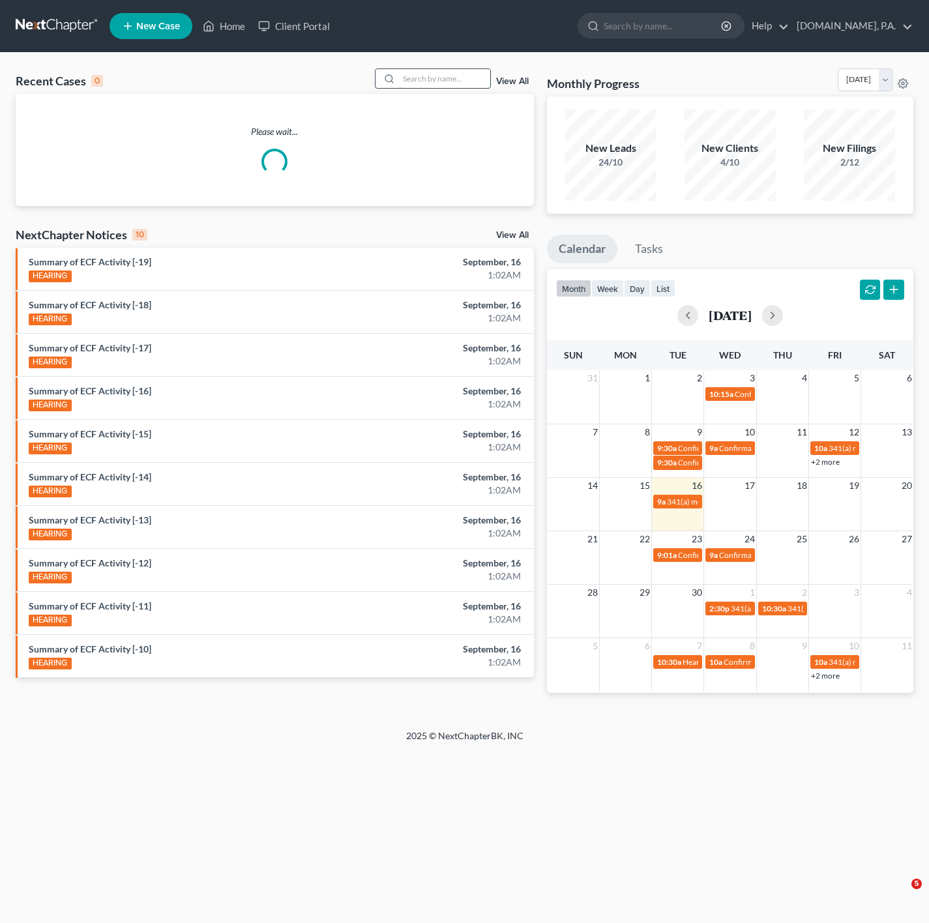
click at [434, 85] on input "search" at bounding box center [444, 78] width 91 height 19
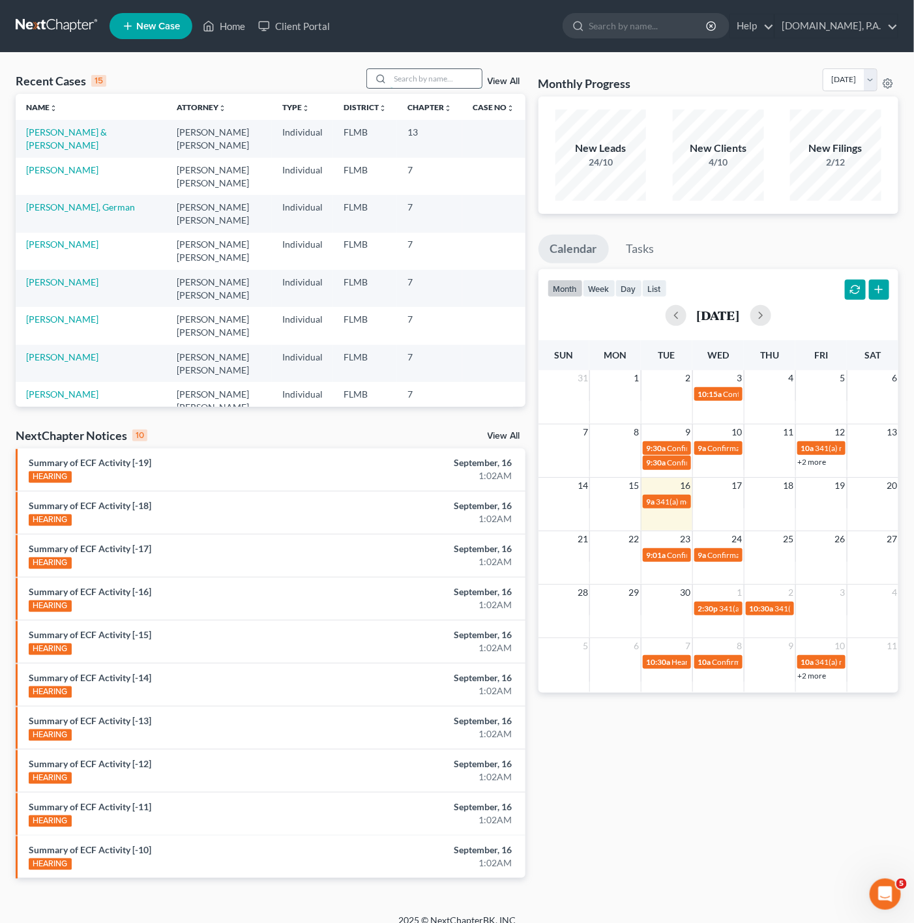
type input "o"
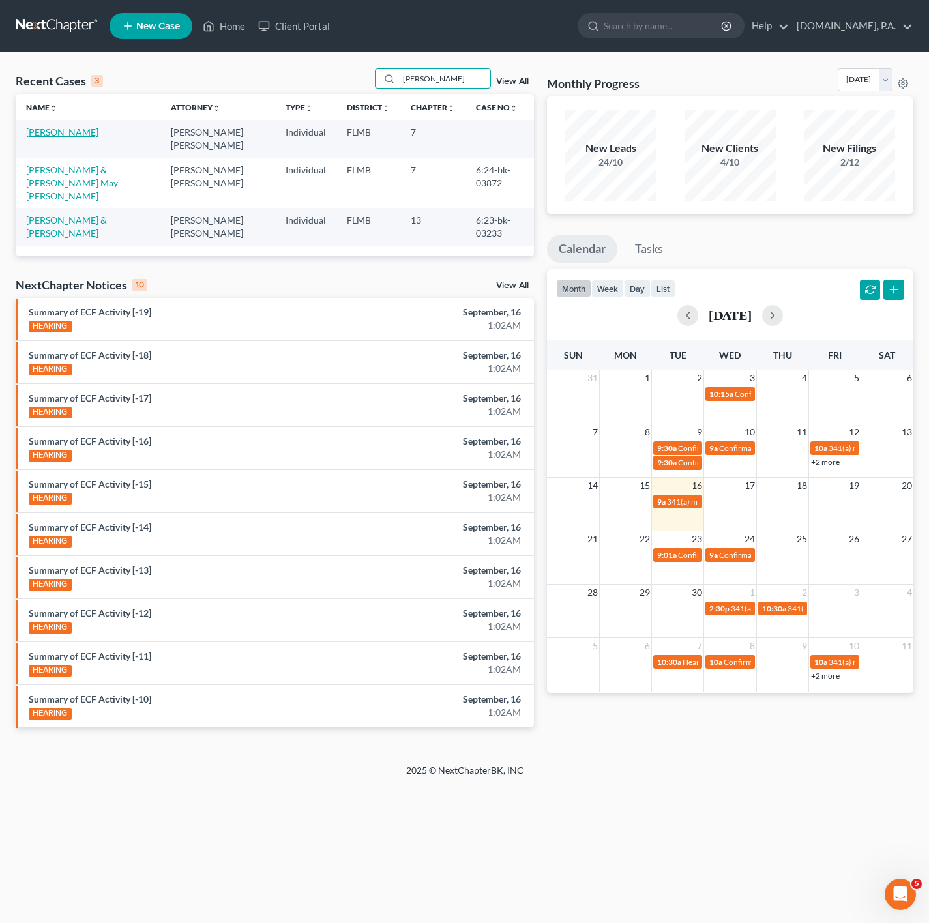
type input "[PERSON_NAME]"
click at [46, 133] on link "[PERSON_NAME]" at bounding box center [62, 132] width 72 height 11
select select "4"
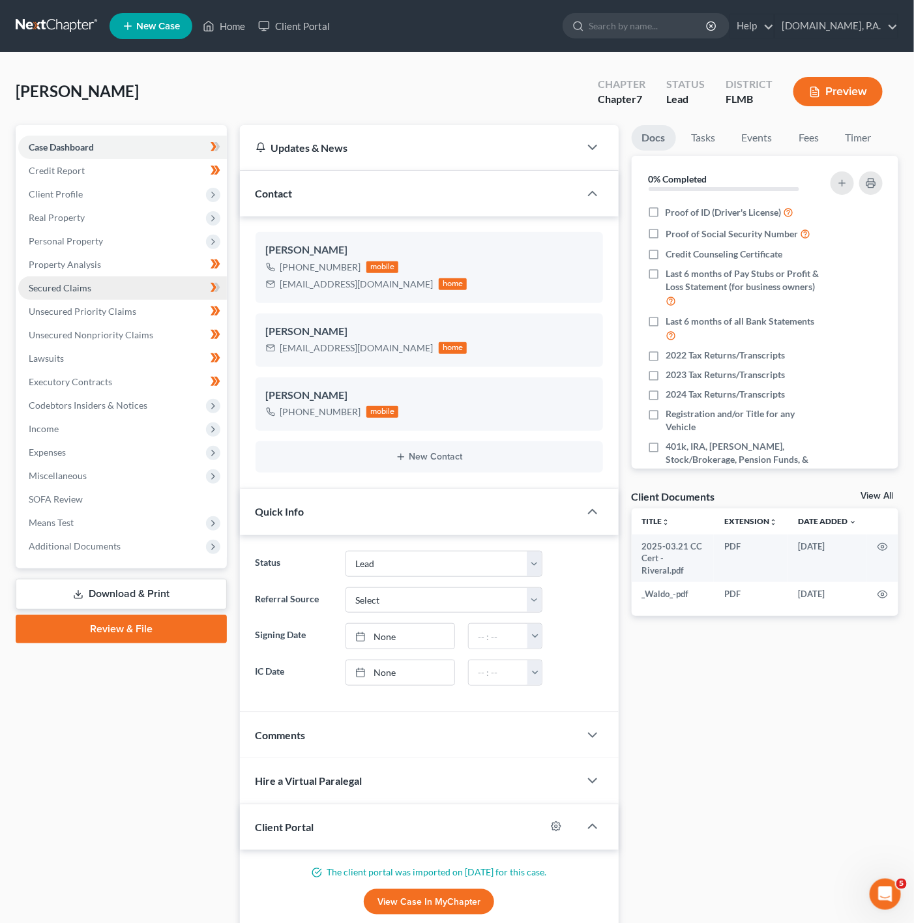
click at [186, 282] on link "Secured Claims" at bounding box center [122, 287] width 209 height 23
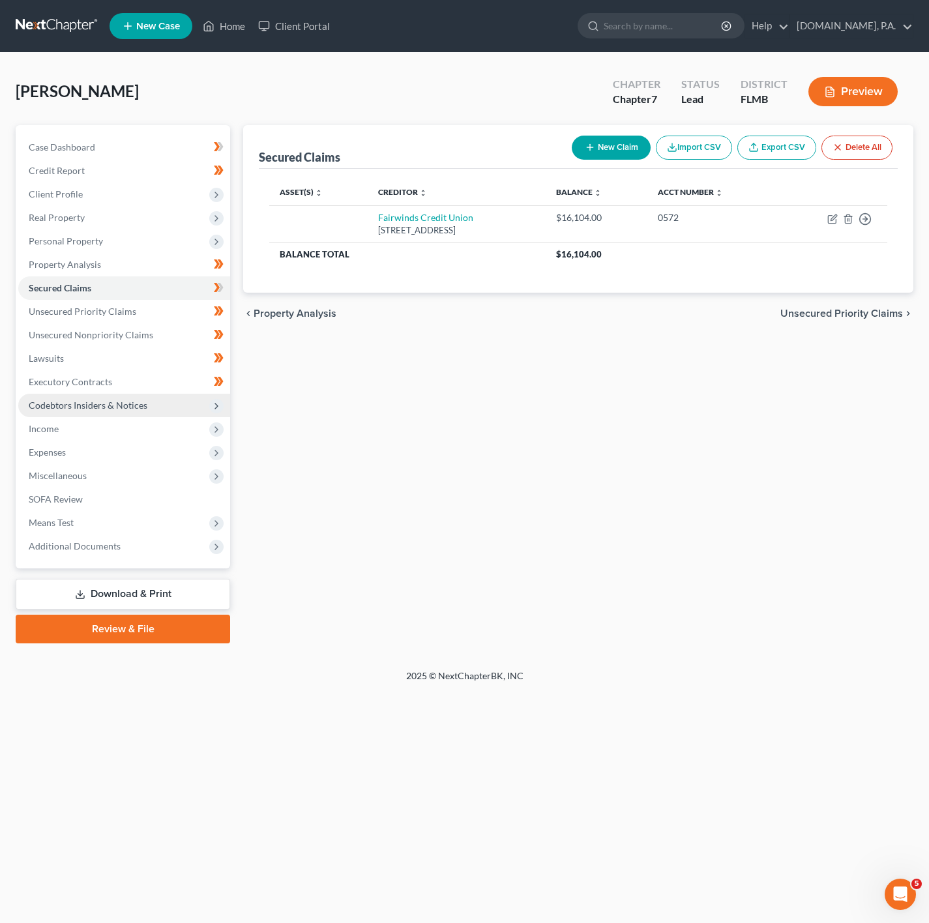
click at [198, 411] on span "Codebtors Insiders & Notices" at bounding box center [124, 405] width 212 height 23
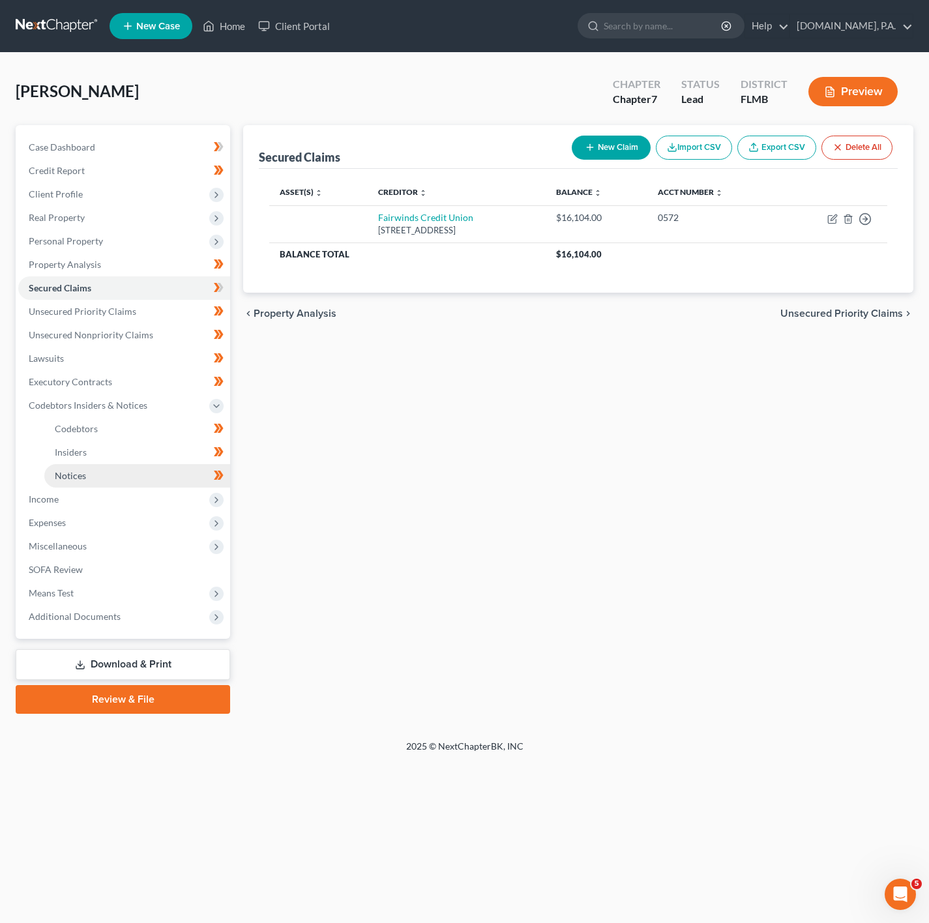
click at [179, 486] on link "Notices" at bounding box center [137, 475] width 186 height 23
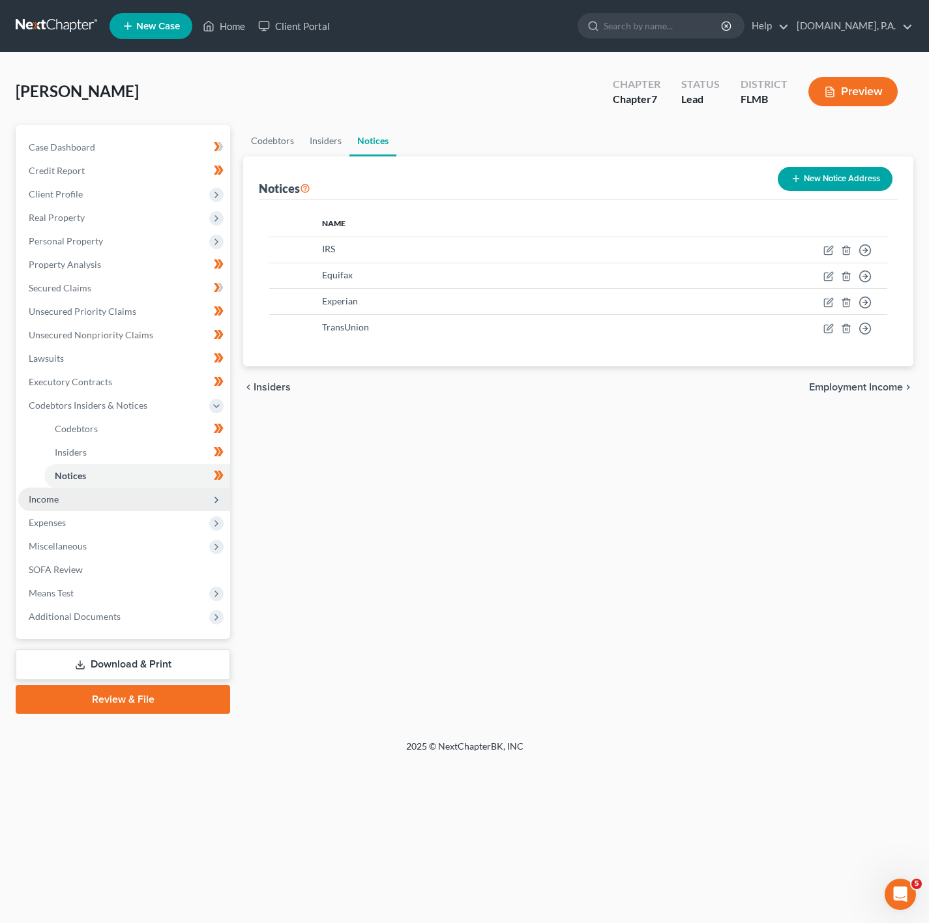
click at [158, 498] on span "Income" at bounding box center [124, 499] width 212 height 23
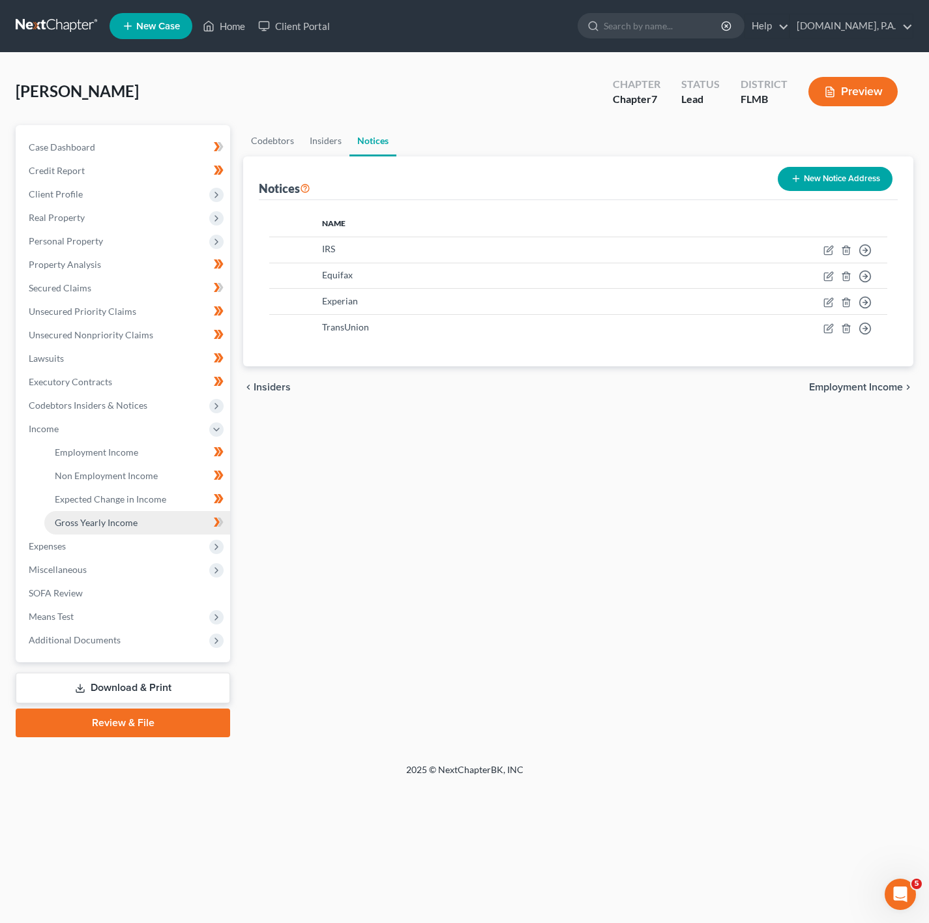
click at [181, 518] on link "Gross Yearly Income" at bounding box center [137, 522] width 186 height 23
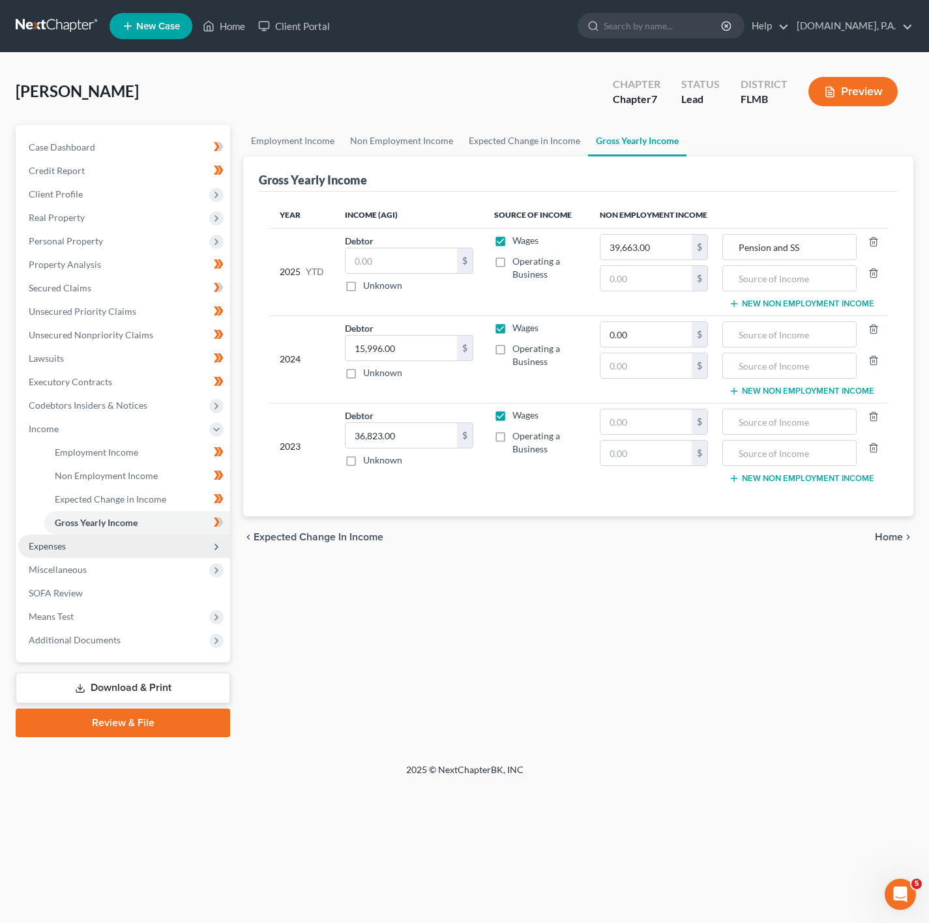
click at [196, 543] on span "Expenses" at bounding box center [124, 546] width 212 height 23
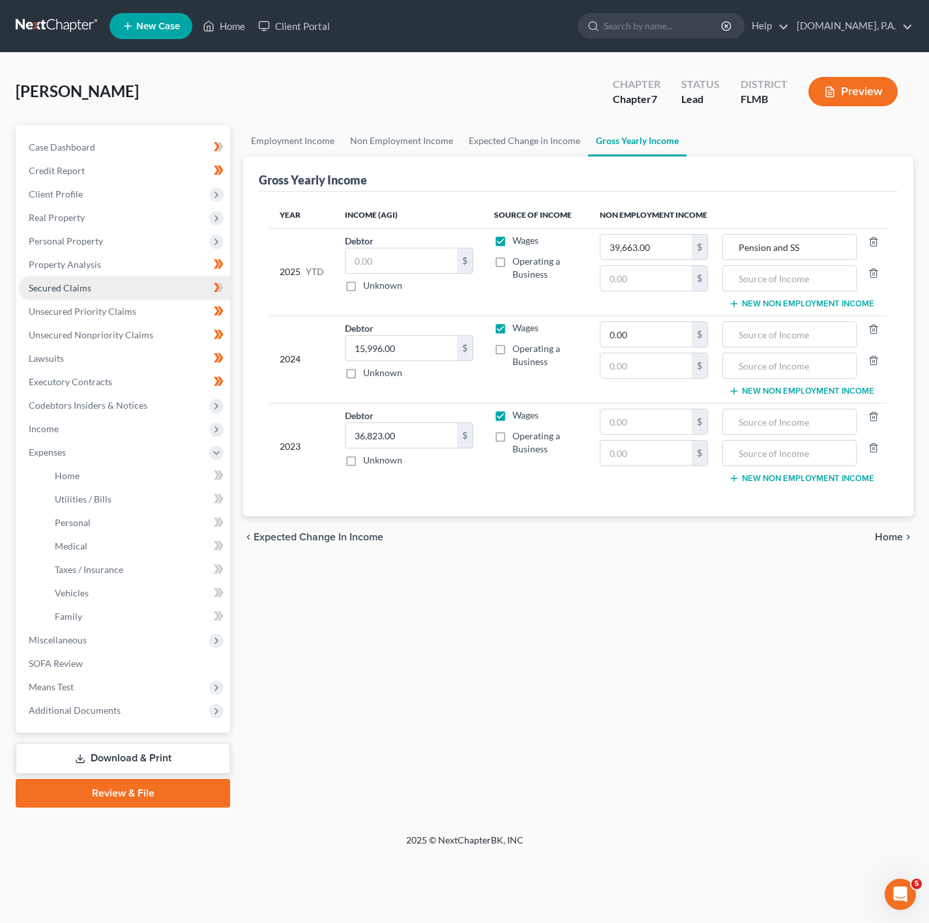
click at [192, 286] on link "Secured Claims" at bounding box center [124, 287] width 212 height 23
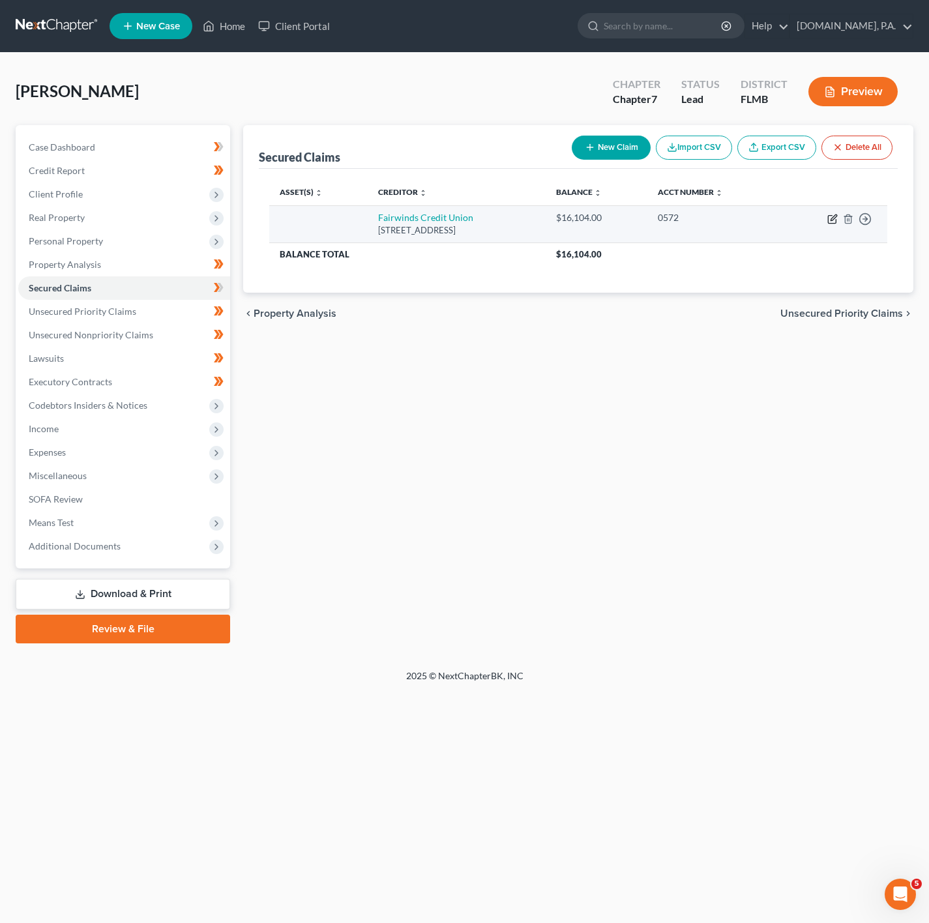
click at [828, 222] on icon "button" at bounding box center [832, 220] width 8 height 8
select select "9"
select select "0"
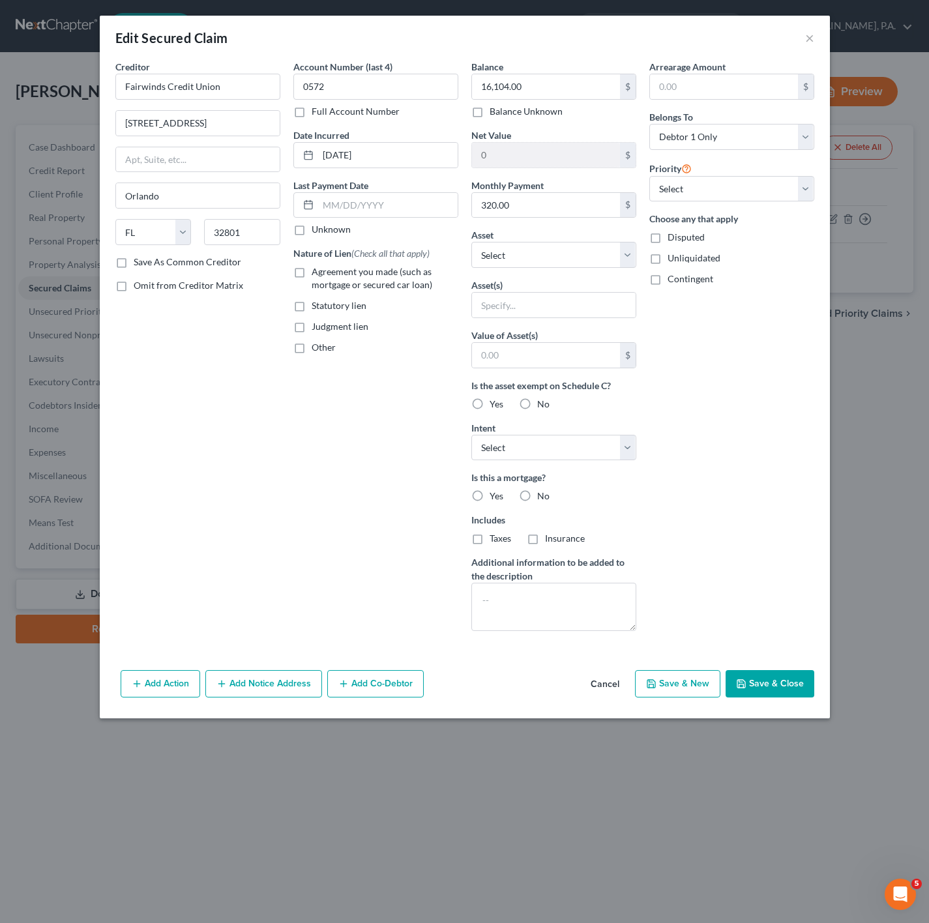
click at [614, 698] on button "Cancel" at bounding box center [605, 685] width 50 height 26
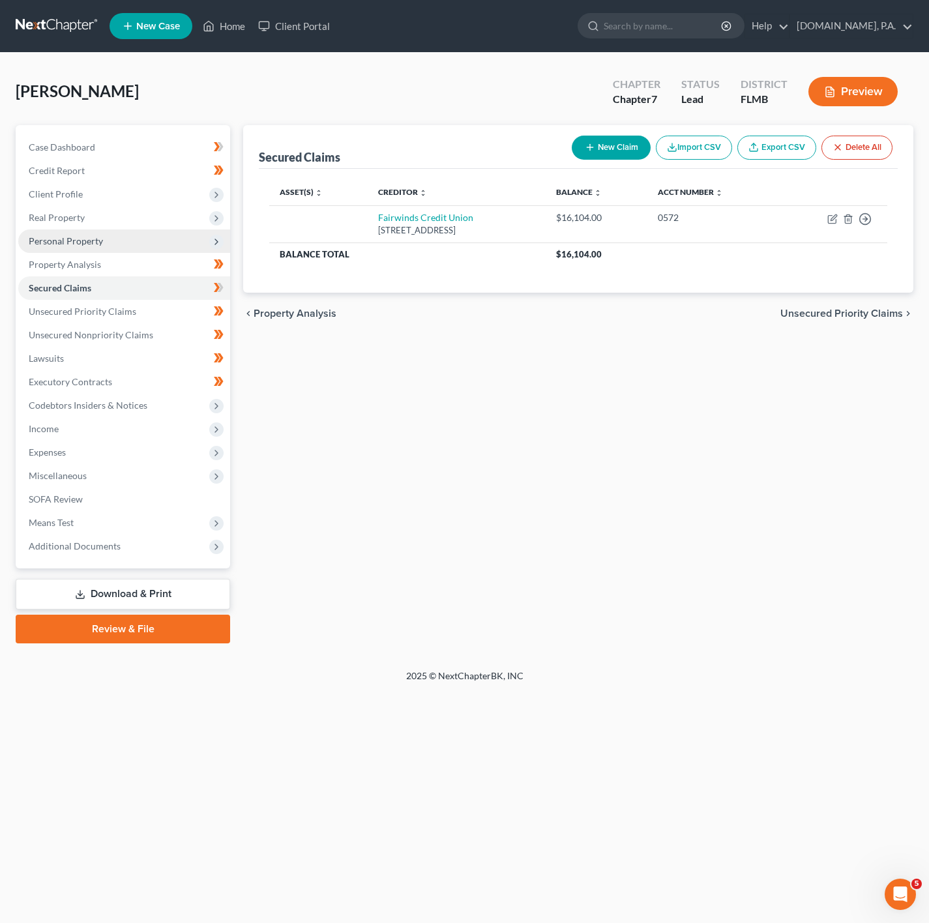
click at [198, 231] on span "Personal Property" at bounding box center [124, 241] width 212 height 23
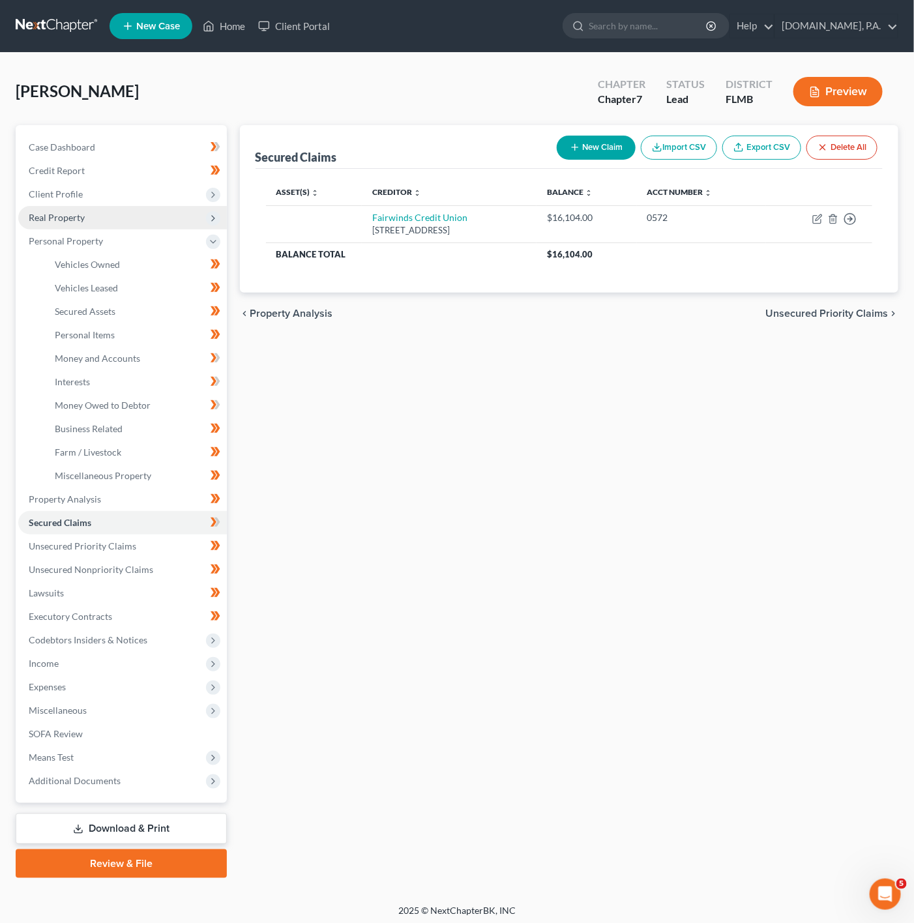
click at [196, 206] on span "Real Property" at bounding box center [122, 217] width 209 height 23
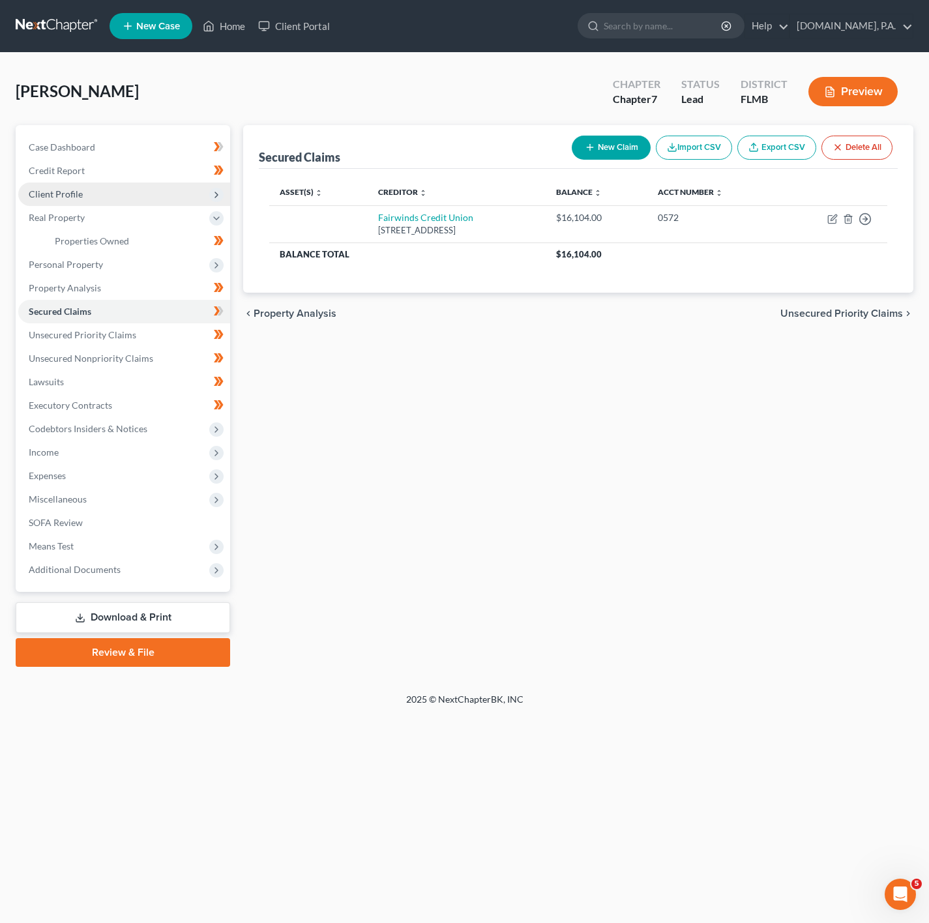
click at [182, 190] on span "Client Profile" at bounding box center [124, 194] width 212 height 23
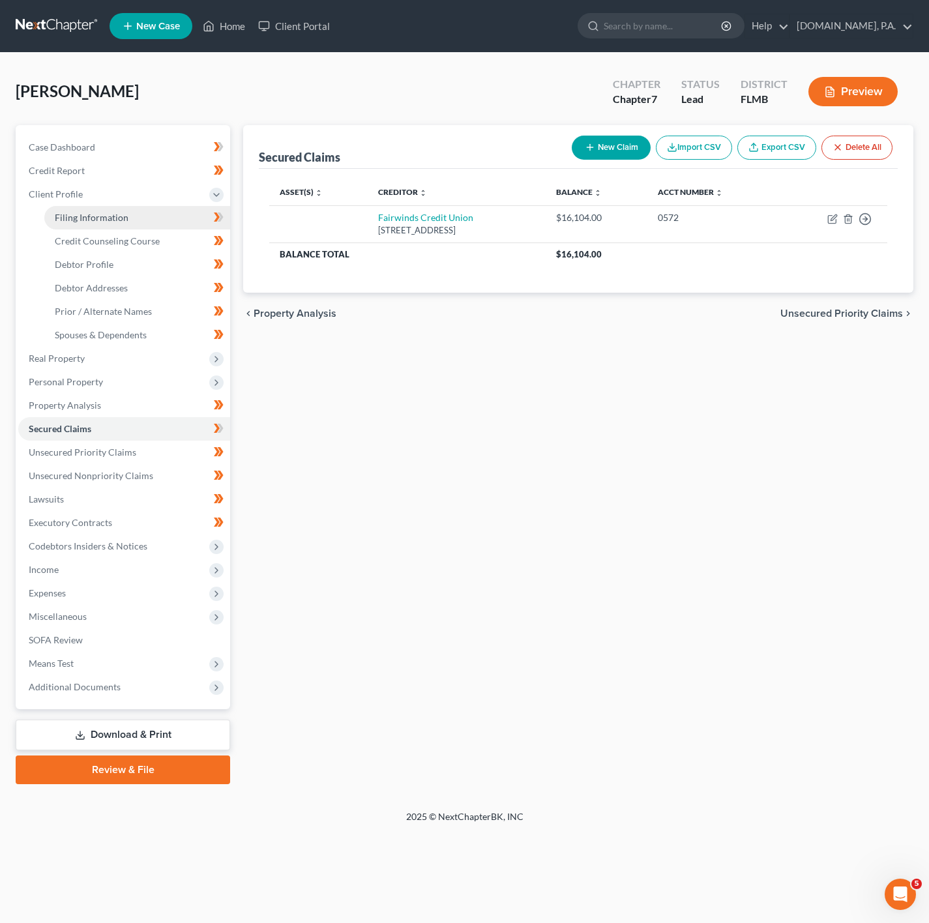
click at [176, 222] on link "Filing Information" at bounding box center [137, 217] width 186 height 23
select select "1"
select select "0"
select select "9"
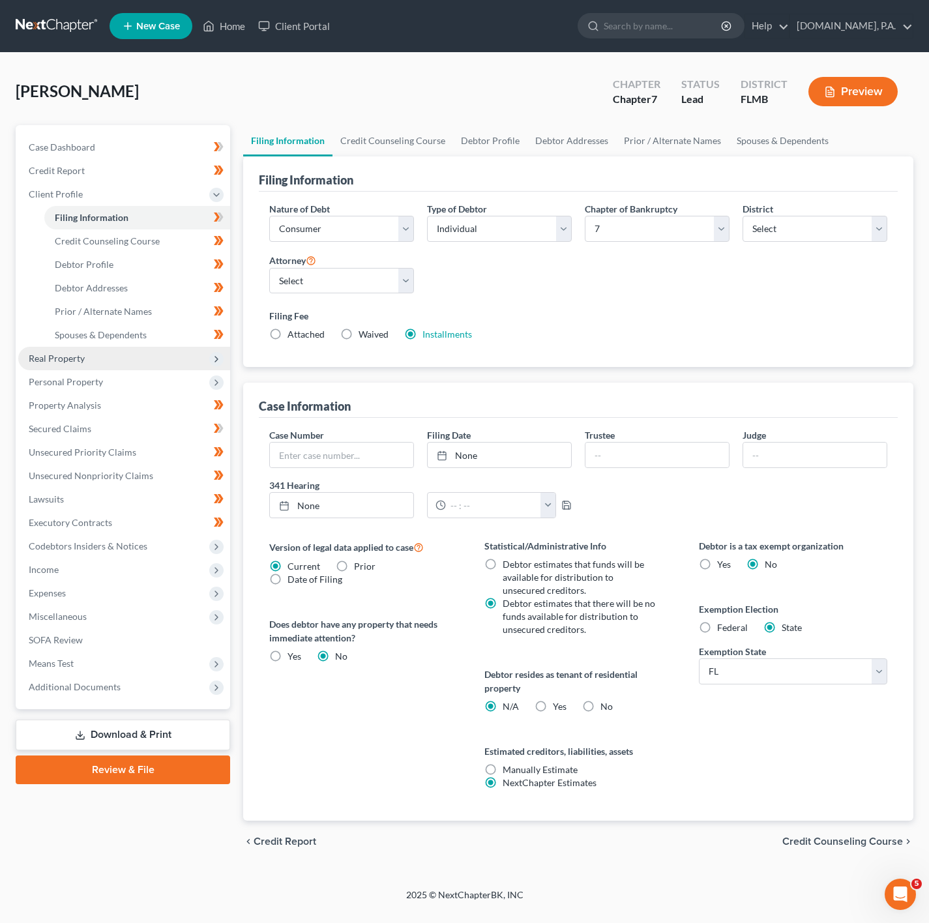
click at [161, 360] on span "Real Property" at bounding box center [124, 358] width 212 height 23
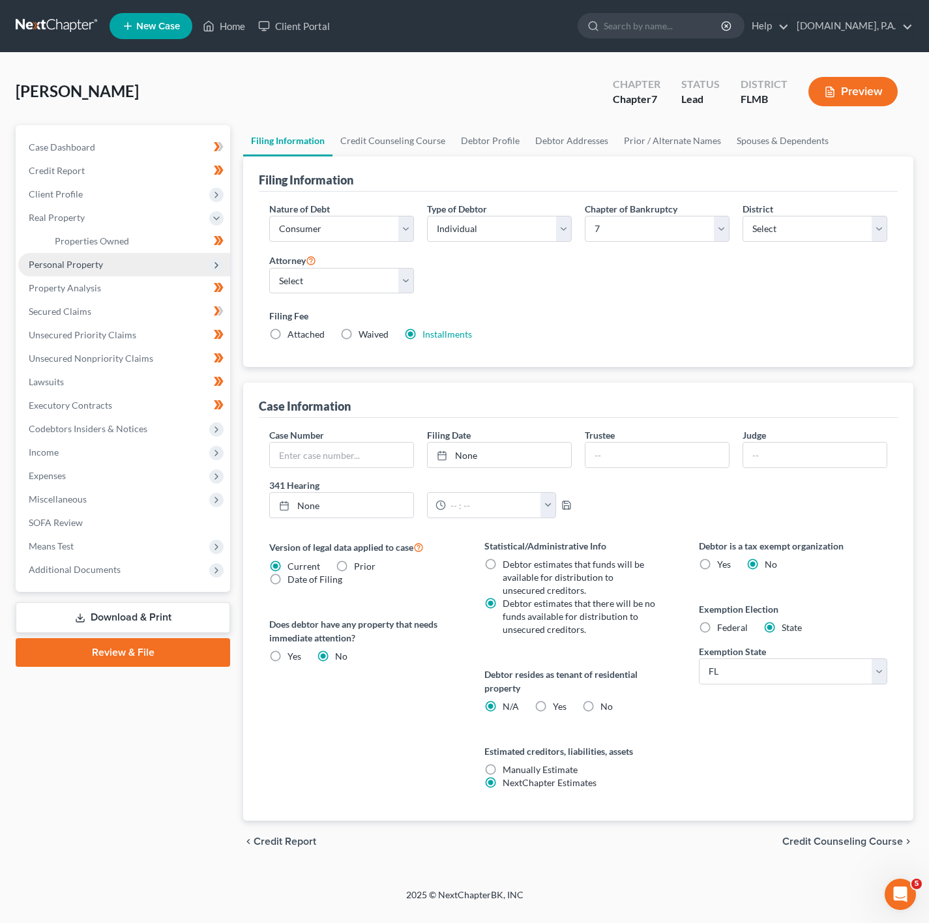
click at [149, 266] on span "Personal Property" at bounding box center [124, 264] width 212 height 23
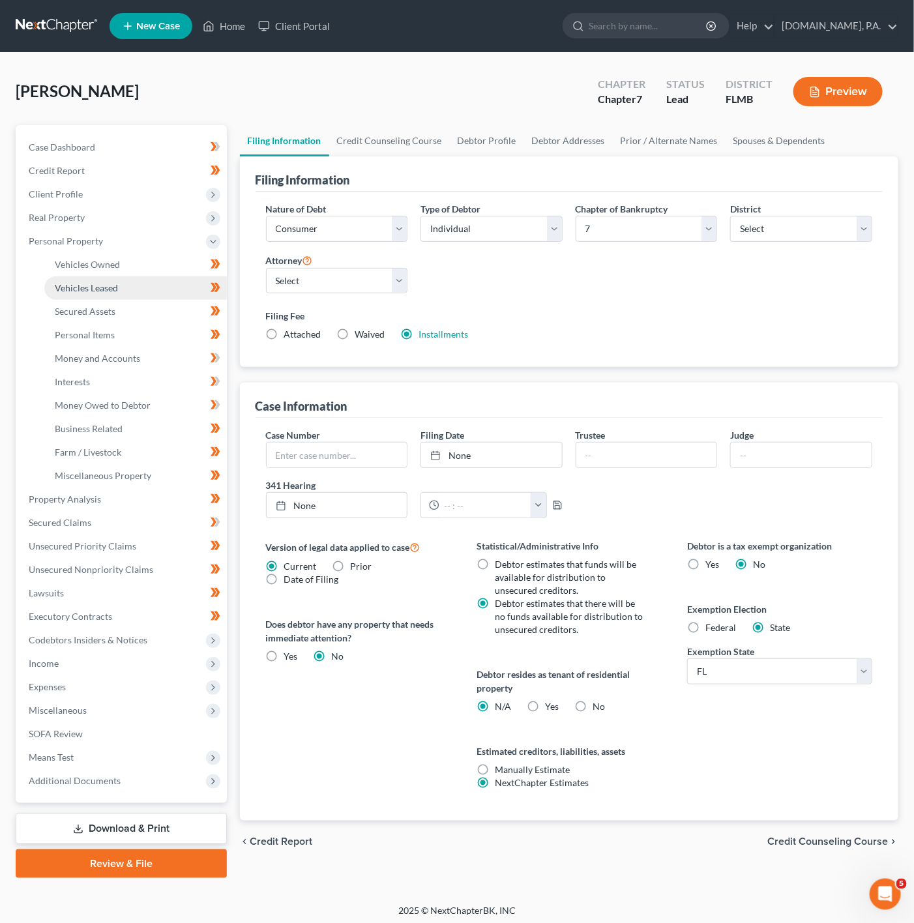
click at [145, 298] on link "Vehicles Leased" at bounding box center [135, 287] width 183 height 23
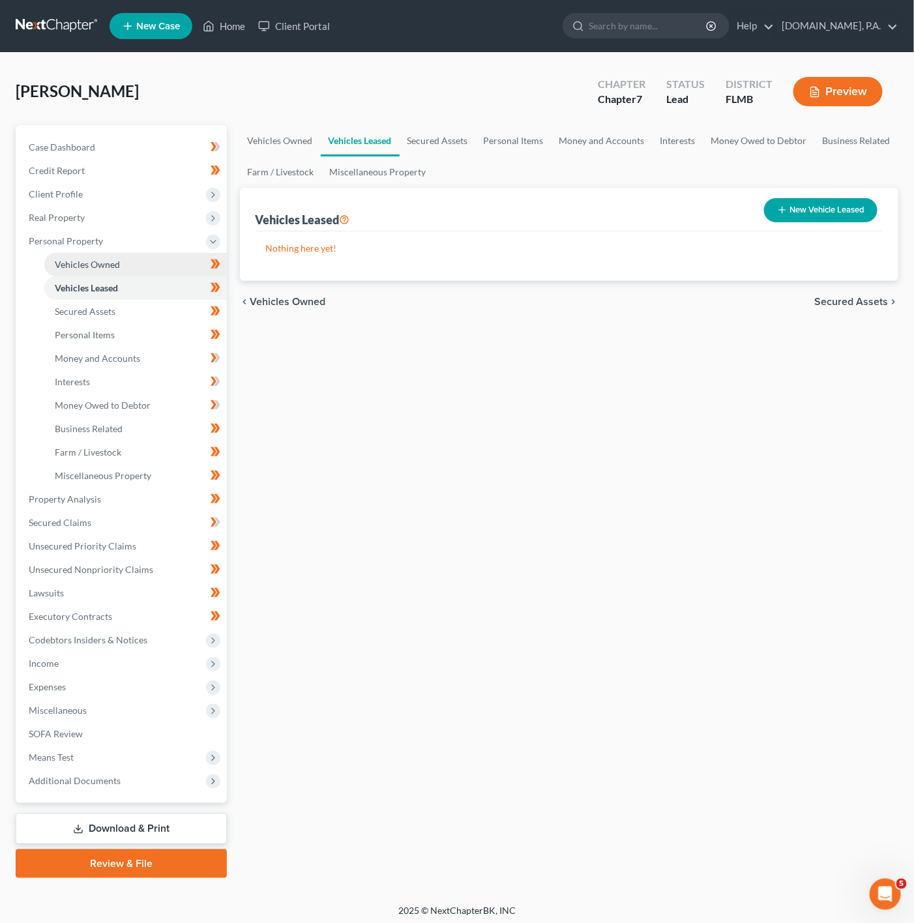
click at [153, 271] on link "Vehicles Owned" at bounding box center [135, 264] width 183 height 23
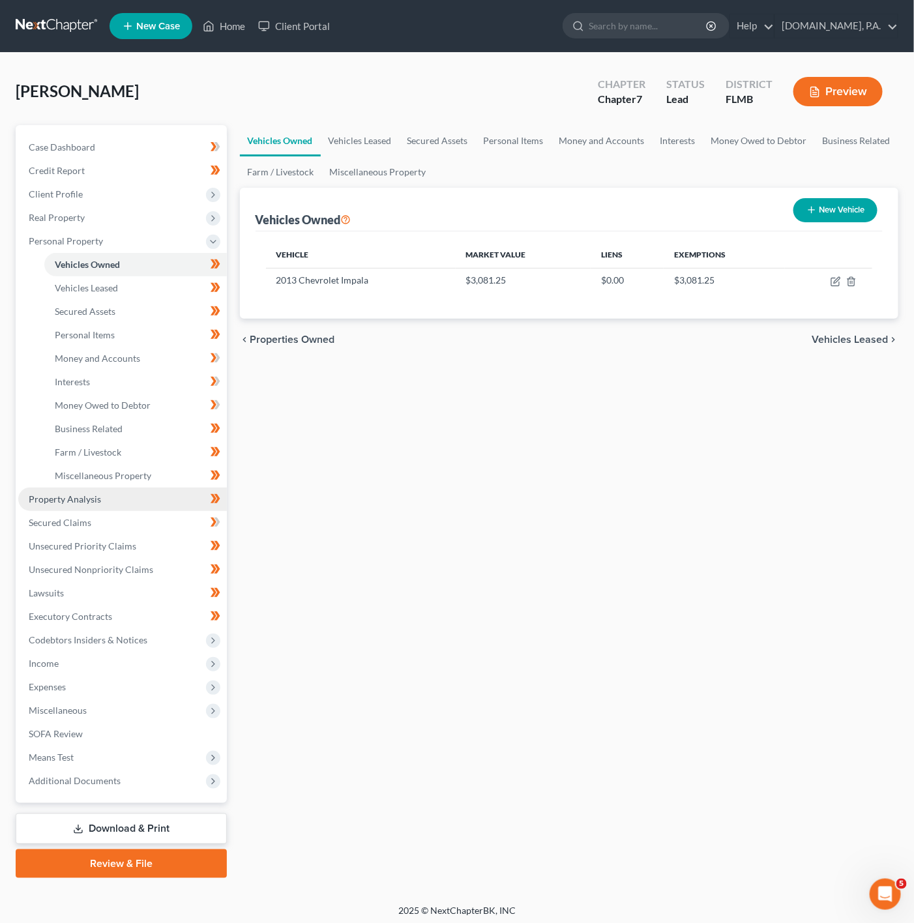
click at [127, 492] on link "Property Analysis" at bounding box center [122, 499] width 209 height 23
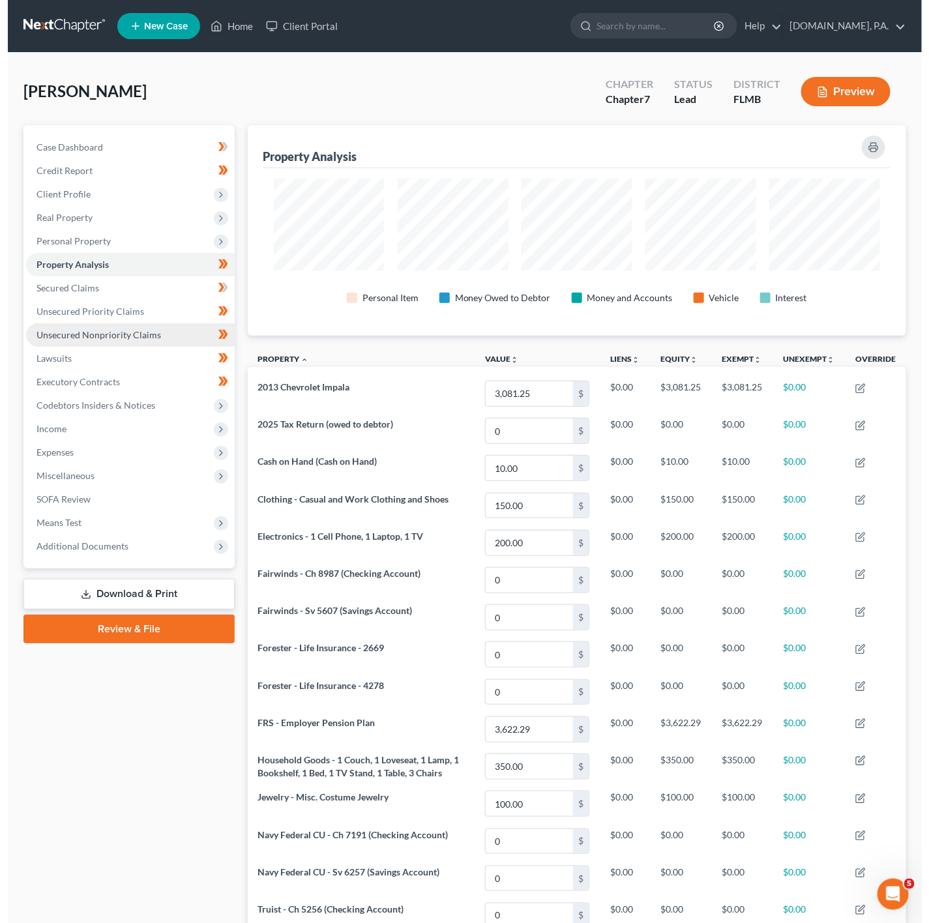
scroll to position [210, 659]
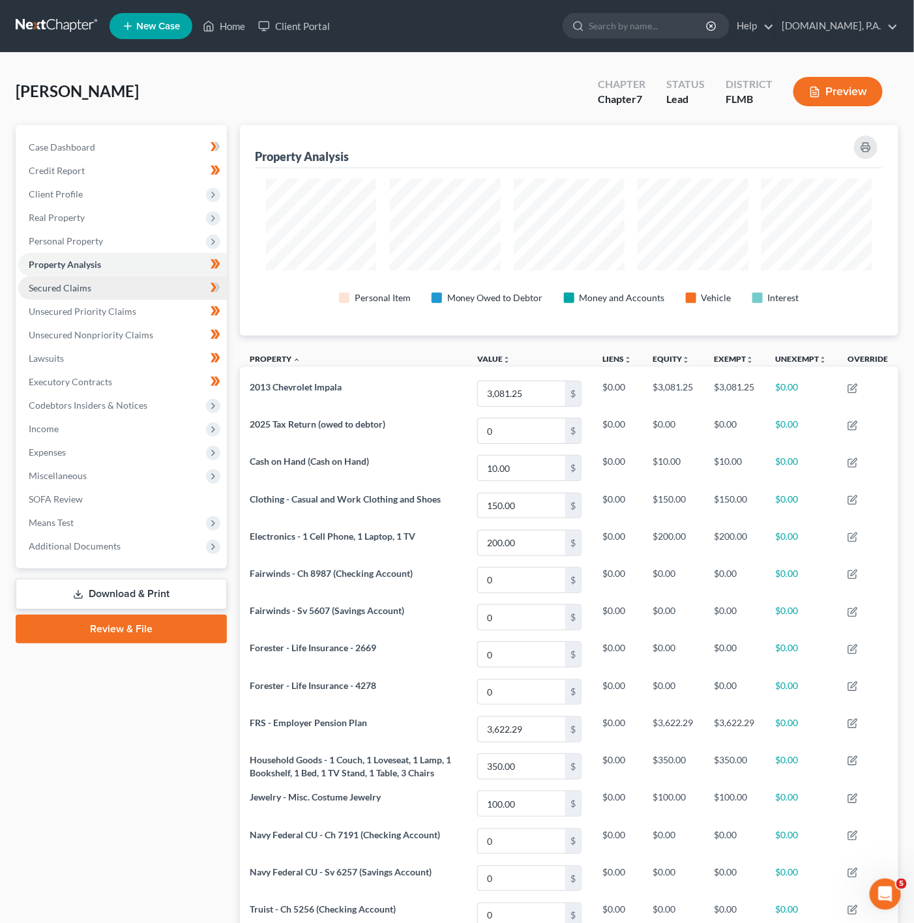
click at [182, 288] on link "Secured Claims" at bounding box center [122, 287] width 209 height 23
